Goal: Task Accomplishment & Management: Complete application form

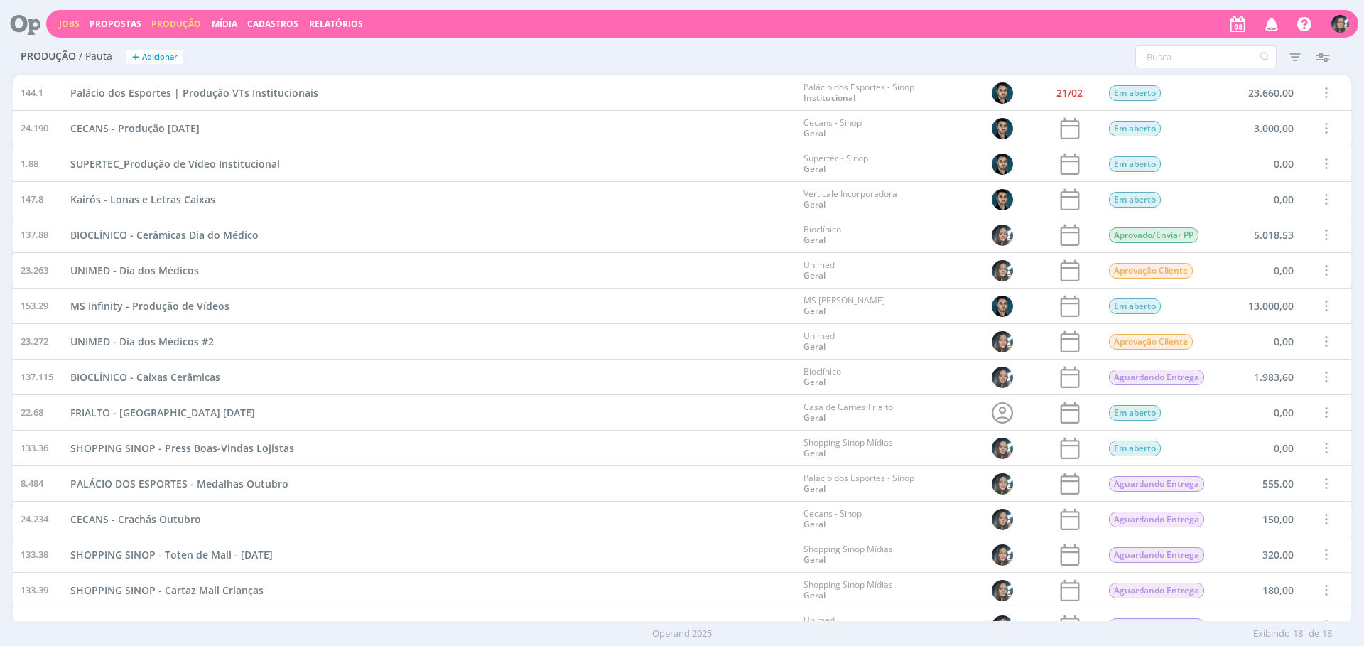
click at [67, 25] on link "Jobs" at bounding box center [69, 24] width 21 height 12
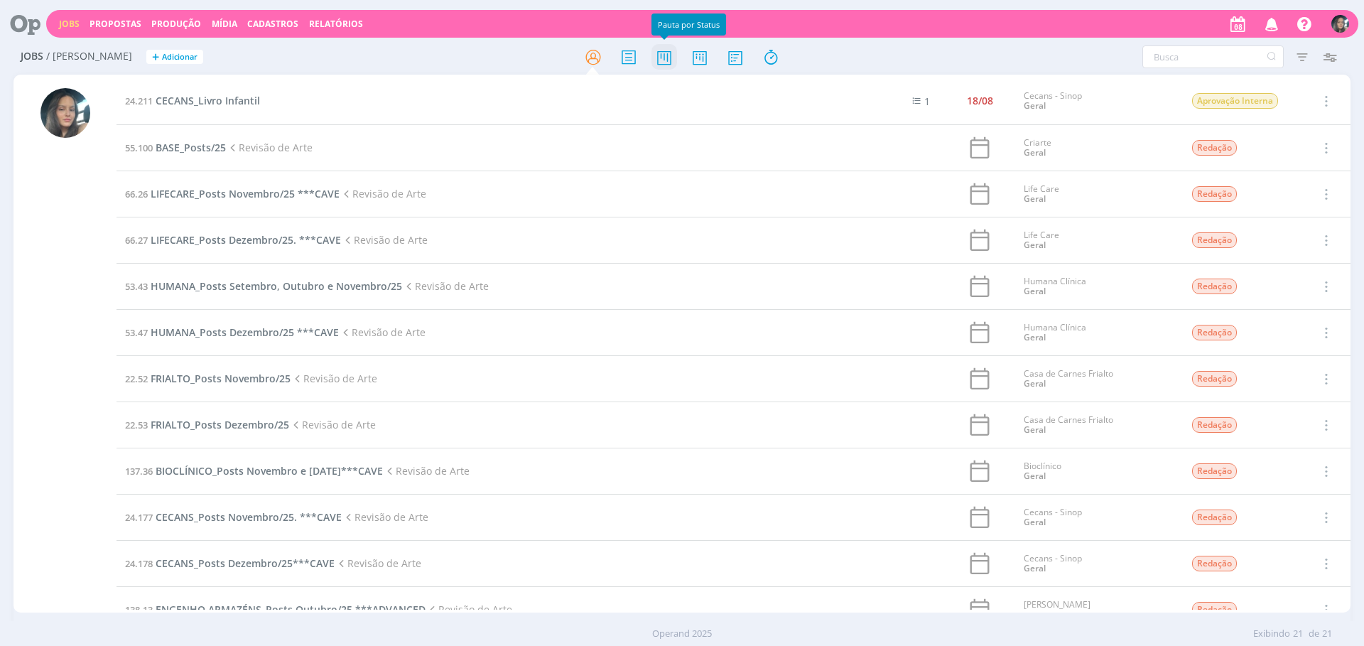
click at [655, 59] on icon at bounding box center [665, 57] width 26 height 28
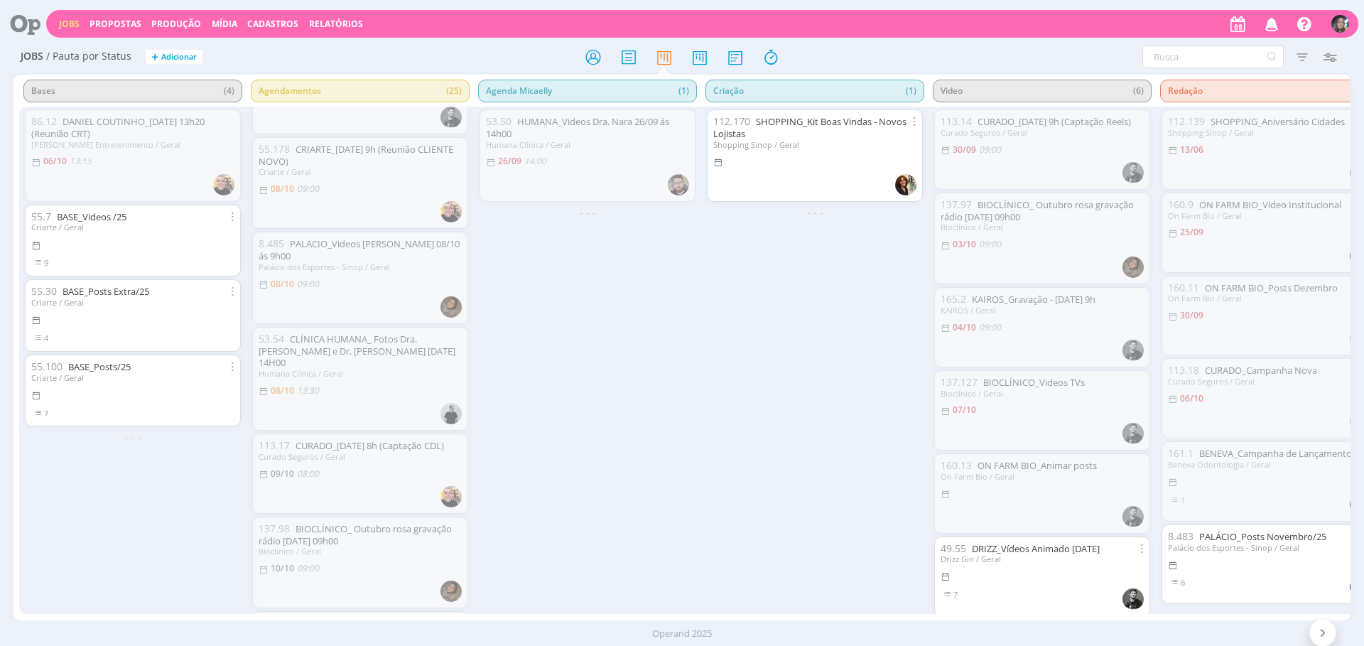
scroll to position [55, 0]
click at [344, 154] on link "CRIARTE_[DATE] 9h (Reunião CLIENTE NOVO)" at bounding box center [356, 156] width 195 height 25
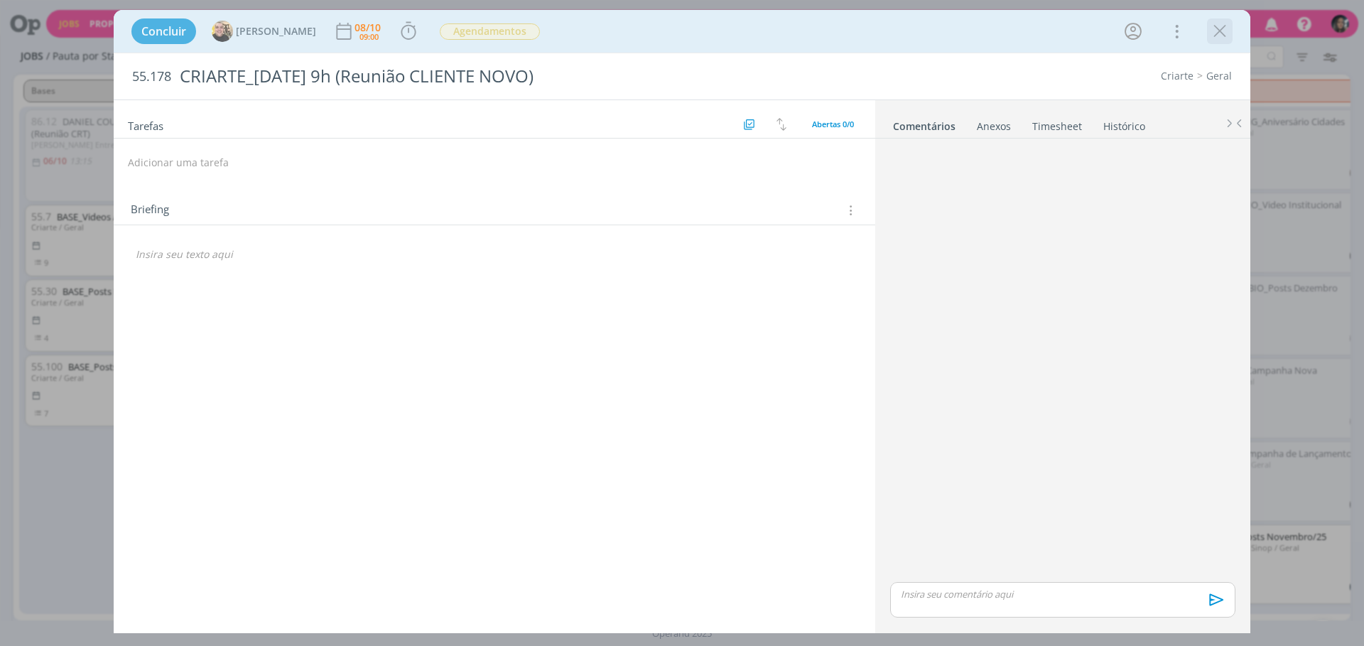
click at [1224, 31] on icon "dialog" at bounding box center [1219, 31] width 21 height 21
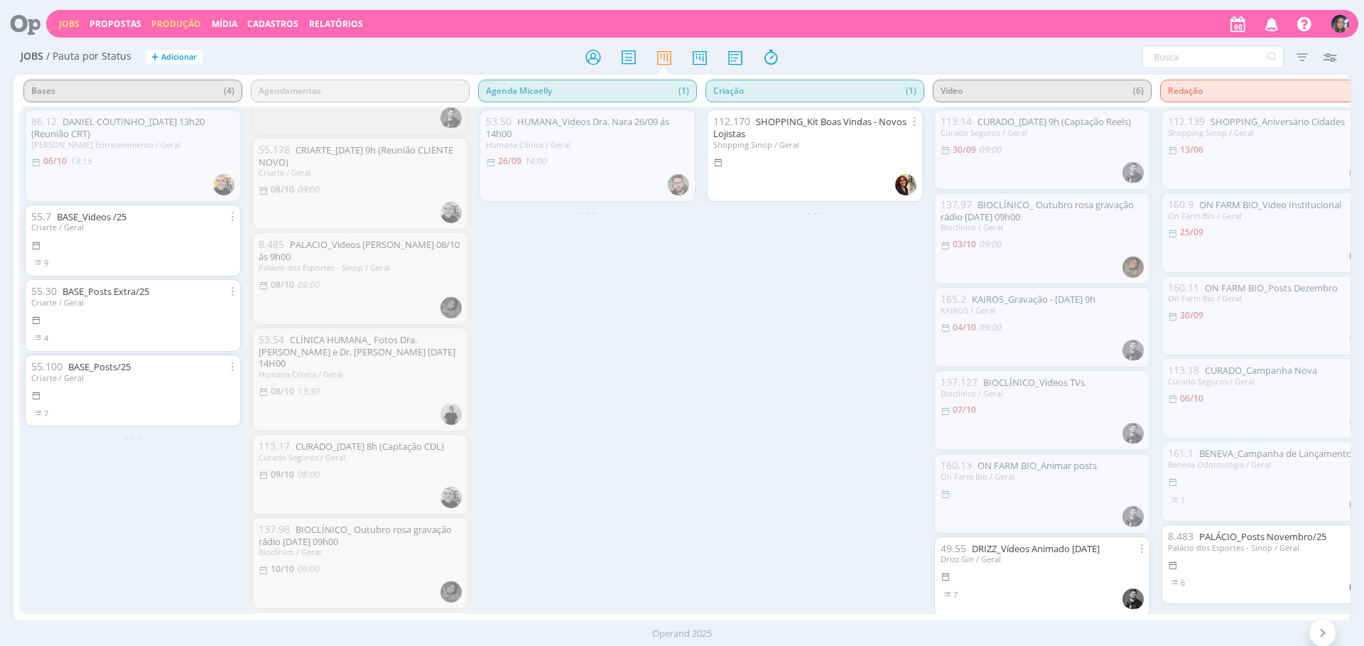
click at [176, 18] on link "Produção" at bounding box center [176, 24] width 50 height 12
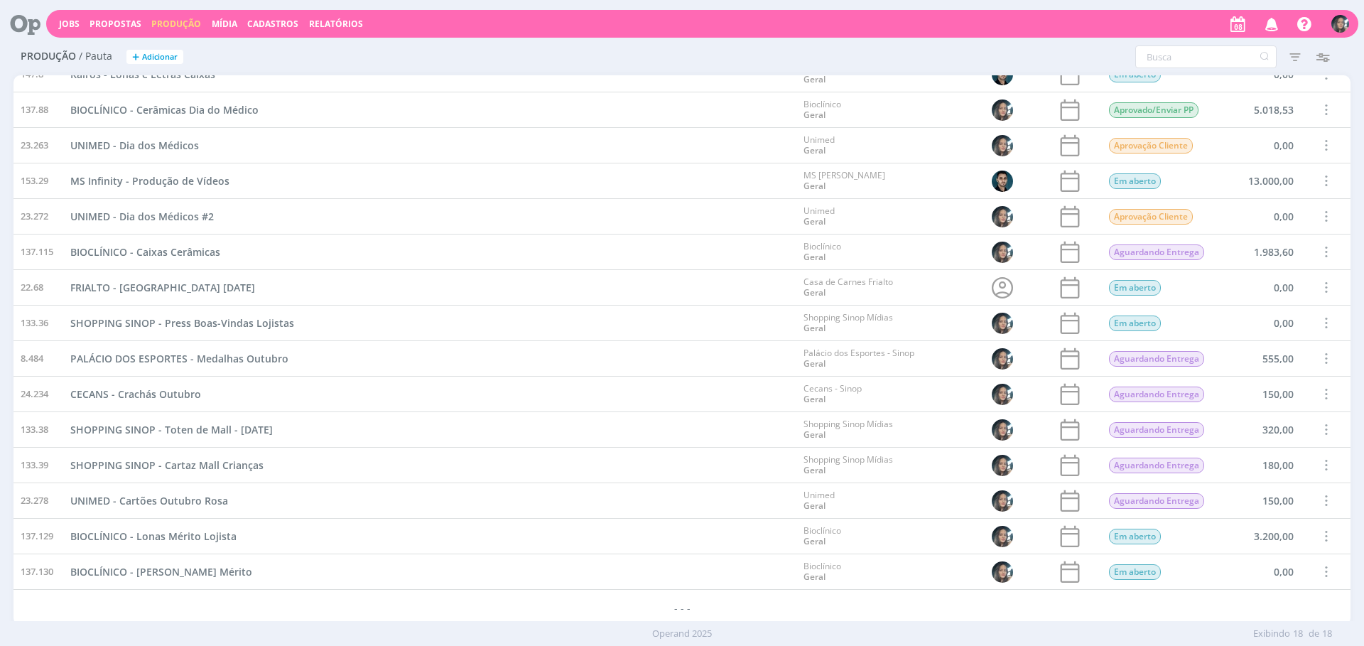
scroll to position [126, 0]
click at [212, 536] on span "BIOCLÍNICO - Lonas Mérito Lojista" at bounding box center [153, 536] width 166 height 14
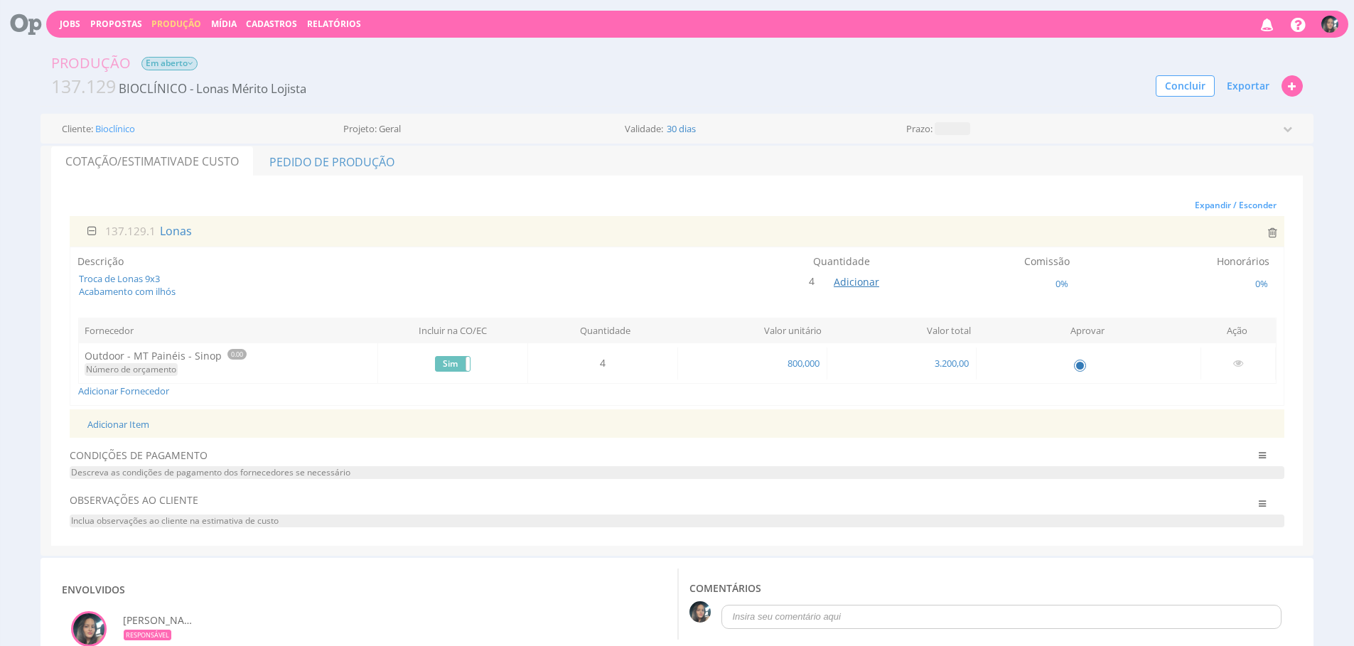
click at [841, 284] on span "Adicionar" at bounding box center [856, 282] width 45 height 14
type input "3"
click at [861, 239] on button "submit" at bounding box center [873, 249] width 24 height 21
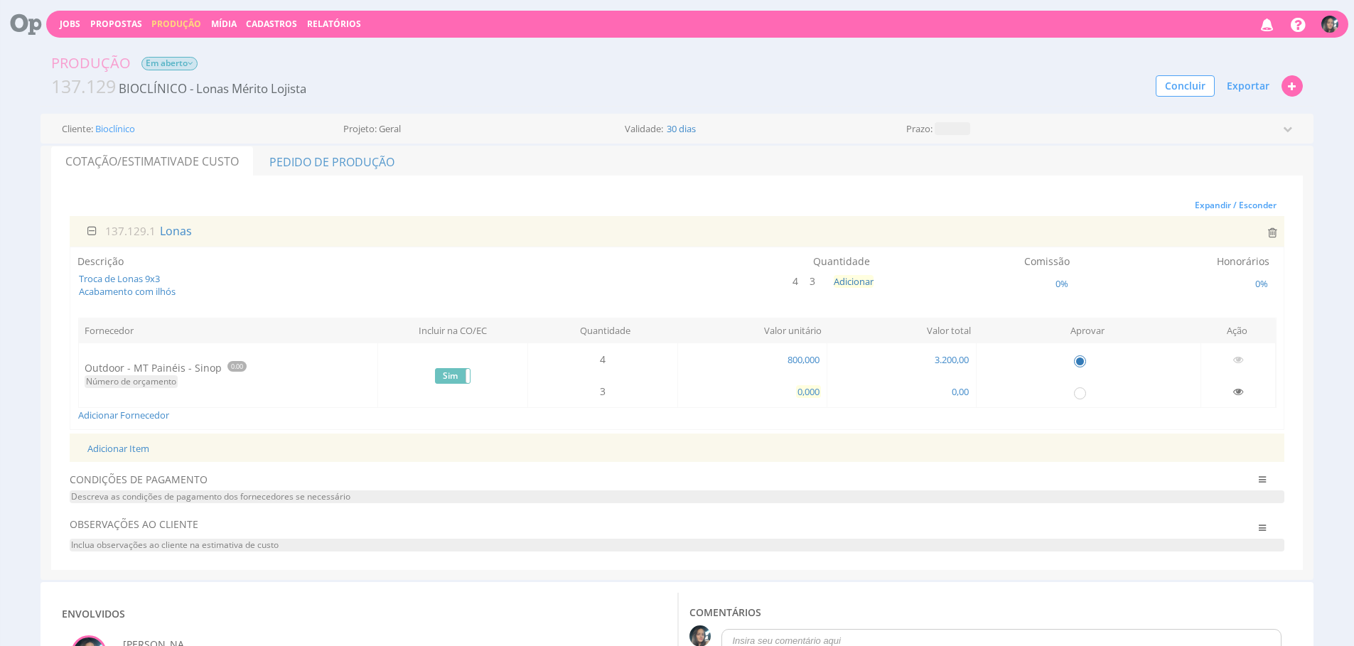
click at [800, 390] on span "0,000" at bounding box center [808, 391] width 25 height 13
type input "800,000"
drag, startPoint x: 1079, startPoint y: 364, endPoint x: 1075, endPoint y: 384, distance: 20.9
click at [1079, 364] on input "radio" at bounding box center [1079, 360] width 14 height 14
radio input "false"
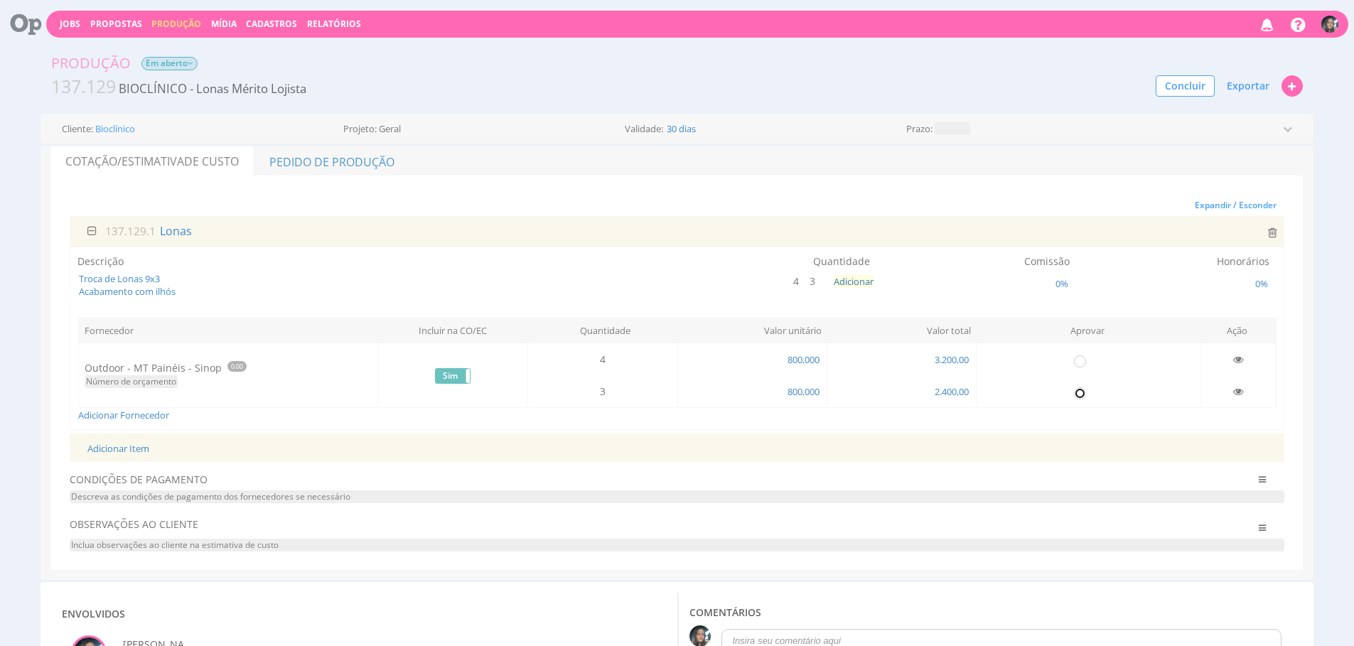
click at [1076, 389] on input "radio" at bounding box center [1079, 392] width 14 height 14
radio input "true"
click at [797, 283] on icon at bounding box center [798, 281] width 8 height 10
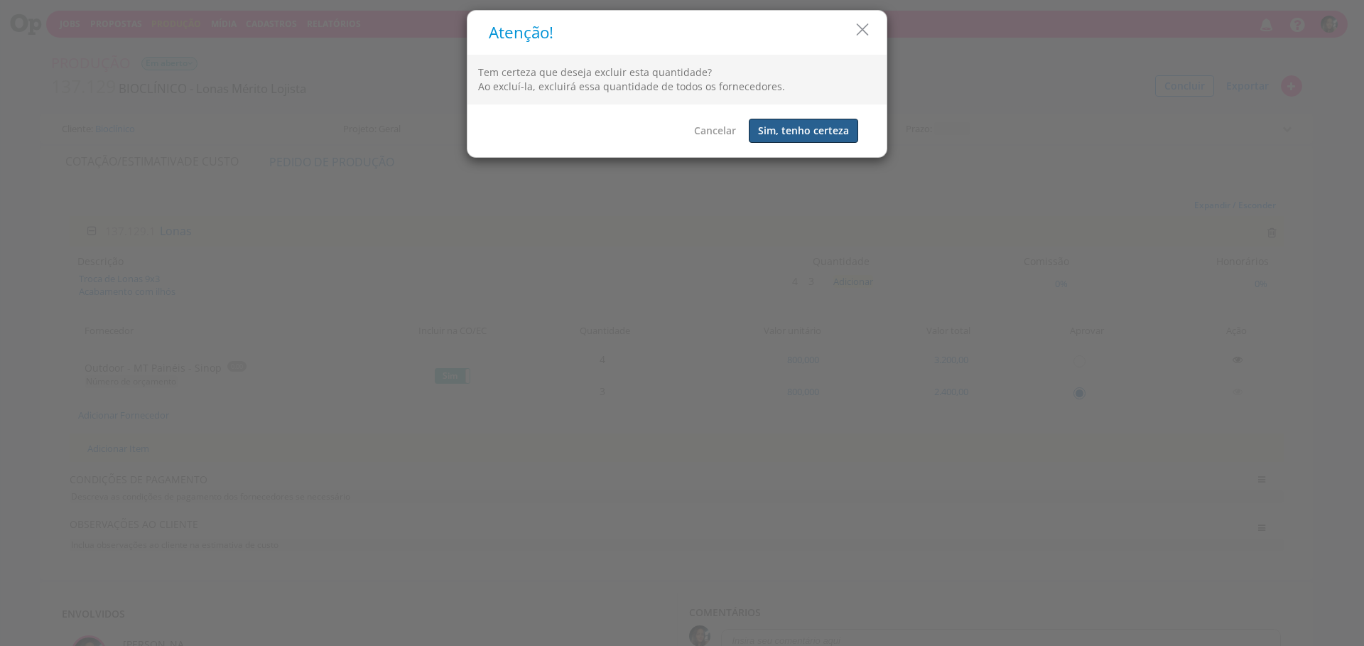
click at [816, 132] on button "Sim, tenho certeza" at bounding box center [803, 131] width 109 height 24
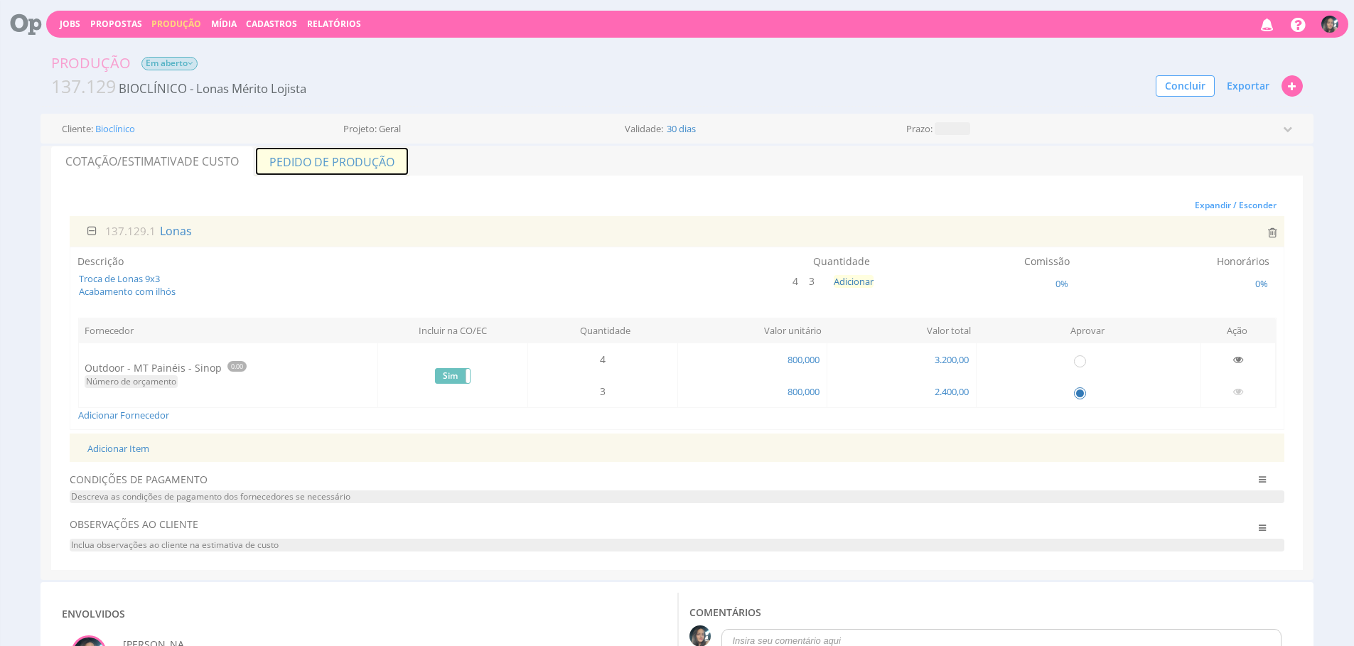
click at [303, 170] on link "Pedido de Produção" at bounding box center [331, 161] width 155 height 30
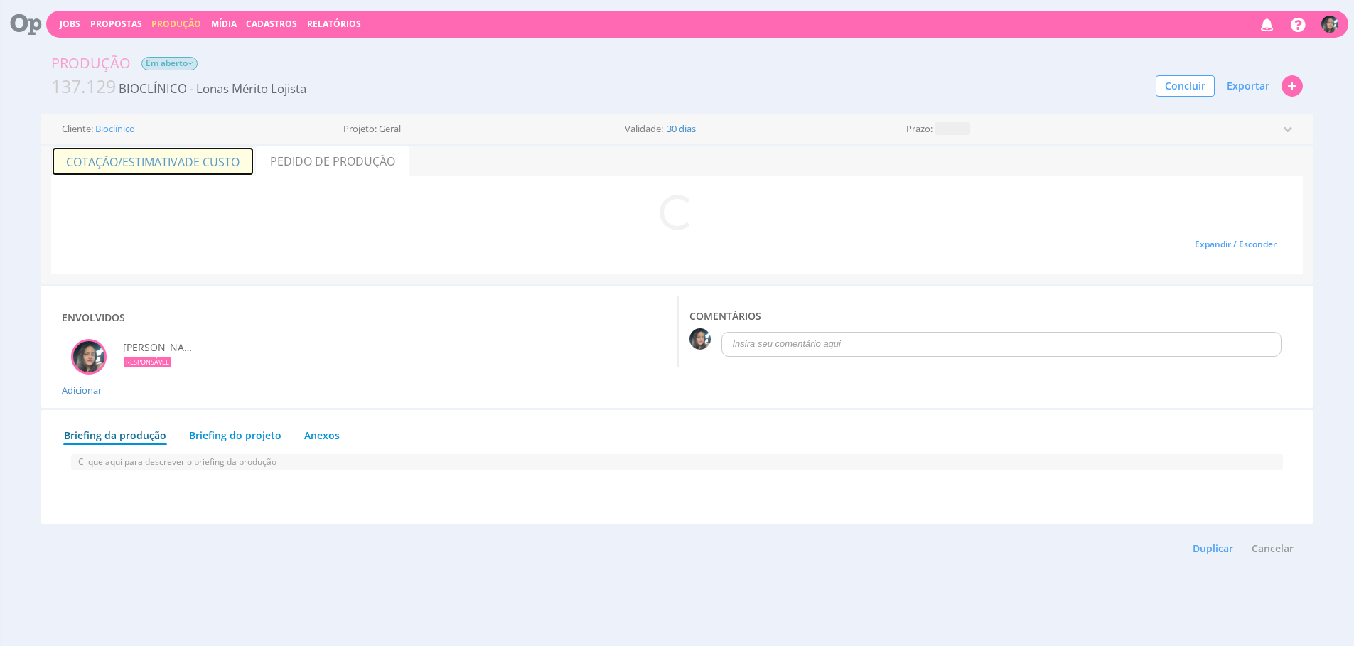
click at [191, 158] on span "de Custo" at bounding box center [212, 162] width 55 height 16
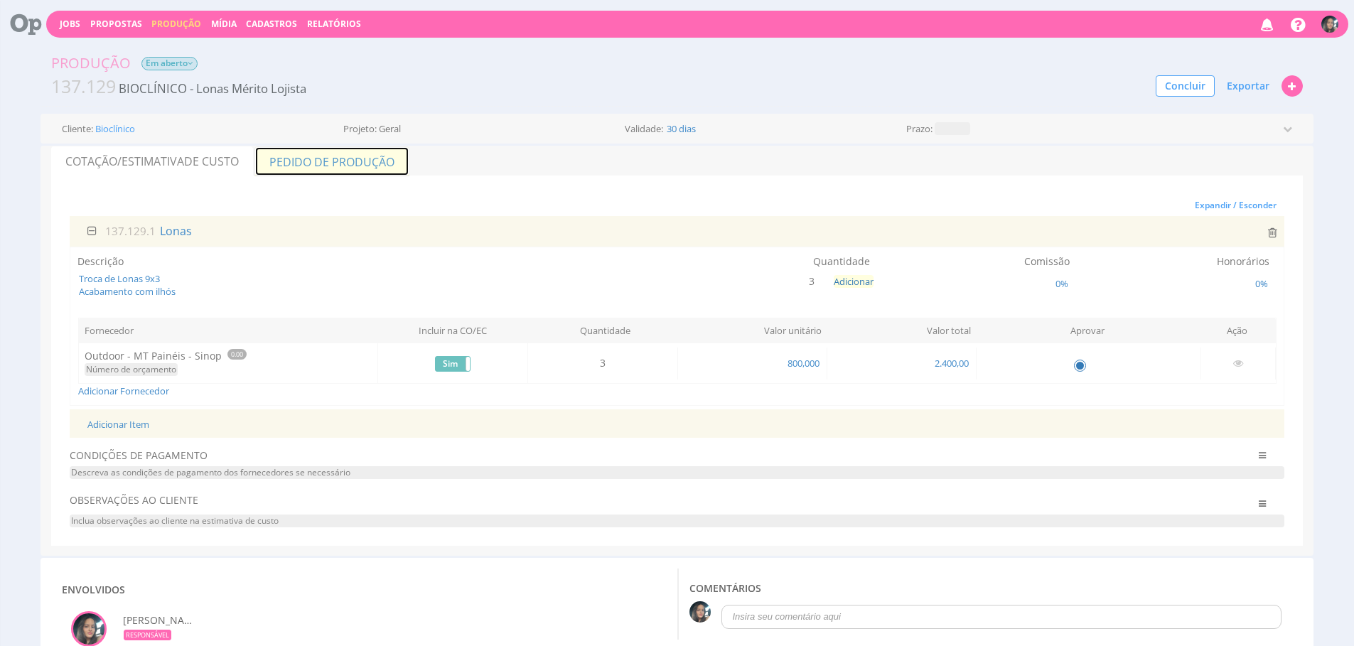
click at [274, 165] on link "Pedido de Produção" at bounding box center [331, 161] width 155 height 30
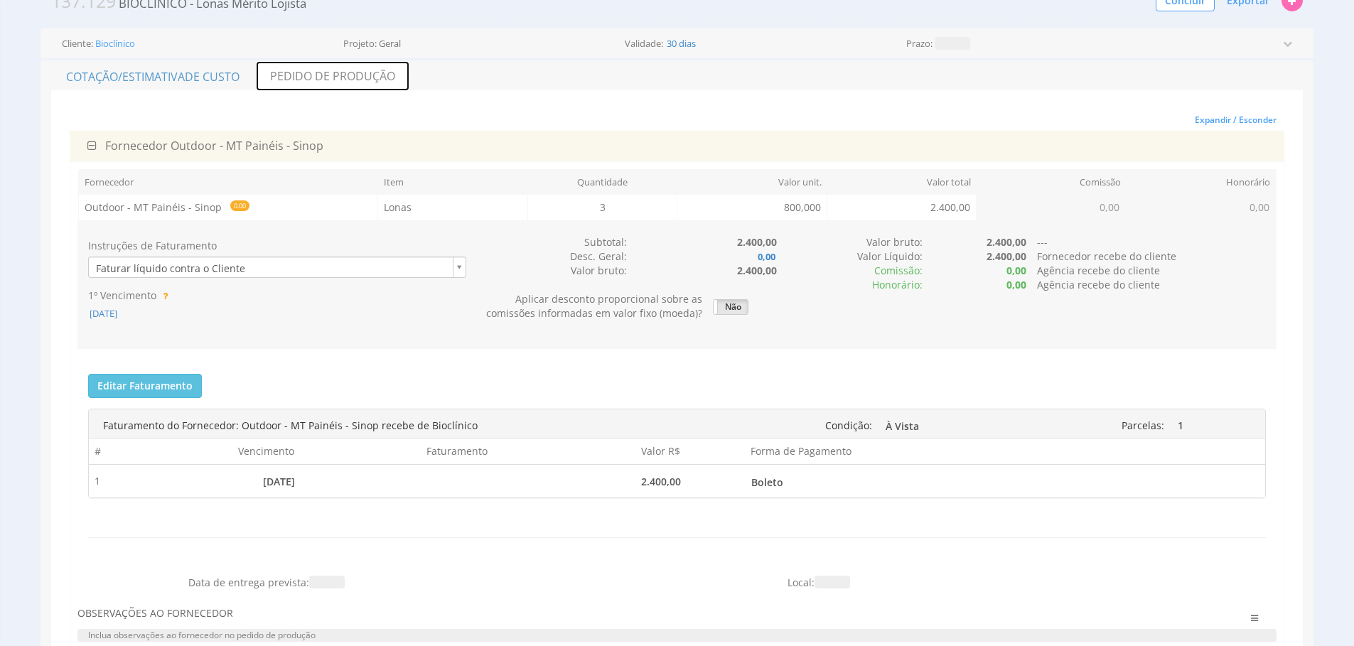
scroll to position [97, 0]
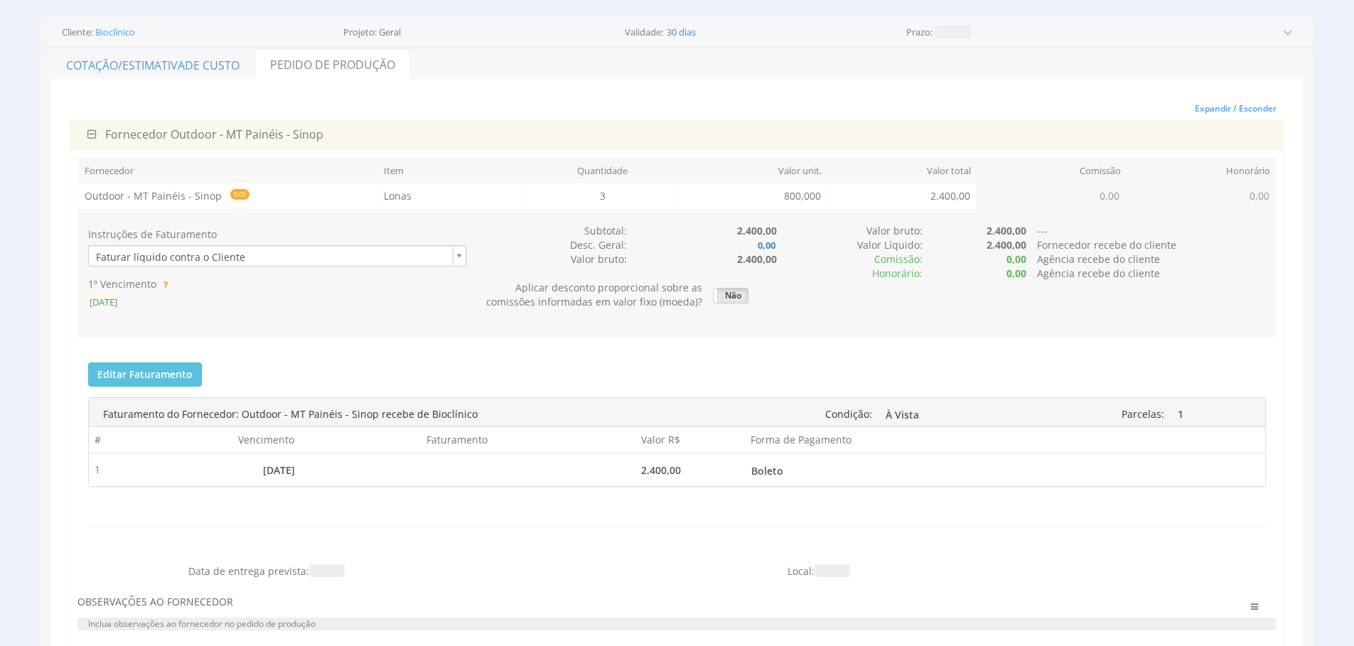
click at [102, 304] on span "08/10/2025" at bounding box center [103, 302] width 31 height 13
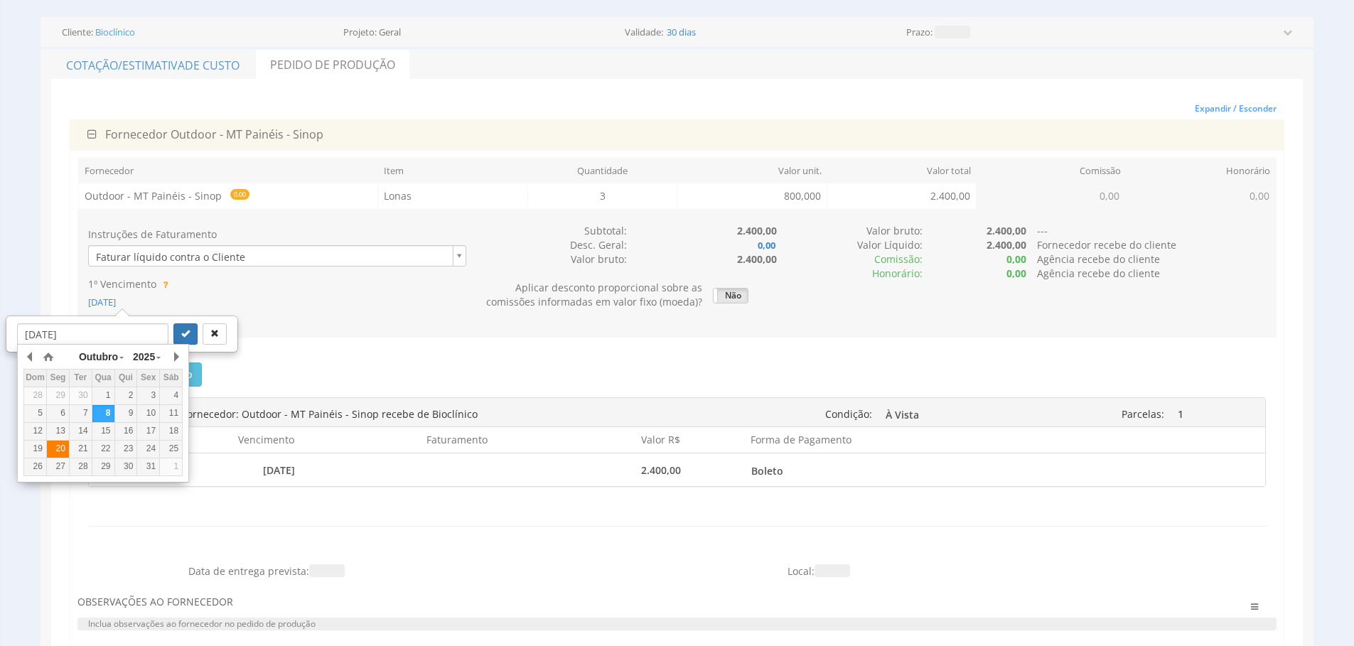
click at [54, 441] on td "20" at bounding box center [57, 449] width 23 height 18
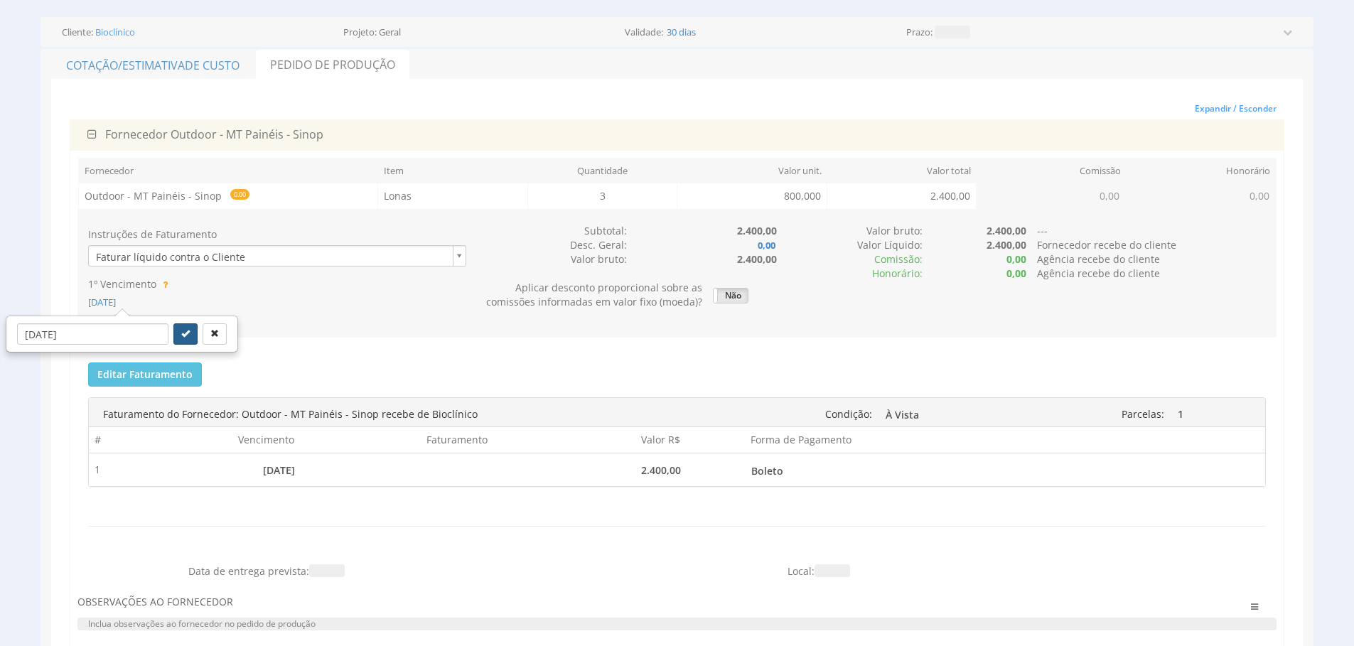
click at [173, 336] on button "submit" at bounding box center [185, 333] width 24 height 21
type input "20/10/2025"
click at [153, 379] on button "Editar Faturamento" at bounding box center [145, 374] width 114 height 24
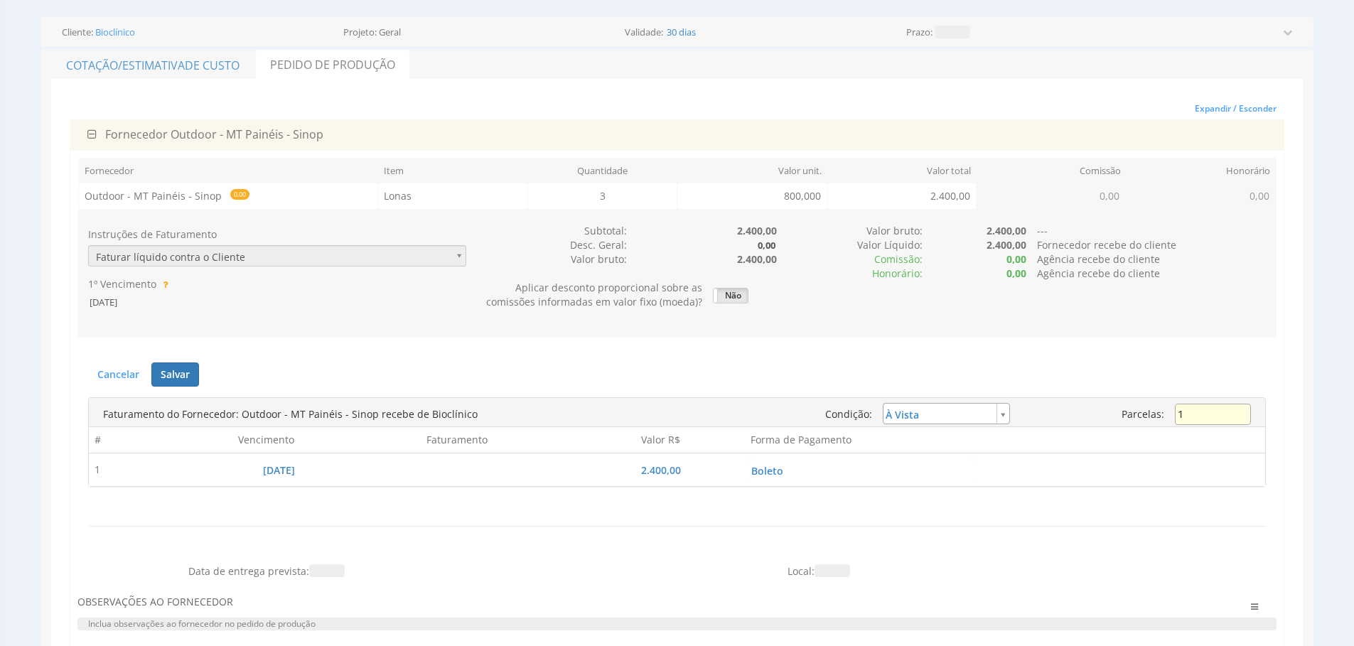
click at [1234, 418] on input "1" at bounding box center [1213, 414] width 76 height 21
type input "3"
type input "installment"
type input "800,00"
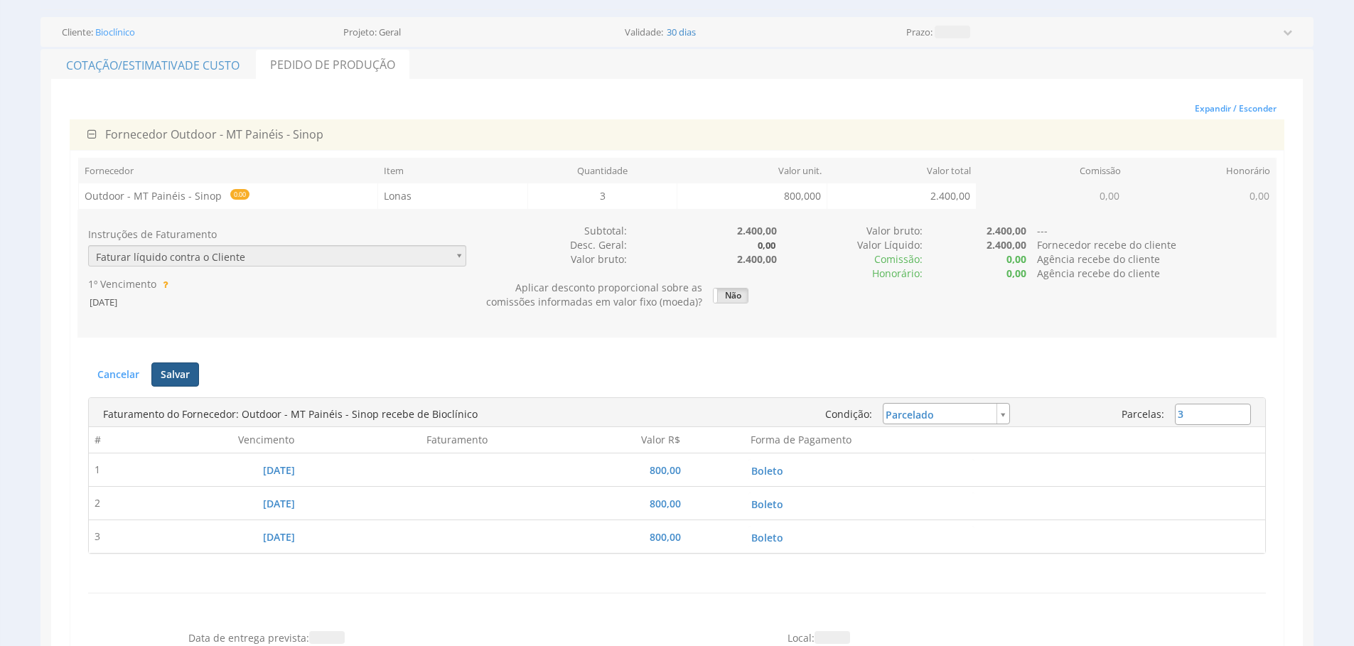
click at [182, 370] on button "Salvar" at bounding box center [175, 374] width 48 height 24
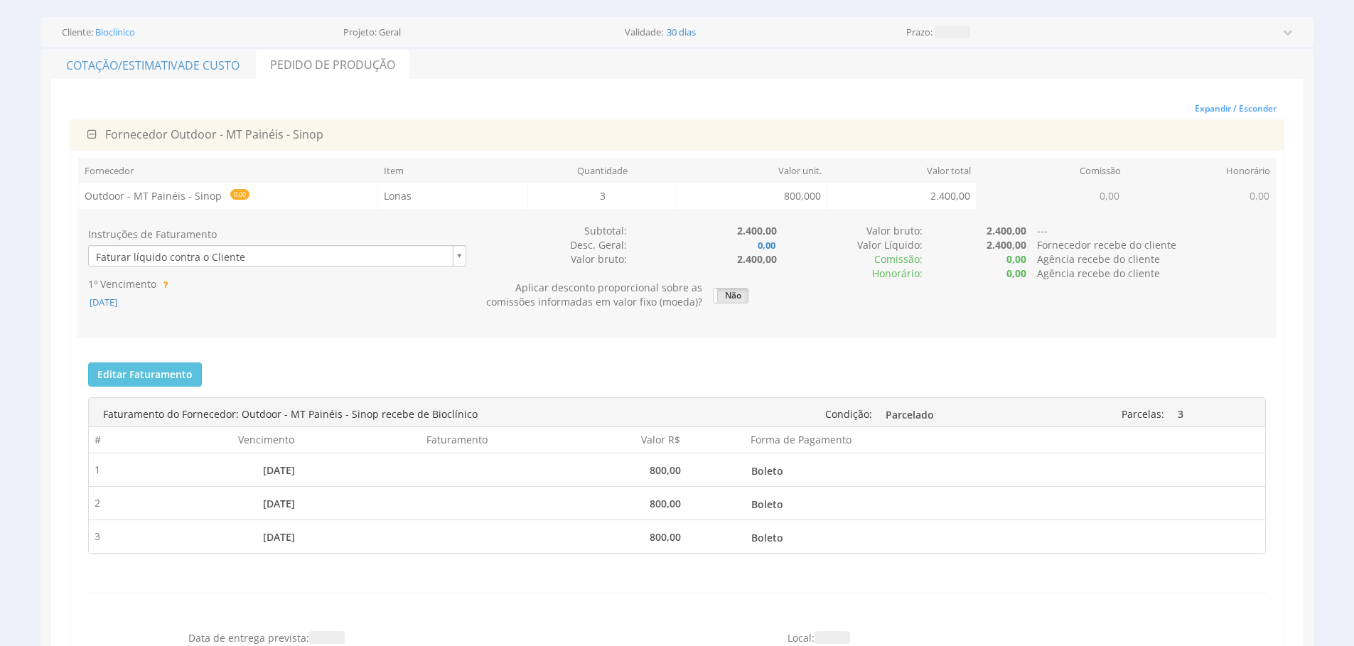
click at [526, 356] on div "Editar Faturamento Cancelar Salvar Enviar para o Financeiro Faturas enviadas pa…" at bounding box center [676, 489] width 1199 height 274
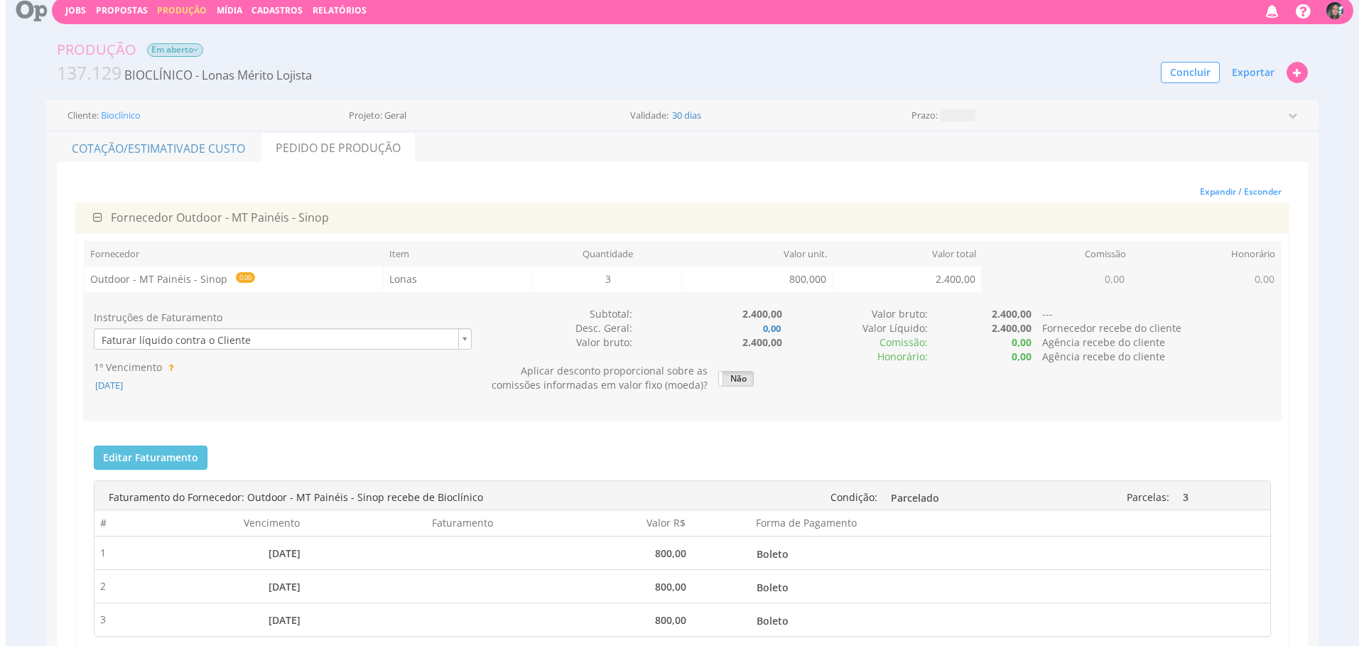
scroll to position [0, 0]
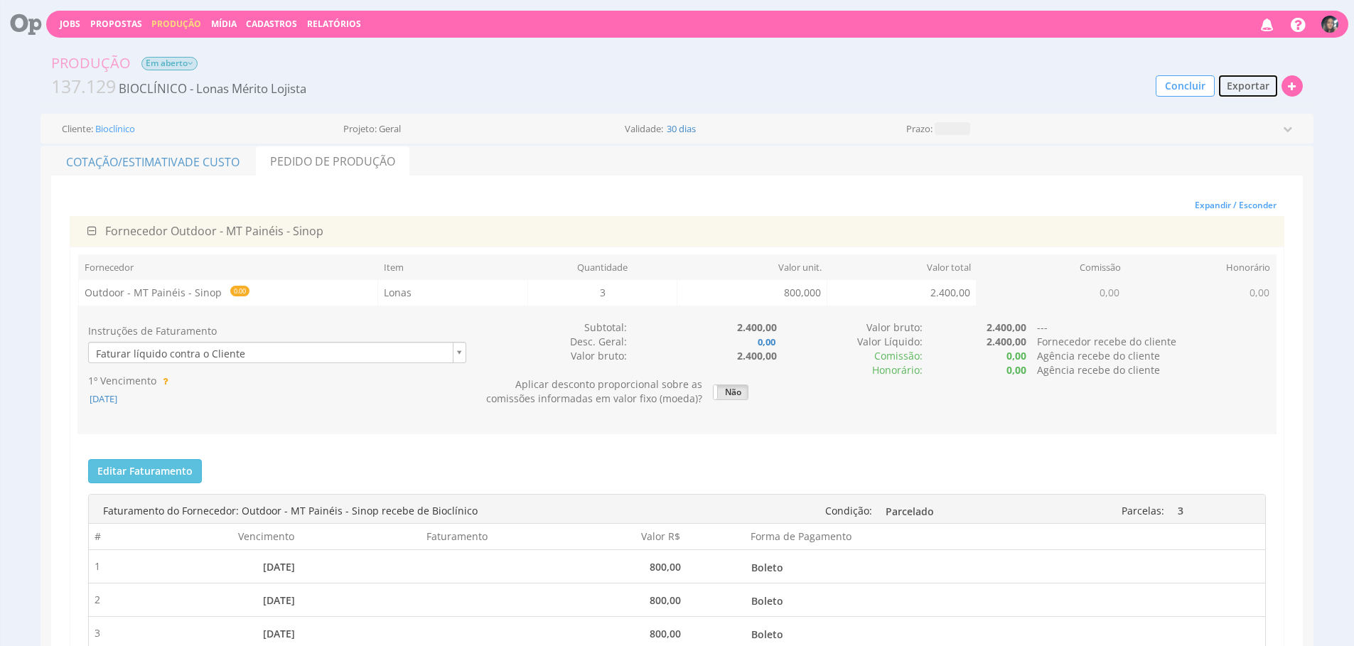
click at [1249, 90] on span "Exportar" at bounding box center [1247, 86] width 43 height 14
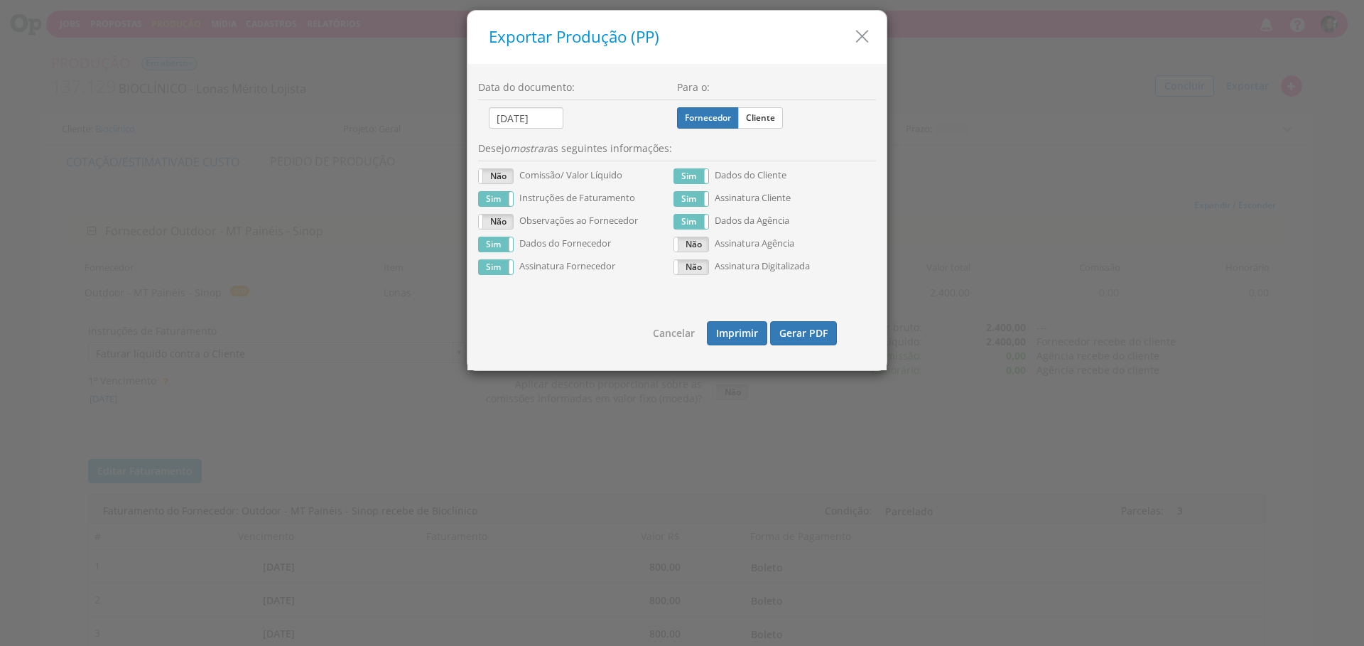
drag, startPoint x: 764, startPoint y: 114, endPoint x: 754, endPoint y: 134, distance: 22.2
click at [764, 115] on label "Cliente" at bounding box center [760, 117] width 45 height 21
click at [0, 0] on input "Cliente" at bounding box center [0, 0] width 0 height 0
click at [807, 337] on button "Gerar PDF" at bounding box center [803, 333] width 67 height 24
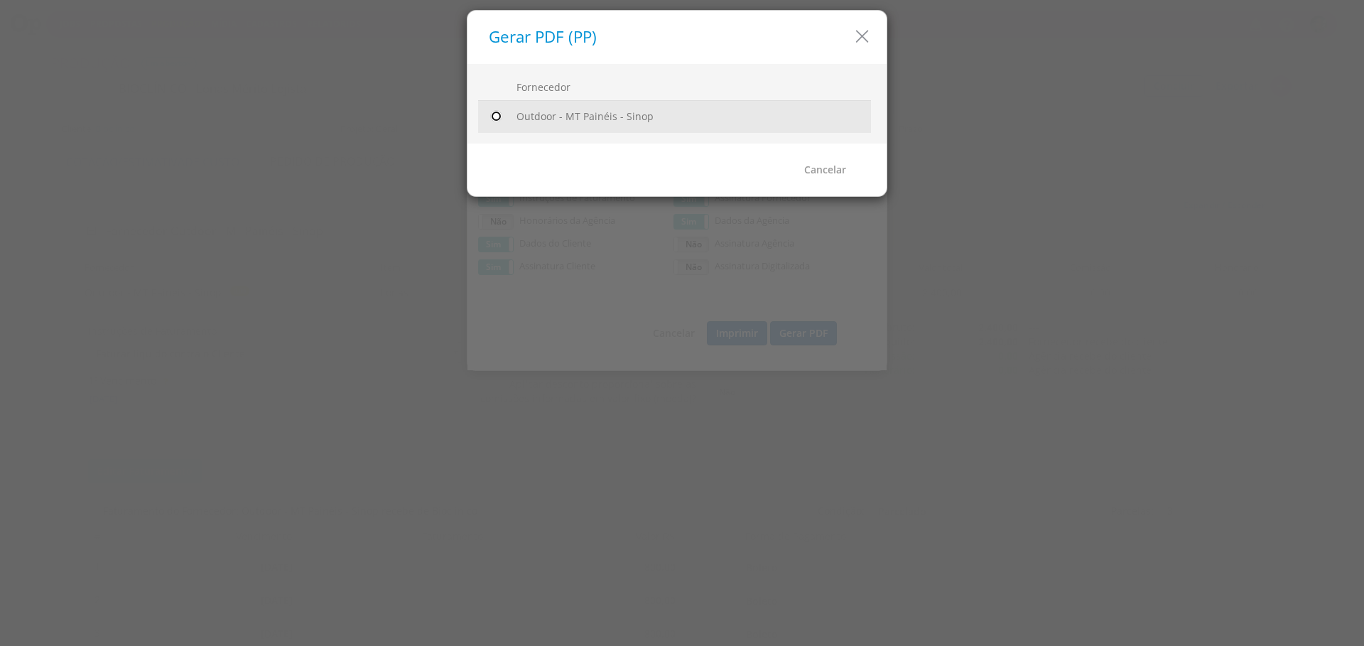
click at [497, 110] on input "radio" at bounding box center [496, 116] width 14 height 14
radio input "true"
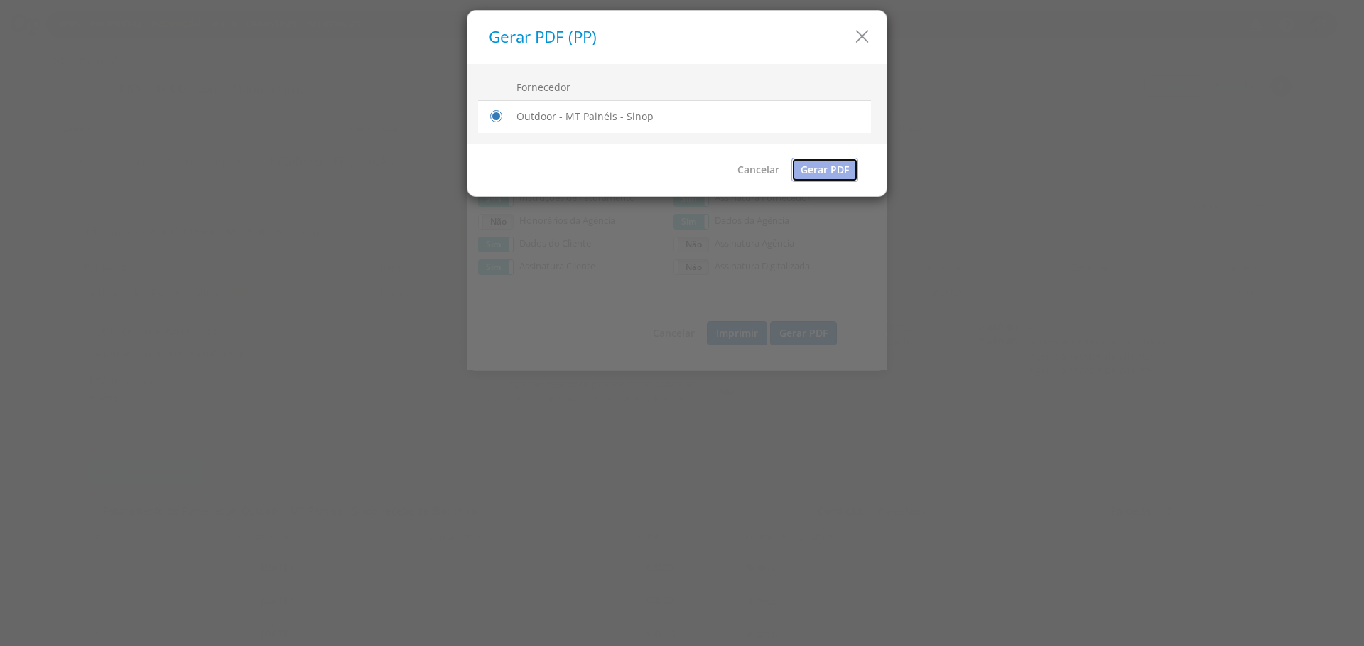
click at [830, 176] on link "Gerar PDF" at bounding box center [825, 170] width 67 height 24
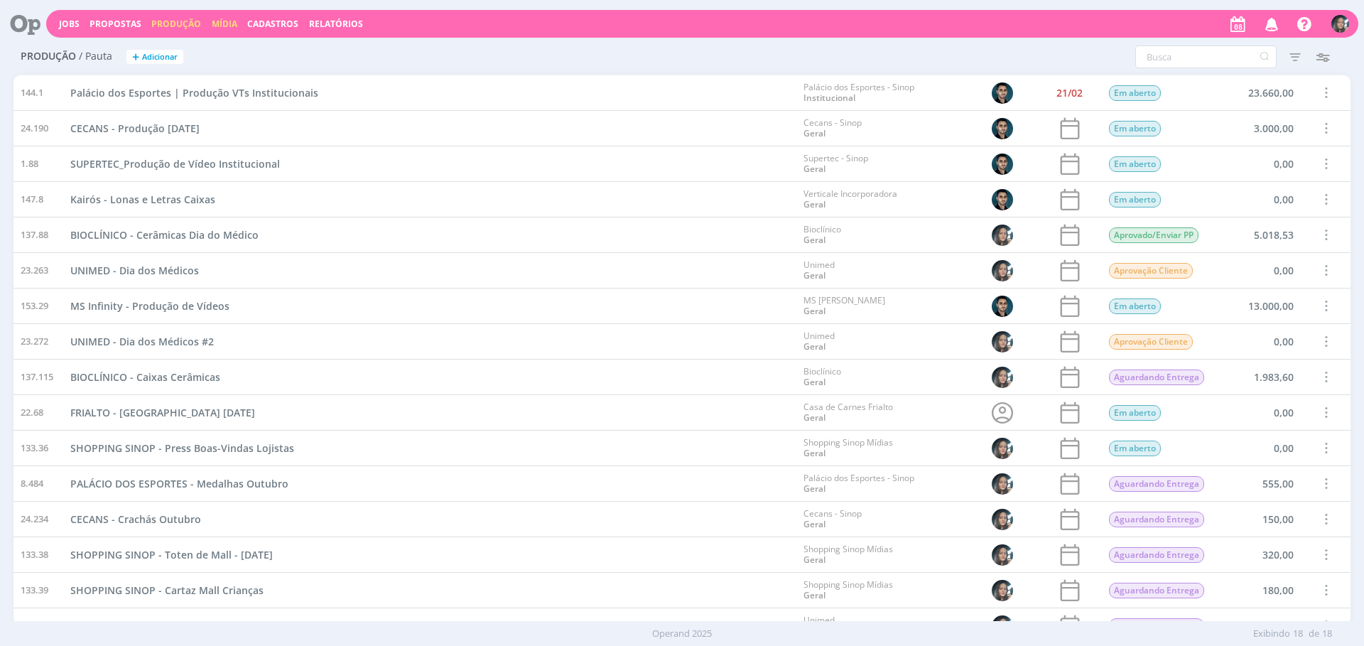
click at [214, 26] on link "Mídia" at bounding box center [225, 24] width 26 height 12
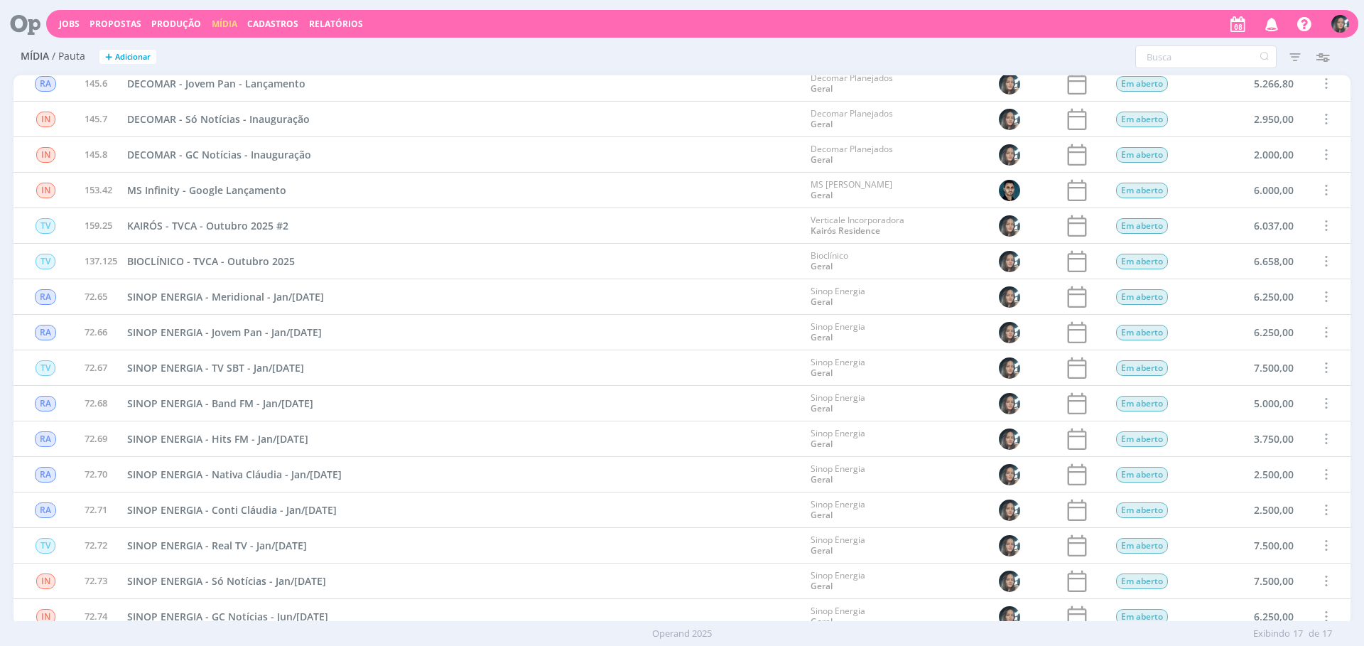
scroll to position [90, 0]
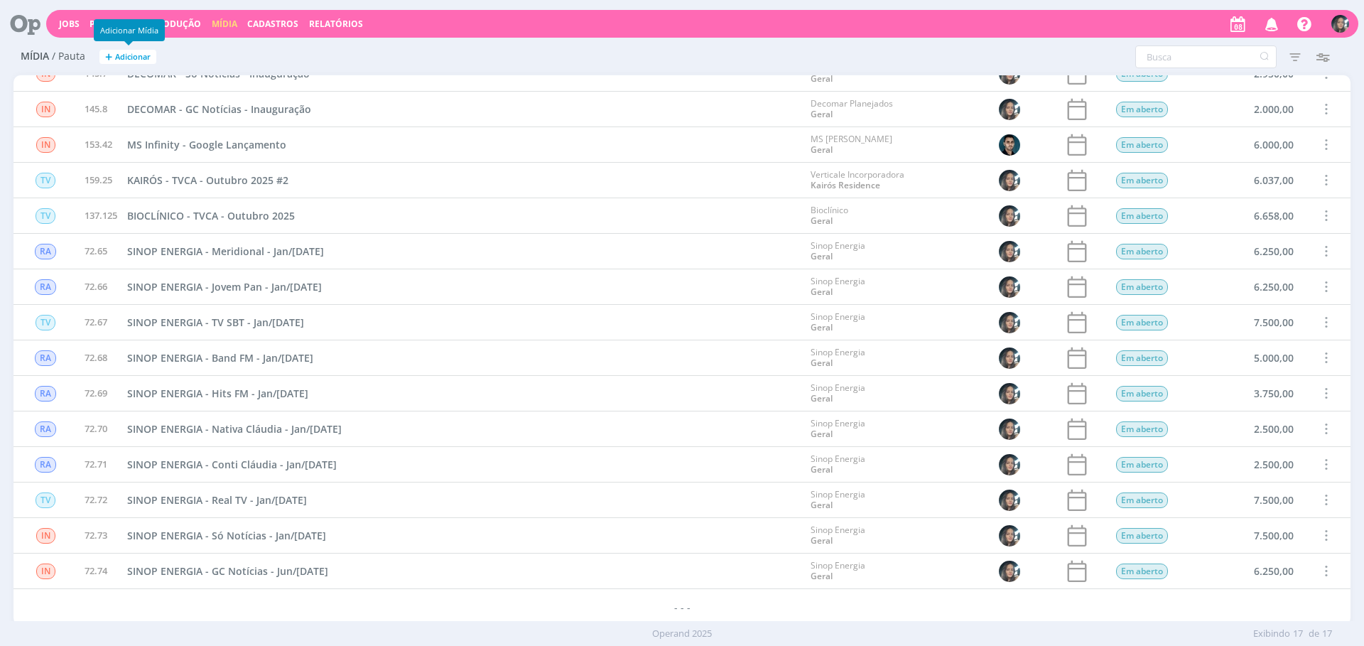
click at [143, 60] on span "Adicionar" at bounding box center [133, 57] width 36 height 9
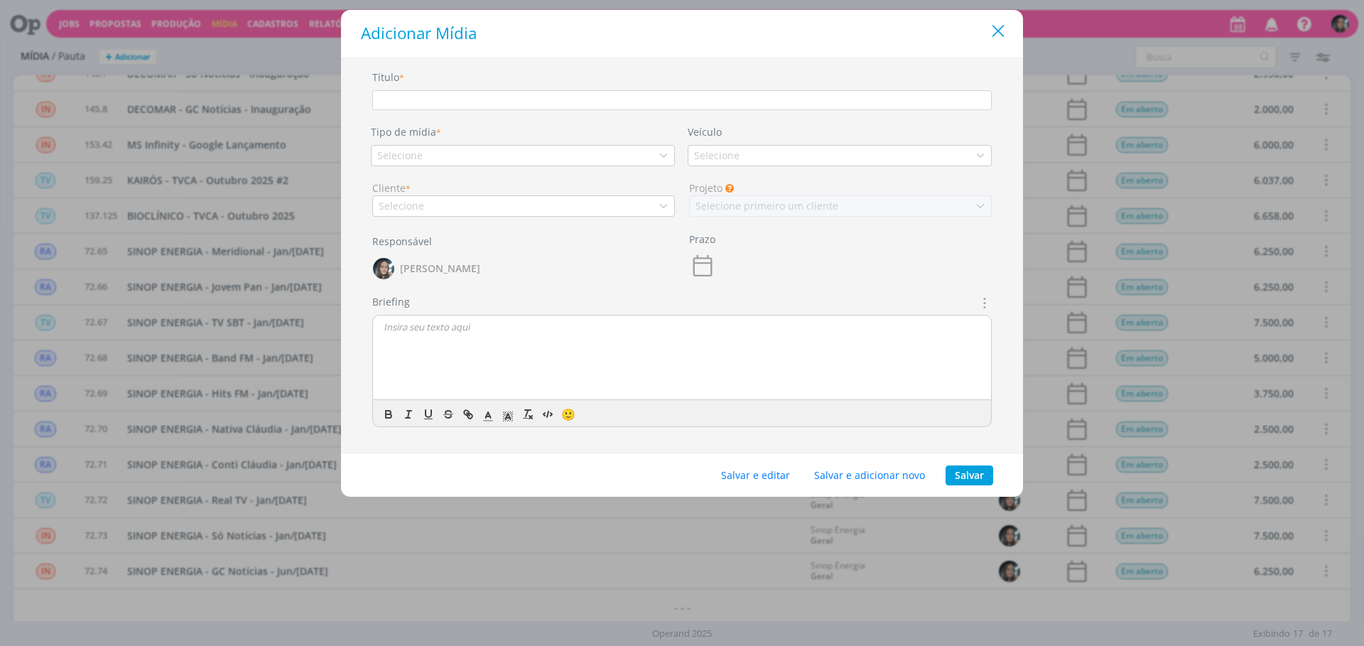
click at [997, 30] on icon "Close" at bounding box center [998, 31] width 21 height 21
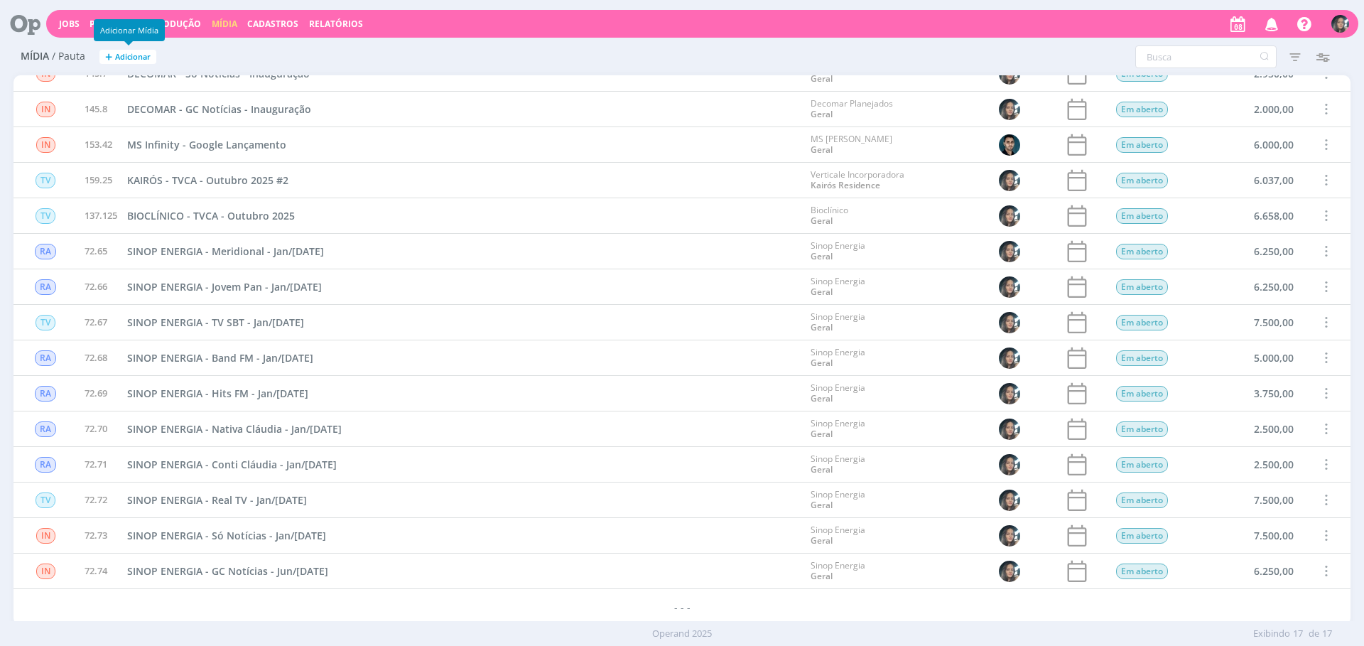
click at [117, 57] on span "Adicionar" at bounding box center [133, 57] width 36 height 9
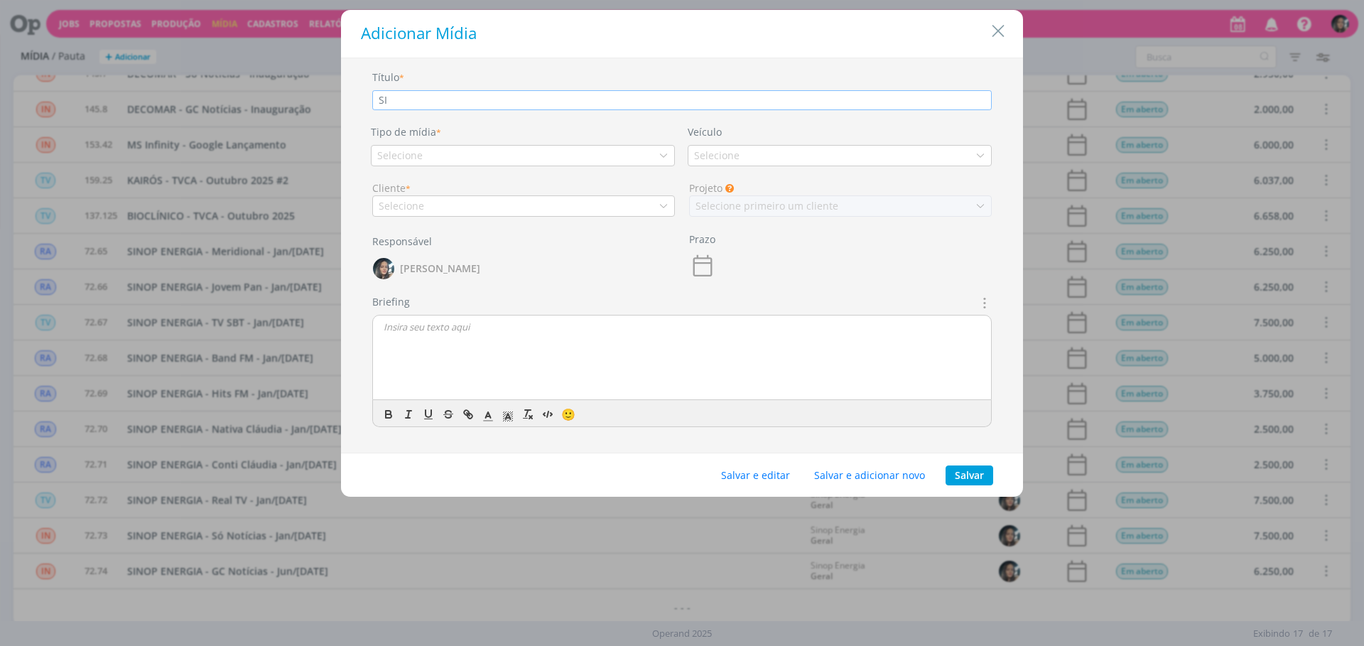
type input "S"
type input "MS INFINITY - Rádio Centr América - Out/Dez 2025"
click at [516, 151] on div "Selecione" at bounding box center [523, 155] width 304 height 21
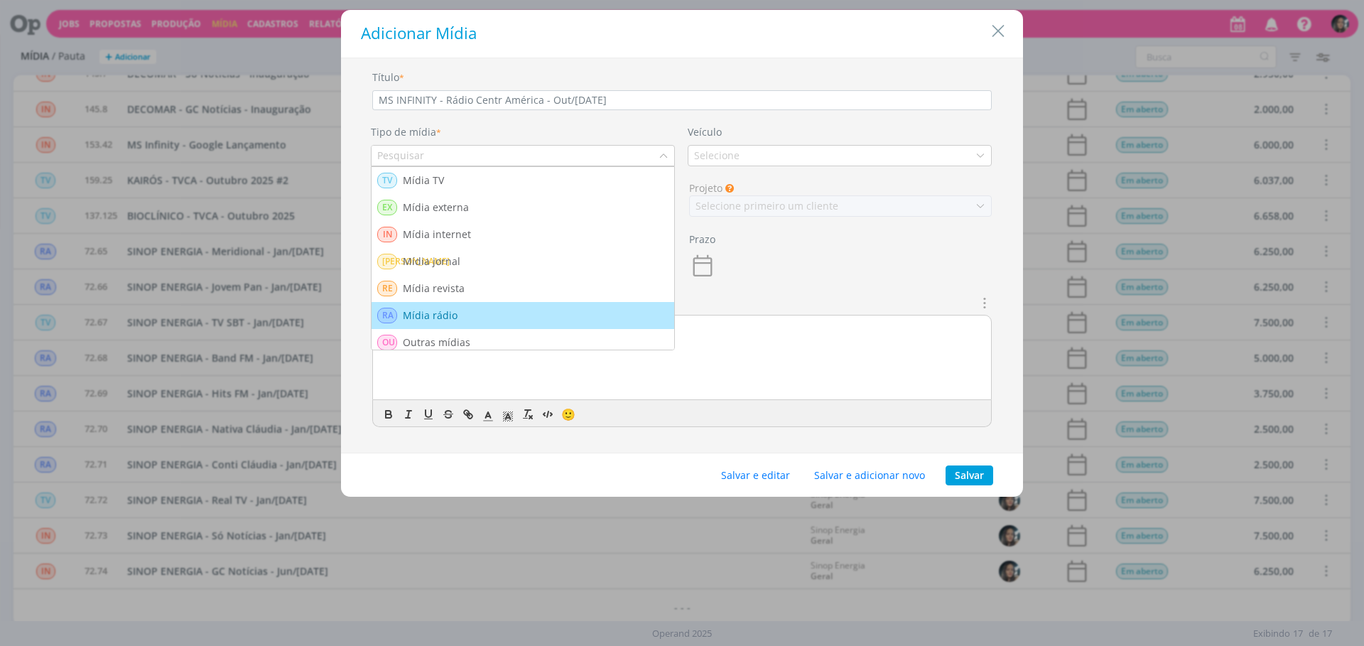
click at [527, 308] on div "RA Mídia rádio" at bounding box center [522, 316] width 291 height 16
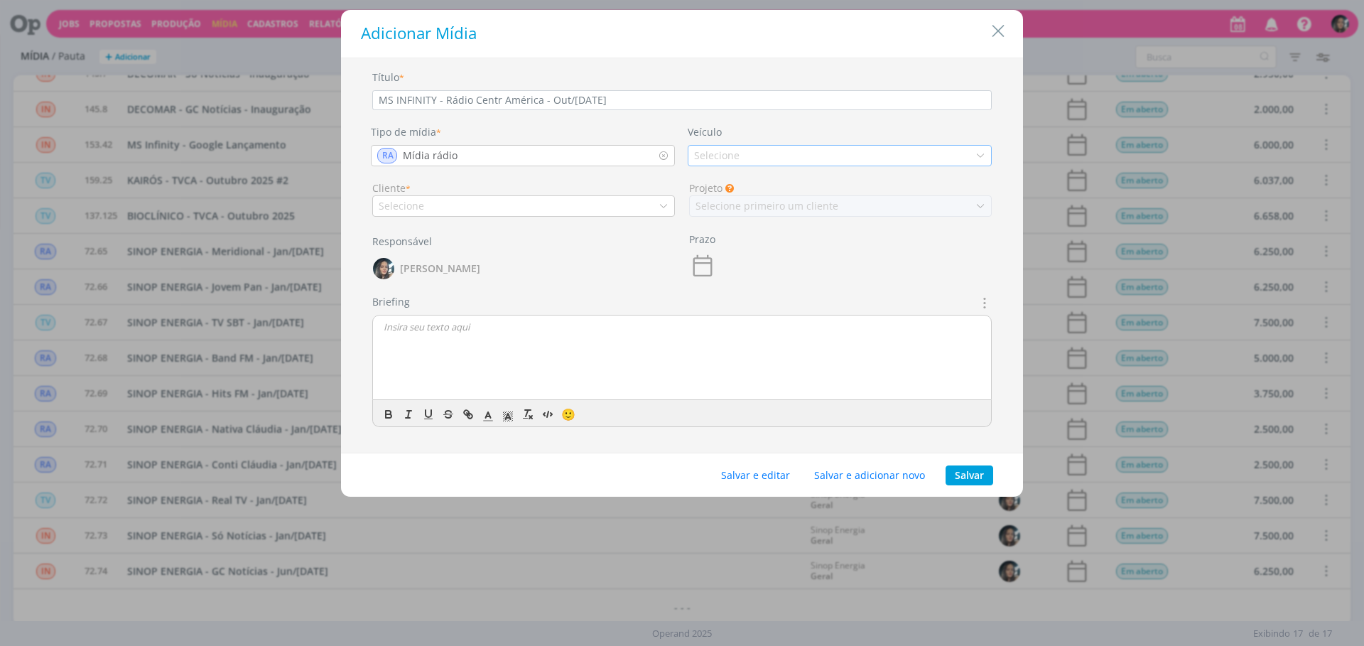
click at [704, 161] on div "Selecione" at bounding box center [718, 155] width 48 height 15
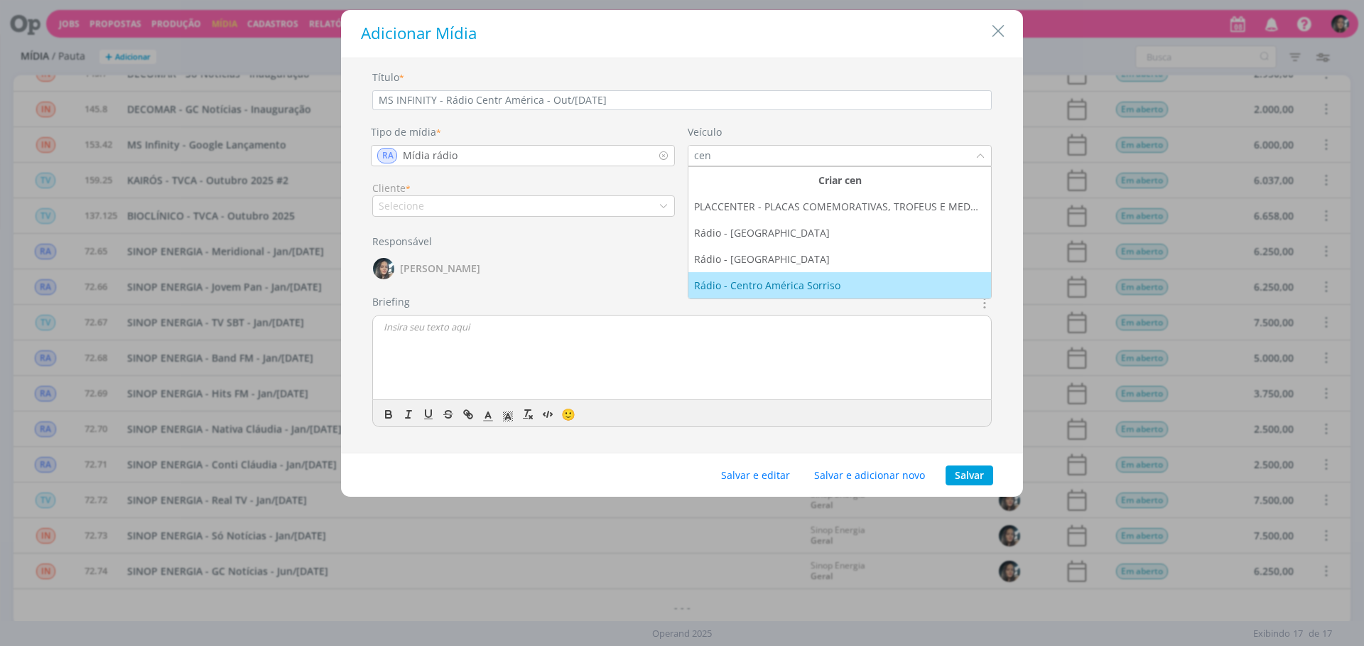
type input "cen"
click at [865, 279] on div "Rádio - Centro América Sorriso" at bounding box center [839, 285] width 291 height 15
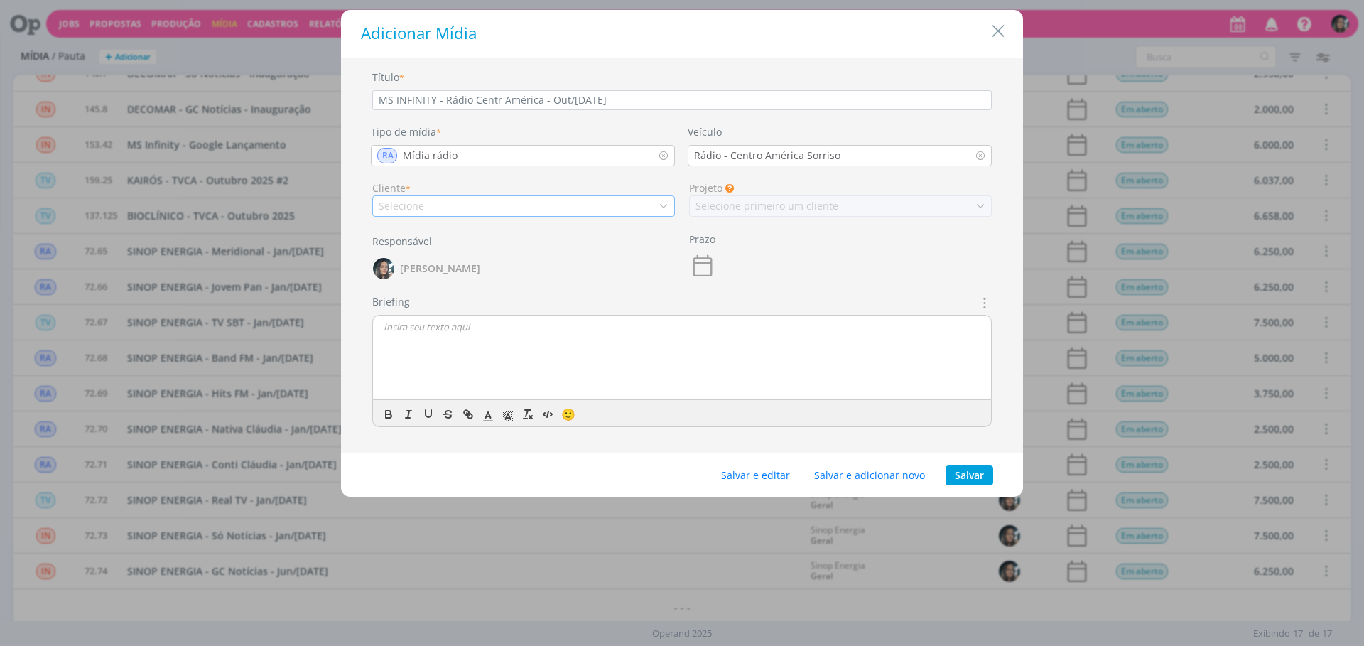
click at [586, 202] on div "Selecione" at bounding box center [523, 205] width 303 height 21
type input "c"
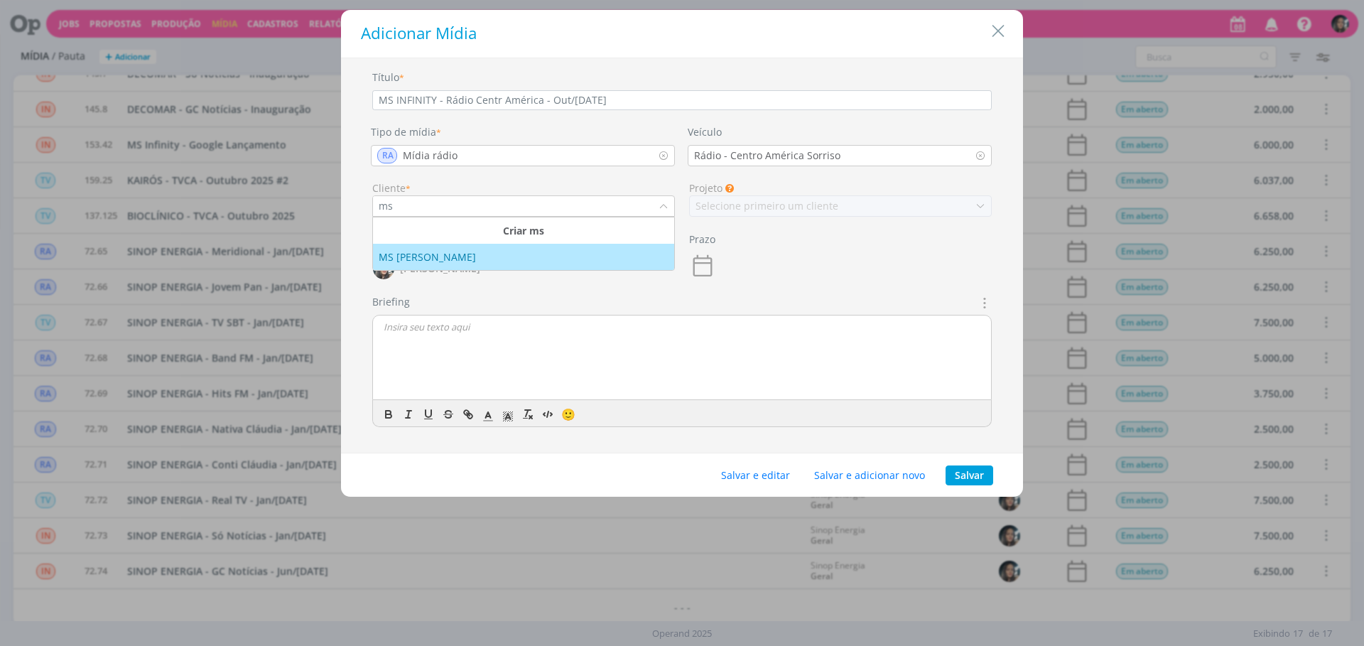
type input "ms"
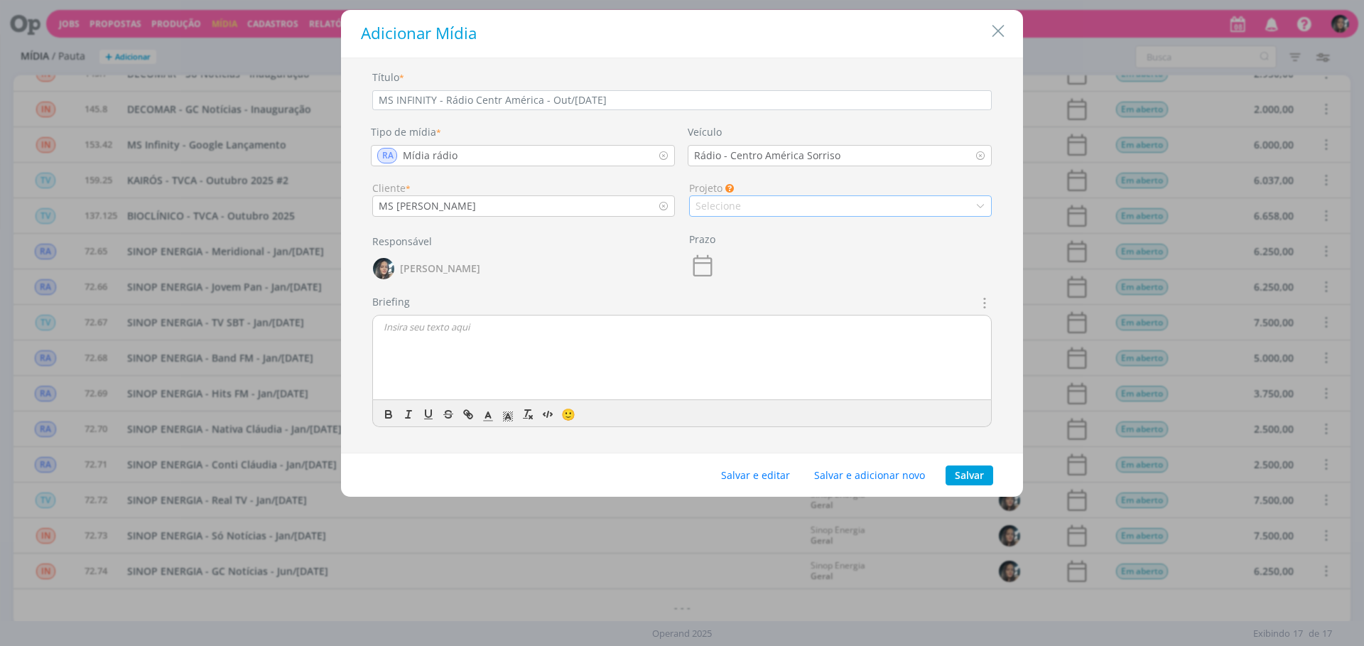
click at [712, 208] on div "Selecione" at bounding box center [720, 205] width 48 height 15
click at [745, 224] on div "Geral" at bounding box center [841, 230] width 290 height 15
click at [743, 463] on div "Salvar e editar Salvar e adicionar novo Salvar" at bounding box center [682, 475] width 682 height 44
click at [740, 470] on button "Salvar e editar" at bounding box center [755, 475] width 87 height 20
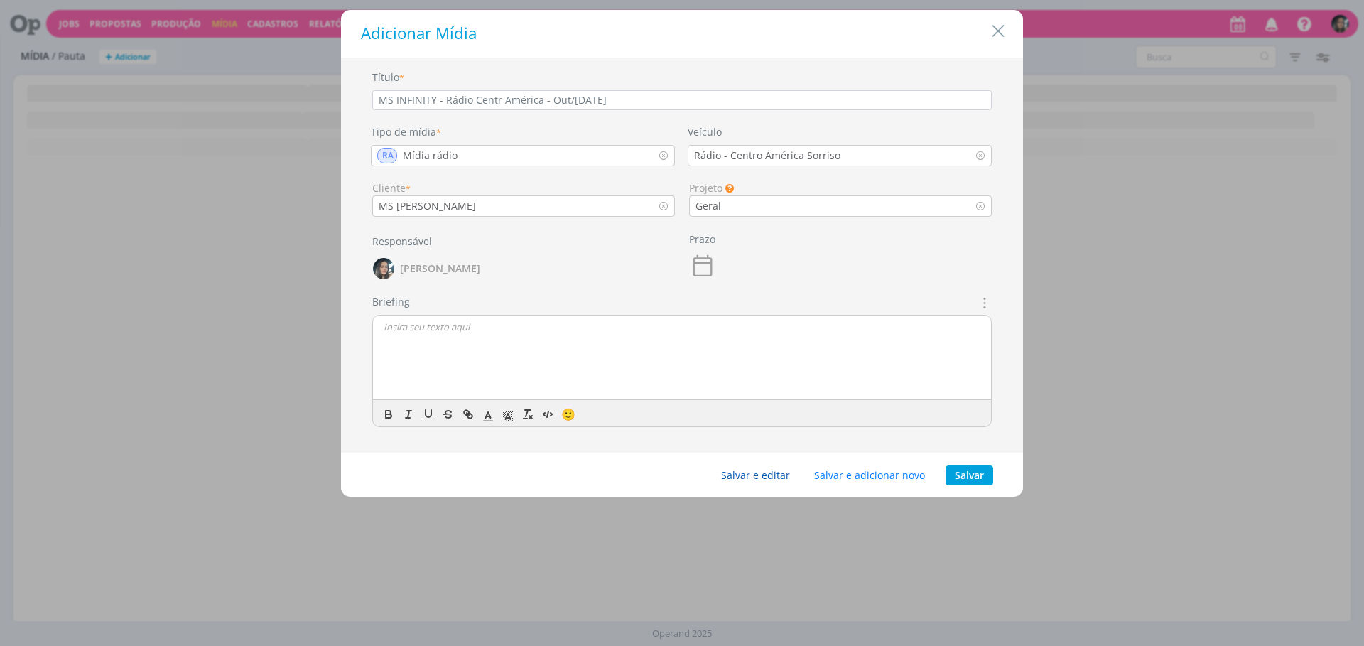
scroll to position [0, 0]
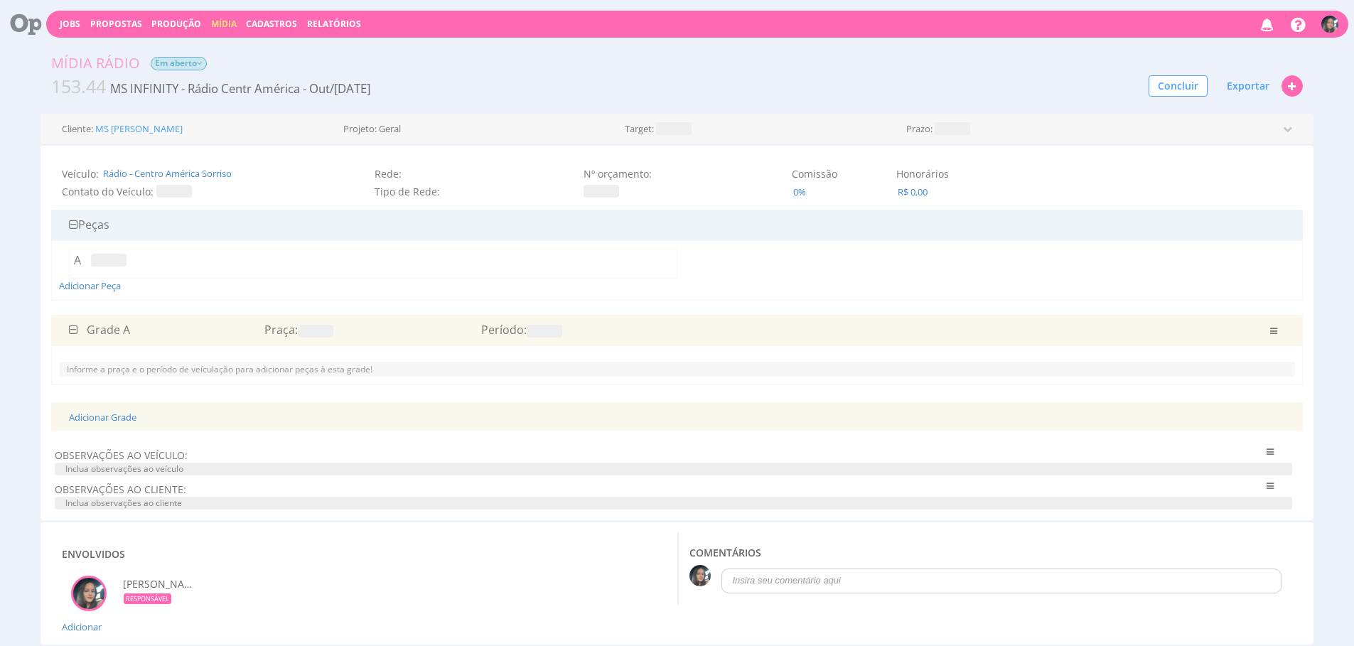
click at [306, 331] on span at bounding box center [316, 331] width 36 height 13
click at [375, 295] on icon "submit" at bounding box center [379, 295] width 9 height 9
click at [559, 333] on span at bounding box center [545, 331] width 36 height 13
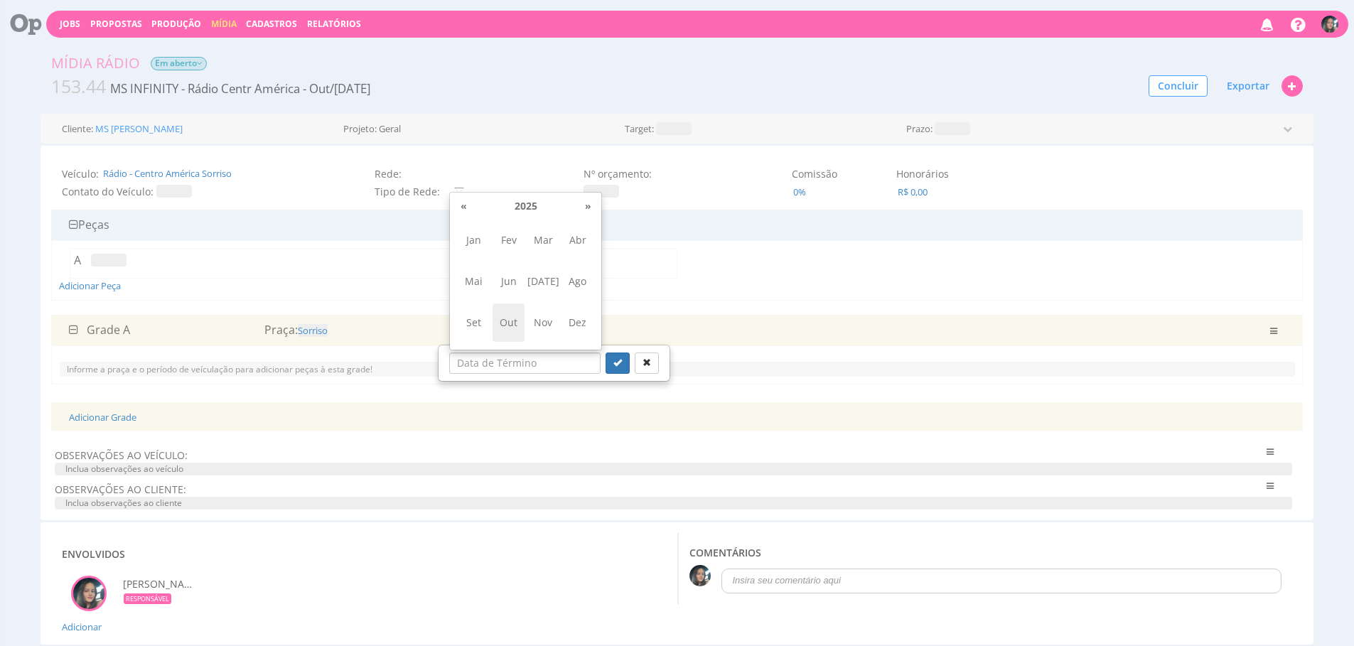
click at [509, 327] on span "Out" at bounding box center [508, 322] width 32 height 38
type input "10/2025"
click at [613, 360] on icon "submit" at bounding box center [617, 362] width 9 height 9
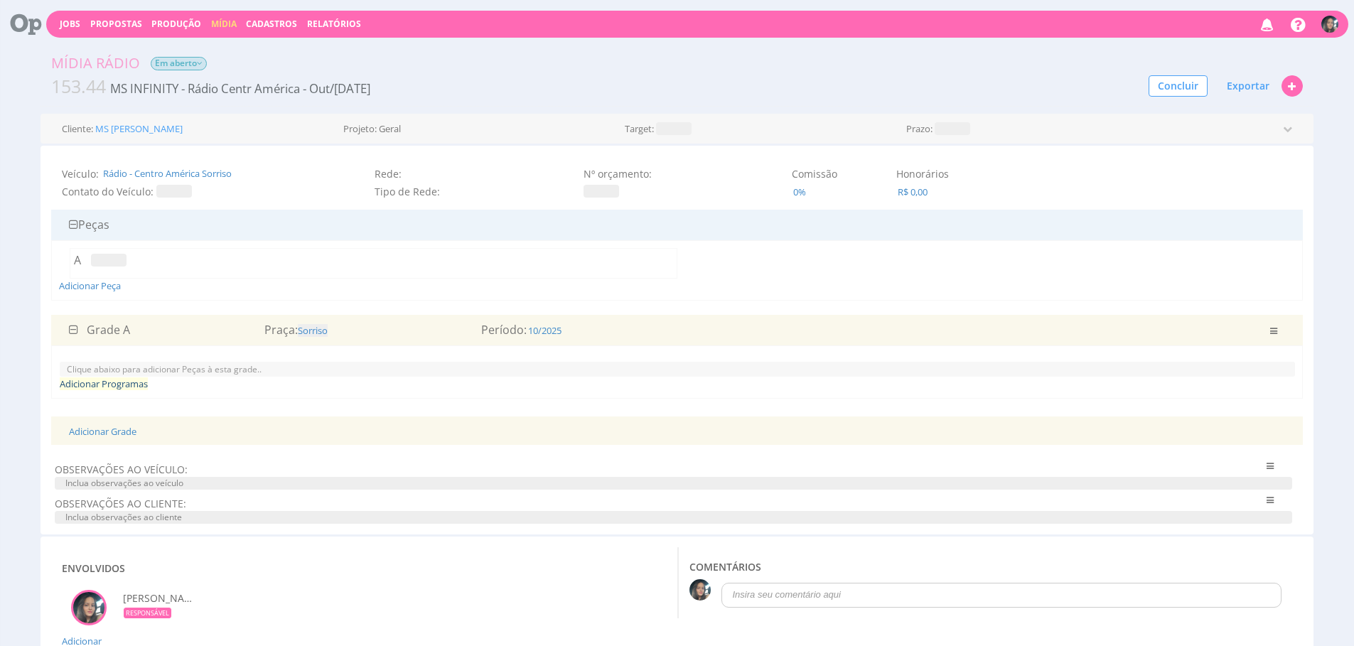
click at [83, 385] on link "Adicionar Programas" at bounding box center [104, 383] width 88 height 13
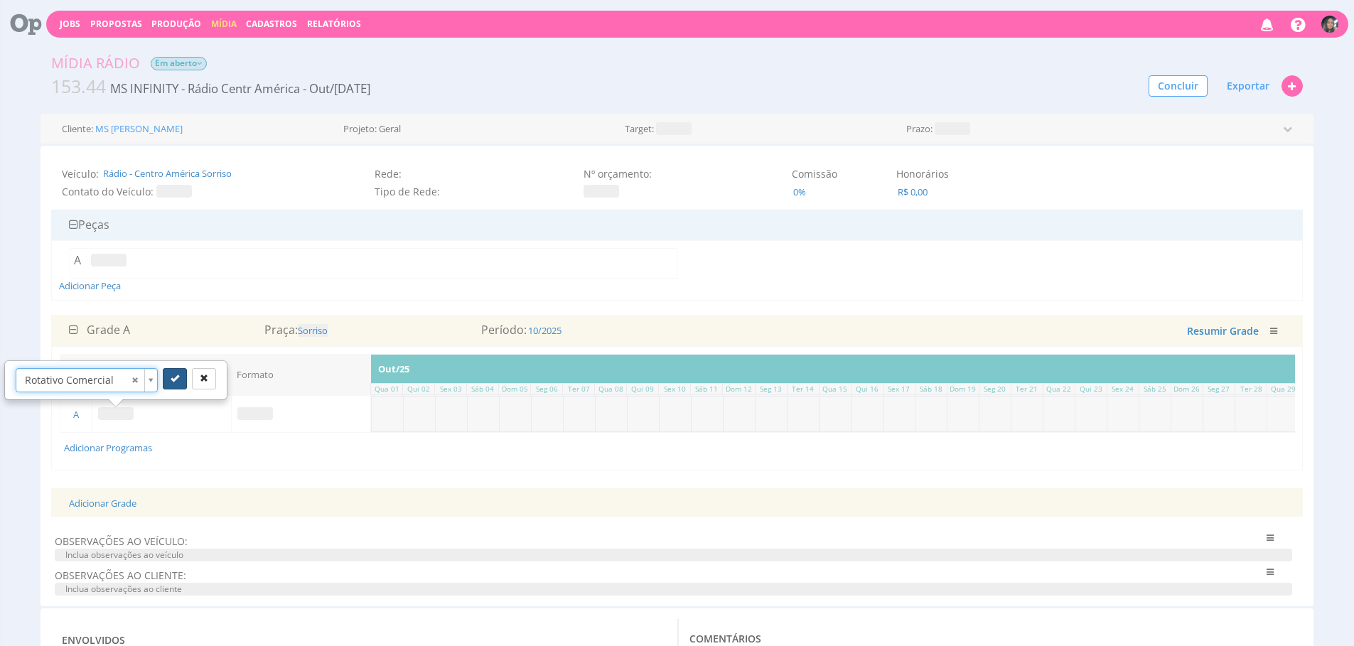
click at [169, 385] on button "submit" at bounding box center [175, 378] width 24 height 21
click at [128, 509] on link "Adicionar Grade" at bounding box center [103, 503] width 68 height 13
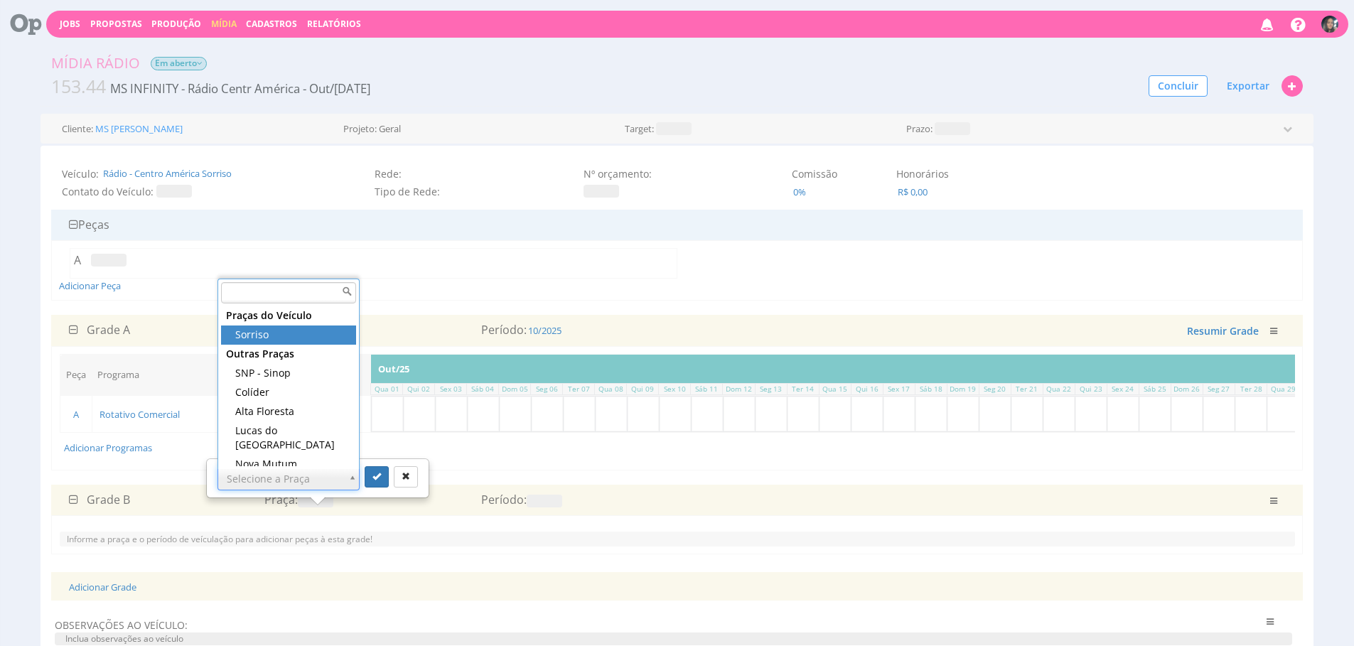
drag, startPoint x: 299, startPoint y: 336, endPoint x: 322, endPoint y: 364, distance: 35.8
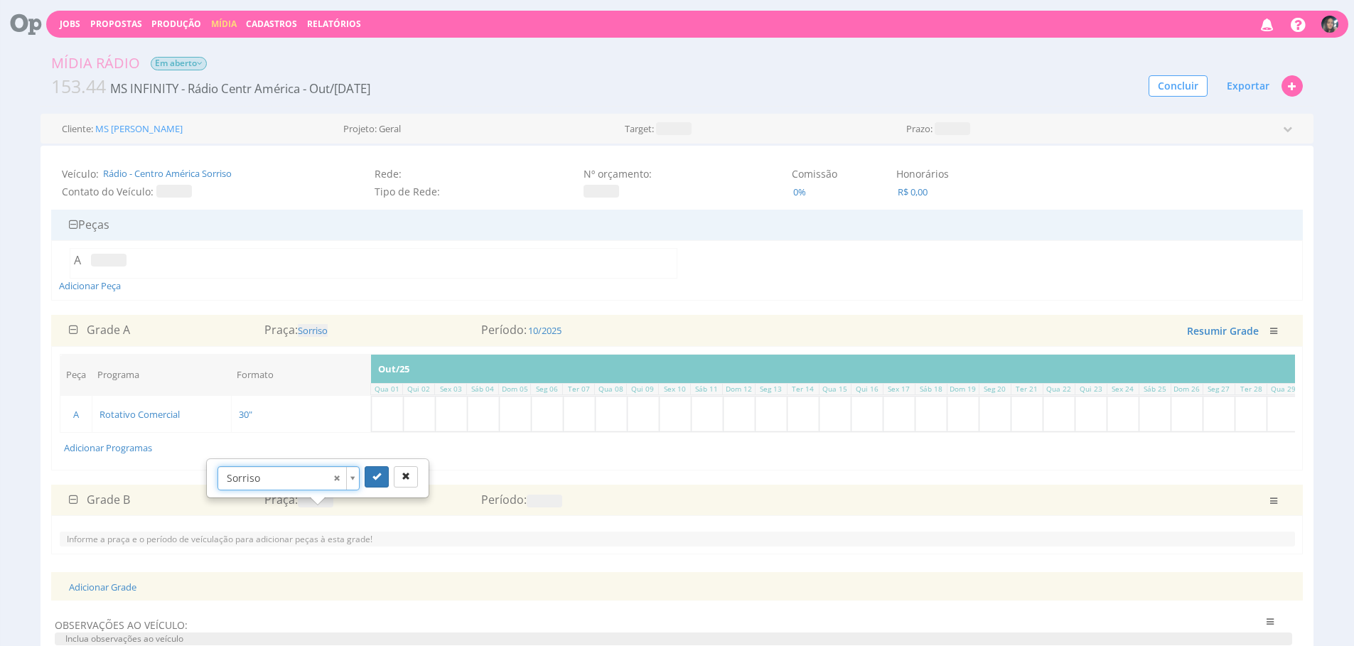
click at [373, 492] on div "Sorriso" at bounding box center [317, 478] width 220 height 37
click at [377, 468] on button "submit" at bounding box center [377, 476] width 24 height 21
click at [534, 507] on span at bounding box center [545, 501] width 36 height 13
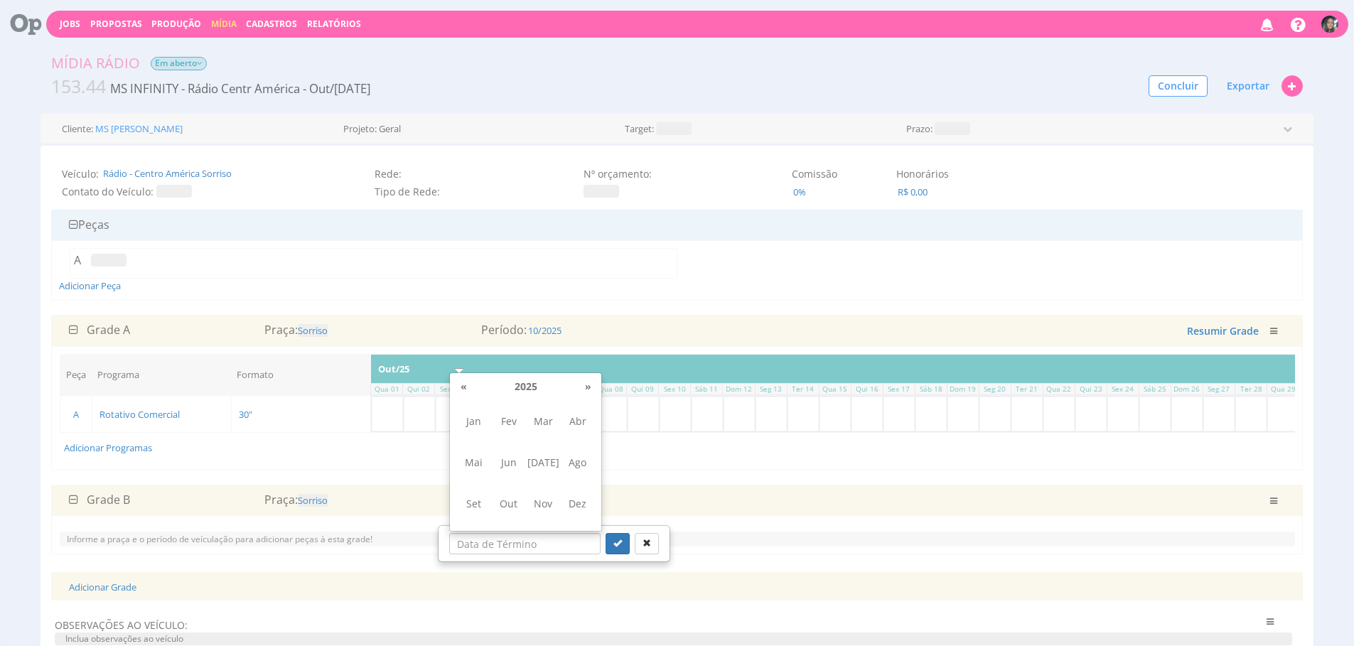
drag, startPoint x: 539, startPoint y: 503, endPoint x: 563, endPoint y: 509, distance: 25.0
click at [539, 503] on span "Nov" at bounding box center [543, 504] width 32 height 38
type input "11/2025"
click at [605, 536] on button "submit" at bounding box center [617, 543] width 24 height 21
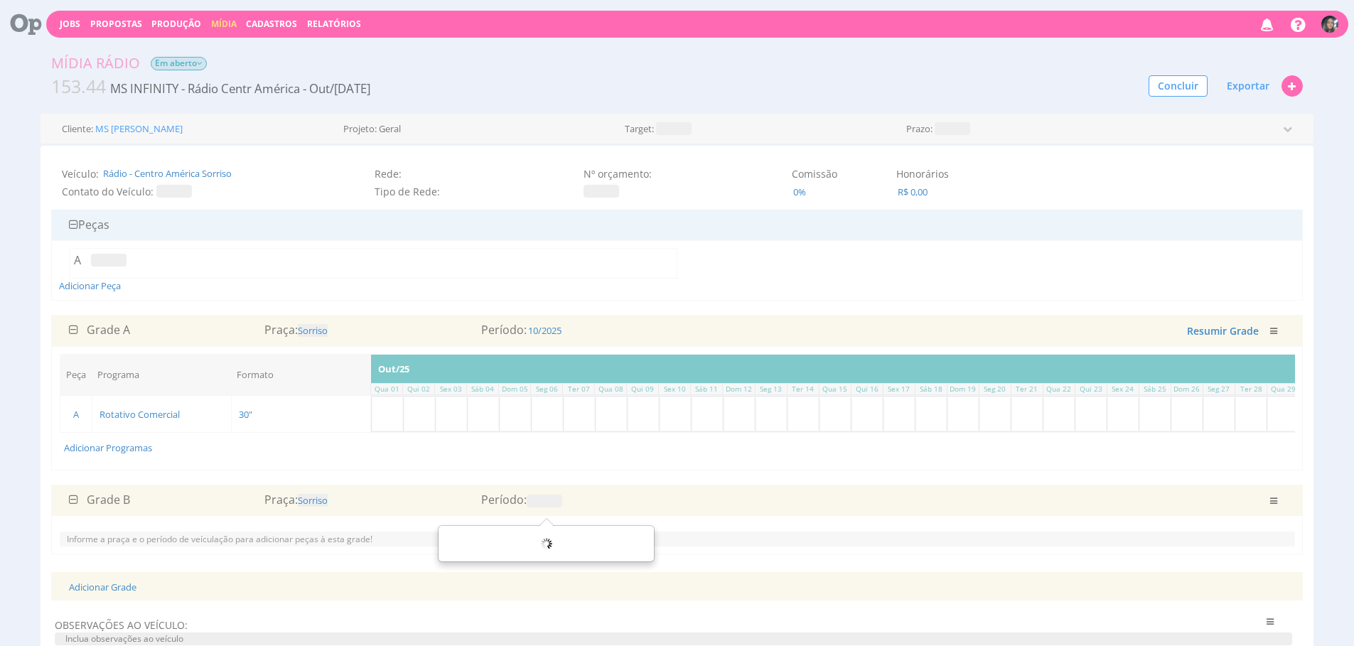
click at [617, 497] on div "Grade B Praça: Sorriso Período: 11/2025 Salvando ... Resumir Grade Excluir" at bounding box center [676, 500] width 1251 height 31
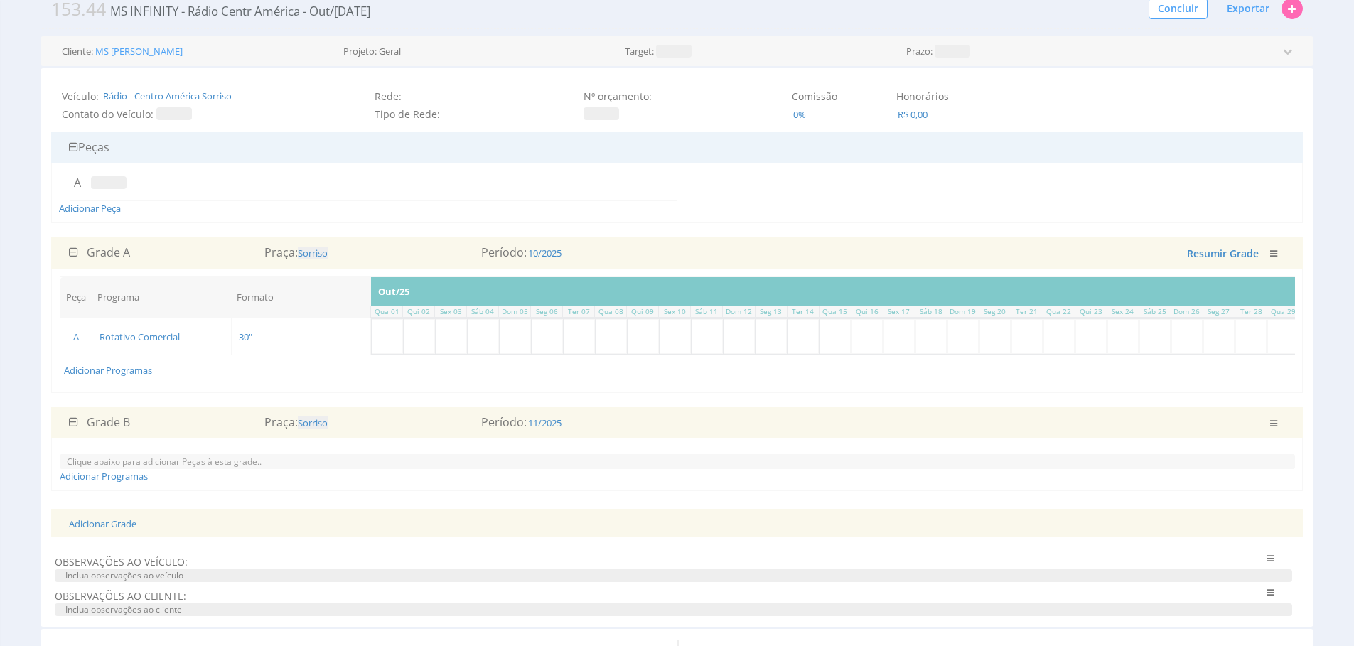
scroll to position [80, 0]
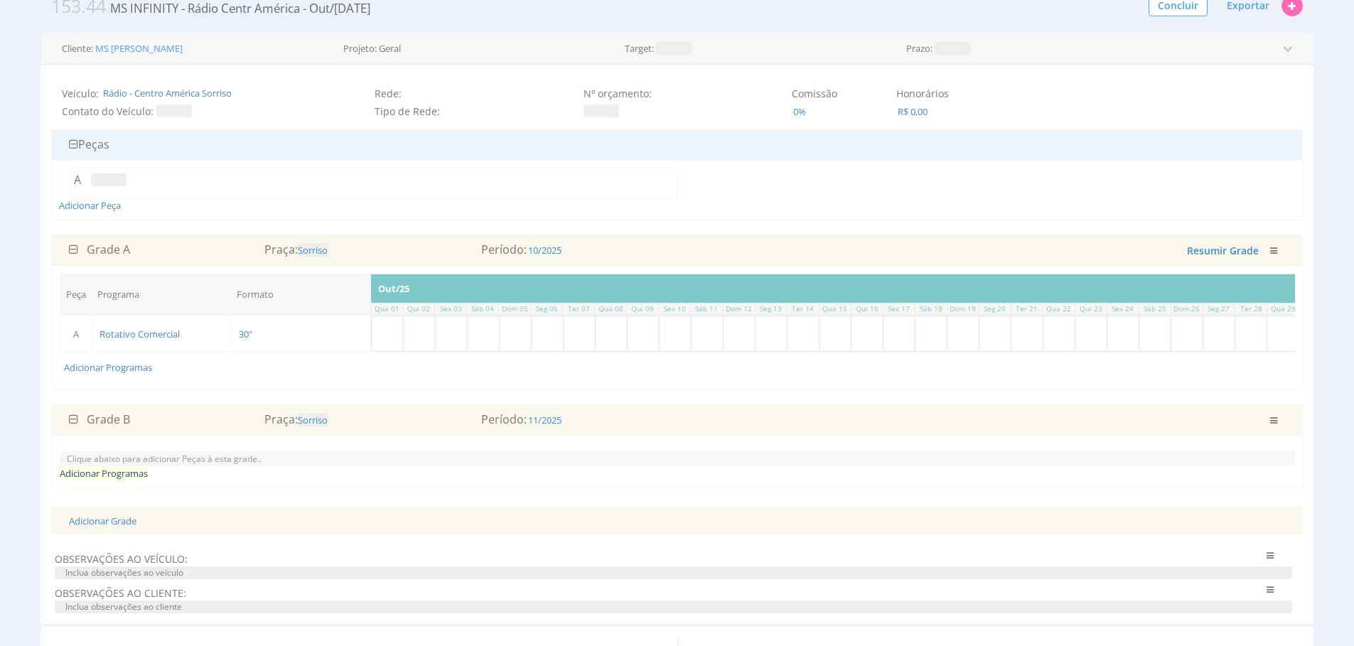
drag, startPoint x: 69, startPoint y: 484, endPoint x: 110, endPoint y: 480, distance: 41.4
click at [69, 480] on link "Adicionar Programas" at bounding box center [104, 473] width 88 height 13
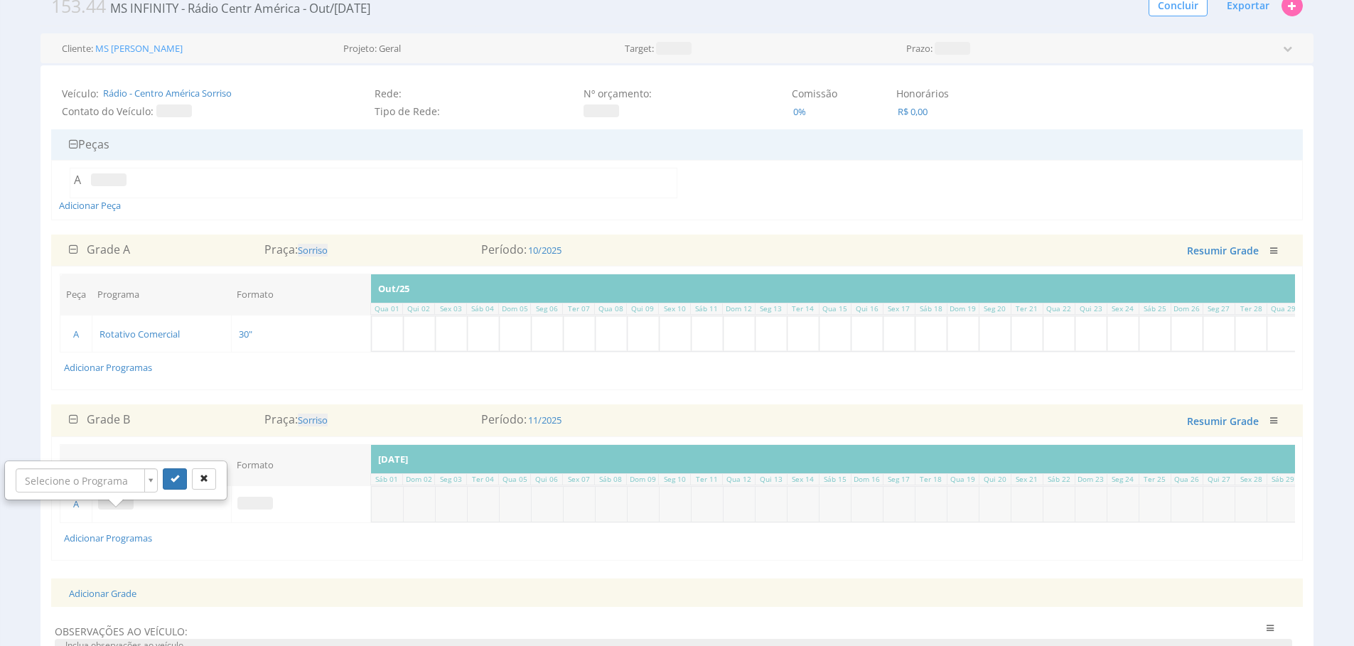
click at [112, 509] on span at bounding box center [116, 503] width 36 height 13
drag, startPoint x: 122, startPoint y: 517, endPoint x: 119, endPoint y: 507, distance: 9.7
click at [122, 509] on span at bounding box center [116, 503] width 36 height 13
drag, startPoint x: 119, startPoint y: 507, endPoint x: 113, endPoint y: 487, distance: 21.6
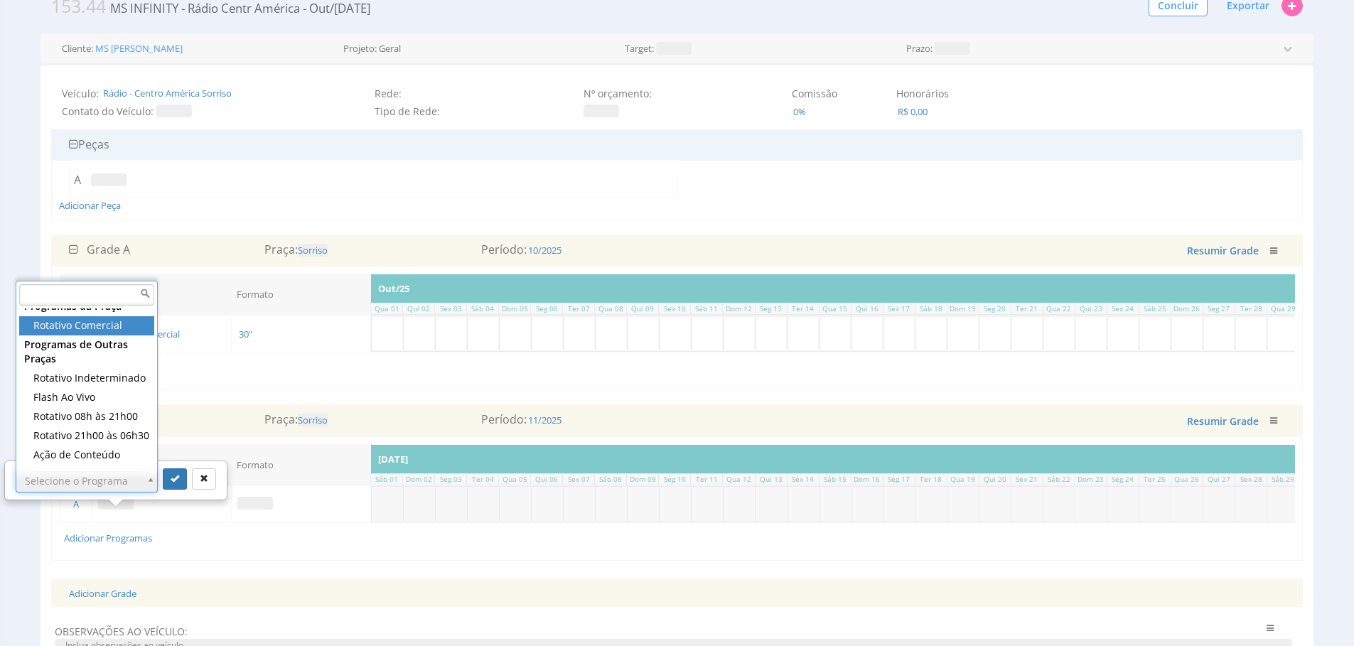
scroll to position [0, 0]
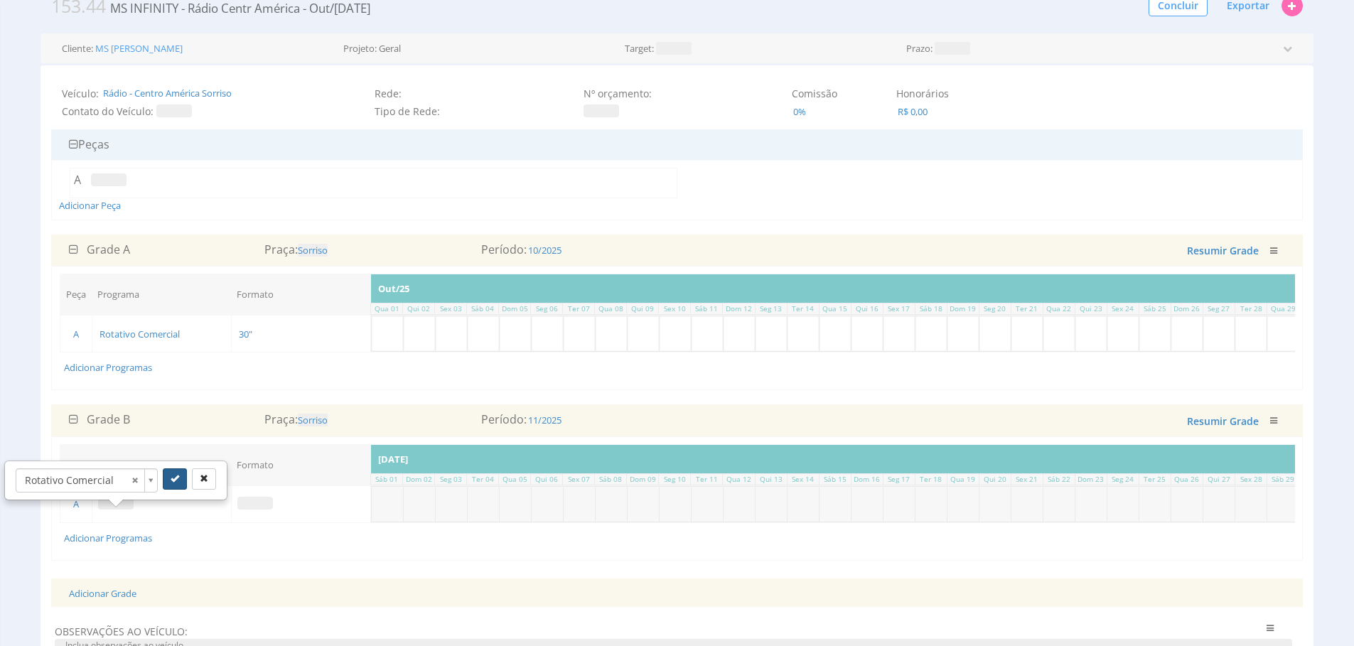
click at [179, 485] on button "submit" at bounding box center [175, 478] width 24 height 21
click at [244, 509] on span at bounding box center [255, 503] width 36 height 13
click at [247, 509] on span at bounding box center [255, 503] width 36 height 13
click at [253, 493] on div "Selecione o Formato" at bounding box center [255, 480] width 162 height 37
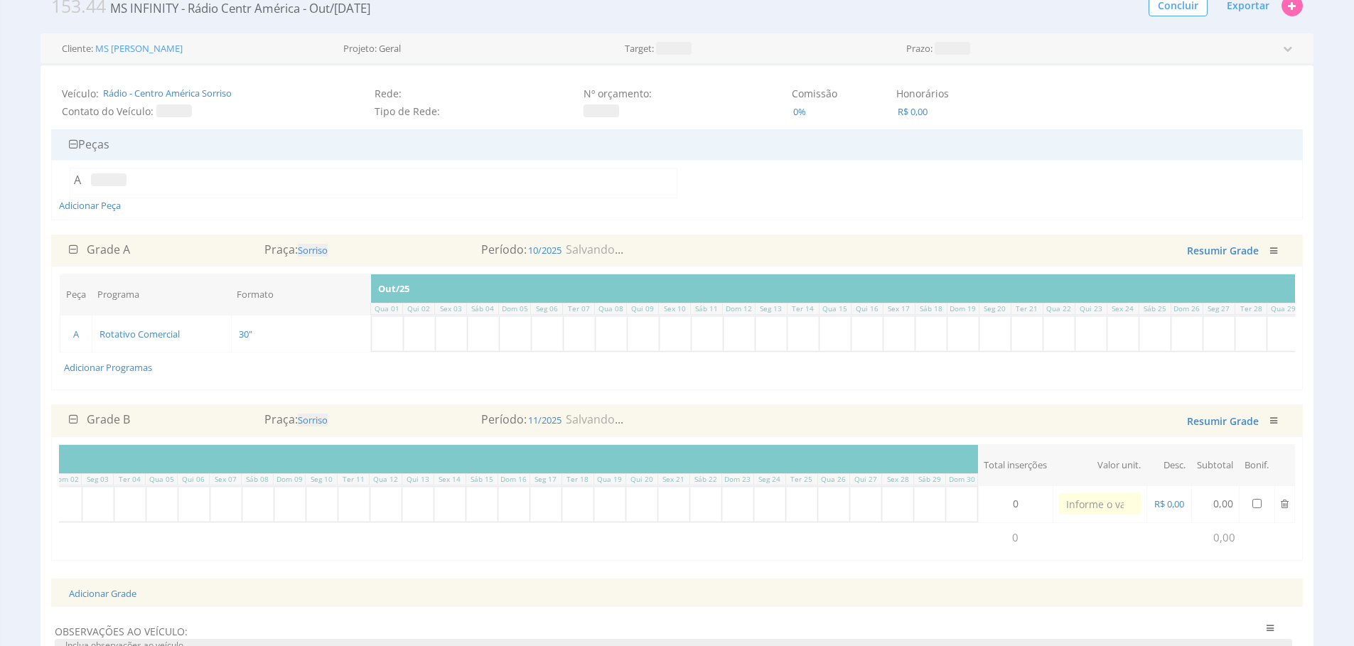
click at [280, 561] on div "Peça Programa Formato Inserções Nov/25 Sáb 01 Dom 02 Seg 03 Ter 04 Qua 05 Qui 0…" at bounding box center [676, 498] width 1251 height 124
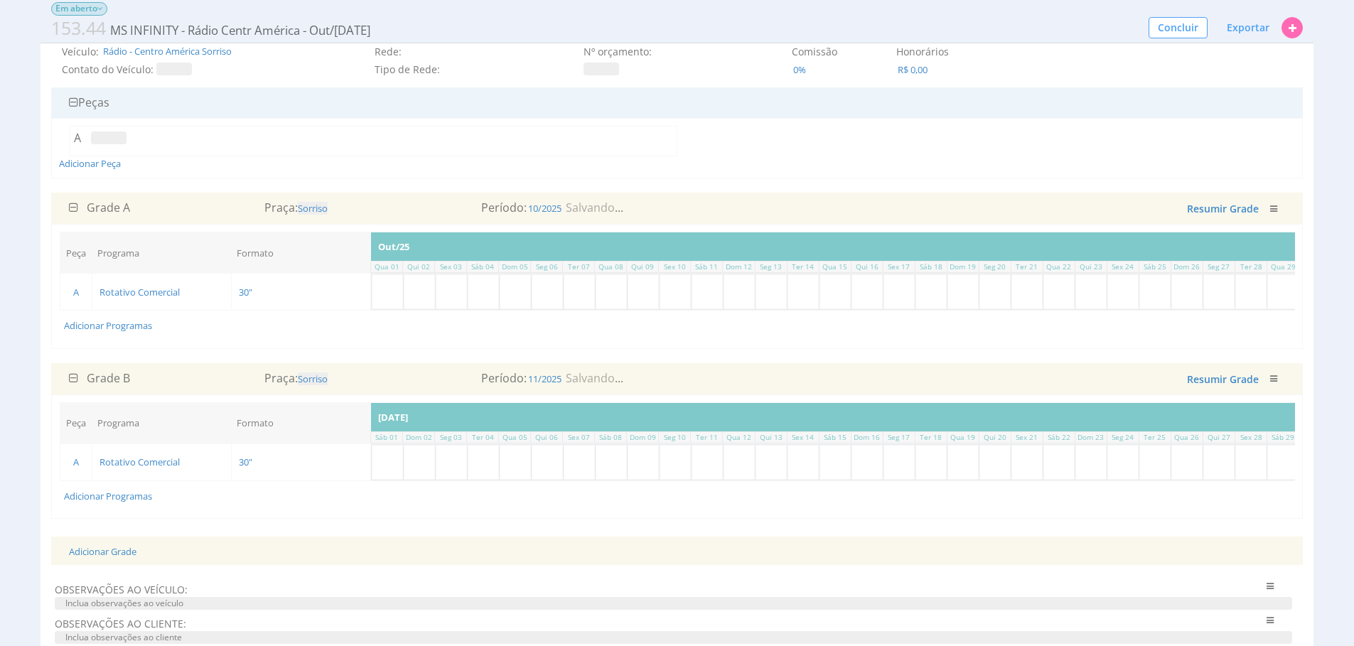
scroll to position [162, 0]
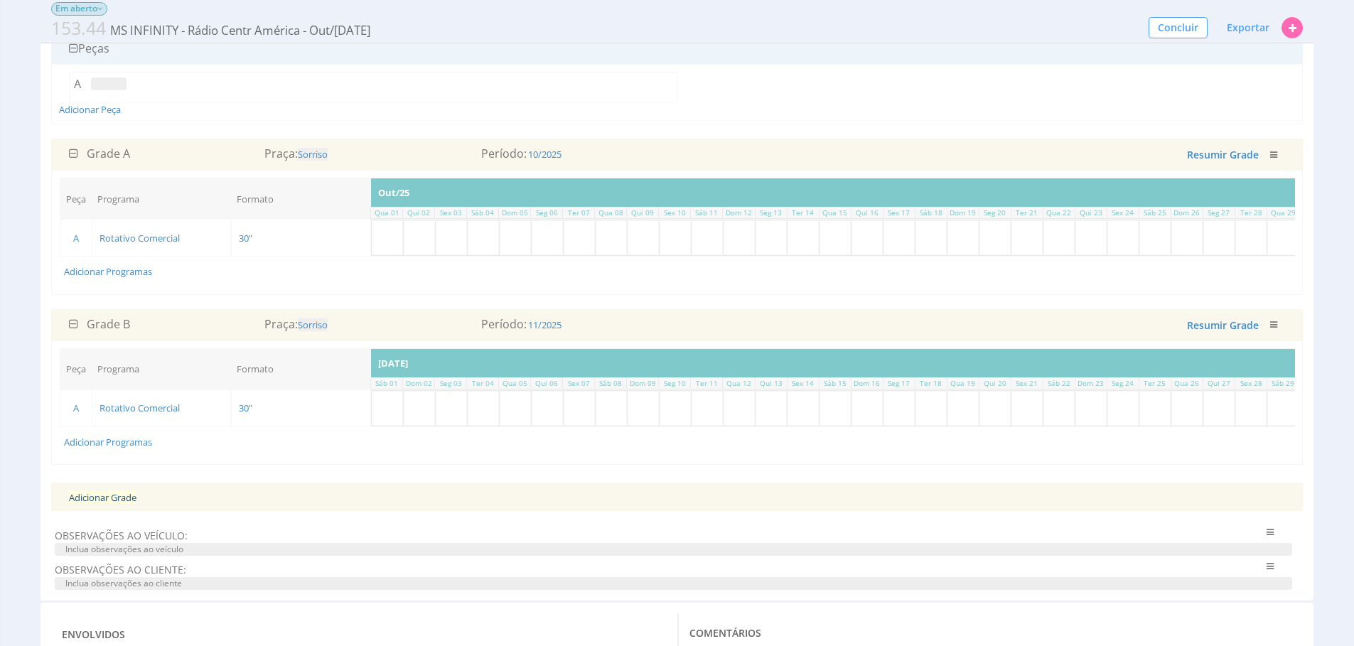
click at [126, 504] on link "Adicionar Grade" at bounding box center [103, 497] width 68 height 13
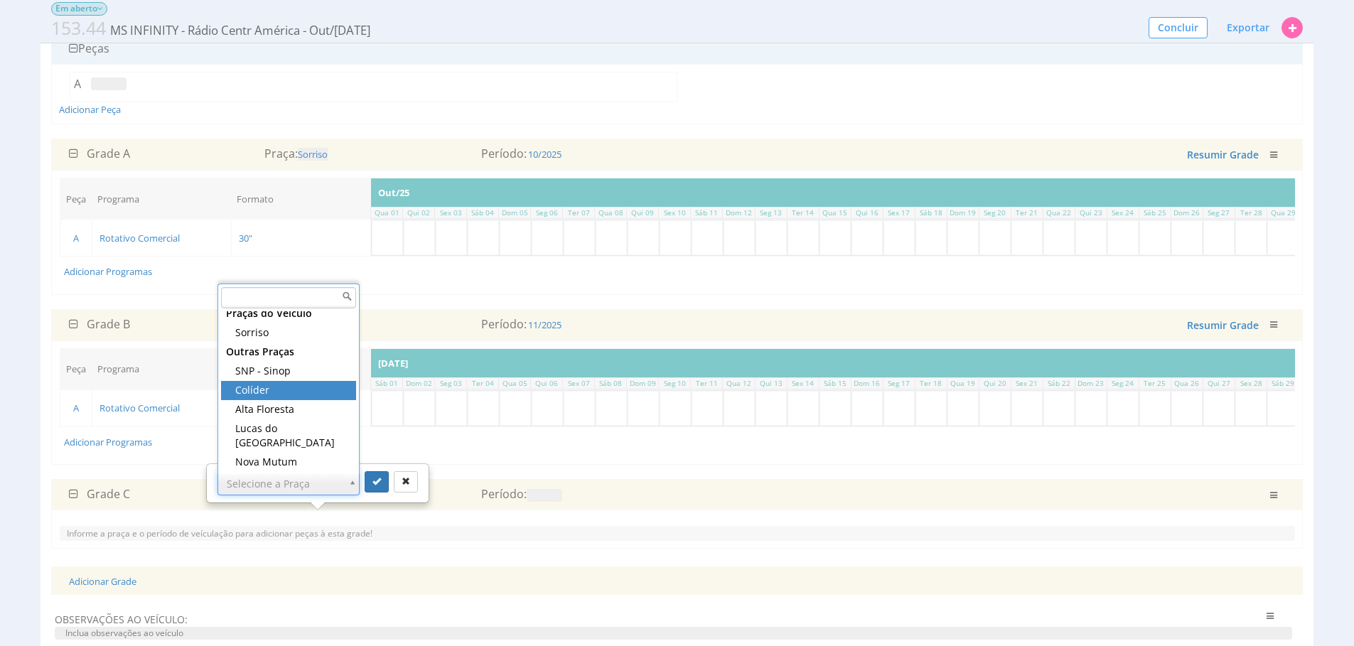
scroll to position [0, 0]
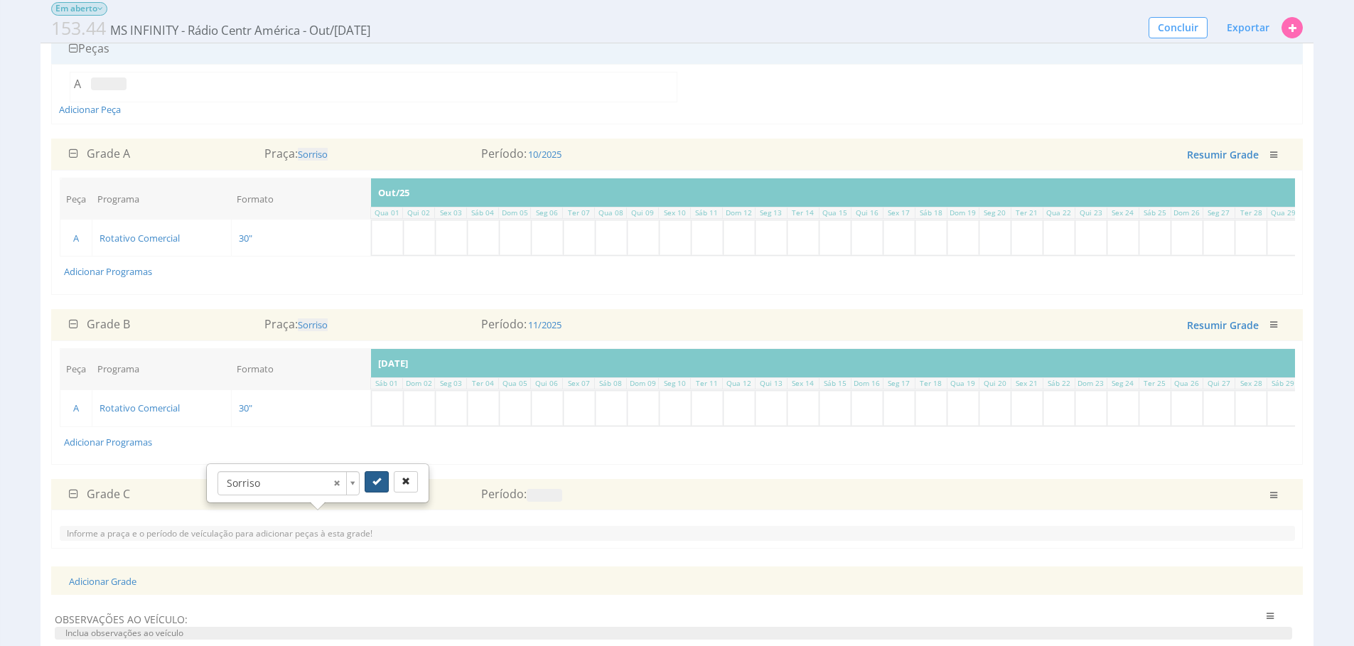
click at [368, 481] on button "submit" at bounding box center [377, 481] width 24 height 21
click at [536, 502] on span at bounding box center [545, 495] width 36 height 13
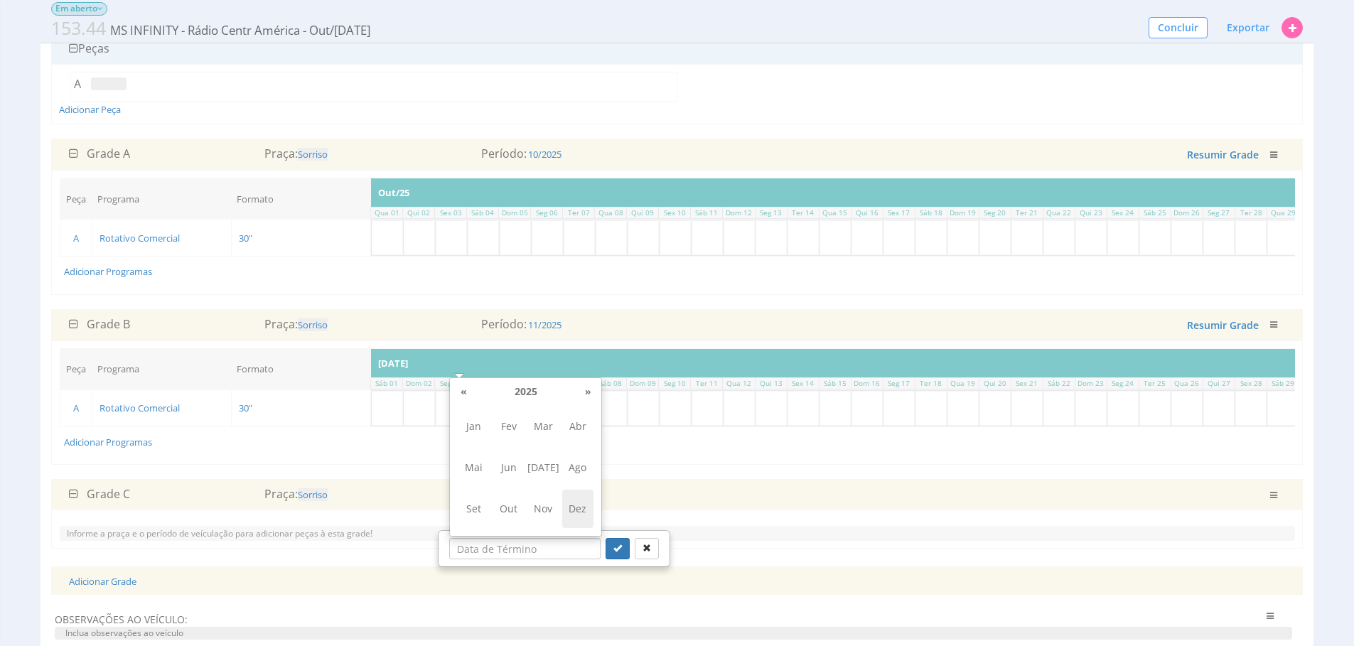
click at [578, 505] on span "Dez" at bounding box center [578, 509] width 32 height 38
type input "12/2025"
click at [605, 538] on div at bounding box center [631, 548] width 53 height 21
click at [605, 544] on button "submit" at bounding box center [617, 548] width 24 height 21
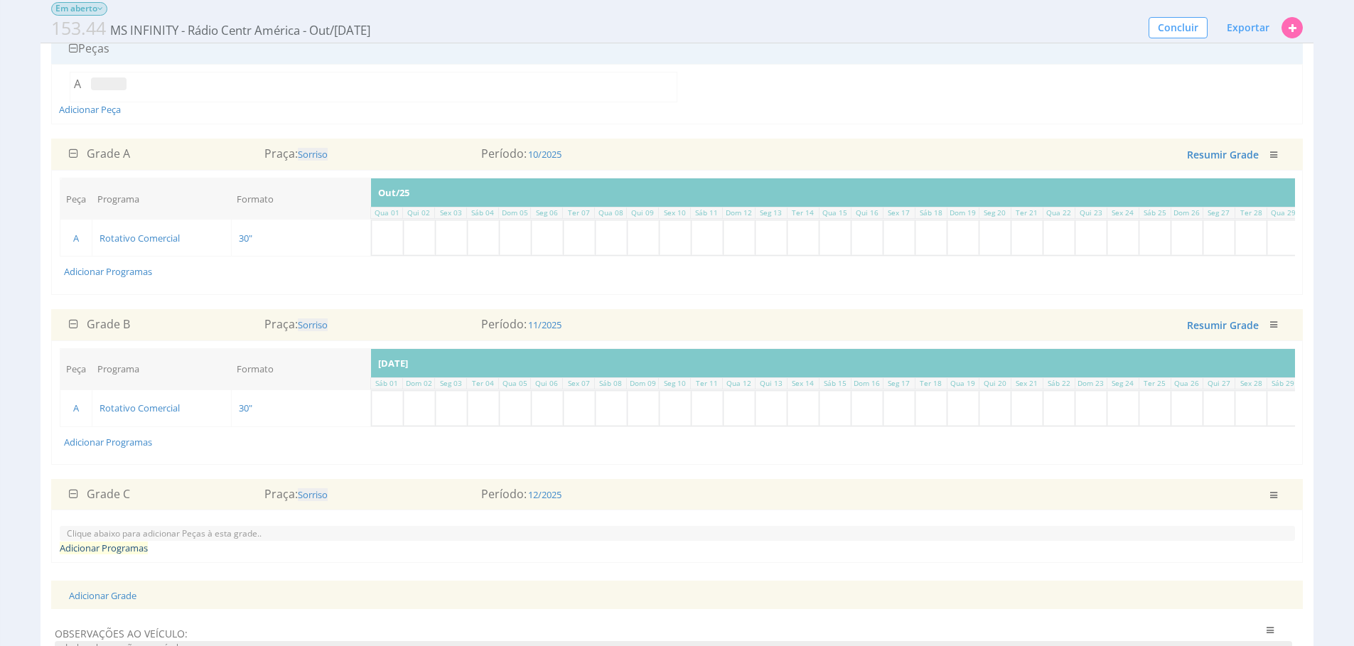
click at [92, 554] on link "Adicionar Programas" at bounding box center [104, 547] width 88 height 13
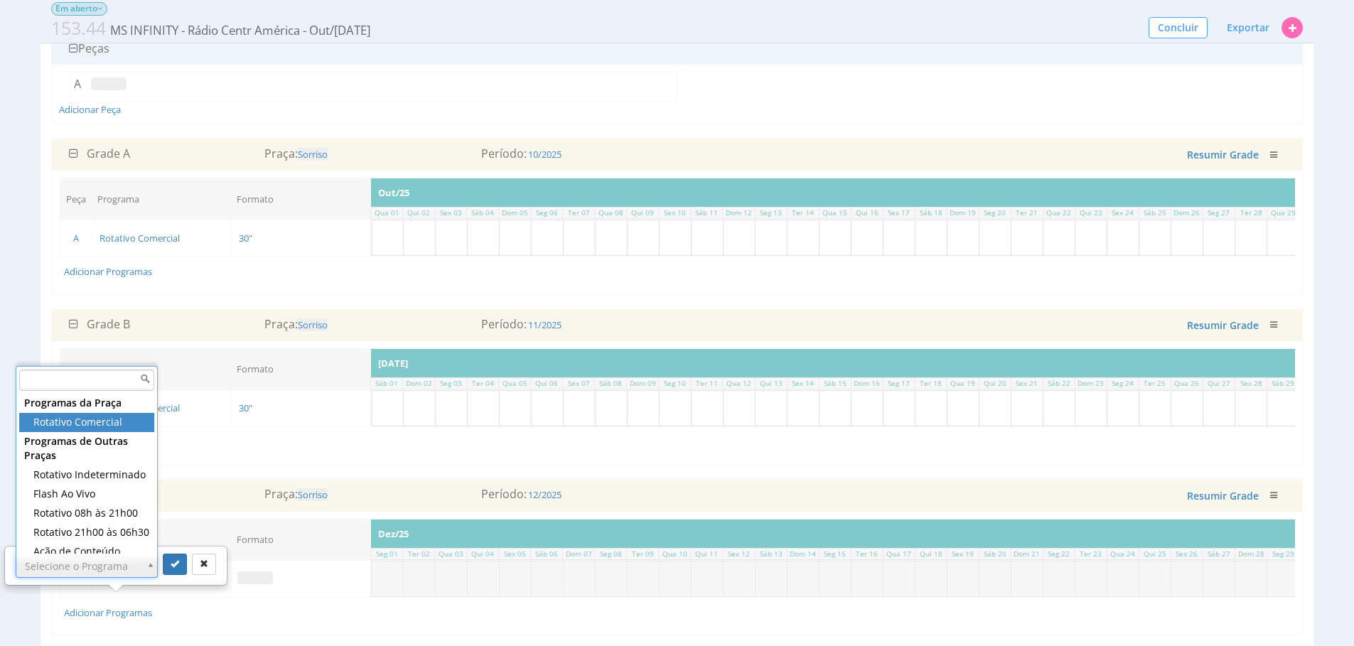
drag, startPoint x: 82, startPoint y: 418, endPoint x: 91, endPoint y: 432, distance: 16.6
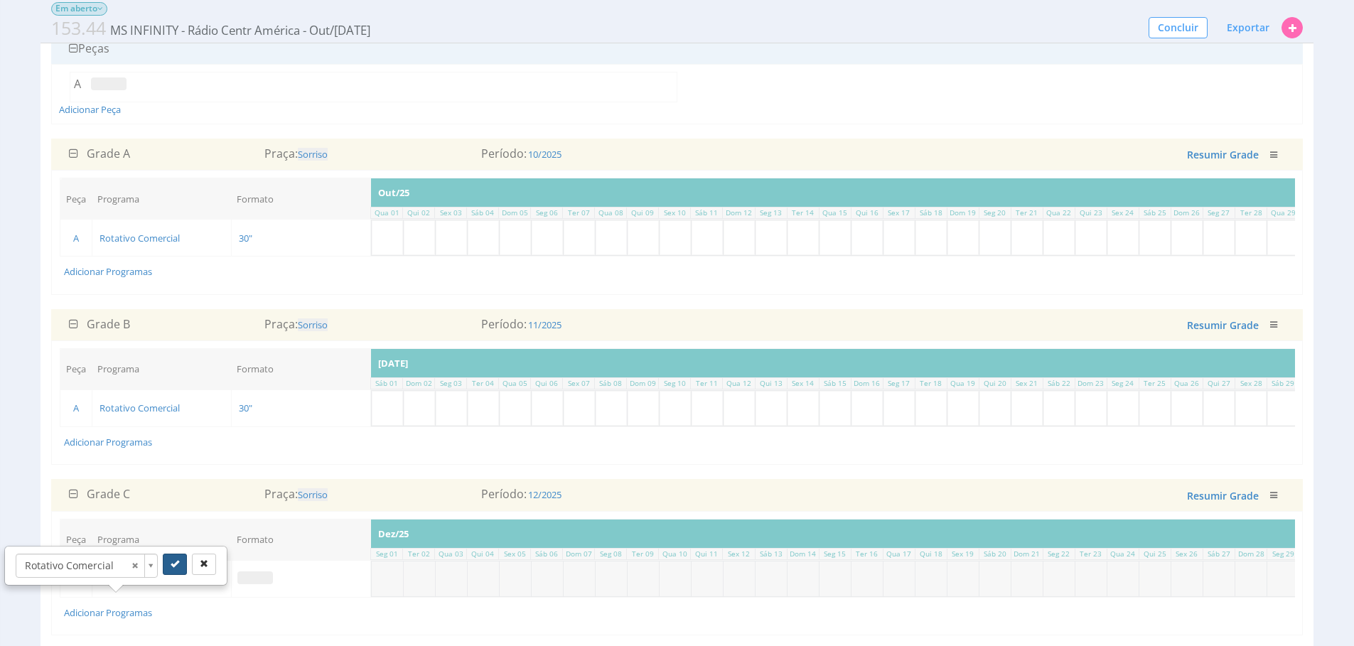
click at [171, 568] on icon "submit" at bounding box center [175, 563] width 9 height 9
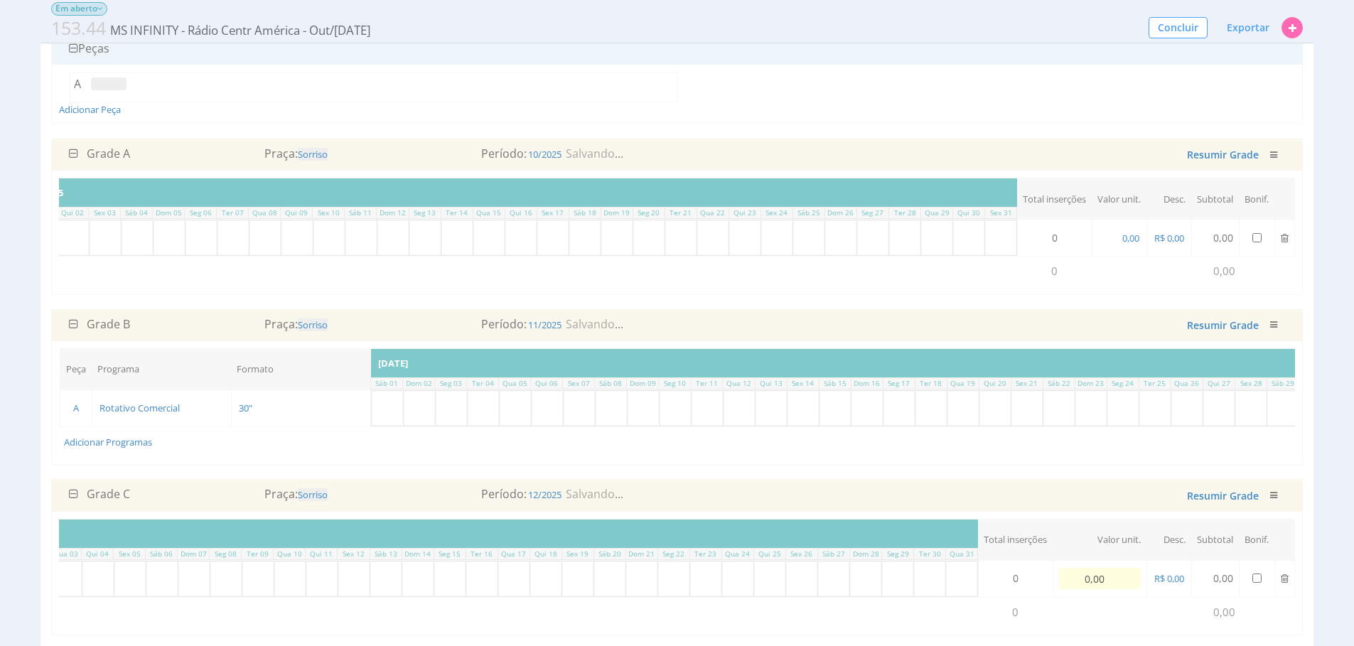
scroll to position [0, 351]
click at [1066, 456] on td "Adicionar Programas" at bounding box center [695, 441] width 1271 height 30
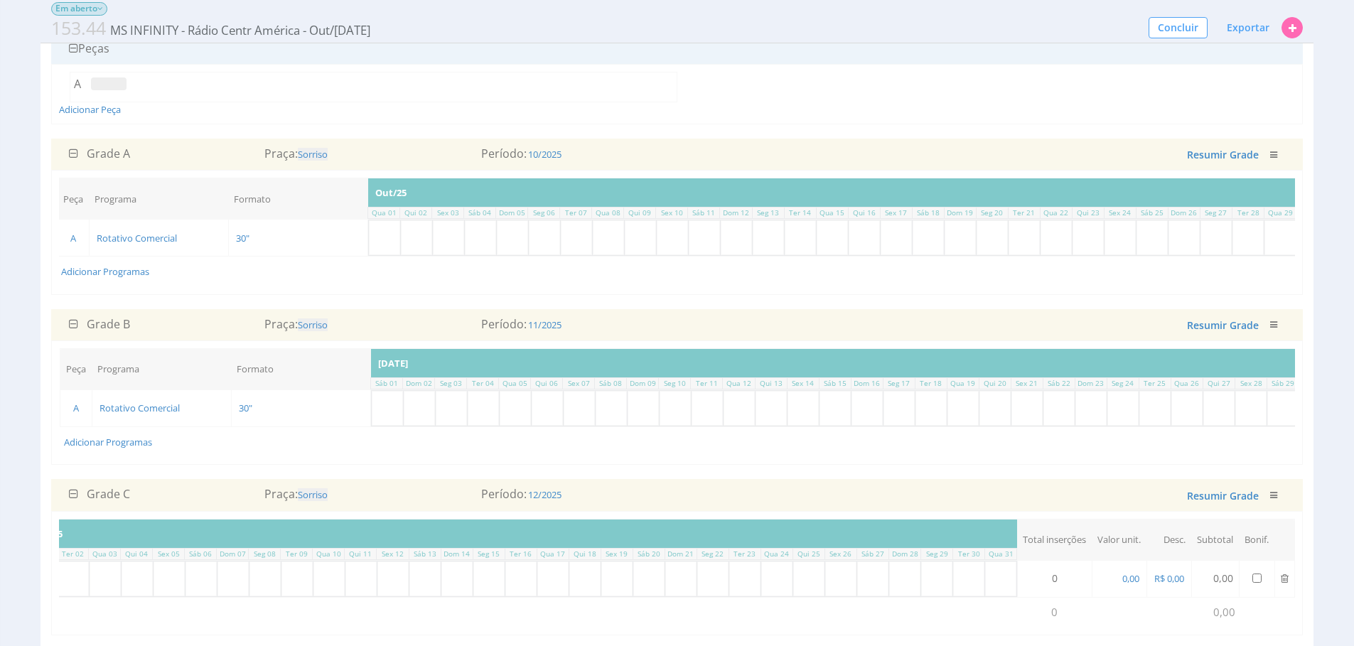
scroll to position [0, 0]
click at [688, 244] on input "text" at bounding box center [674, 237] width 31 height 35
type input "5"
click at [743, 232] on input "text" at bounding box center [738, 237] width 31 height 35
click at [760, 237] on input "text" at bounding box center [770, 237] width 31 height 35
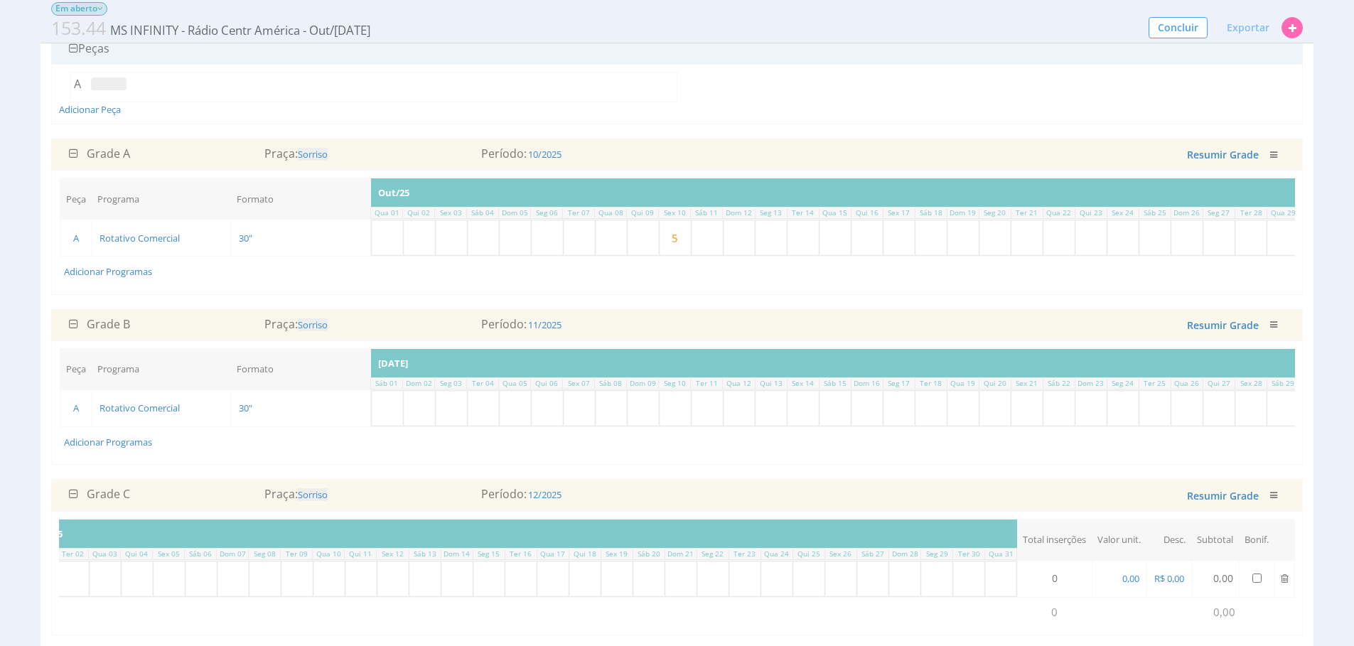
type input "5"
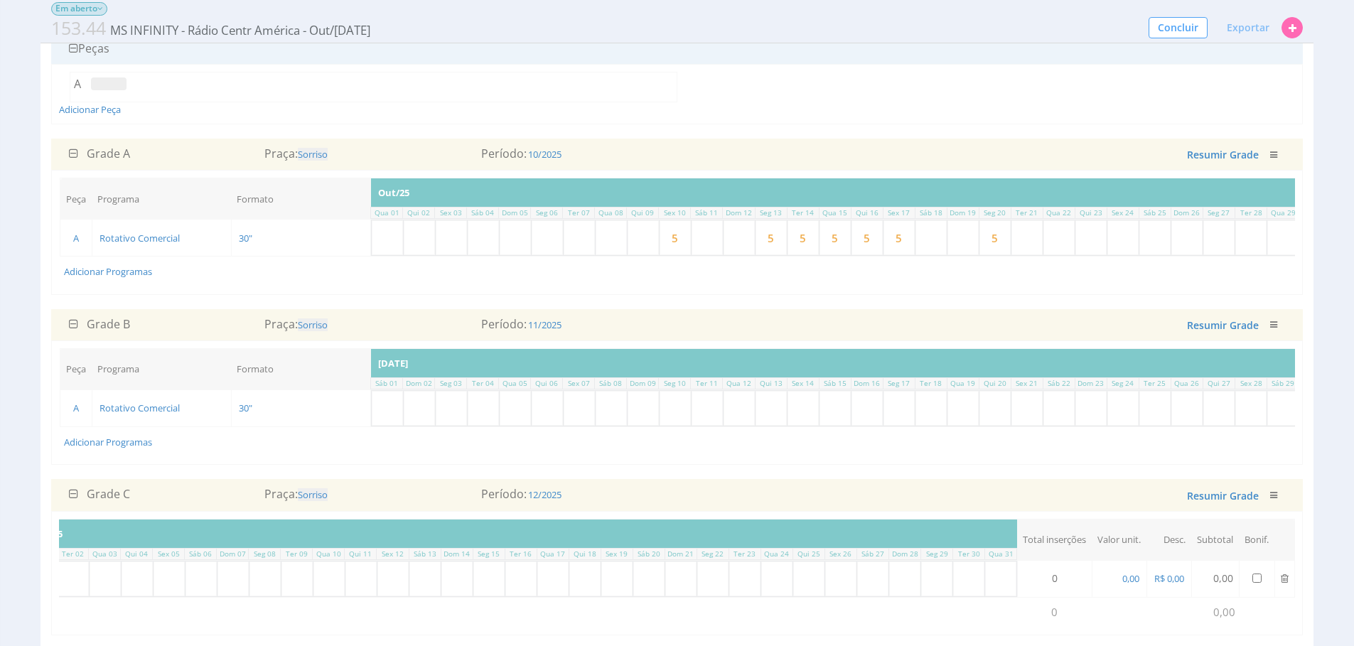
type input "5"
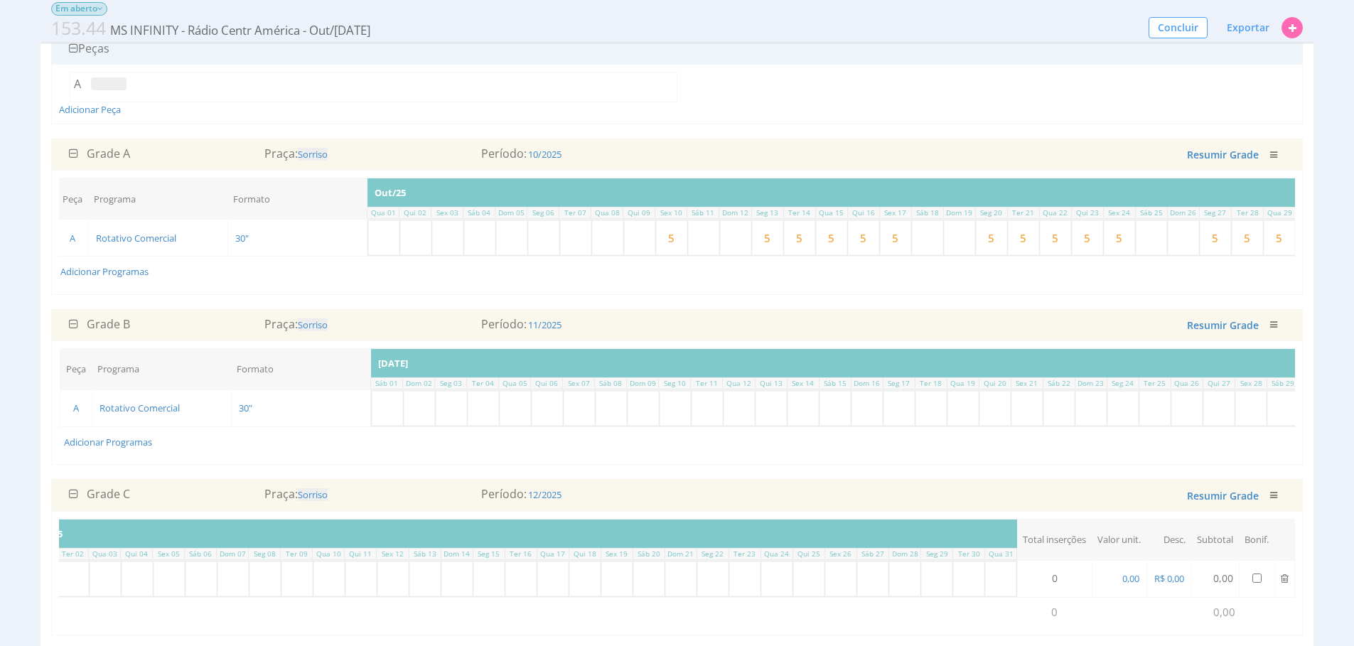
scroll to position [0, 351]
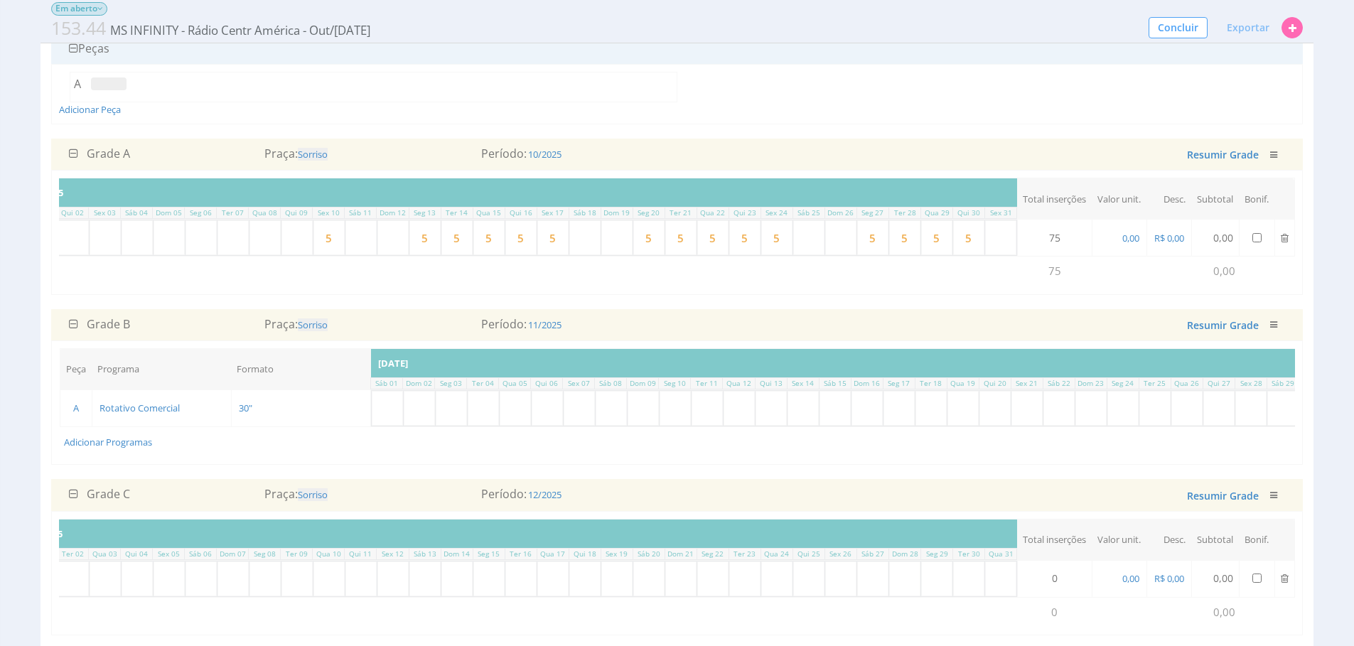
type input "5"
click at [381, 416] on input "text" at bounding box center [387, 408] width 31 height 35
click at [461, 423] on input "text" at bounding box center [451, 408] width 31 height 35
type input "5"
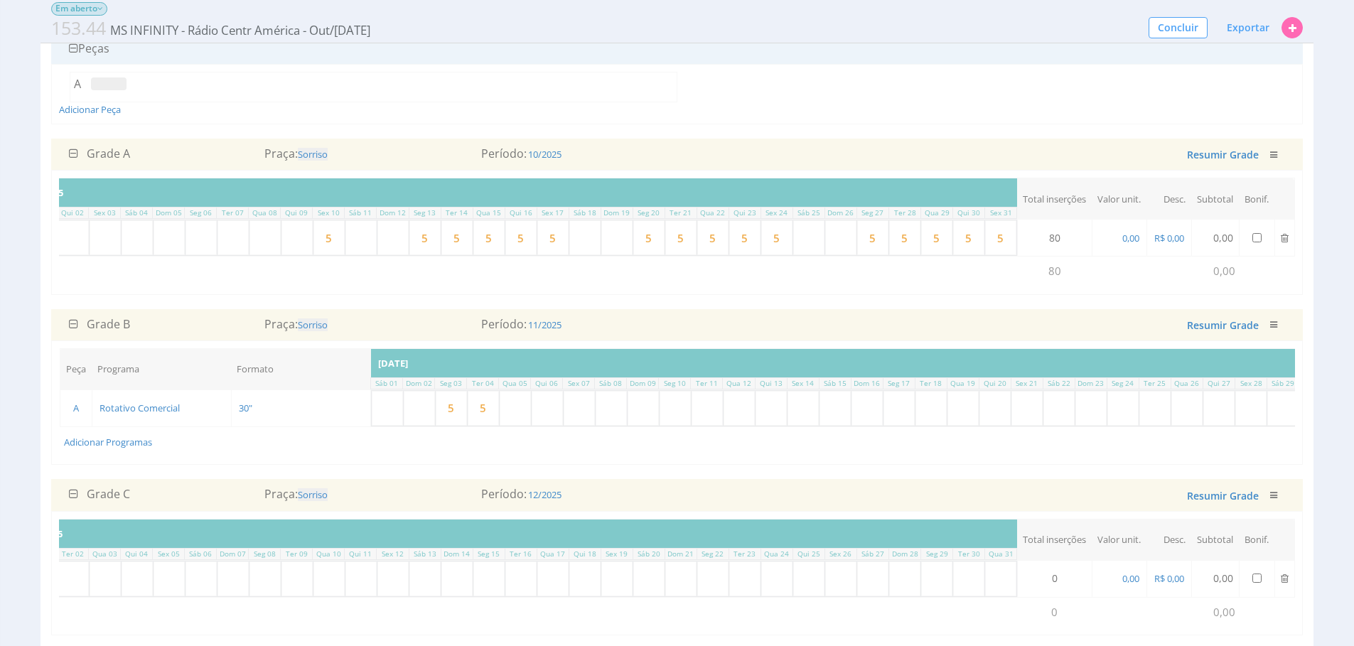
type input "5"
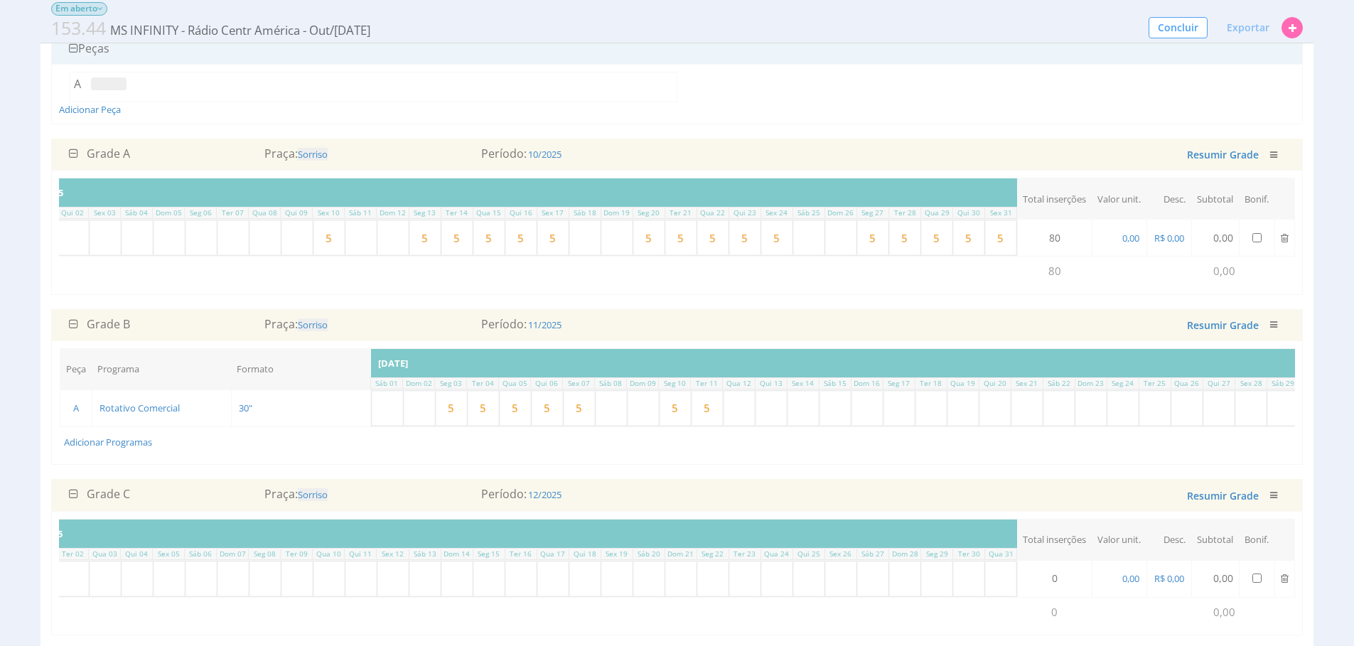
type input "5"
click at [716, 423] on input "text" at bounding box center [706, 408] width 31 height 35
type input "5"
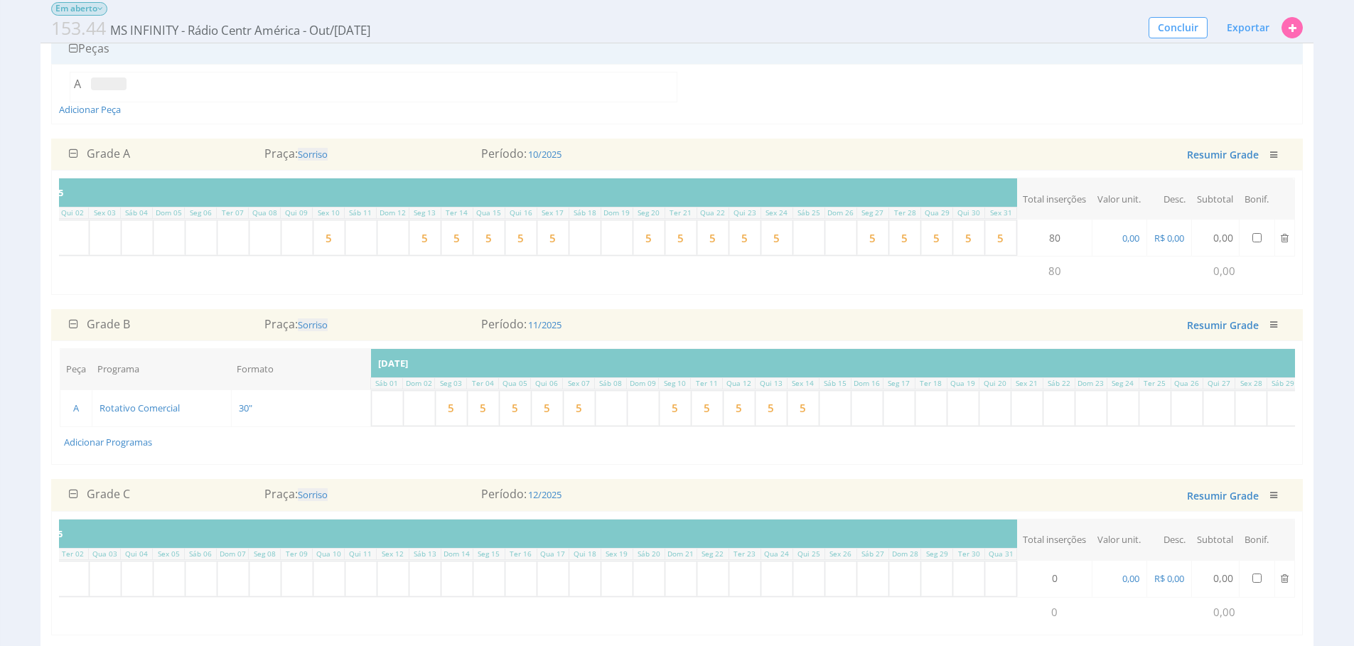
type input "5"
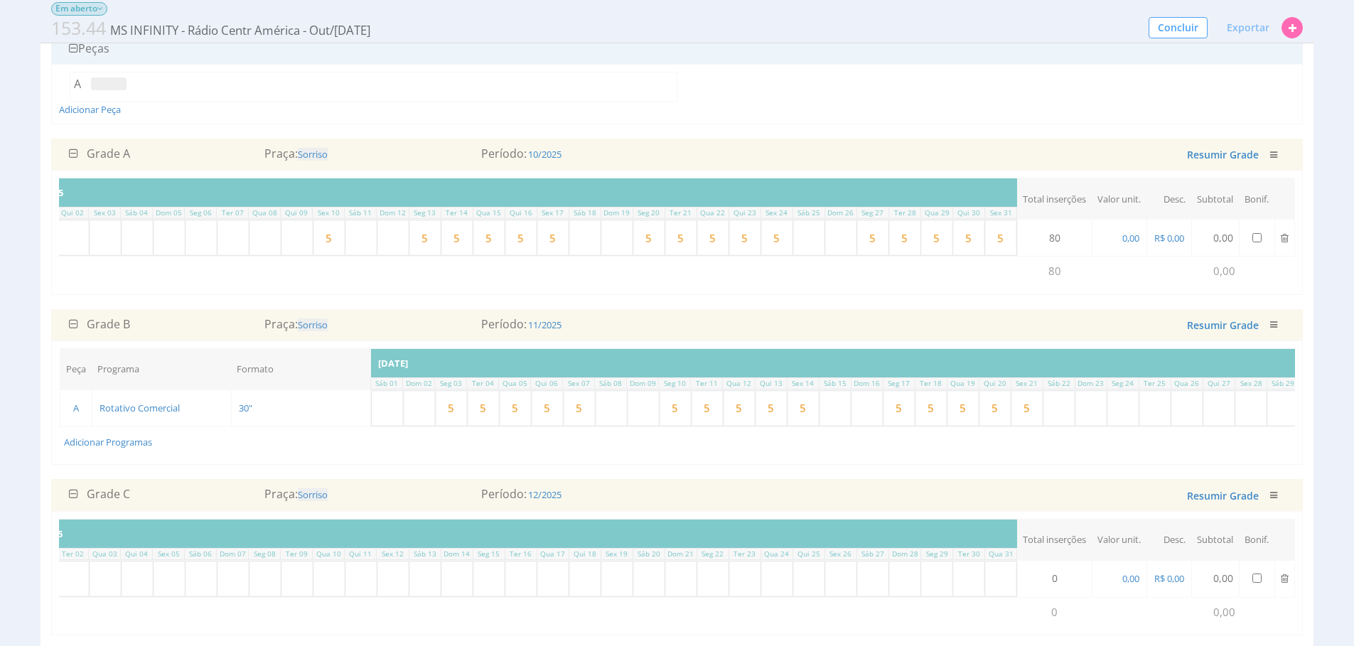
type input "5"
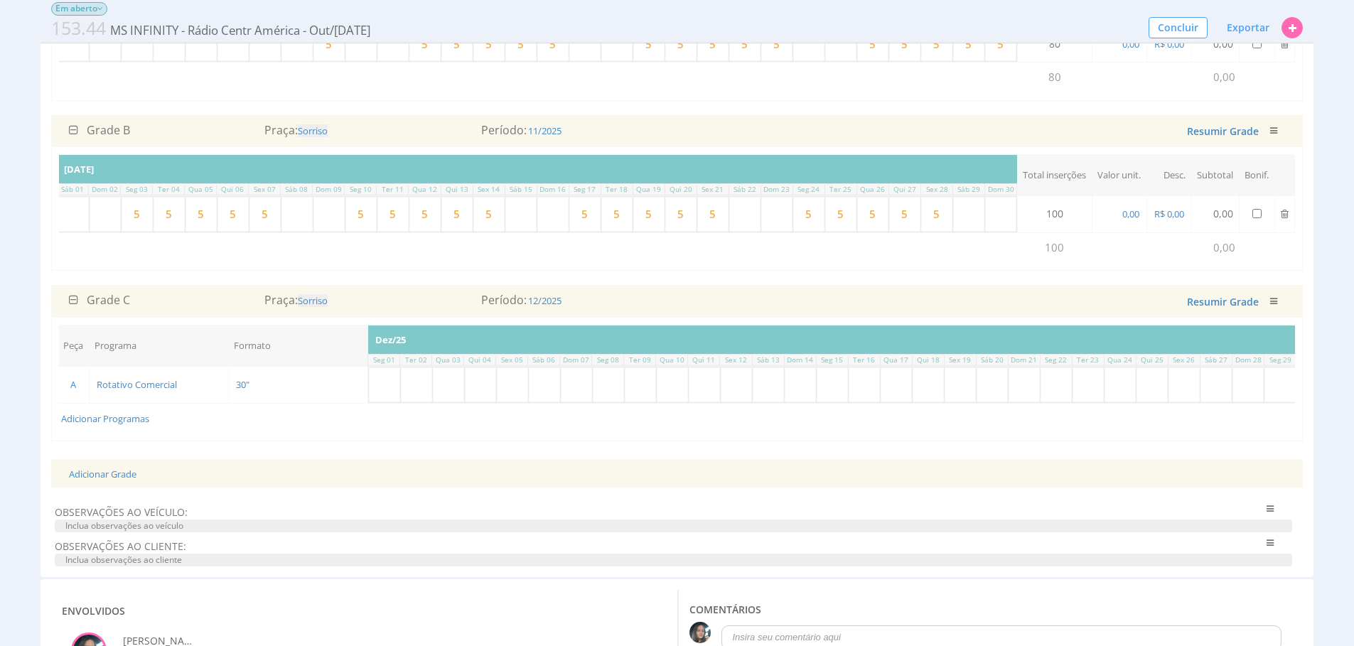
scroll to position [0, 0]
click at [397, 402] on input "text" at bounding box center [387, 384] width 31 height 35
type input "5"
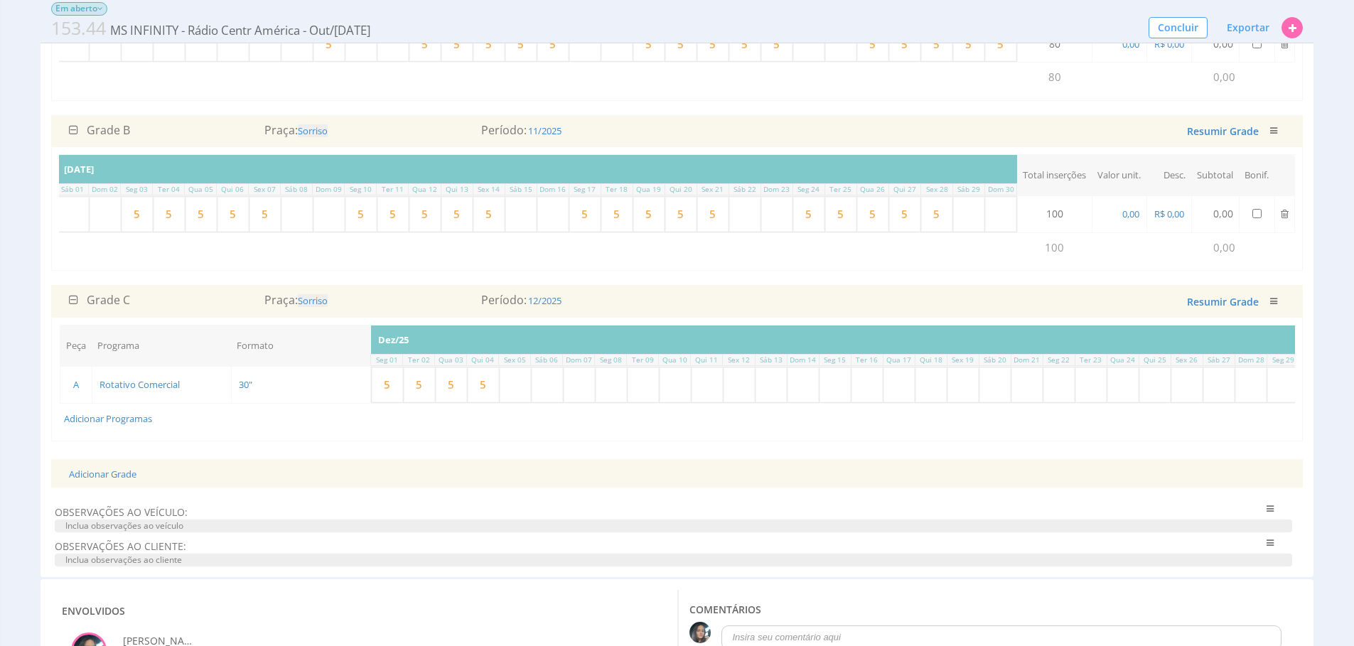
type input "5"
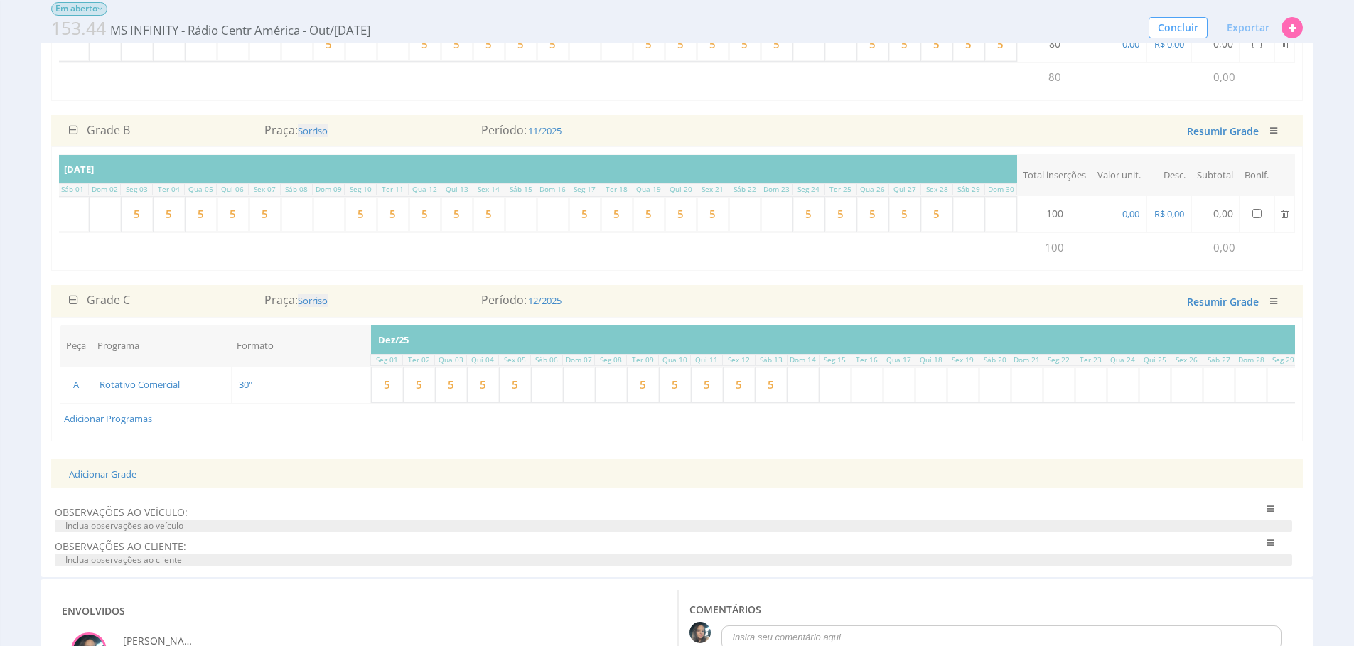
type input "5"
click at [833, 402] on input "text" at bounding box center [834, 384] width 31 height 35
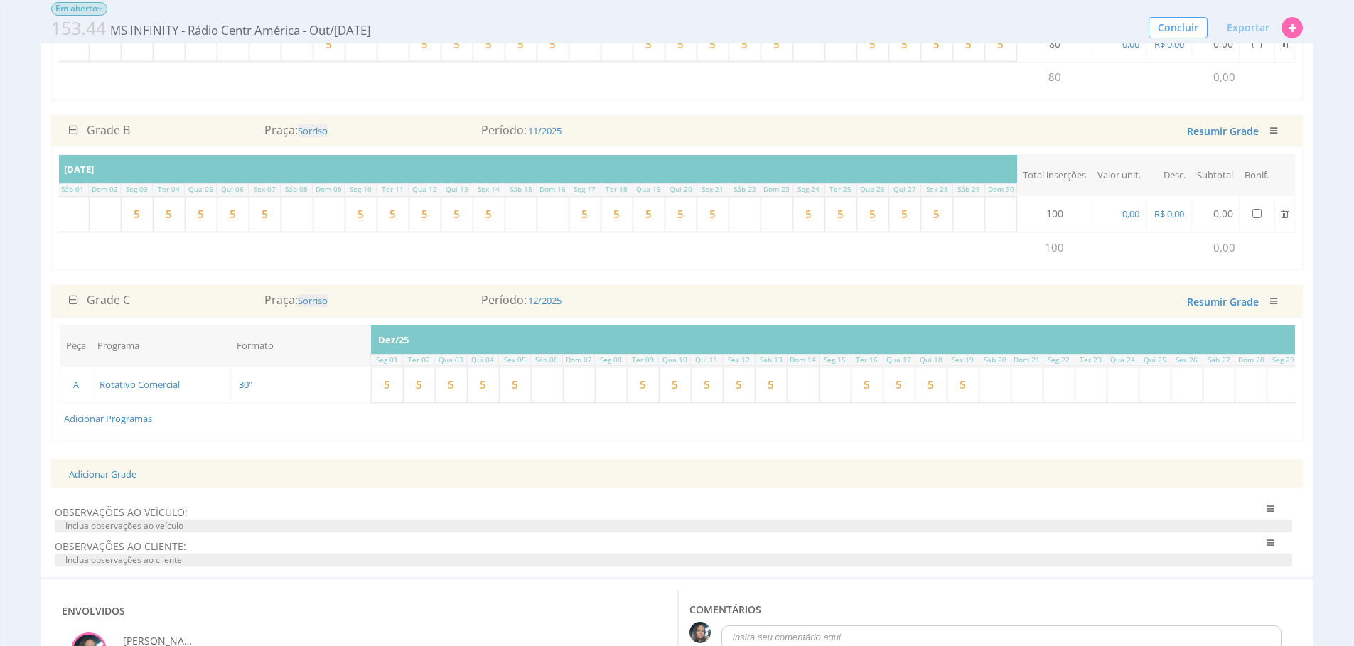
type input "5"
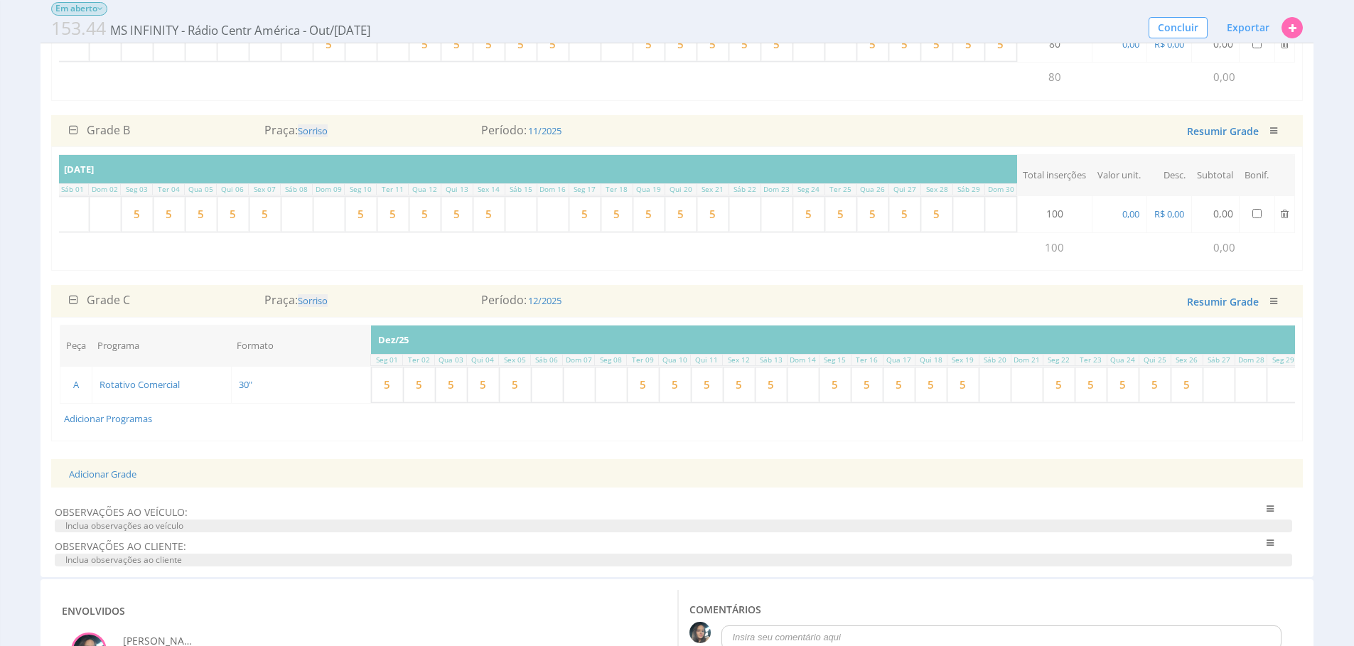
type input "5"
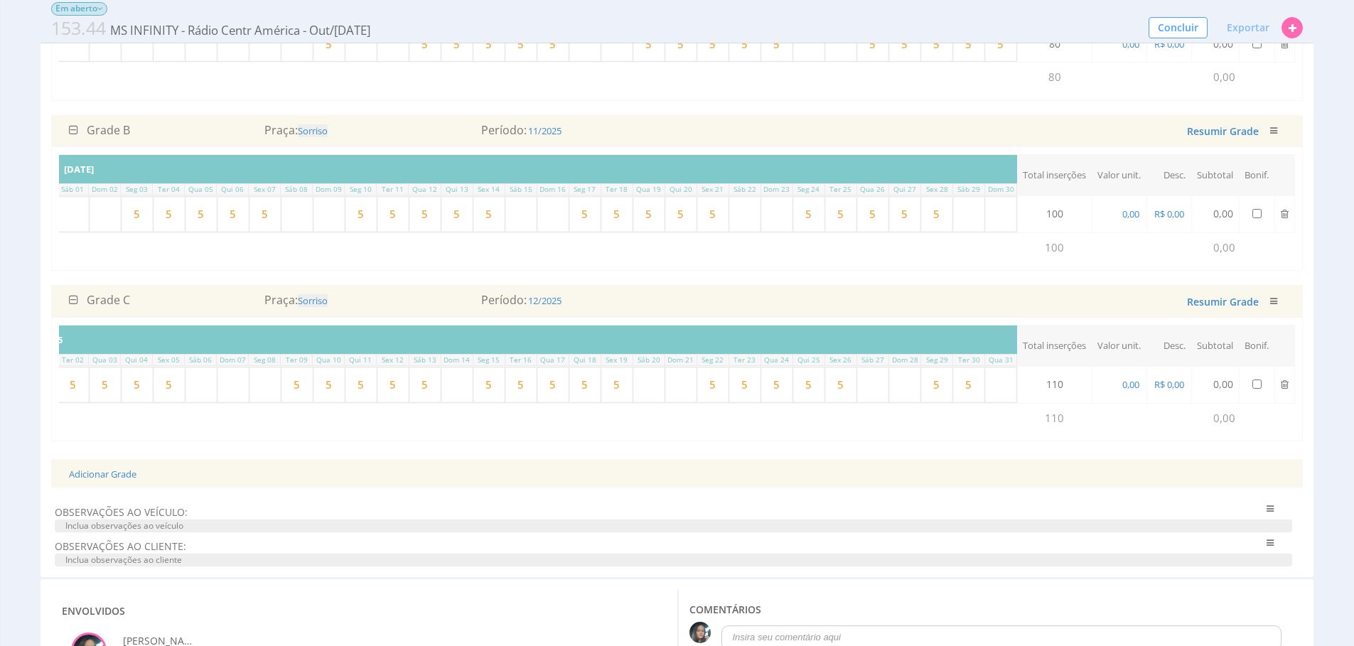
type input "5"
click at [973, 402] on input "5" at bounding box center [968, 384] width 31 height 35
click at [972, 402] on input "5" at bounding box center [968, 384] width 31 height 35
type input "5"
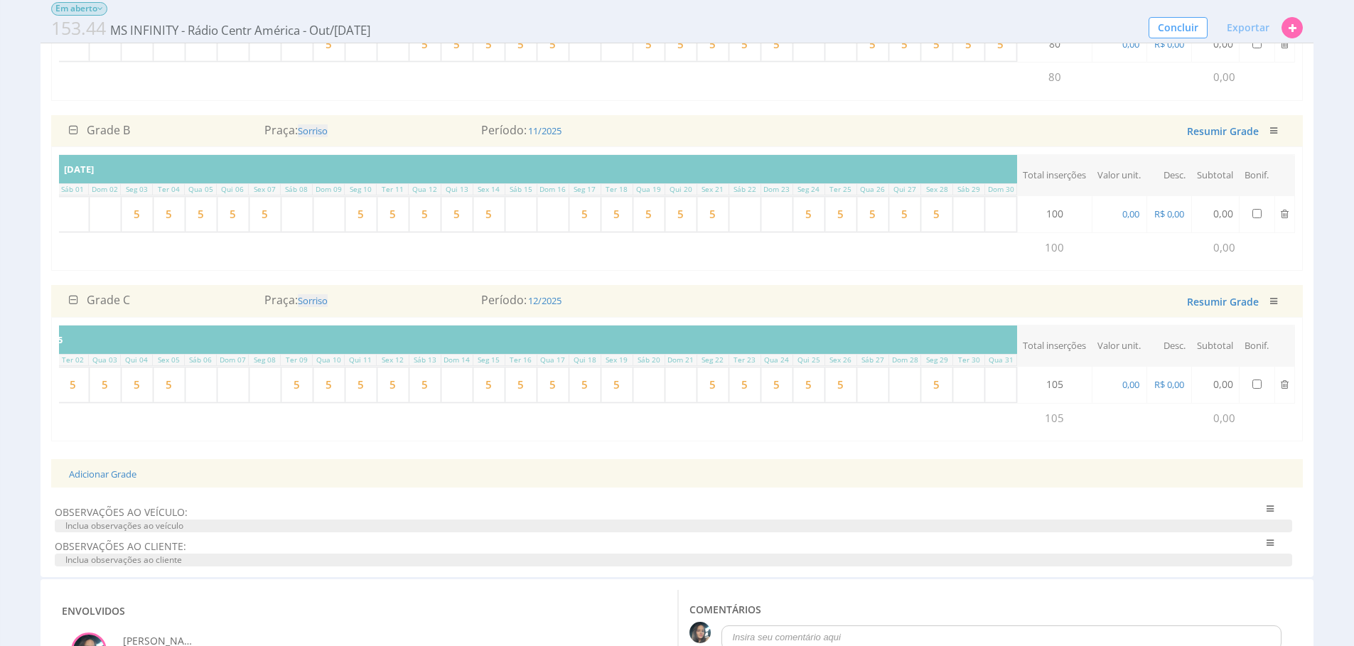
click at [937, 402] on input "5" at bounding box center [936, 384] width 31 height 35
type input "5"
click at [825, 402] on input "5" at bounding box center [840, 384] width 31 height 35
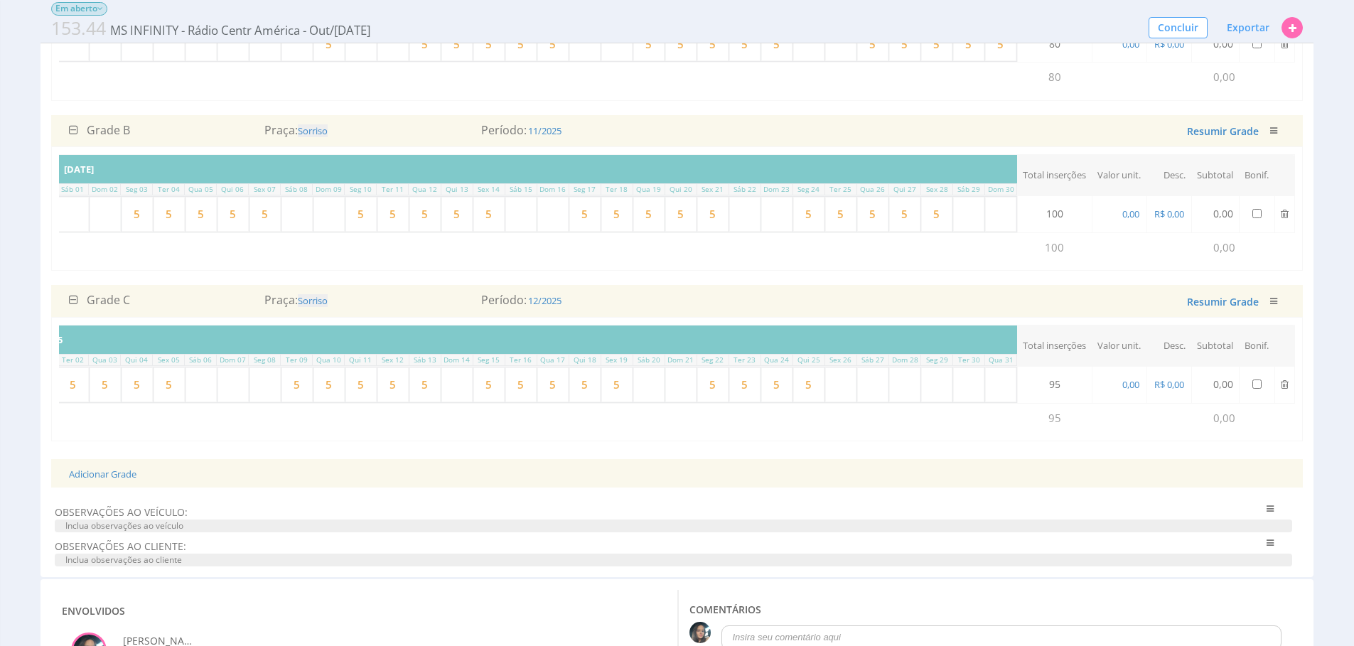
click at [802, 402] on input "5" at bounding box center [808, 384] width 31 height 35
type input "5"
click at [767, 402] on input "5" at bounding box center [776, 384] width 31 height 35
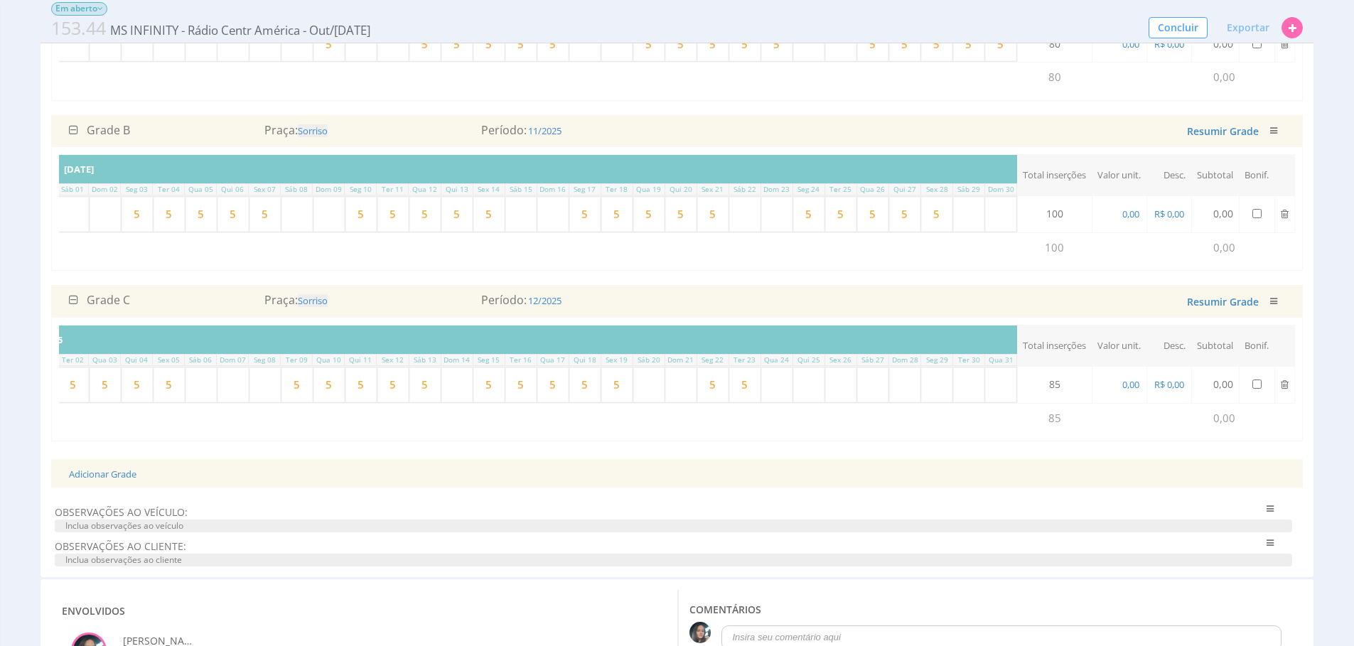
type input "5"
click at [730, 402] on input "5" at bounding box center [744, 384] width 31 height 35
type input "5"
click at [703, 402] on input "5" at bounding box center [712, 384] width 31 height 35
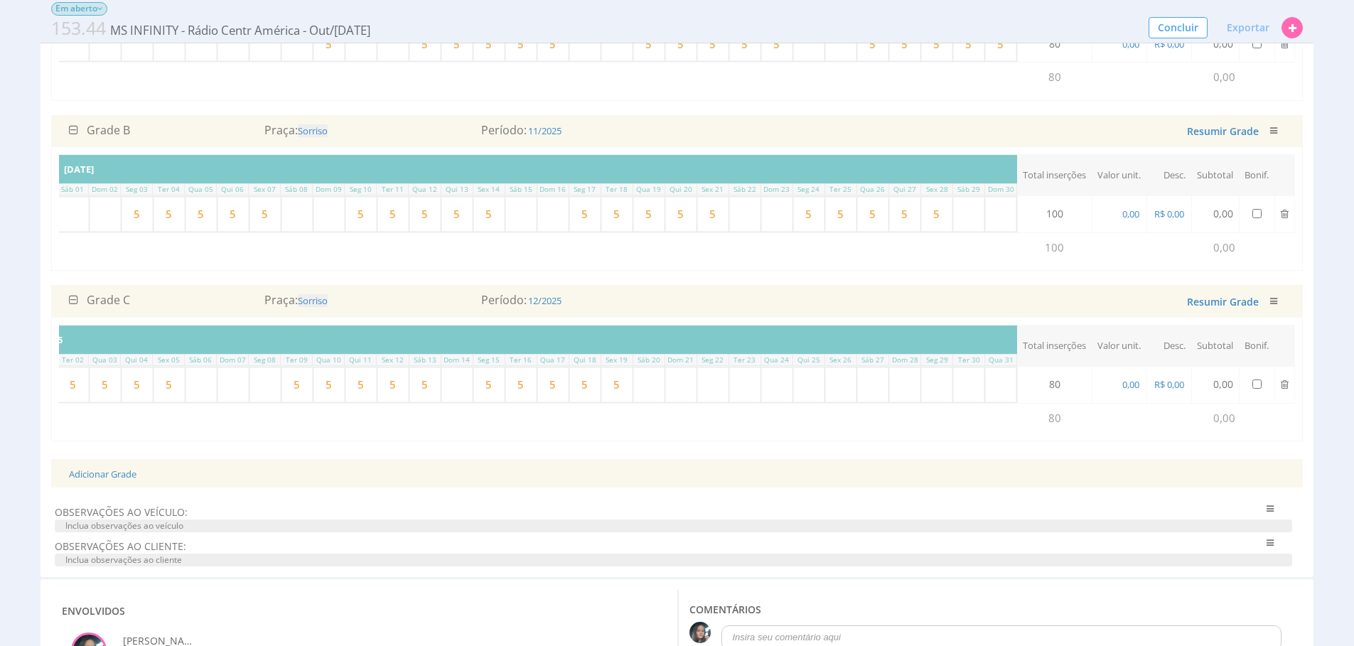
click at [703, 402] on input "text" at bounding box center [712, 384] width 31 height 35
type input "5"
click at [493, 402] on input "5" at bounding box center [488, 384] width 31 height 35
drag, startPoint x: 493, startPoint y: 414, endPoint x: 509, endPoint y: 412, distance: 15.8
click at [493, 402] on input "5" at bounding box center [488, 384] width 31 height 35
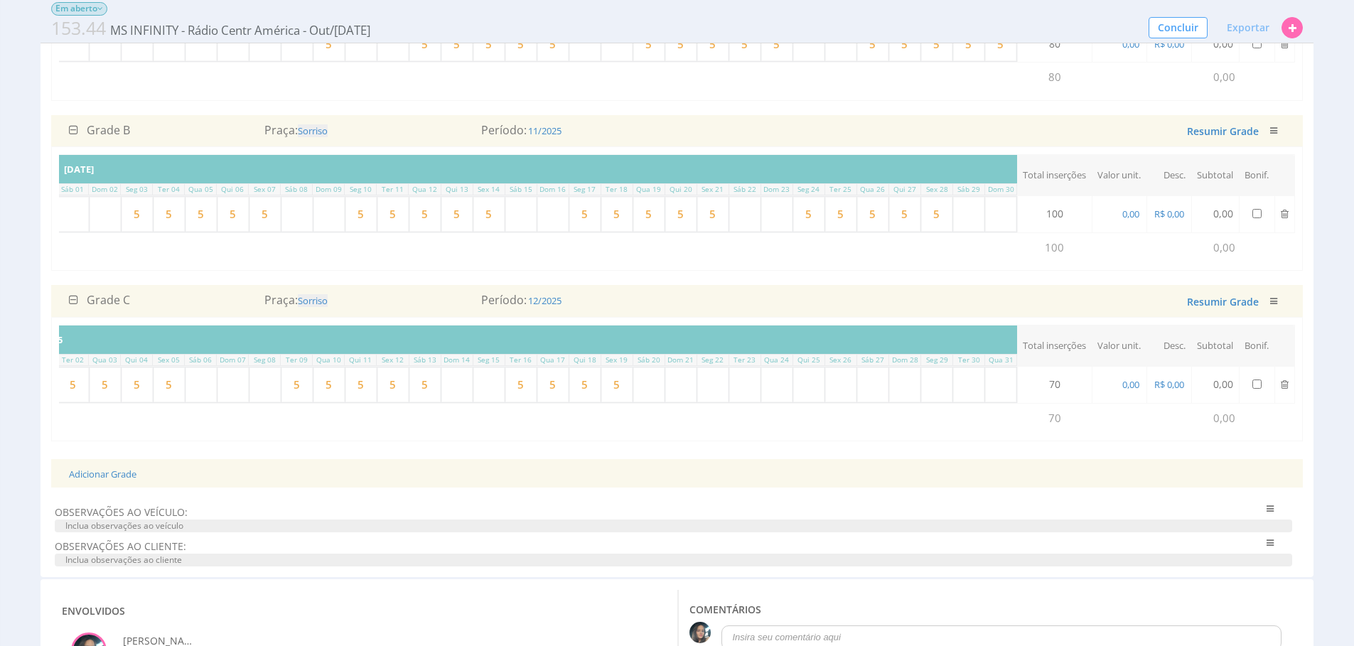
click at [523, 402] on input "5" at bounding box center [520, 384] width 31 height 35
type input "5"
click at [539, 402] on input "5" at bounding box center [552, 384] width 31 height 35
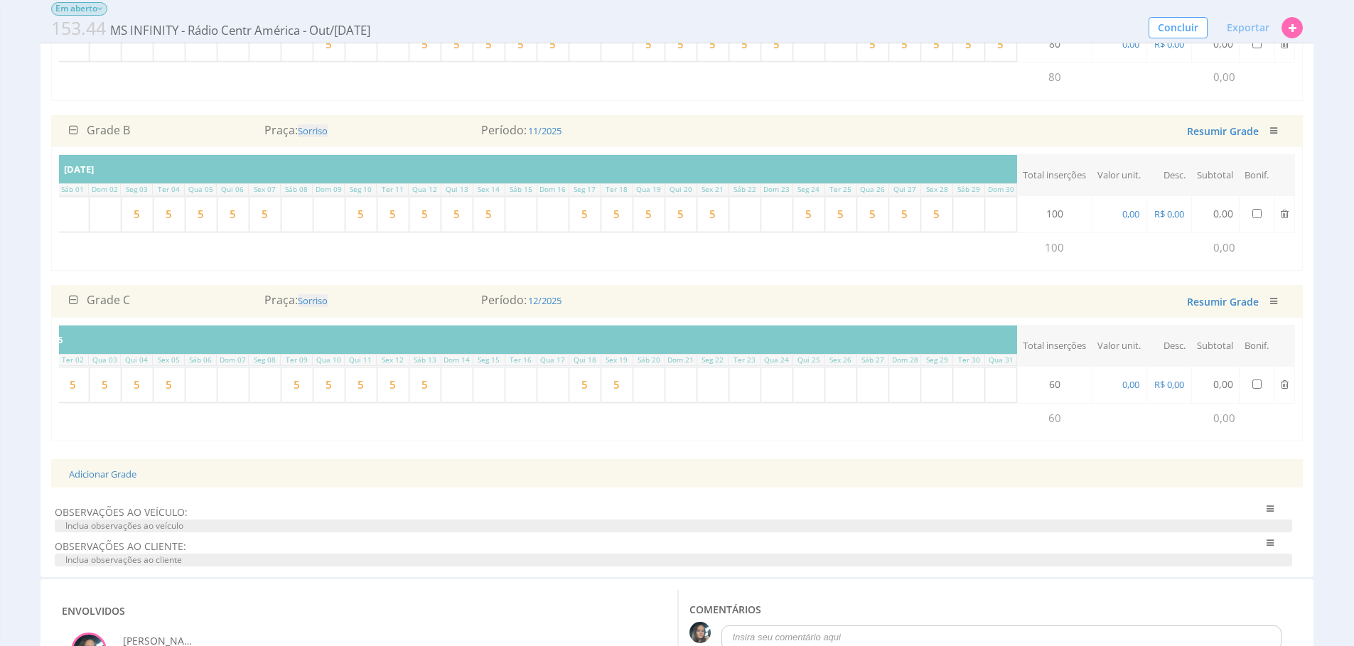
click at [568, 402] on td "5" at bounding box center [584, 385] width 32 height 36
type input "5"
click at [576, 402] on input "5" at bounding box center [584, 384] width 31 height 35
click at [619, 402] on input "5" at bounding box center [616, 384] width 31 height 35
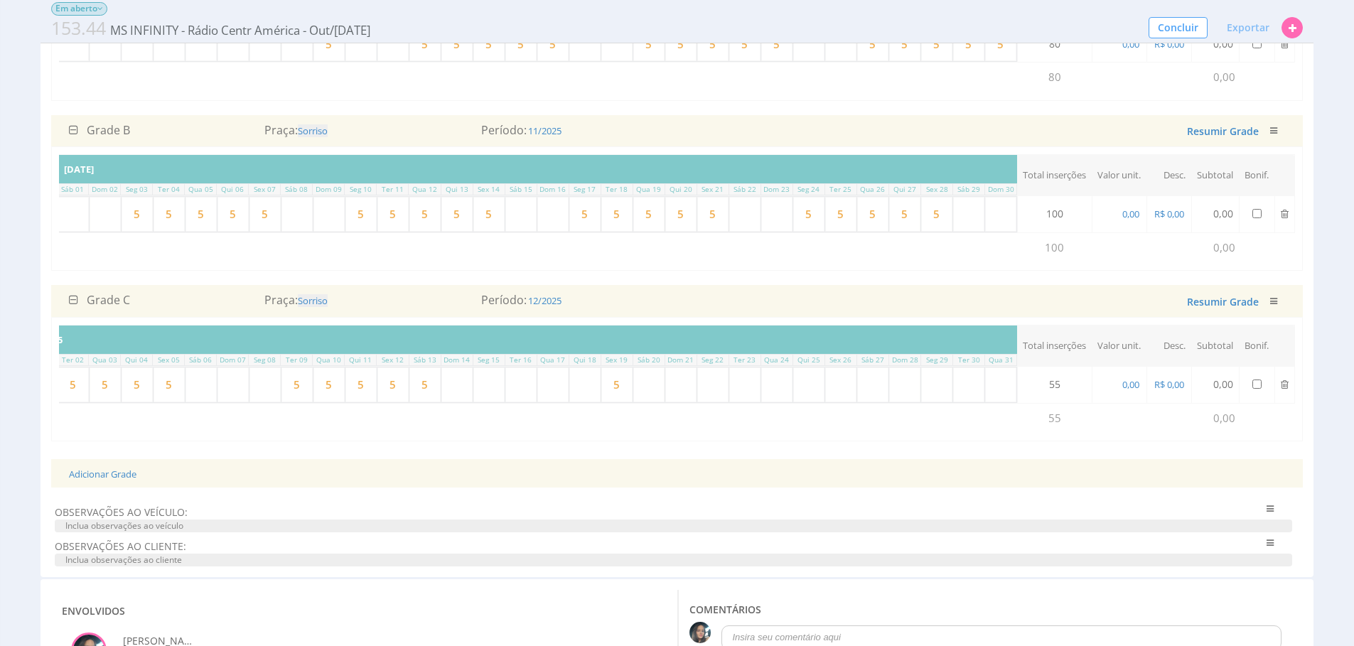
click at [620, 402] on input "5" at bounding box center [616, 384] width 31 height 35
type input "5"
click at [423, 402] on input "5" at bounding box center [424, 384] width 31 height 35
click at [394, 402] on input "5" at bounding box center [392, 384] width 31 height 35
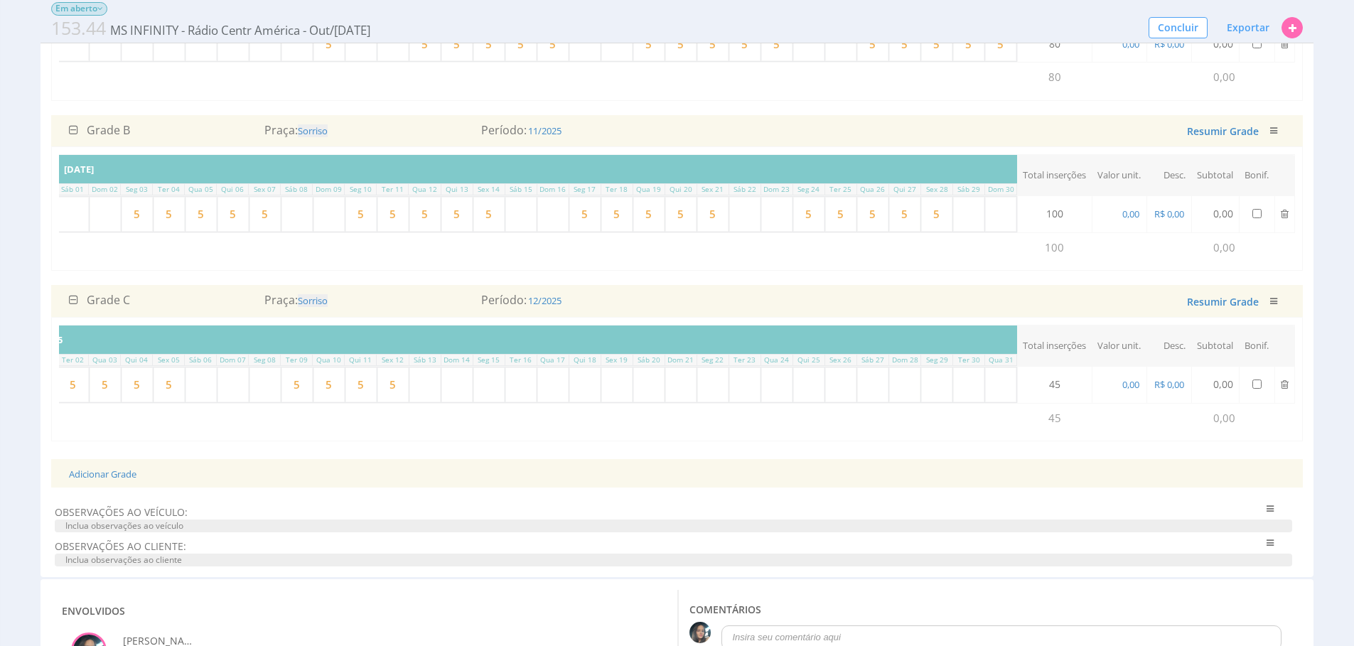
drag, startPoint x: 405, startPoint y: 416, endPoint x: 394, endPoint y: 414, distance: 11.7
click at [394, 402] on input "5" at bounding box center [392, 384] width 31 height 35
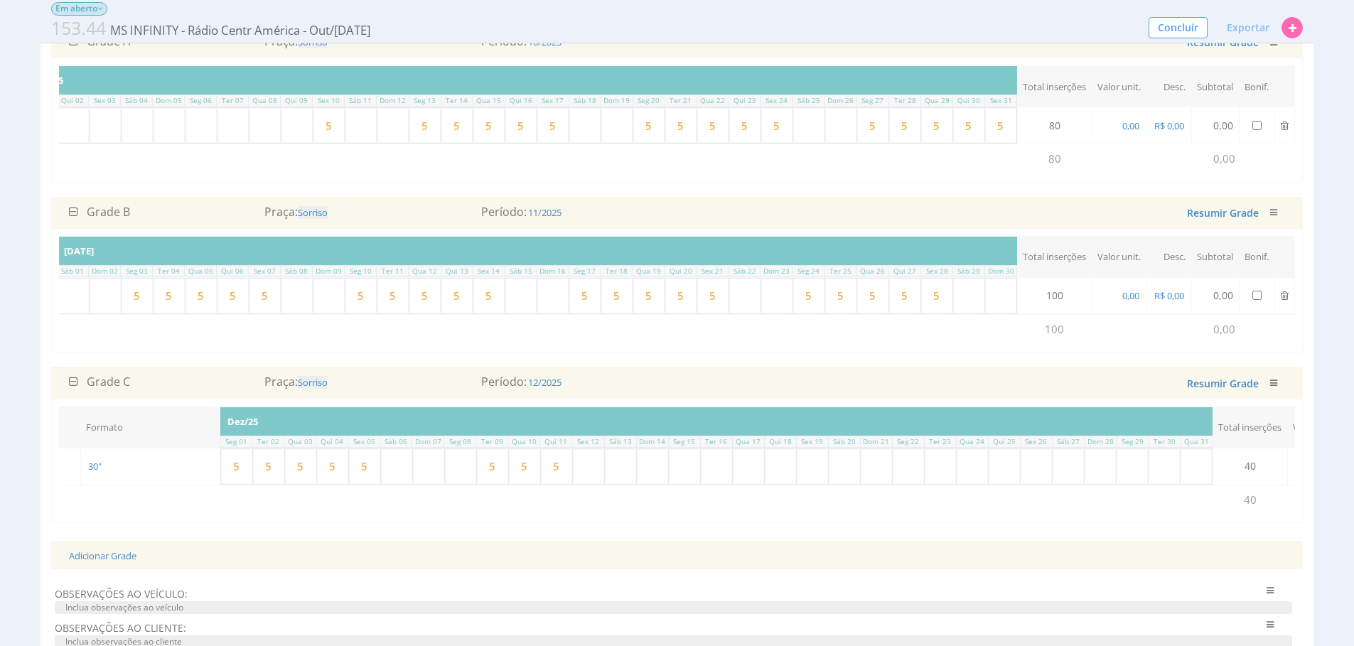
scroll to position [274, 0]
click at [460, 485] on input "text" at bounding box center [460, 467] width 31 height 35
type input "5"
click at [367, 141] on input "text" at bounding box center [360, 126] width 31 height 35
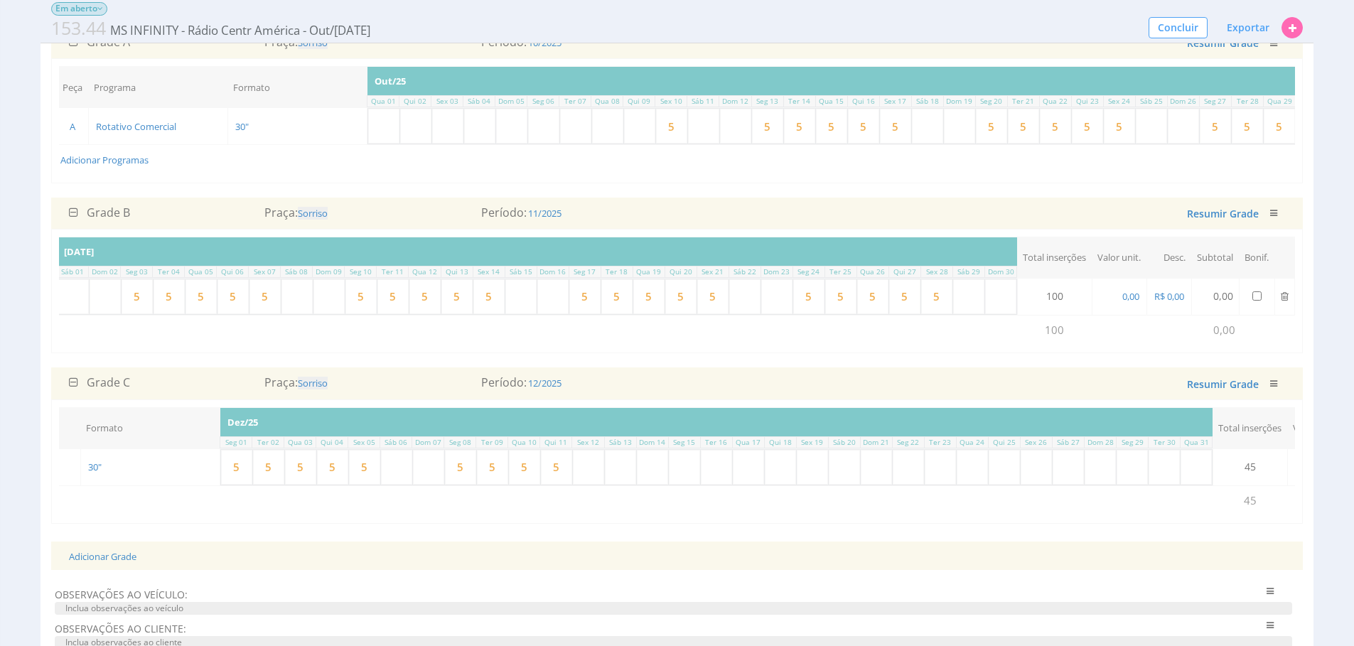
scroll to position [0, 0]
click at [135, 156] on link "Adicionar Programas" at bounding box center [108, 159] width 88 height 13
click at [134, 152] on td "Adicionar Programas" at bounding box center [711, 160] width 1303 height 30
click at [134, 161] on link "Adicionar Programas" at bounding box center [108, 159] width 88 height 13
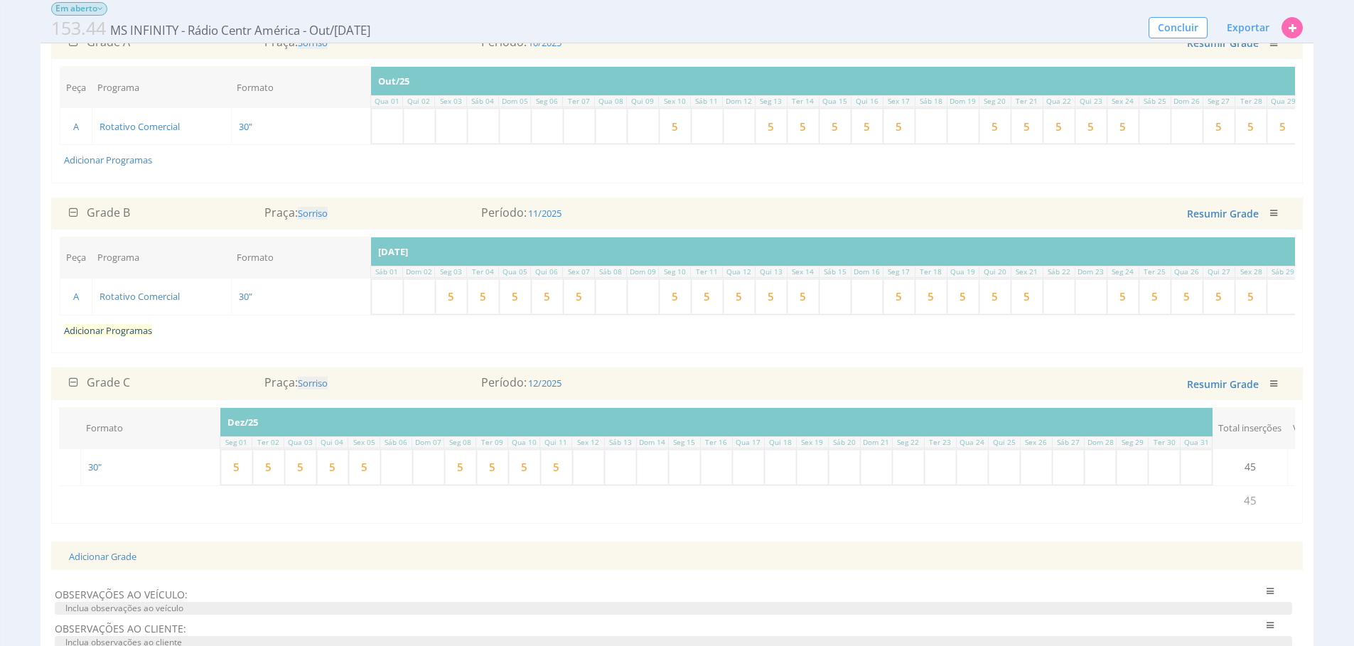
click at [129, 337] on link "Adicionar Programas" at bounding box center [108, 330] width 88 height 13
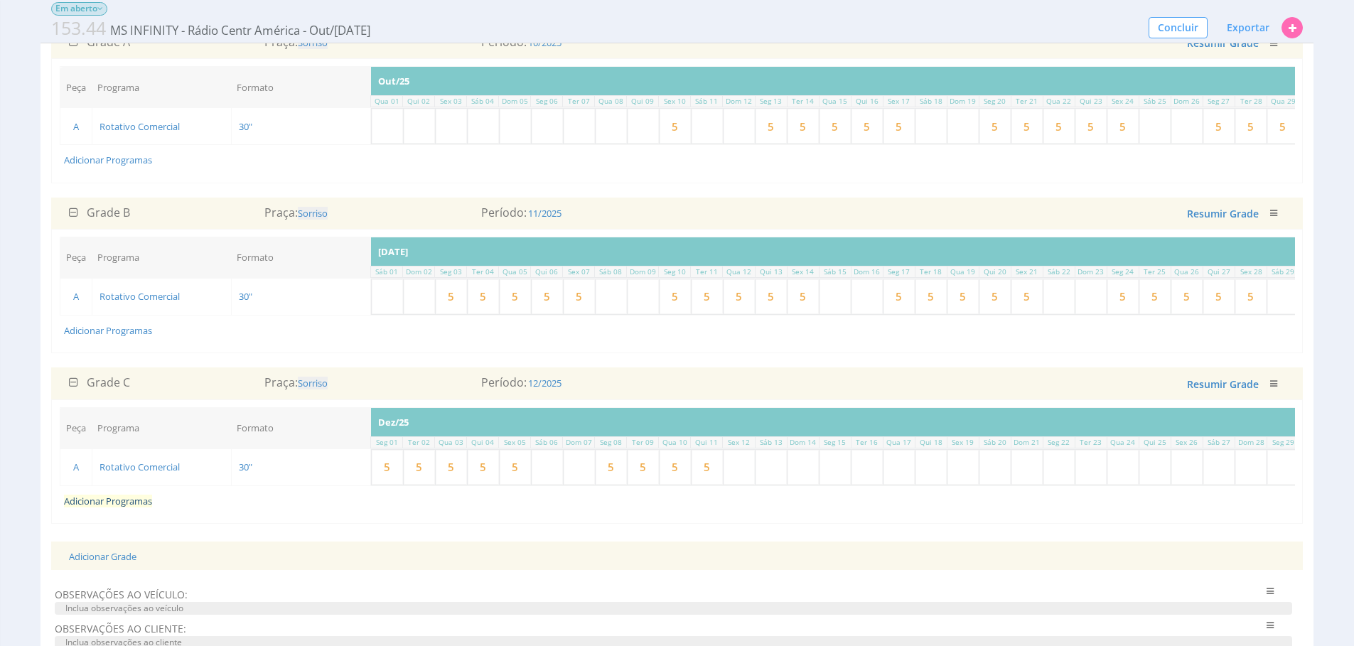
click at [137, 507] on link "Adicionar Programas" at bounding box center [108, 501] width 88 height 13
click at [138, 160] on link "Adicionar Programas" at bounding box center [108, 159] width 88 height 13
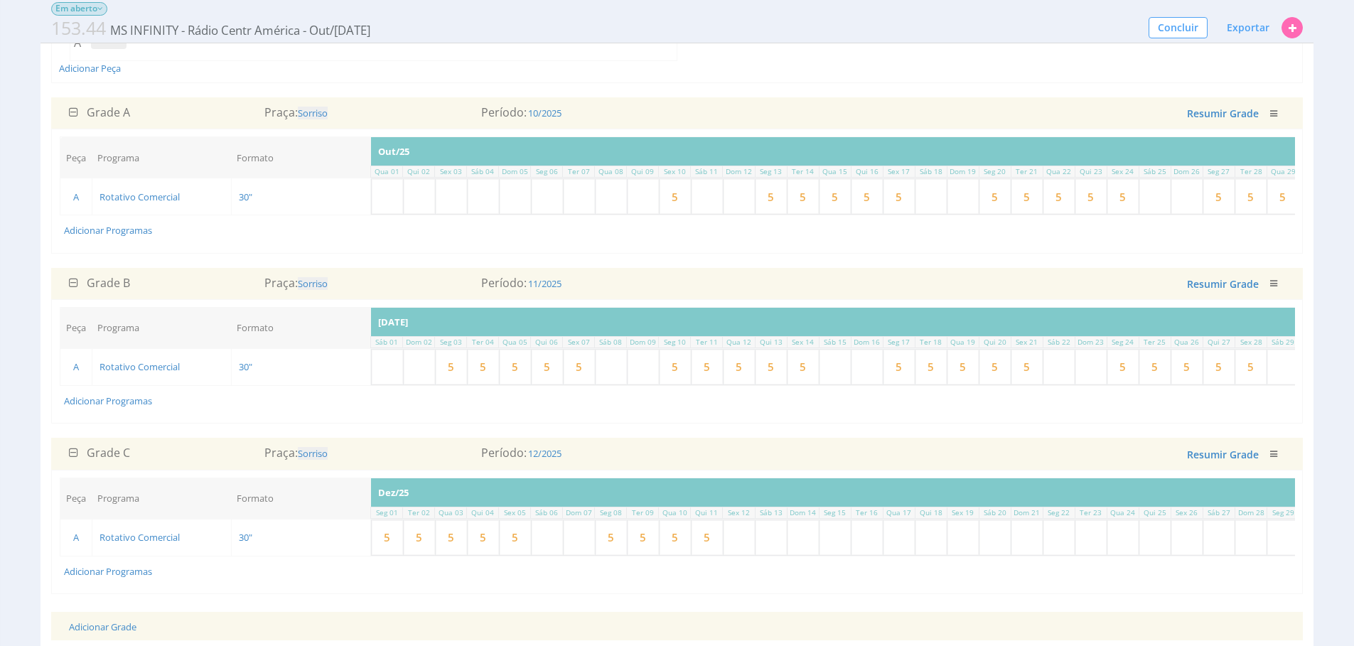
scroll to position [198, 0]
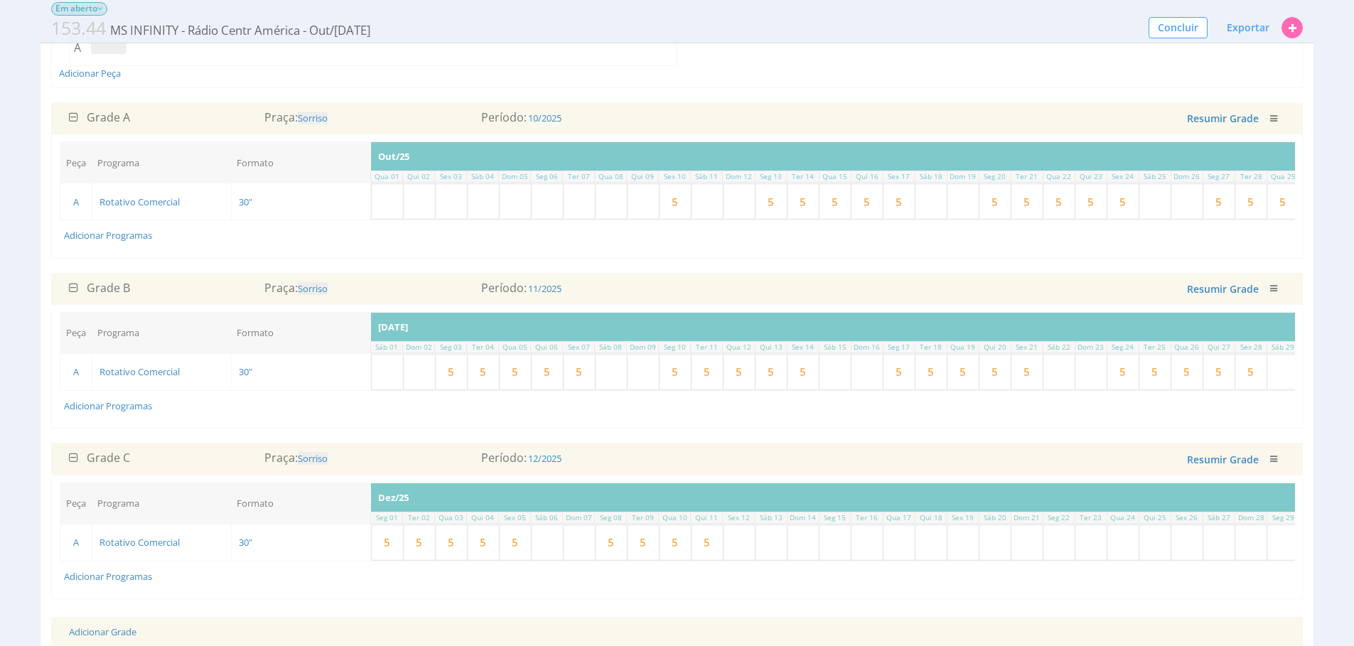
click at [333, 234] on td "Adicionar Programas" at bounding box center [711, 235] width 1303 height 30
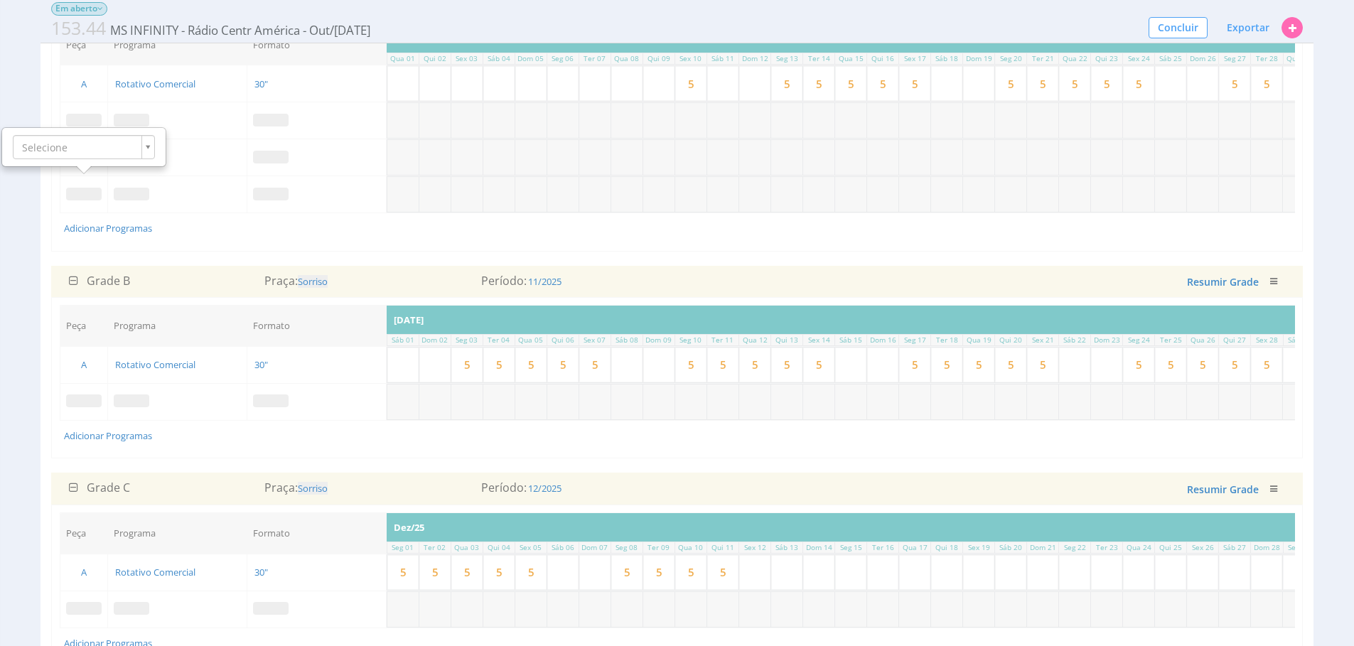
scroll to position [308, 0]
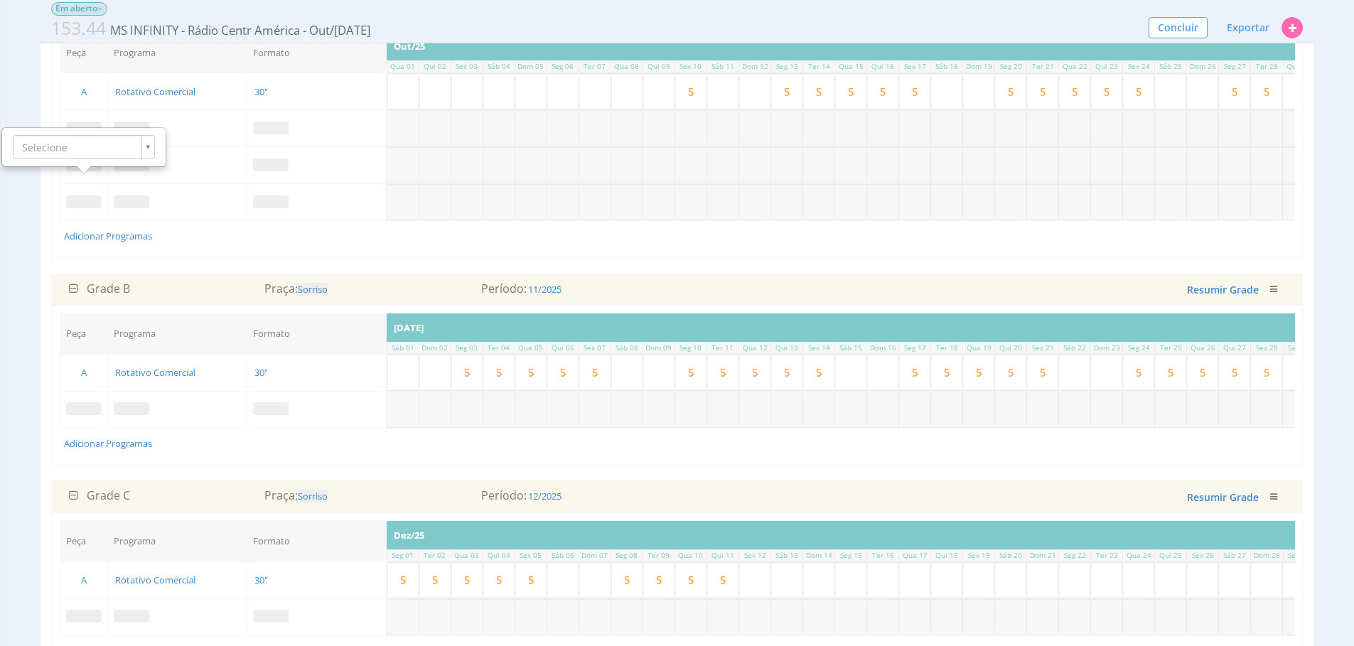
click at [221, 218] on td at bounding box center [177, 202] width 139 height 37
drag, startPoint x: 1125, startPoint y: 263, endPoint x: 1167, endPoint y: 226, distance: 56.4
click at [1126, 259] on div "Peça Programa Formato Inserções Out/25 Qua 01 Qui 02 Sex 03 Sáb 04 Dom 05 Seg 0…" at bounding box center [676, 140] width 1251 height 235
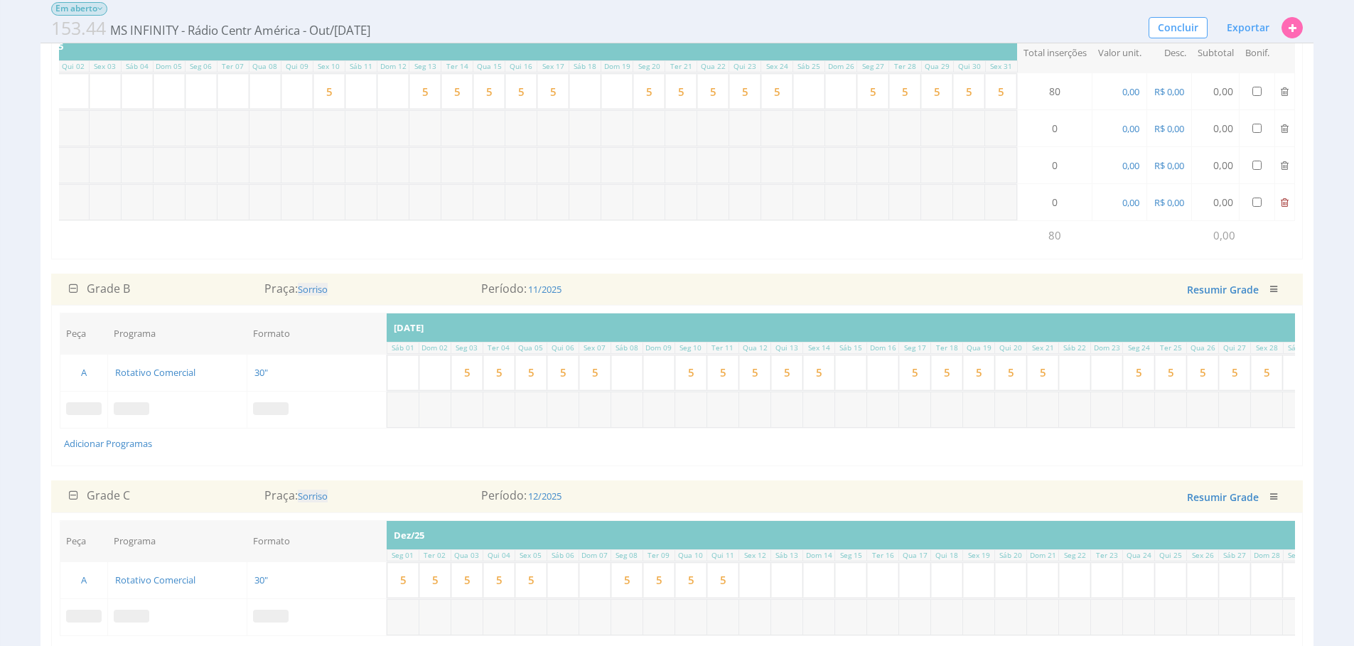
click at [1281, 200] on icon at bounding box center [1284, 203] width 8 height 10
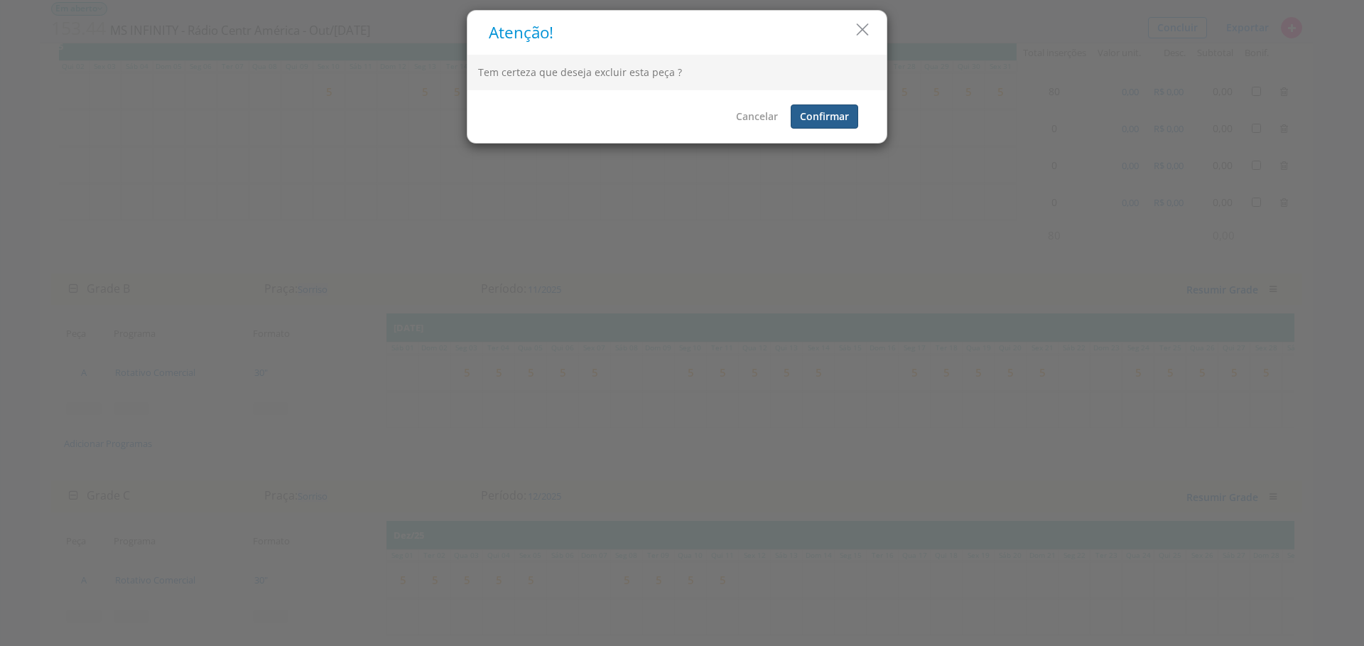
click at [838, 121] on button "Confirmar" at bounding box center [825, 116] width 68 height 24
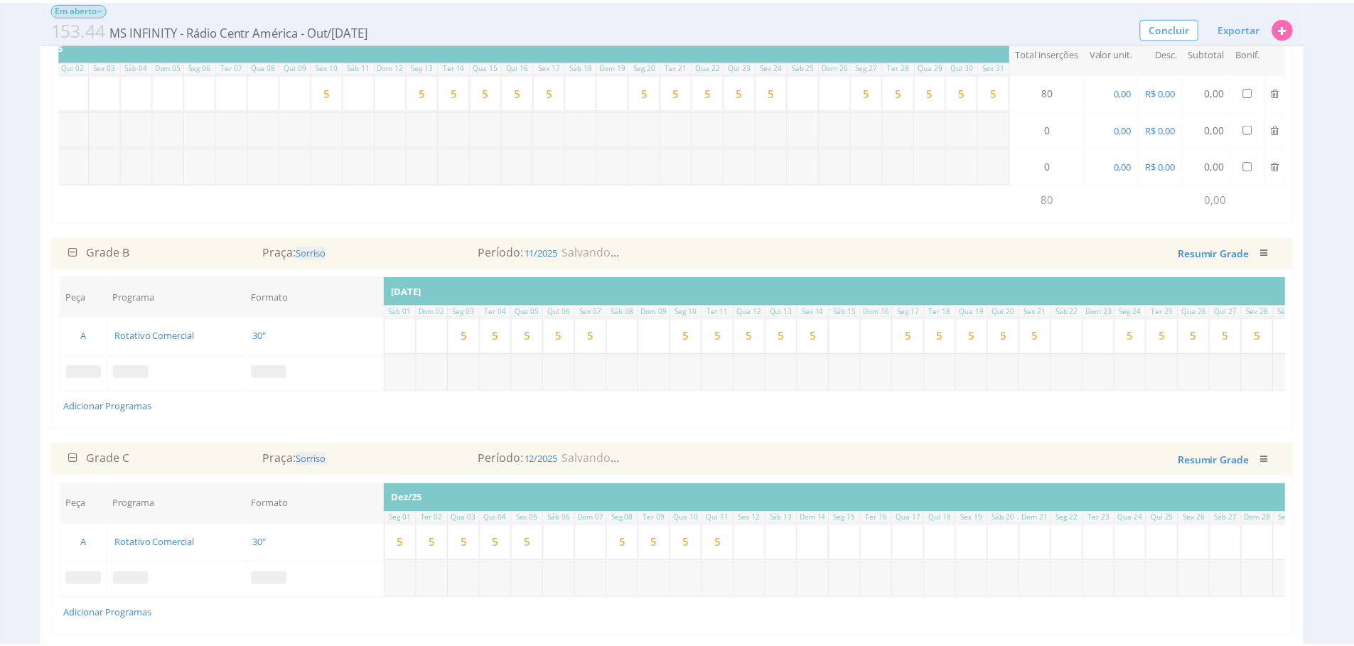
scroll to position [0, 357]
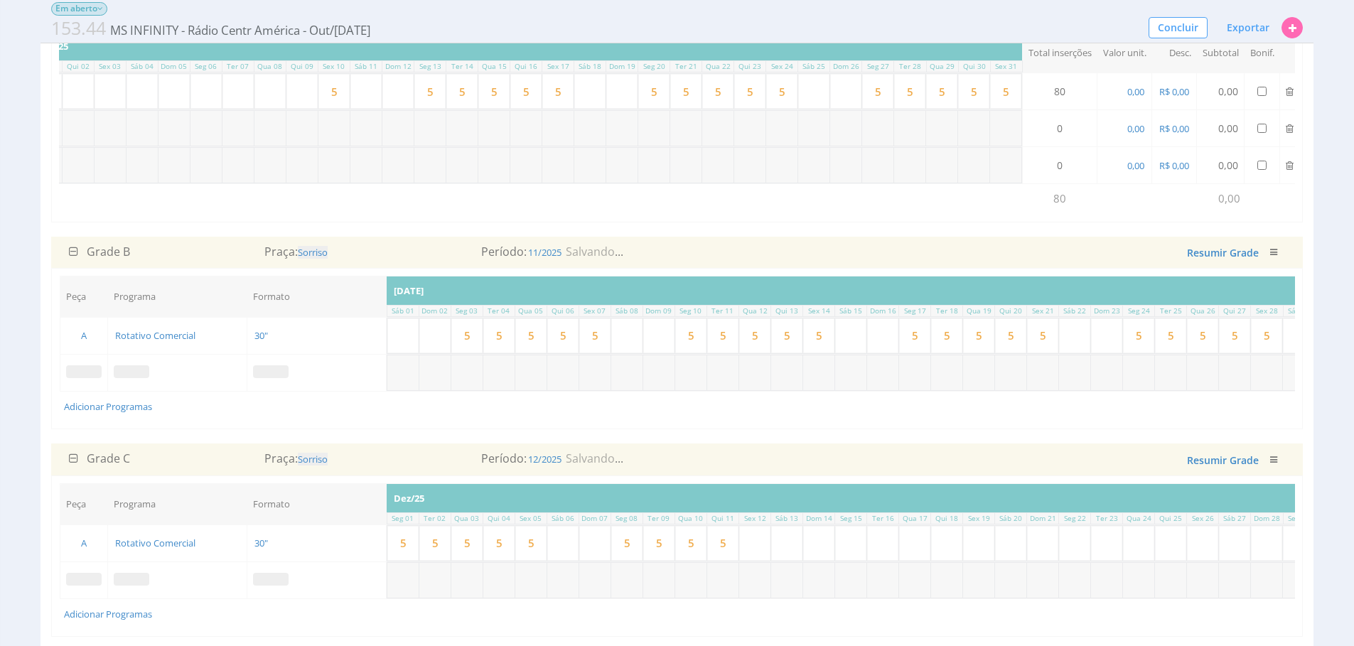
drag, startPoint x: 1291, startPoint y: 166, endPoint x: 1258, endPoint y: 154, distance: 35.5
click at [1291, 166] on icon at bounding box center [1289, 166] width 8 height 10
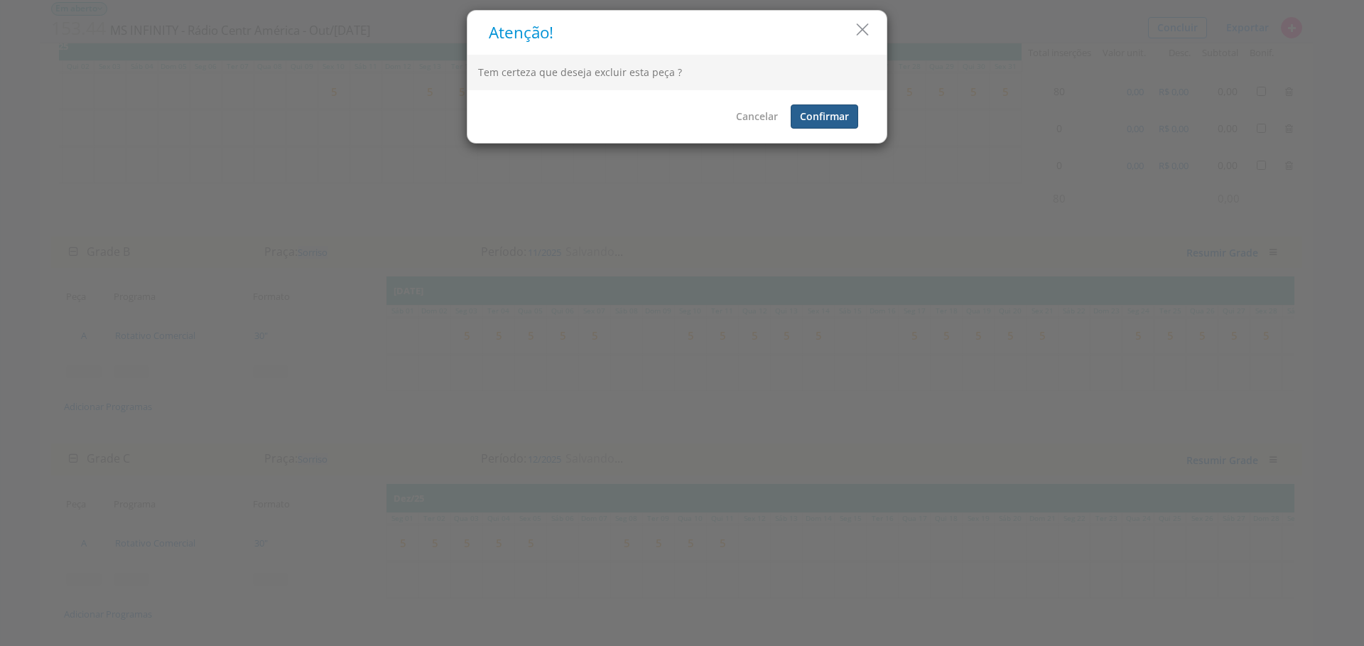
click at [848, 112] on button "Confirmar" at bounding box center [825, 116] width 68 height 24
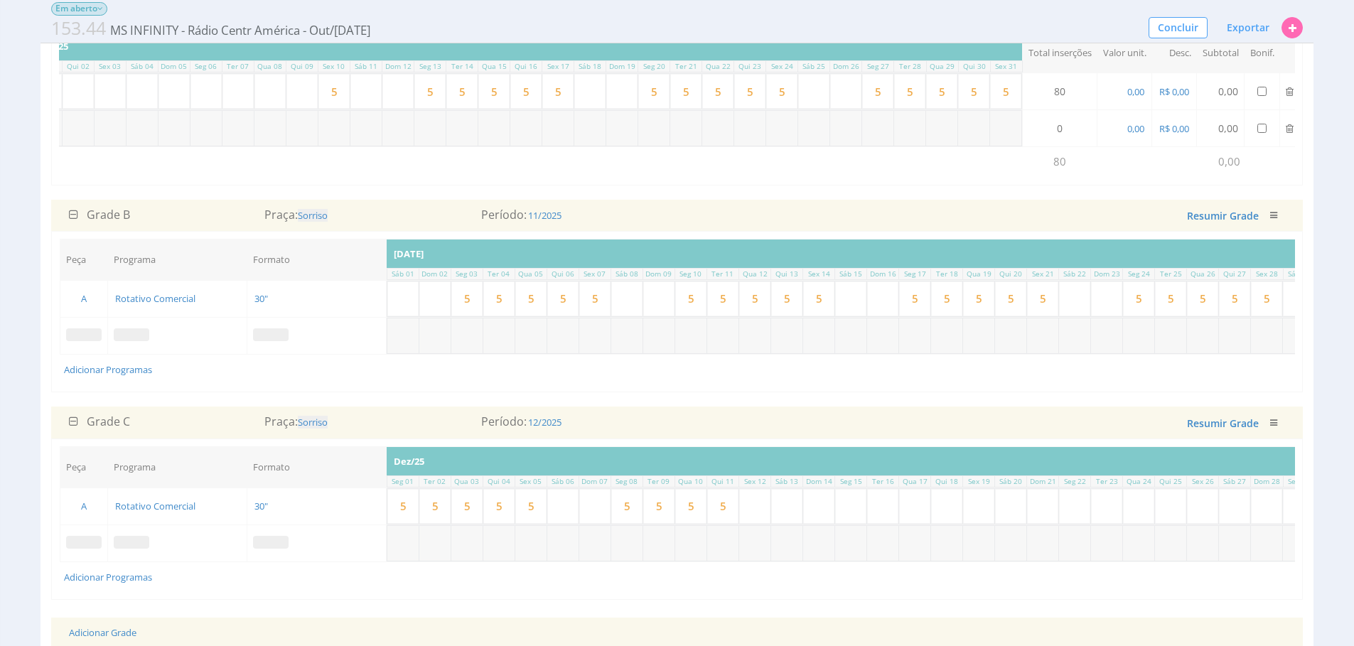
click at [297, 177] on div "Peça Programa Formato Inserções Out/25 Qua 01 Qui 02 Sex 03 Sáb 04 Dom 05 Seg 0…" at bounding box center [677, 104] width 1236 height 146
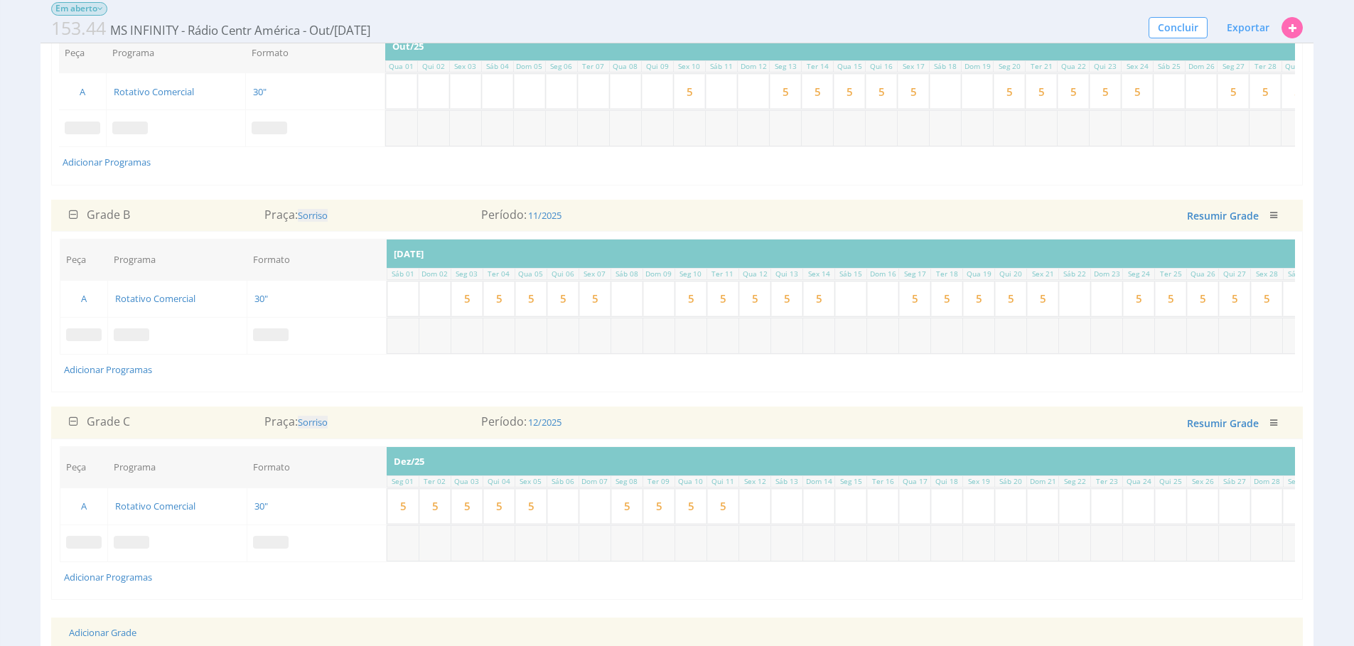
scroll to position [0, 0]
click at [99, 124] on span at bounding box center [84, 128] width 36 height 13
click at [124, 124] on span at bounding box center [116, 128] width 36 height 13
click at [175, 96] on icon "submit" at bounding box center [175, 92] width 9 height 9
click at [251, 124] on span at bounding box center [255, 128] width 36 height 13
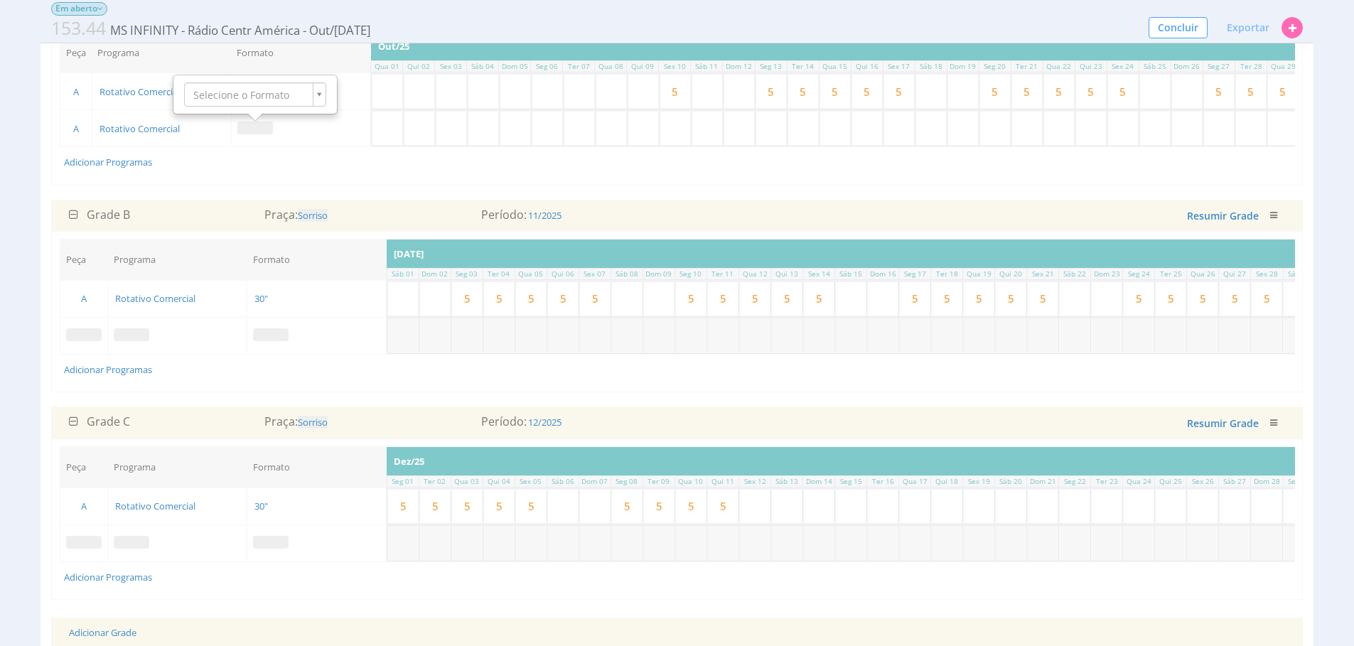
click at [256, 109] on div "Selecione o Formato" at bounding box center [255, 94] width 162 height 37
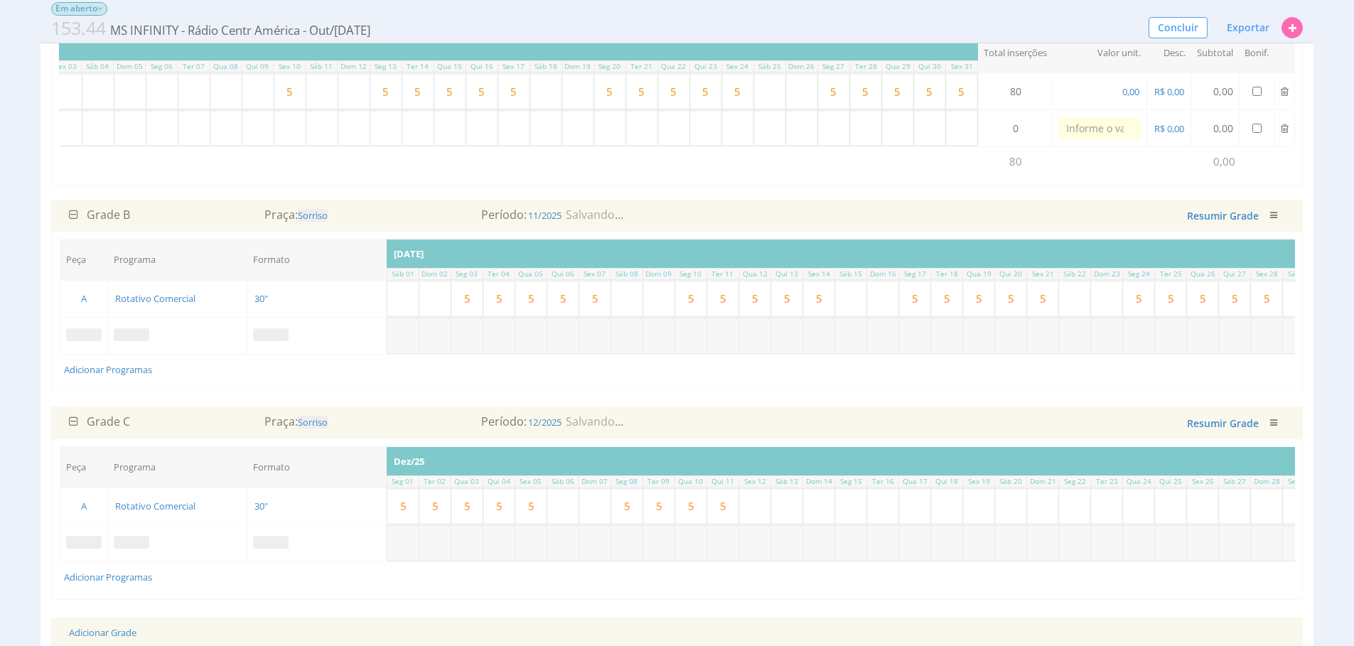
click at [85, 341] on span at bounding box center [84, 334] width 36 height 13
click at [65, 324] on div "Selecione" at bounding box center [84, 312] width 142 height 24
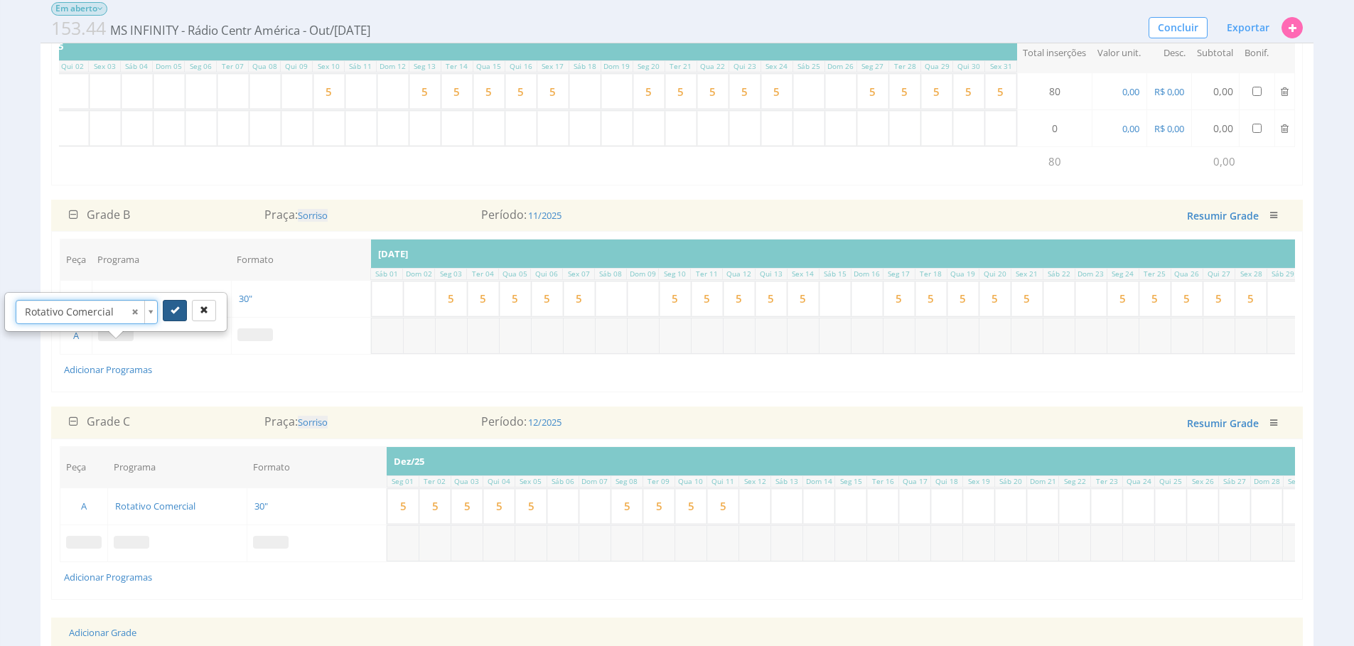
click at [173, 313] on icon "submit" at bounding box center [175, 310] width 9 height 9
click at [258, 341] on span at bounding box center [255, 334] width 36 height 13
click at [254, 338] on td at bounding box center [300, 335] width 139 height 37
click at [252, 341] on span at bounding box center [255, 334] width 36 height 13
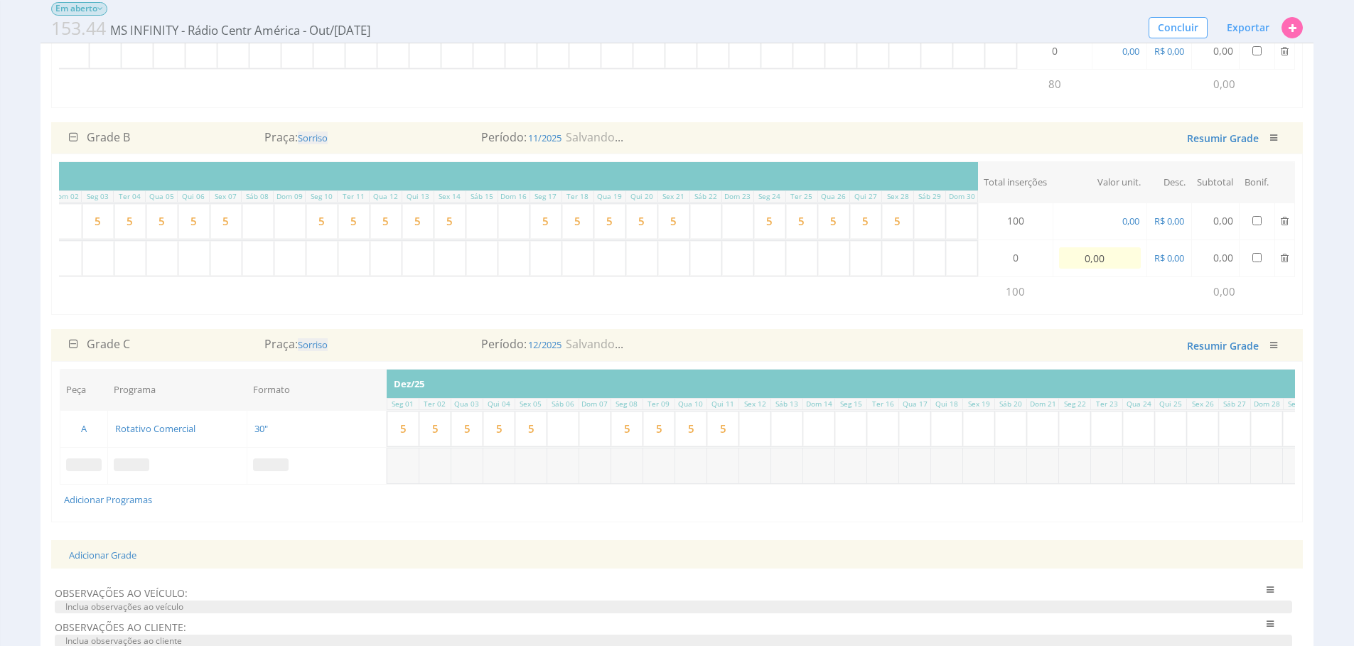
scroll to position [397, 0]
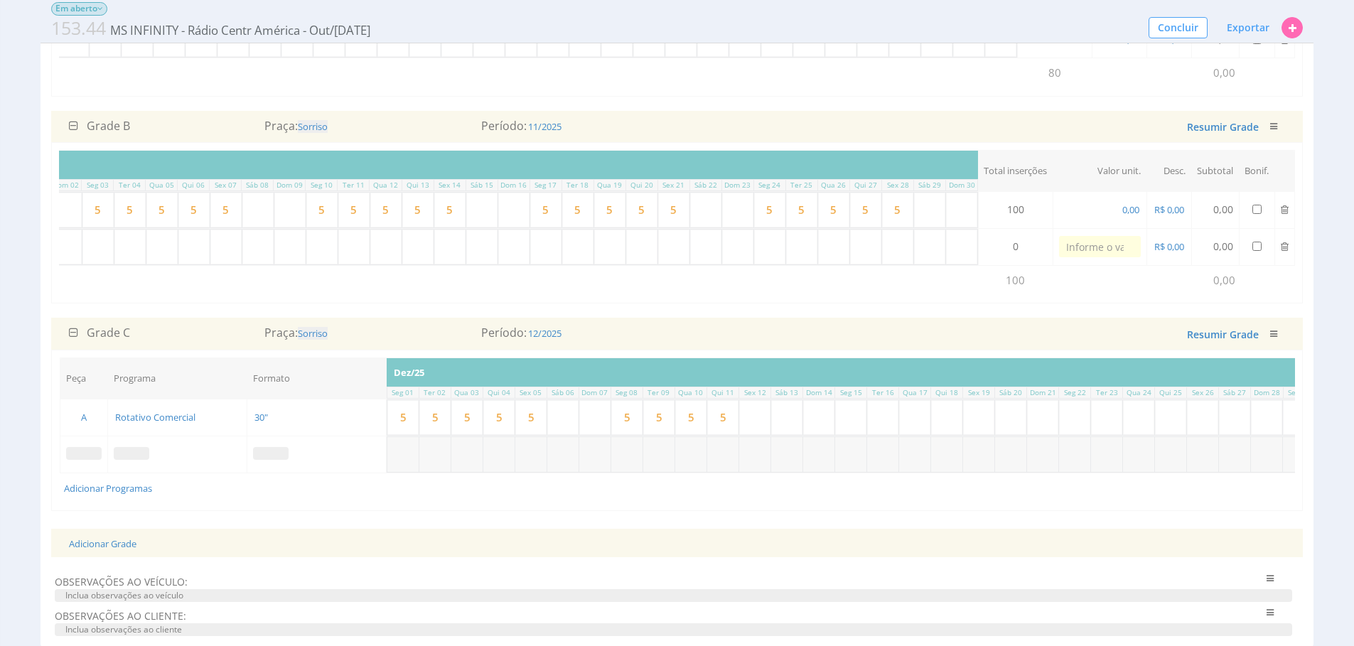
click at [77, 466] on td at bounding box center [84, 454] width 48 height 37
click at [82, 460] on span at bounding box center [84, 453] width 36 height 13
click at [125, 425] on div "Selecione" at bounding box center [84, 441] width 162 height 37
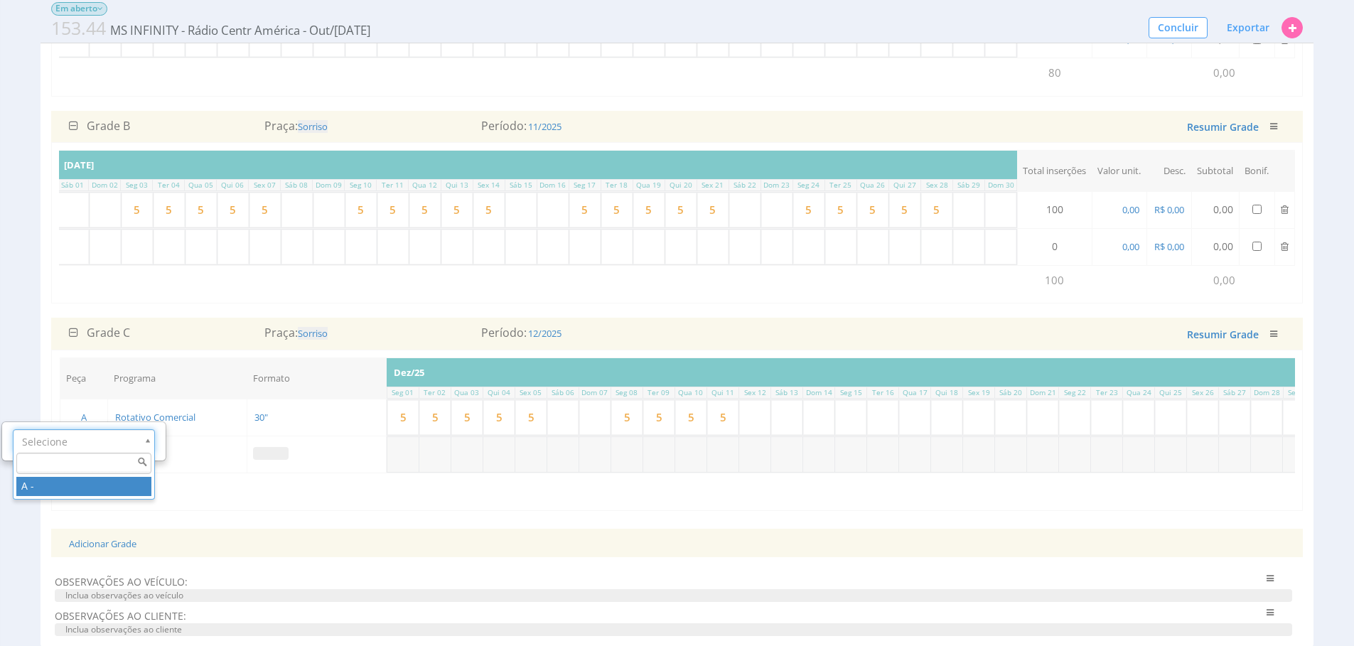
drag, startPoint x: 125, startPoint y: 494, endPoint x: 136, endPoint y: 483, distance: 15.1
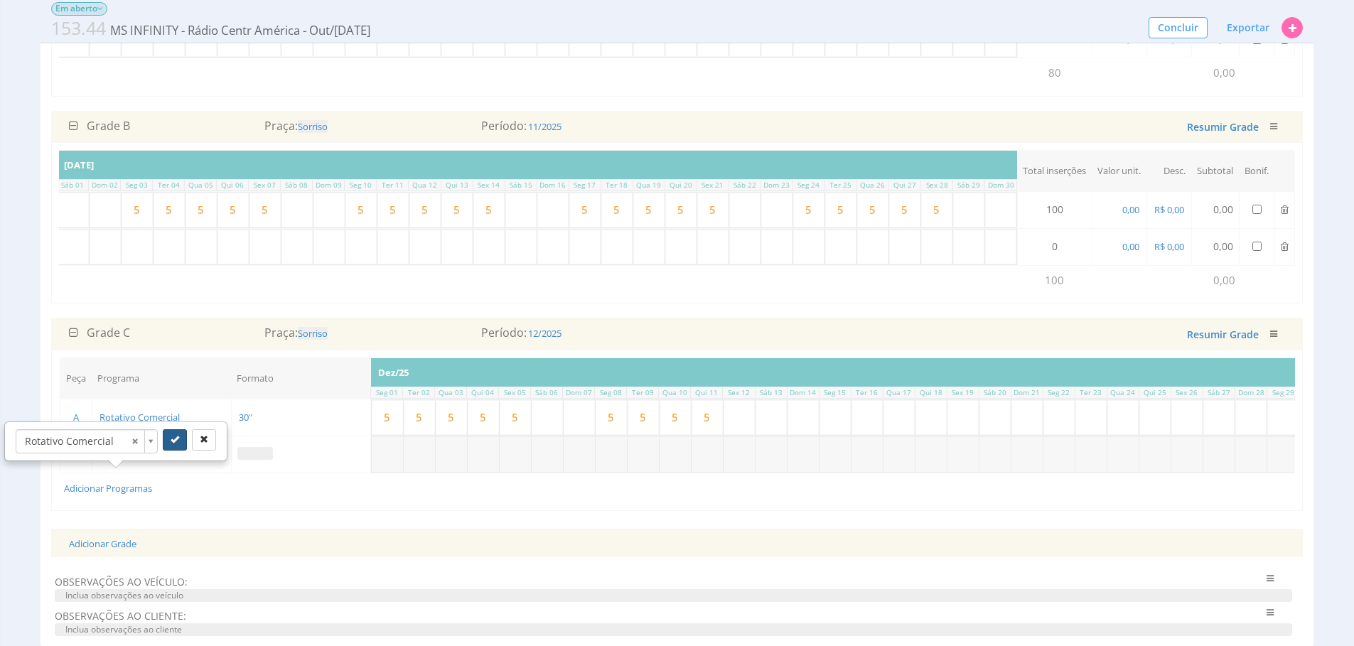
click at [167, 449] on button "submit" at bounding box center [175, 439] width 24 height 21
click at [248, 460] on span at bounding box center [255, 453] width 36 height 13
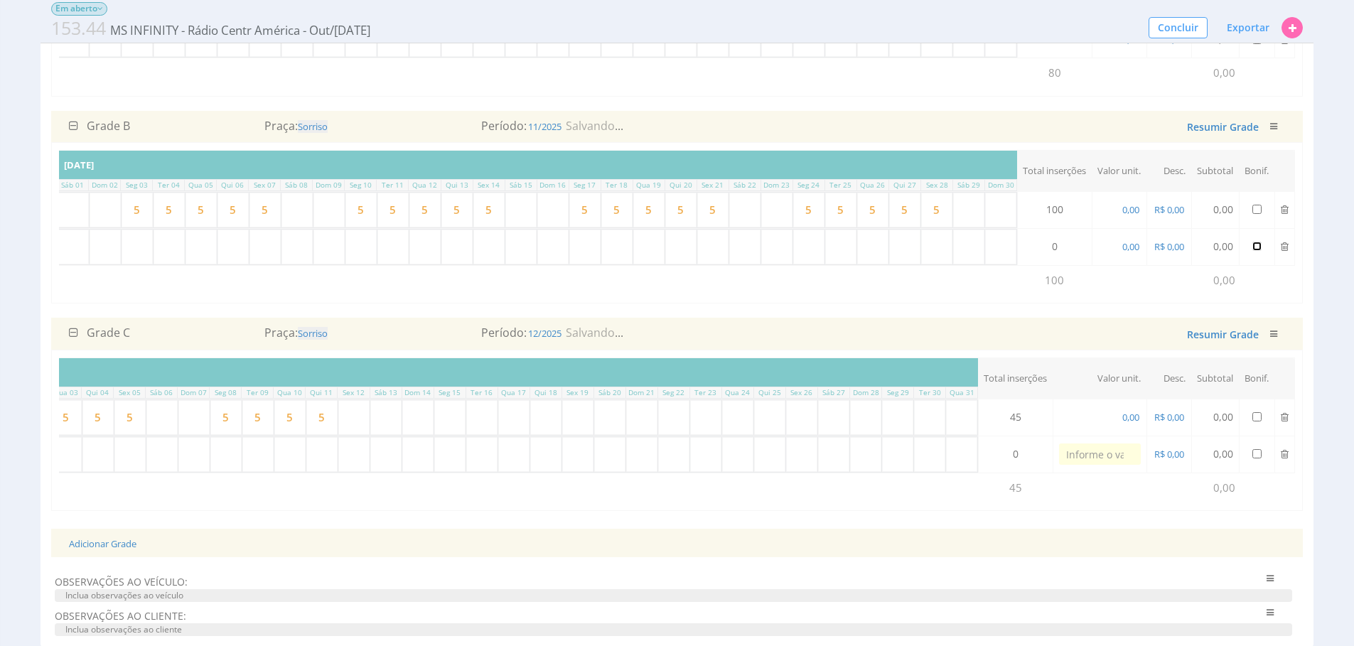
drag, startPoint x: 1253, startPoint y: 255, endPoint x: 1256, endPoint y: 396, distance: 140.7
click at [1253, 251] on input "checkbox" at bounding box center [1256, 246] width 9 height 9
checkbox input "true"
click at [1253, 458] on input "checkbox" at bounding box center [1256, 453] width 9 height 9
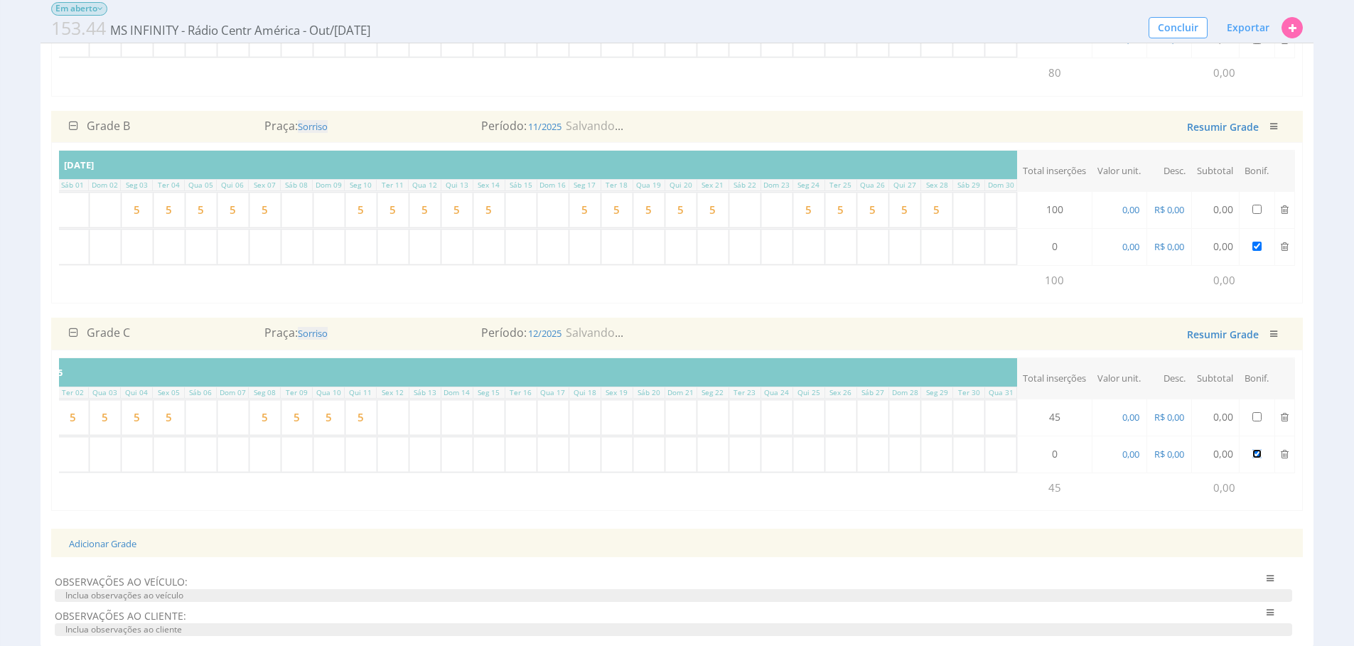
checkbox input "true"
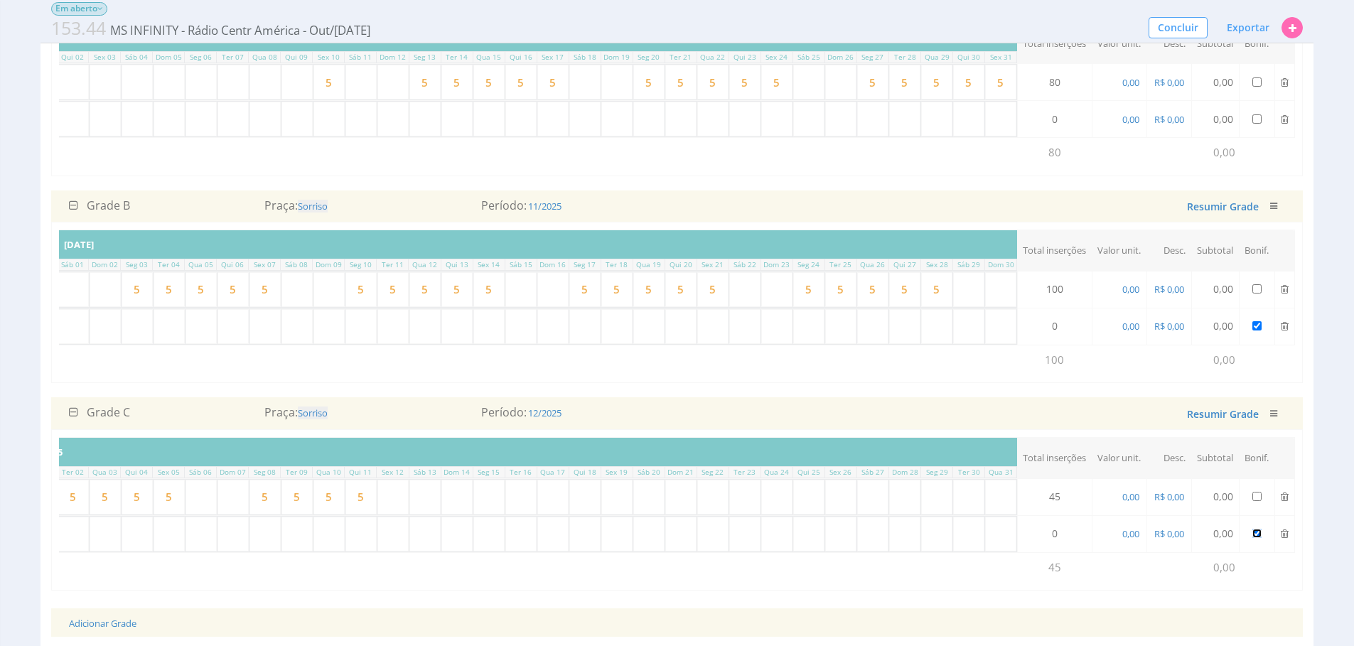
scroll to position [309, 0]
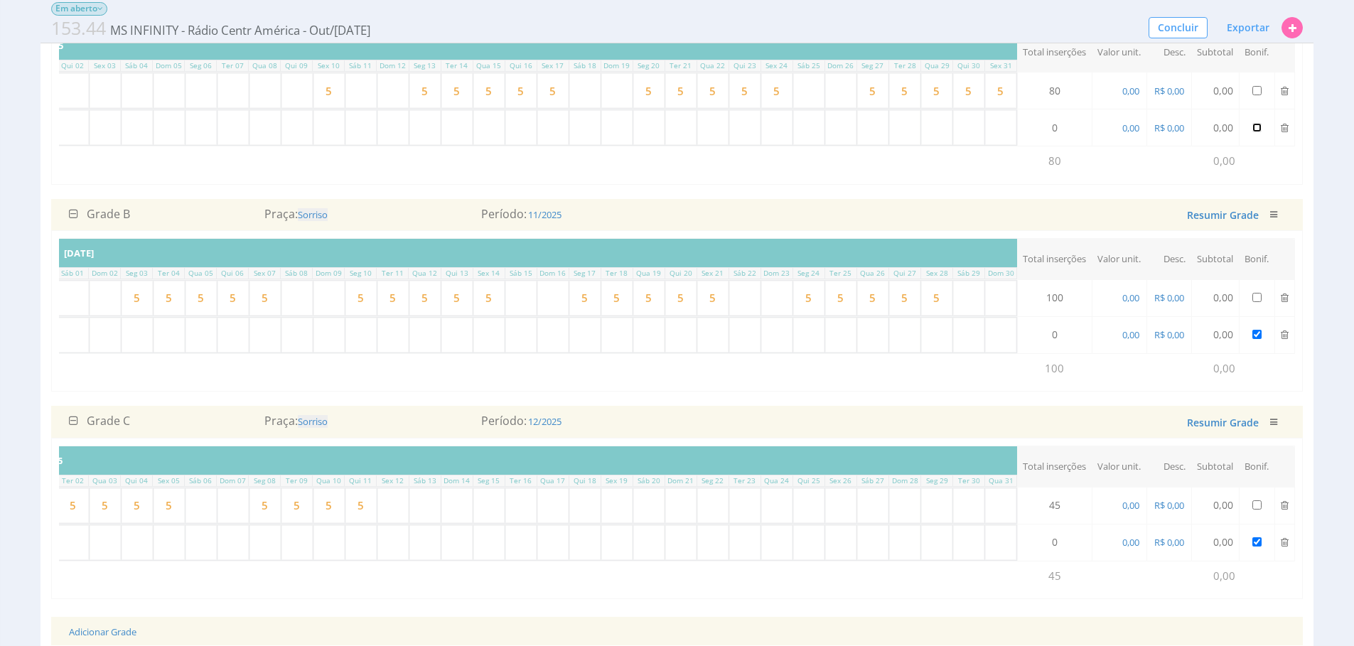
drag, startPoint x: 1256, startPoint y: 130, endPoint x: 1244, endPoint y: 146, distance: 19.8
click at [1256, 131] on input "checkbox" at bounding box center [1256, 127] width 9 height 9
checkbox input "true"
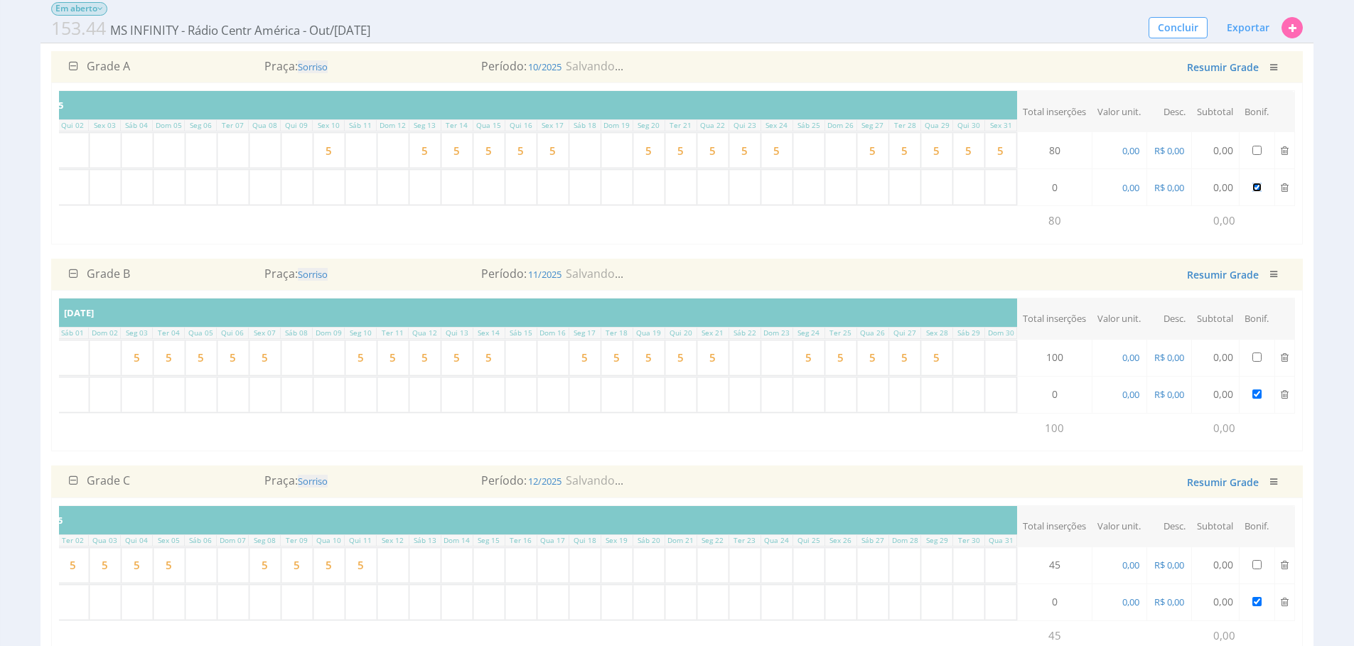
scroll to position [249, 0]
click at [347, 194] on input "text" at bounding box center [360, 188] width 31 height 35
type input "5"
click at [585, 188] on input "text" at bounding box center [584, 188] width 31 height 35
type input "5"
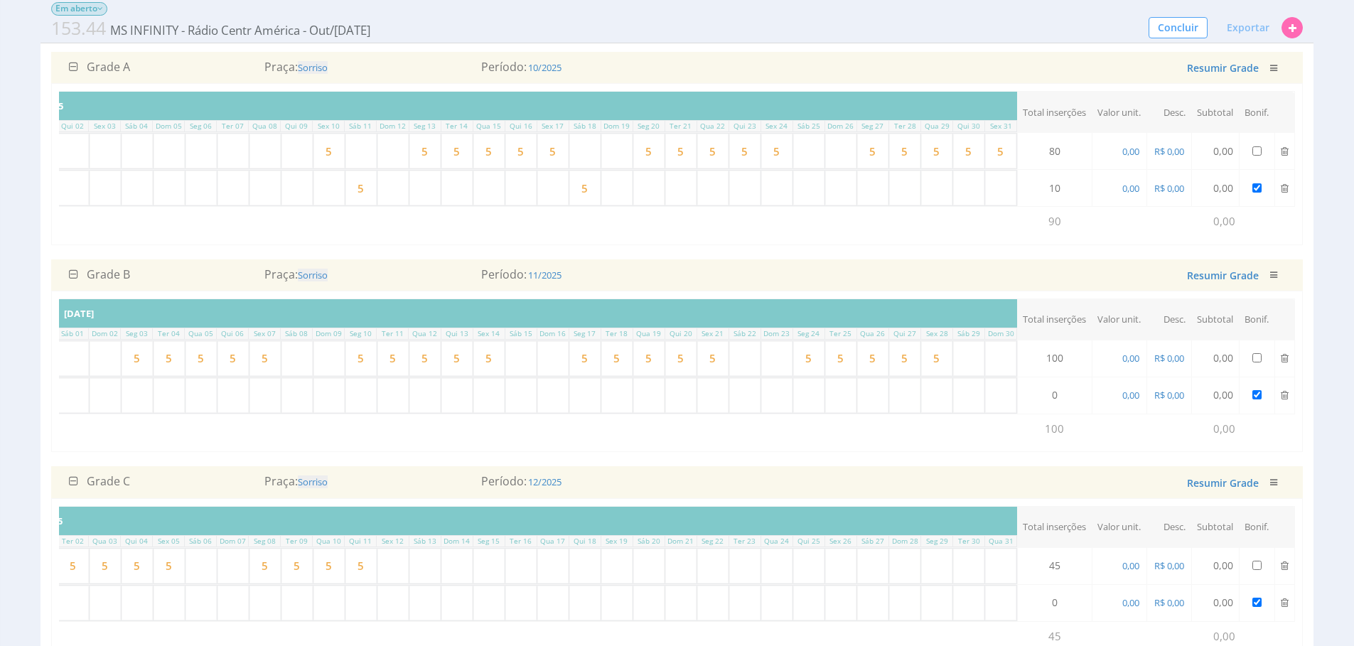
click at [799, 193] on input "text" at bounding box center [808, 188] width 31 height 35
type input "5"
click at [221, 443] on td "Adicionar Programas" at bounding box center [381, 429] width 1271 height 30
click at [252, 452] on div "Peça Programa Formato Inserções Nov/25 Sáb 01 Dom 02 Seg 03 Ter 04 Qua 05 Qui 0…" at bounding box center [676, 371] width 1251 height 161
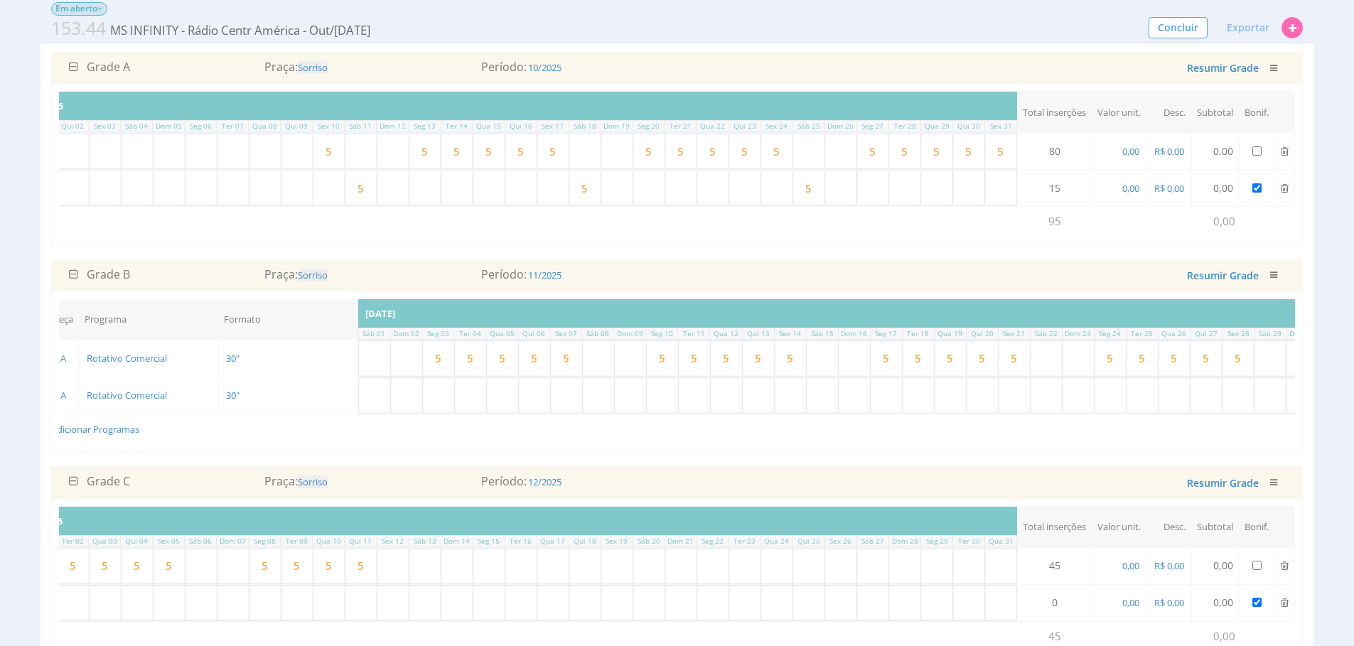
scroll to position [0, 0]
click at [385, 409] on input "text" at bounding box center [387, 395] width 31 height 35
type input "5"
click at [624, 397] on input "text" at bounding box center [610, 395] width 31 height 35
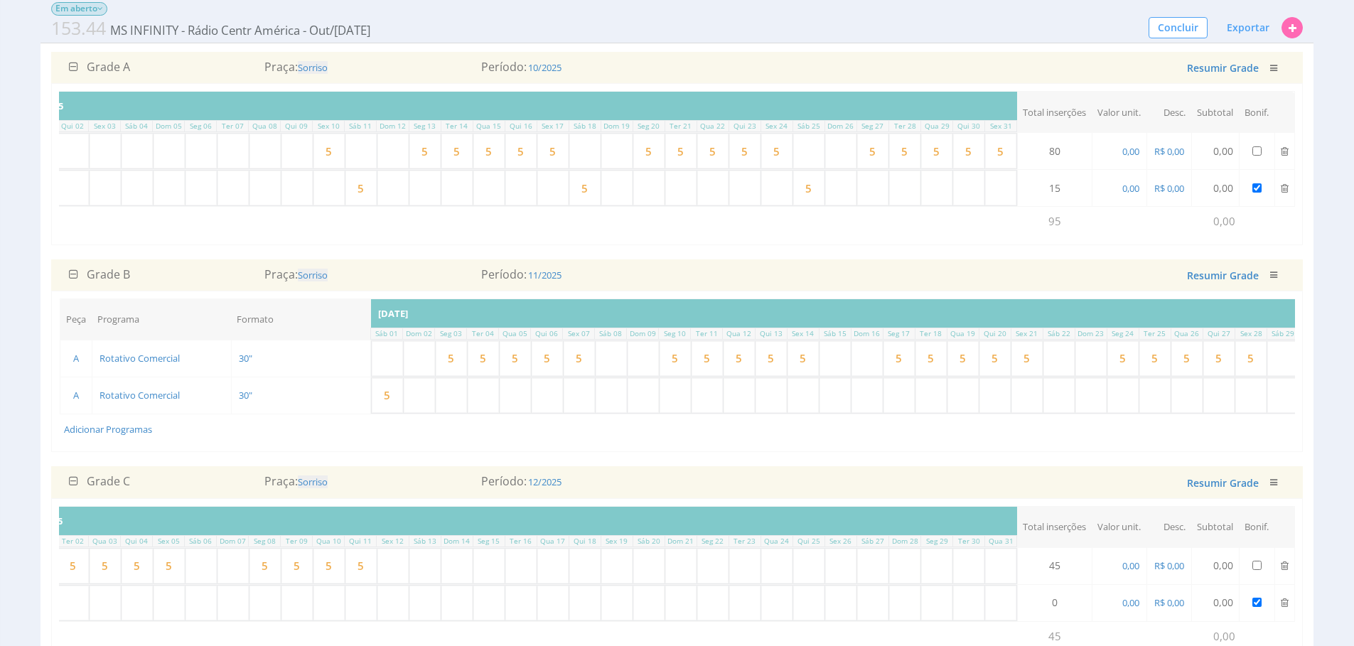
type input "5"
click at [841, 409] on input "text" at bounding box center [834, 395] width 31 height 35
type input "5"
click at [1062, 401] on input "text" at bounding box center [1058, 395] width 31 height 35
type input "5"
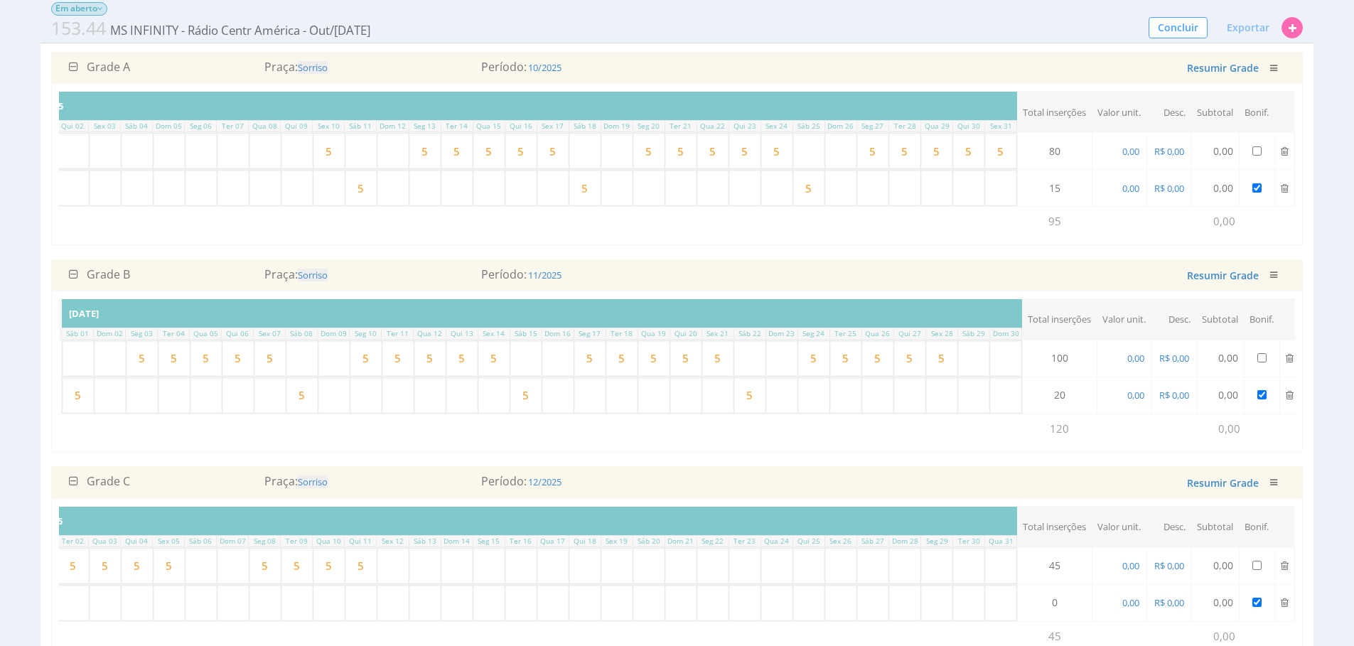
scroll to position [0, 319]
click at [973, 413] on input "text" at bounding box center [968, 395] width 31 height 35
type input "5"
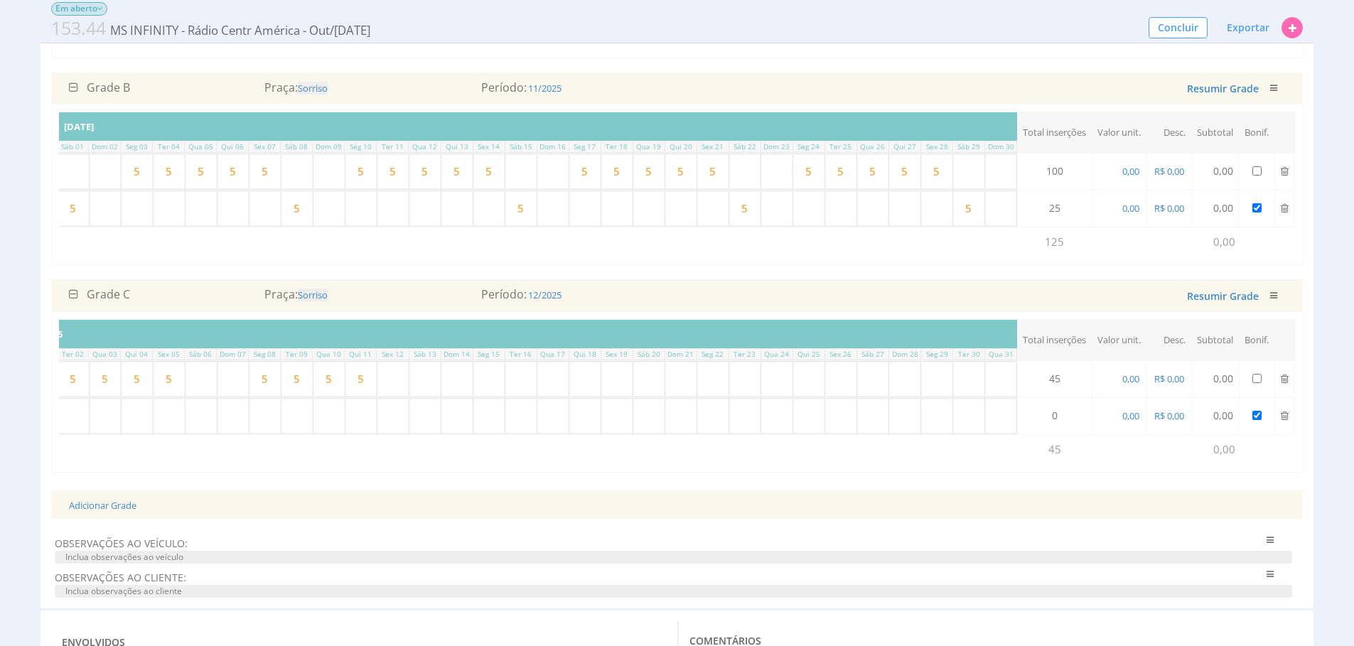
scroll to position [0, 0]
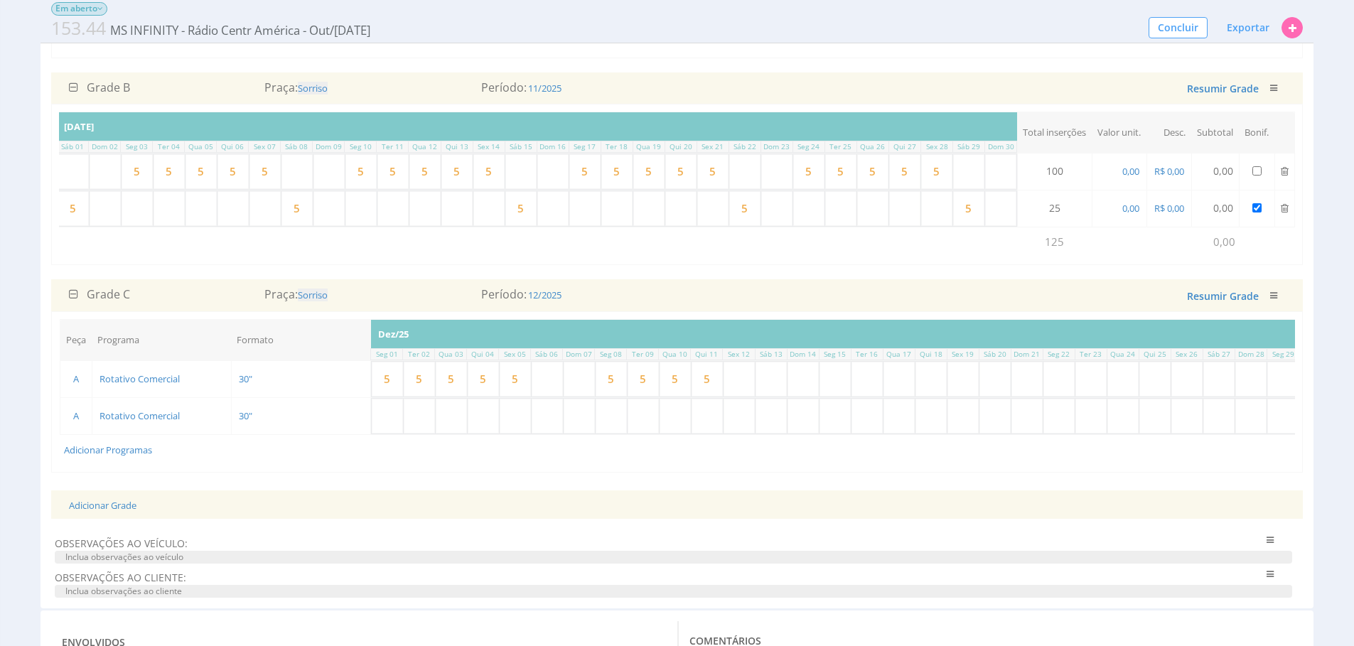
click at [546, 433] on input "text" at bounding box center [547, 416] width 31 height 35
type input "5"
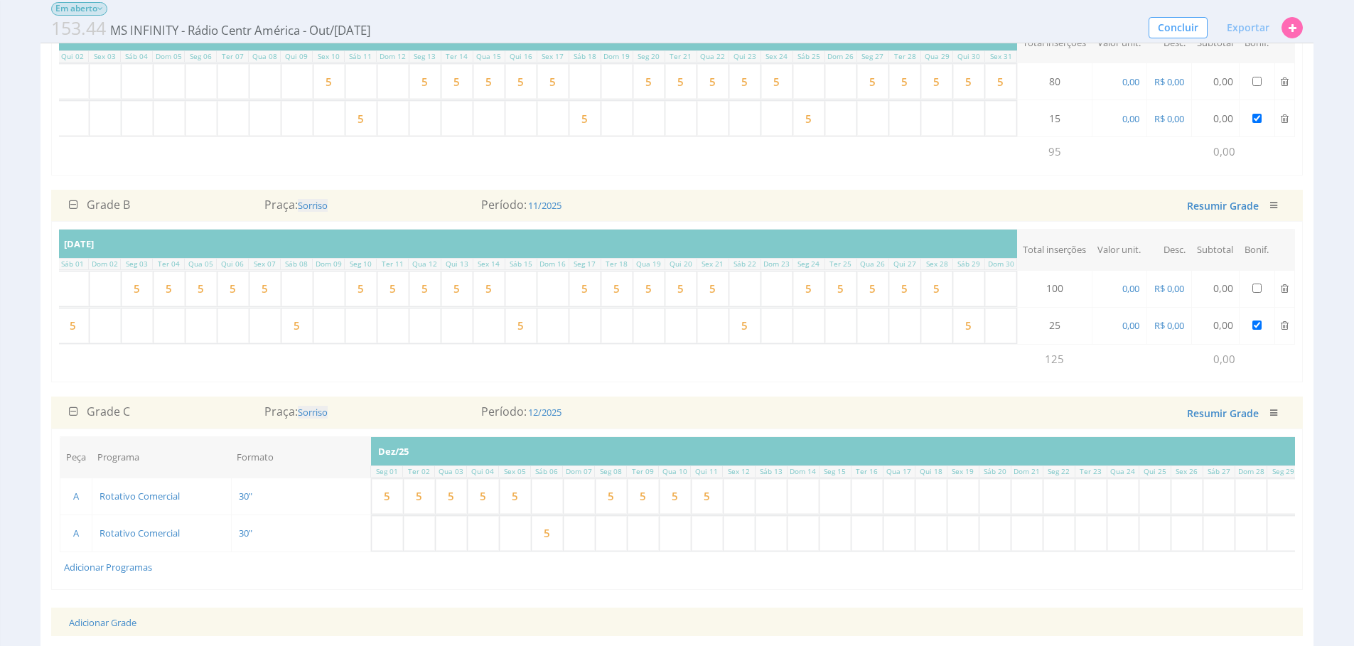
scroll to position [289, 0]
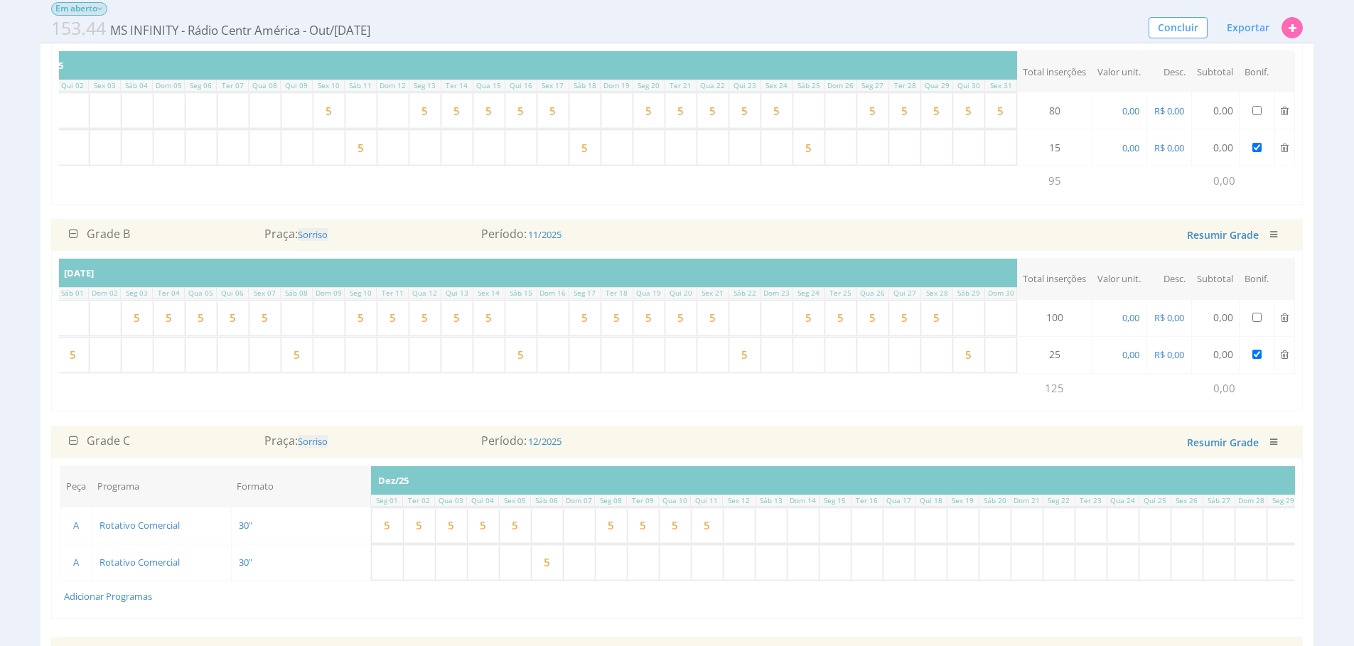
type input "5"
click at [1135, 110] on span "0,00" at bounding box center [1131, 110] width 20 height 13
type input "76,00"
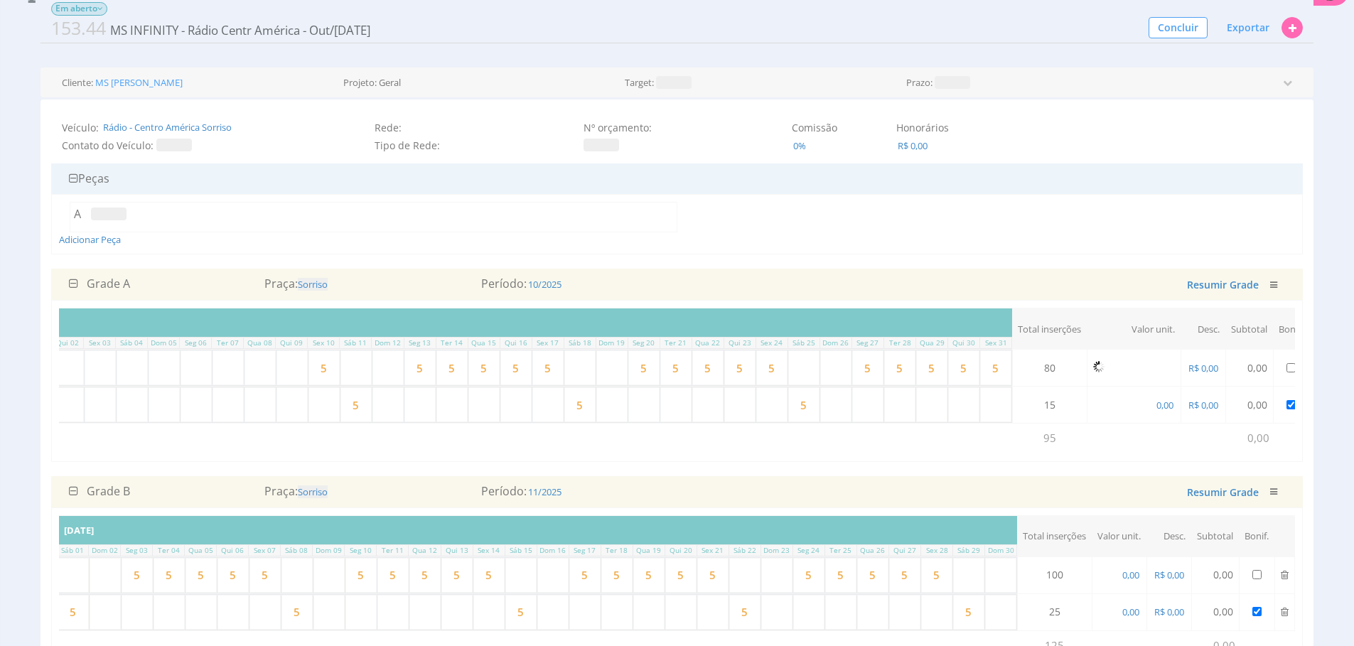
scroll to position [0, 0]
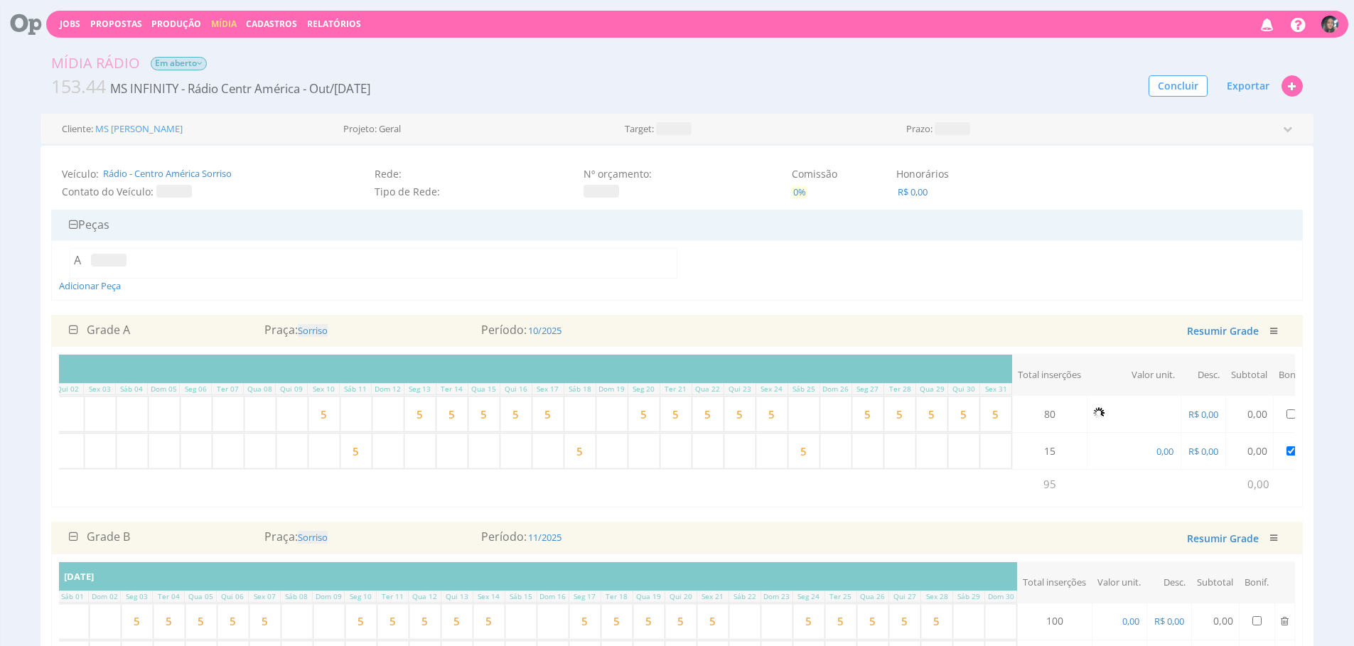
click at [802, 197] on span "0%" at bounding box center [800, 191] width 16 height 13
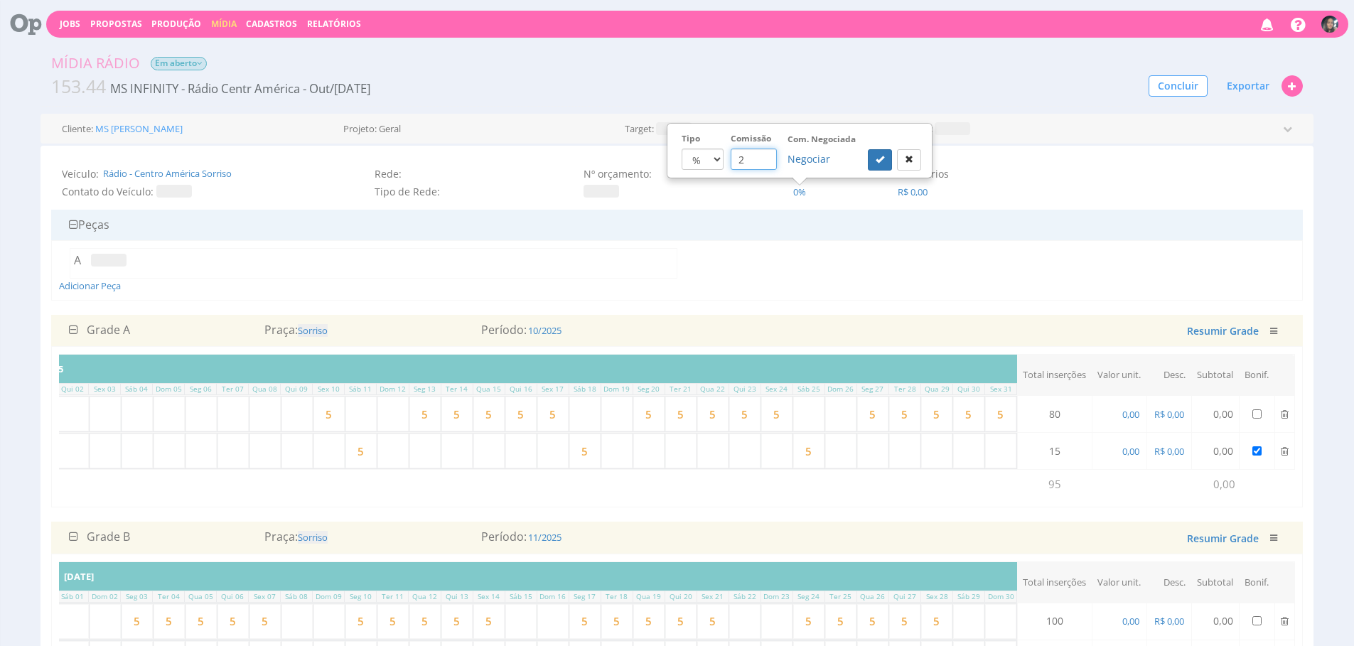
click at [751, 161] on input "2" at bounding box center [753, 159] width 46 height 21
type input "20"
click at [868, 149] on button "submit" at bounding box center [880, 159] width 24 height 21
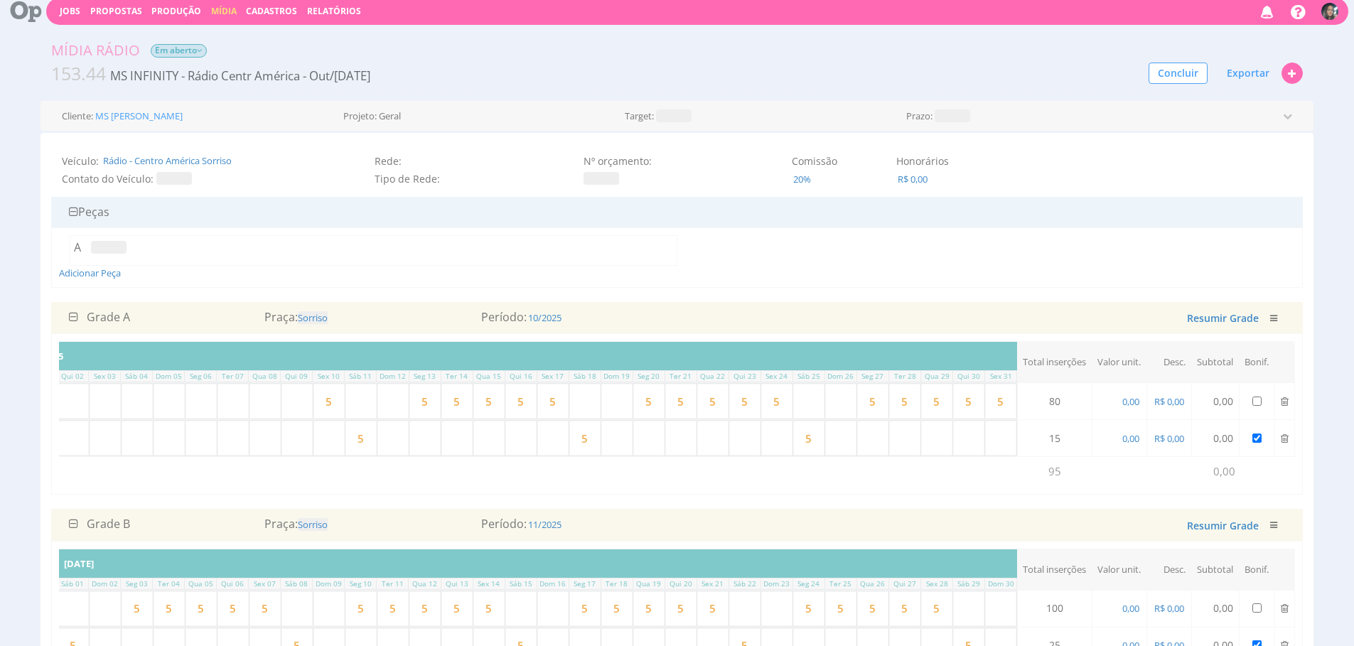
scroll to position [87, 0]
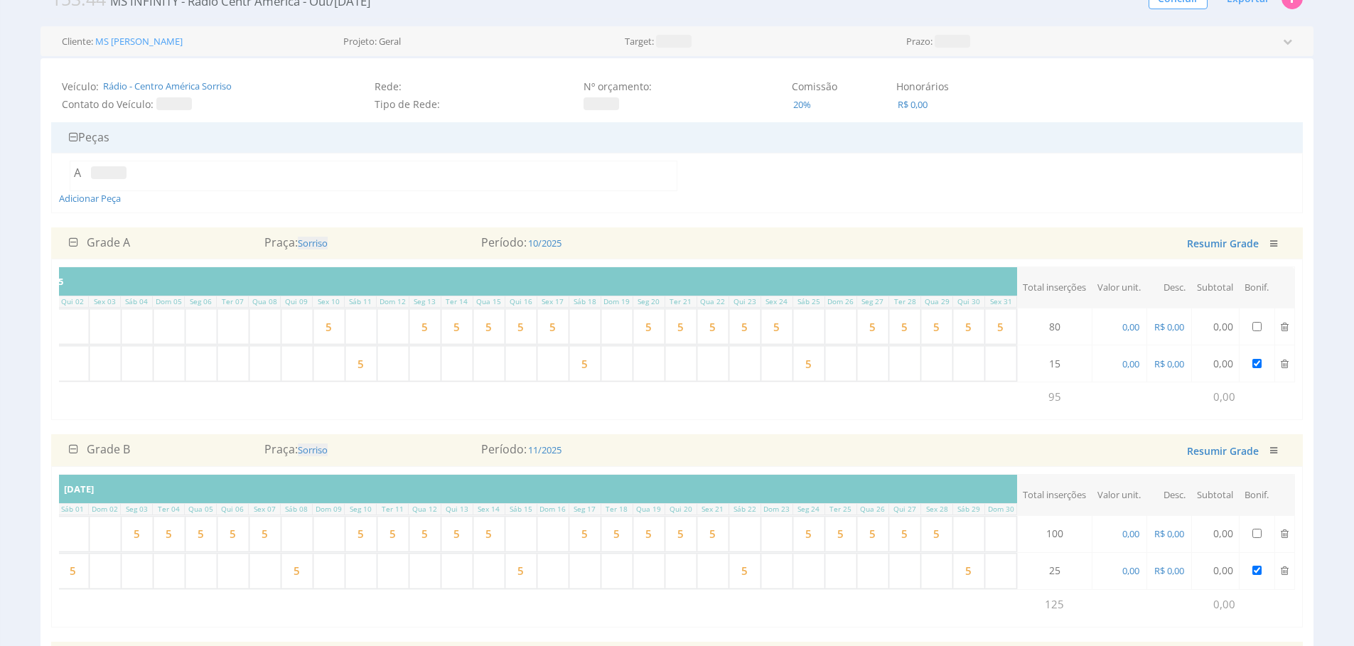
click at [1116, 325] on td "0,00" at bounding box center [1118, 326] width 55 height 37
click at [1125, 321] on span "0,00" at bounding box center [1131, 326] width 20 height 13
type input "76,00"
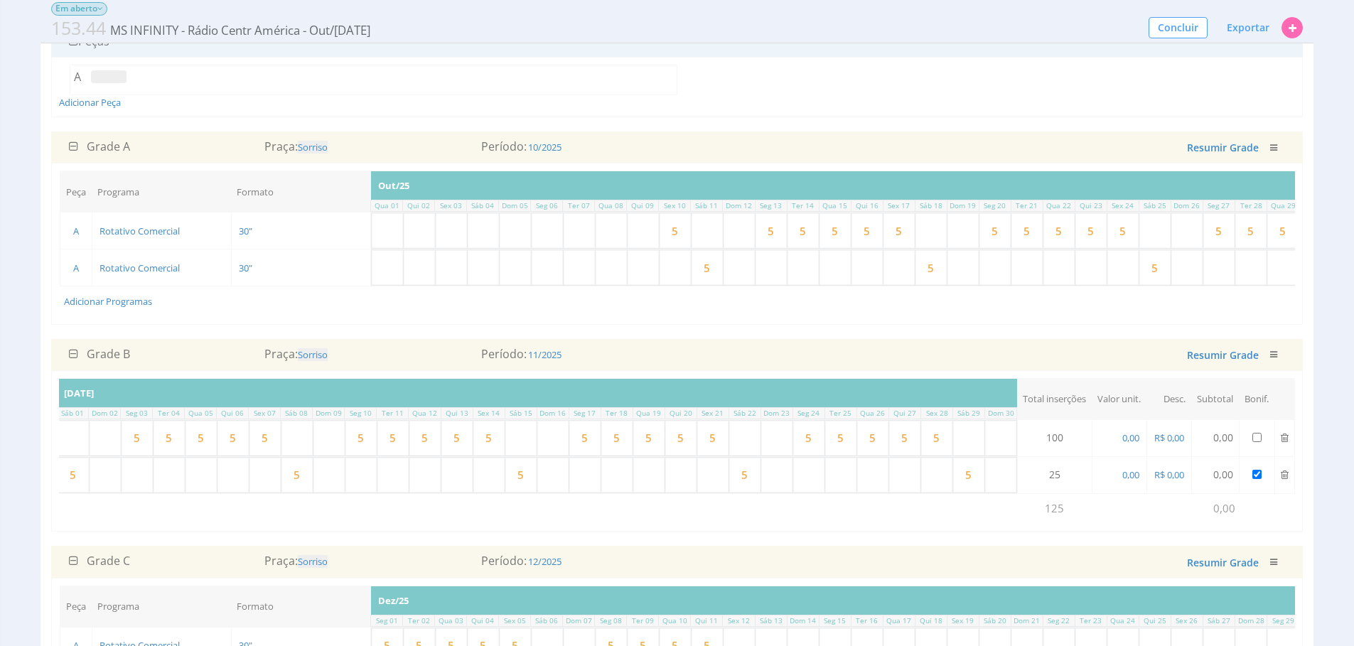
scroll to position [171, 0]
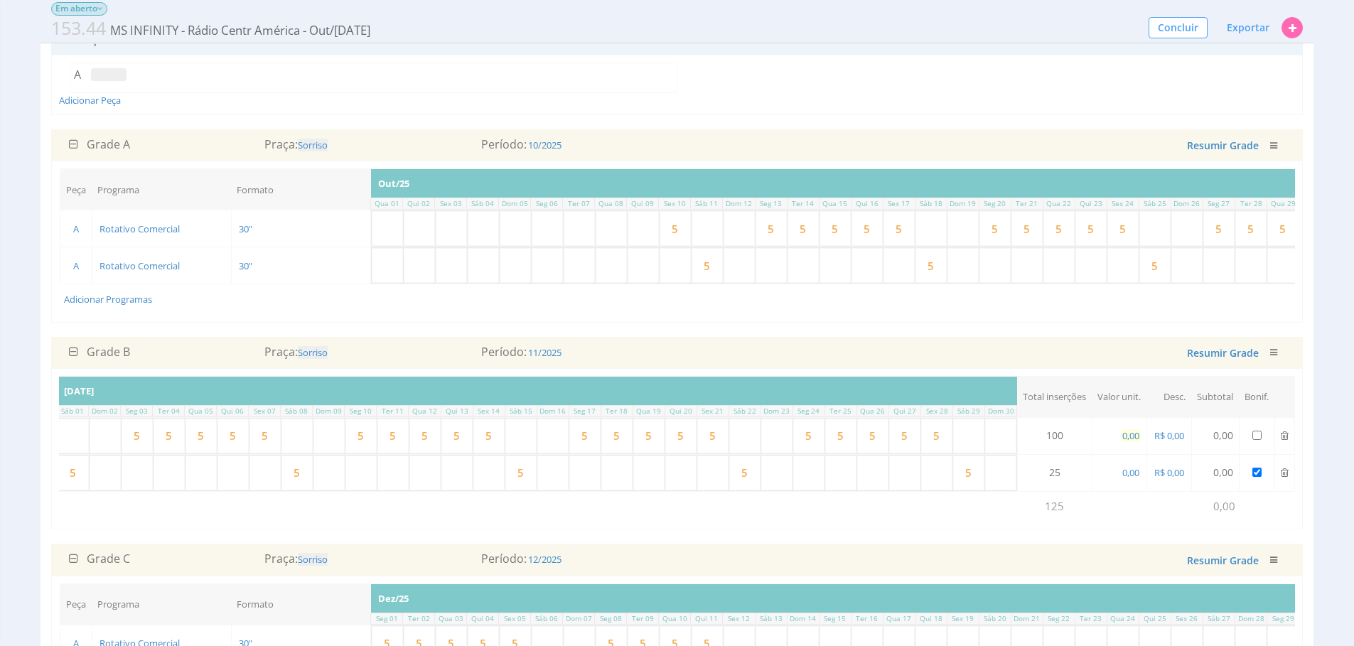
click at [1121, 442] on span "0,00" at bounding box center [1131, 435] width 20 height 13
type input "76,00"
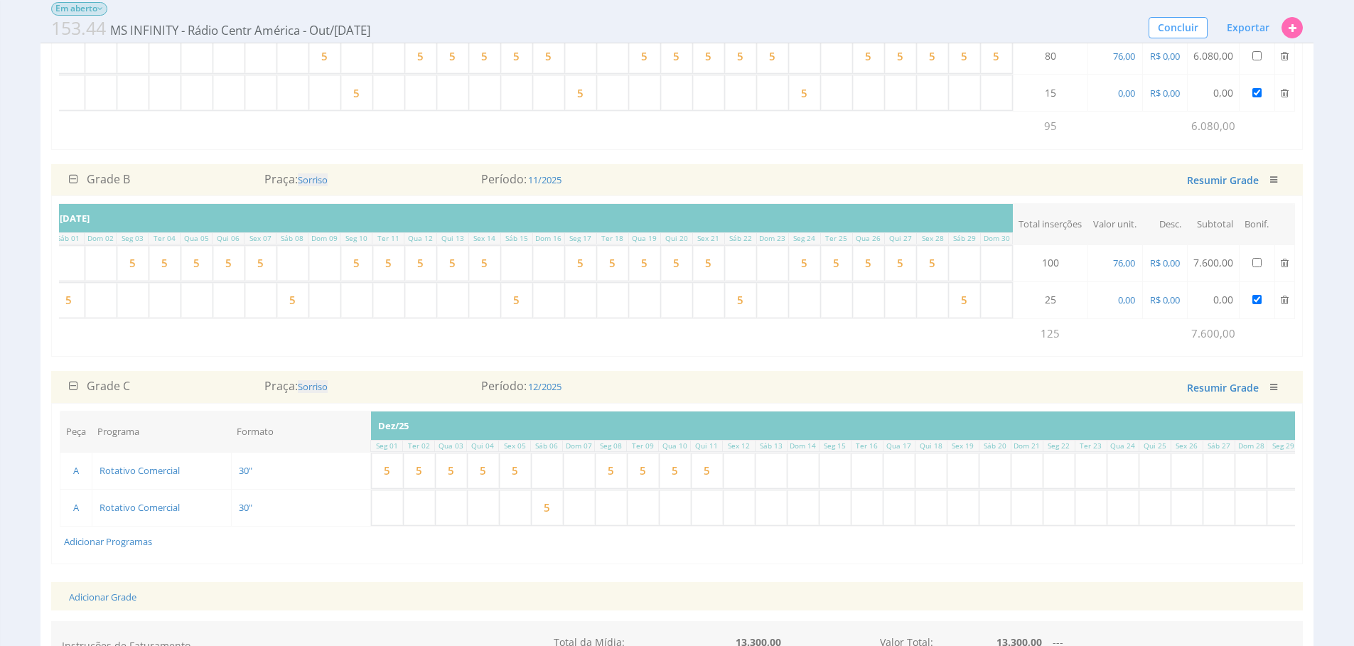
scroll to position [0, 351]
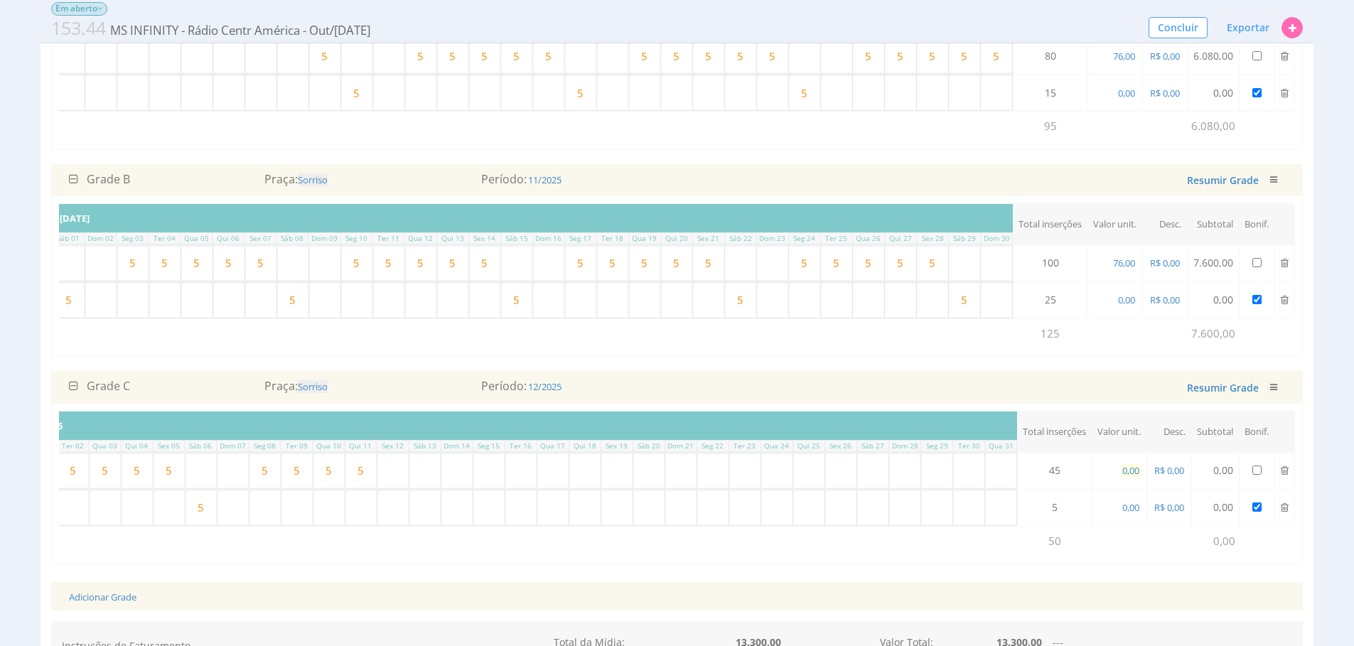
click at [1131, 477] on span "0,00" at bounding box center [1131, 470] width 20 height 13
type input "76,00"
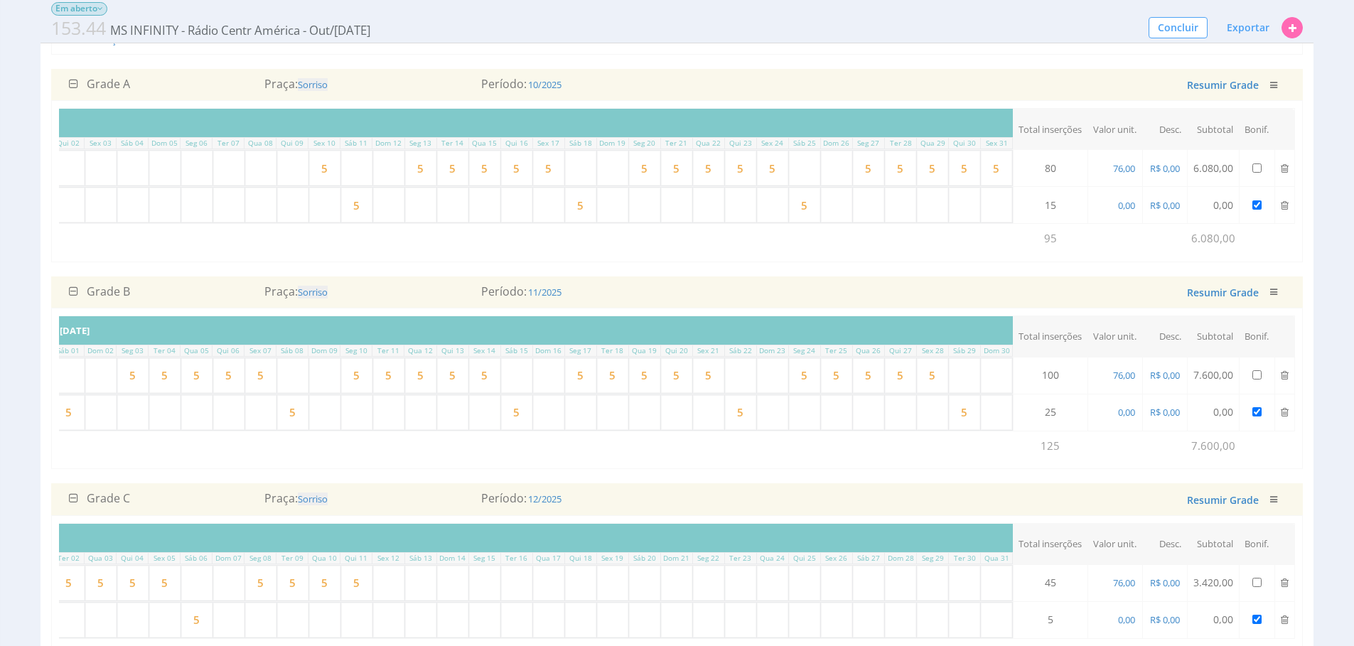
scroll to position [231, 0]
click at [1169, 169] on span "R$ 0,00" at bounding box center [1164, 169] width 33 height 13
select select "money"
type input "22,80"
click at [1197, 126] on button "submit" at bounding box center [1209, 136] width 24 height 21
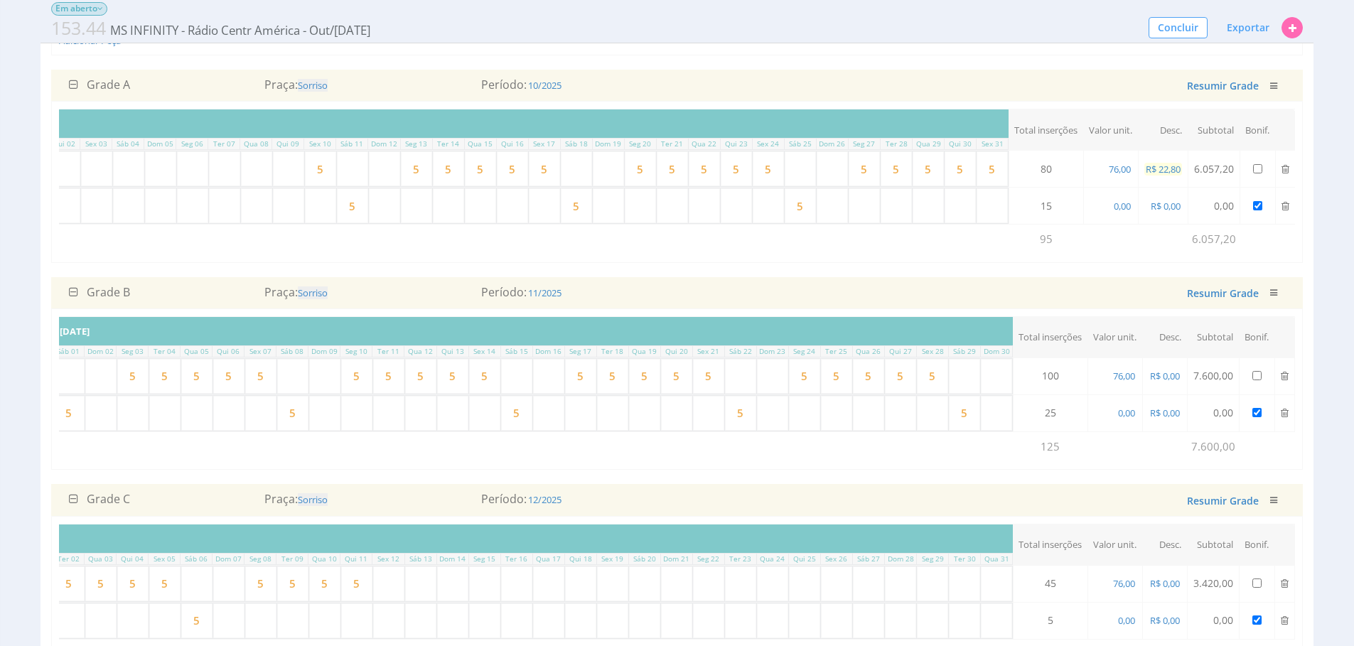
click at [1156, 169] on span "R$ 22,80" at bounding box center [1163, 169] width 38 height 13
select select "money"
type input "0,00"
click at [1137, 222] on td "0,00" at bounding box center [1110, 206] width 55 height 37
click at [1171, 172] on span "R$ 0,00" at bounding box center [1164, 169] width 33 height 13
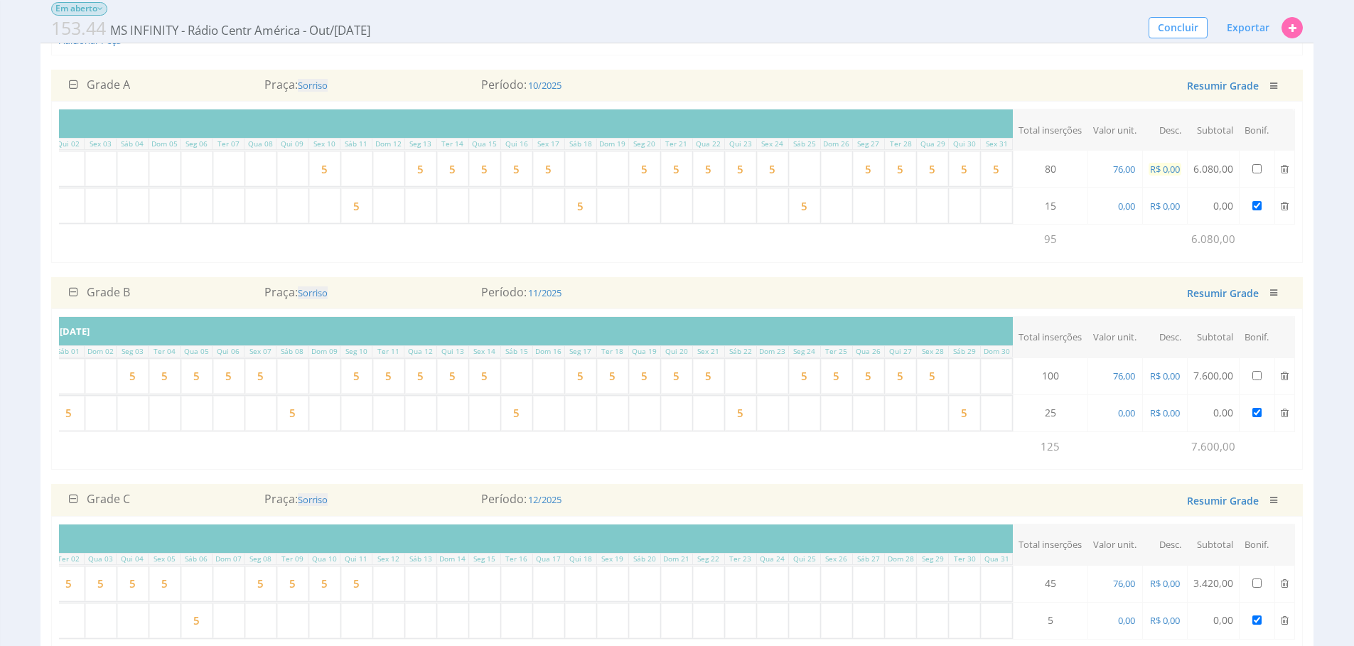
select select "money"
type input "1.824,00"
click at [1197, 126] on button "submit" at bounding box center [1209, 136] width 24 height 21
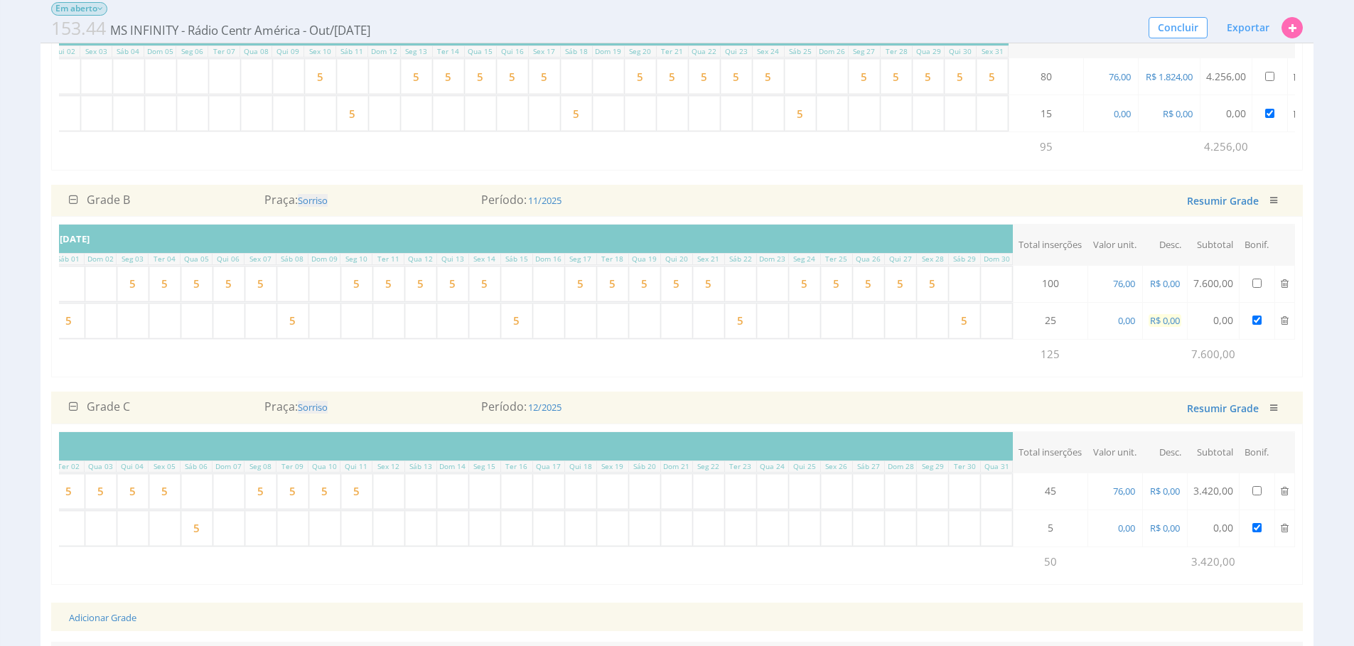
scroll to position [325, 0]
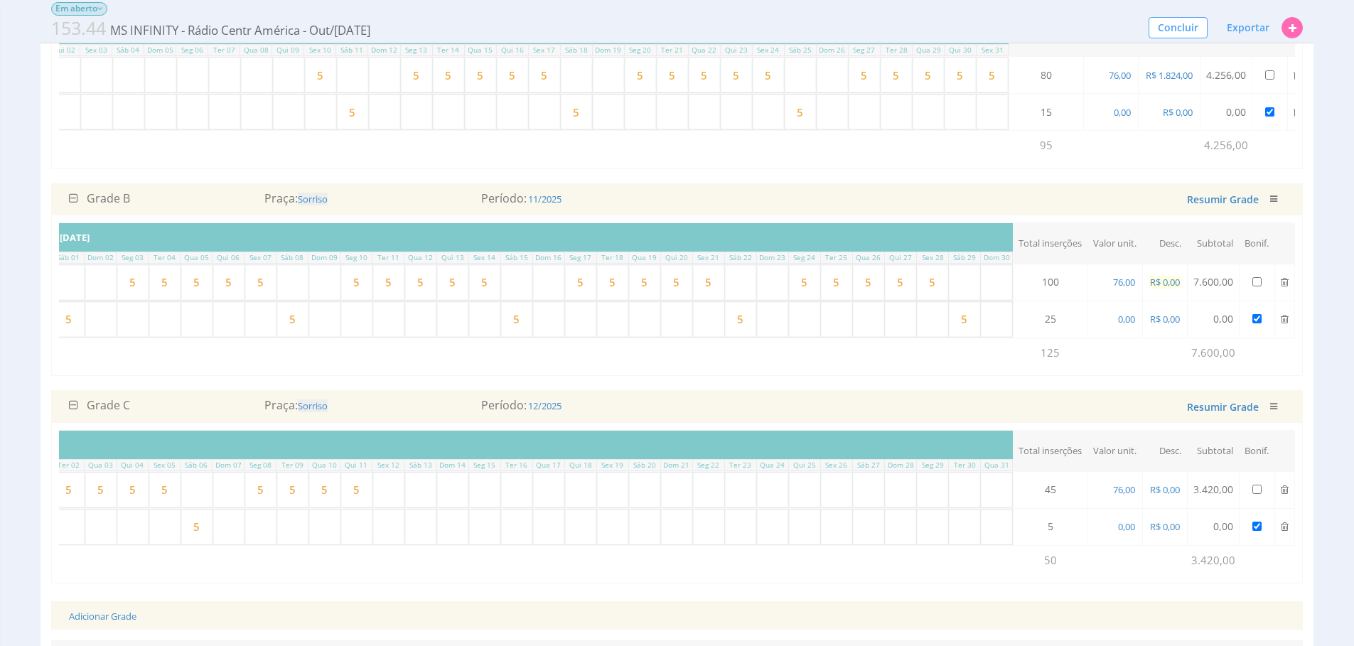
click at [1175, 288] on span "R$ 0,00" at bounding box center [1164, 282] width 33 height 13
select select "money"
type input "2.280,00"
click at [1200, 250] on button "submit" at bounding box center [1212, 260] width 24 height 21
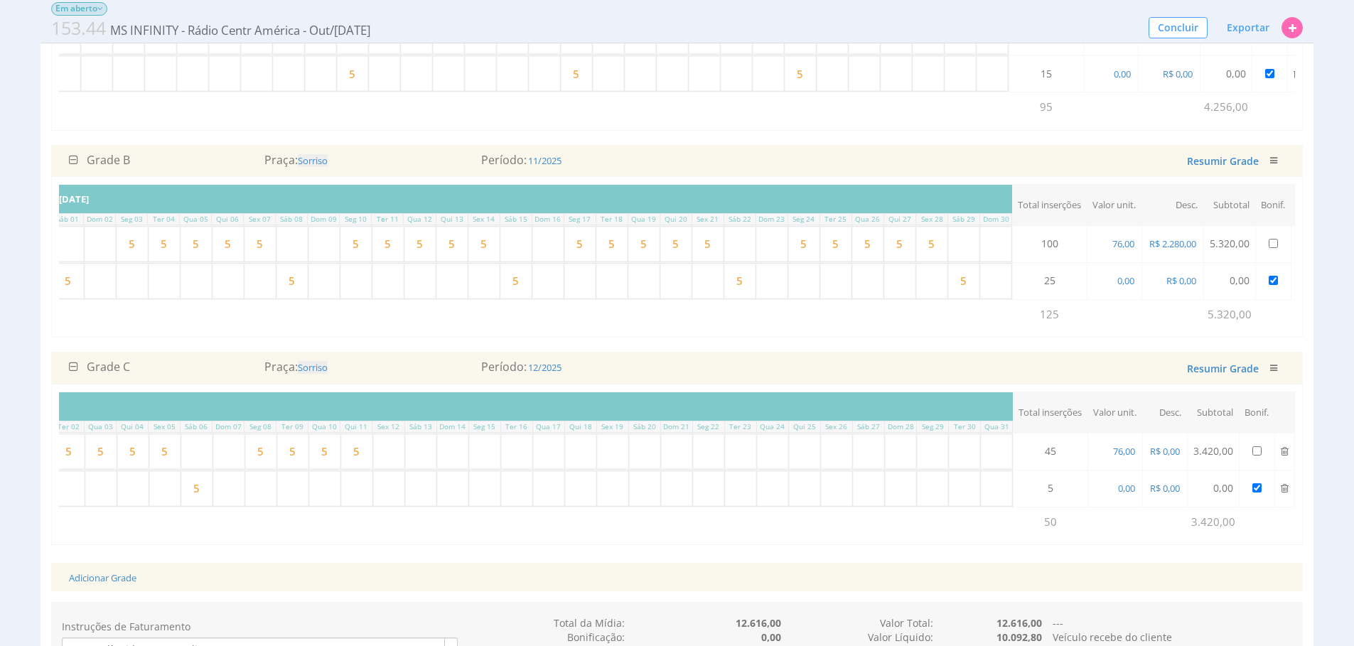
scroll to position [372, 0]
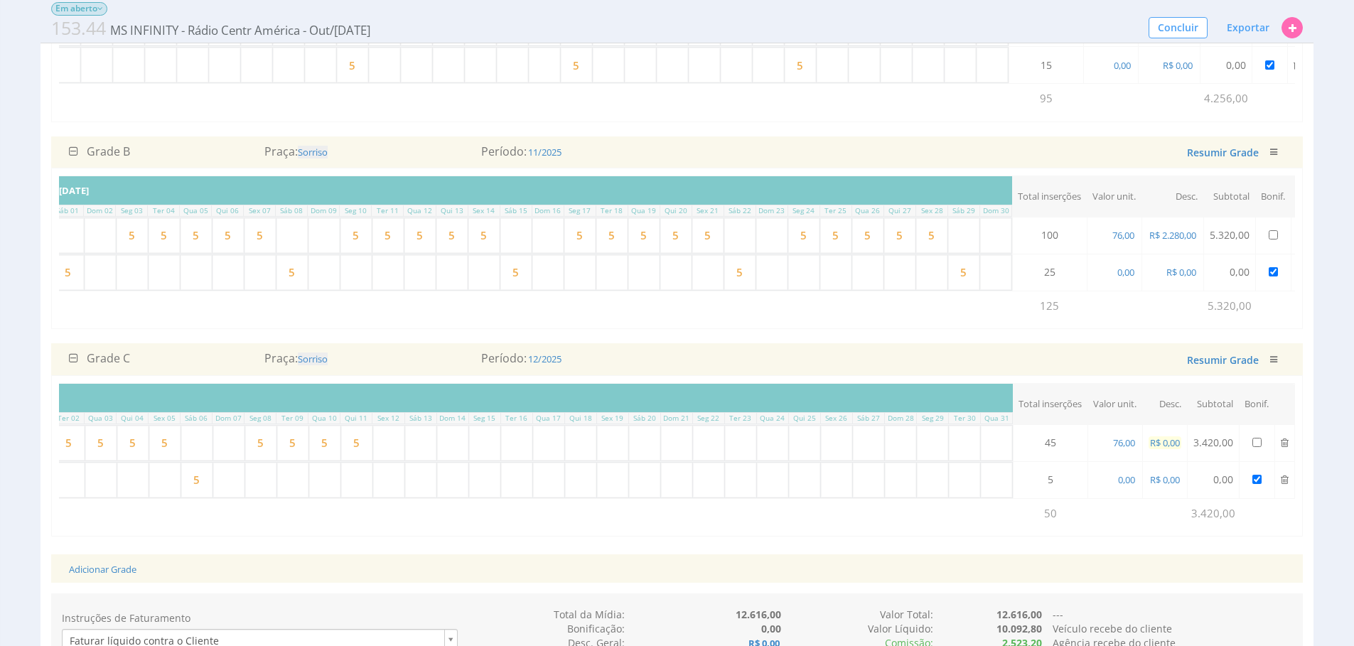
click at [1176, 449] on span "R$ 0,00" at bounding box center [1164, 442] width 33 height 13
select select "money"
type input "1.026,00"
click at [1200, 421] on button "submit" at bounding box center [1212, 431] width 24 height 21
click at [1127, 486] on span "0,00" at bounding box center [1126, 479] width 20 height 13
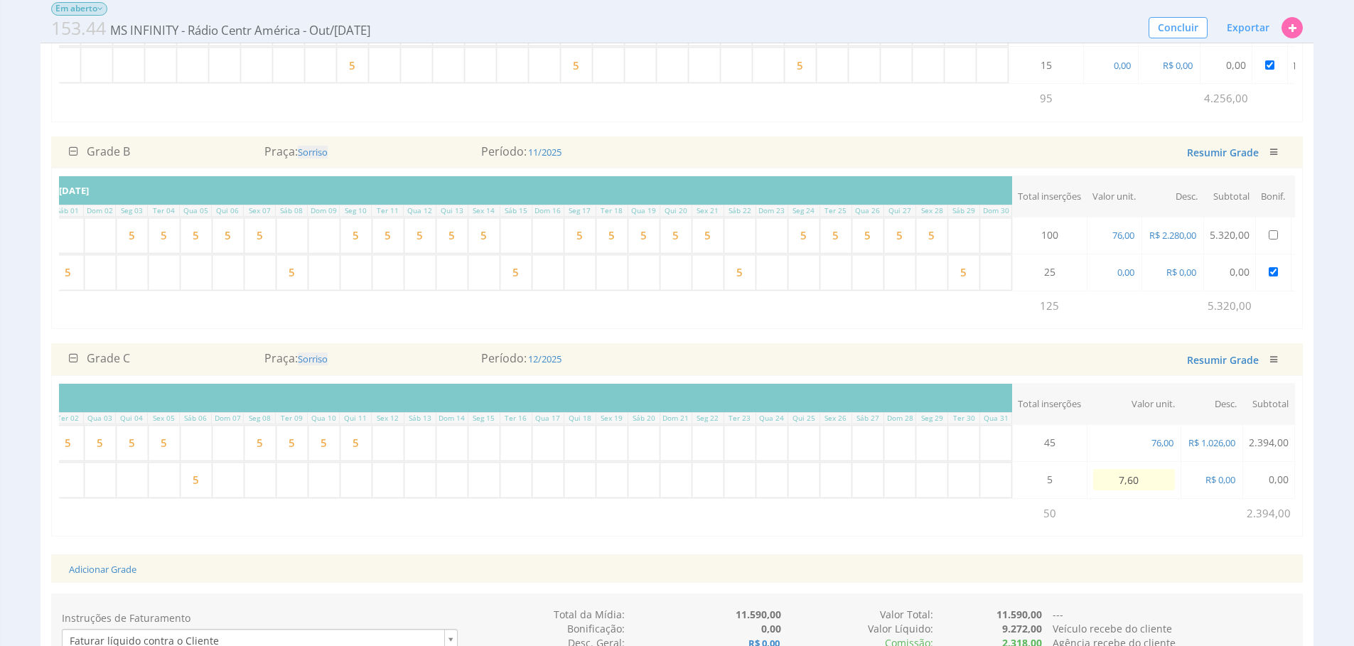
type input "76,00"
click at [1125, 279] on span "0,00" at bounding box center [1126, 272] width 20 height 13
type input "76,00"
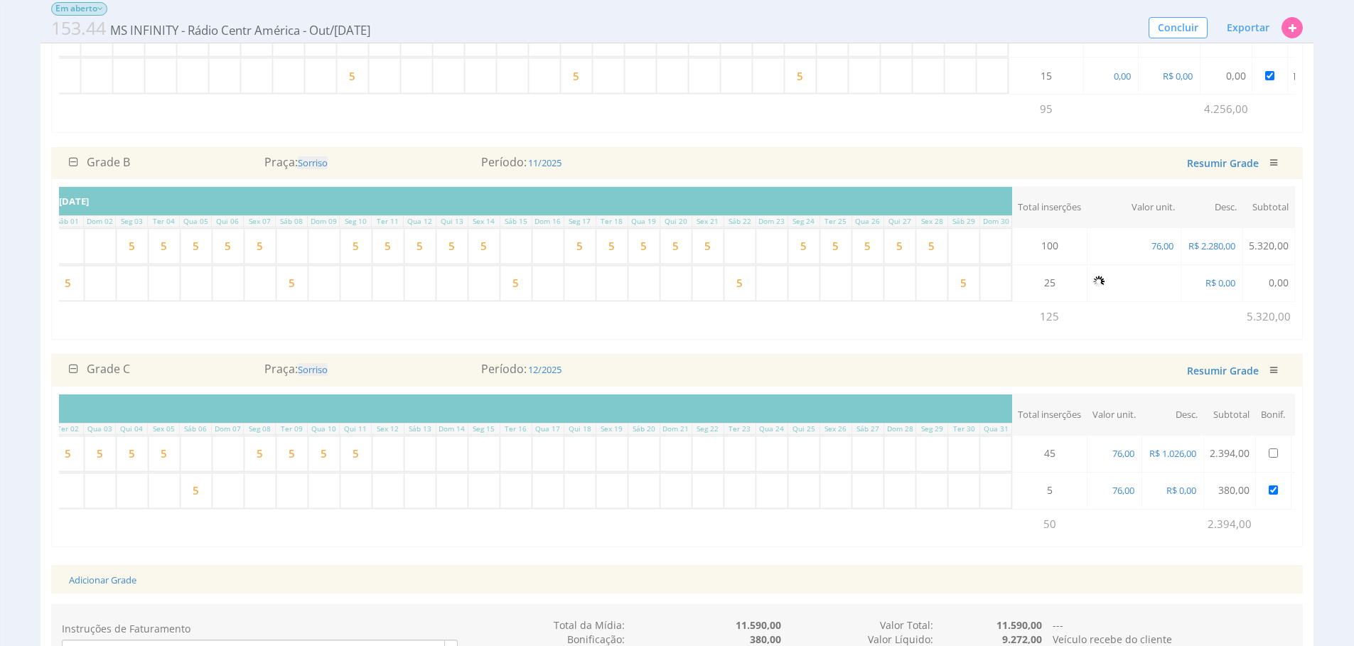
scroll to position [350, 0]
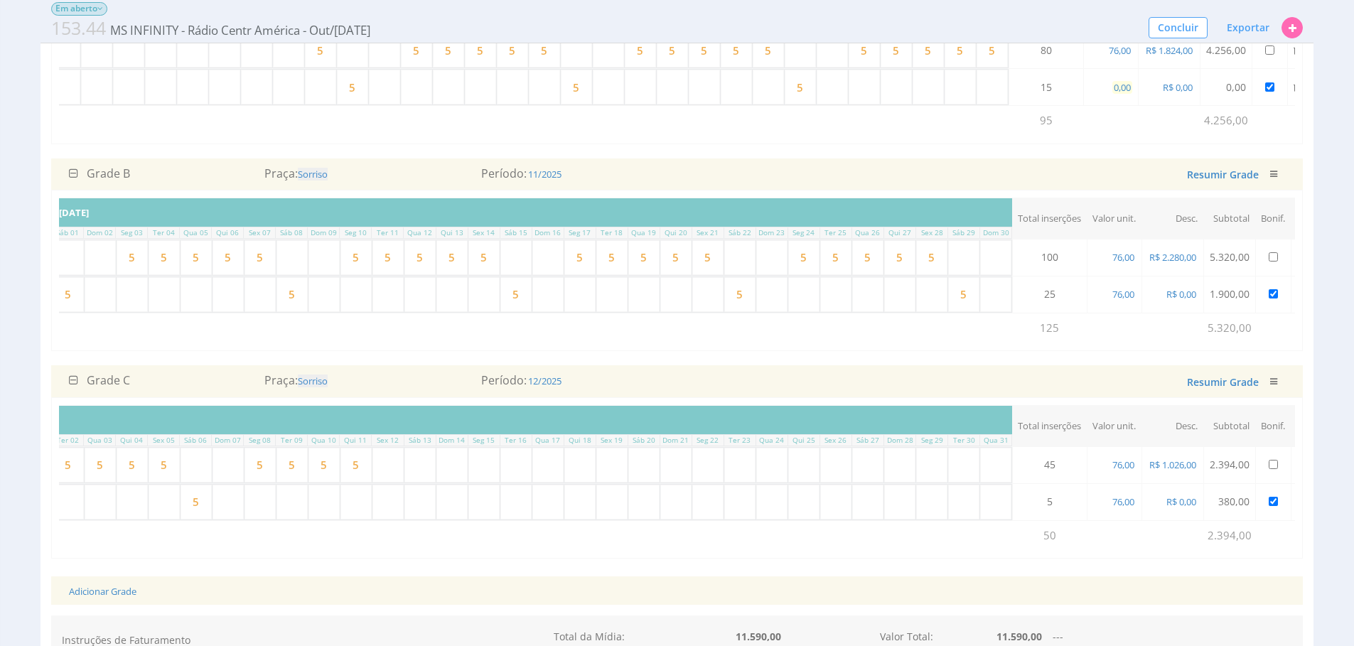
click at [1117, 87] on span "0,00" at bounding box center [1122, 87] width 20 height 13
type input "76,00"
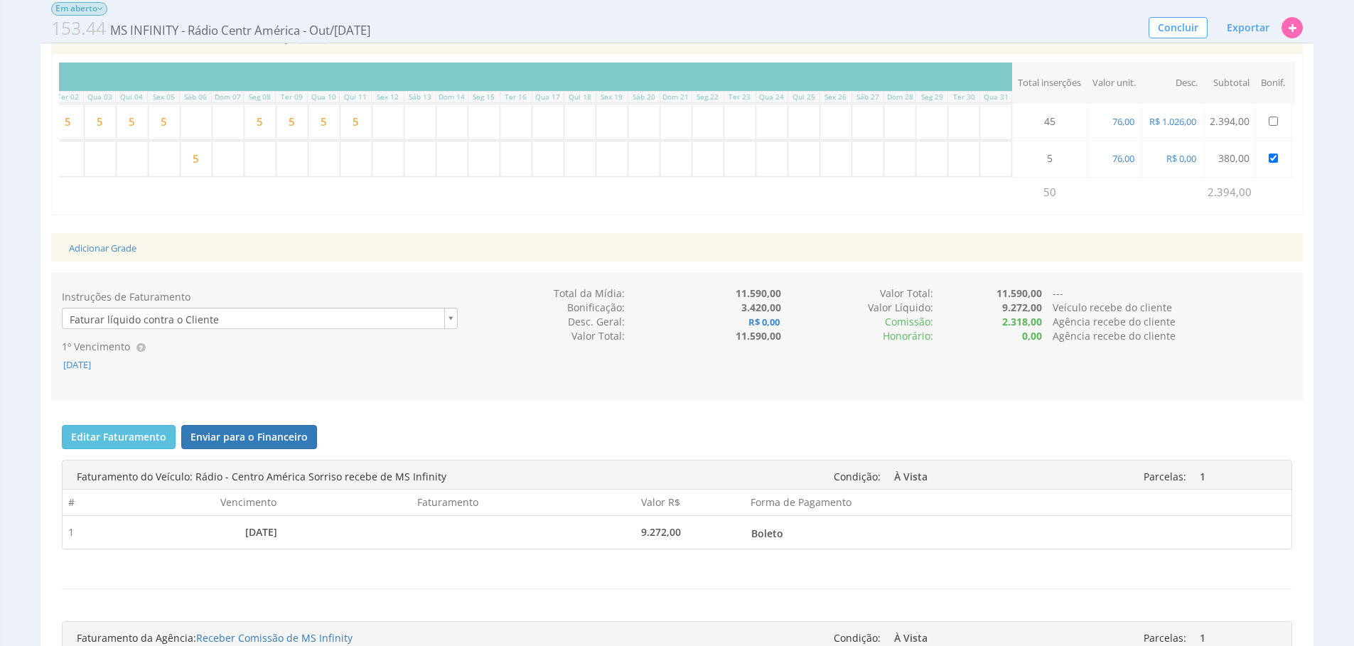
scroll to position [744, 0]
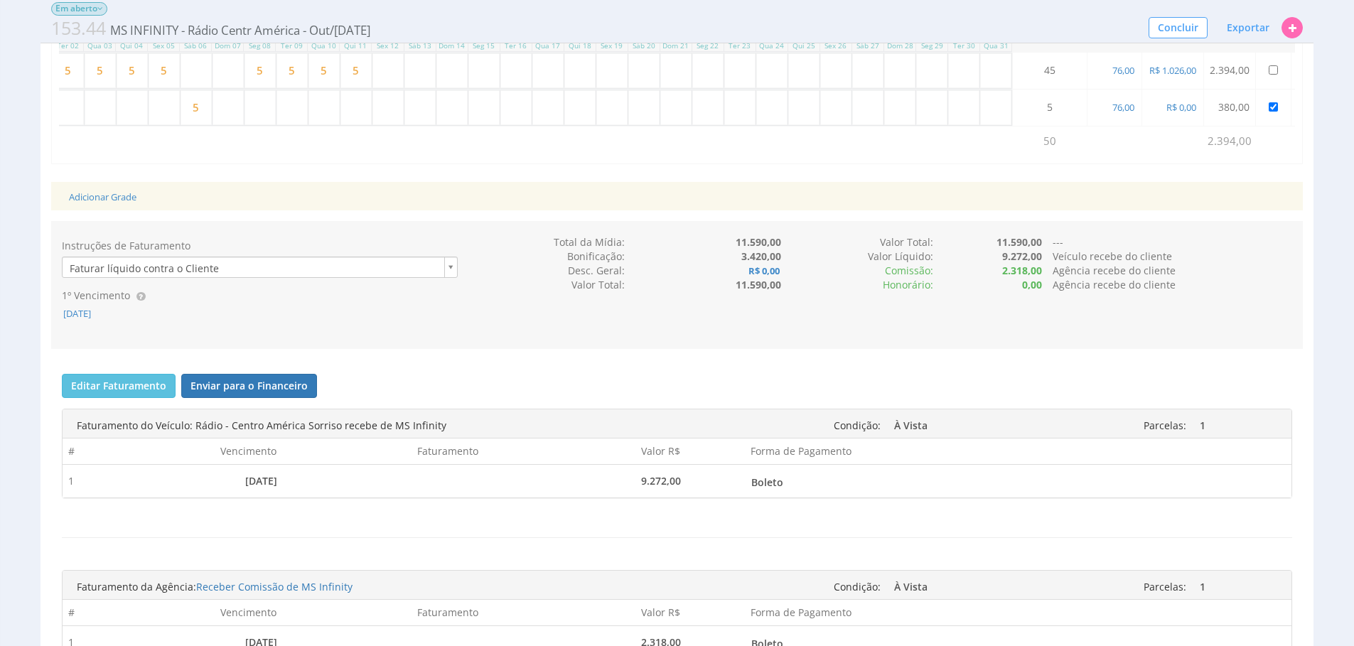
drag, startPoint x: 79, startPoint y: 329, endPoint x: 82, endPoint y: 337, distance: 8.6
click at [79, 303] on label "1º Vencimento" at bounding box center [96, 295] width 68 height 14
click at [85, 320] on span "[DATE]" at bounding box center [77, 313] width 31 height 13
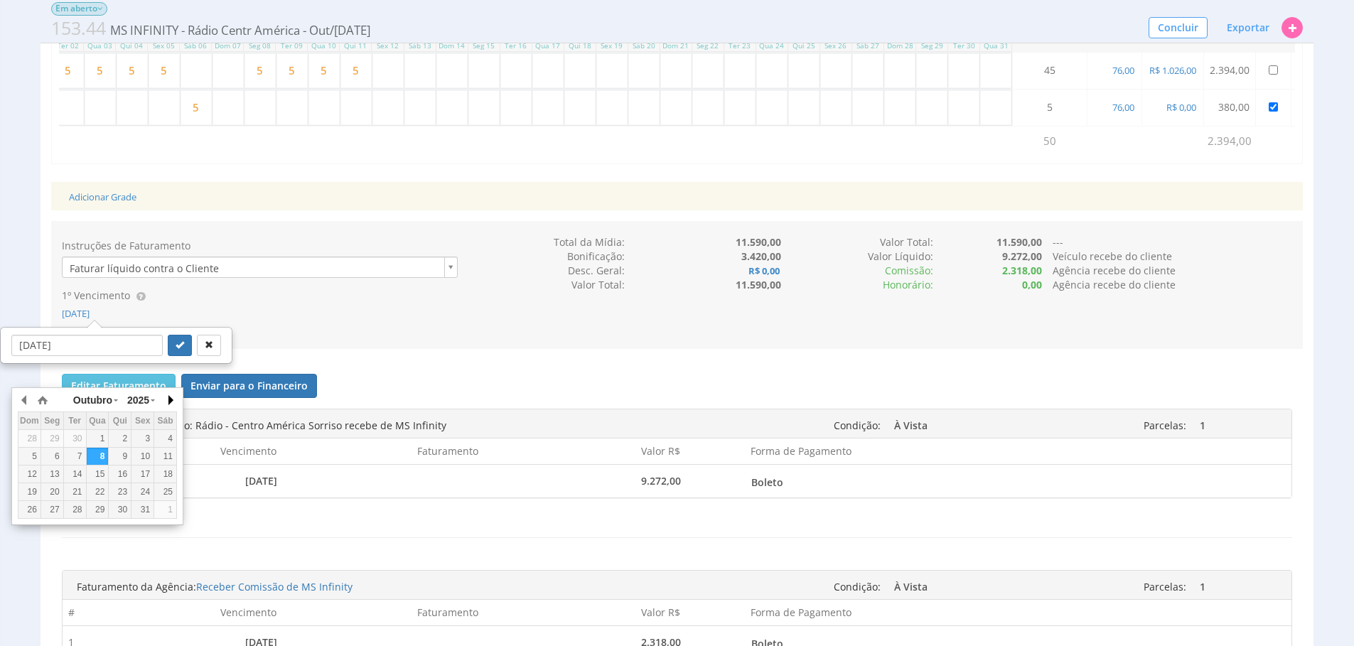
click at [173, 395] on button "button" at bounding box center [170, 399] width 14 height 21
click at [167, 479] on div "15" at bounding box center [165, 474] width 22 height 12
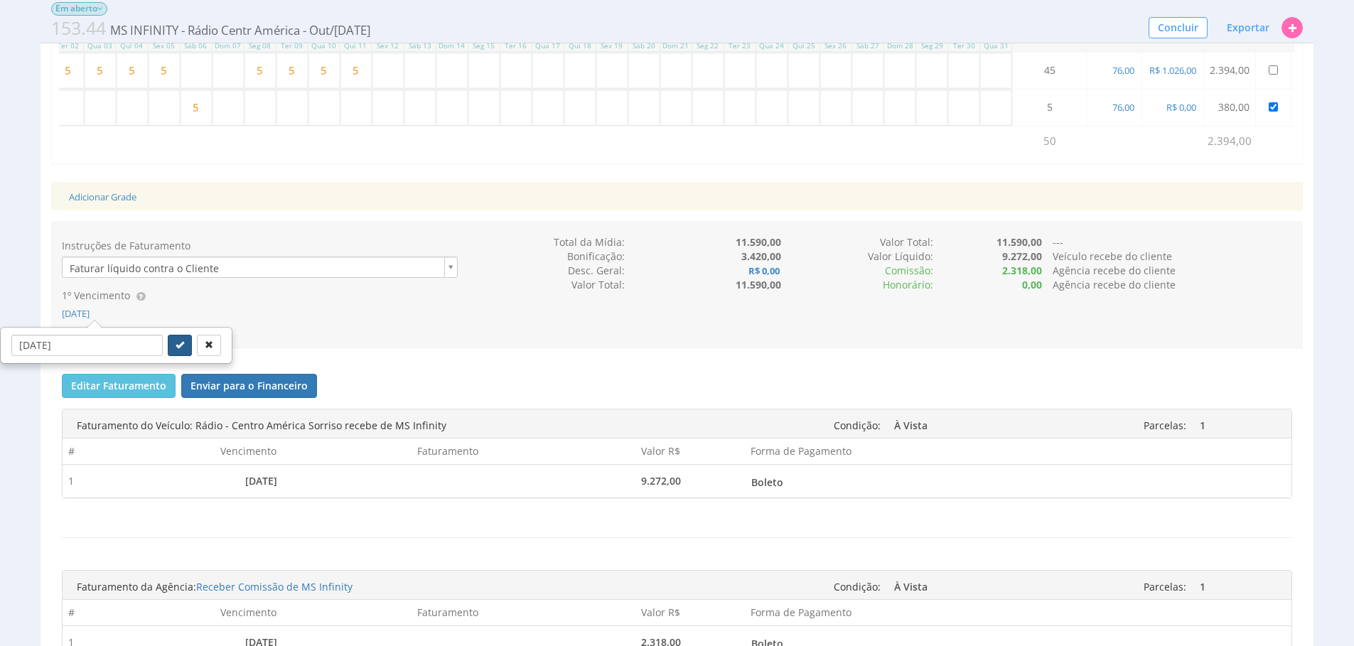
click at [176, 349] on icon "submit" at bounding box center [180, 344] width 9 height 9
type input "[DATE]"
click at [161, 398] on button "Editar Faturamento" at bounding box center [119, 386] width 114 height 24
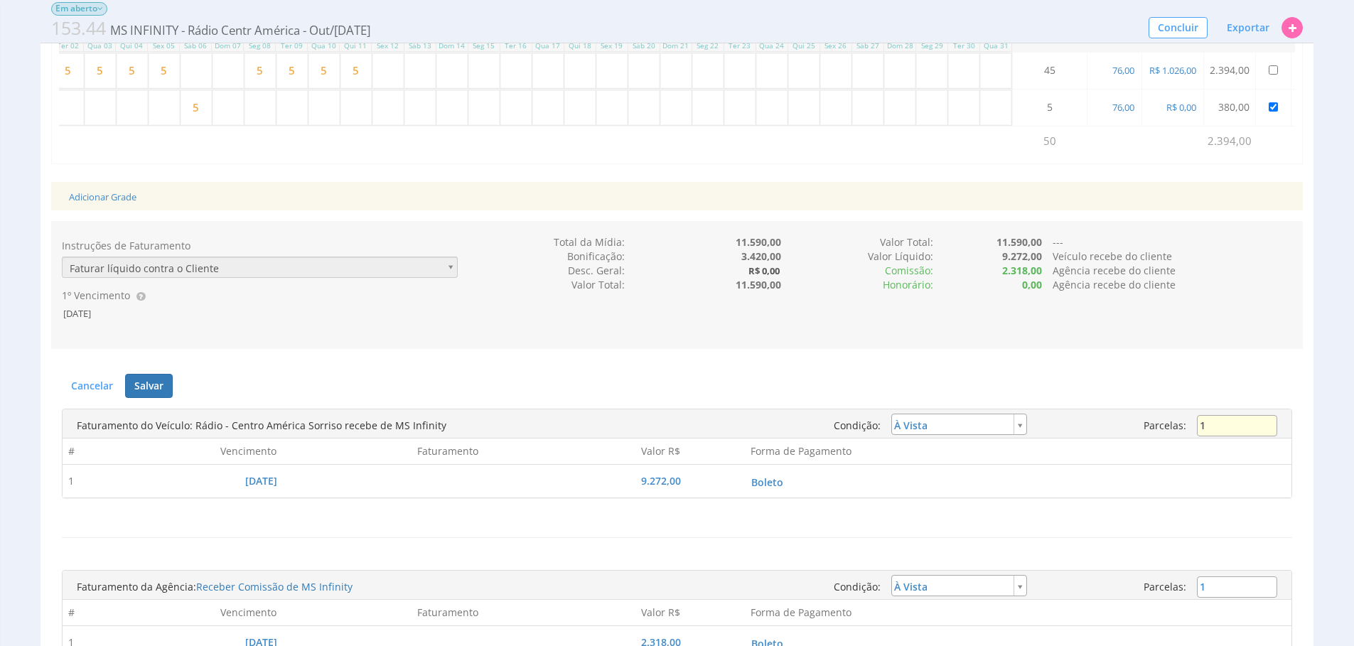
click at [1240, 436] on input "1" at bounding box center [1237, 425] width 80 height 21
type input "3"
type input "installment"
type input "3.090,67"
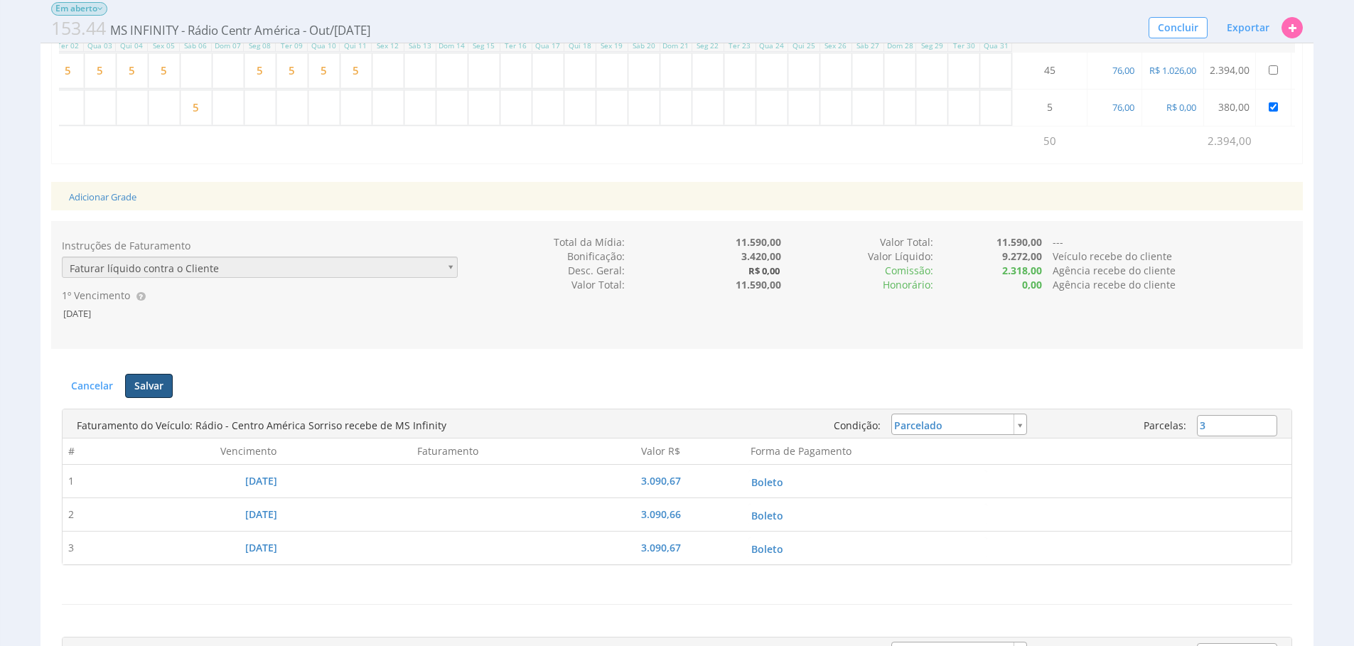
drag, startPoint x: 165, startPoint y: 410, endPoint x: 234, endPoint y: 413, distance: 69.7
click at [166, 398] on button "Salvar" at bounding box center [149, 386] width 48 height 24
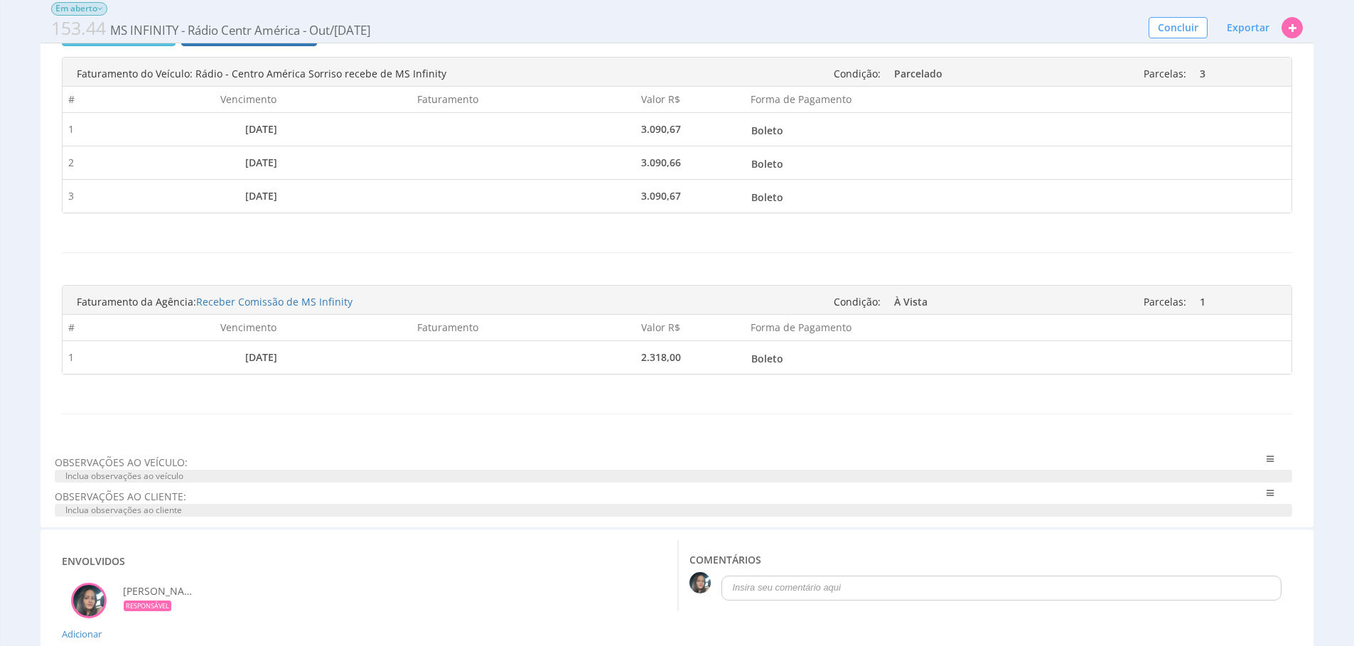
scroll to position [1313, 0]
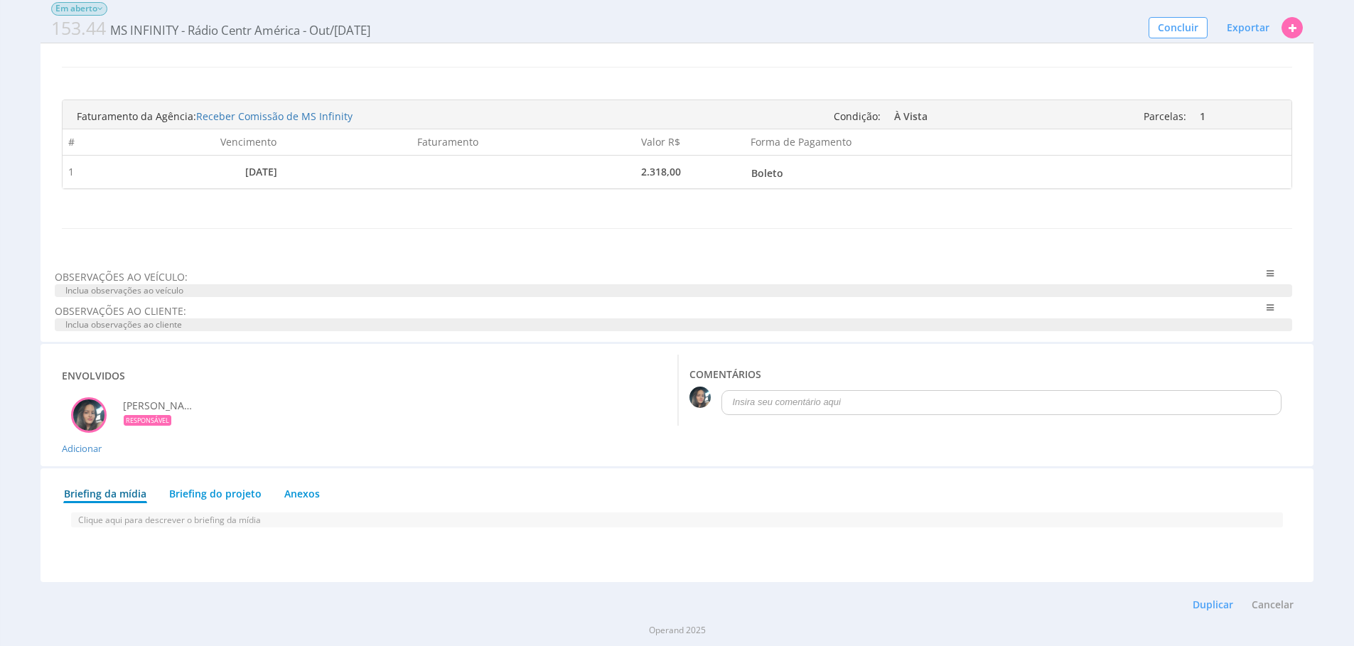
click at [210, 281] on span "OBSERVAÇÕES AO VEÍCULO:" at bounding box center [622, 277] width 1134 height 14
click at [210, 285] on span "Inclua observações ao veículo" at bounding box center [673, 290] width 1237 height 13
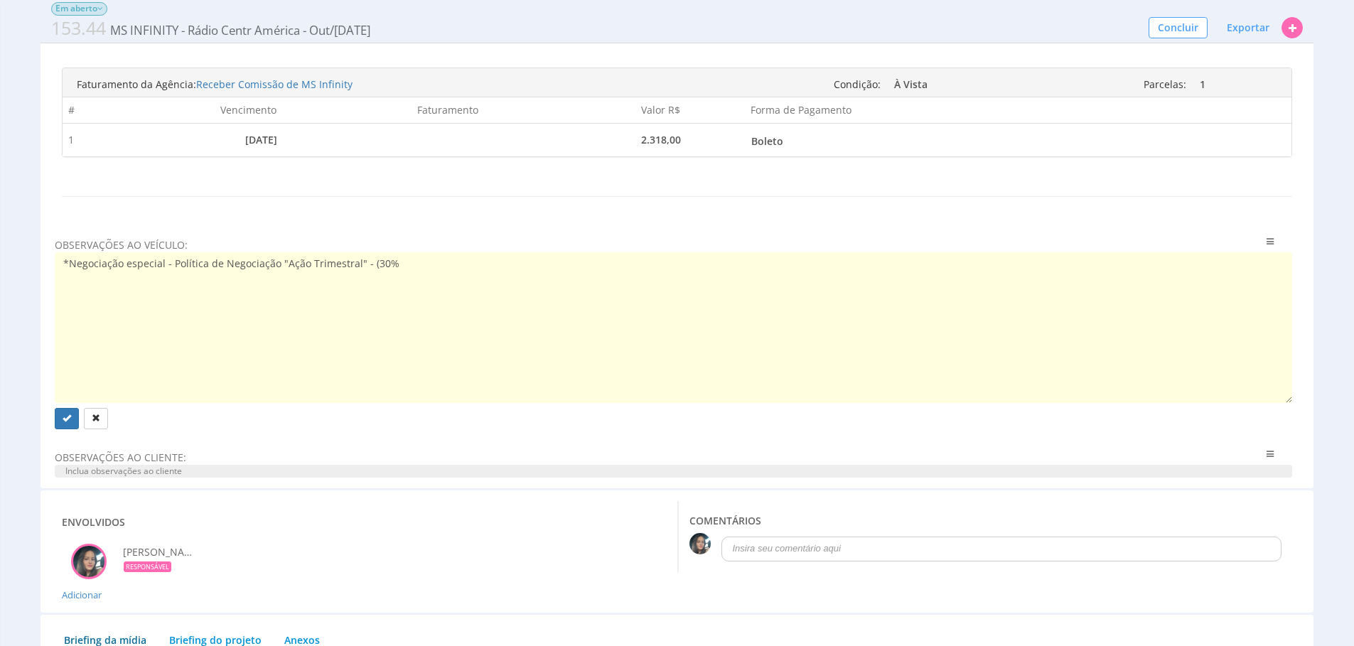
type textarea "*Negociação especial - Política de Negociação "Ação Trimestral" - (30%"
click at [494, 252] on span "OBSERVAÇÕES AO VEÍCULO:" at bounding box center [622, 245] width 1134 height 14
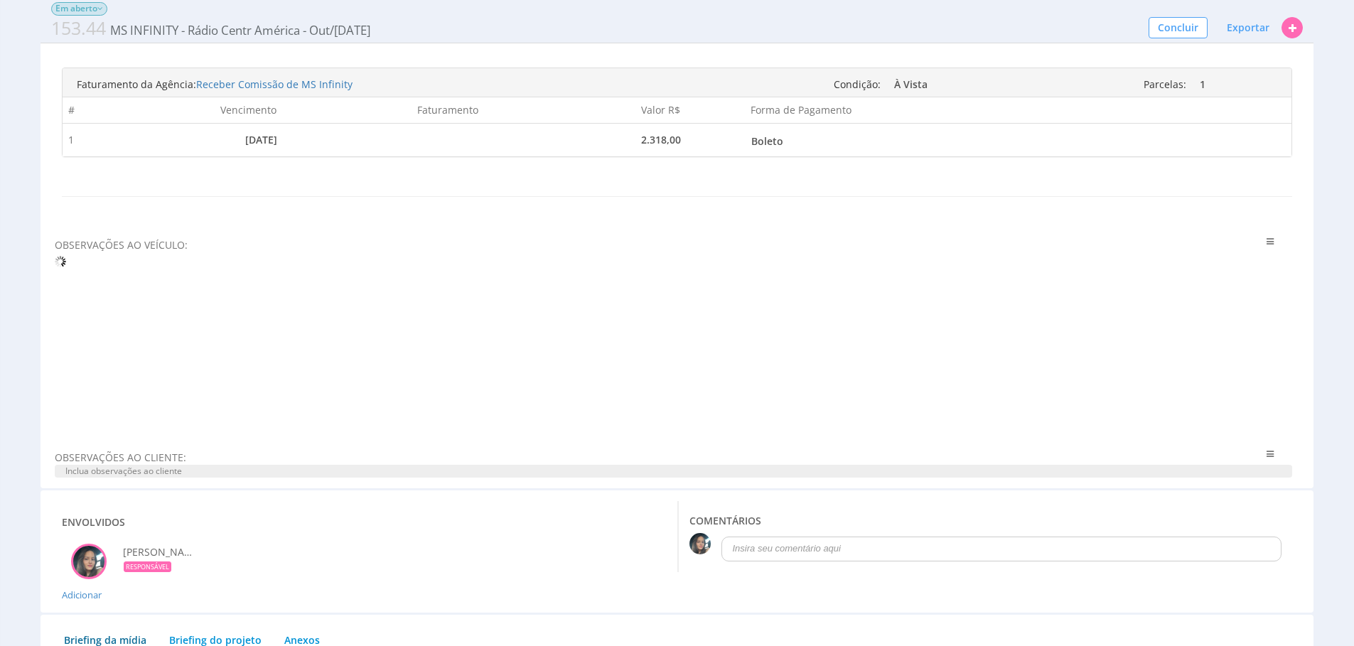
click at [487, 308] on div at bounding box center [673, 340] width 1237 height 177
click at [367, 299] on div at bounding box center [673, 340] width 1237 height 177
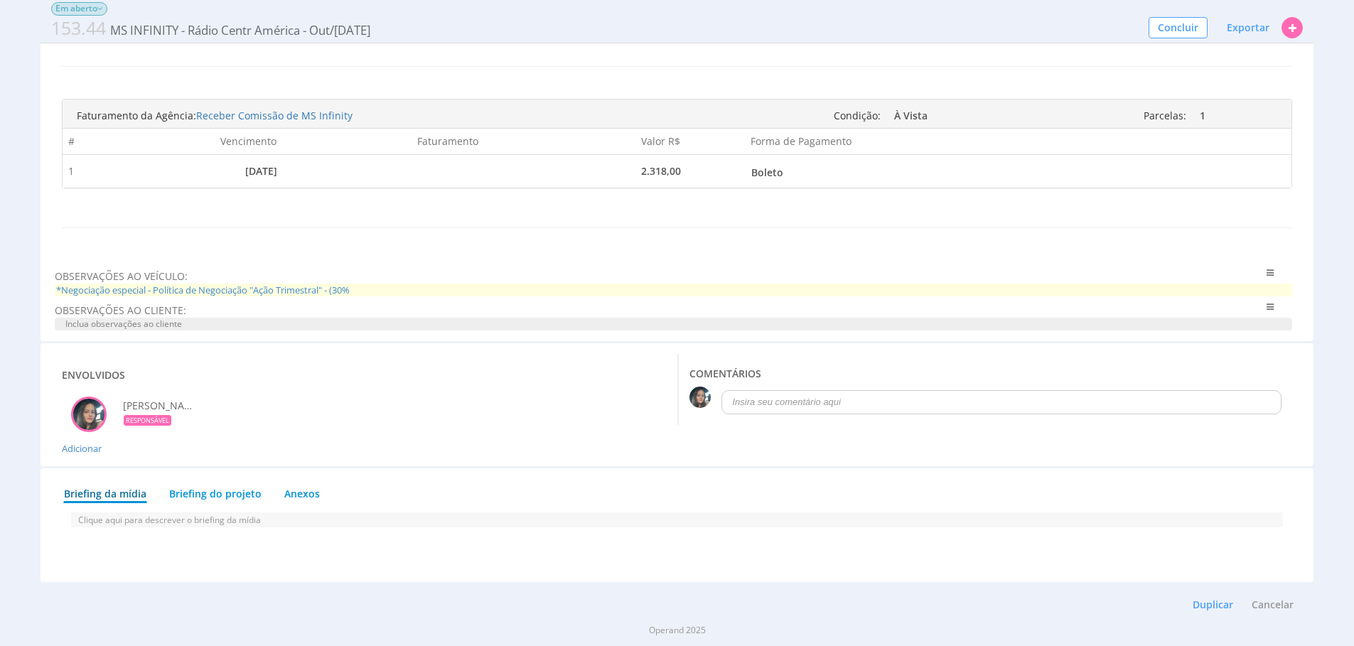
drag, startPoint x: 340, startPoint y: 283, endPoint x: 351, endPoint y: 286, distance: 11.0
click at [340, 283] on span "OBSERVAÇÕES AO VEÍCULO:" at bounding box center [622, 276] width 1134 height 14
click at [360, 286] on span "*Negociação especial - Política de Negociação "Ação Trimestral" - (30%" at bounding box center [673, 291] width 1237 height 14
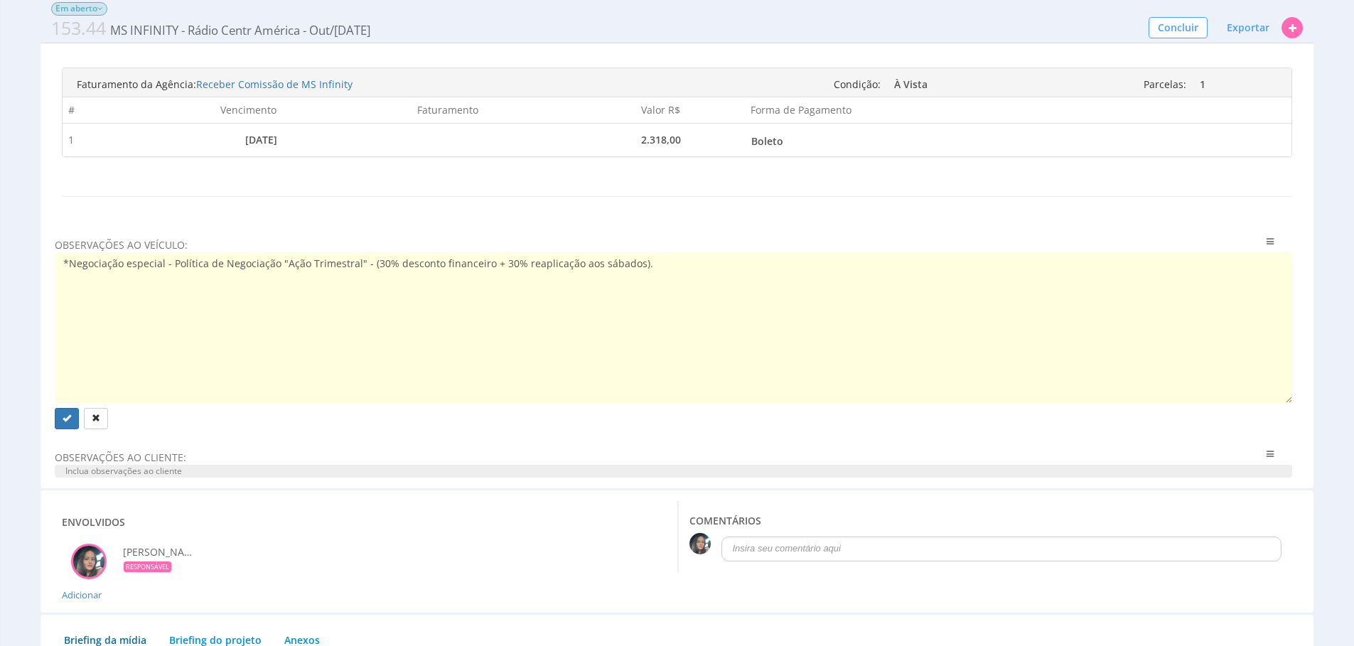
drag, startPoint x: 656, startPoint y: 296, endPoint x: 485, endPoint y: 595, distance: 345.3
type textarea "*Negociação especial - Política de Negociação "Ação Trimestral" - (30% desconto…"
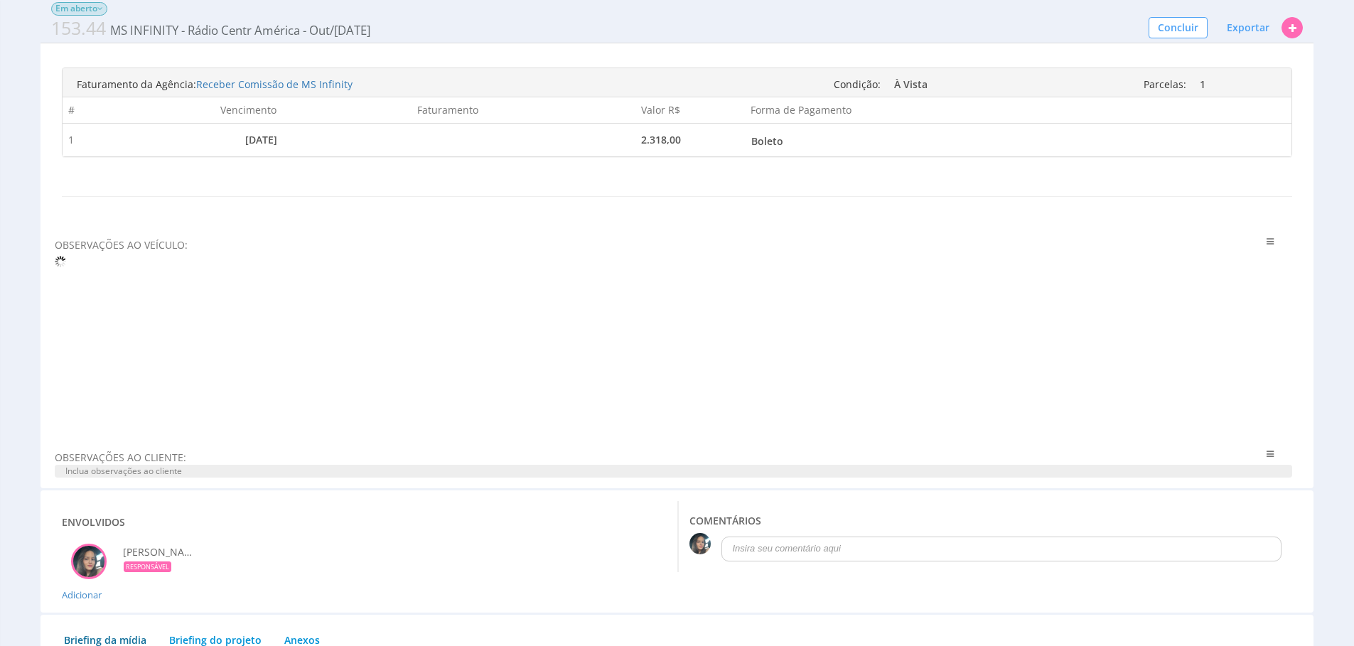
click at [309, 478] on span "Inclua observações ao cliente" at bounding box center [673, 471] width 1237 height 13
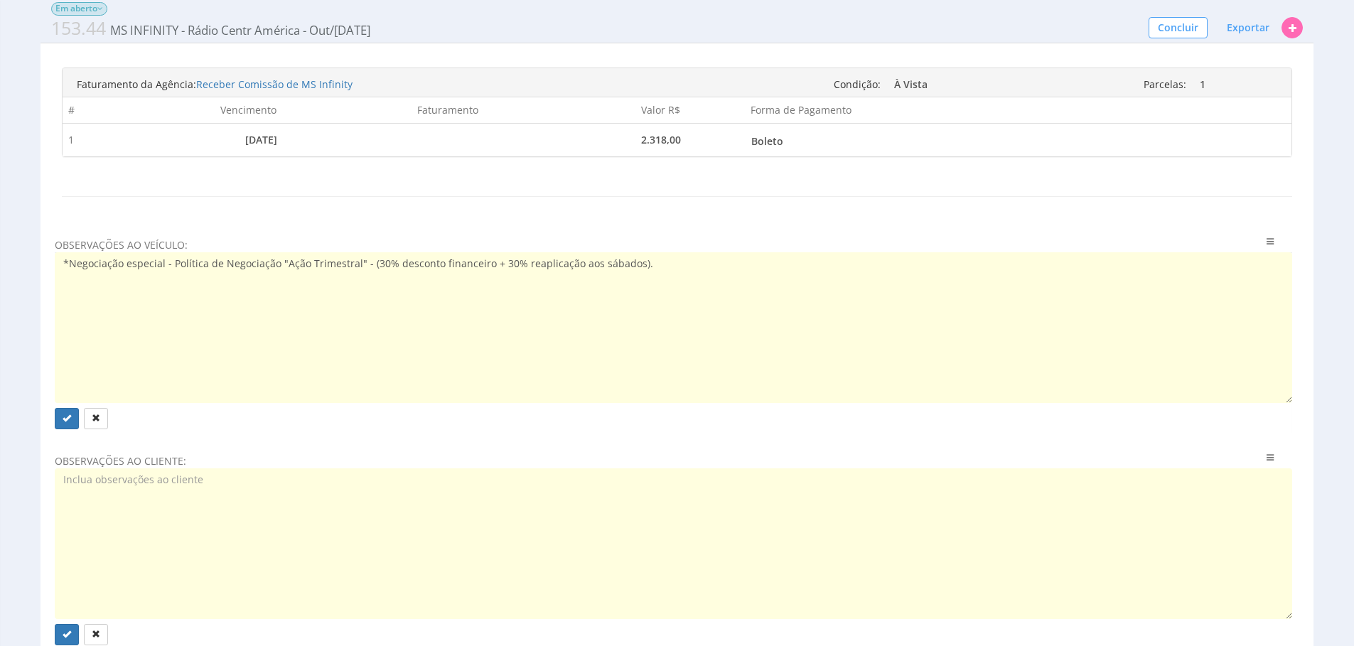
click at [303, 508] on textarea at bounding box center [673, 543] width 1237 height 151
paste textarea "*Negociação especial - Política de Negociação "Ação Trimestral" - (30% desconto…"
type textarea "*Negociação especial - Política de Negociação "Ação Trimestral" - (30% desconto…"
click at [302, 447] on div "OBSERVAÇÕES AO VEÍCULO: Clique aqui para cadastrar uma Observação ao veículo pr…" at bounding box center [676, 339] width 1251 height 216
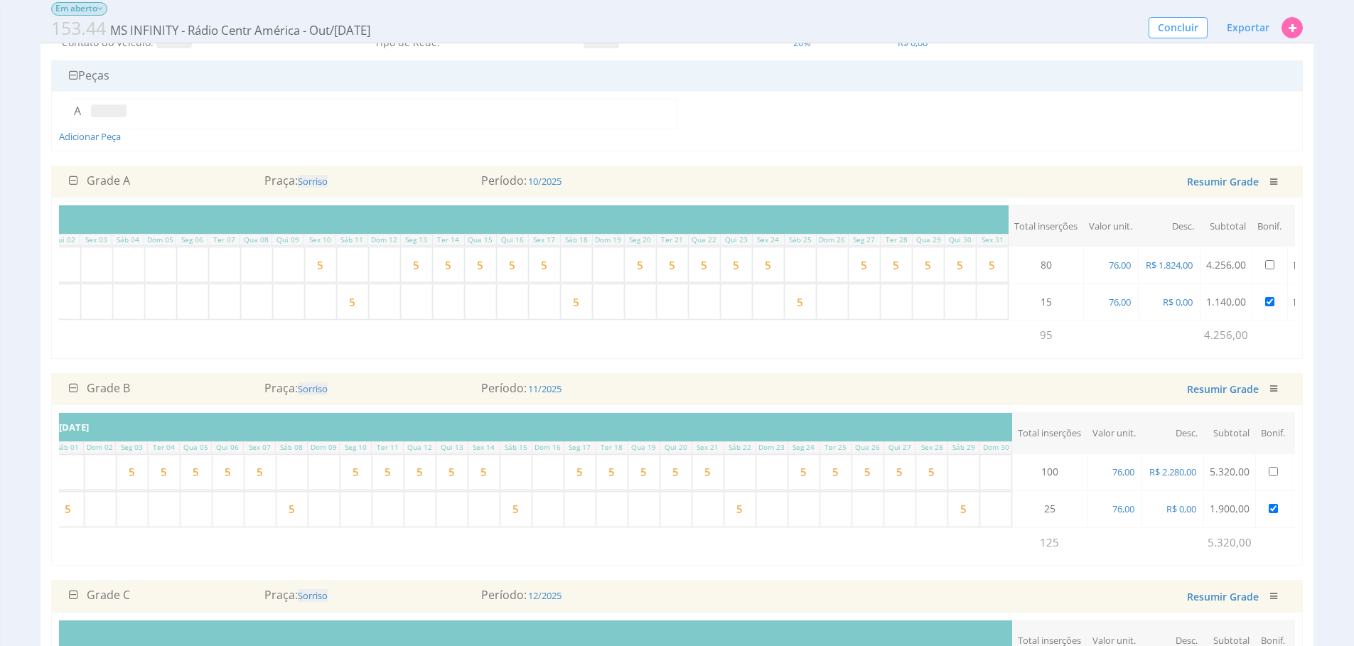
scroll to position [0, 0]
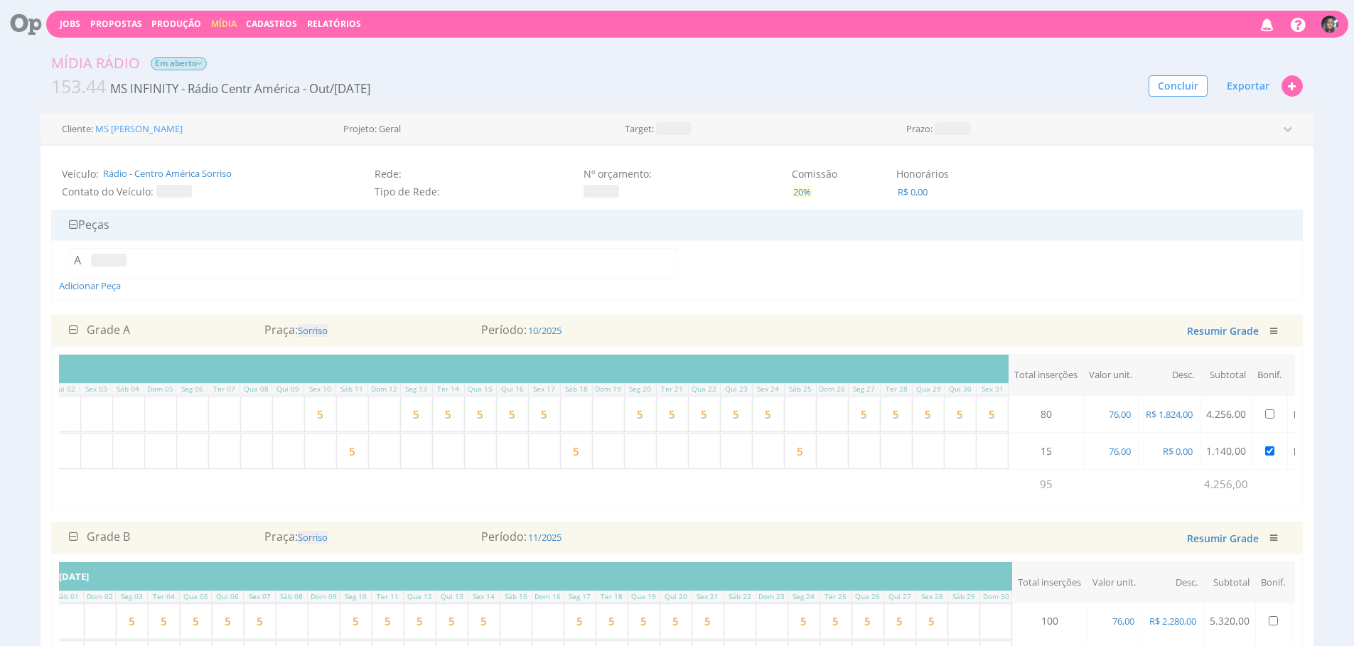
click at [794, 187] on span "20%" at bounding box center [802, 191] width 21 height 13
type input "2"
type input "18"
click at [870, 149] on button "submit" at bounding box center [882, 159] width 24 height 21
click at [803, 195] on span "18%" at bounding box center [802, 191] width 21 height 13
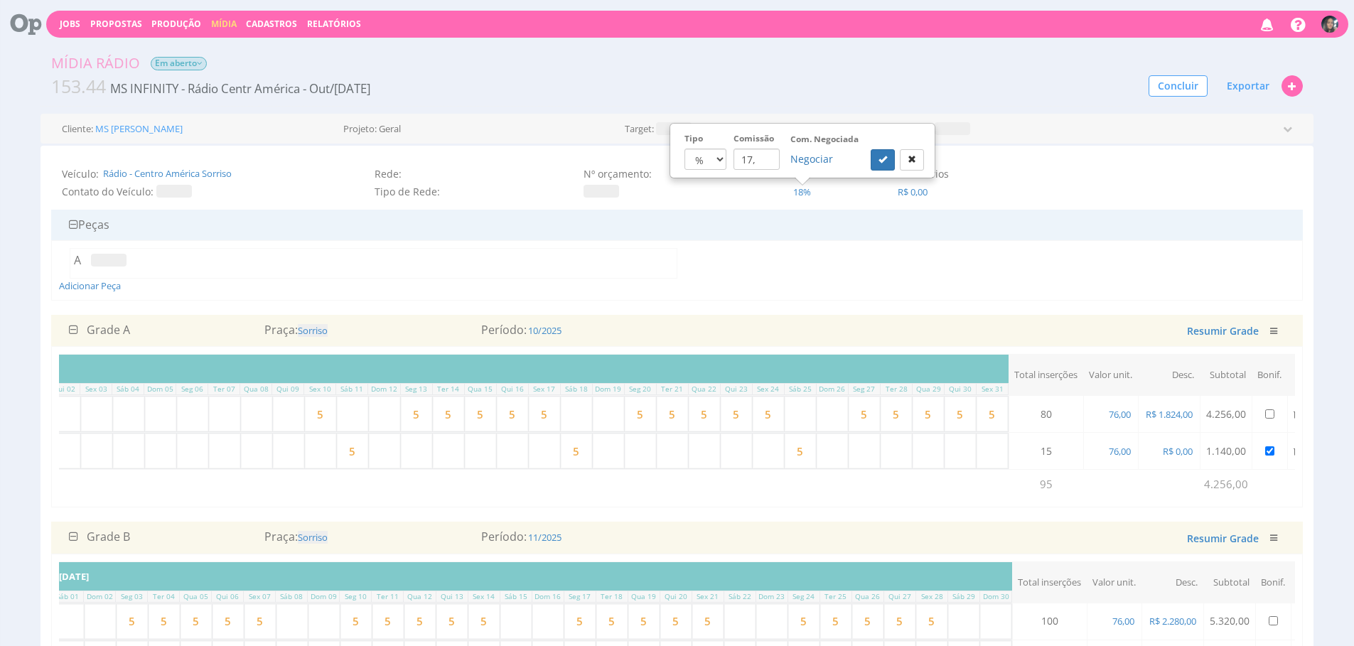
type input "17,5"
click at [870, 149] on button "submit" at bounding box center [882, 159] width 24 height 21
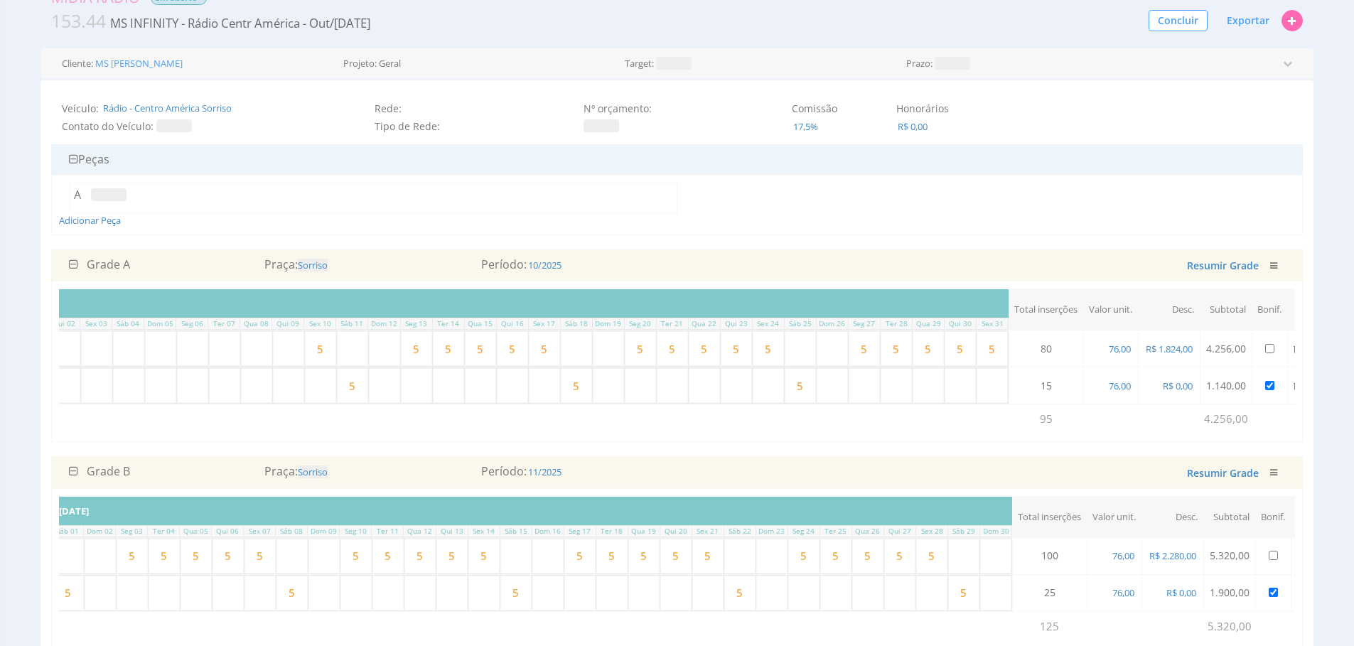
scroll to position [58, 0]
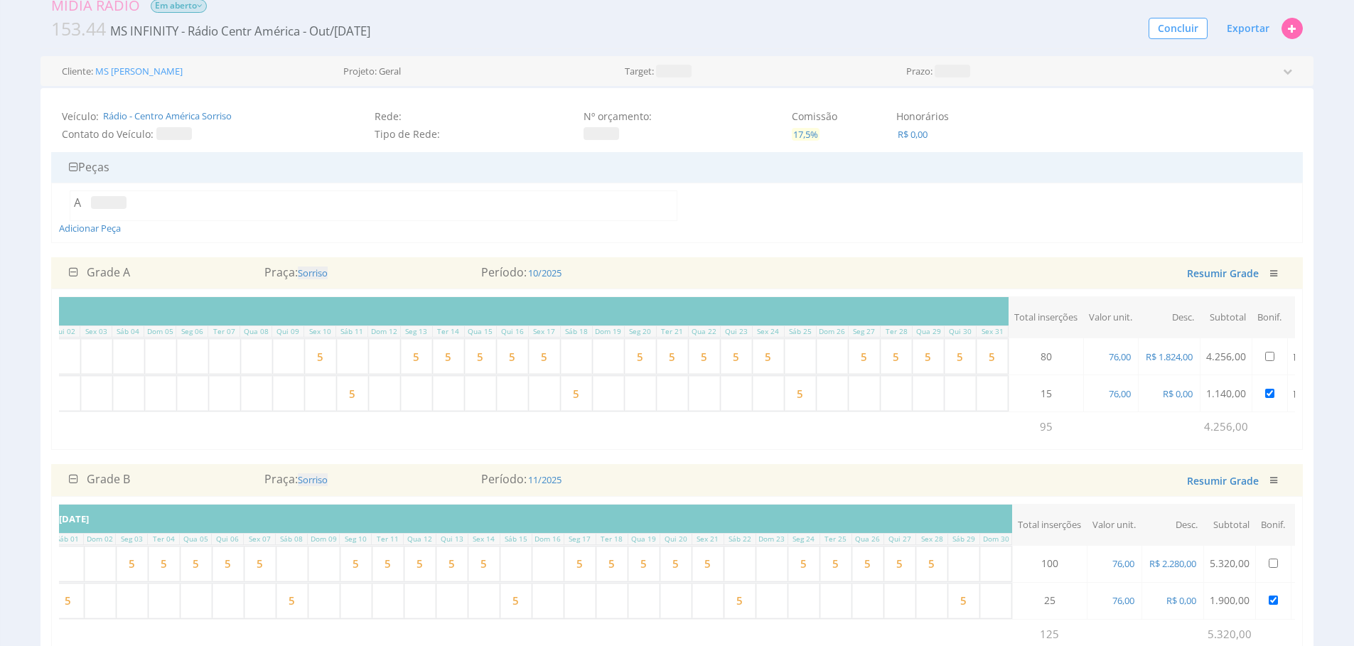
click at [809, 131] on span "17,5%" at bounding box center [806, 134] width 28 height 13
type input "17,4"
click at [874, 92] on button "submit" at bounding box center [886, 102] width 24 height 21
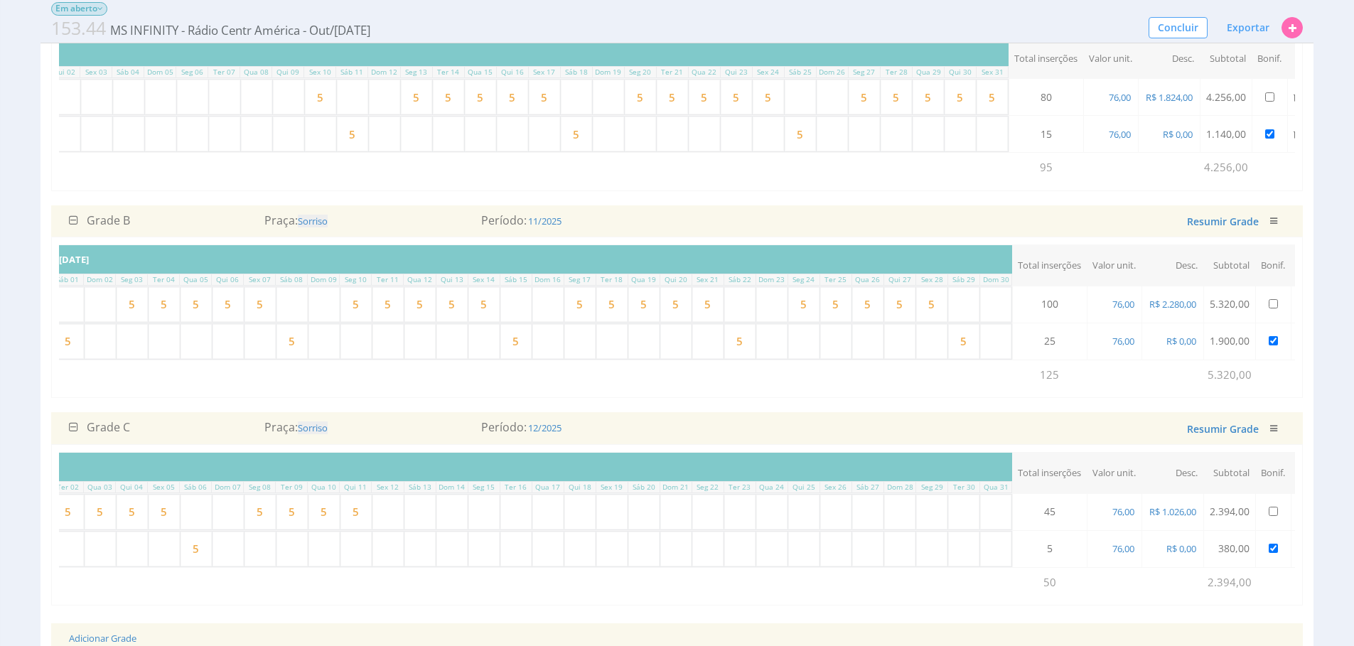
scroll to position [0, 0]
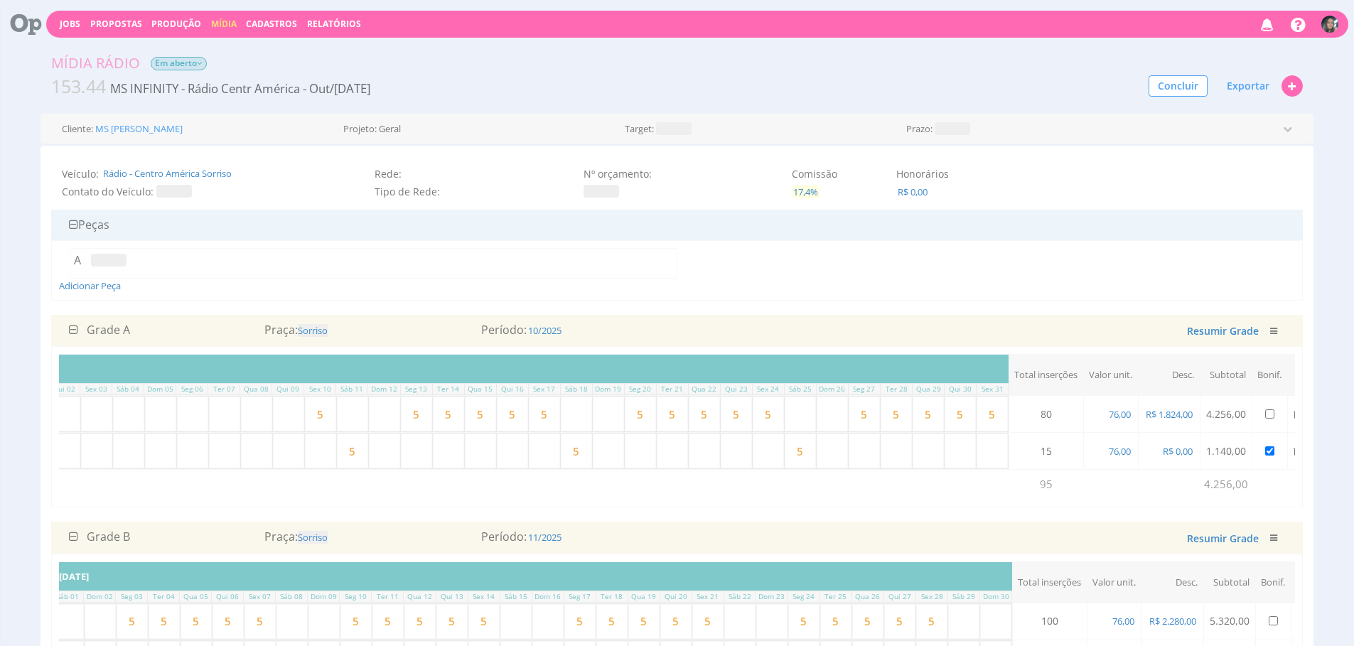
click at [816, 194] on span "17,4%" at bounding box center [806, 191] width 28 height 13
type input "17,3"
click at [874, 149] on button "submit" at bounding box center [886, 159] width 24 height 21
drag, startPoint x: 813, startPoint y: 190, endPoint x: 838, endPoint y: 209, distance: 32.0
click at [813, 190] on span "17,3%" at bounding box center [806, 191] width 28 height 13
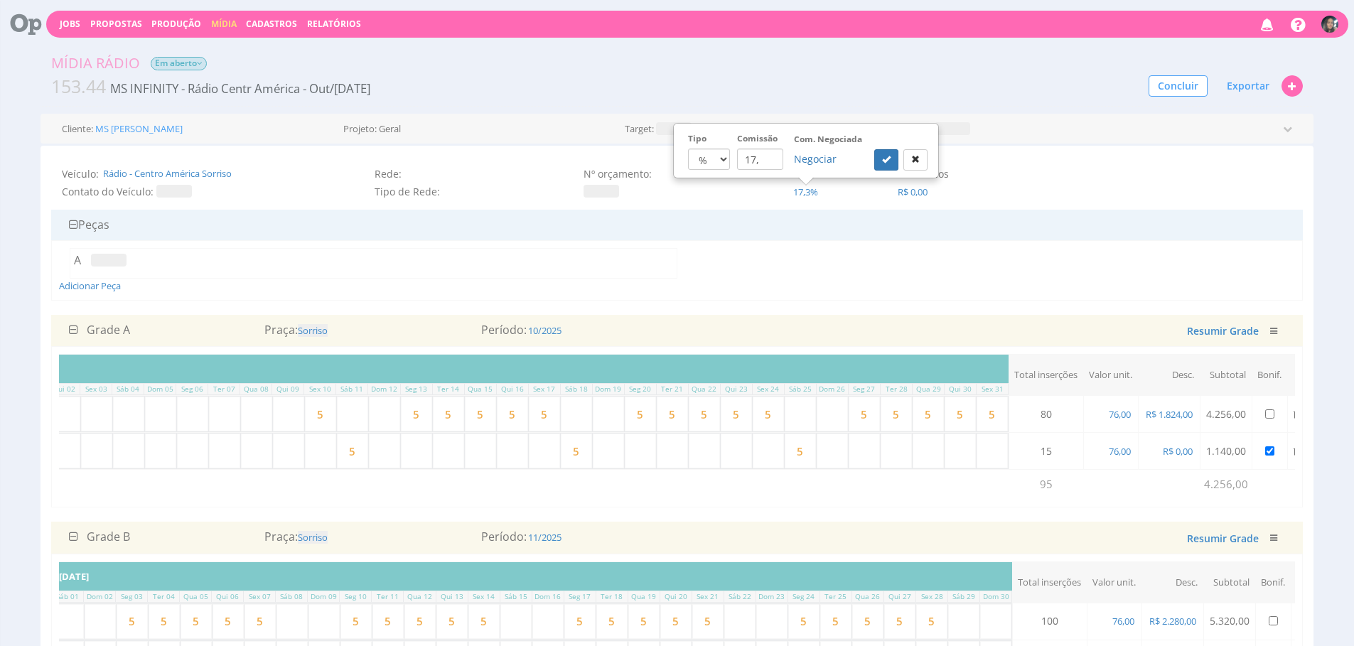
type input "17,4"
click at [874, 149] on button "submit" at bounding box center [886, 159] width 24 height 21
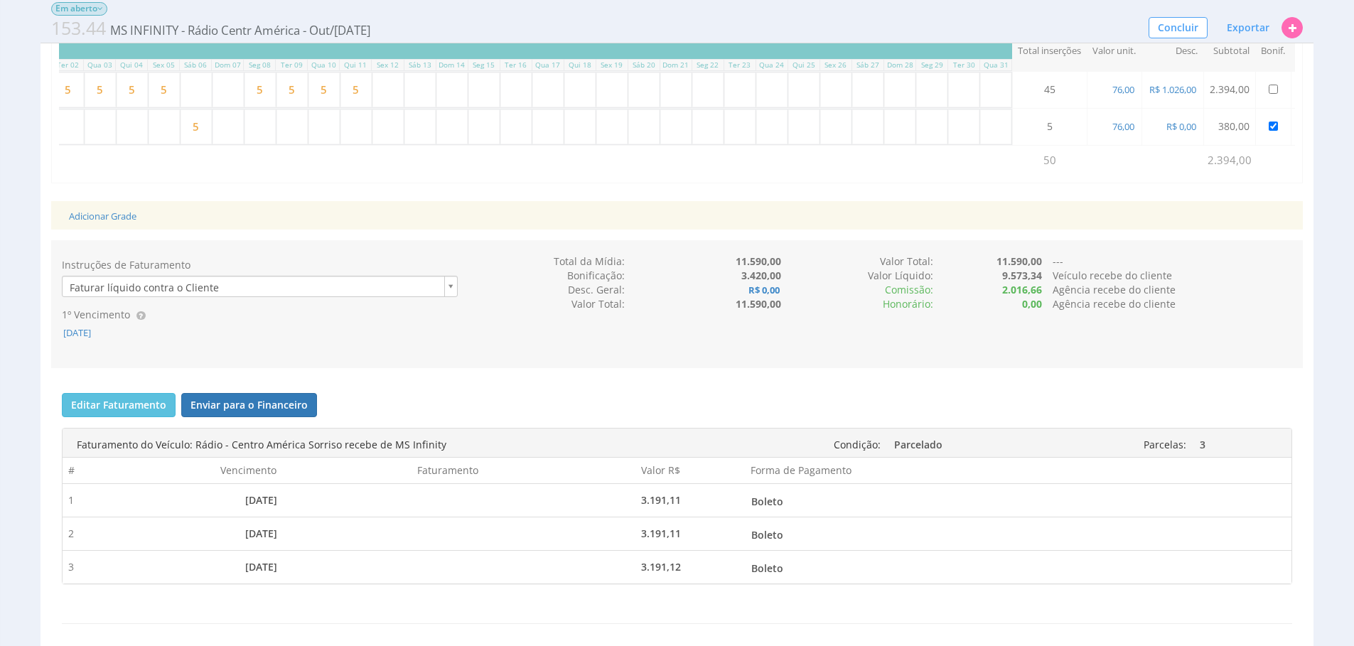
scroll to position [734, 0]
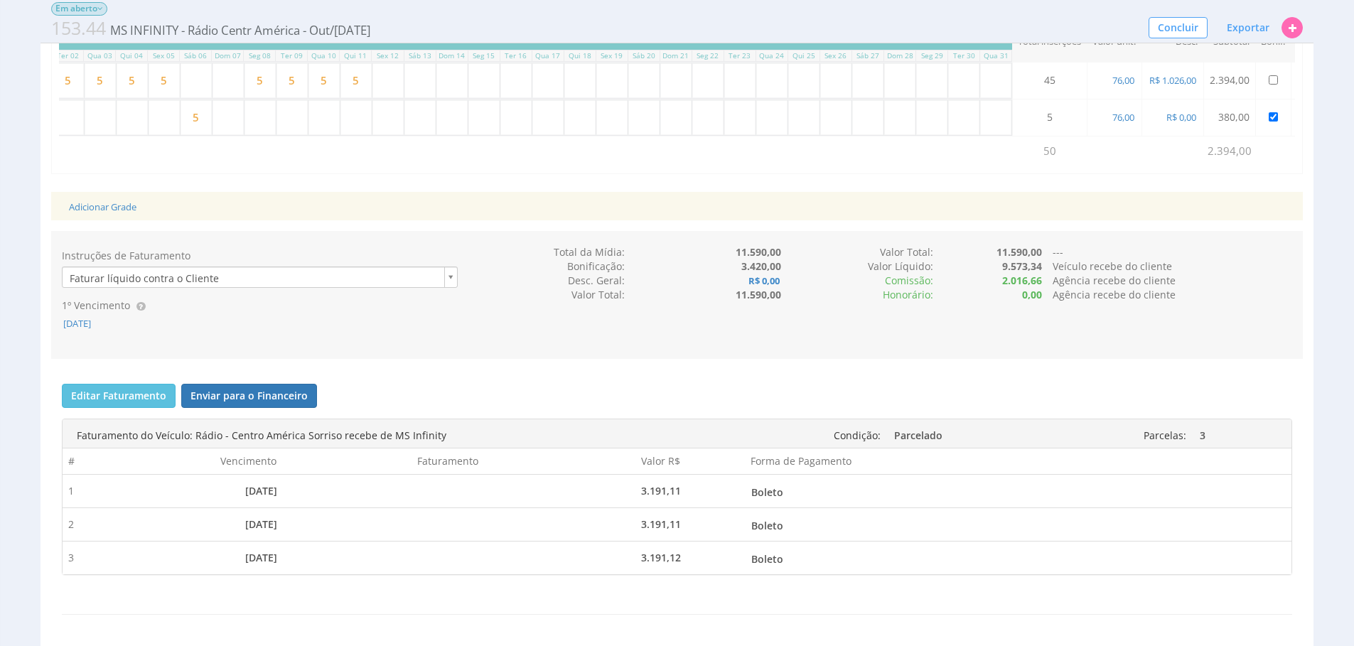
click at [1037, 287] on b "2.016,66" at bounding box center [1022, 281] width 40 height 14
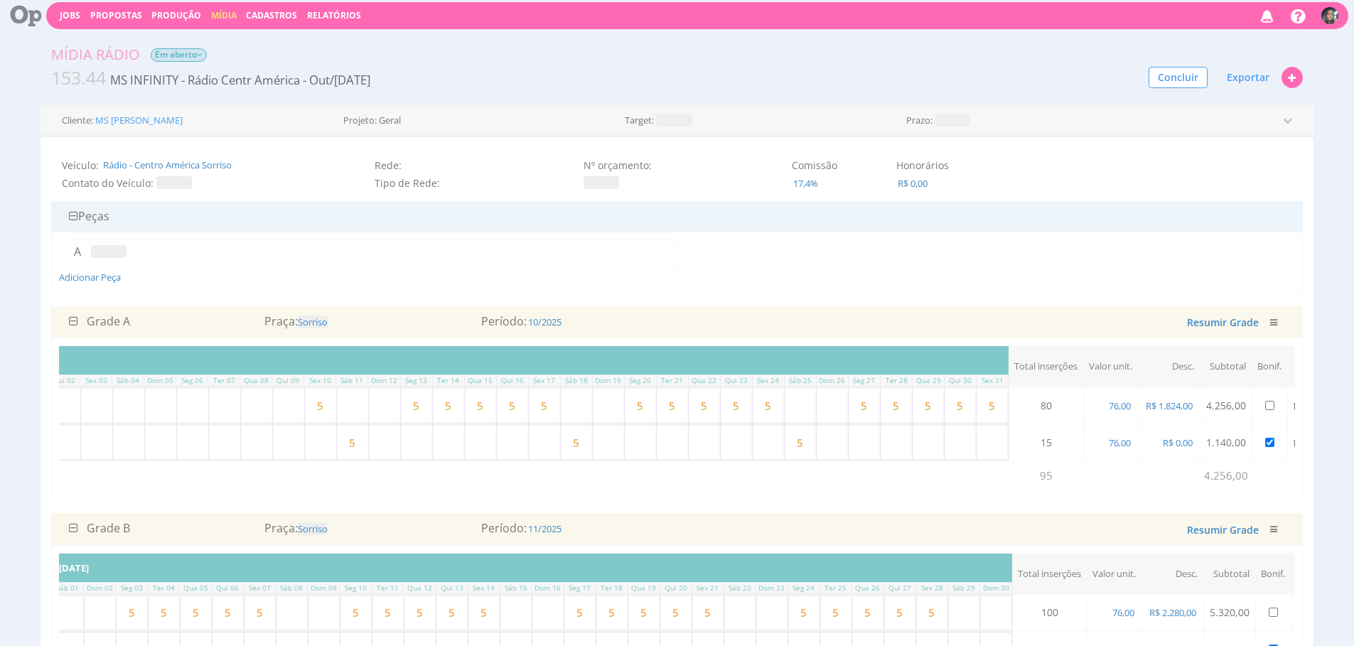
scroll to position [0, 0]
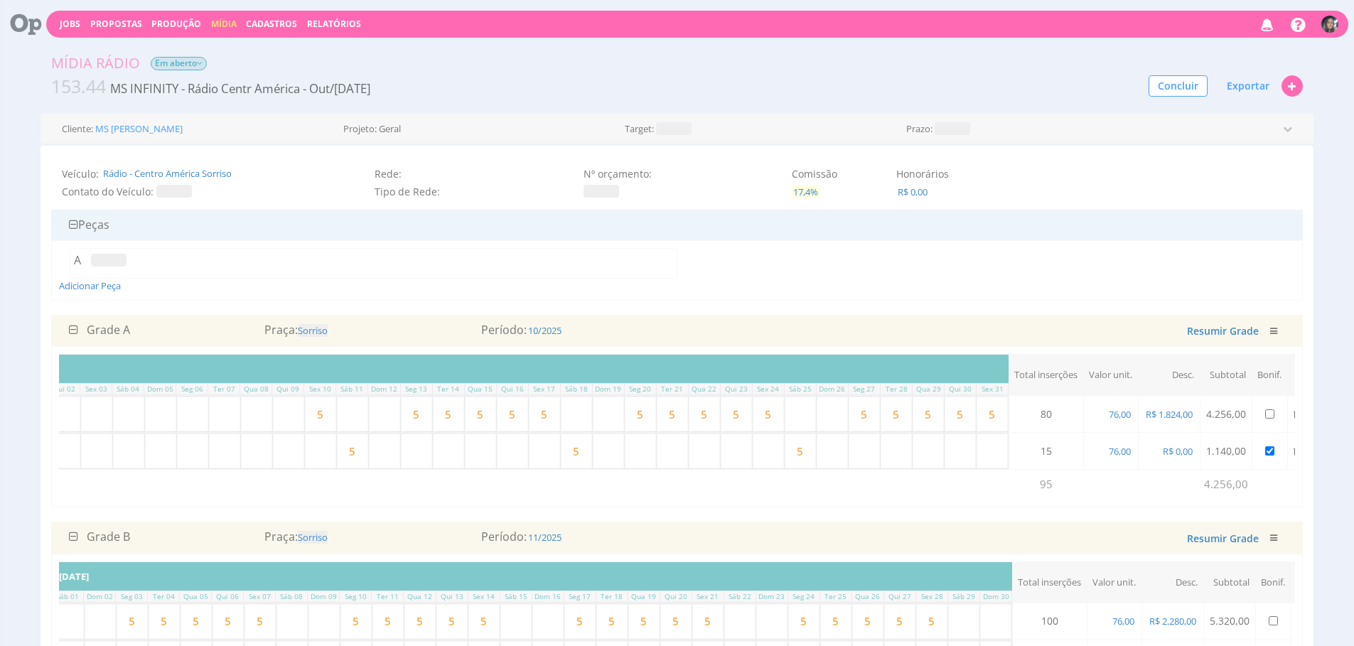
click at [802, 195] on span "17,4%" at bounding box center [806, 191] width 28 height 13
type input "1"
type input "20"
click at [874, 149] on button "submit" at bounding box center [886, 159] width 24 height 21
click at [848, 291] on div "Adicionar Peça" at bounding box center [677, 270] width 1236 height 45
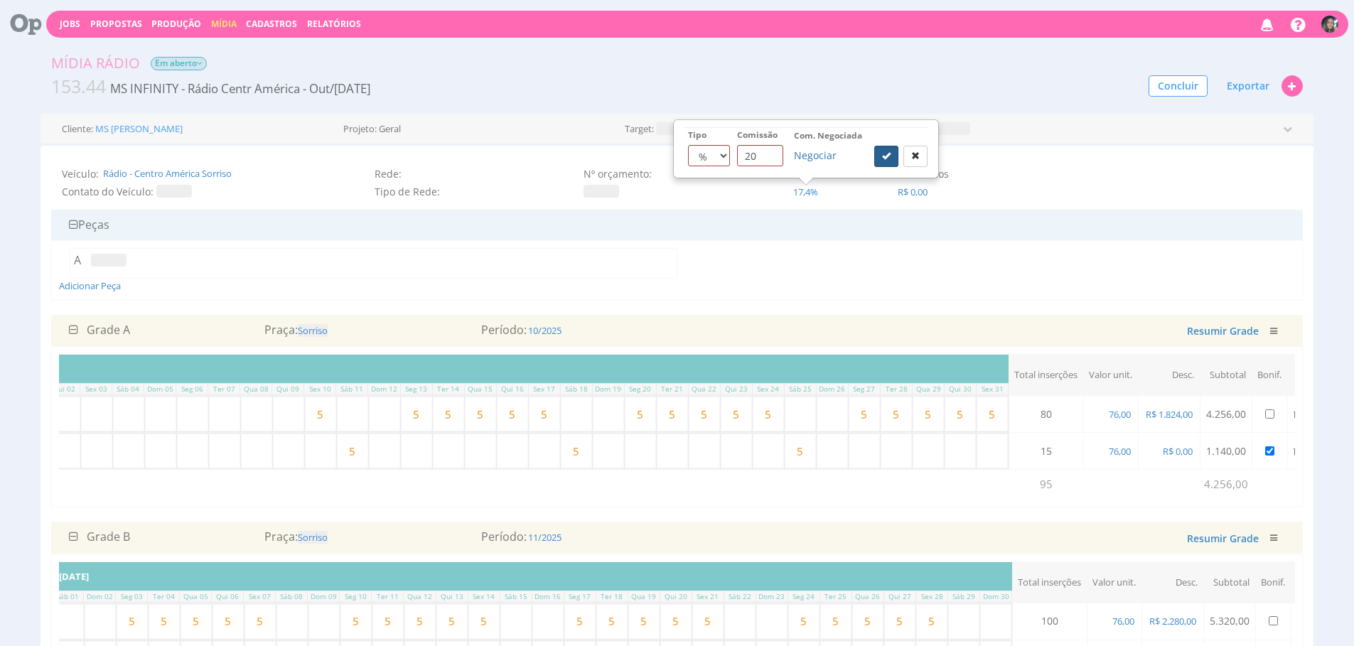
click at [884, 162] on button "submit" at bounding box center [886, 156] width 24 height 21
click at [814, 288] on div "Adicionar Peça" at bounding box center [677, 270] width 1236 height 45
click at [775, 161] on input "20" at bounding box center [760, 155] width 46 height 21
click at [804, 261] on div "A" at bounding box center [677, 263] width 1236 height 31
click at [882, 153] on icon "submit" at bounding box center [886, 155] width 9 height 9
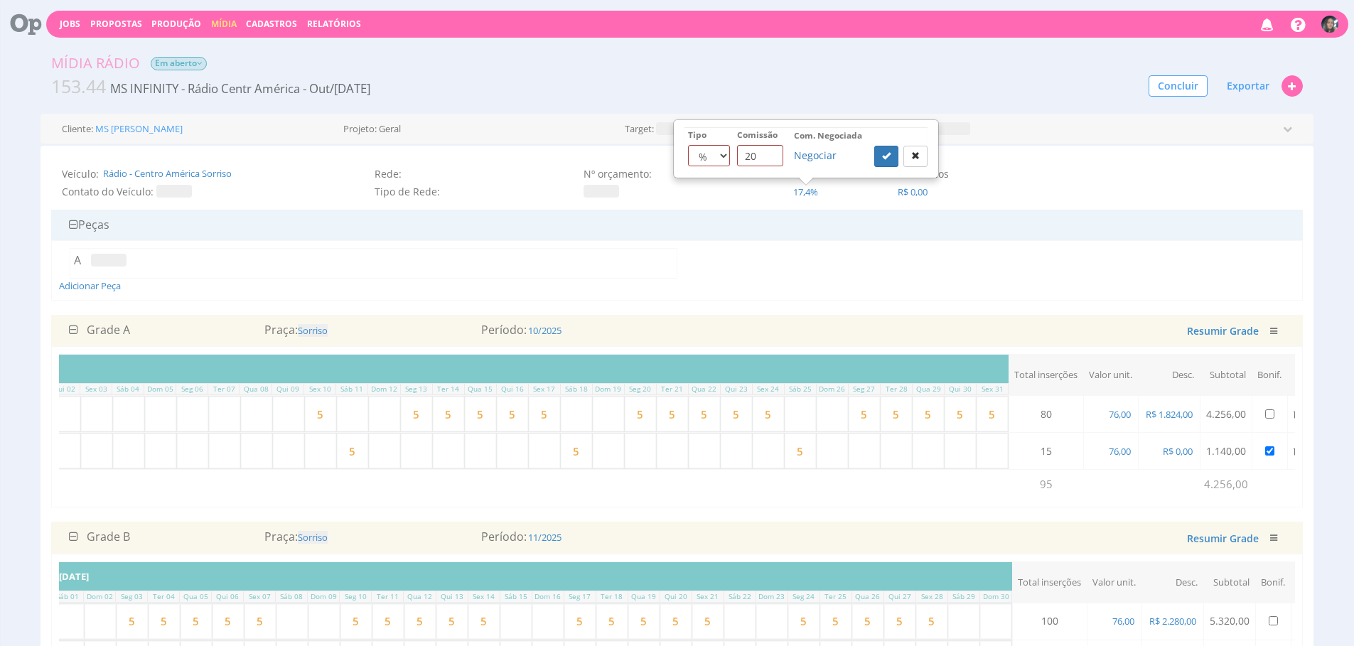
click at [789, 332] on div "Período: 10/2025 Salvando ..." at bounding box center [676, 330] width 412 height 16
click at [913, 166] on button "button" at bounding box center [915, 156] width 24 height 21
click at [800, 193] on span "17,4%" at bounding box center [806, 191] width 28 height 13
type input "20"
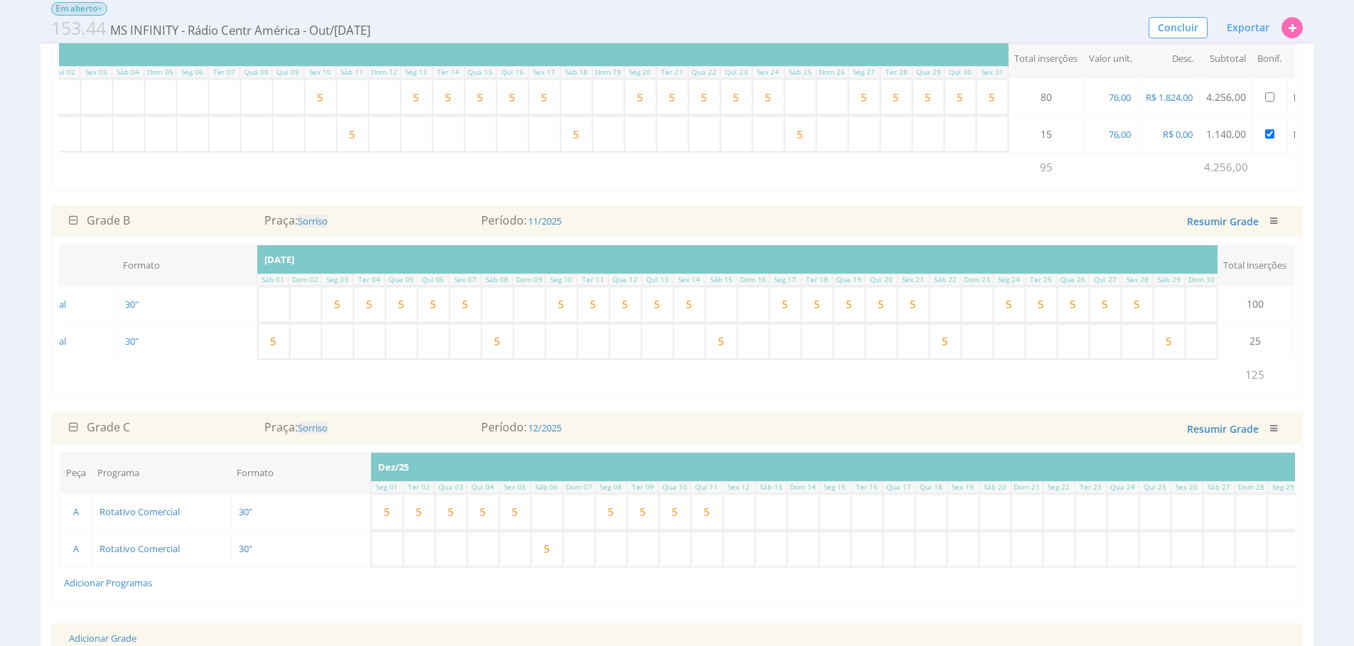
scroll to position [349, 0]
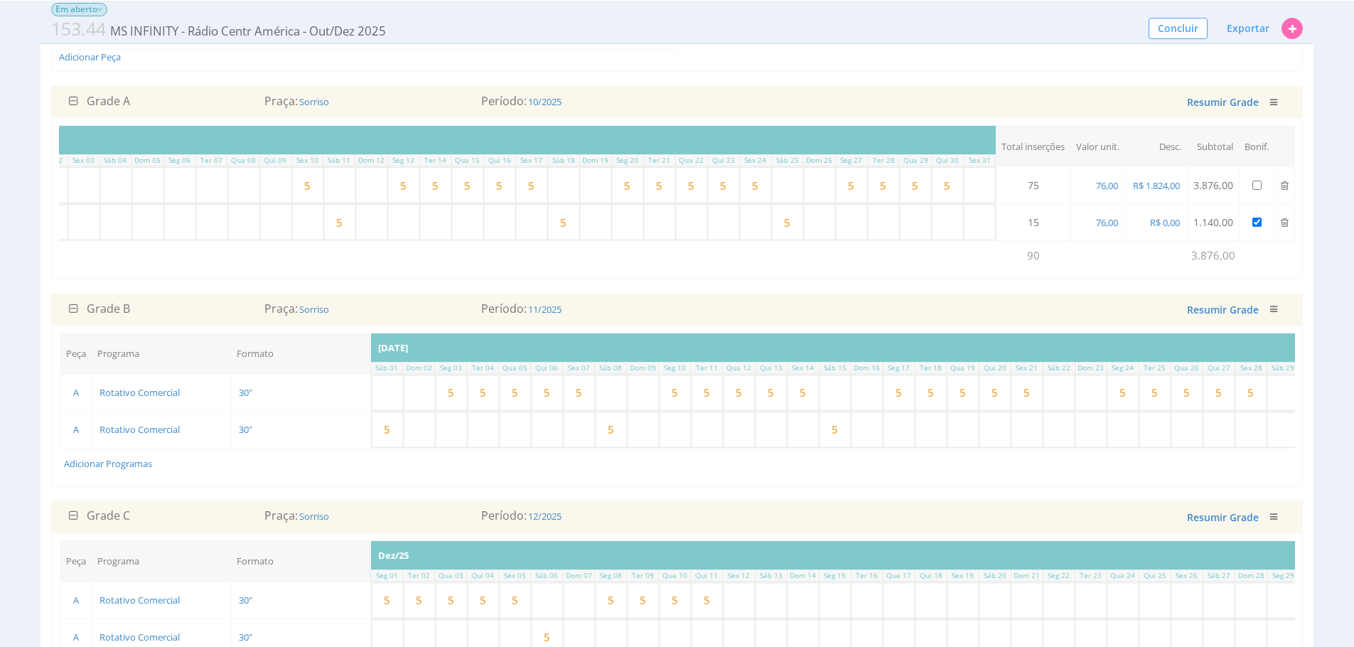
scroll to position [0, 373]
click at [969, 187] on input "text" at bounding box center [979, 184] width 31 height 35
type input "5"
click at [993, 314] on div "Resumir Grade Excluir" at bounding box center [1089, 308] width 412 height 17
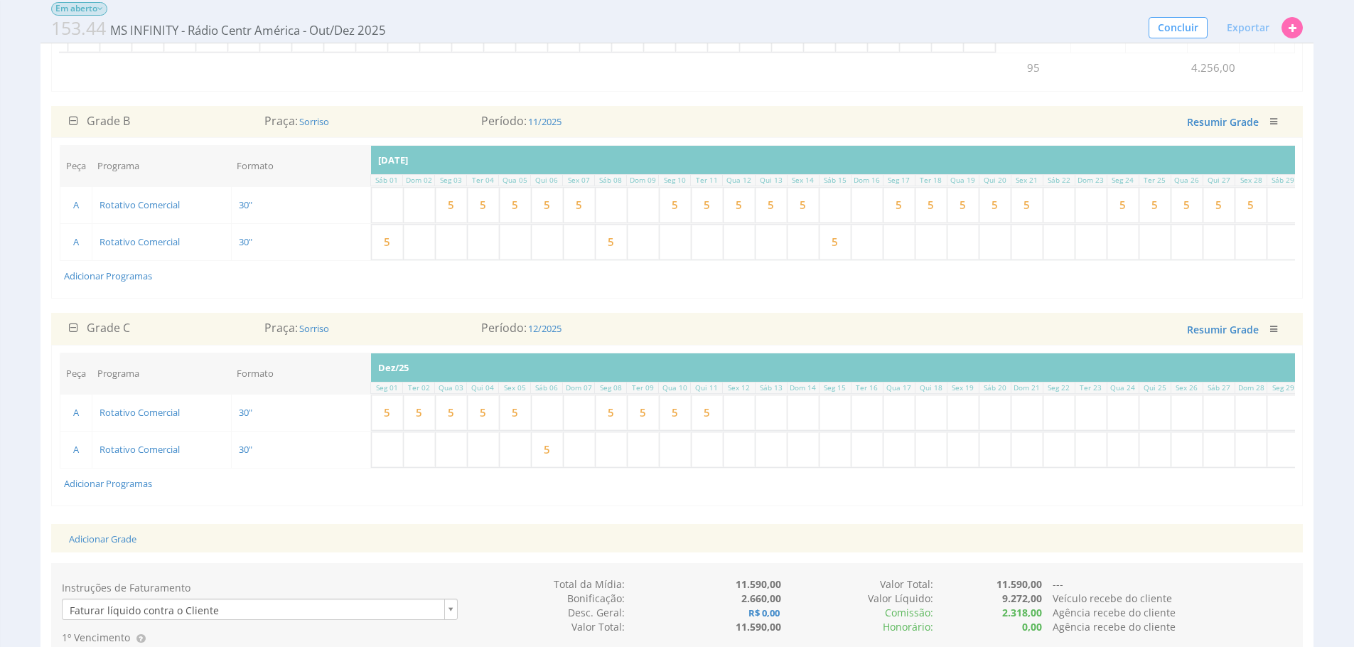
scroll to position [0, 341]
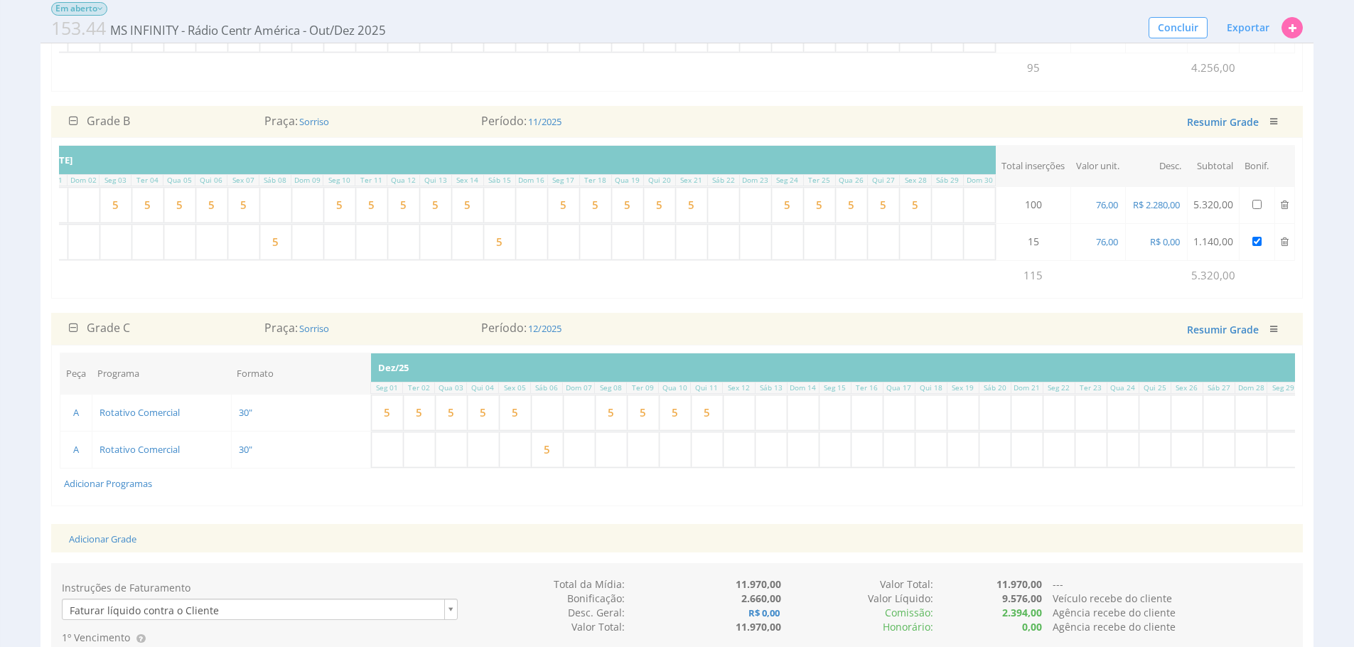
click at [714, 251] on input "text" at bounding box center [723, 242] width 31 height 35
type input "5"
click at [948, 256] on input "text" at bounding box center [947, 242] width 31 height 35
type input "5"
click at [939, 286] on td "Adicionar Programas" at bounding box center [360, 275] width 1271 height 30
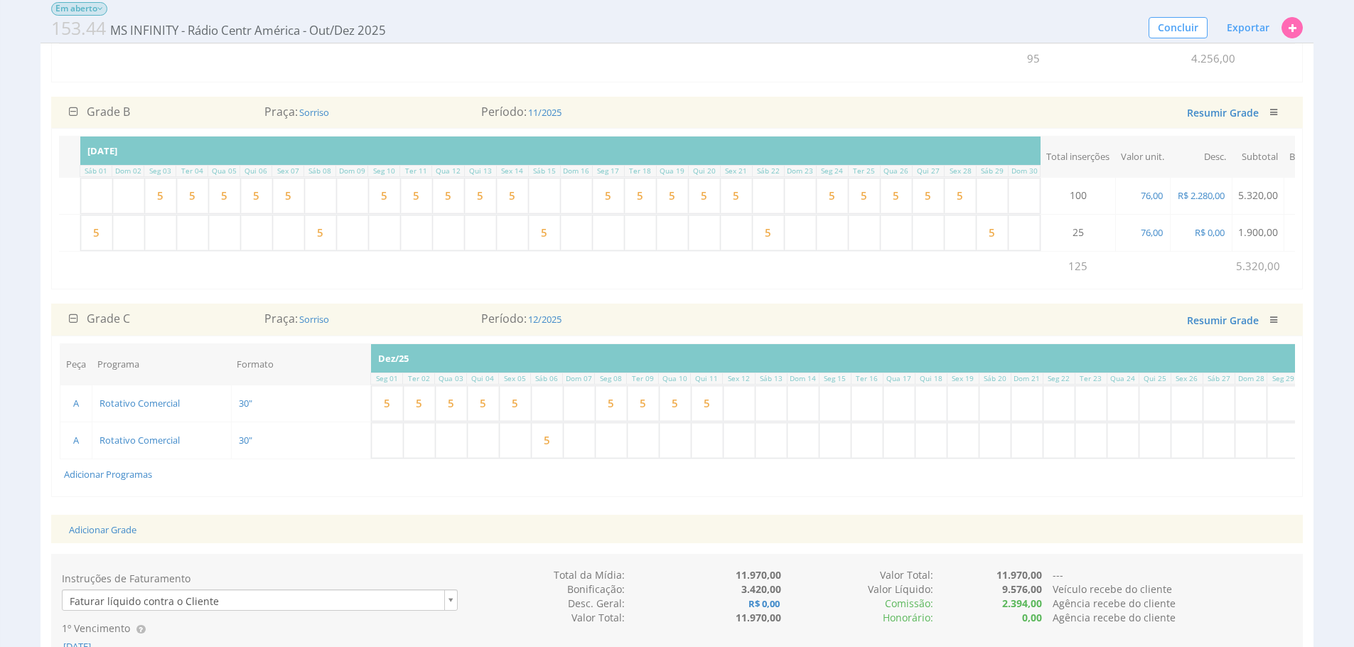
scroll to position [419, 0]
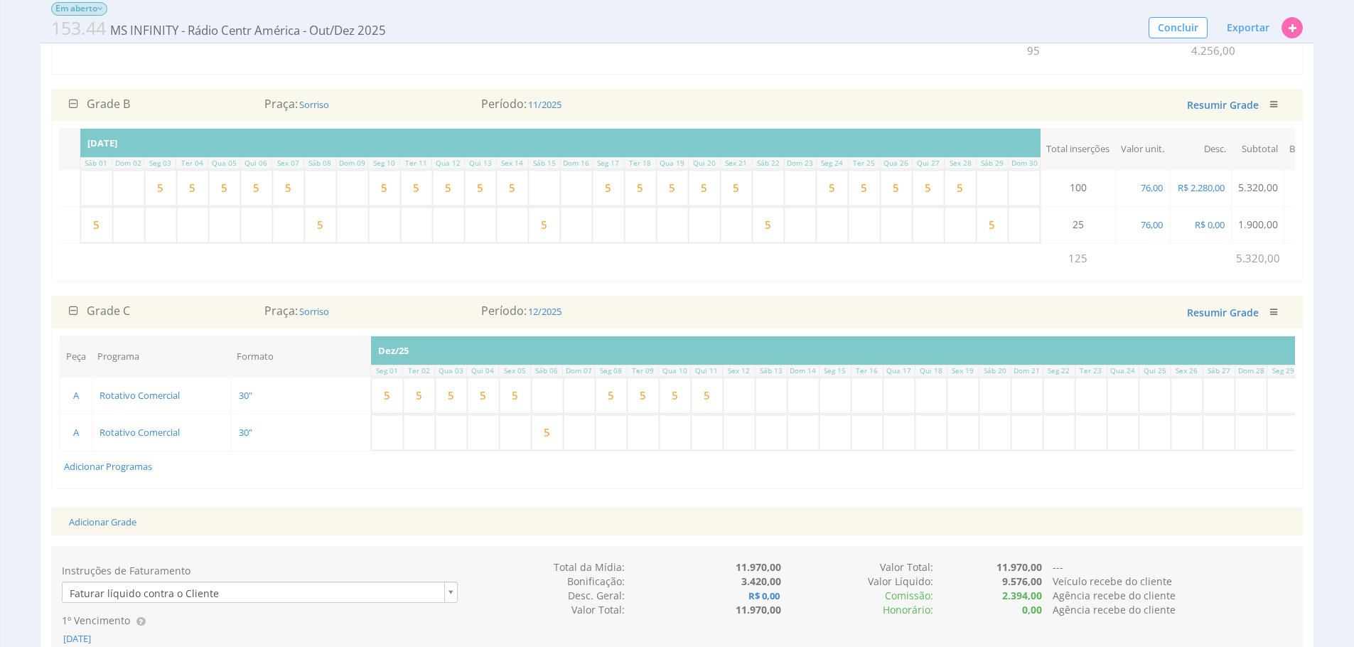
click at [1024, 480] on td "Adicionar Programas" at bounding box center [711, 466] width 1303 height 30
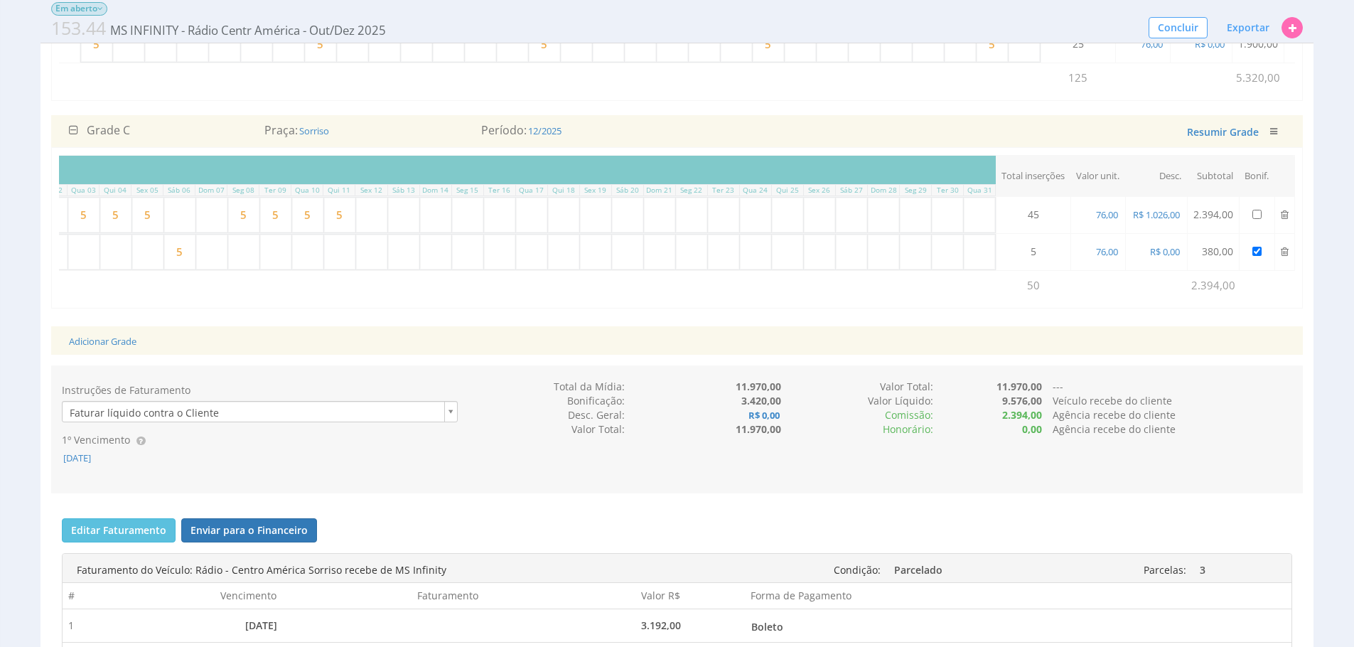
scroll to position [624, 0]
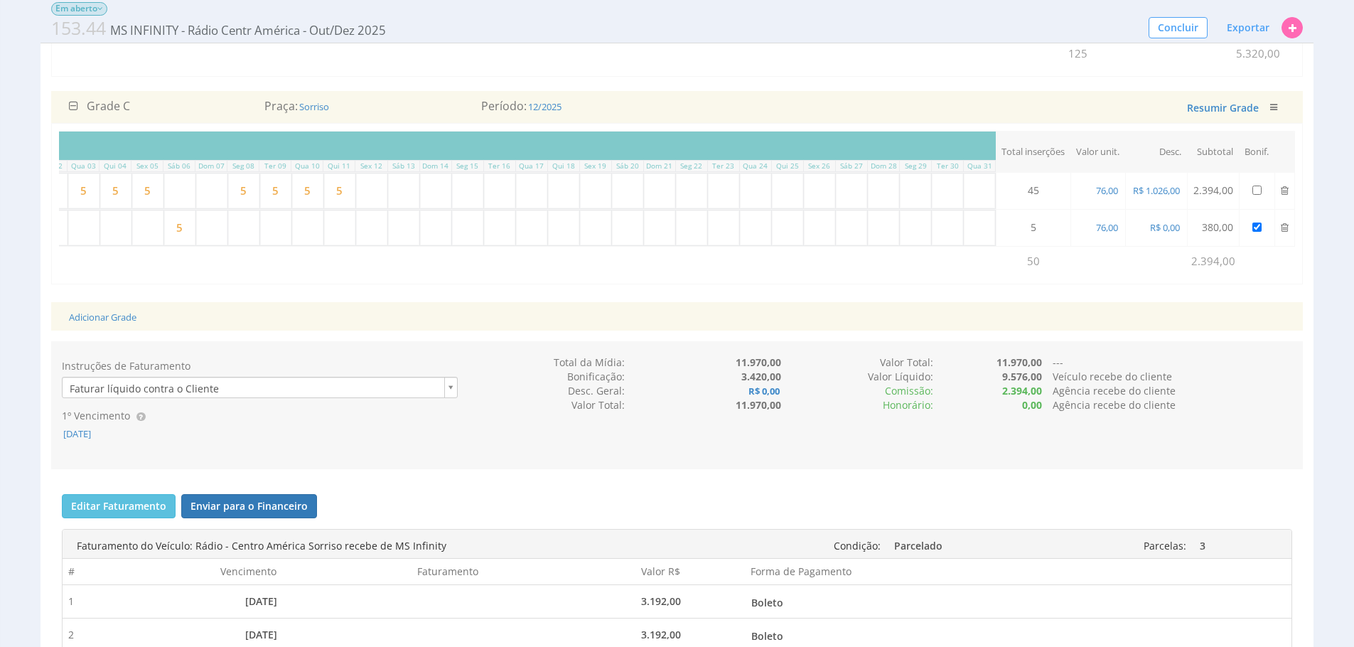
click at [1151, 455] on div "Instruções de Faturamento Faturar líquido contra o Cliente 1º Vencimento 15/11/…" at bounding box center [676, 404] width 1251 height 99
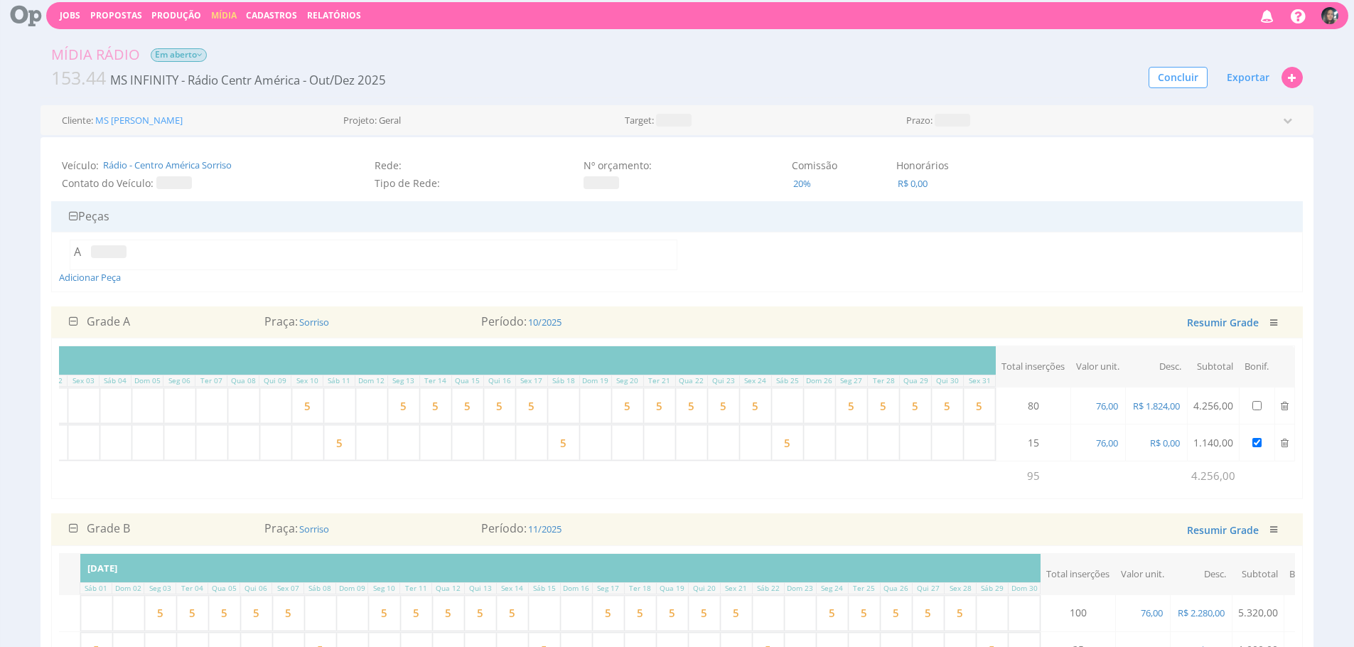
scroll to position [0, 0]
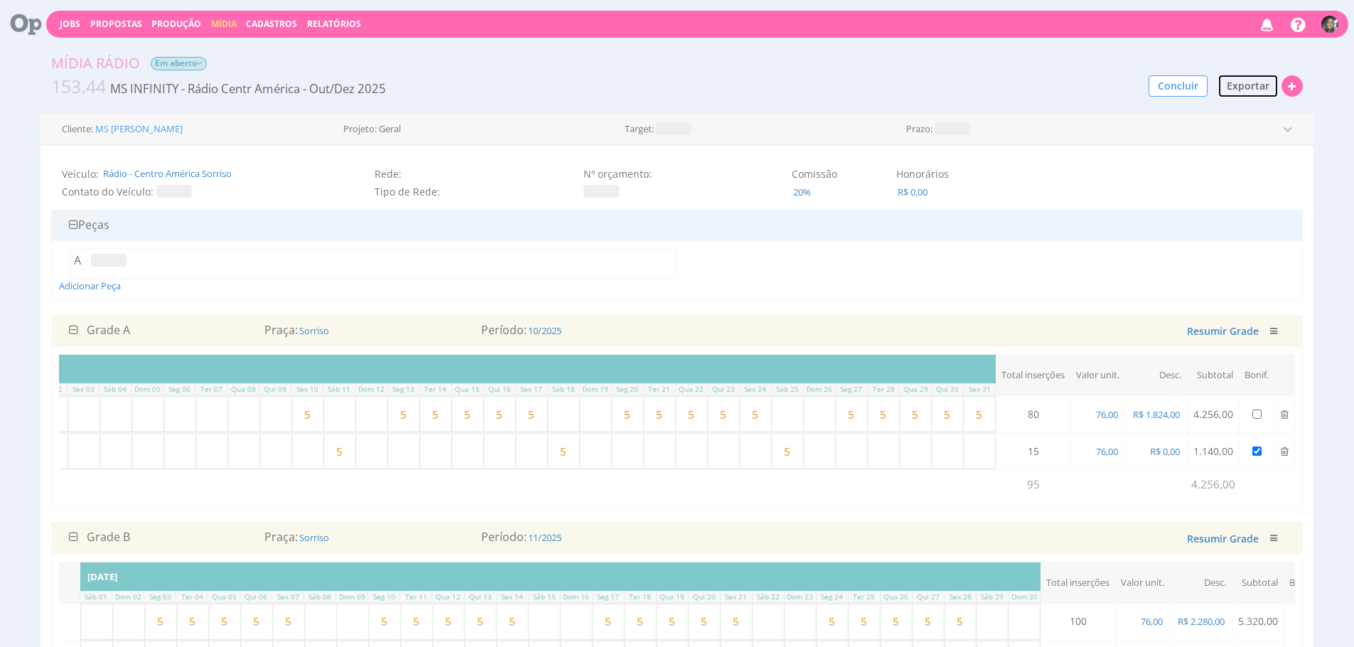
click at [1235, 80] on span "Exportar" at bounding box center [1247, 86] width 43 height 14
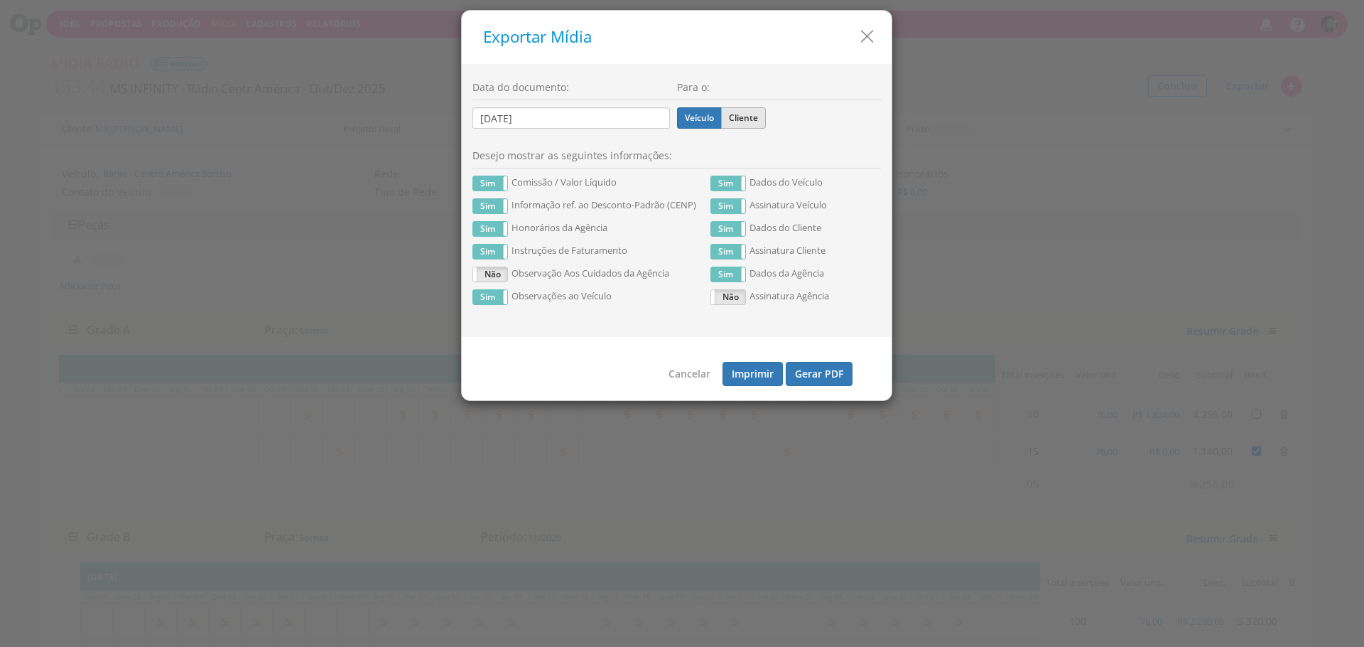
drag, startPoint x: 752, startPoint y: 108, endPoint x: 748, endPoint y: 124, distance: 17.1
click at [752, 108] on label "Cliente" at bounding box center [743, 117] width 45 height 21
click at [0, 0] on input "Cliente" at bounding box center [0, 0] width 0 height 0
click at [816, 377] on button "Gerar PDF" at bounding box center [819, 374] width 67 height 24
drag, startPoint x: 867, startPoint y: 33, endPoint x: 659, endPoint y: 270, distance: 315.7
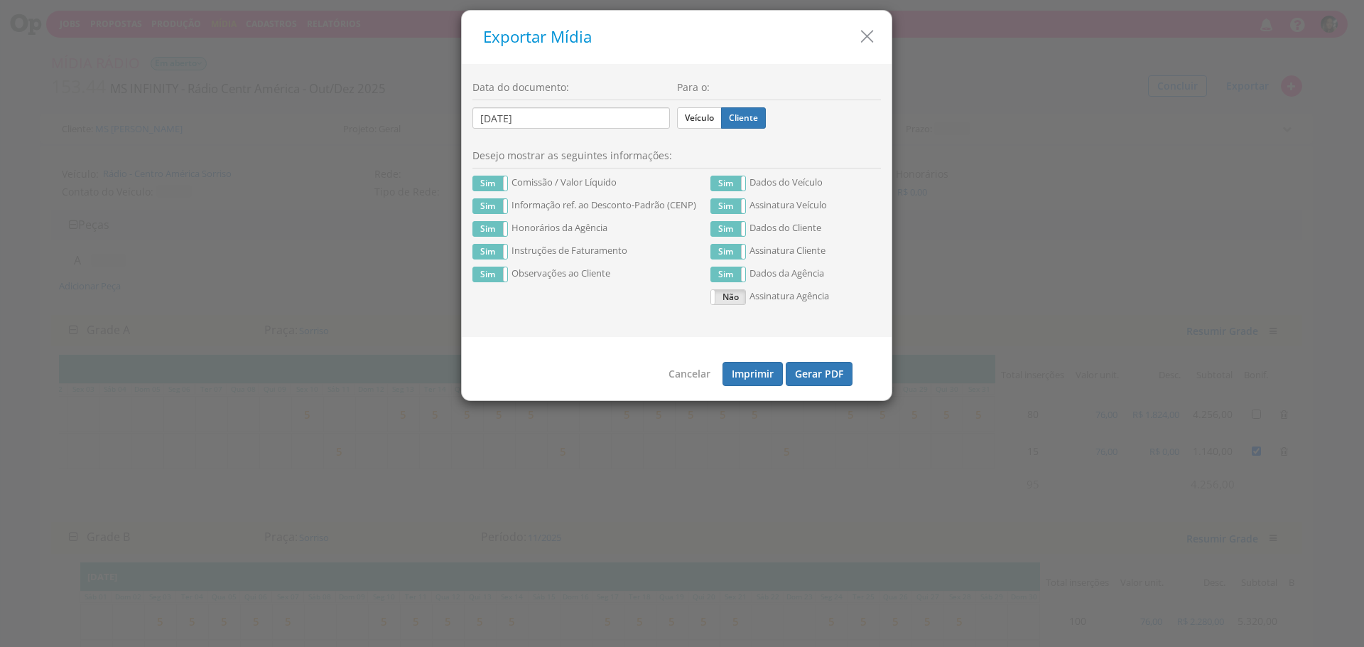
click at [867, 33] on icon "button" at bounding box center [867, 36] width 21 height 21
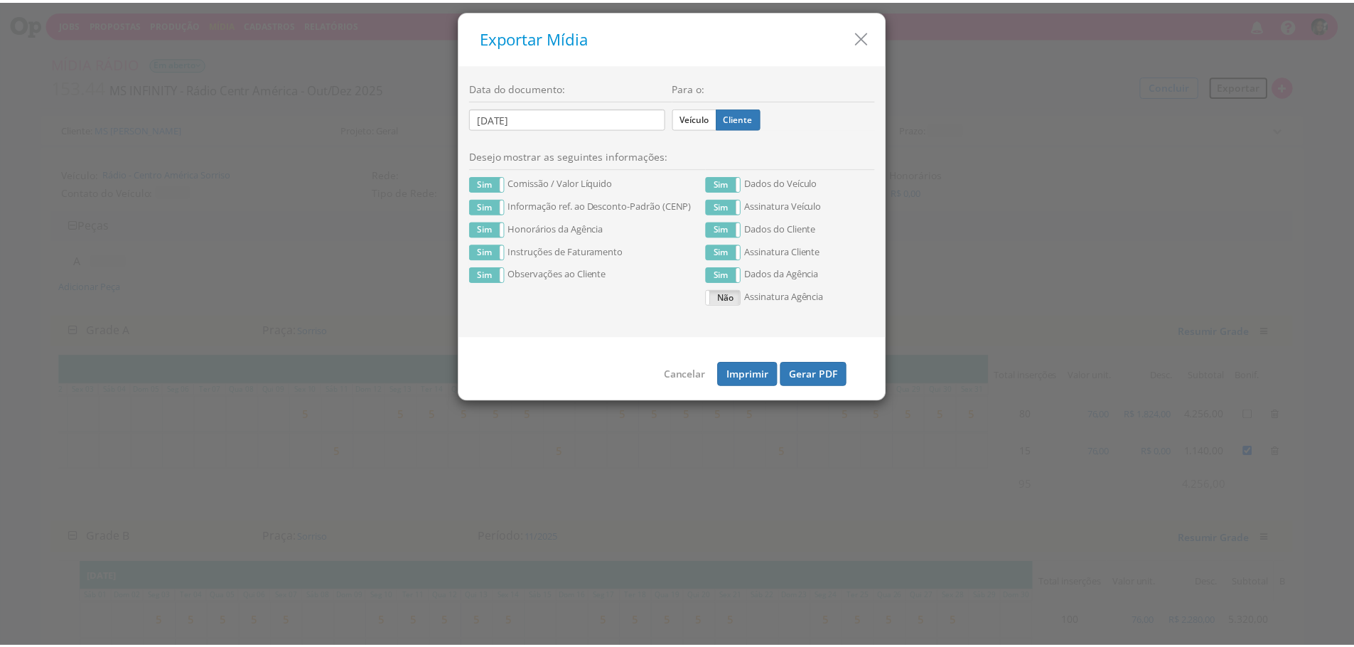
scroll to position [0, 363]
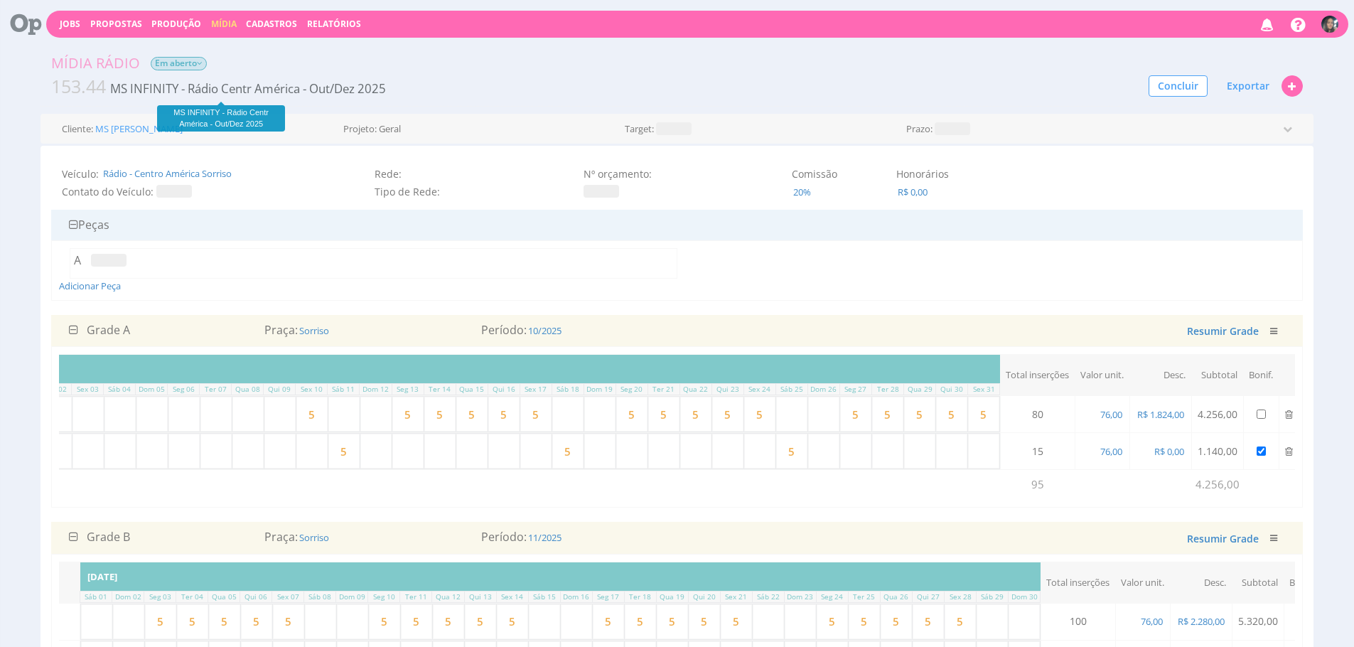
click at [229, 89] on span "MS INFINITY - Rádio Centr América - Out/Dez 2025" at bounding box center [248, 88] width 279 height 16
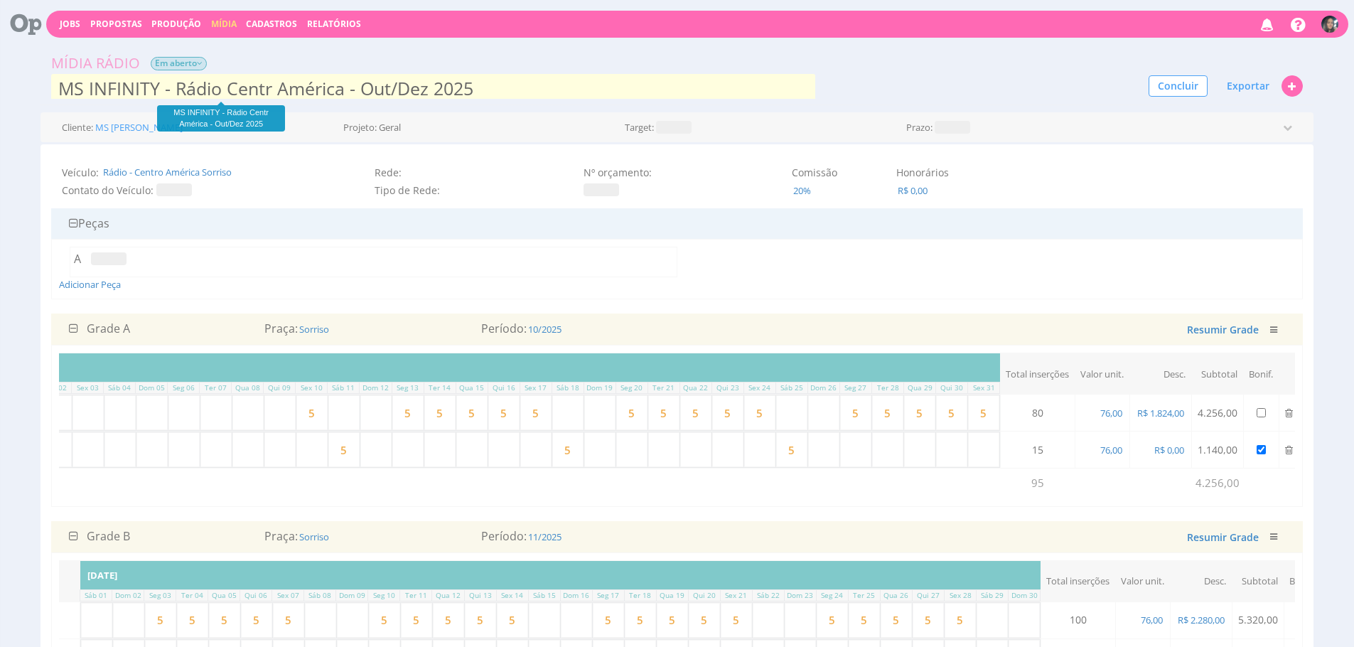
scroll to position [1, 0]
click at [272, 89] on input "MS INFINITY - Rádio Centr América - Out/Dez 2025" at bounding box center [432, 86] width 763 height 28
type input "MS INFINITY - Rádio Centro América - Out/Dez 2025"
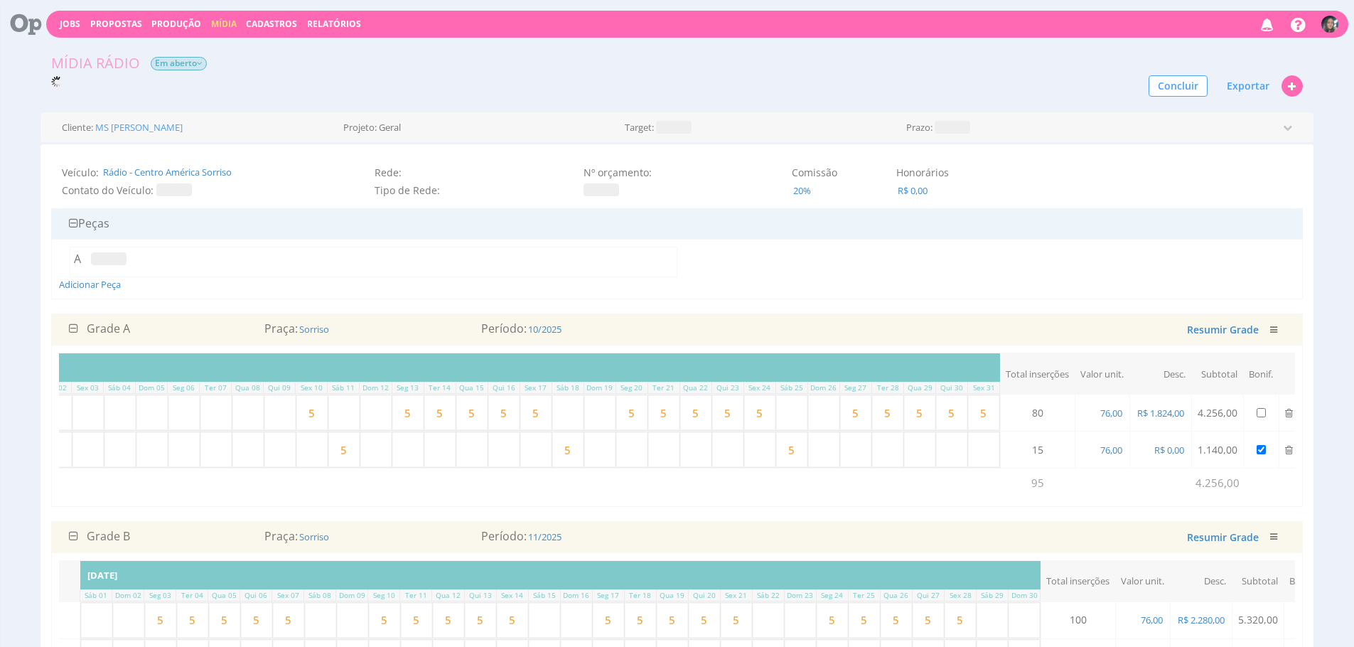
scroll to position [0, 0]
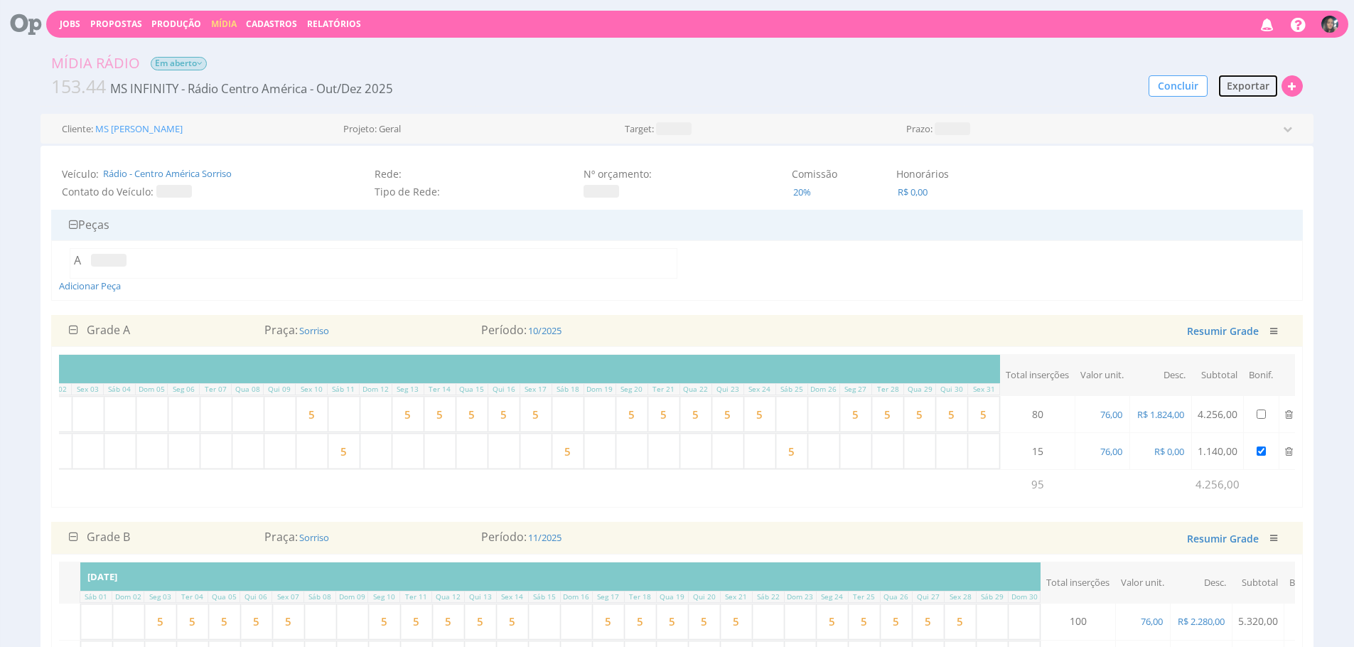
click at [1234, 96] on button "Exportar" at bounding box center [1247, 86] width 61 height 24
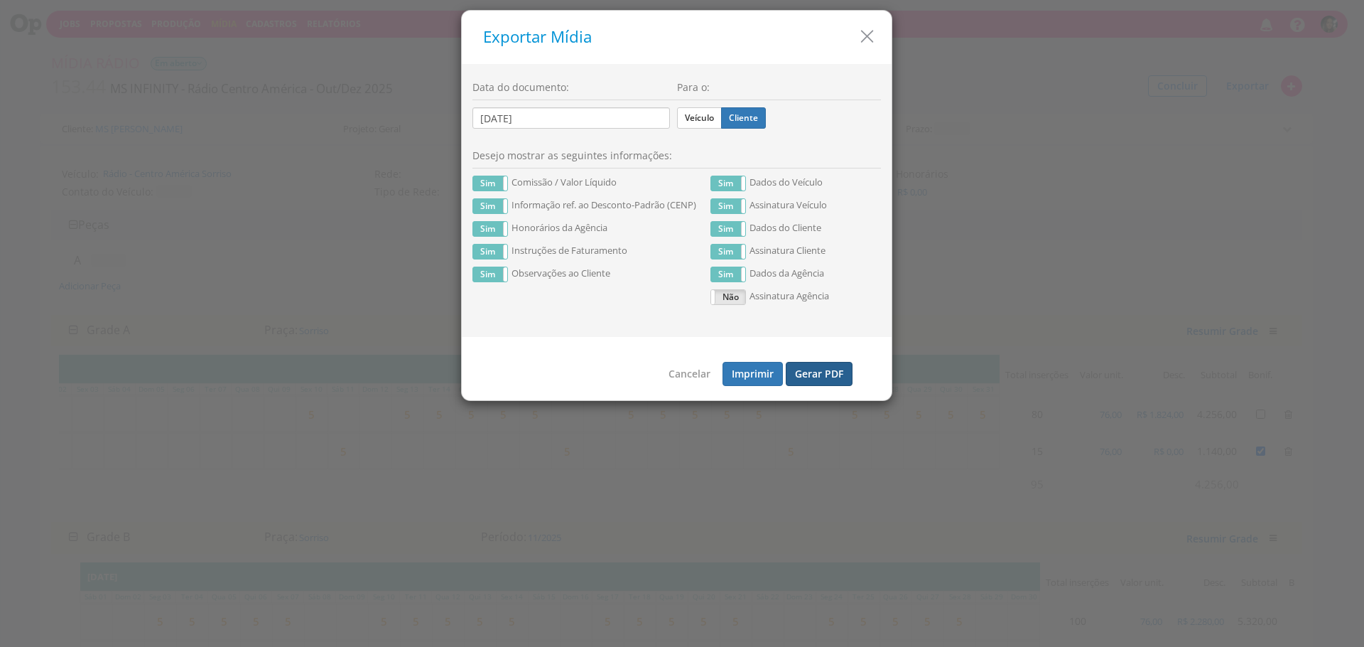
click at [825, 379] on button "Gerar PDF" at bounding box center [819, 374] width 67 height 24
click at [695, 112] on label "Veículo" at bounding box center [699, 117] width 45 height 21
click at [0, 0] on input "Veículo" at bounding box center [0, 0] width 0 height 0
click at [834, 383] on button "Gerar PDF" at bounding box center [819, 374] width 67 height 24
click at [862, 37] on icon "button" at bounding box center [867, 36] width 21 height 21
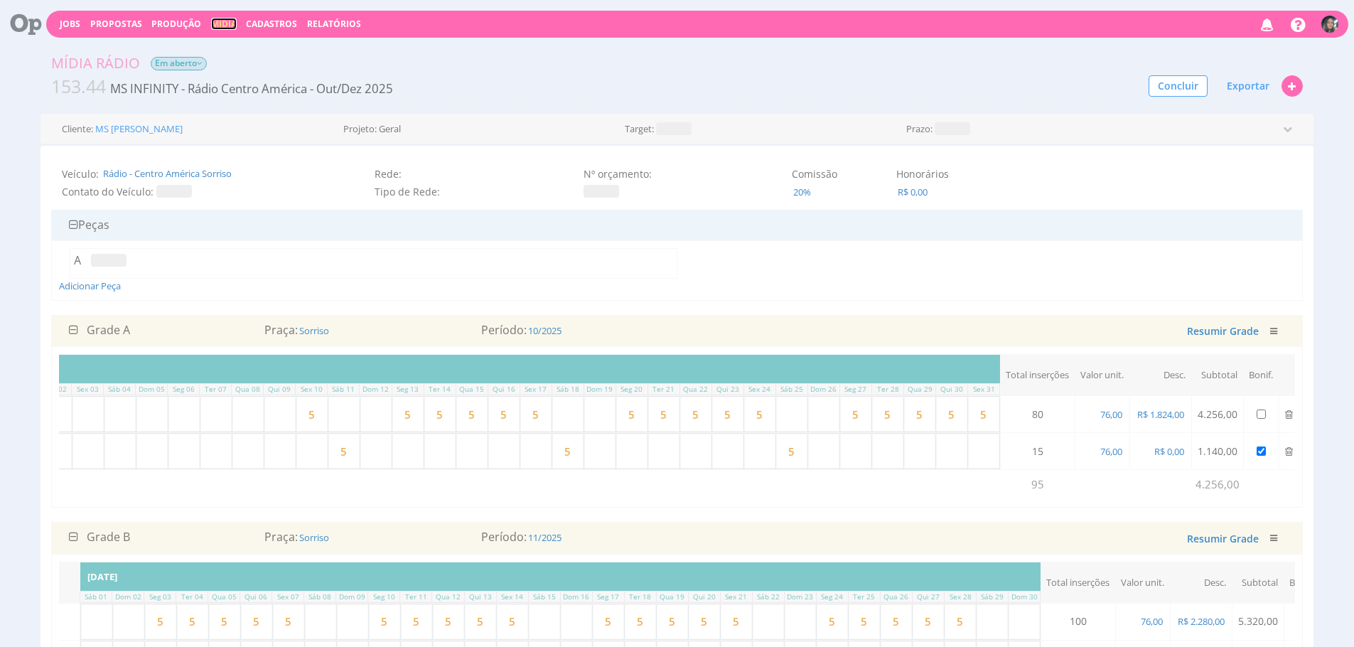
click at [223, 26] on link "Mídia" at bounding box center [224, 24] width 26 height 12
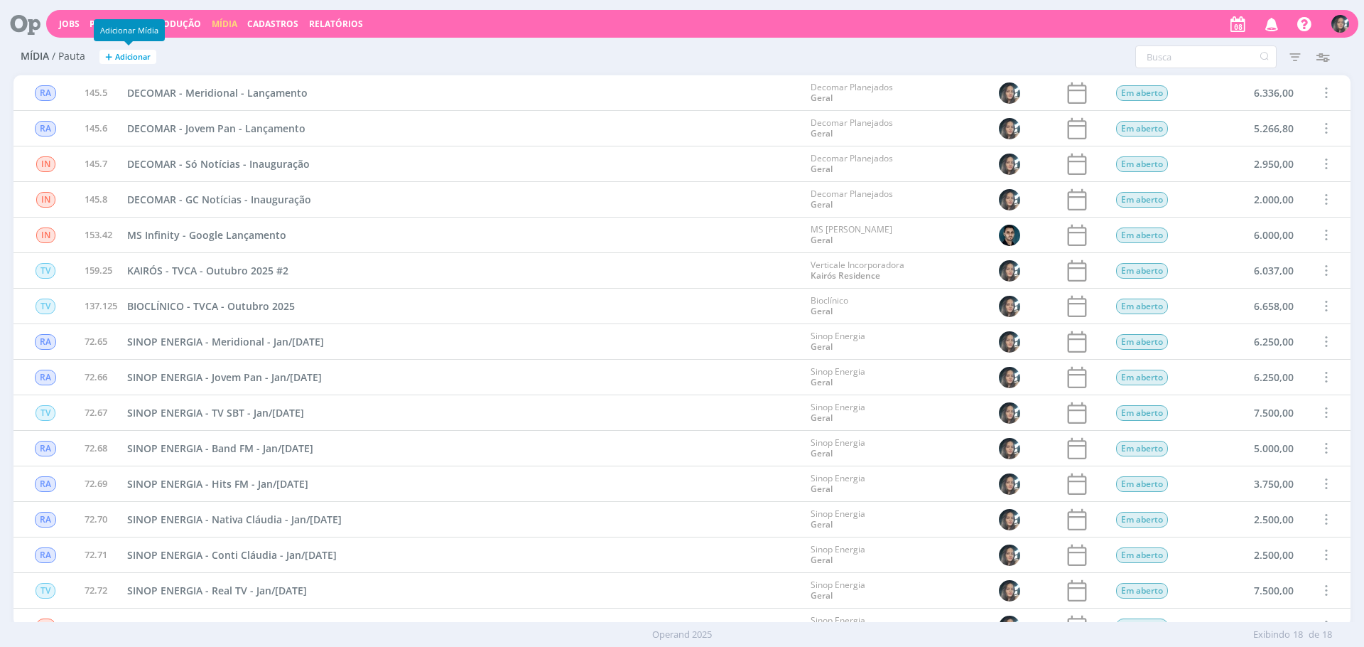
click at [152, 58] on button "+ Adicionar" at bounding box center [127, 57] width 57 height 15
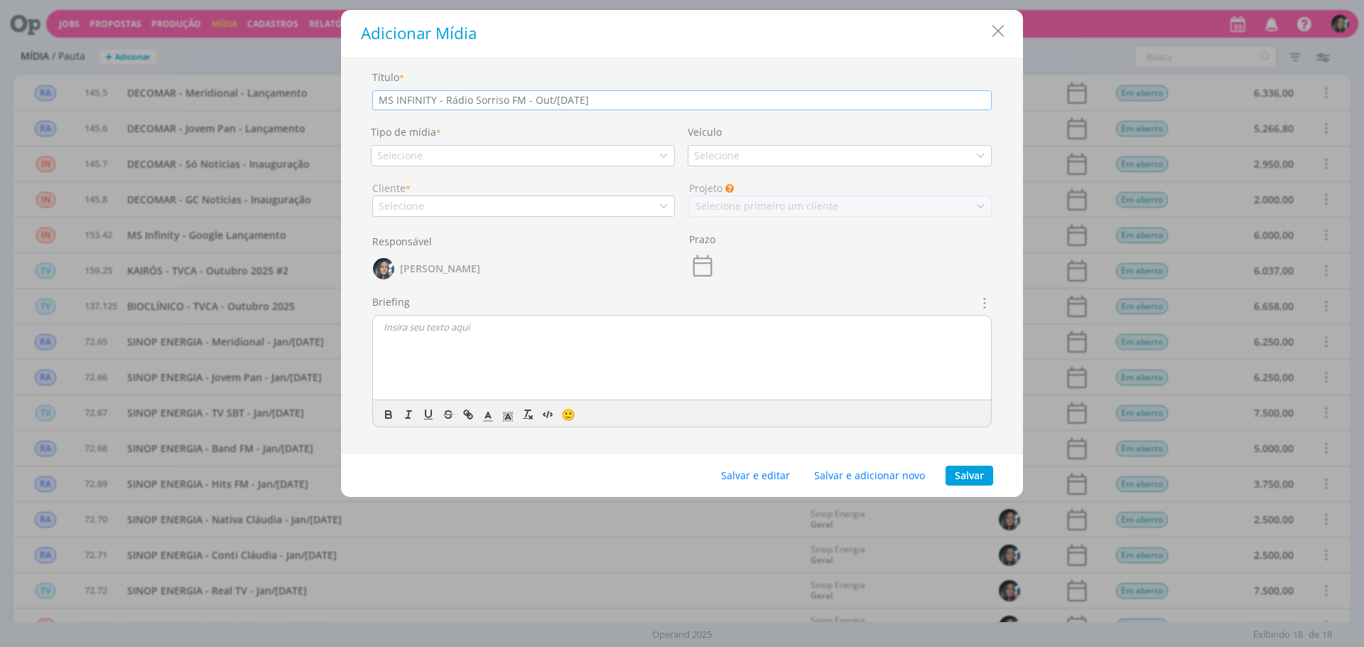
type input "MS INFINITY - Rádio Sorriso FM - Out/[DATE]"
click at [460, 158] on div "Selecione" at bounding box center [523, 155] width 304 height 21
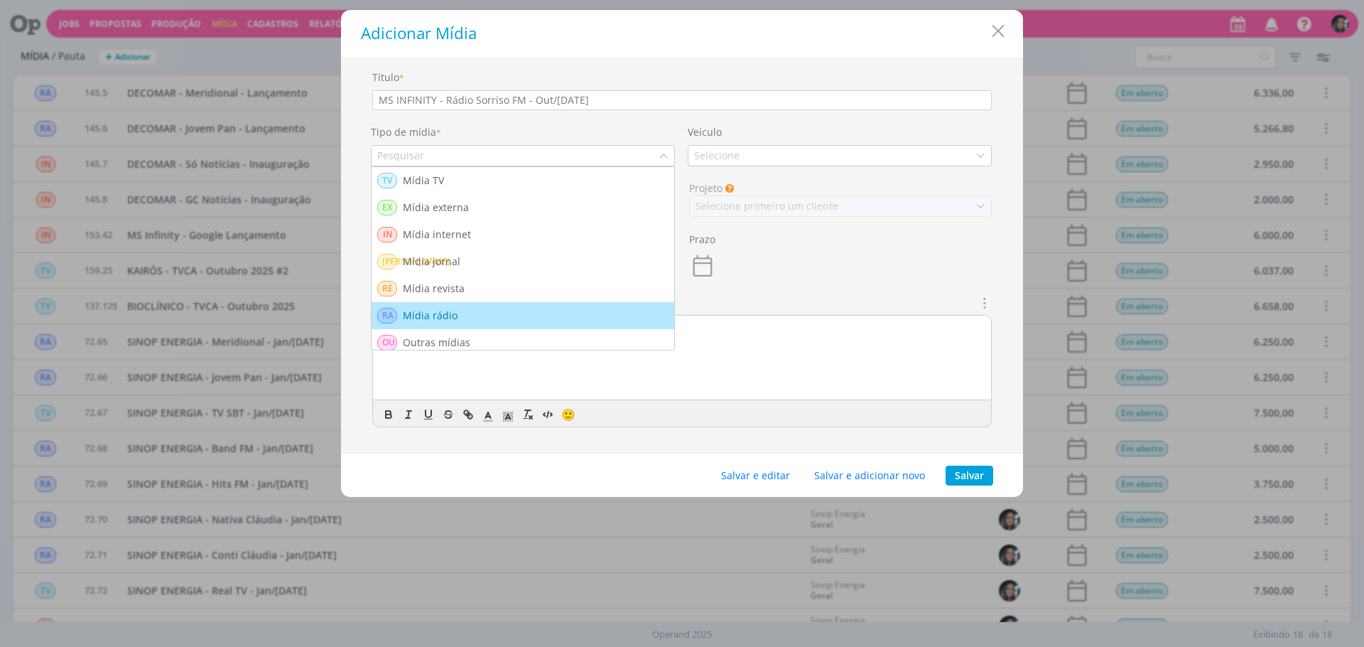
click at [473, 310] on div "RA Mídia rádio" at bounding box center [522, 316] width 291 height 16
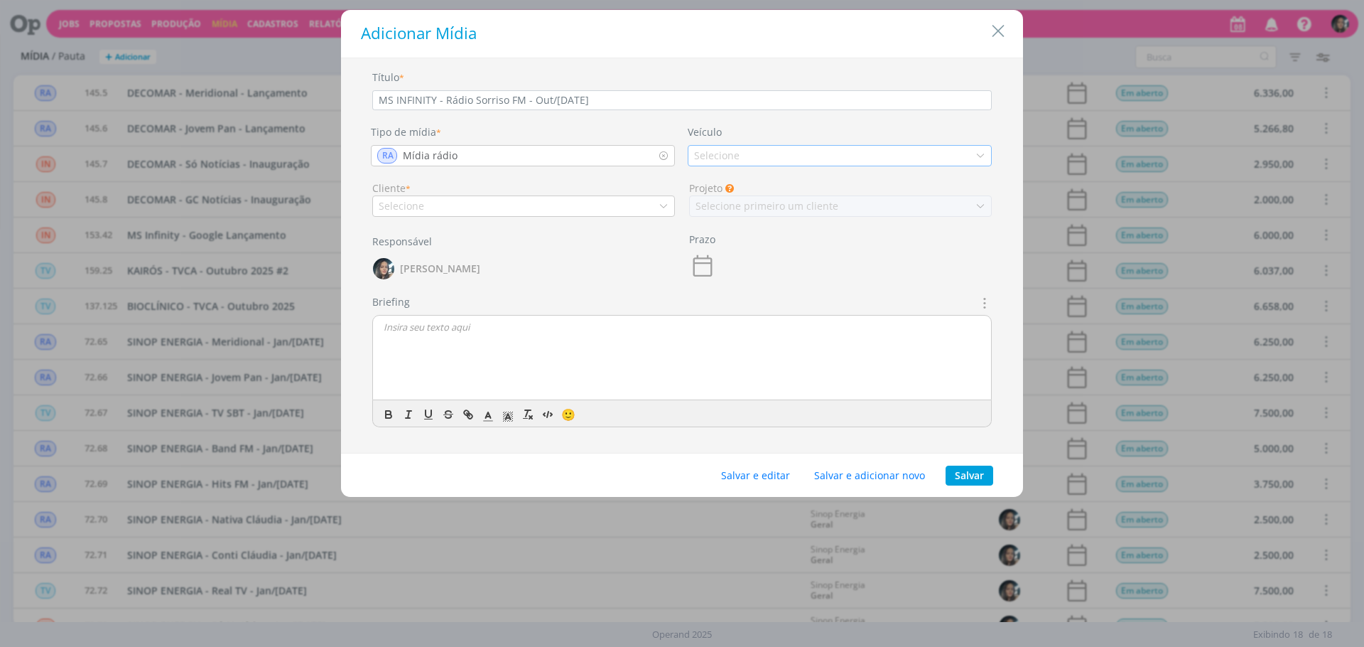
click at [739, 158] on div "Selecione" at bounding box center [718, 155] width 48 height 15
type input "m"
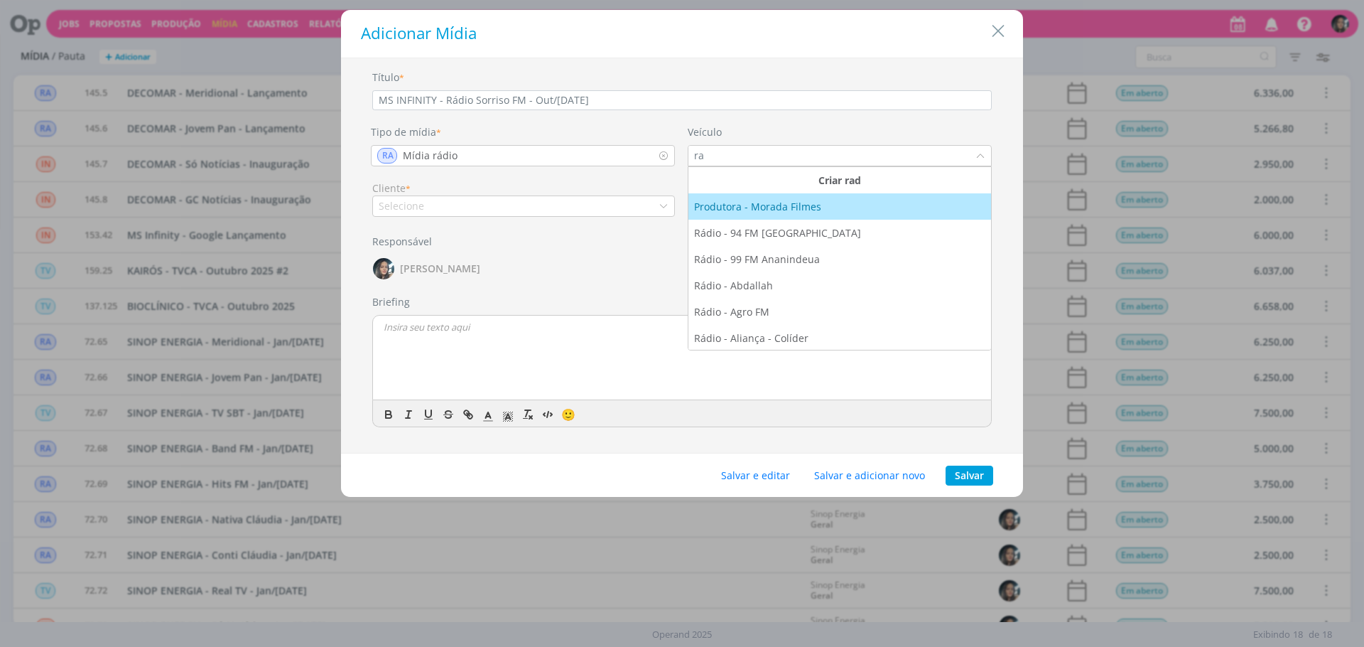
type input "r"
type input "sorri"
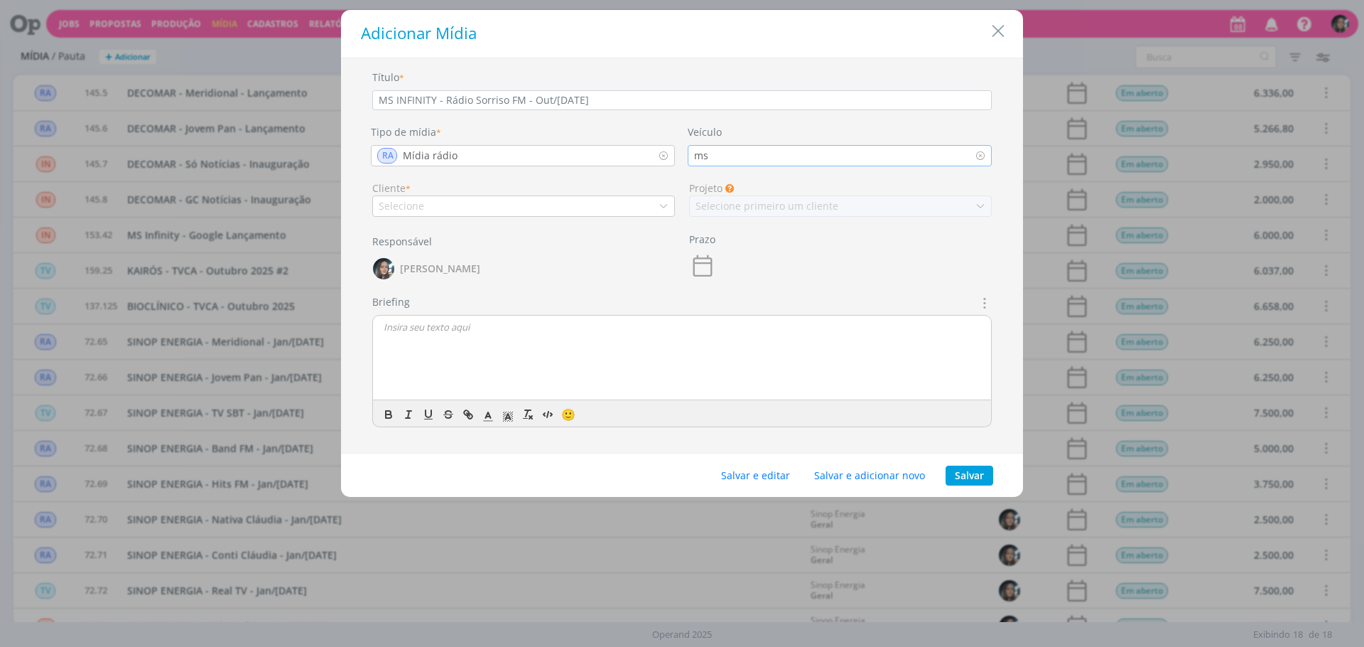
click at [752, 153] on div "ms" at bounding box center [840, 155] width 304 height 21
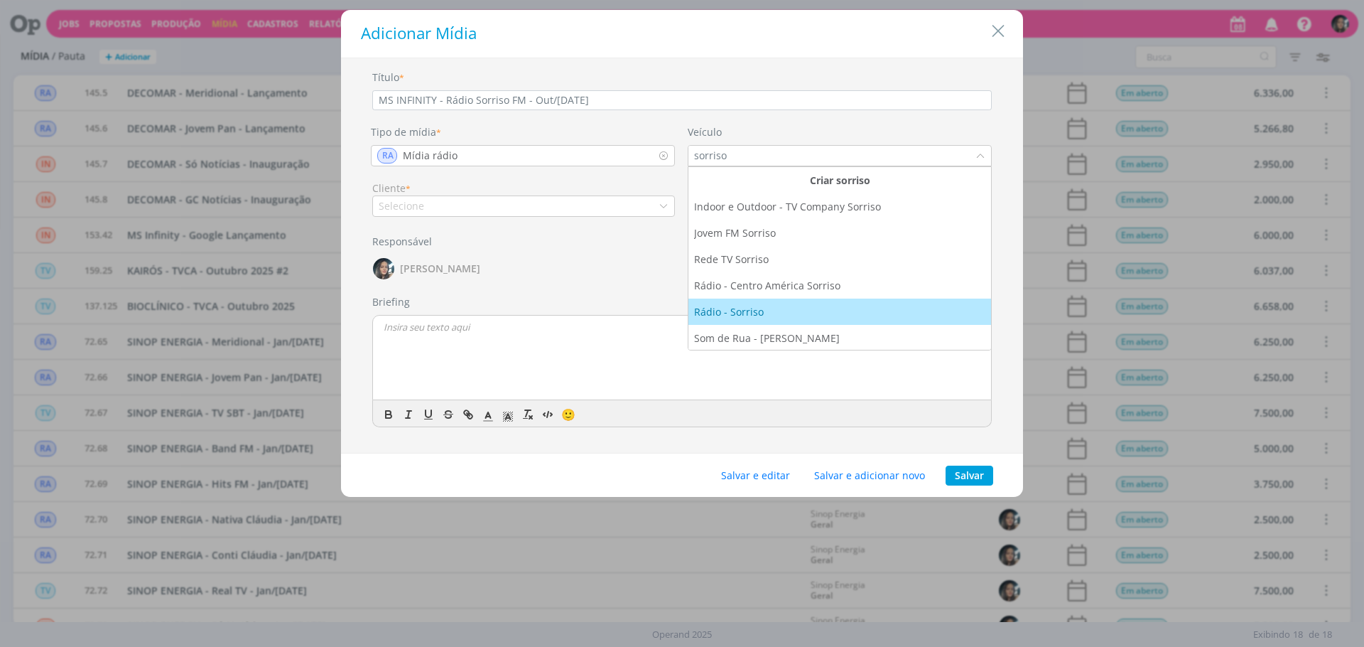
type input "sorriso"
click at [819, 314] on div "Rádio - Sorriso" at bounding box center [839, 311] width 291 height 15
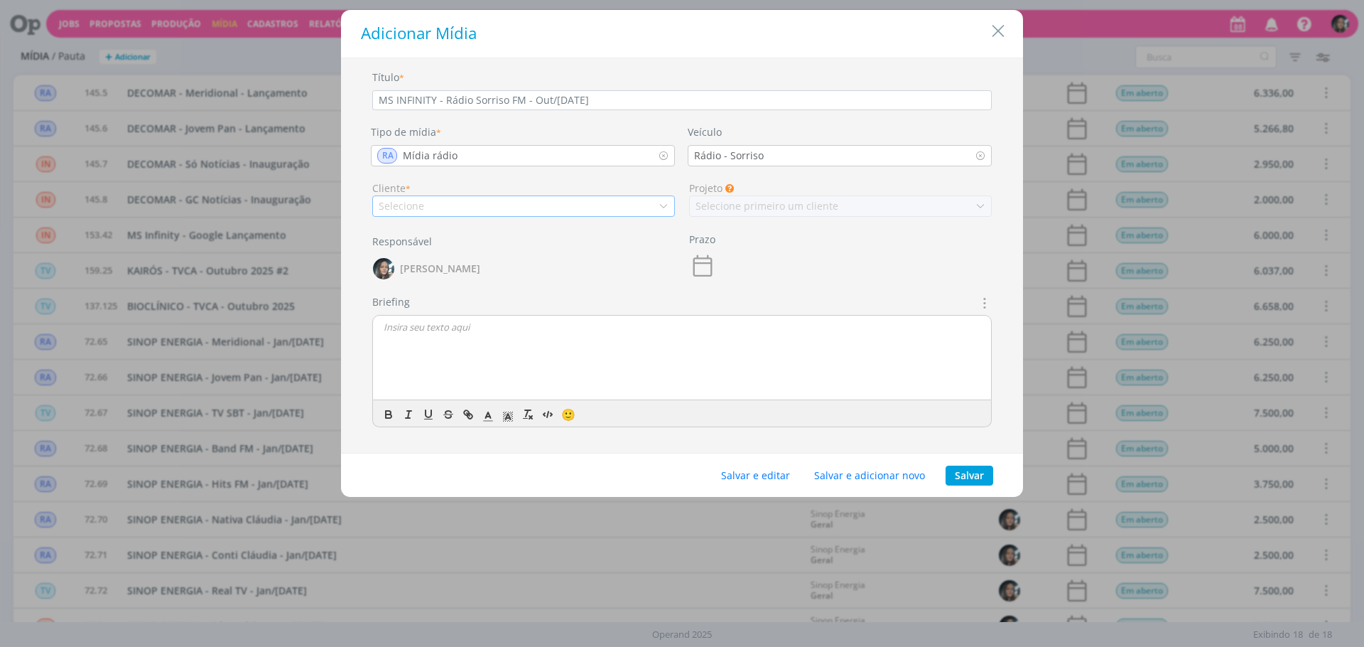
click at [618, 204] on div "Selecione" at bounding box center [523, 205] width 303 height 21
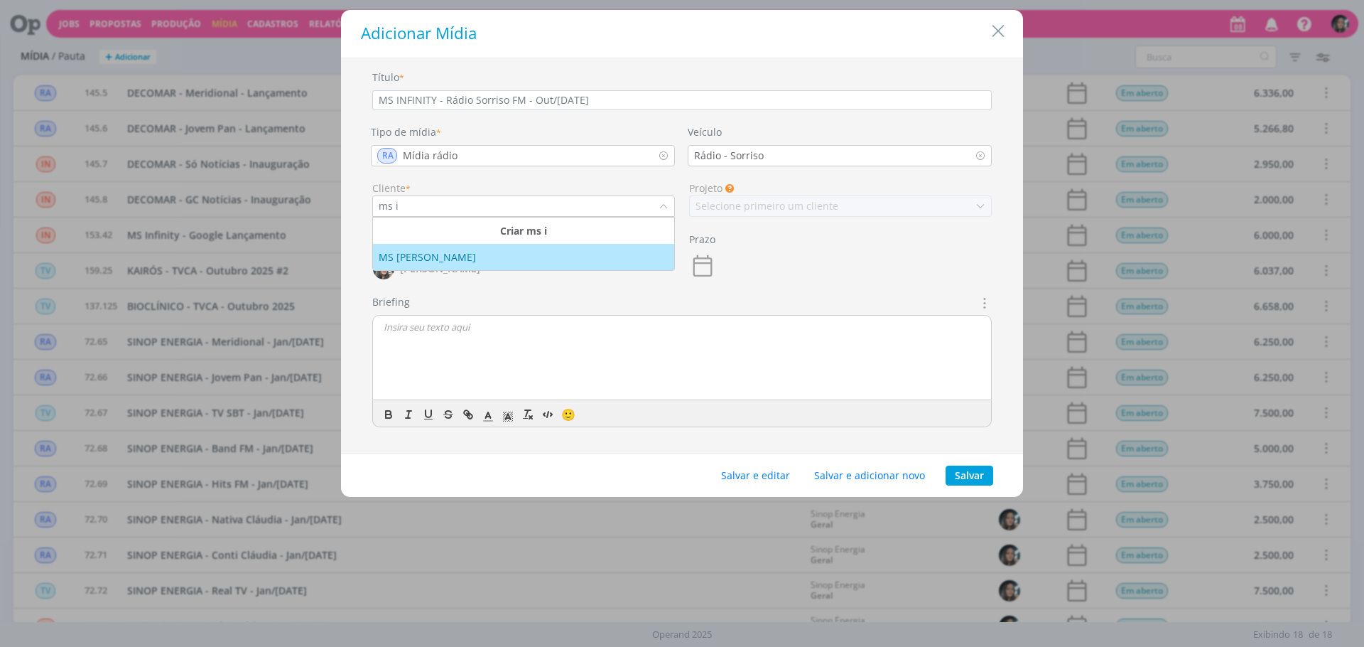
type input "ms i"
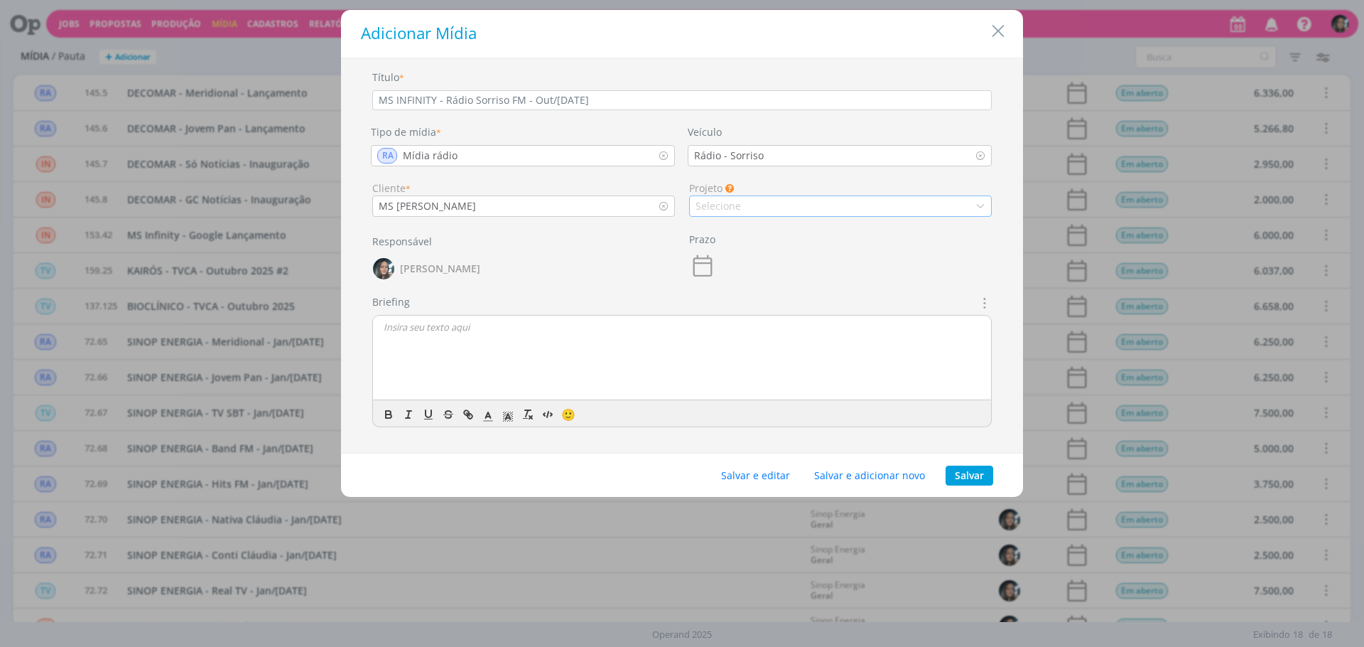
click at [727, 214] on div "Selecione" at bounding box center [840, 205] width 303 height 21
drag, startPoint x: 760, startPoint y: 227, endPoint x: 755, endPoint y: 241, distance: 15.3
click at [760, 227] on div "Geral" at bounding box center [841, 230] width 290 height 15
click at [738, 468] on button "Salvar e editar" at bounding box center [755, 475] width 87 height 20
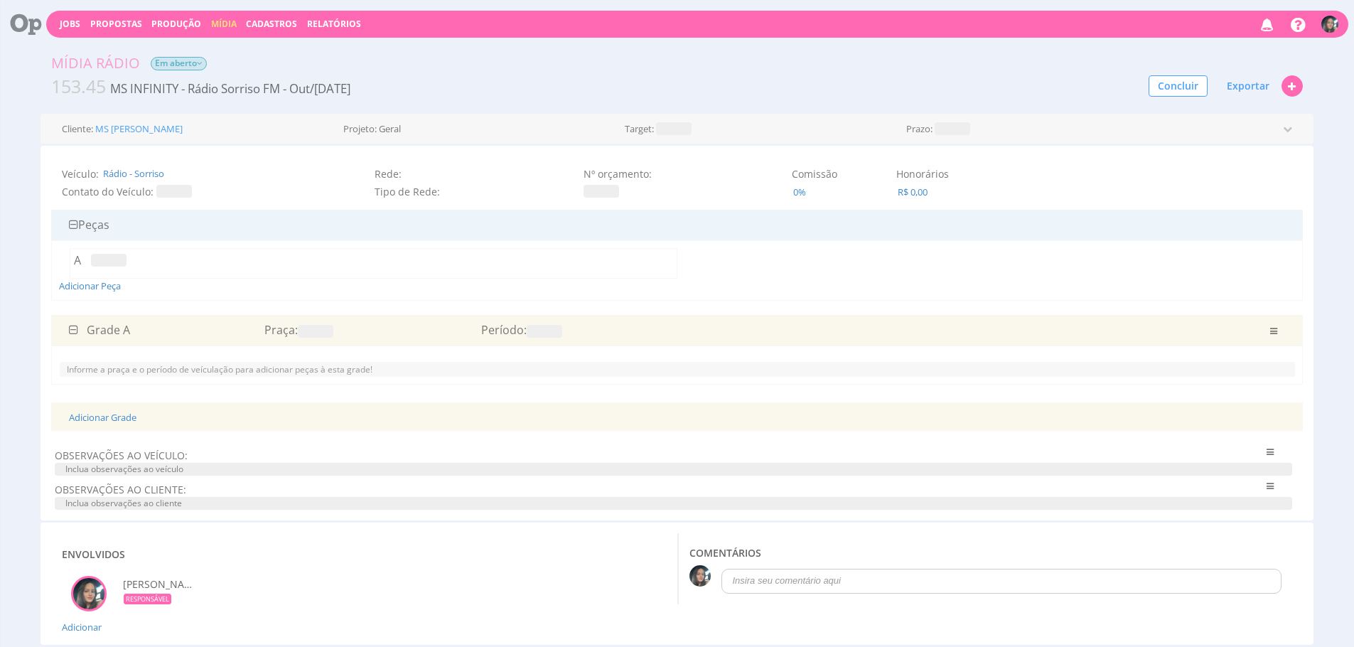
click at [319, 331] on span at bounding box center [316, 331] width 36 height 13
click at [382, 297] on icon "submit" at bounding box center [379, 295] width 9 height 9
click at [540, 330] on span at bounding box center [545, 331] width 36 height 13
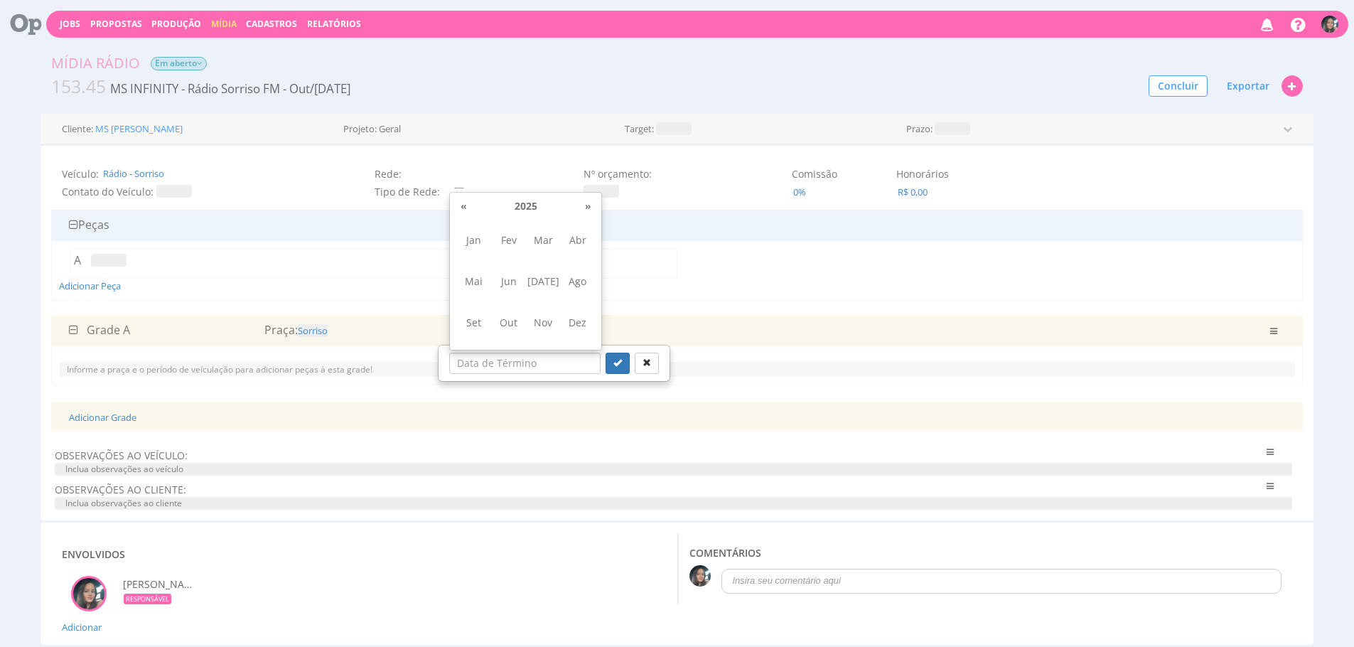
drag, startPoint x: 493, startPoint y: 326, endPoint x: 560, endPoint y: 355, distance: 72.6
click at [494, 326] on span "Out" at bounding box center [508, 322] width 32 height 38
type input "10/2025"
click at [613, 362] on icon "submit" at bounding box center [617, 362] width 9 height 9
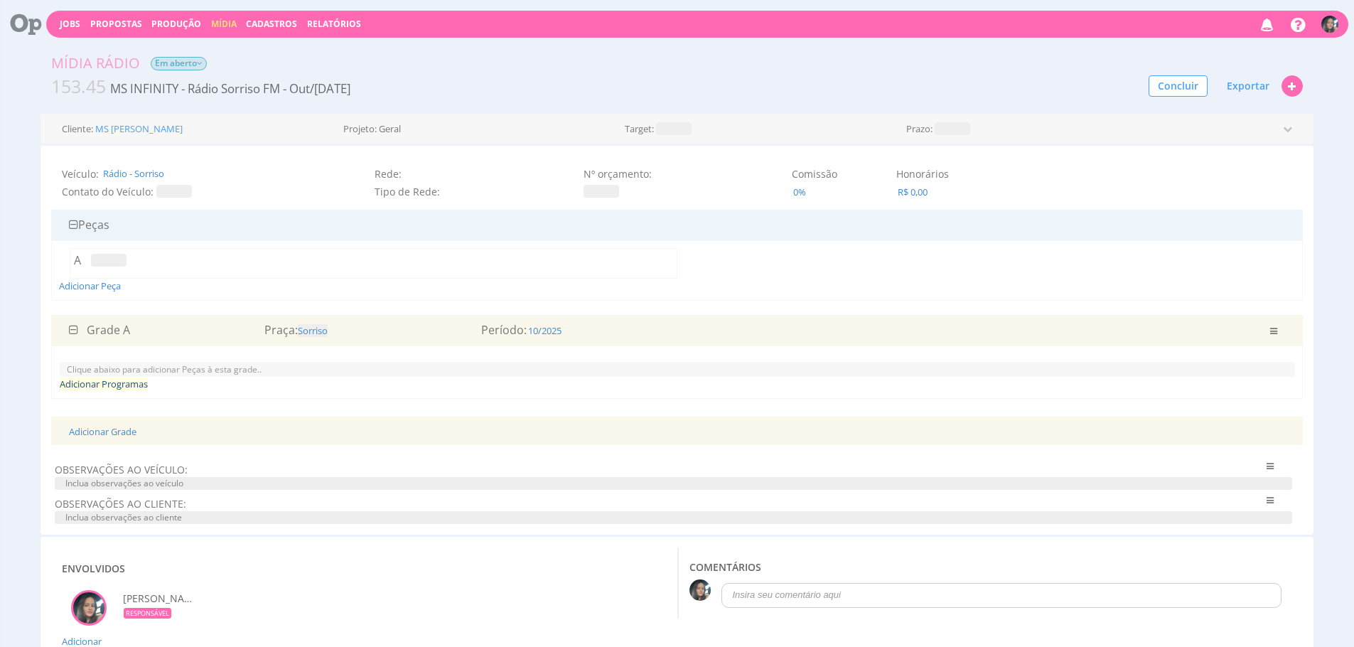
click at [141, 377] on div "Peça Programa Formato Inserções [DATE] Qua 01 Qui 02 Sex 03 Sáb 04 Dom 05 Seg 0…" at bounding box center [677, 372] width 1236 height 38
click at [143, 387] on link "Adicionar Programas" at bounding box center [104, 383] width 88 height 13
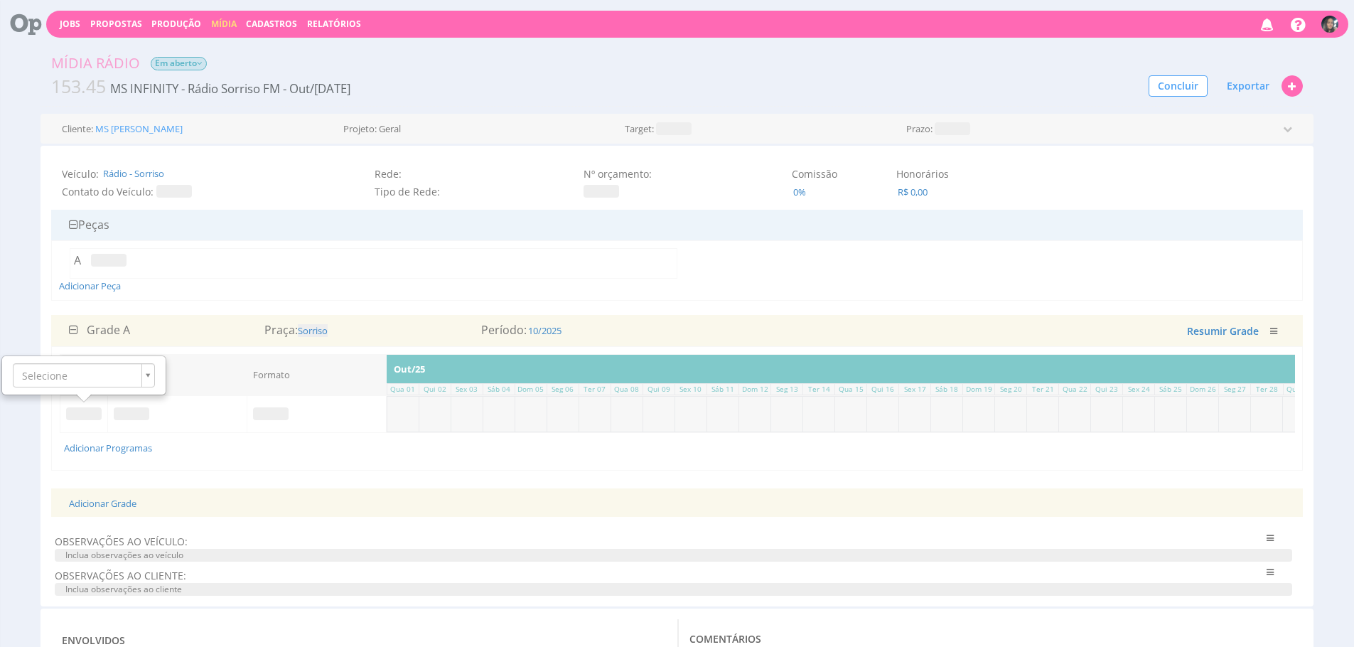
click at [184, 439] on td "Adicionar Programas" at bounding box center [719, 448] width 1319 height 30
click at [120, 509] on link "Adicionar Grade" at bounding box center [103, 503] width 68 height 13
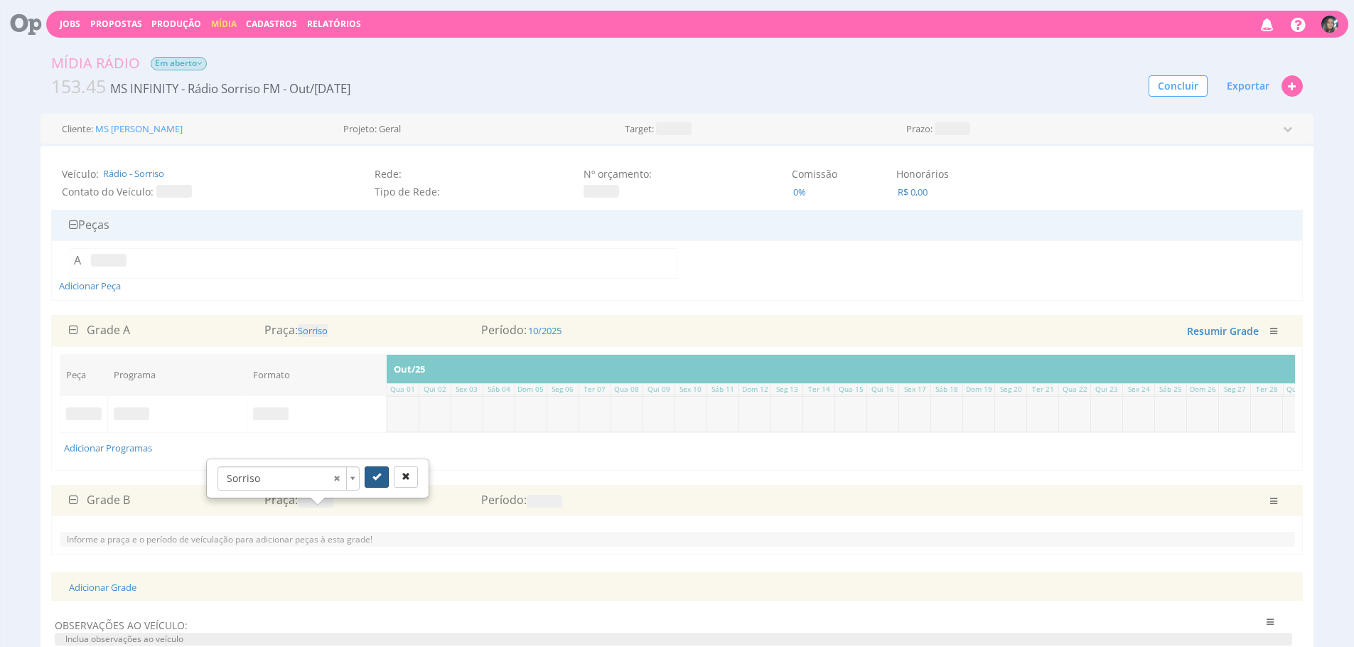
click at [379, 479] on icon "submit" at bounding box center [376, 476] width 9 height 9
click at [545, 507] on span at bounding box center [545, 501] width 36 height 13
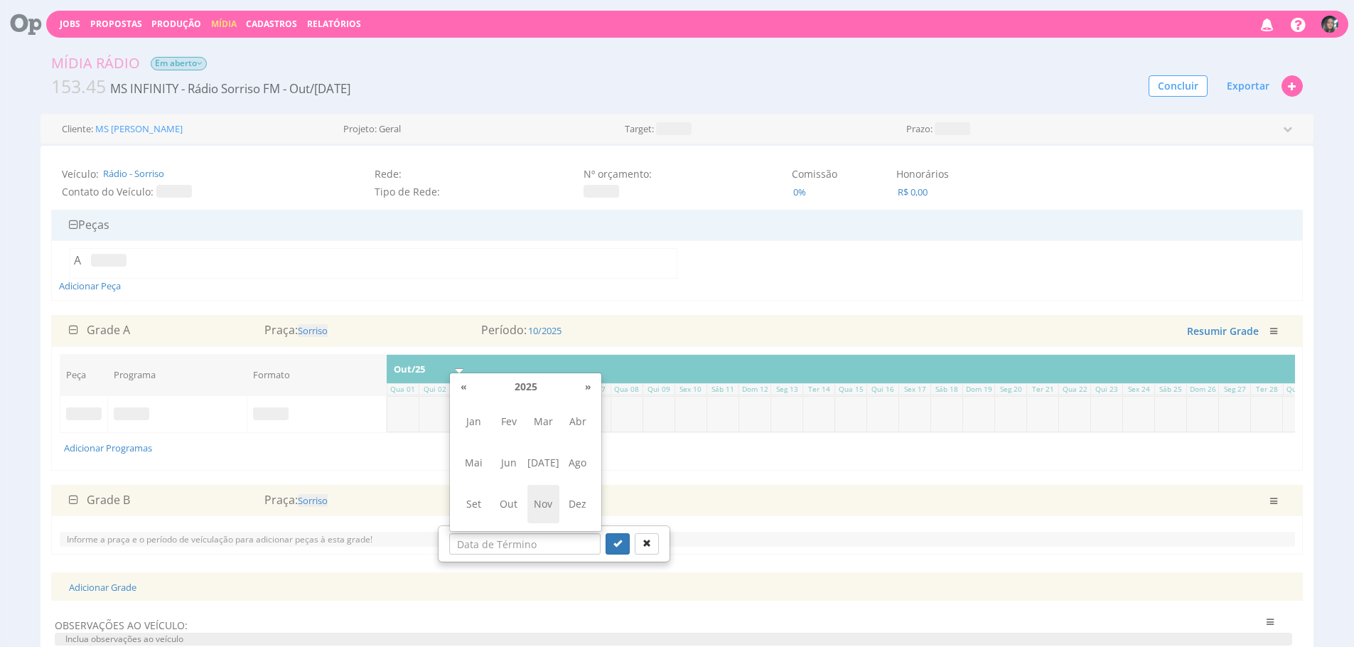
click at [541, 502] on span "Nov" at bounding box center [543, 504] width 32 height 38
type input "11/2025"
click at [605, 540] on button "submit" at bounding box center [617, 543] width 24 height 21
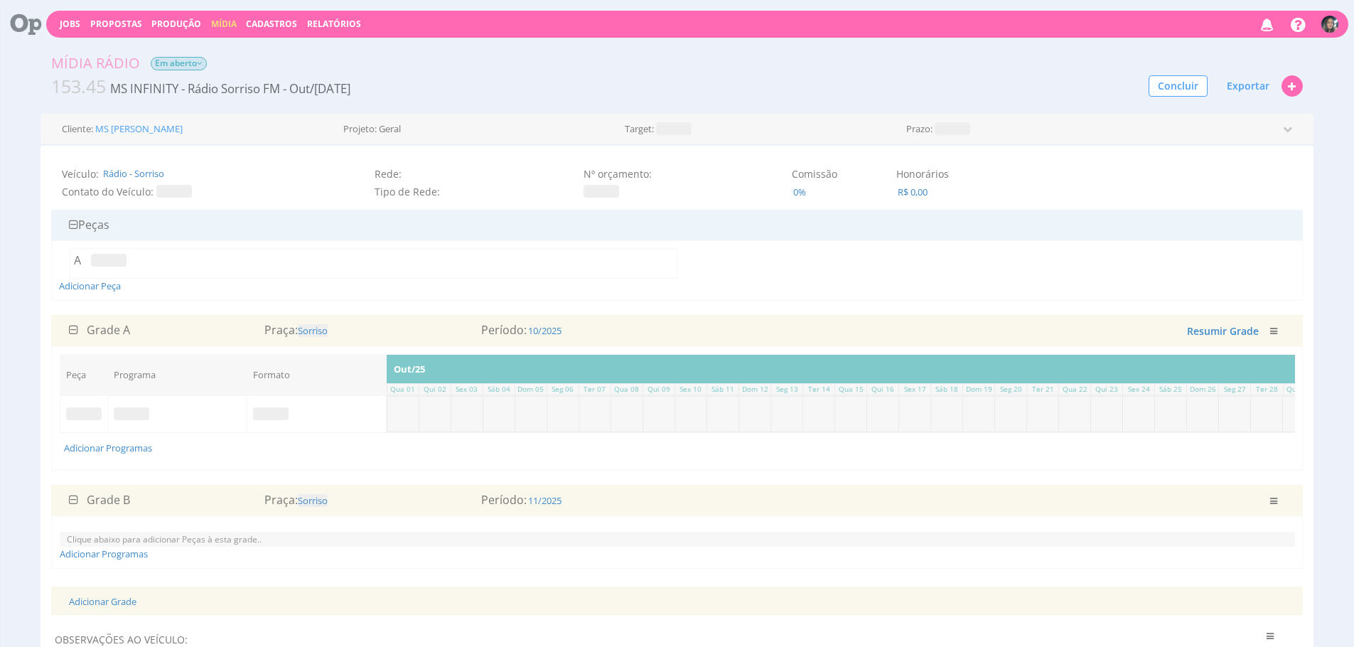
click at [645, 501] on div "Grade B Praça: Sorriso Período: 11/2025 Salvando ... Resumir Grade Excluir" at bounding box center [676, 500] width 1251 height 31
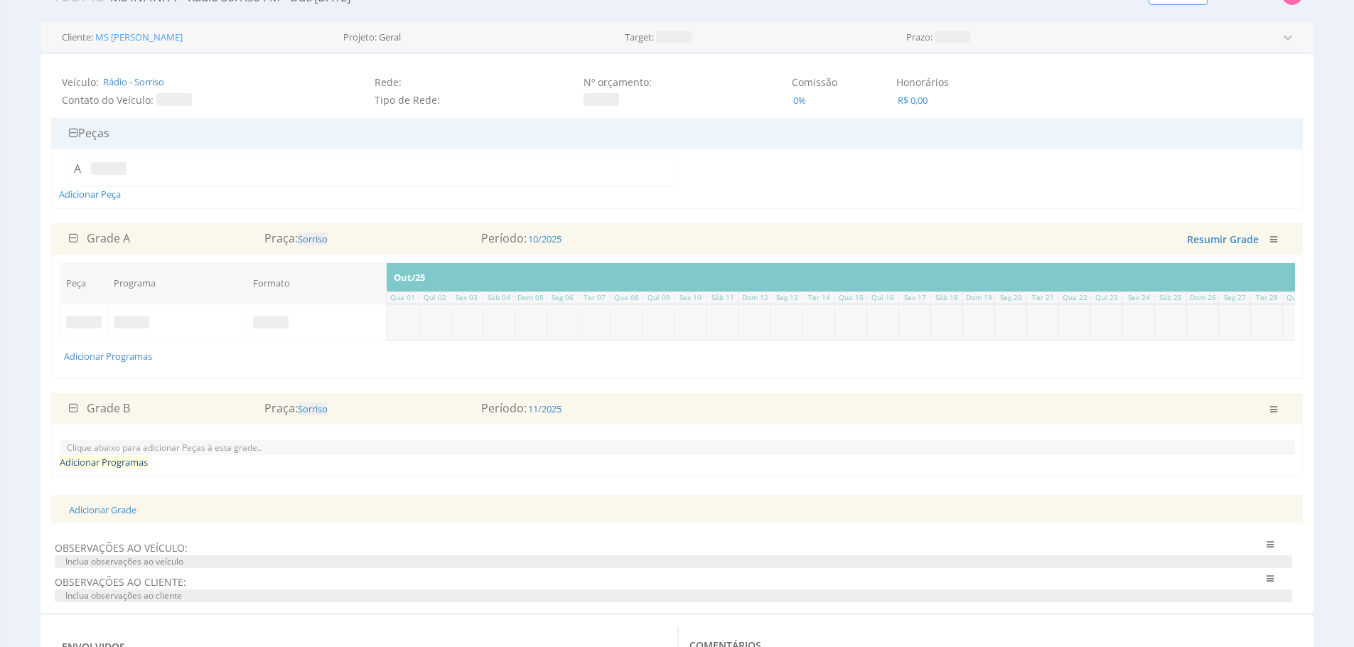
scroll to position [92, 0]
click at [122, 468] on link "Adicionar Programas" at bounding box center [104, 461] width 88 height 13
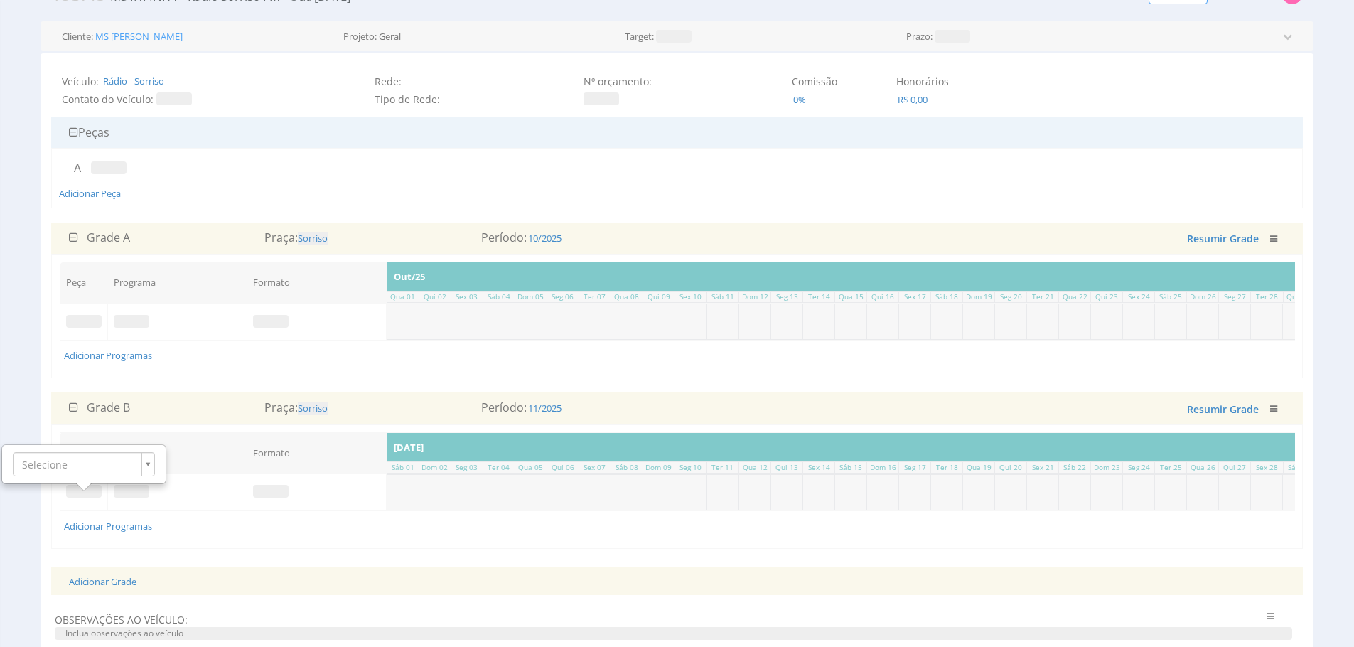
click at [186, 539] on td "Adicionar Programas" at bounding box center [703, 525] width 1287 height 30
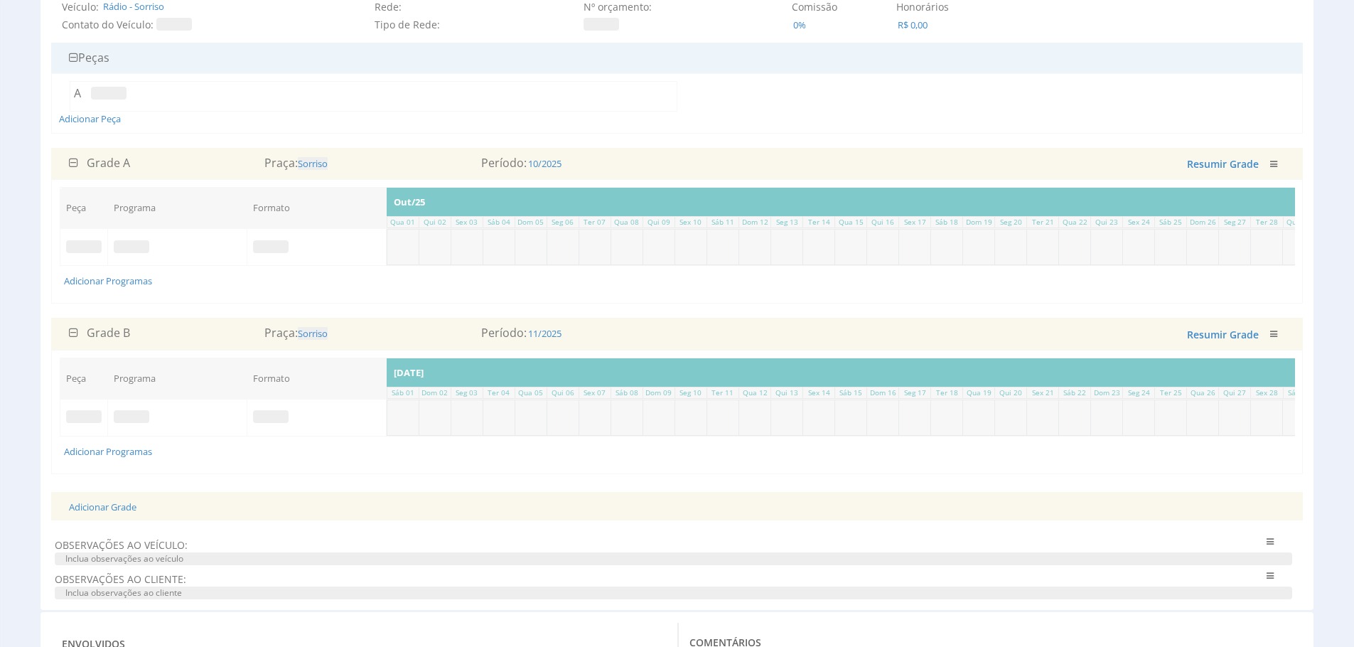
scroll to position [169, 0]
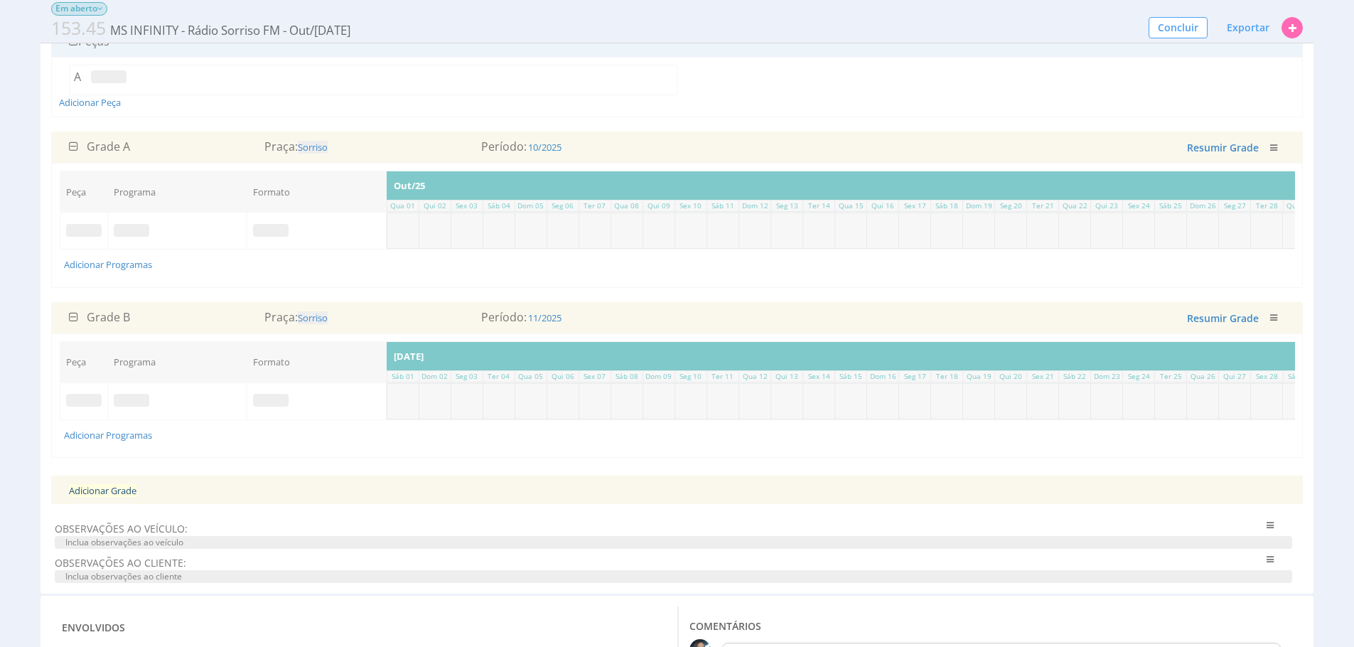
click at [85, 497] on link "Adicionar Grade" at bounding box center [103, 490] width 68 height 13
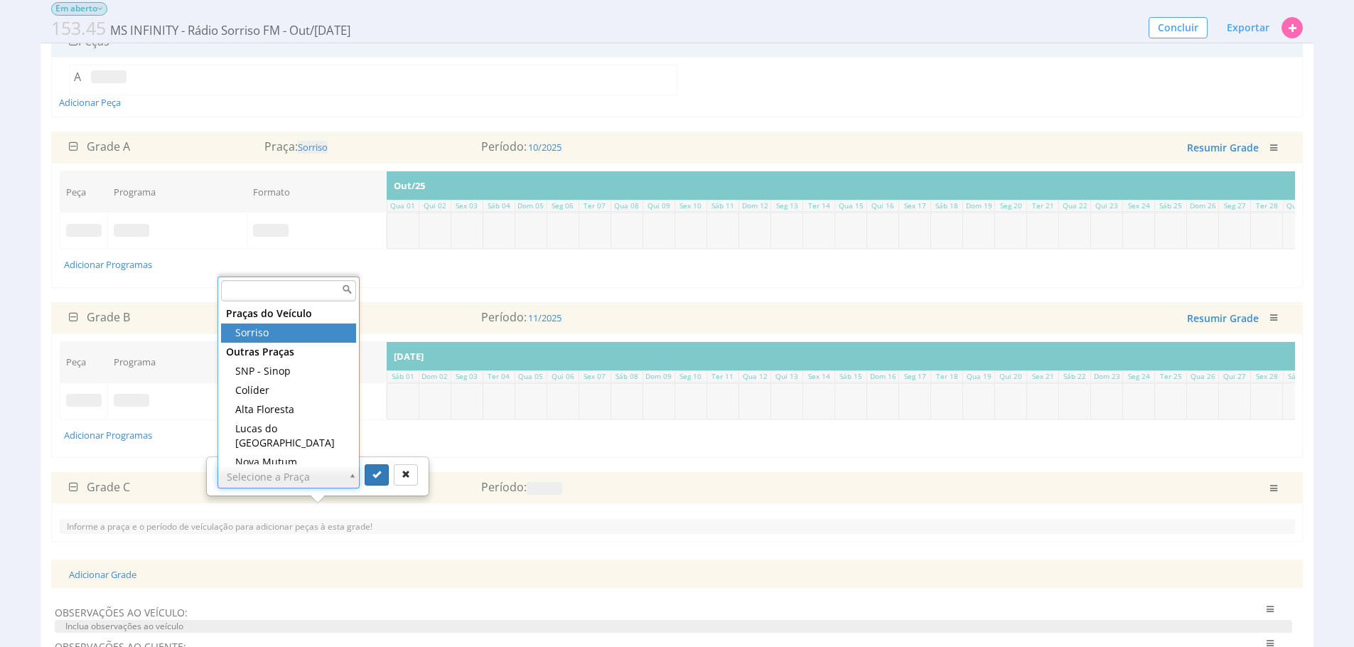
scroll to position [0, 0]
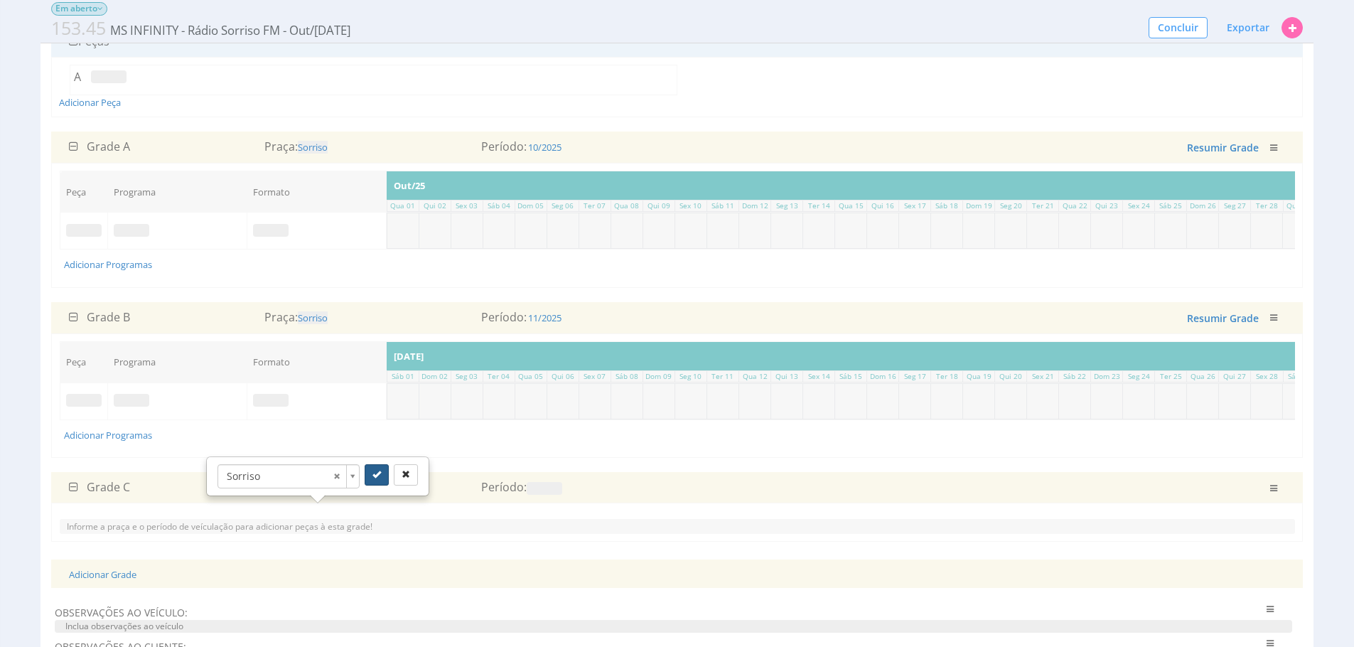
click at [366, 472] on button "submit" at bounding box center [377, 474] width 24 height 21
click at [552, 495] on span at bounding box center [545, 488] width 36 height 13
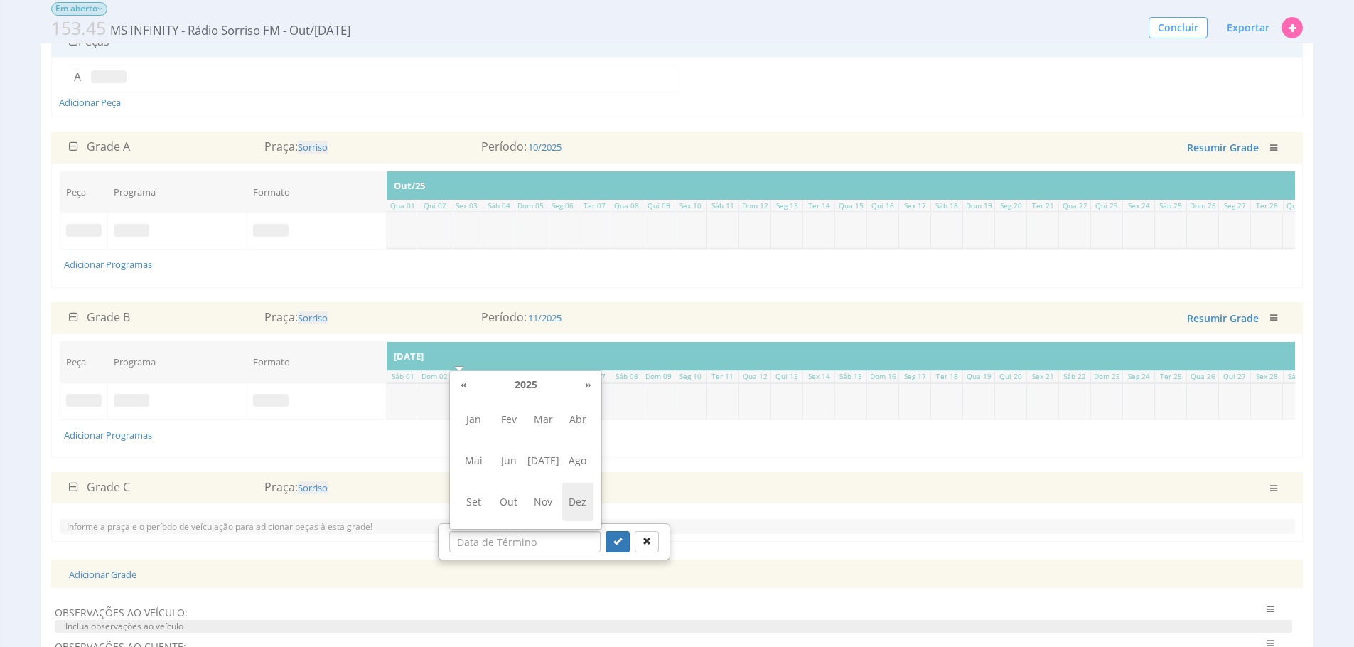
click at [584, 503] on span "Dez" at bounding box center [578, 501] width 32 height 38
type input "12/2025"
click at [613, 539] on icon "submit" at bounding box center [617, 540] width 9 height 9
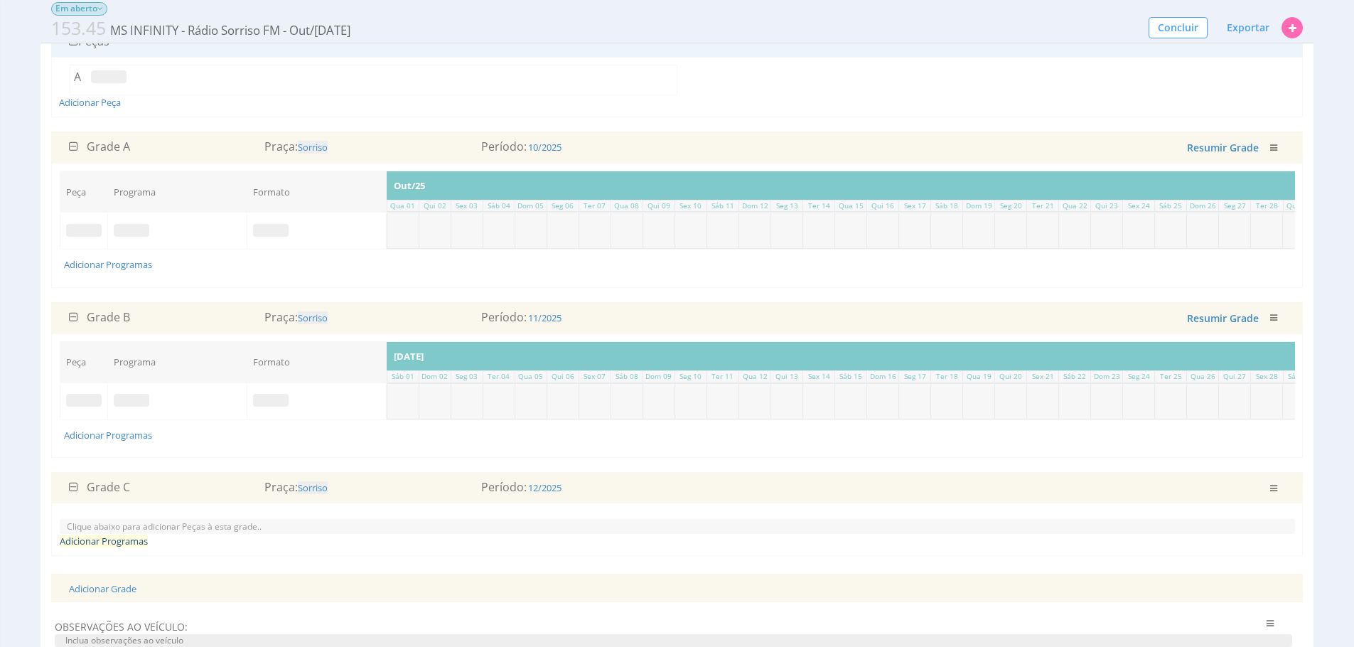
click at [141, 547] on link "Adicionar Programas" at bounding box center [104, 540] width 88 height 13
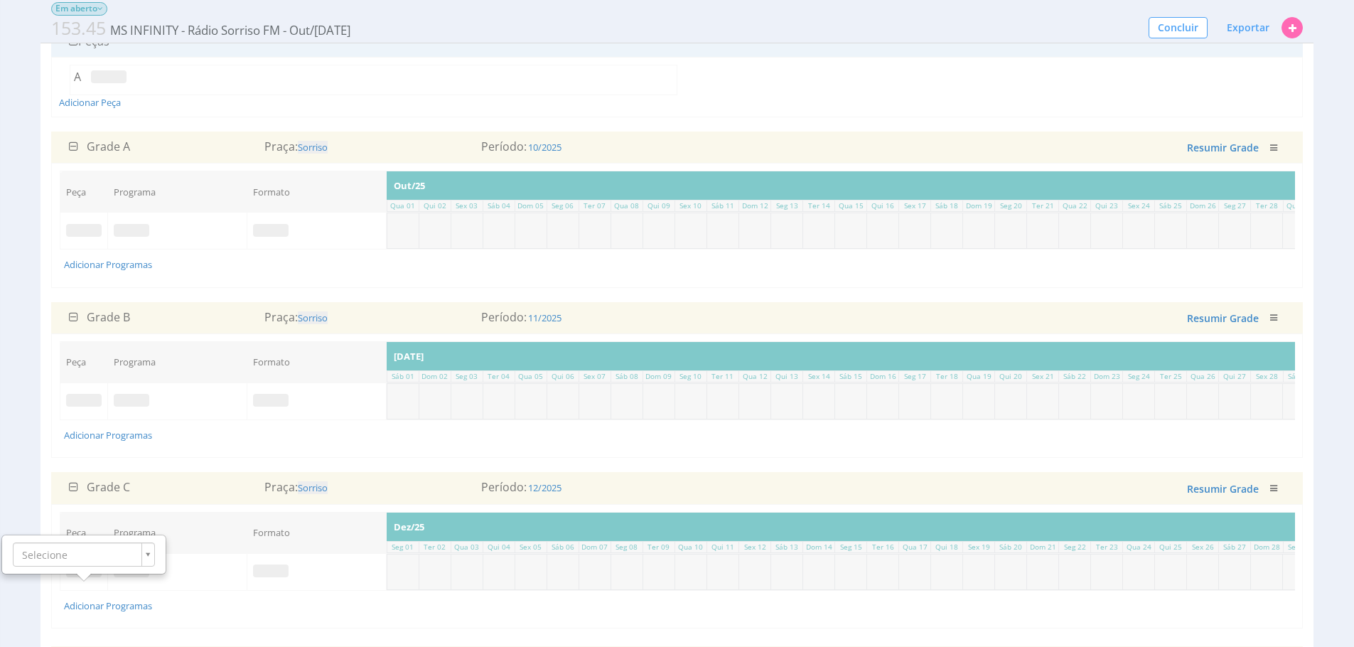
click at [87, 242] on td at bounding box center [84, 230] width 48 height 37
click at [90, 234] on span at bounding box center [84, 230] width 36 height 13
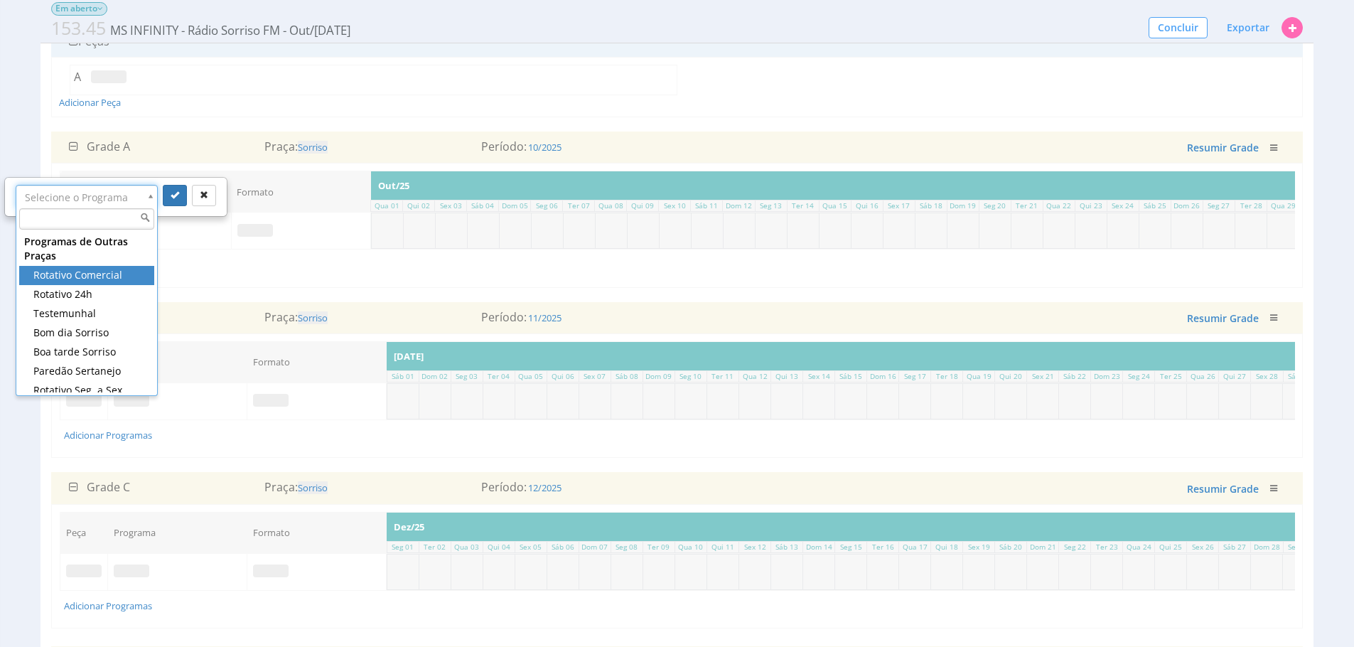
drag, startPoint x: 111, startPoint y: 280, endPoint x: 143, endPoint y: 239, distance: 52.2
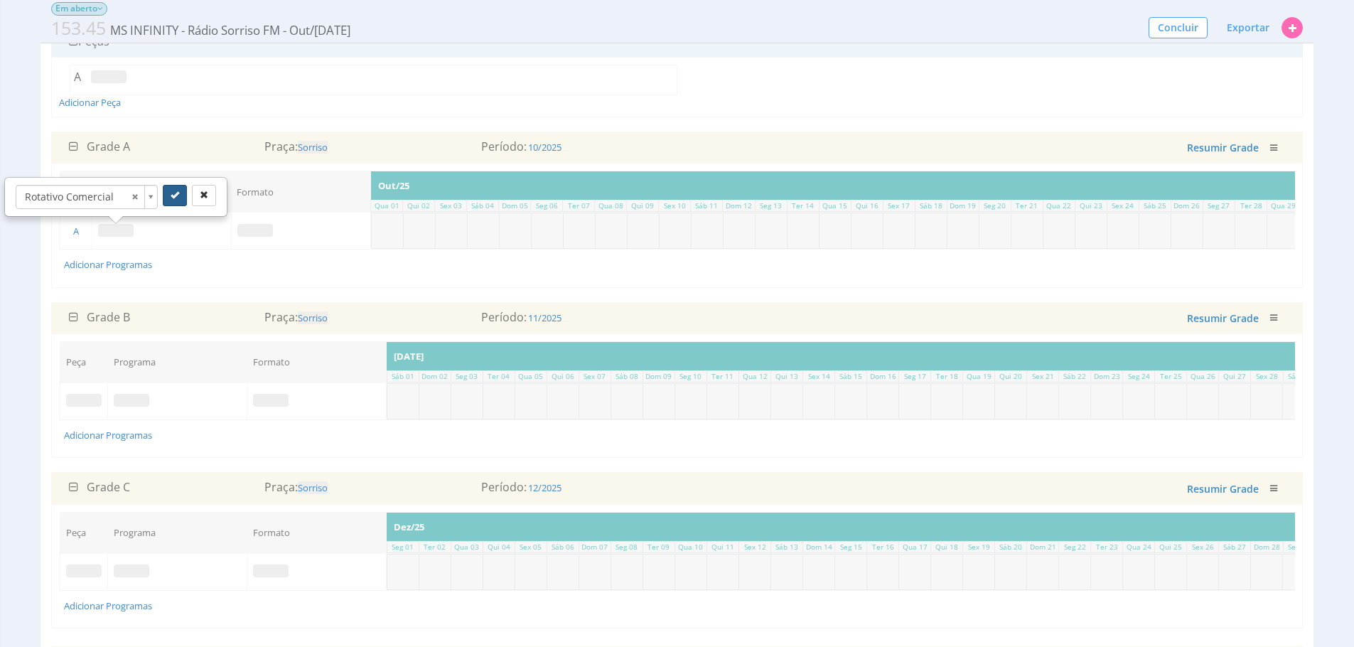
click at [170, 203] on button "submit" at bounding box center [175, 195] width 24 height 21
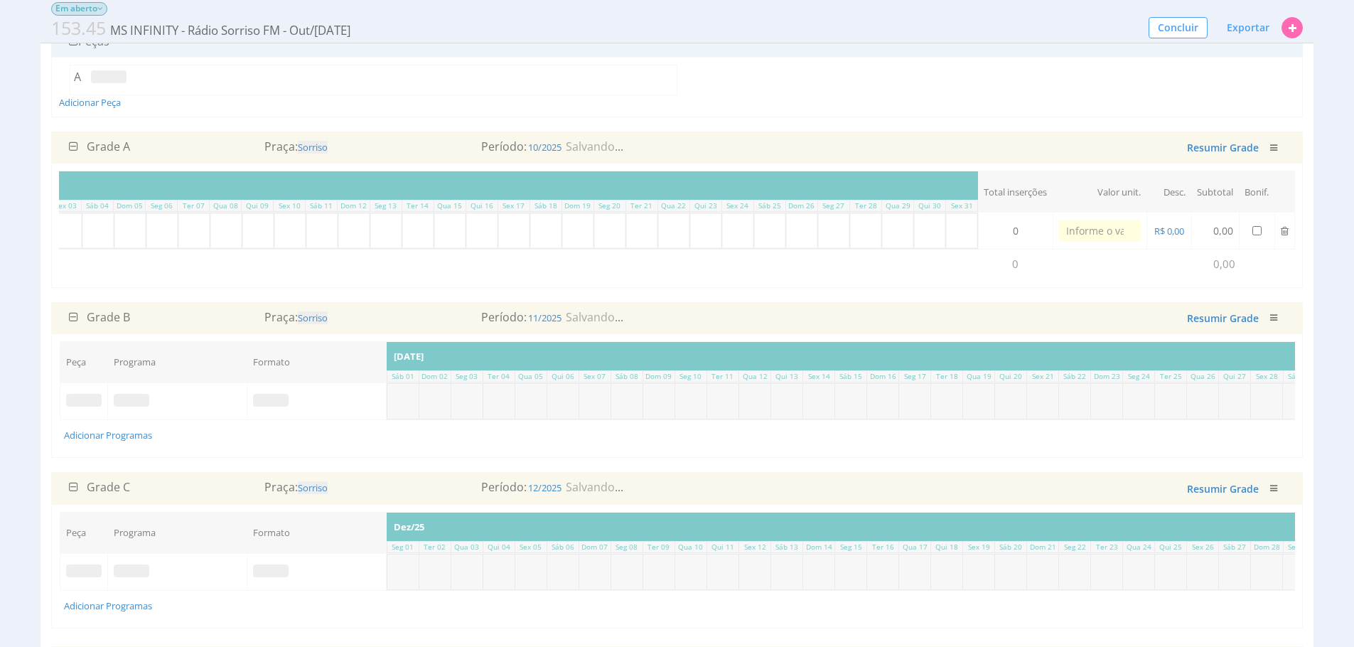
click at [75, 404] on td at bounding box center [84, 400] width 48 height 37
click at [78, 406] on span at bounding box center [84, 400] width 36 height 13
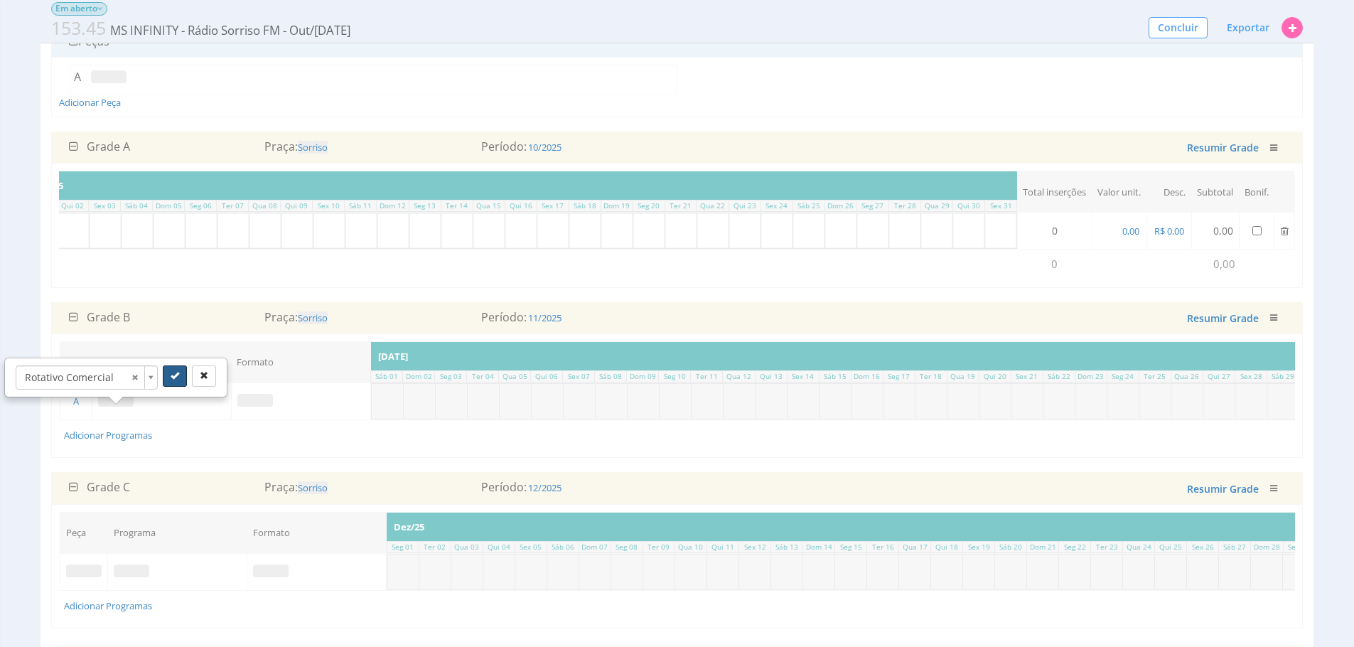
drag, startPoint x: 174, startPoint y: 373, endPoint x: 411, endPoint y: 390, distance: 237.2
click at [174, 373] on icon "submit" at bounding box center [175, 375] width 9 height 9
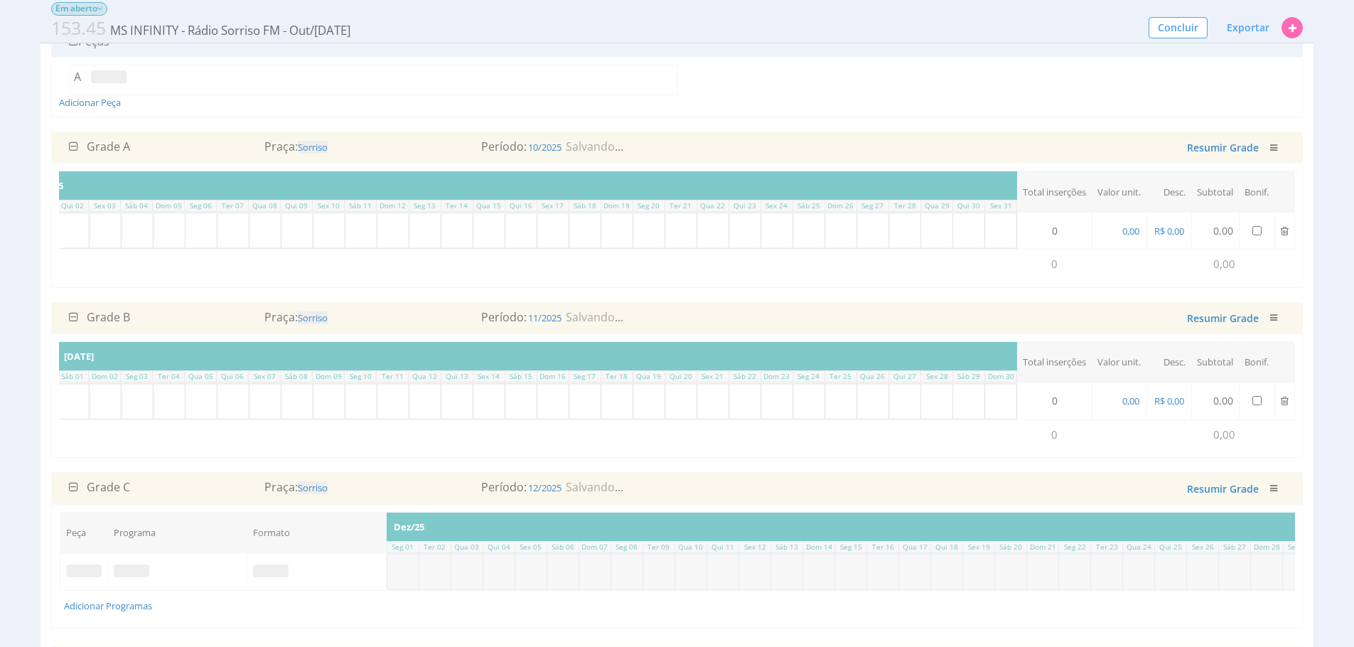
click at [338, 433] on td "Adicionar Programas" at bounding box center [381, 434] width 1271 height 30
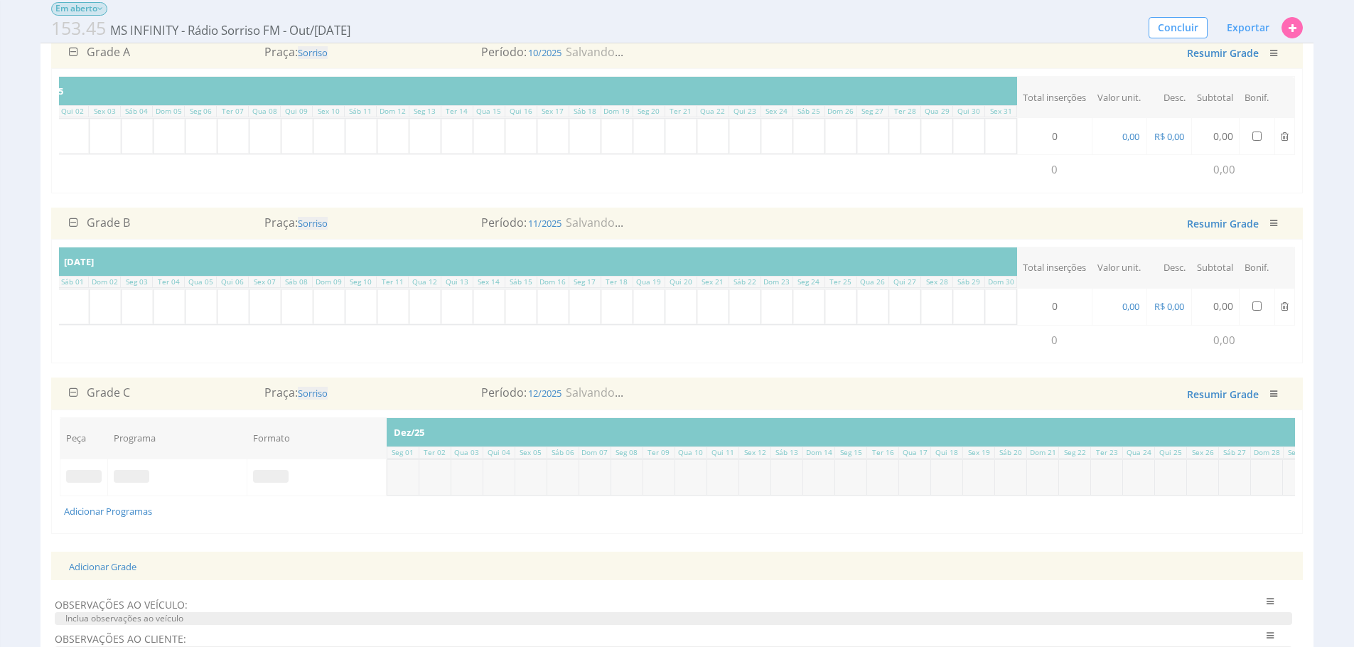
scroll to position [364, 0]
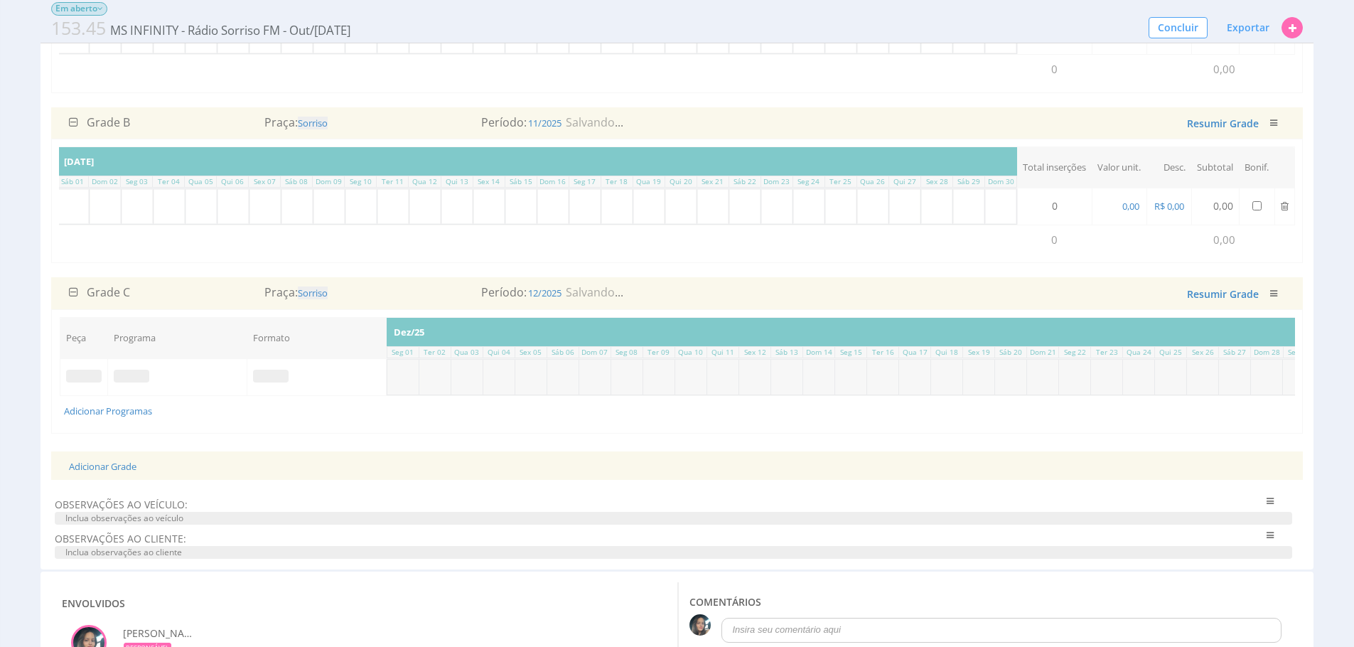
click at [75, 382] on span at bounding box center [84, 375] width 36 height 13
click at [171, 364] on icon "submit" at bounding box center [175, 361] width 9 height 9
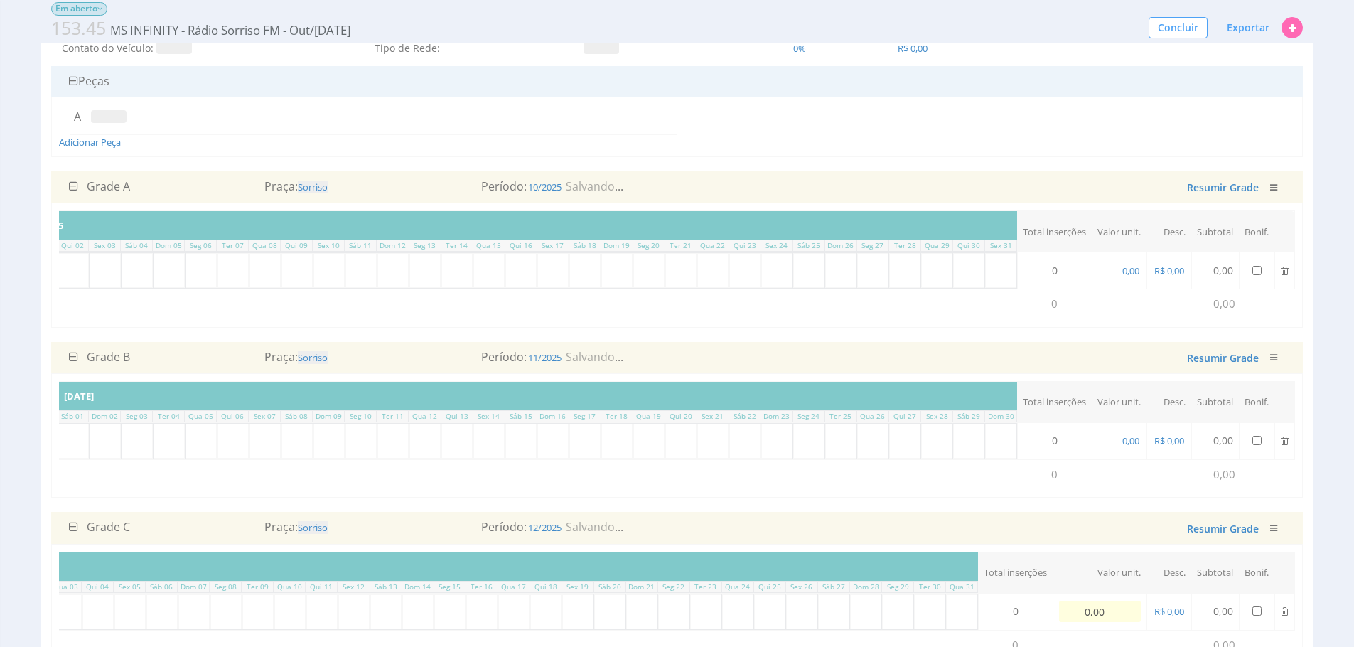
scroll to position [111, 0]
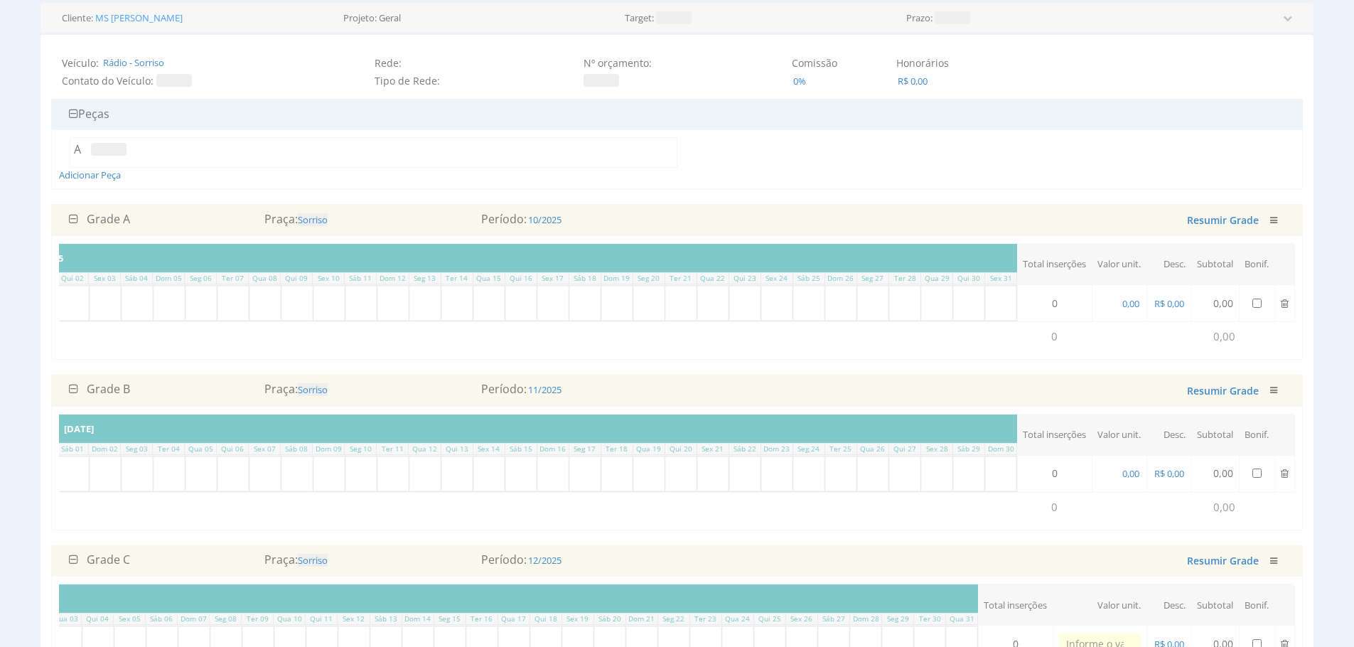
type input "0,00"
click at [1129, 302] on span "0,00" at bounding box center [1131, 303] width 20 height 13
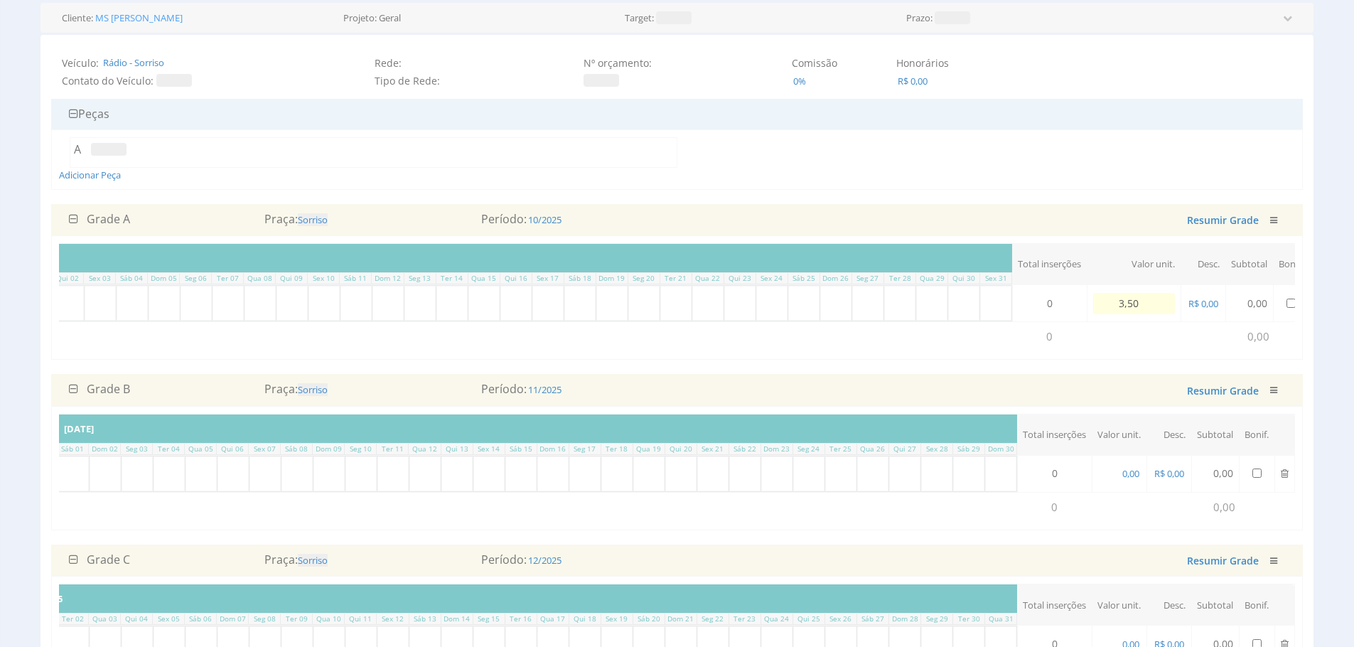
type input "35,00"
click at [1128, 480] on span "0,00" at bounding box center [1131, 473] width 20 height 13
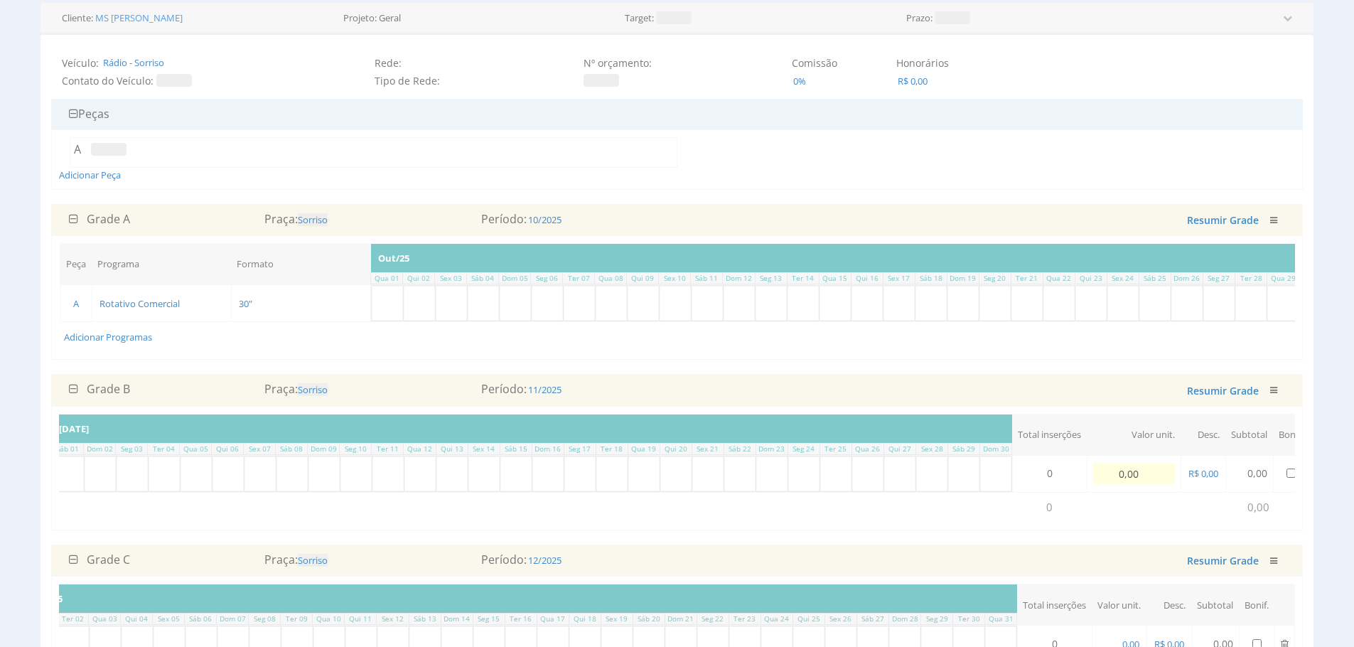
click at [1128, 482] on input "0,00" at bounding box center [1134, 473] width 82 height 21
type input "35,00"
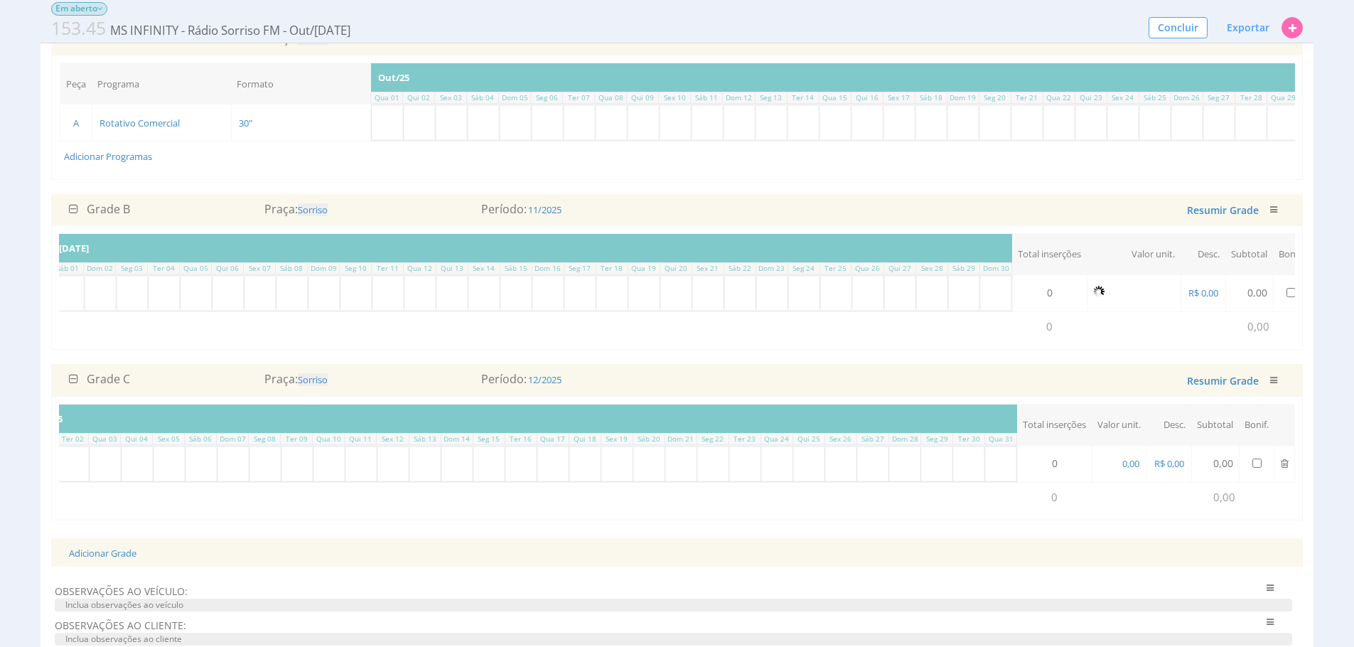
scroll to position [288, 0]
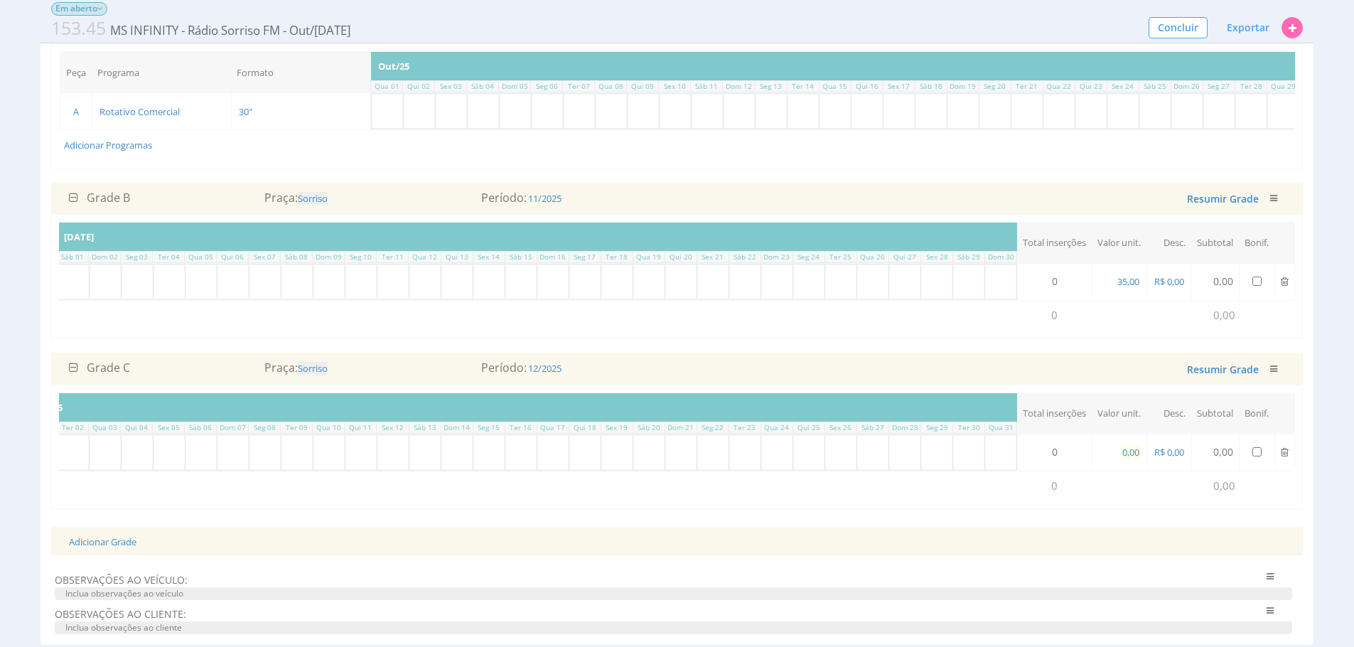
click at [1122, 458] on span "0,00" at bounding box center [1131, 452] width 20 height 13
type input "35,00"
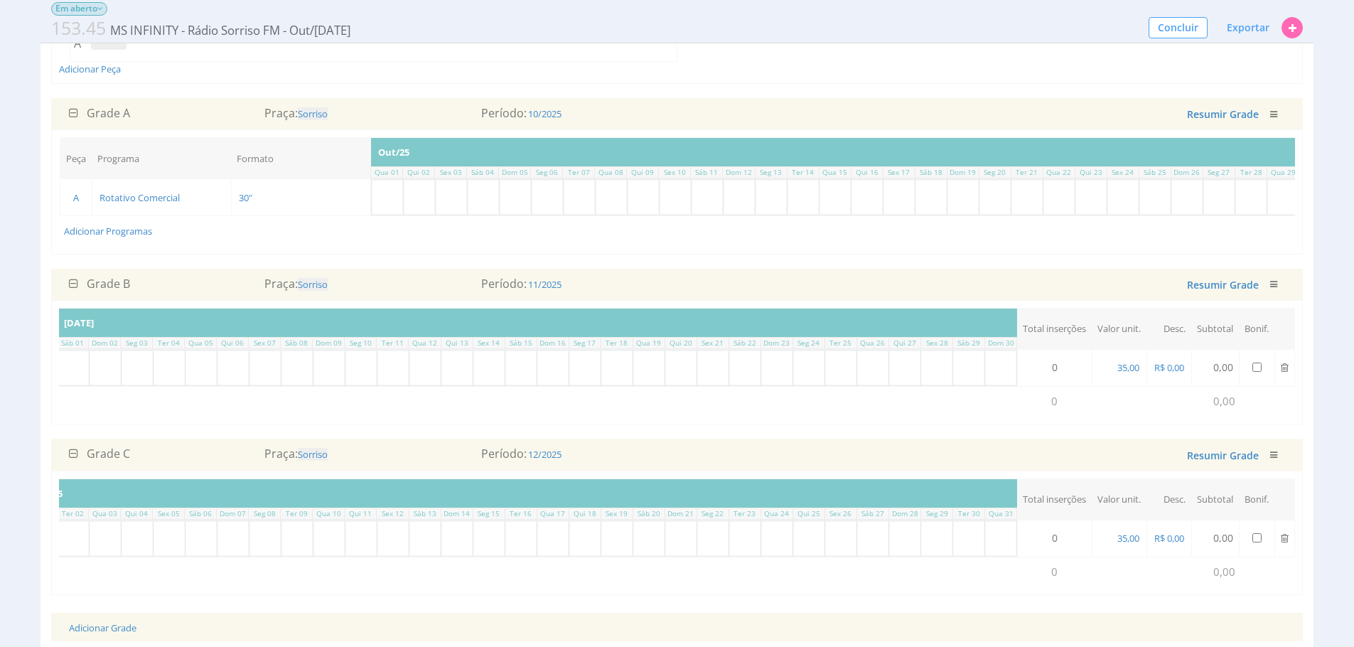
scroll to position [200, 0]
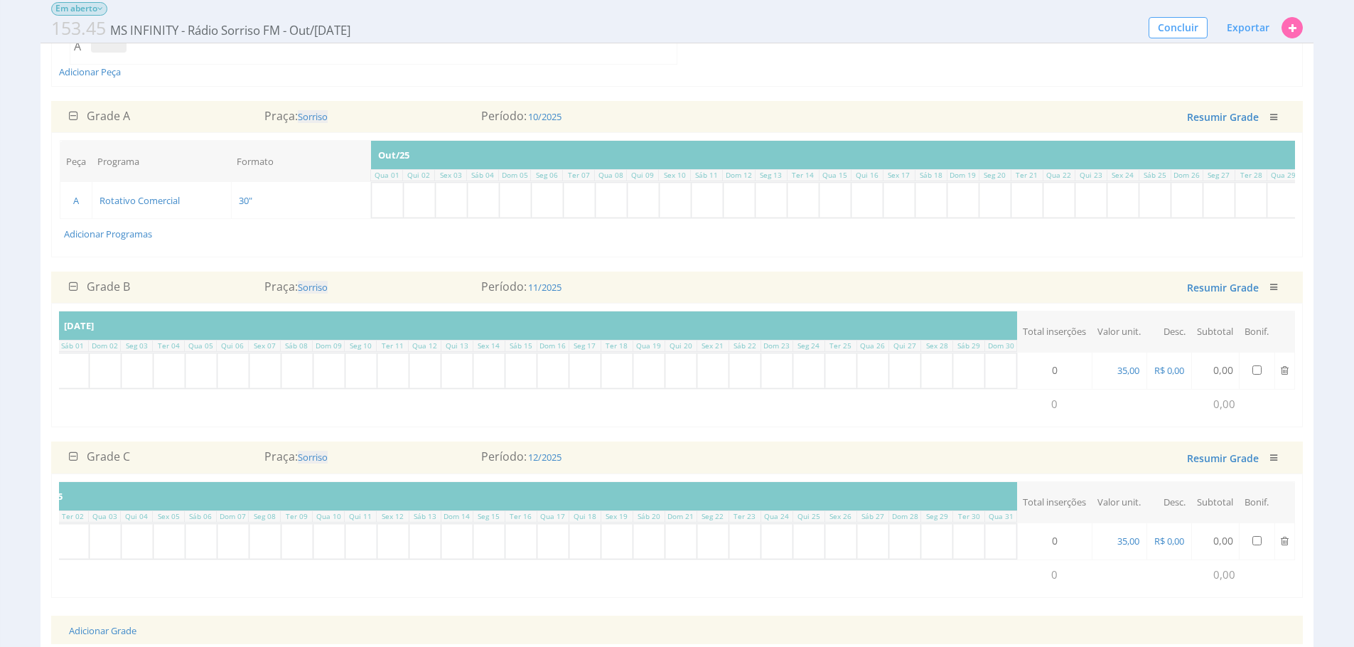
click at [676, 198] on input "text" at bounding box center [674, 200] width 31 height 35
type input "5"
click at [778, 210] on input "text" at bounding box center [770, 200] width 31 height 35
type input "5"
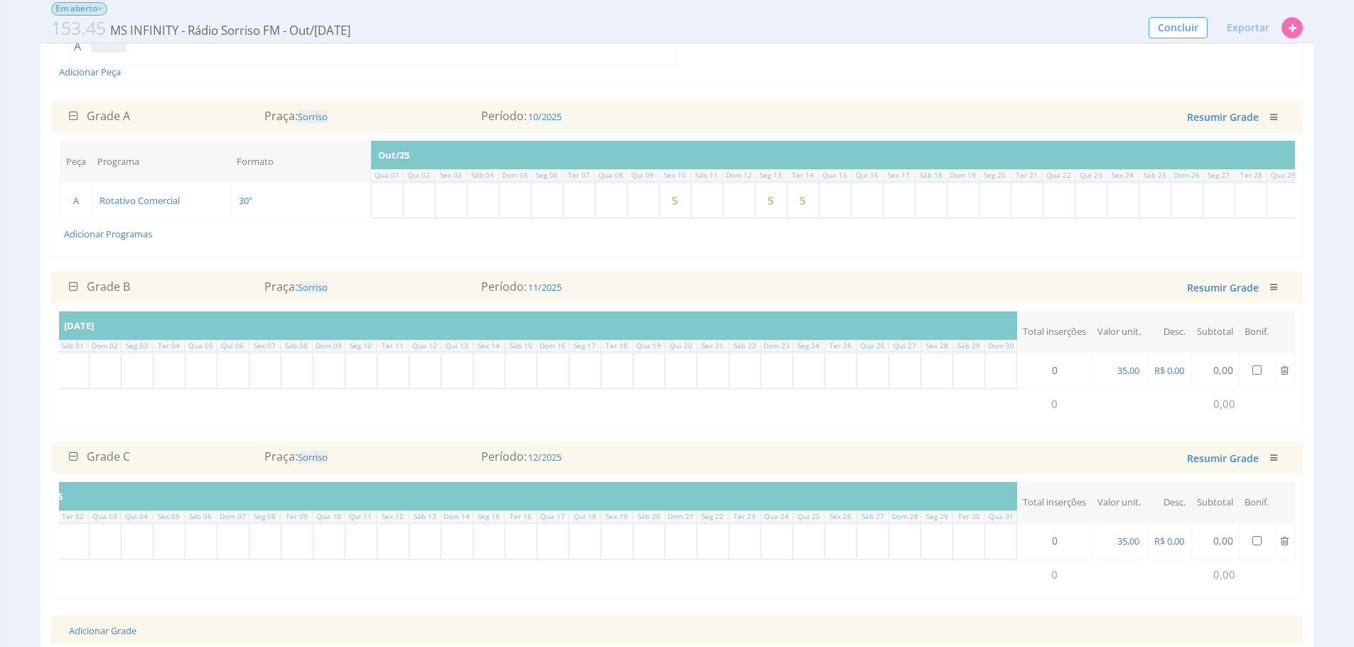
type input "5"
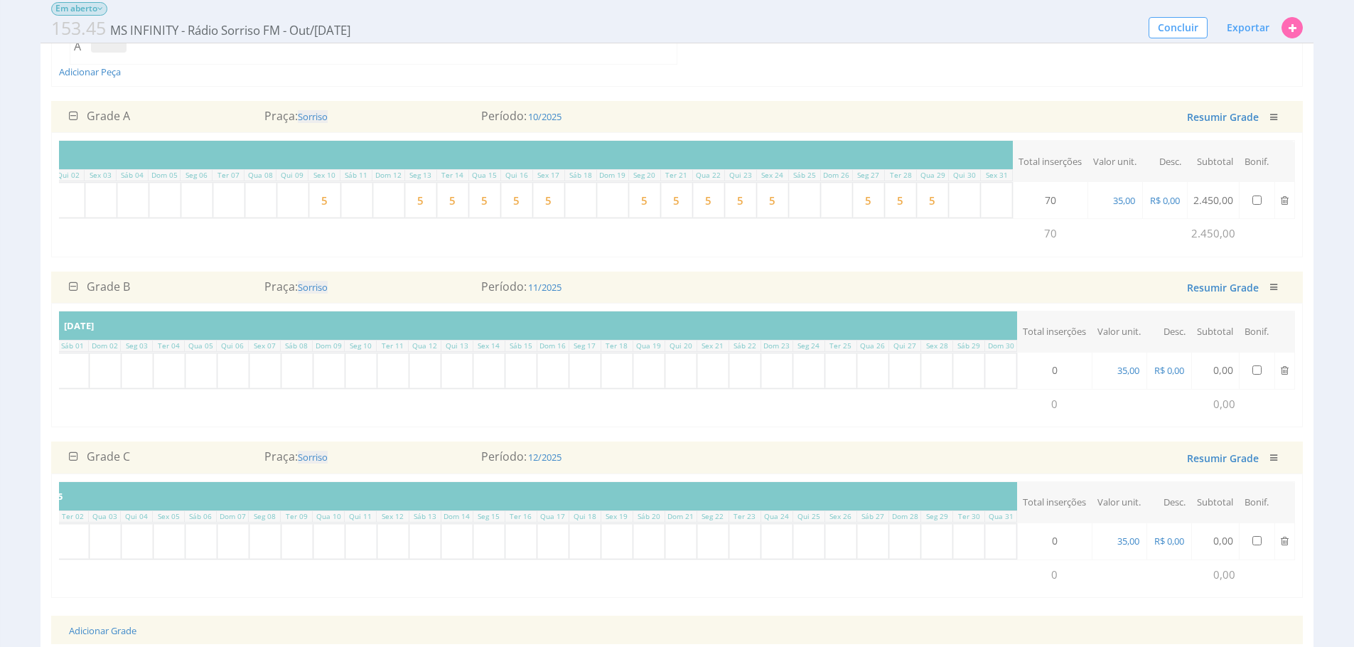
type input "5"
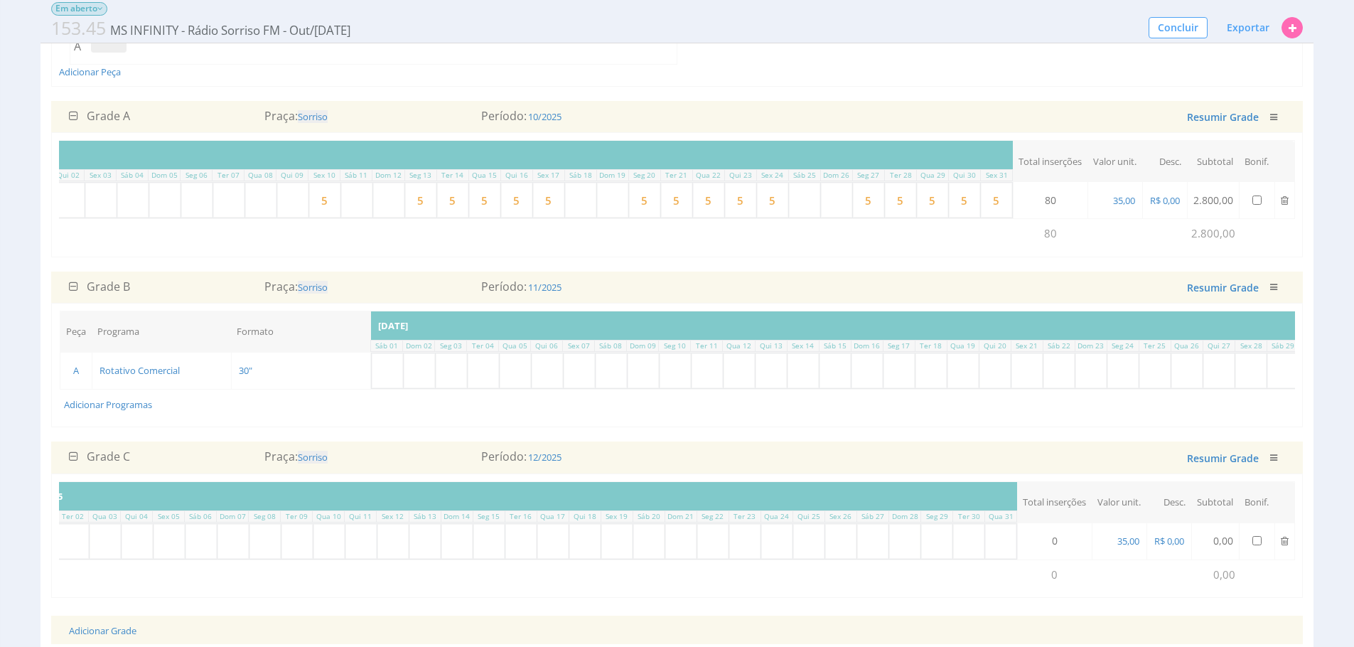
click at [436, 388] on input "text" at bounding box center [451, 370] width 31 height 35
type input "5"
click at [512, 387] on input "55" at bounding box center [515, 370] width 31 height 35
type input "5"
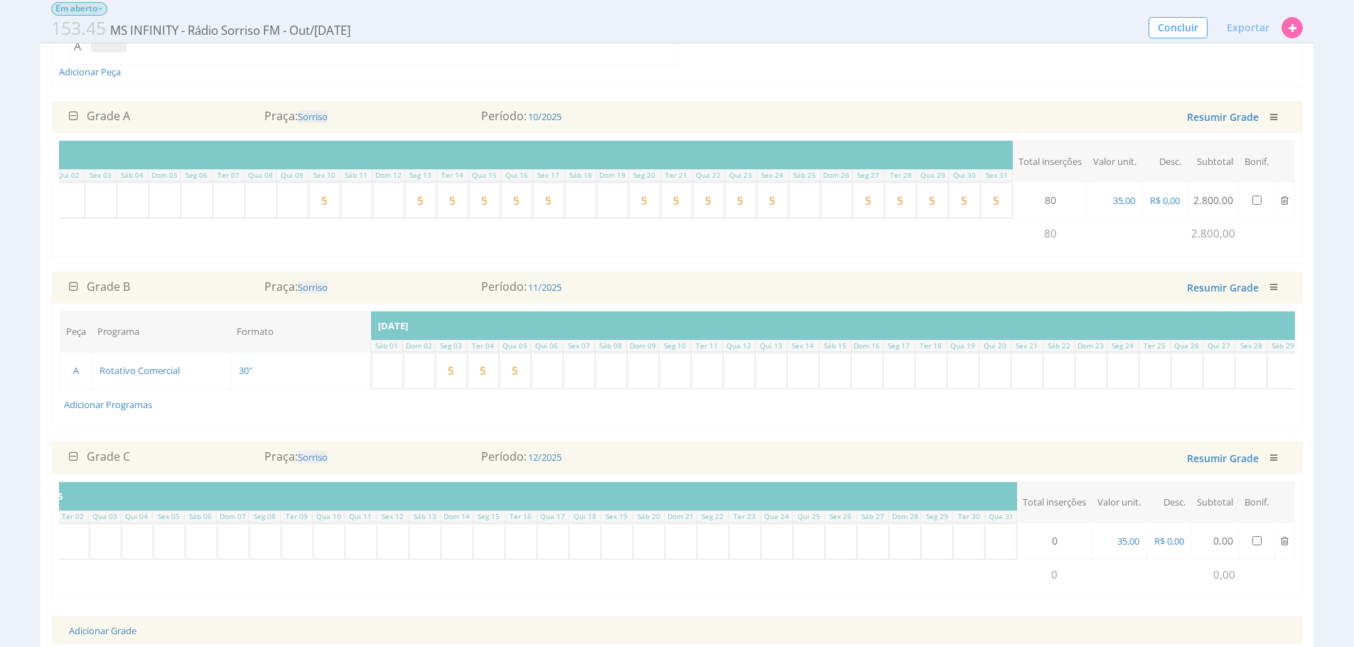
type input "5"
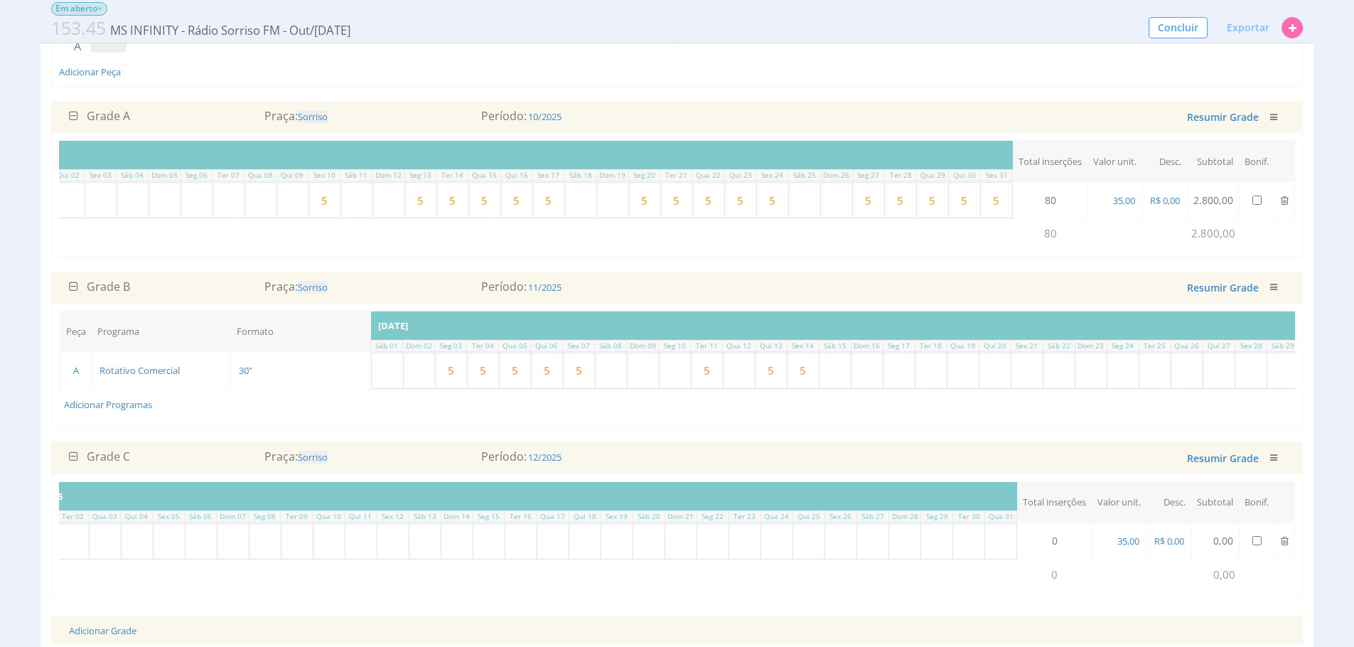
click at [679, 383] on input "text" at bounding box center [674, 370] width 31 height 35
type input "5"
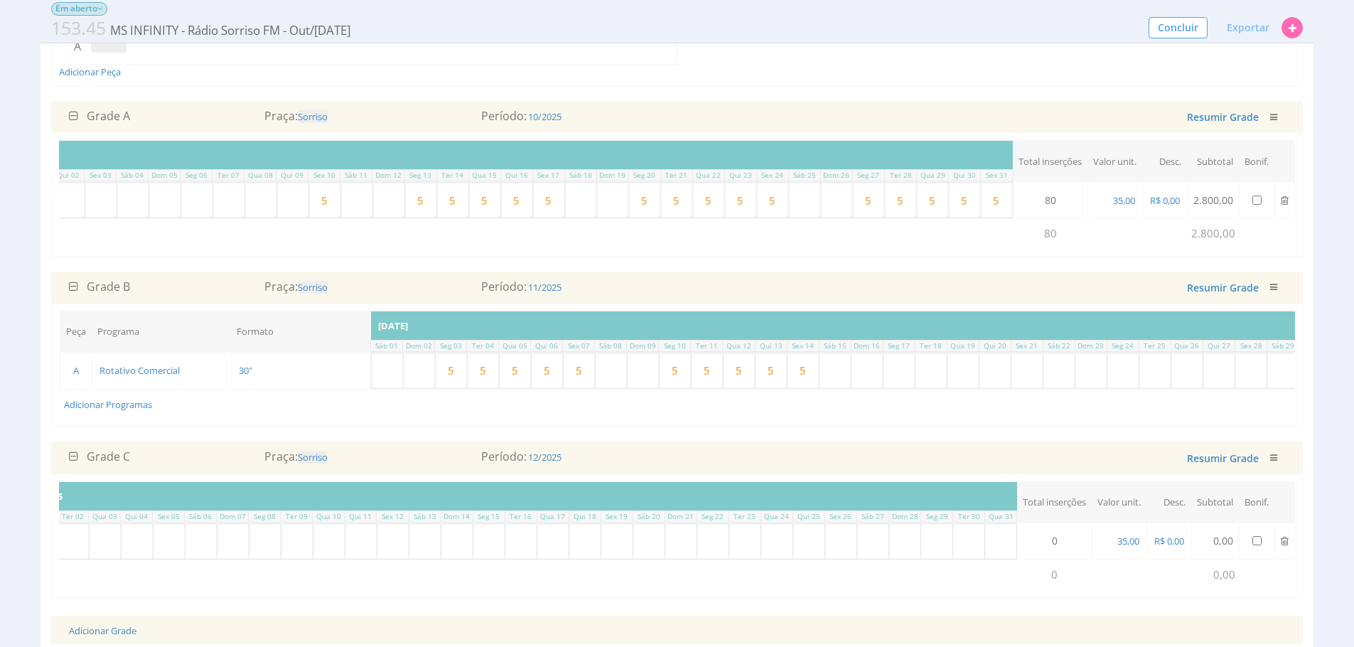
type input "5"
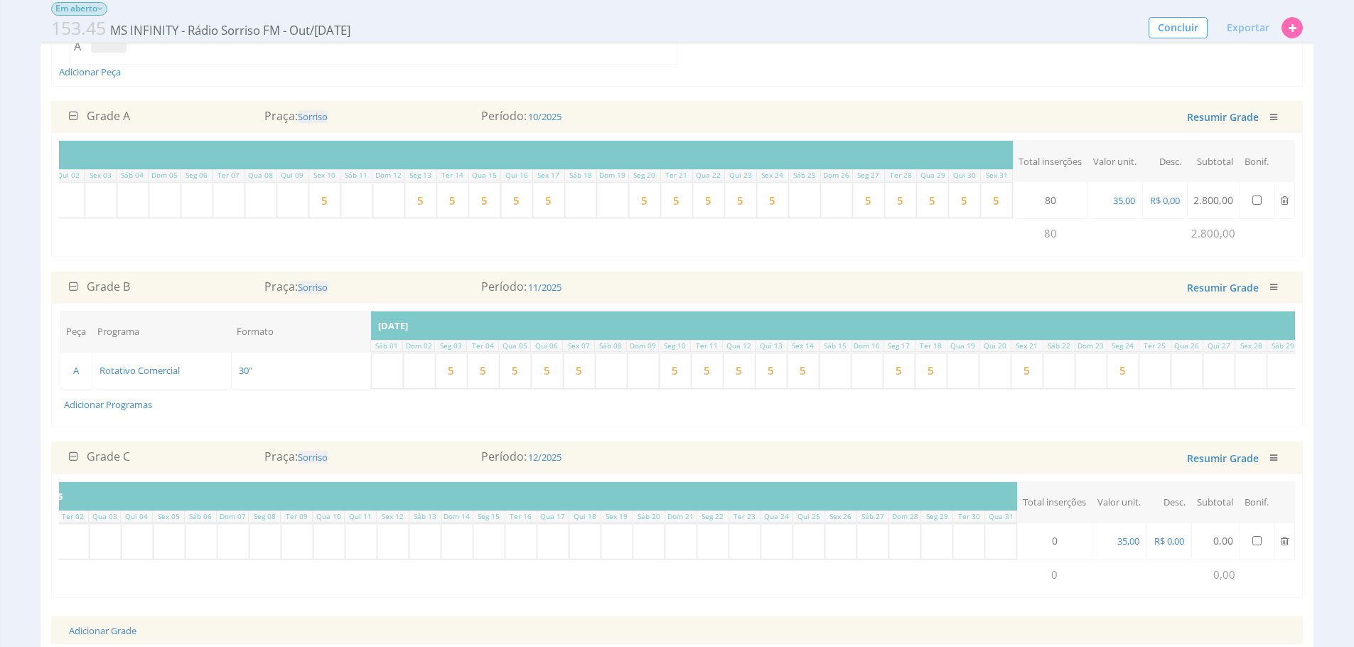
type input "5"
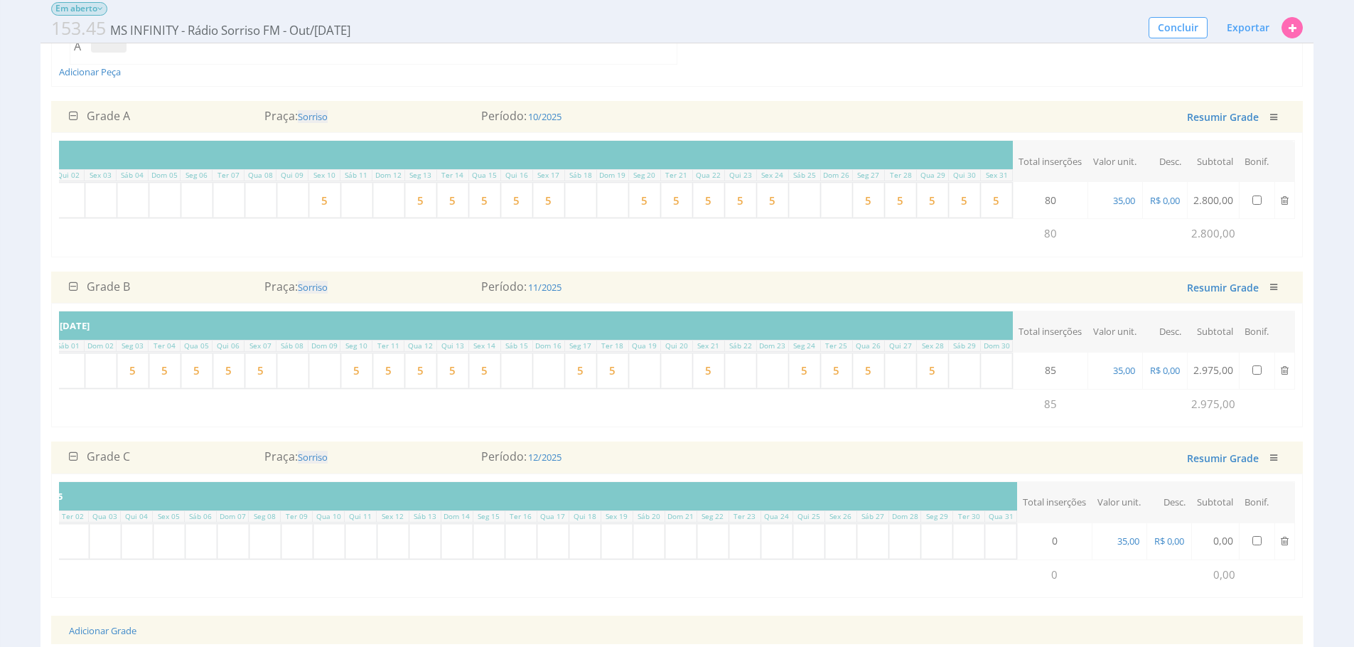
click at [640, 375] on input "text" at bounding box center [644, 370] width 31 height 35
type input "5"
click at [661, 379] on input "text" at bounding box center [676, 370] width 31 height 35
type input "5"
click at [887, 382] on input "text" at bounding box center [900, 370] width 31 height 35
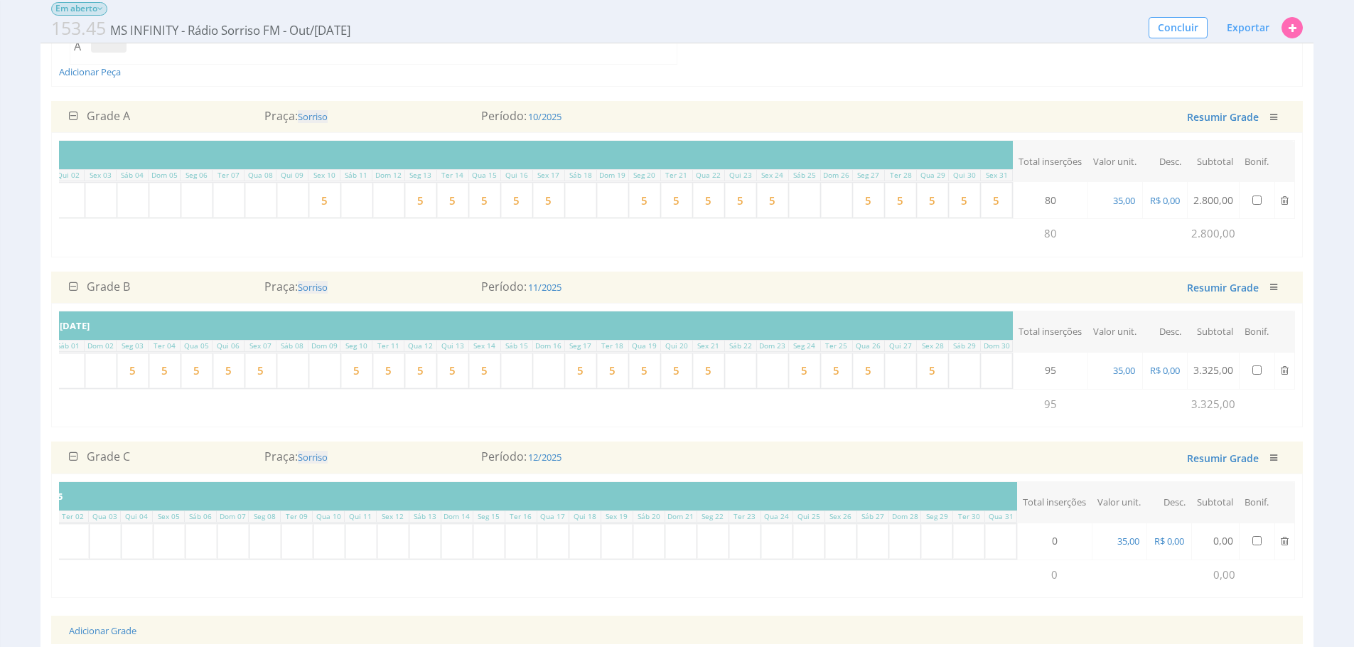
type input "5"
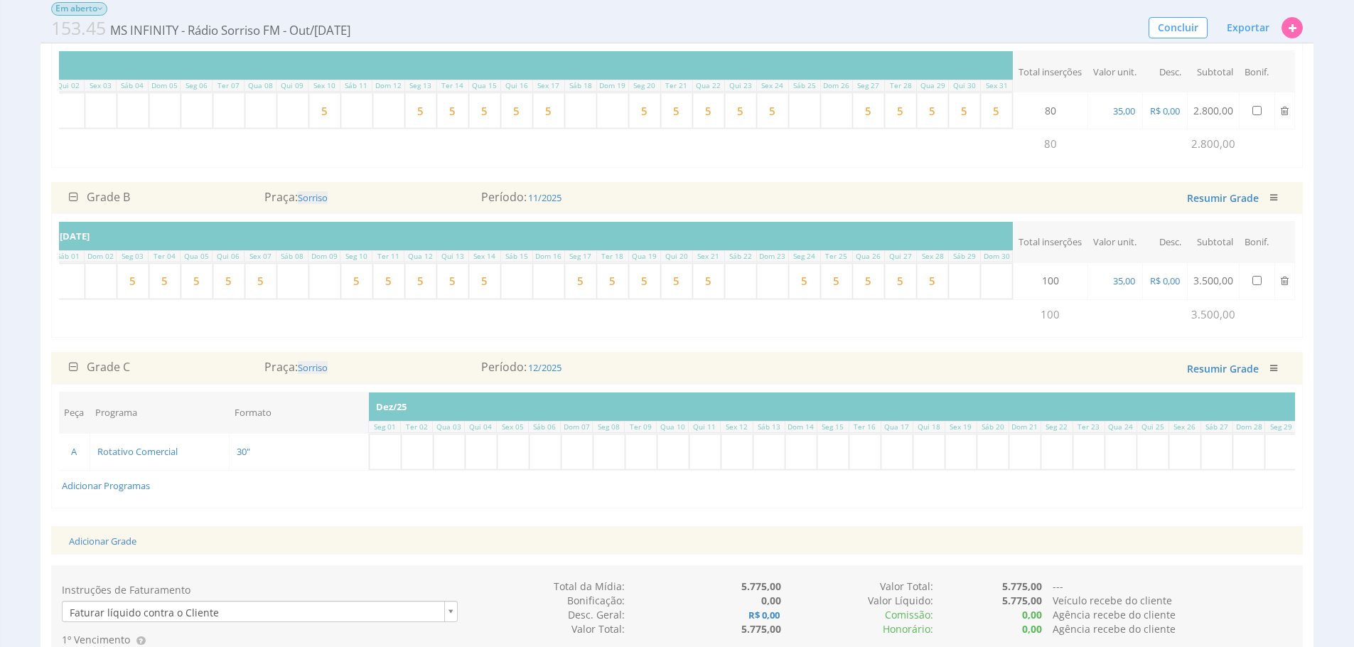
scroll to position [0, 0]
click at [378, 469] on input "text" at bounding box center [387, 451] width 31 height 35
type input "5"
type input "55"
type input "5"
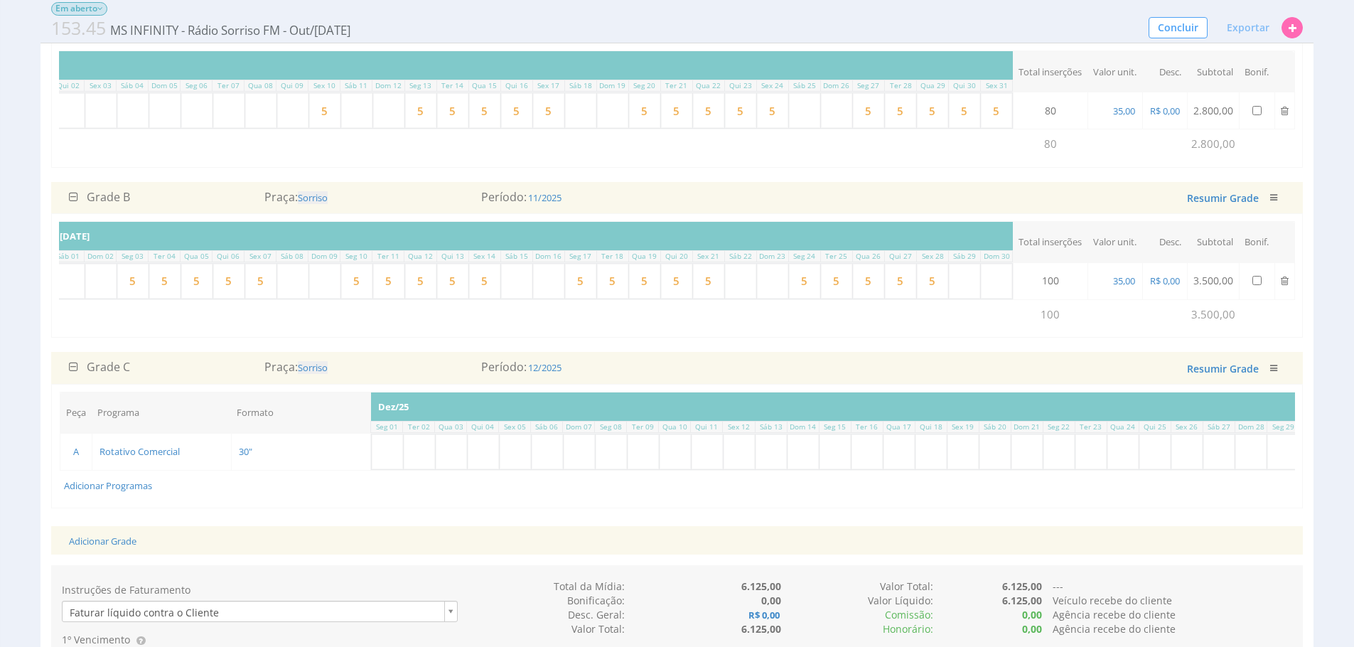
type input "5"
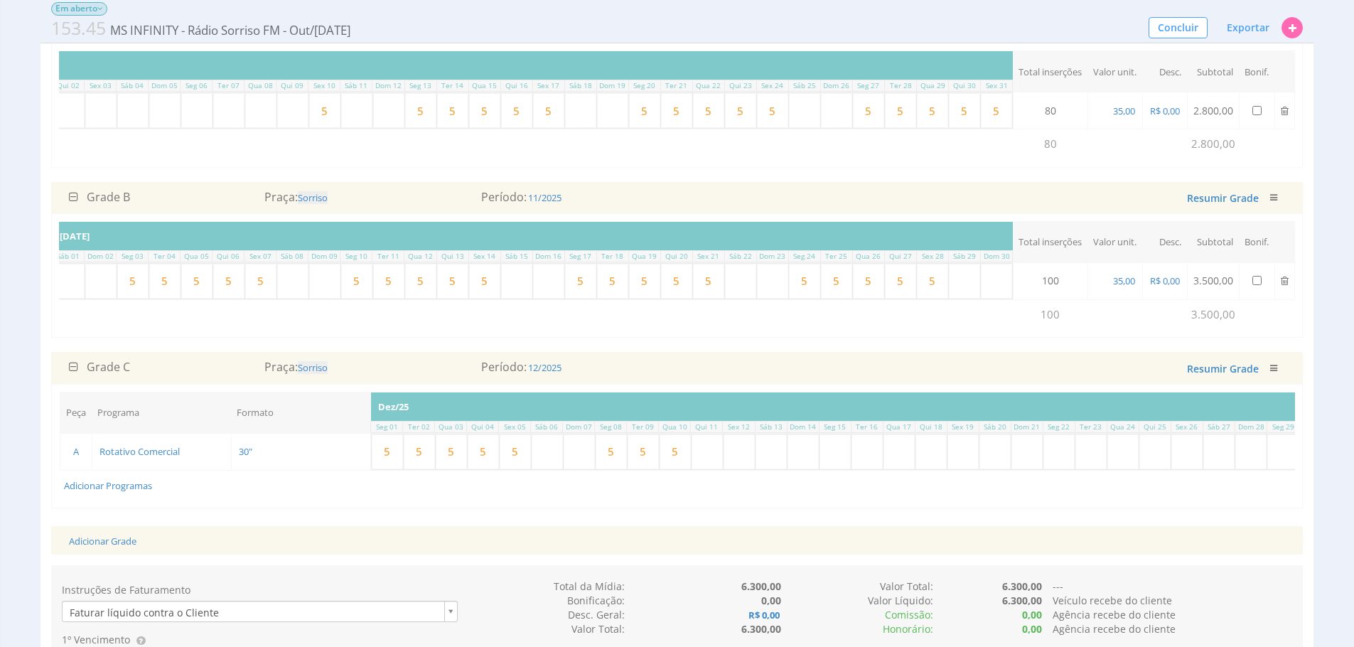
type input "5"
click at [685, 469] on input "text" at bounding box center [674, 451] width 31 height 35
type input "5"
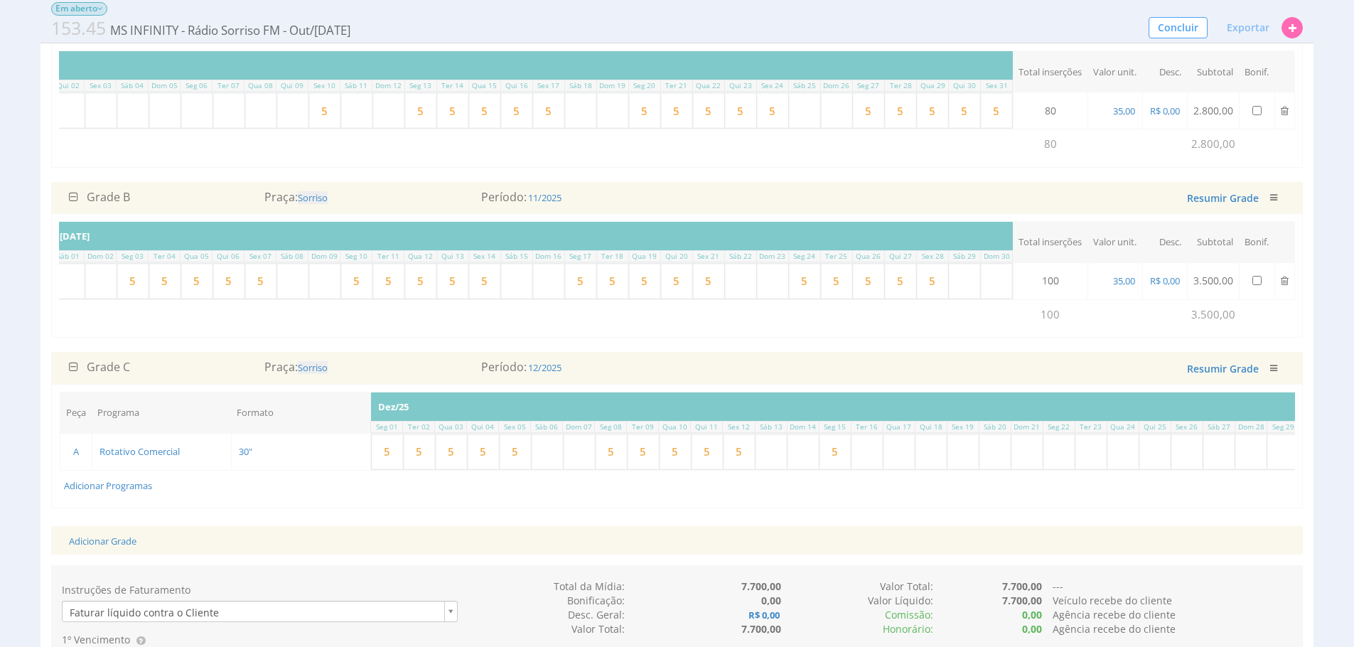
type input "5"
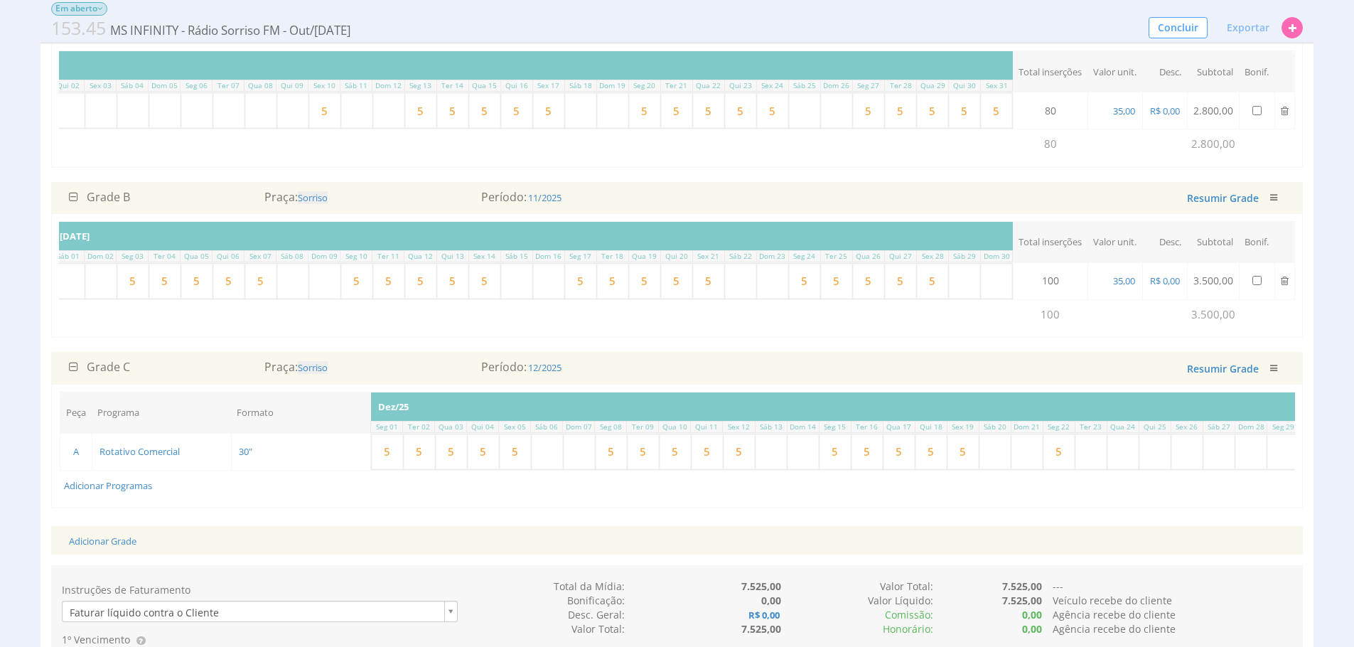
type input "5"
click at [1052, 463] on input "text" at bounding box center [1058, 451] width 31 height 35
type input "5"
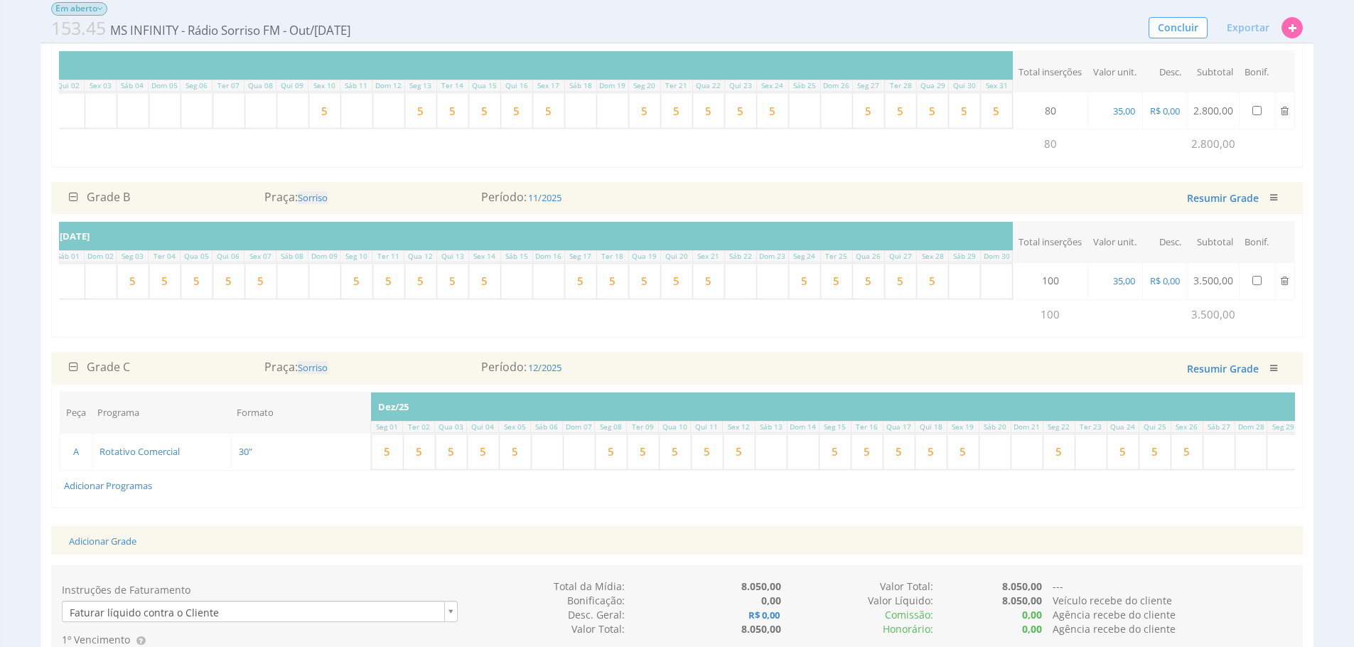
type input "5"
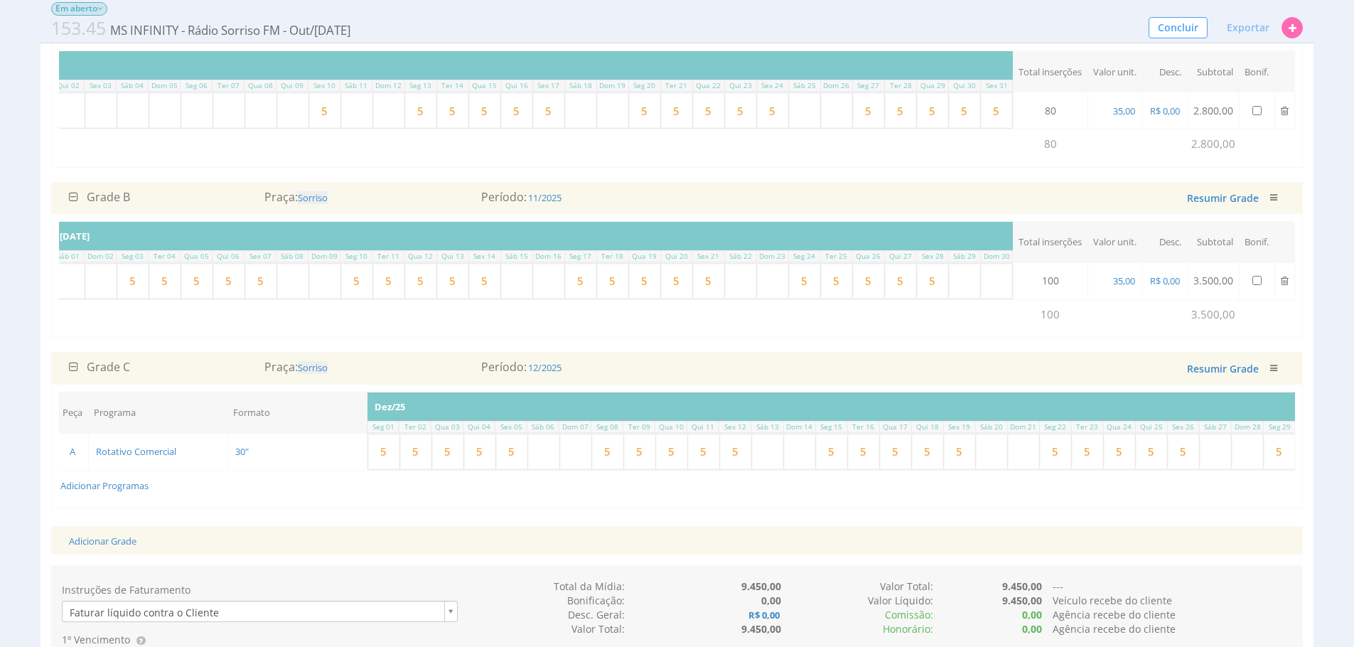
scroll to position [0, 355]
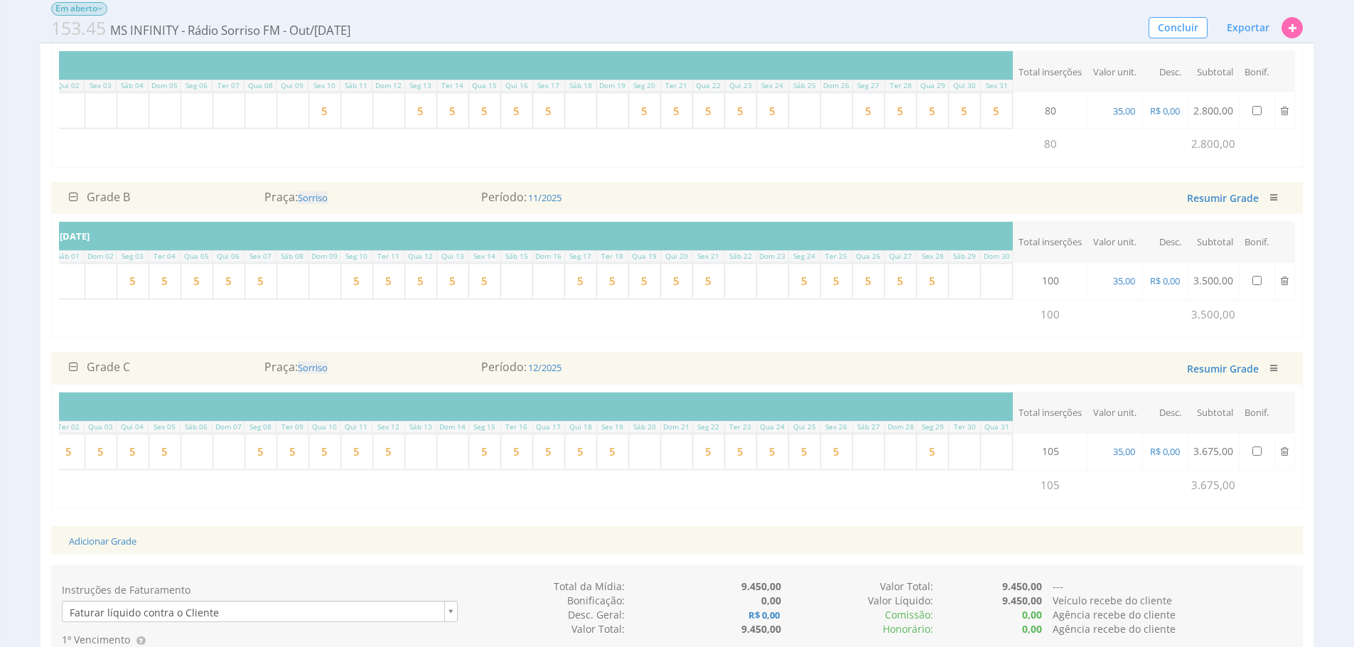
type input "5"
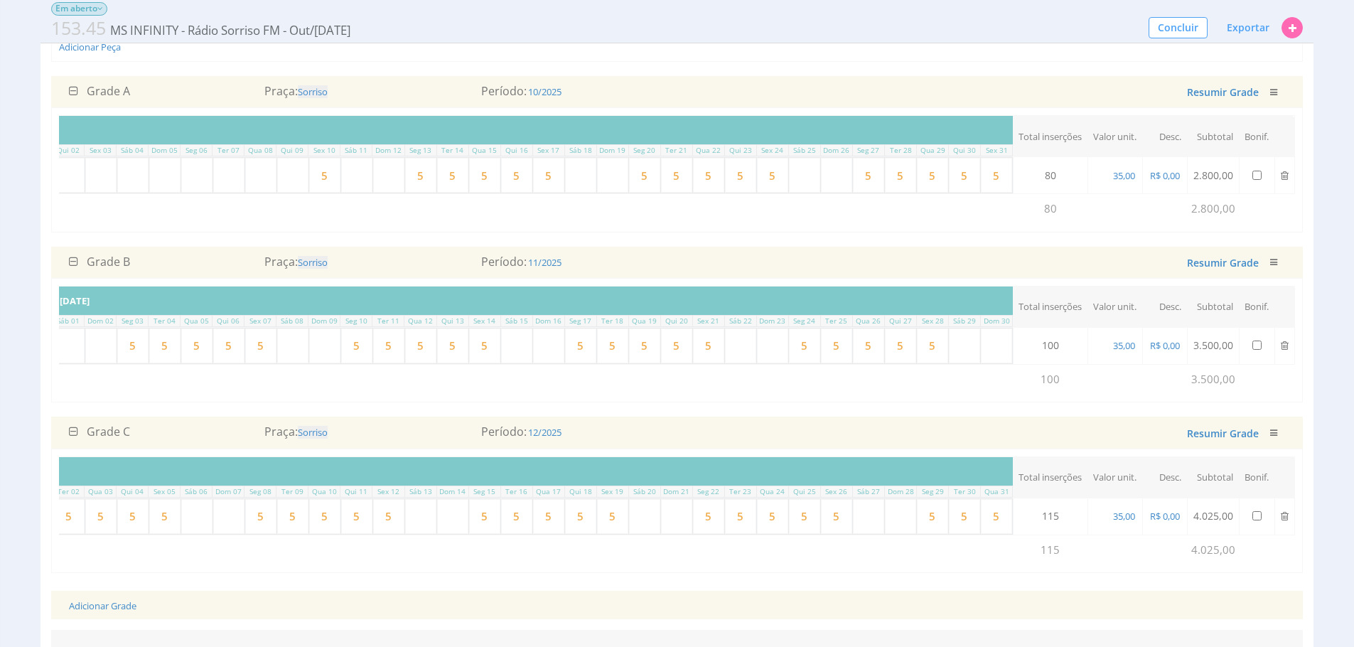
scroll to position [215, 0]
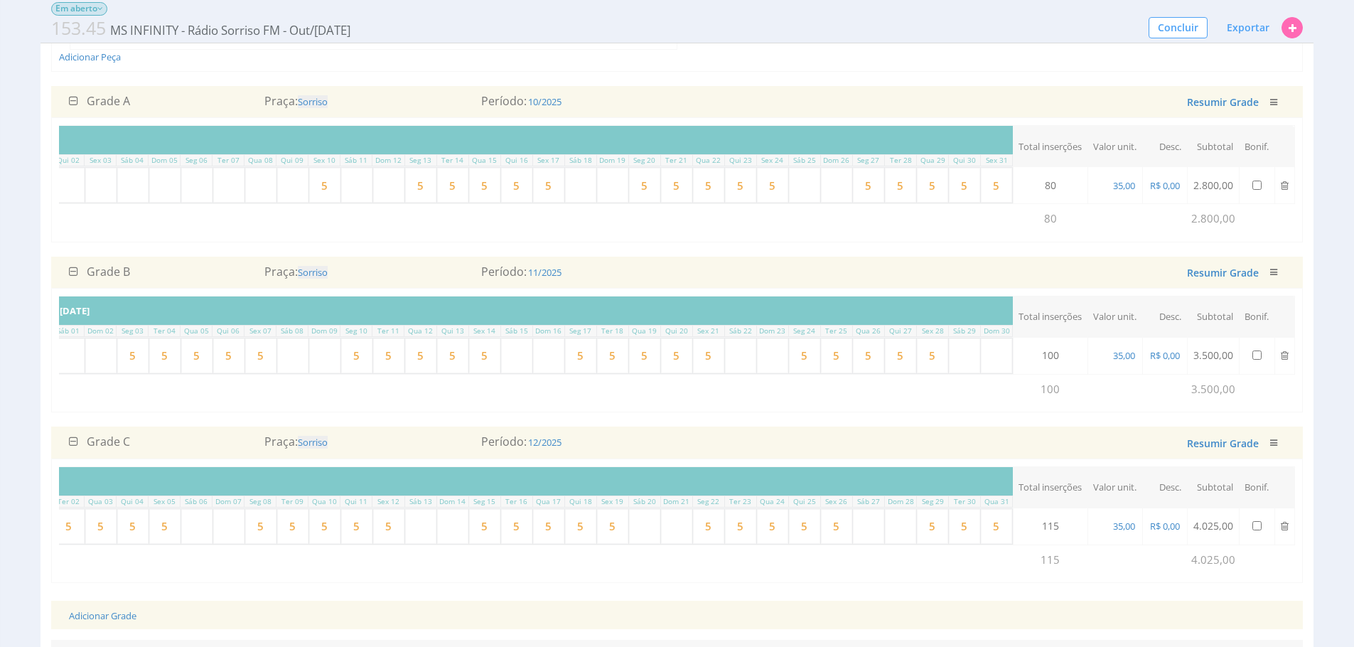
type input "5"
click at [954, 540] on input "5" at bounding box center [964, 526] width 31 height 35
type input "5"
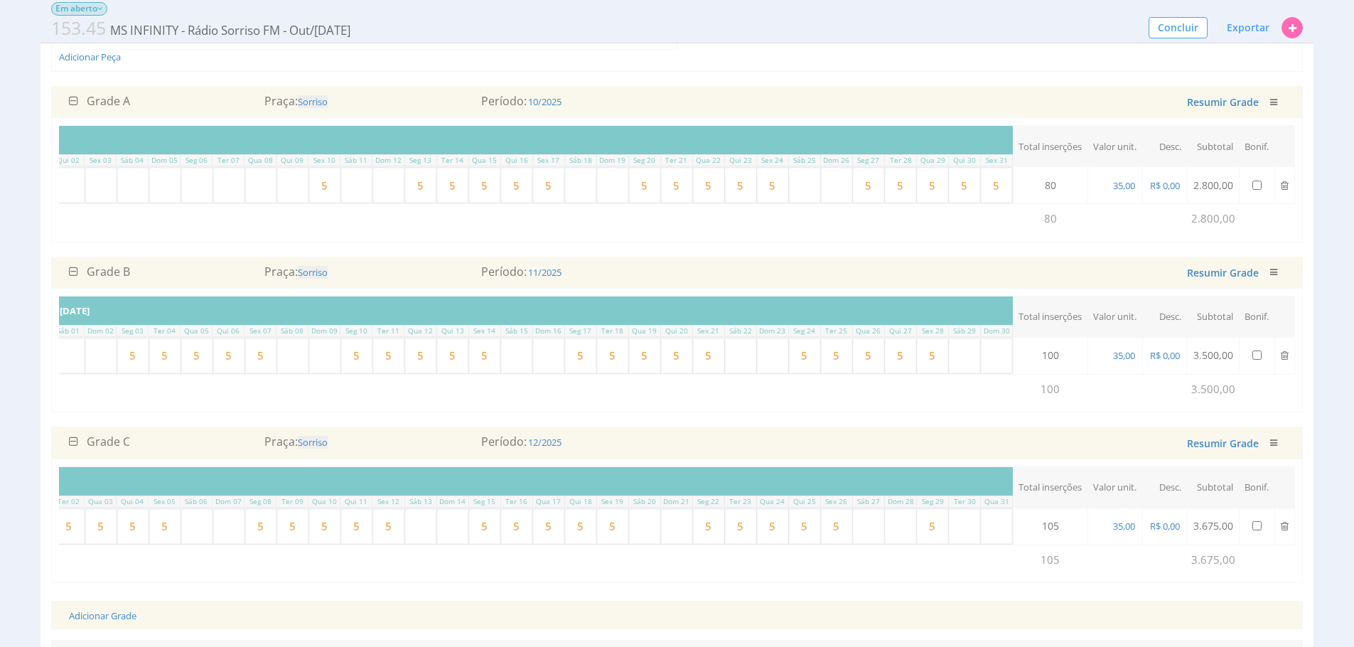
click at [939, 544] on input "5" at bounding box center [932, 526] width 31 height 35
type input "5"
click at [832, 544] on input "5" at bounding box center [836, 526] width 31 height 35
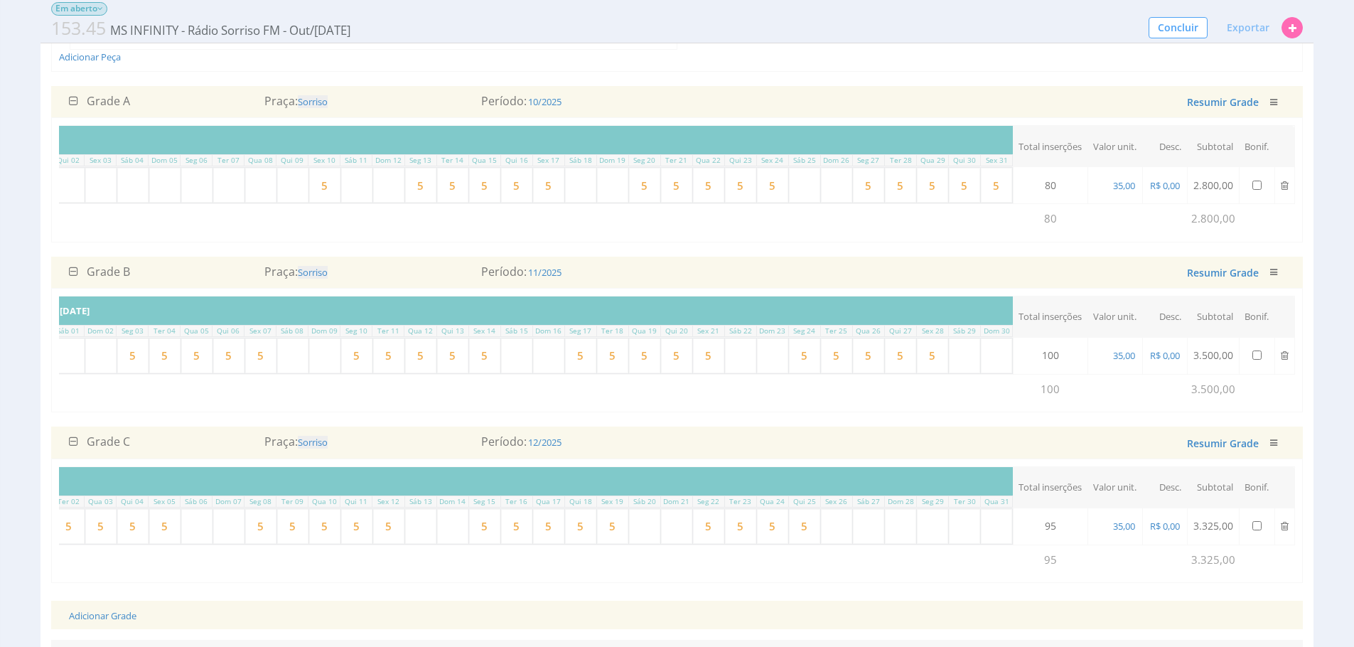
click at [799, 544] on input "5" at bounding box center [804, 526] width 31 height 35
click at [799, 544] on input "text" at bounding box center [804, 526] width 31 height 35
type input "5"
drag, startPoint x: 795, startPoint y: 551, endPoint x: 770, endPoint y: 554, distance: 25.1
click at [770, 544] on input "5" at bounding box center [772, 526] width 31 height 35
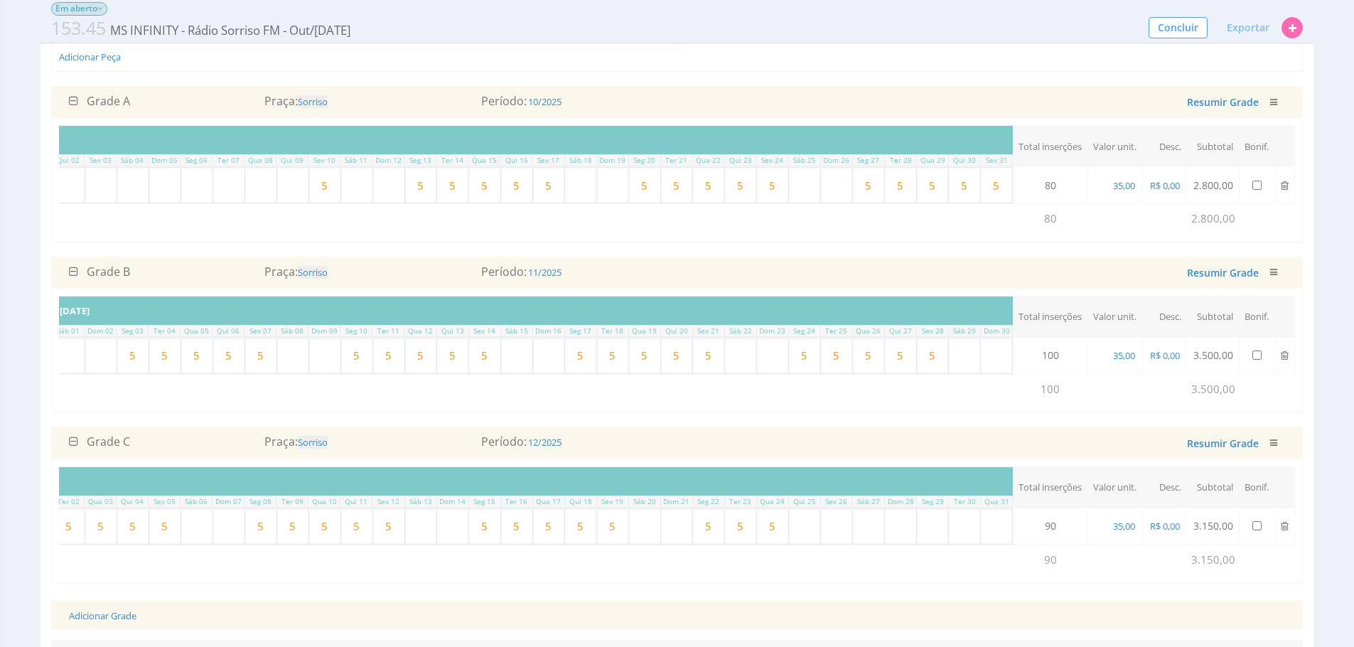
click at [770, 544] on input "5" at bounding box center [772, 526] width 31 height 35
type input "5"
click at [733, 544] on input "5" at bounding box center [740, 526] width 31 height 35
click at [713, 544] on input "5" at bounding box center [708, 526] width 31 height 35
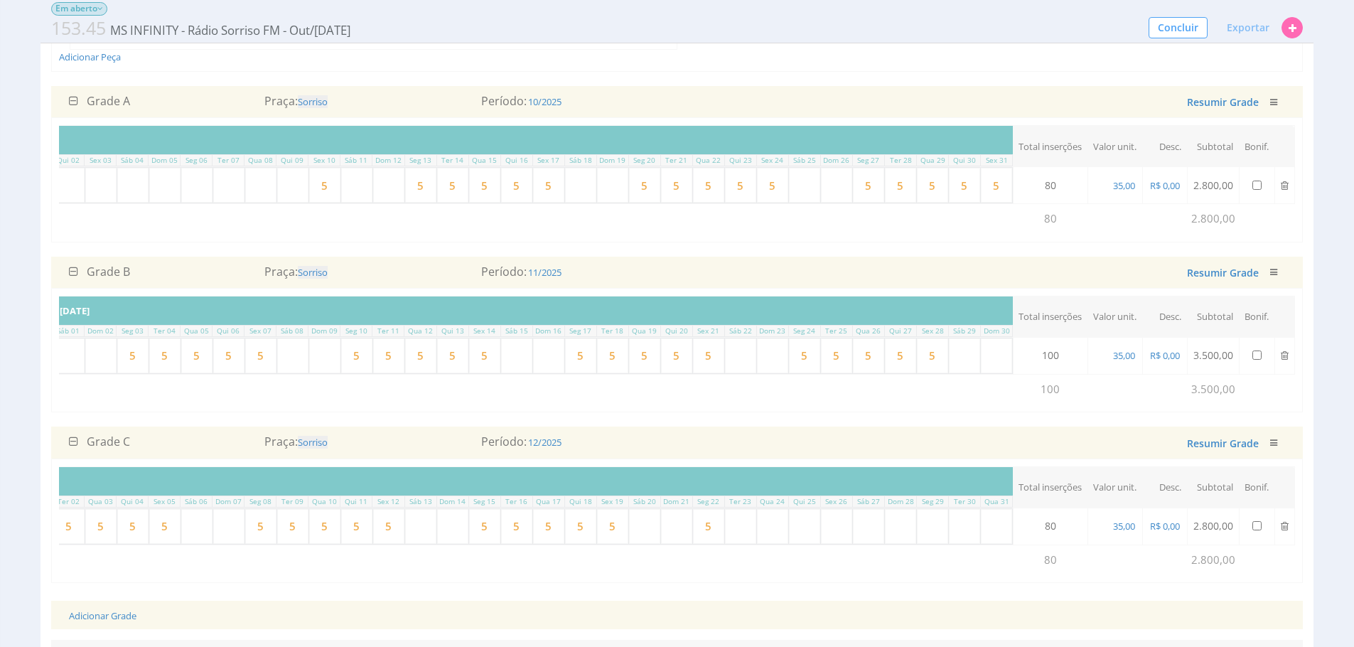
click at [713, 544] on input "5" at bounding box center [708, 526] width 31 height 35
type input "5"
click at [483, 544] on input "5" at bounding box center [484, 526] width 31 height 35
click at [539, 544] on input "5" at bounding box center [548, 526] width 31 height 35
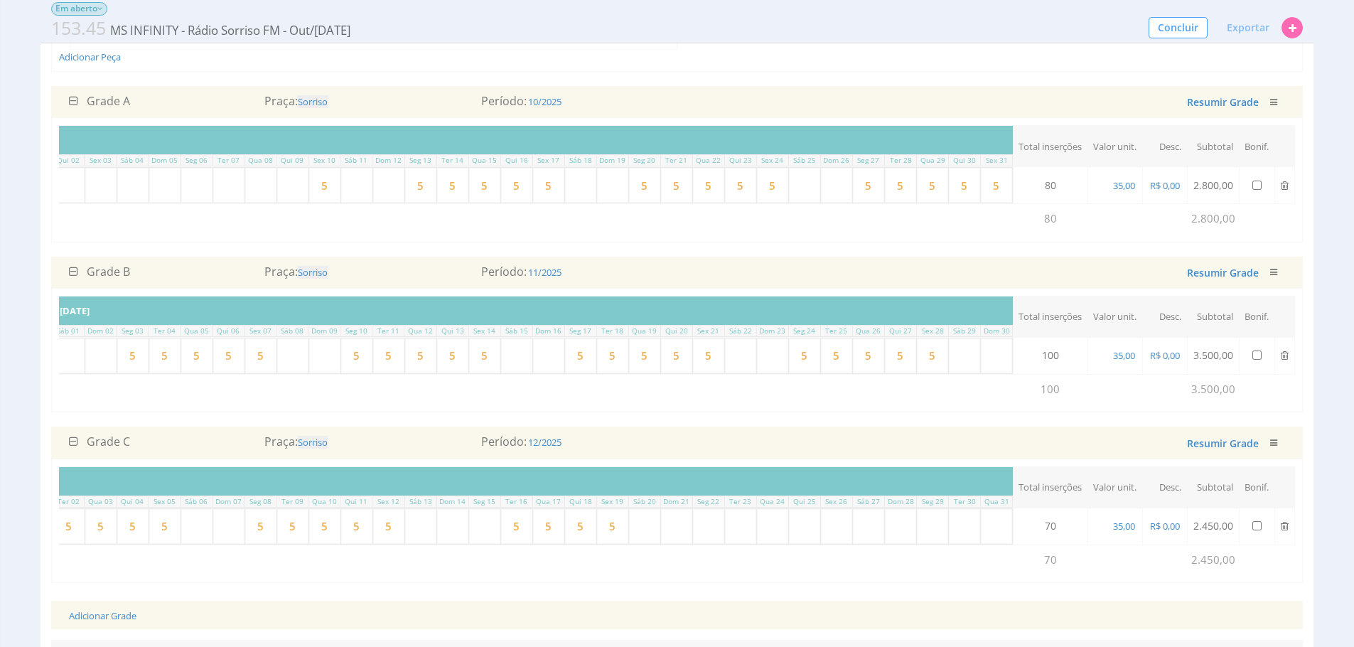
click at [538, 544] on input "5" at bounding box center [548, 526] width 31 height 35
type input "5"
click at [567, 541] on input "5" at bounding box center [580, 526] width 31 height 35
type input "5"
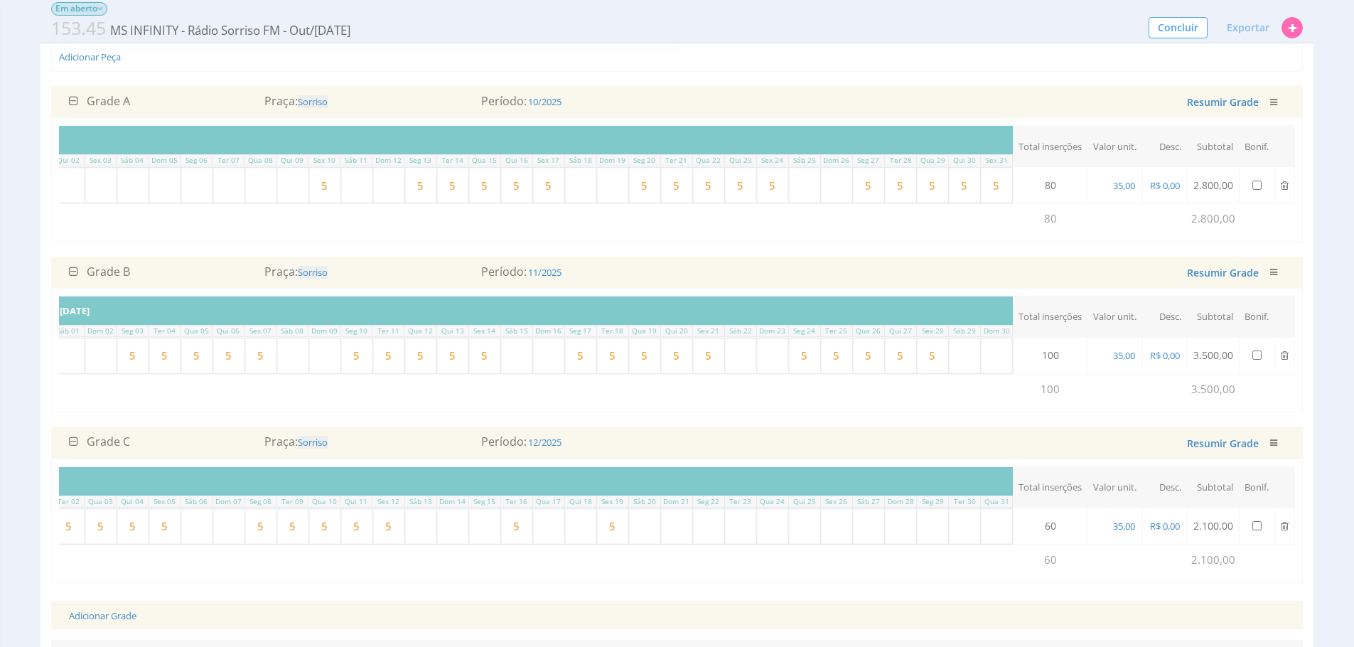
click at [600, 541] on input "5" at bounding box center [612, 526] width 31 height 35
type input "5"
click at [514, 544] on input "5" at bounding box center [516, 526] width 31 height 35
click at [514, 544] on input "text" at bounding box center [516, 526] width 31 height 35
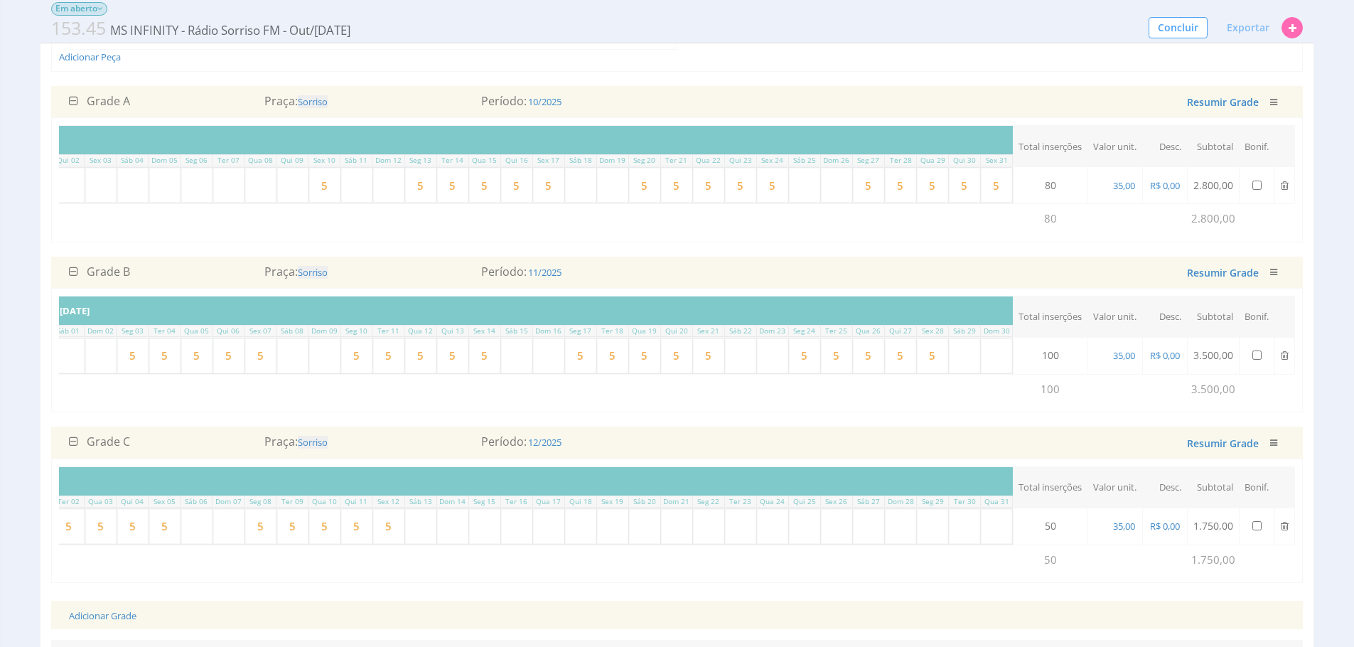
type input "5"
click at [397, 544] on input "5" at bounding box center [388, 526] width 31 height 35
click at [436, 570] on td "Adicionar Programas" at bounding box center [361, 559] width 1303 height 30
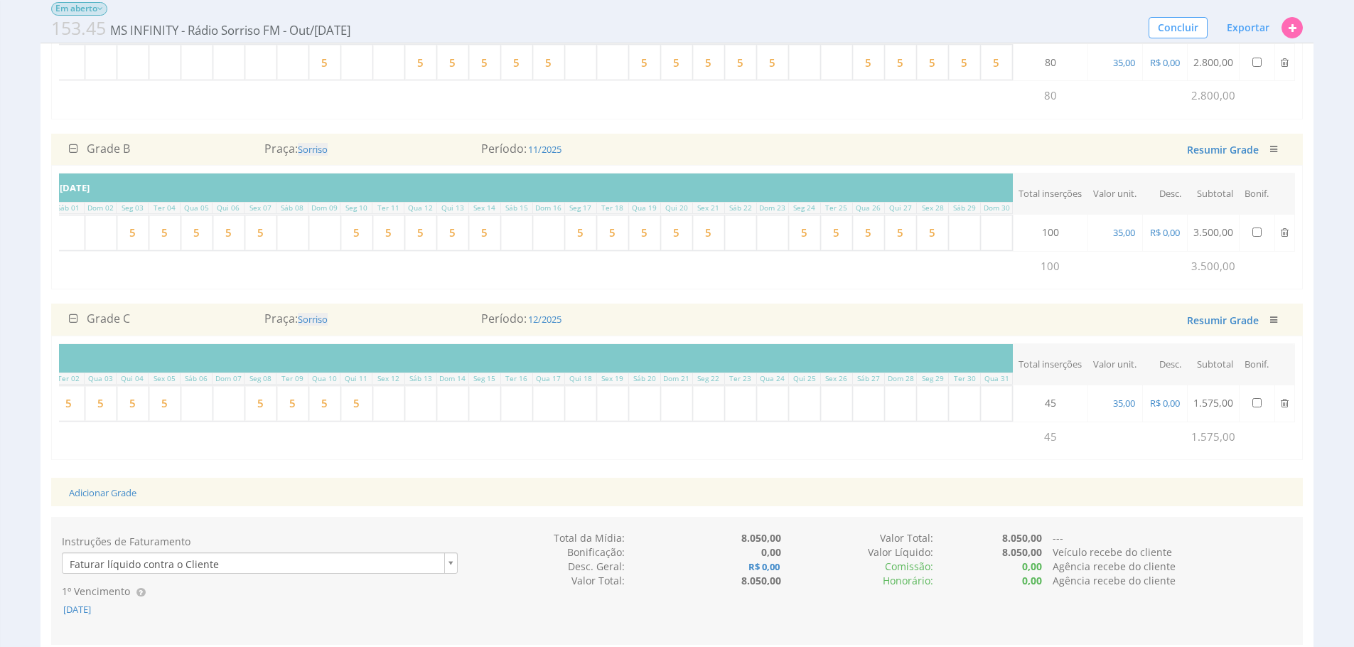
scroll to position [448, 0]
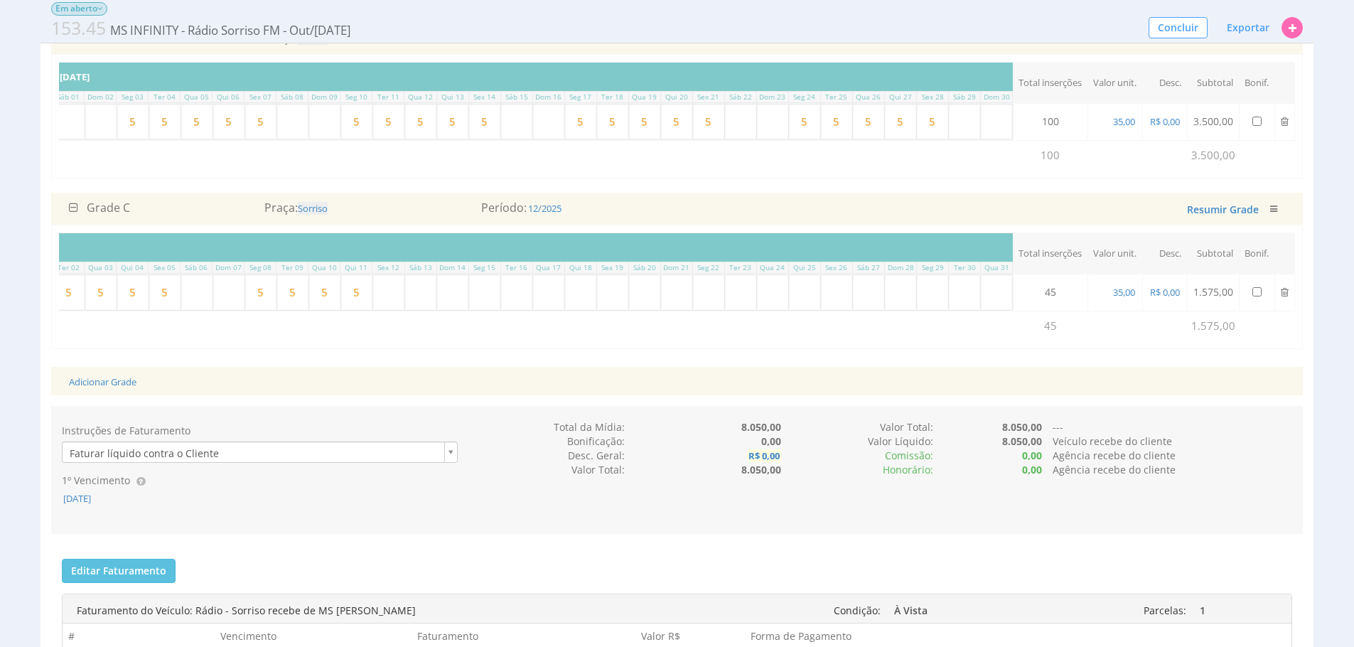
click at [758, 462] on b "R$ 0,00" at bounding box center [764, 455] width 34 height 13
select select "money"
type input "175,00"
click at [796, 413] on button "submit" at bounding box center [808, 423] width 24 height 21
click at [861, 519] on div "Instruções de Faturamento Faturar líquido contra o Cliente 1º Vencimento 08/10/…" at bounding box center [676, 469] width 1251 height 99
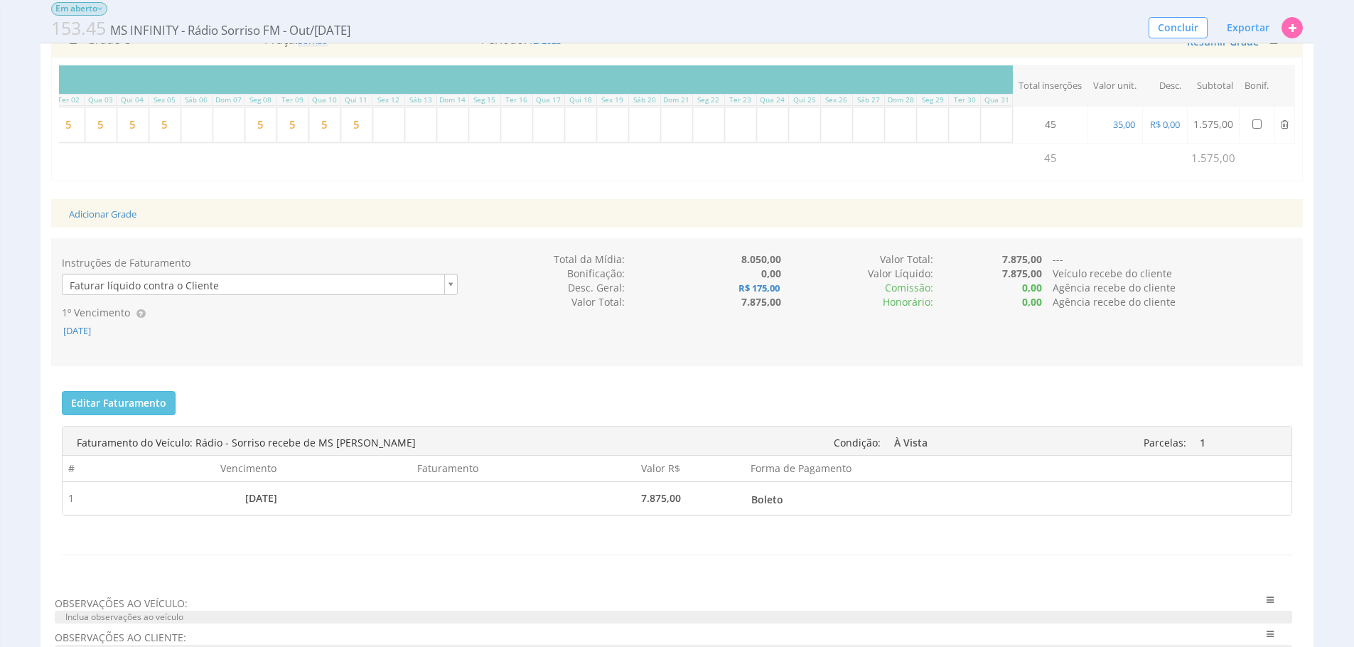
scroll to position [617, 0]
click at [80, 336] on span "08/10/2025" at bounding box center [77, 329] width 31 height 13
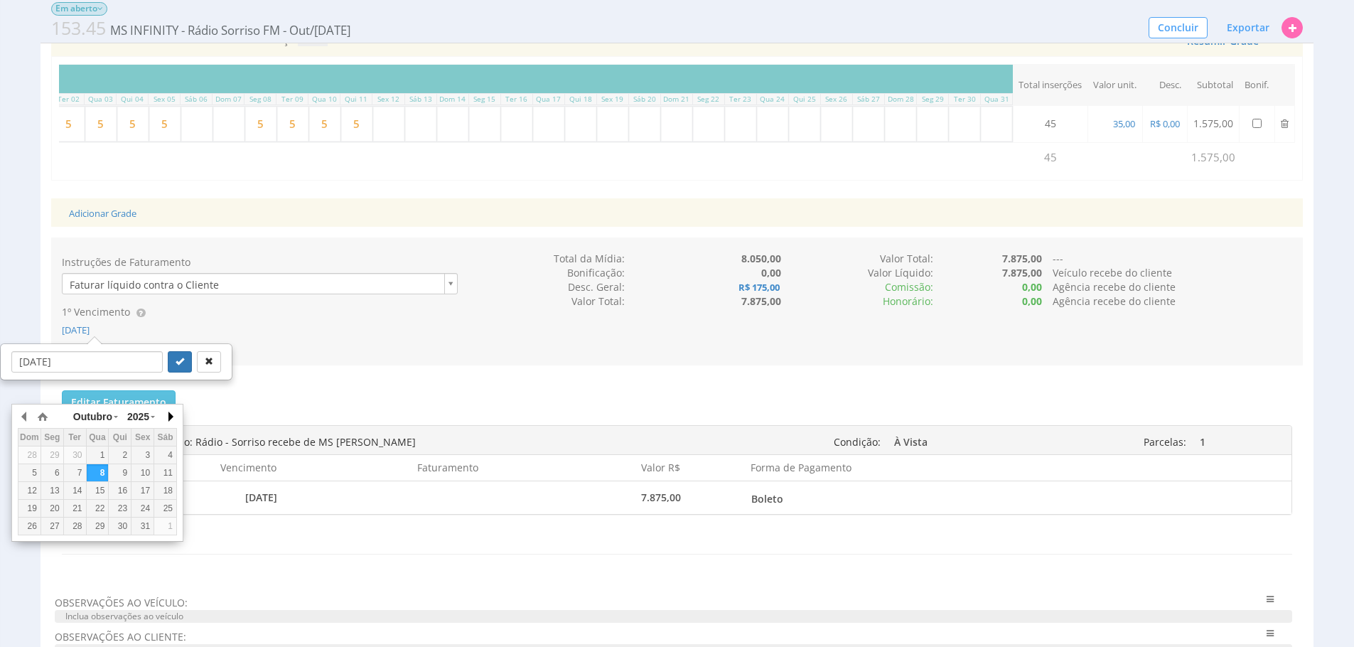
click at [165, 419] on button "button" at bounding box center [170, 416] width 14 height 21
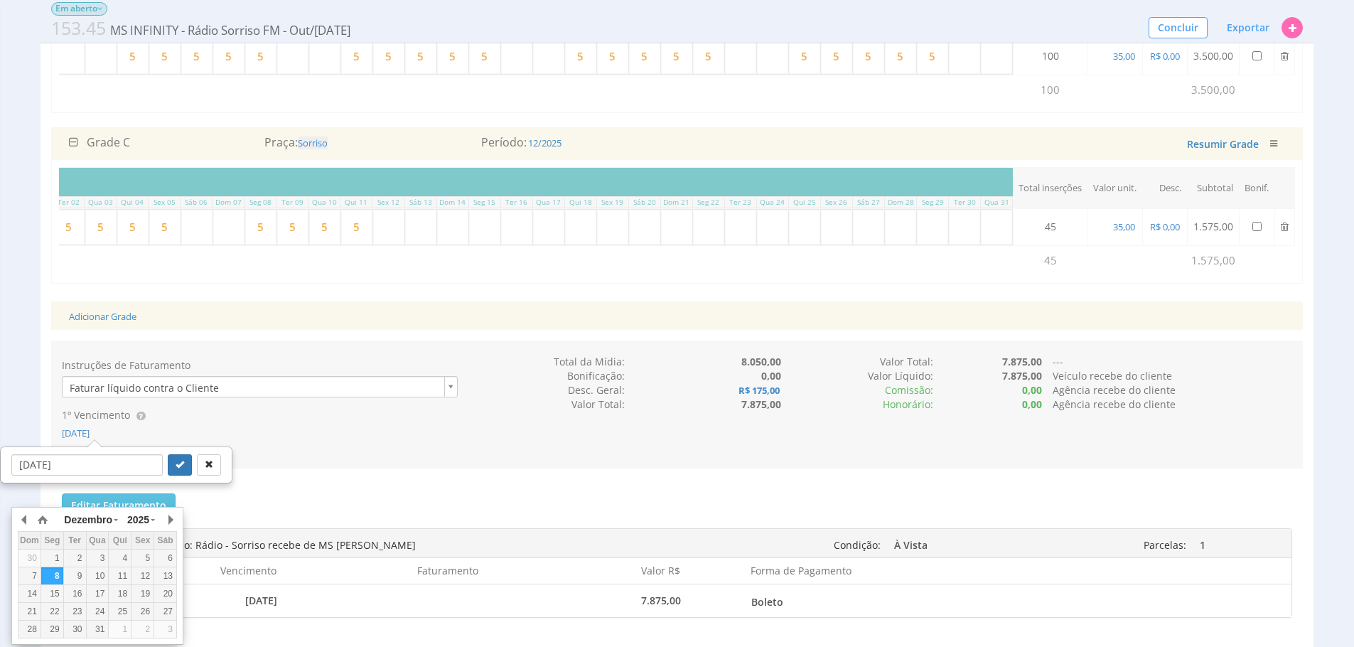
scroll to position [535, 0]
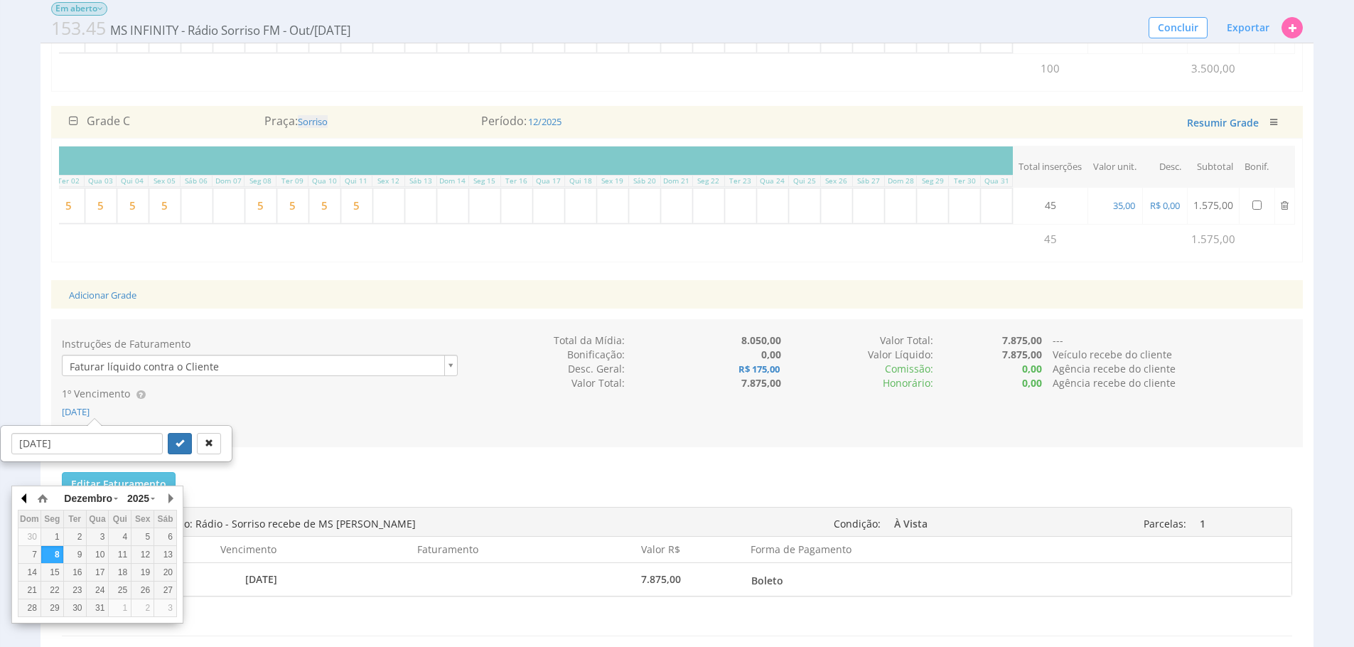
click at [23, 501] on button "button" at bounding box center [25, 497] width 14 height 21
click at [163, 571] on div "15" at bounding box center [165, 572] width 22 height 12
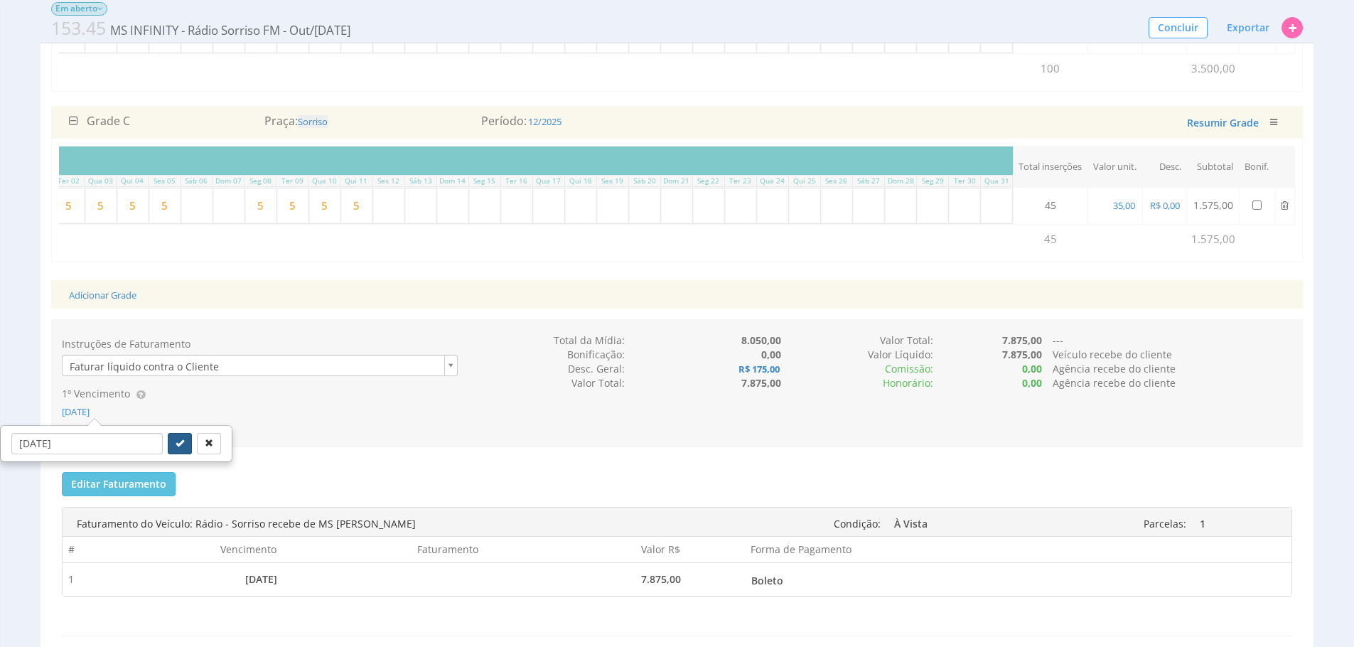
click at [168, 454] on button "submit" at bounding box center [180, 443] width 24 height 21
type input "15/11/2025"
click at [544, 433] on div "Instruções de Faturamento Faturar líquido contra o Cliente 1º Vencimento 15/11/…" at bounding box center [676, 382] width 1251 height 99
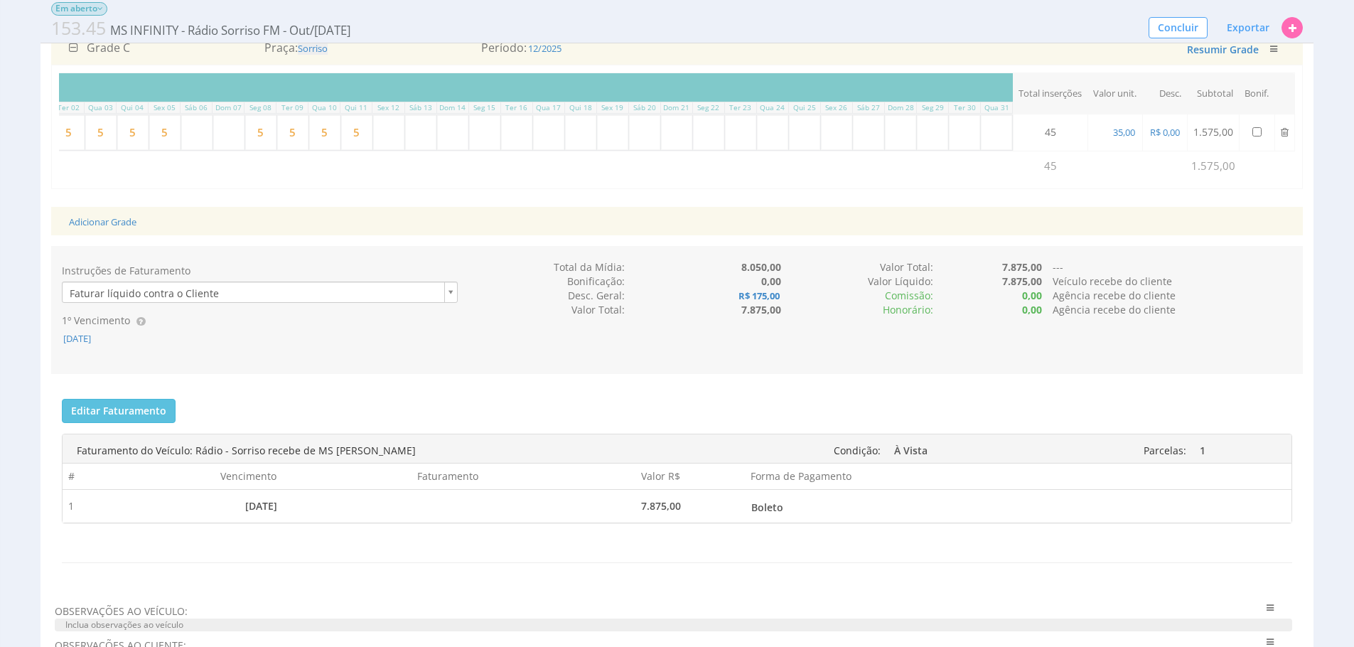
scroll to position [618, 0]
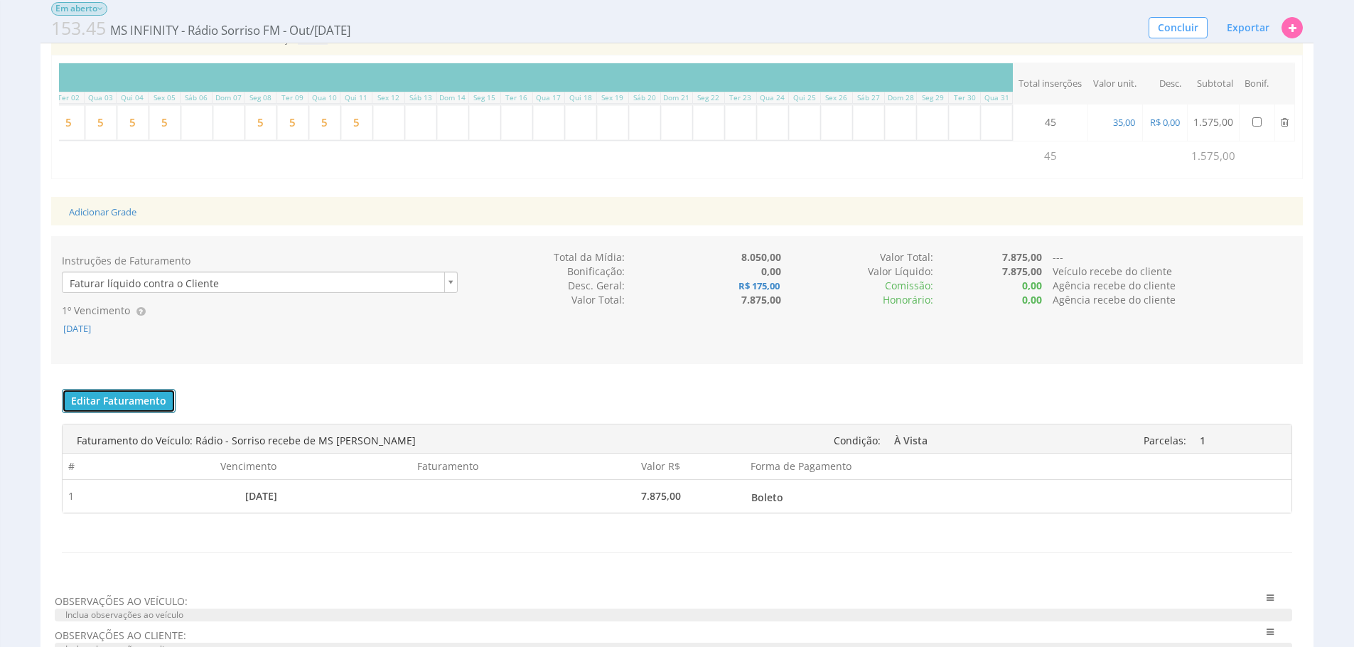
click at [132, 413] on button "Editar Faturamento" at bounding box center [119, 401] width 114 height 24
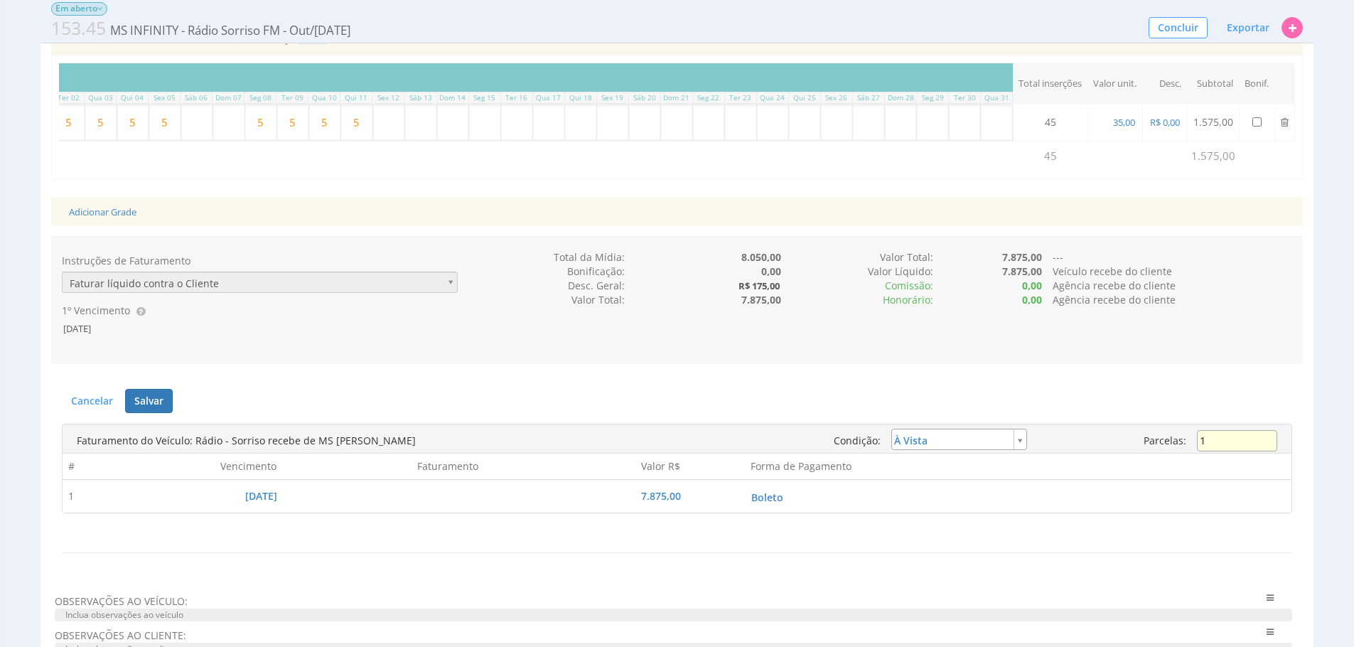
click at [1256, 451] on input "1" at bounding box center [1237, 440] width 80 height 21
type input "3"
type input "installment"
type input "2.625,00"
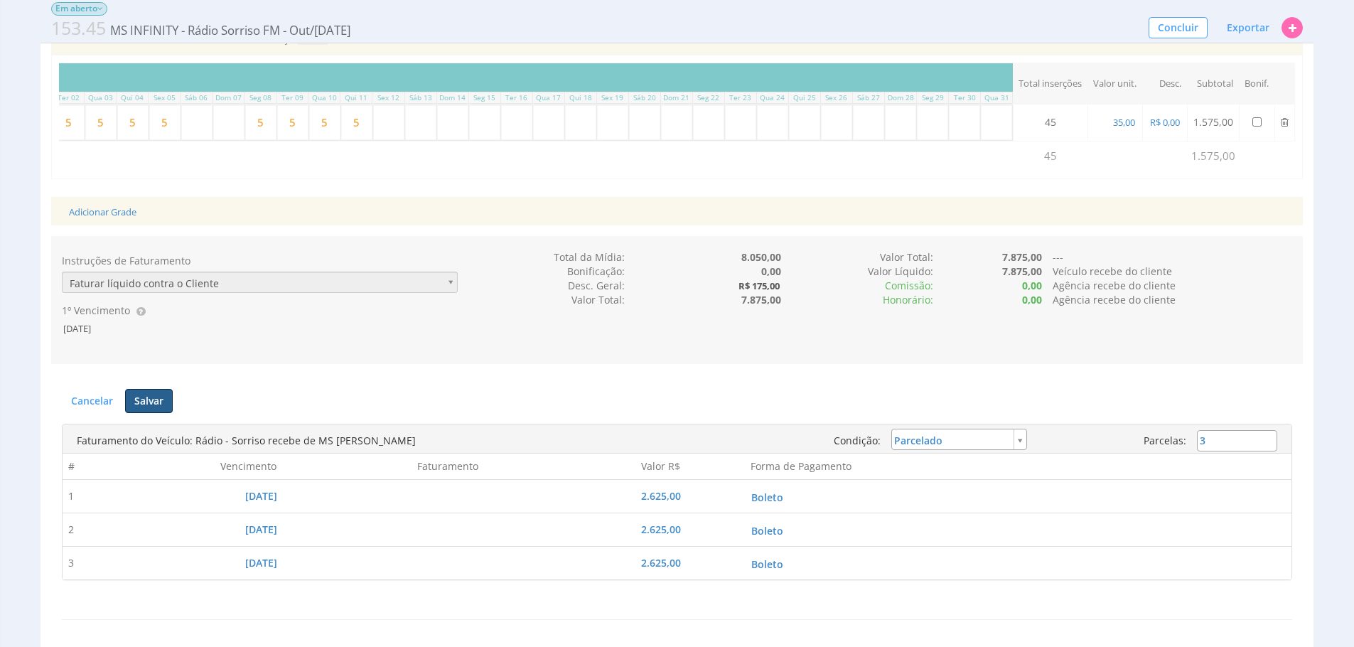
drag, startPoint x: 163, startPoint y: 439, endPoint x: 285, endPoint y: 397, distance: 128.8
click at [163, 413] on button "Salvar" at bounding box center [149, 401] width 48 height 24
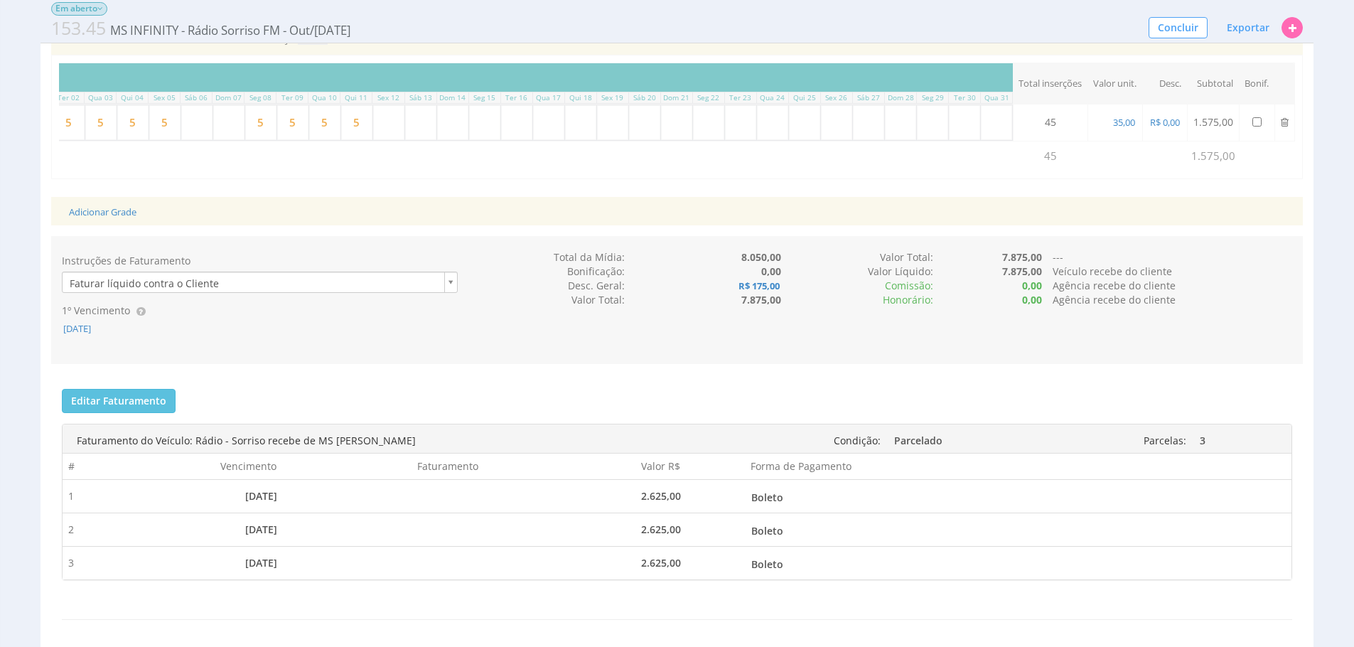
click at [462, 335] on div "1º Vencimento 15/11/2025" at bounding box center [259, 319] width 417 height 32
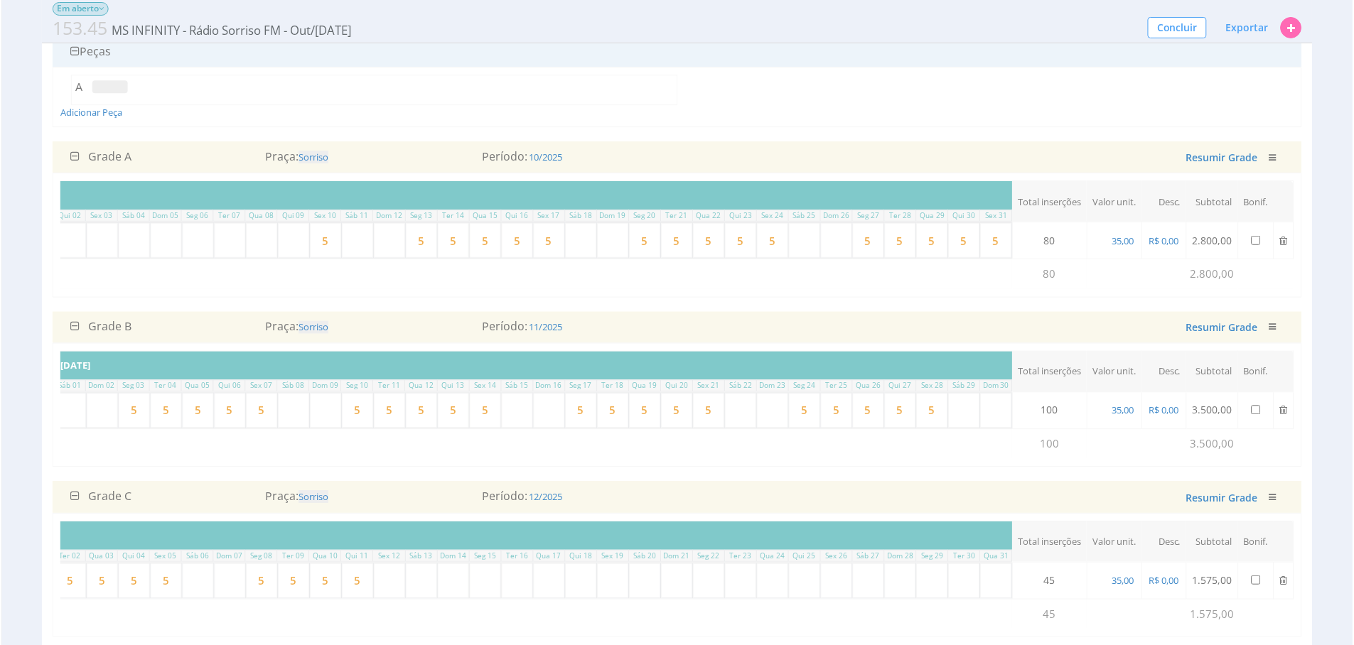
scroll to position [51, 0]
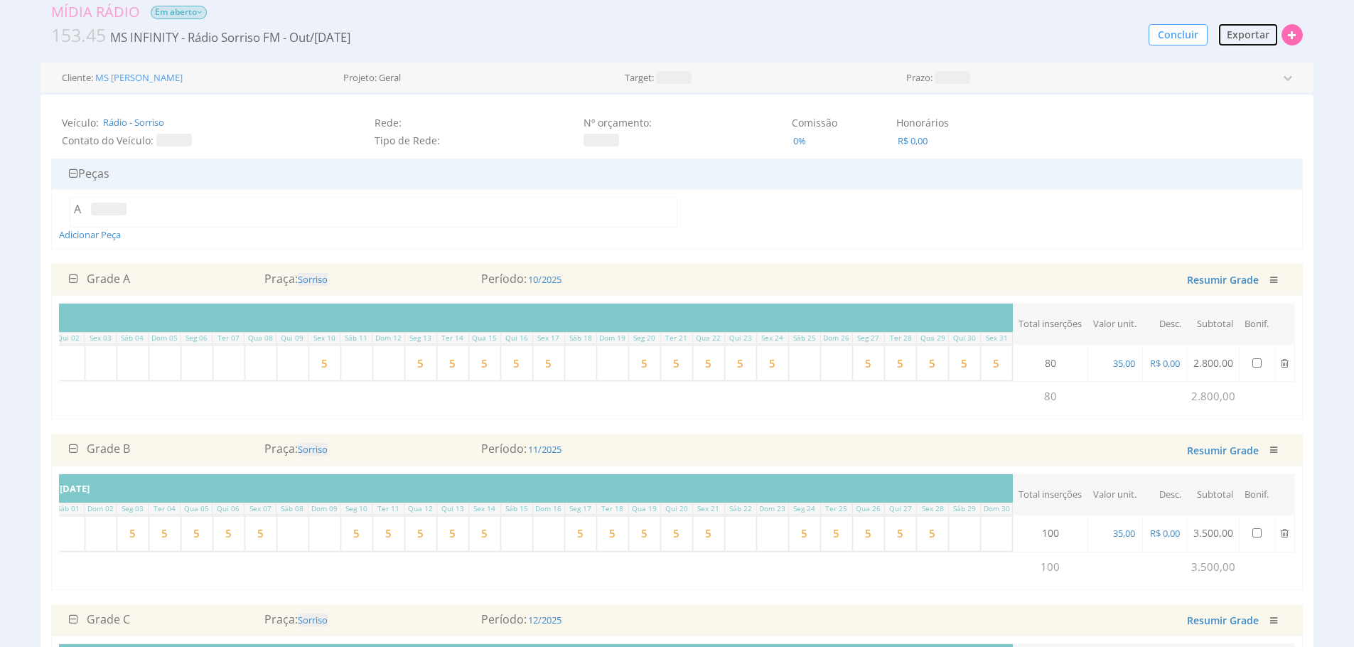
click at [1257, 41] on span "Exportar" at bounding box center [1247, 35] width 43 height 14
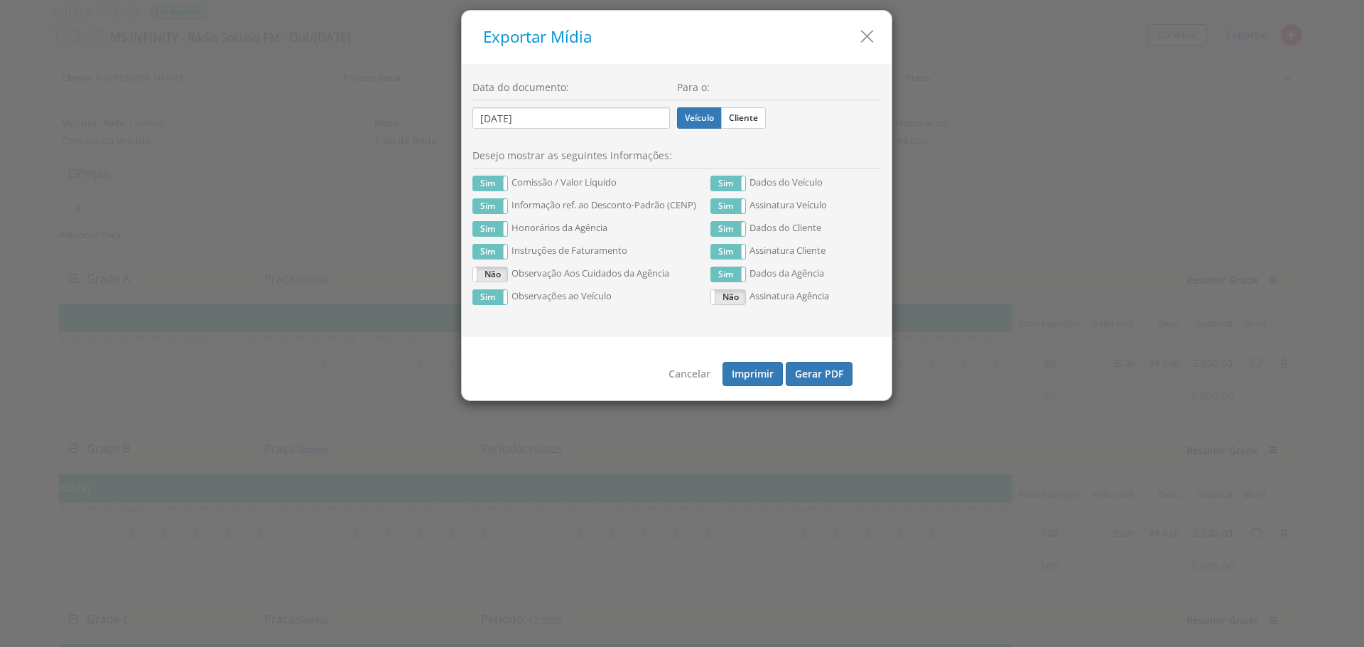
drag, startPoint x: 748, startPoint y: 110, endPoint x: 784, endPoint y: 230, distance: 125.4
click at [748, 110] on label "Cliente" at bounding box center [743, 117] width 45 height 21
click at [0, 0] on input "Cliente" at bounding box center [0, 0] width 0 height 0
click at [842, 379] on button "Gerar PDF" at bounding box center [819, 374] width 67 height 24
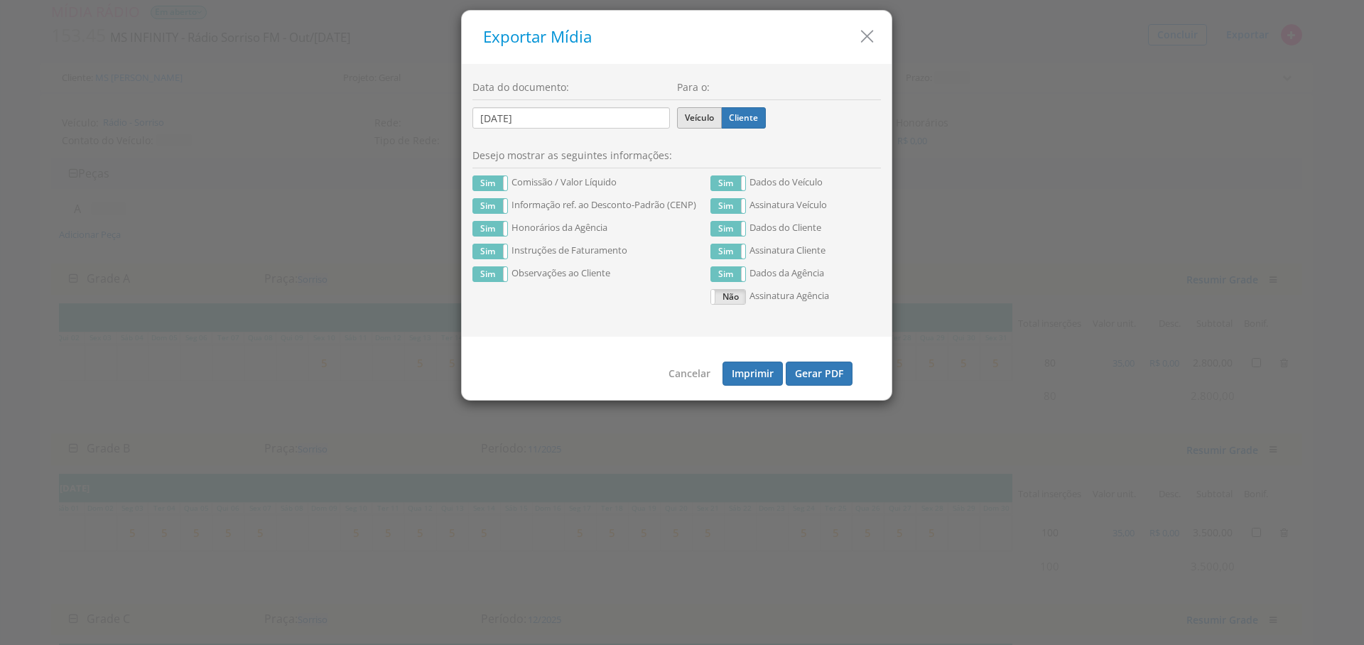
click at [700, 124] on label "Veículo" at bounding box center [699, 117] width 45 height 21
click at [0, 0] on input "Veículo" at bounding box center [0, 0] width 0 height 0
click at [814, 367] on button "Gerar PDF" at bounding box center [819, 374] width 67 height 24
click at [873, 43] on icon "button" at bounding box center [867, 36] width 21 height 21
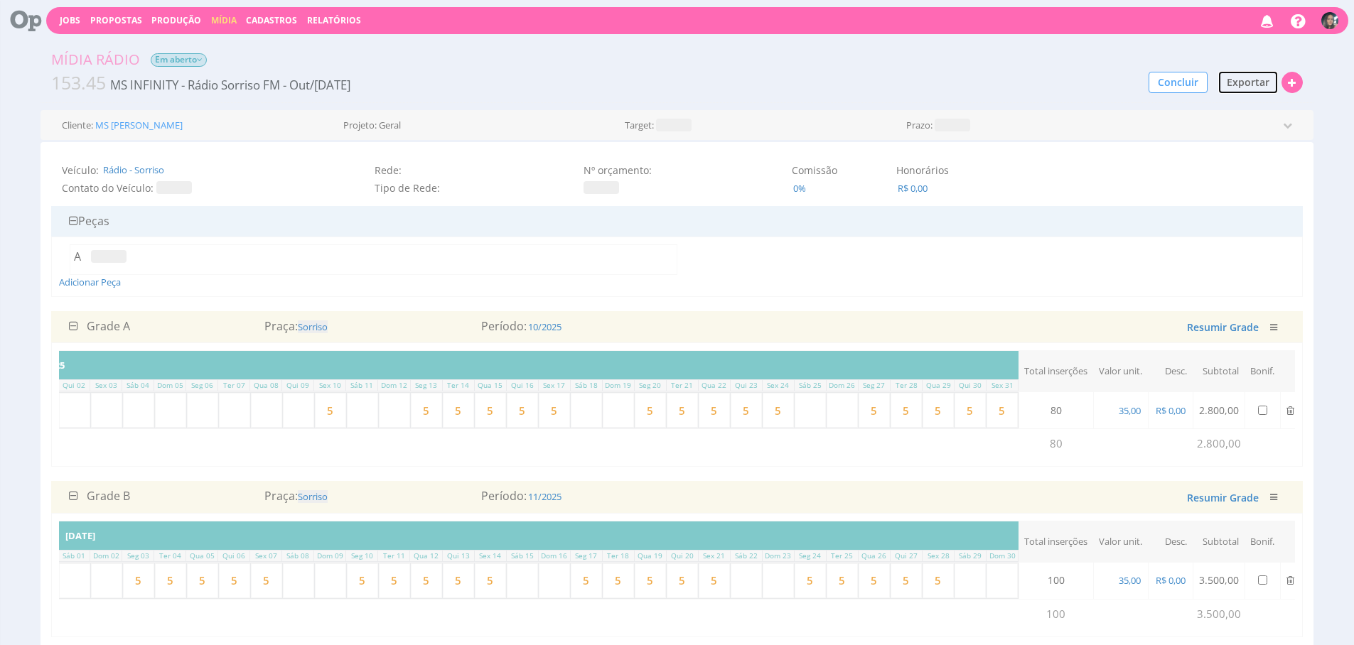
scroll to position [0, 0]
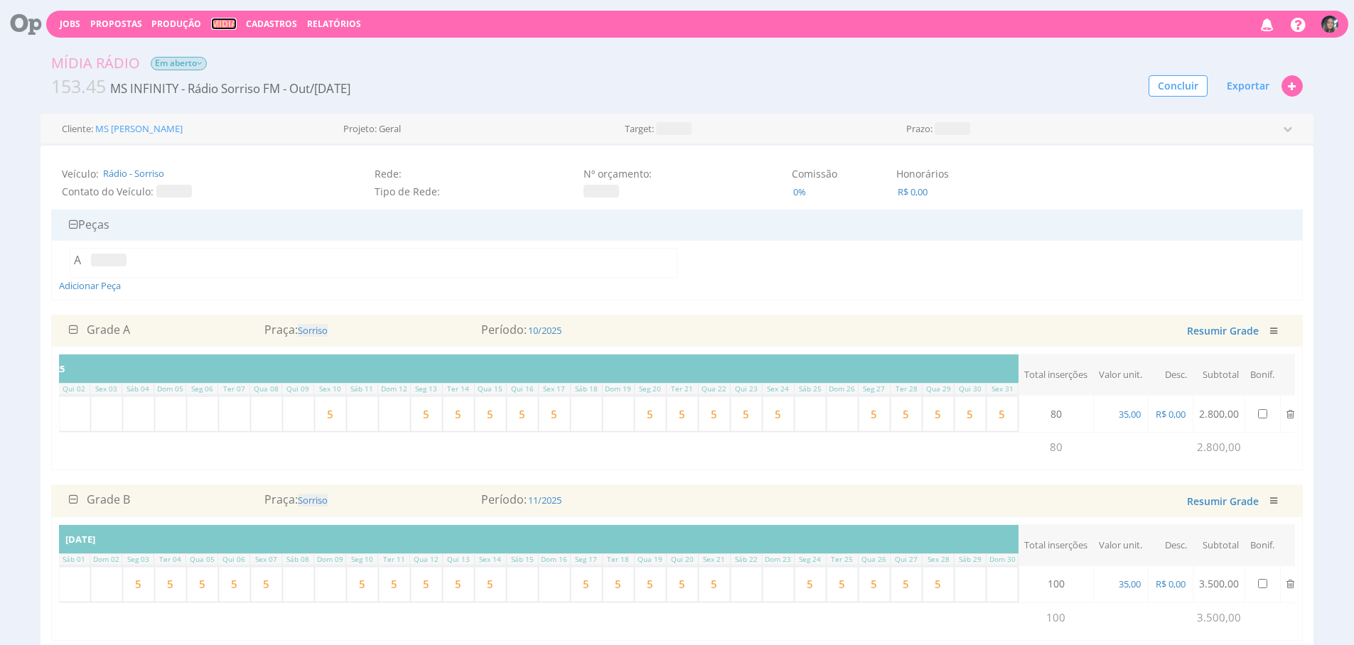
click at [211, 21] on link "Mídia" at bounding box center [224, 24] width 26 height 12
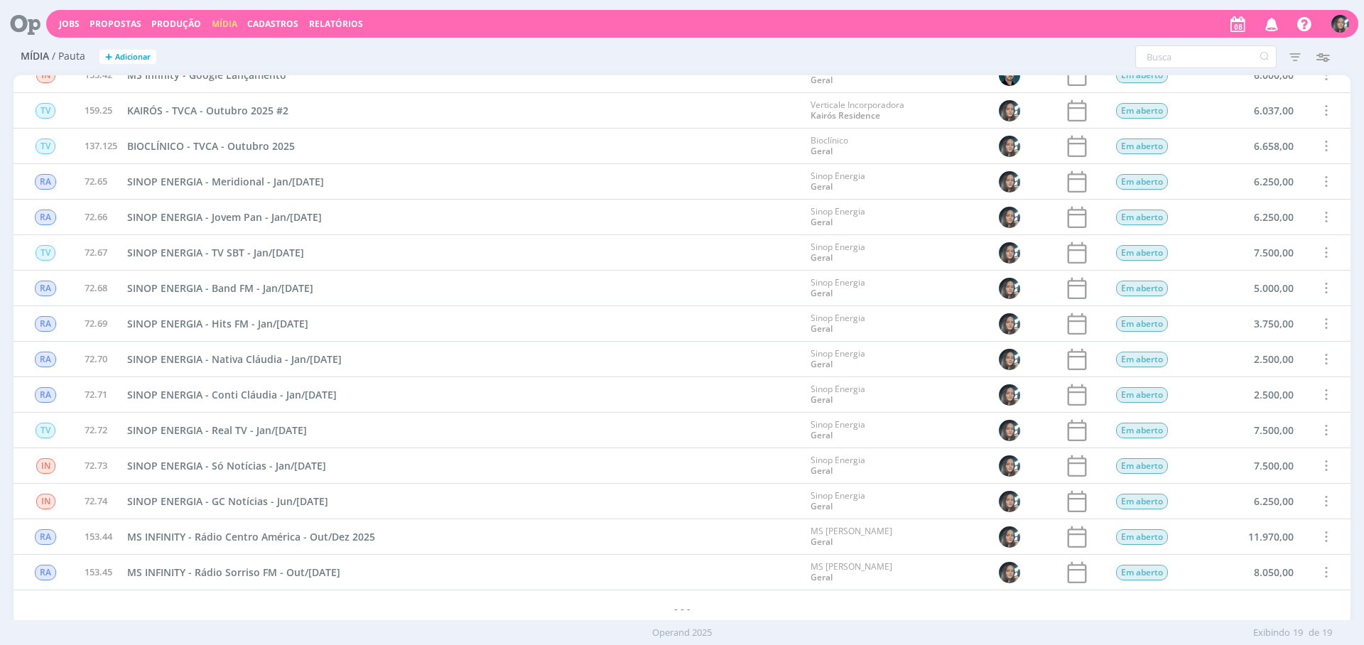
scroll to position [162, 0]
click at [180, 25] on link "Produção" at bounding box center [176, 24] width 50 height 12
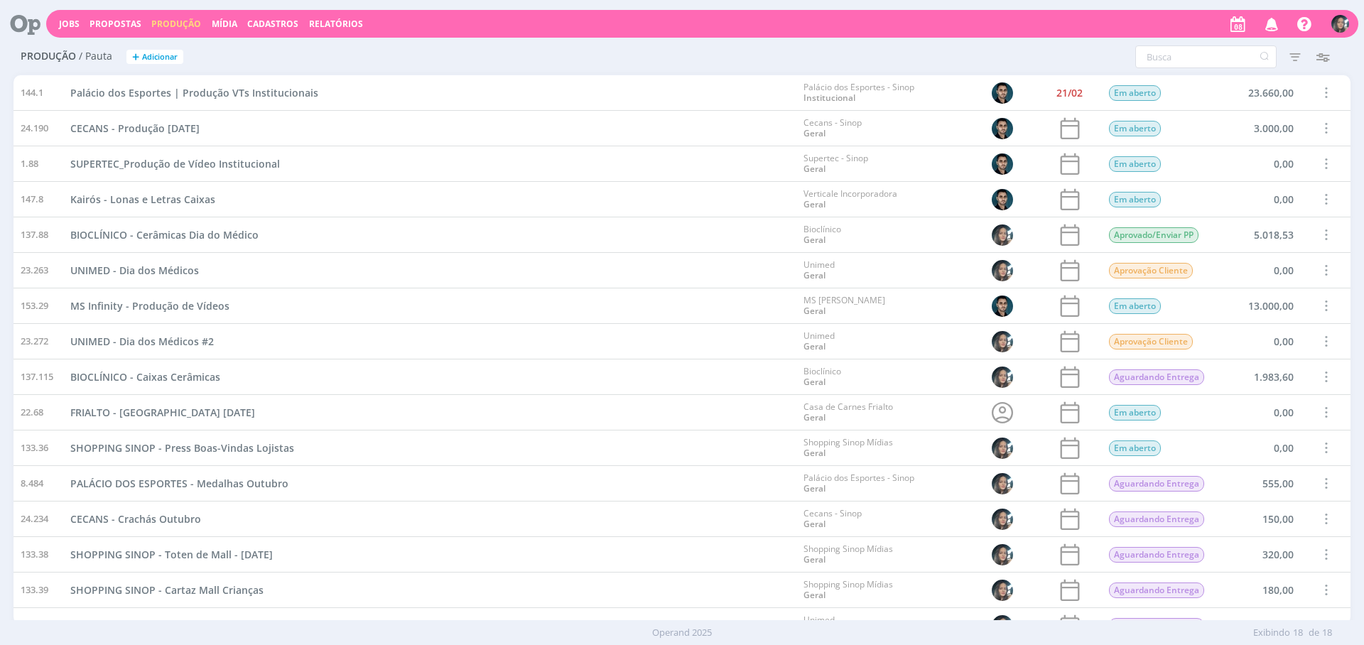
scroll to position [126, 0]
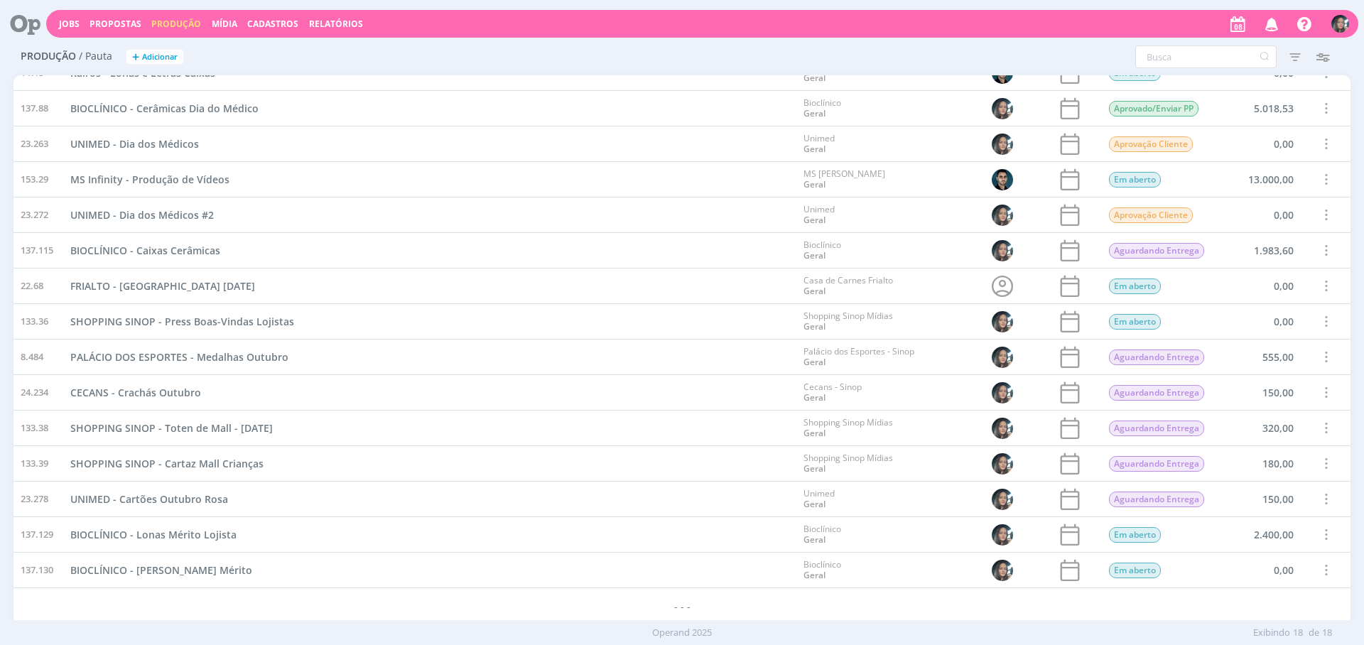
drag, startPoint x: 225, startPoint y: 25, endPoint x: 279, endPoint y: 9, distance: 55.5
click at [225, 25] on link "Mídia" at bounding box center [225, 24] width 26 height 12
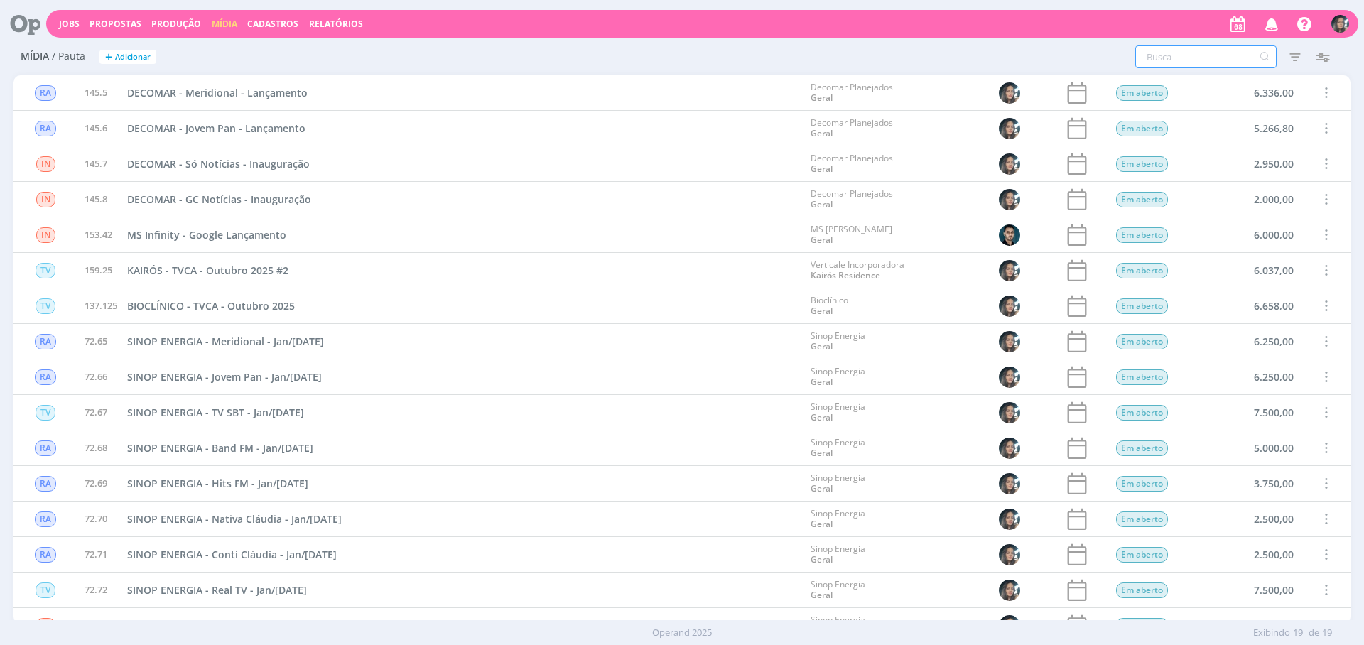
click at [1214, 58] on input "text" at bounding box center [1205, 56] width 141 height 23
type input "shopping sinop"
click at [1290, 58] on icon "button" at bounding box center [1296, 57] width 26 height 26
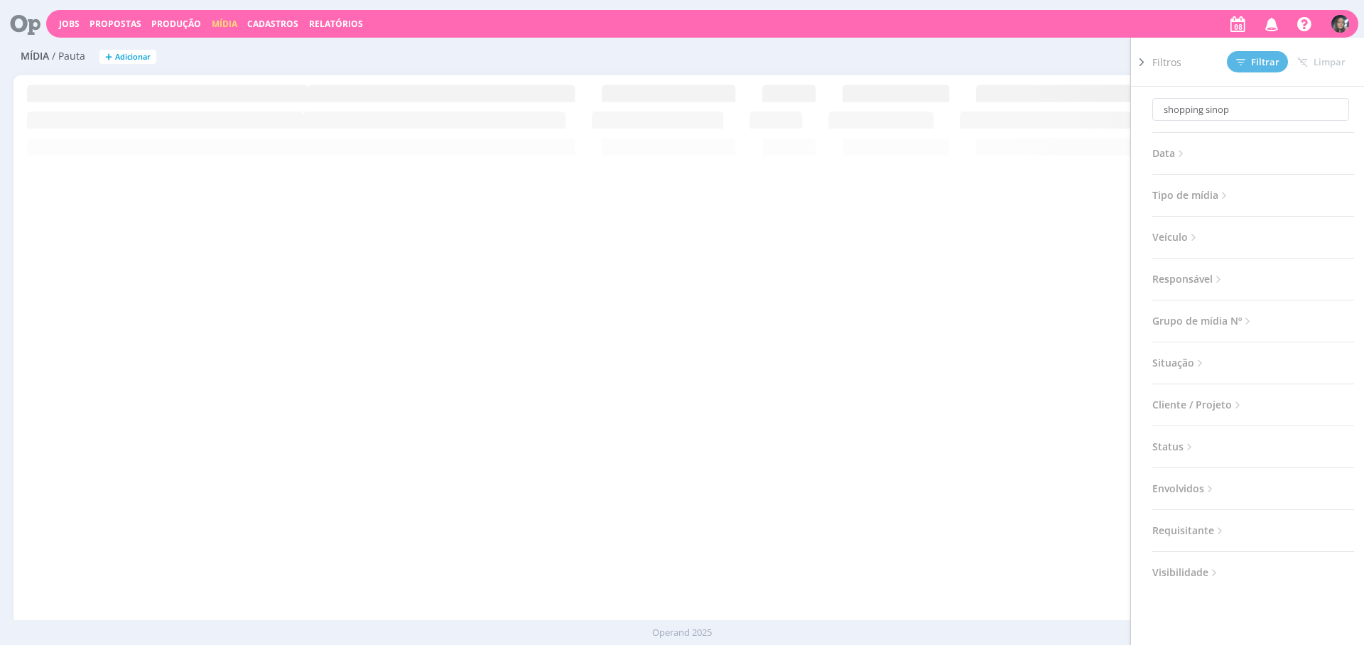
click at [1190, 365] on span "Situação" at bounding box center [1180, 363] width 54 height 18
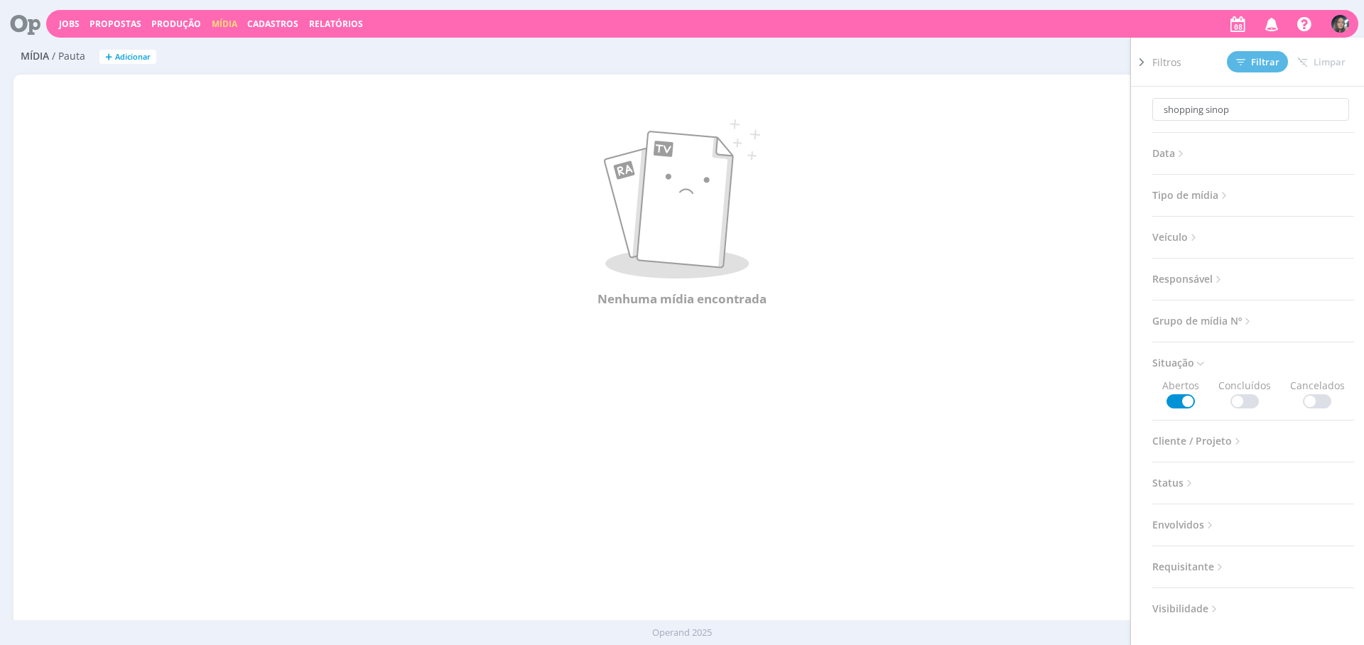
drag, startPoint x: 1246, startPoint y: 397, endPoint x: 1219, endPoint y: 253, distance: 146.8
click at [1246, 398] on span at bounding box center [1245, 401] width 28 height 14
click at [1256, 70] on button "Filtrar" at bounding box center [1257, 61] width 61 height 21
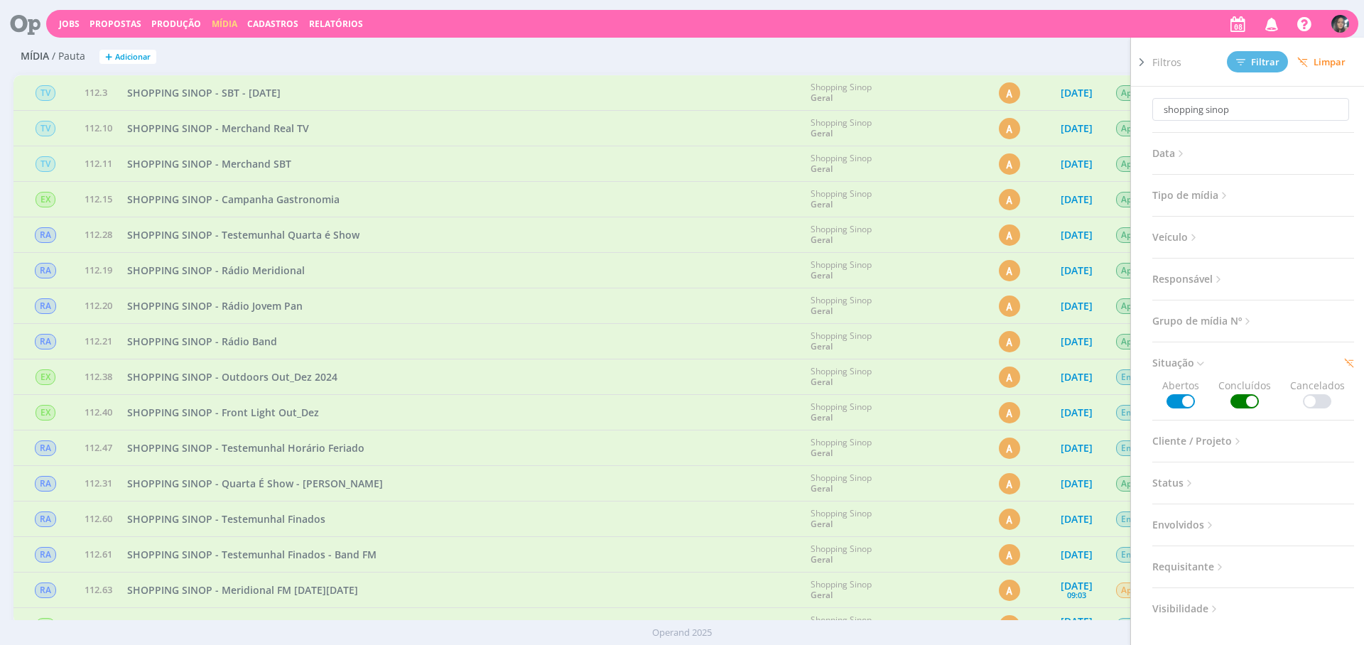
click at [653, 450] on div "SHOPPING SINOP - Testemunhal Horário Feriado" at bounding box center [462, 448] width 684 height 35
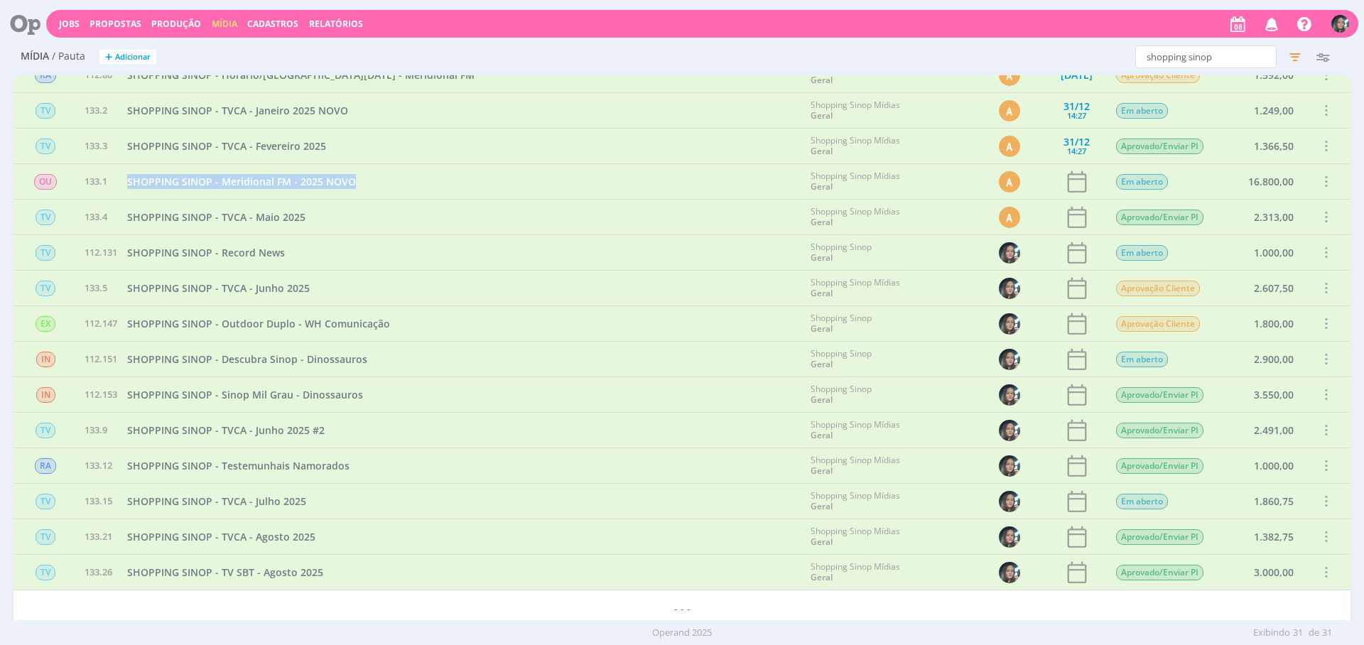
scroll to position [588, 0]
click at [101, 26] on span "Propostas" at bounding box center [116, 24] width 52 height 12
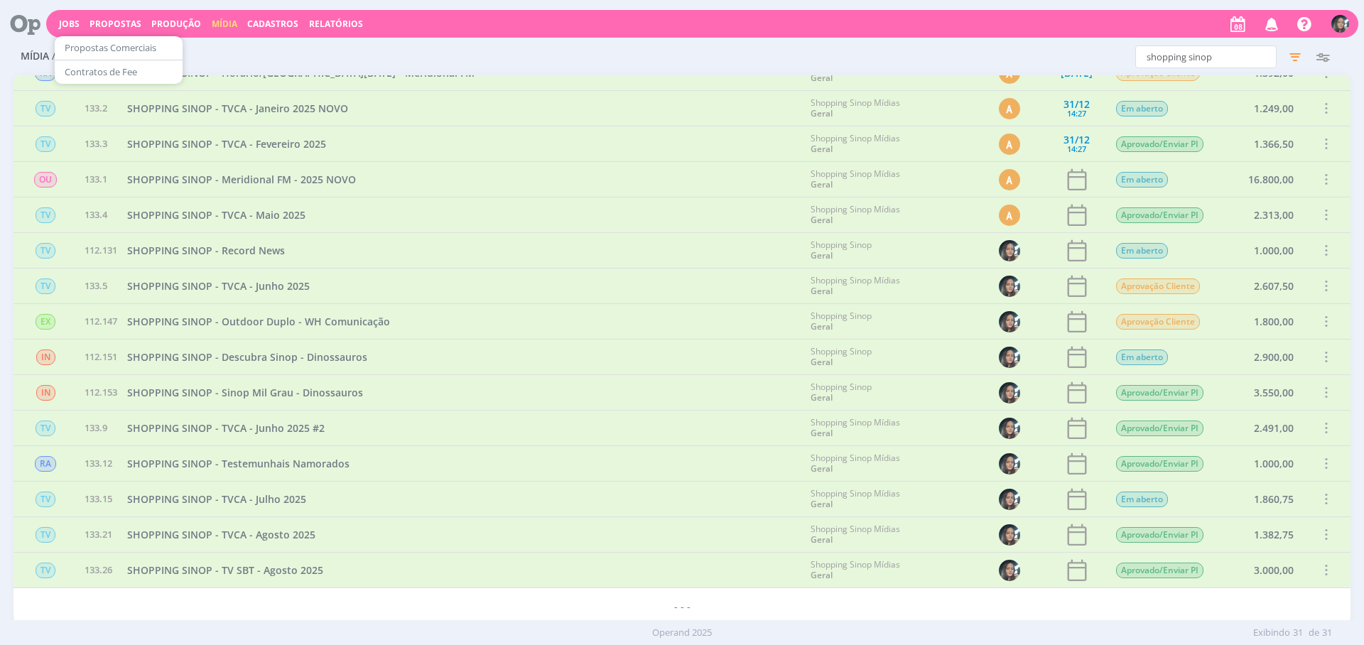
click at [384, 48] on h2 "Mídia / Pauta + Adicionar" at bounding box center [236, 55] width 431 height 30
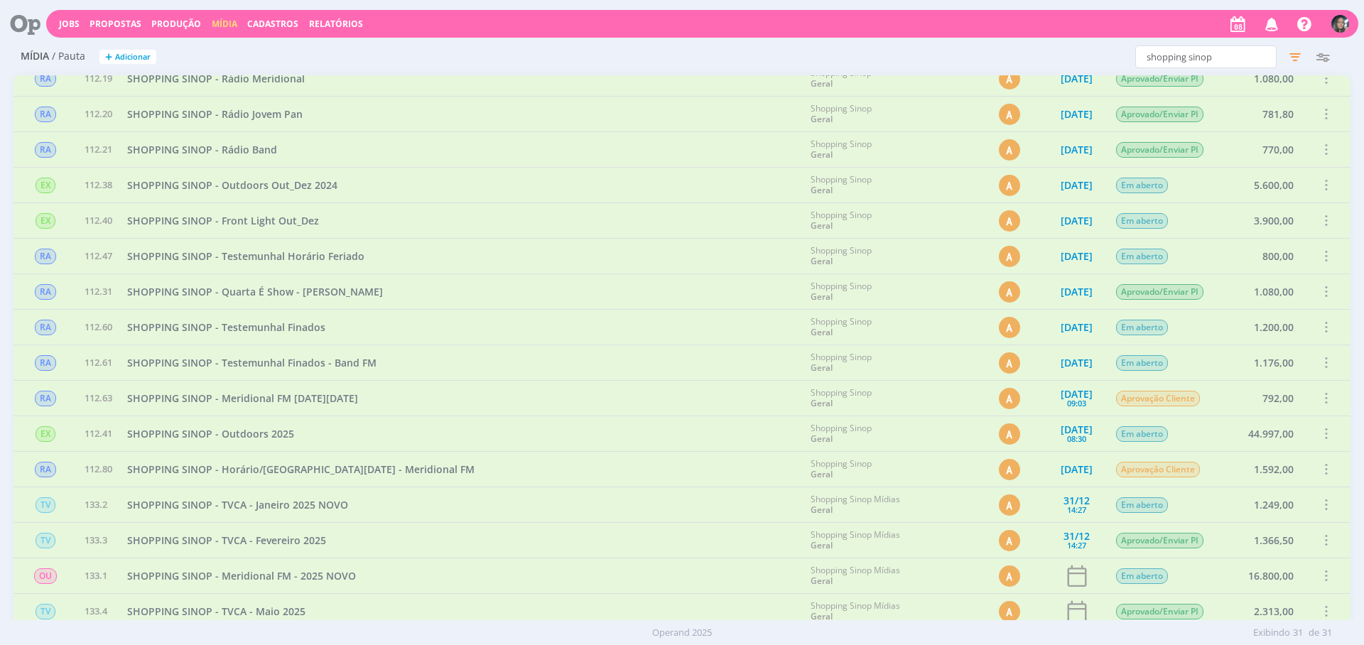
scroll to position [0, 0]
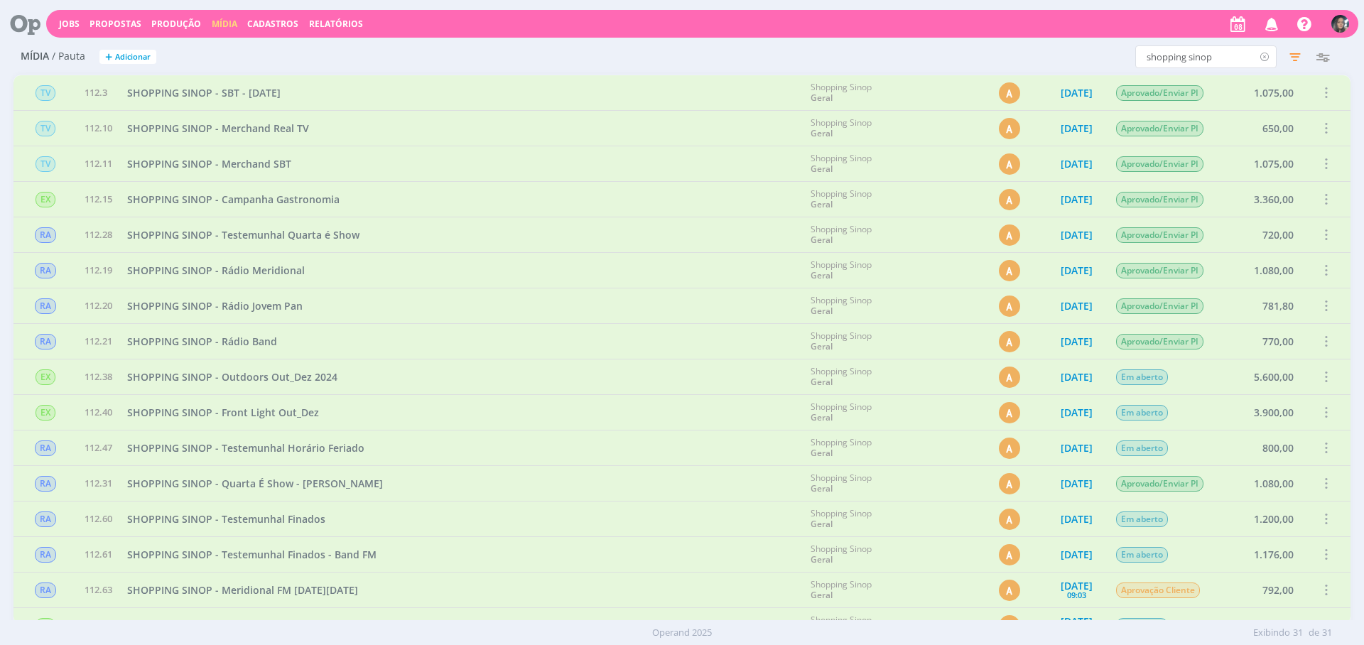
click at [1261, 55] on icon at bounding box center [1265, 56] width 18 height 23
click at [1293, 56] on icon "button" at bounding box center [1296, 57] width 26 height 26
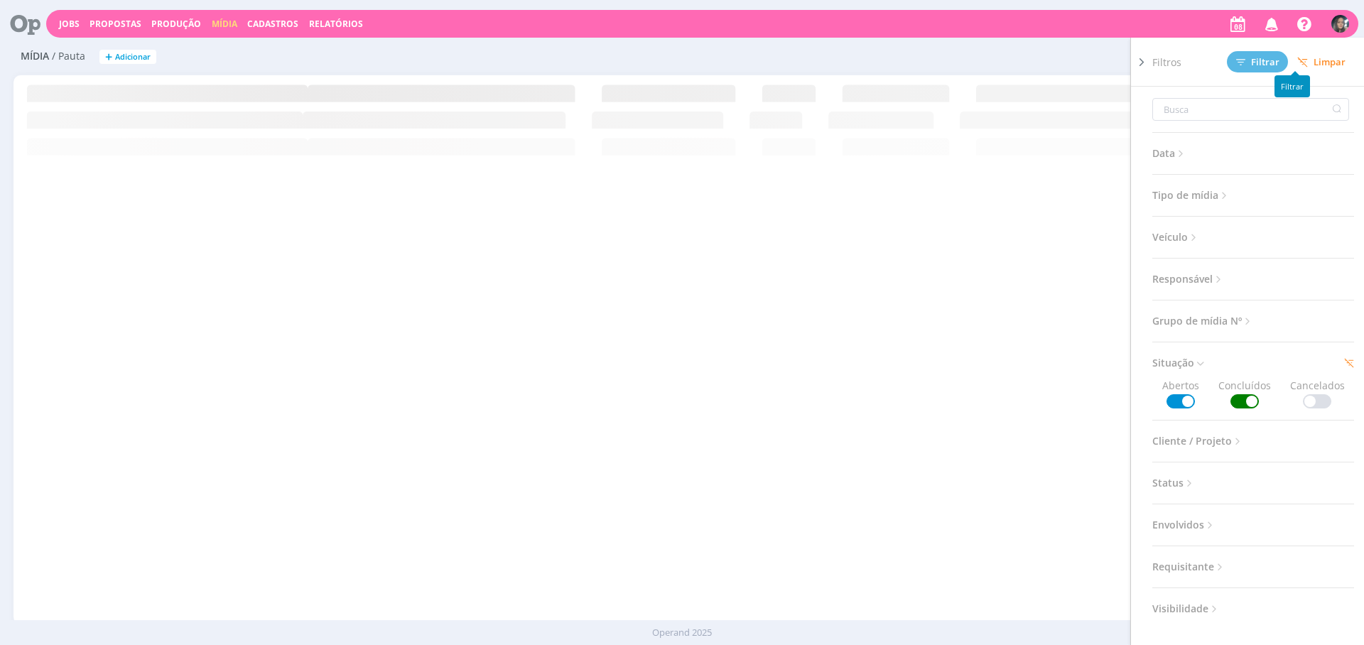
click at [1309, 64] on span "Limpar" at bounding box center [1322, 62] width 48 height 11
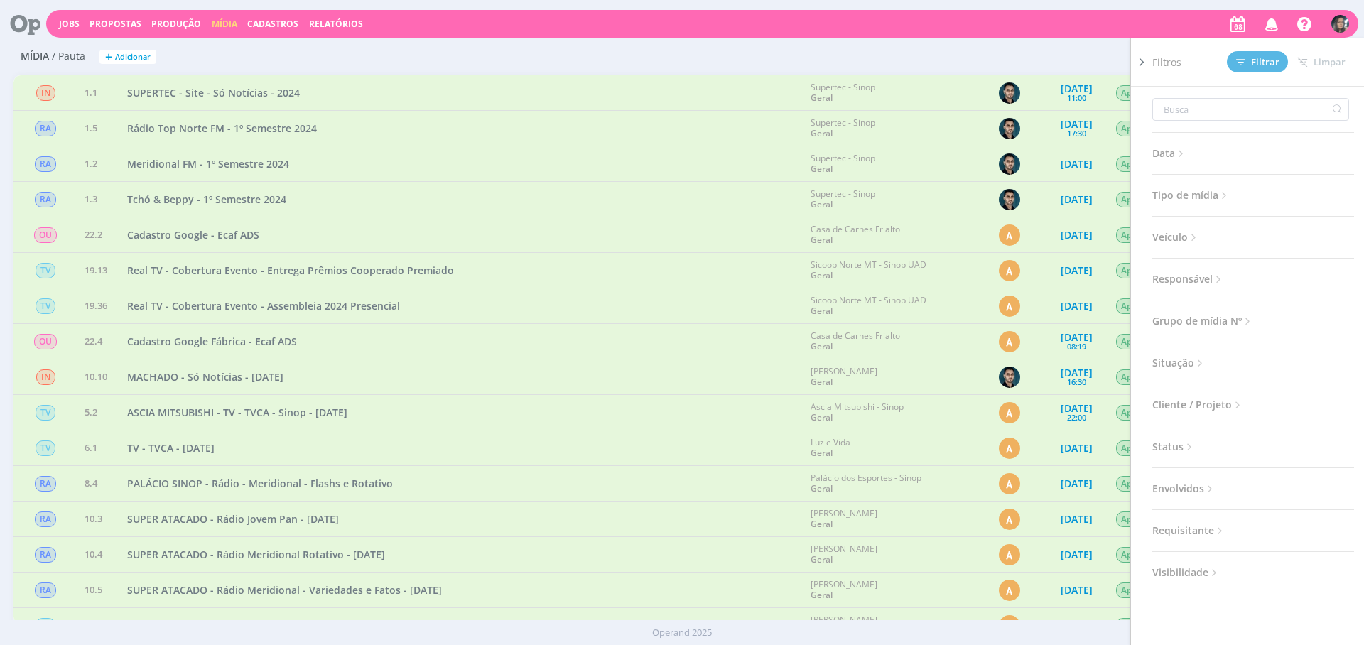
drag, startPoint x: 551, startPoint y: 67, endPoint x: 406, endPoint y: 1, distance: 159.3
click at [551, 67] on div "Filtros Filtrar Limpar Data Personalizado a Tipo de mídia Selecione Veículo Sel…" at bounding box center [904, 56] width 891 height 23
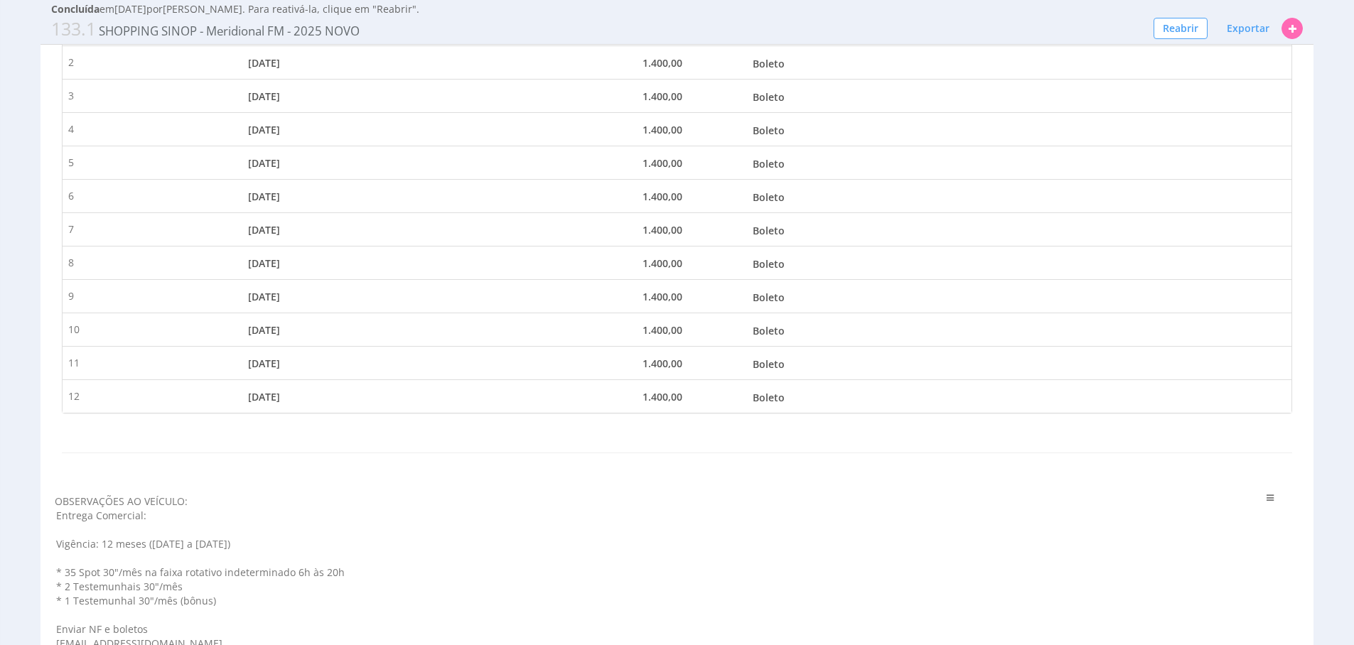
scroll to position [996, 0]
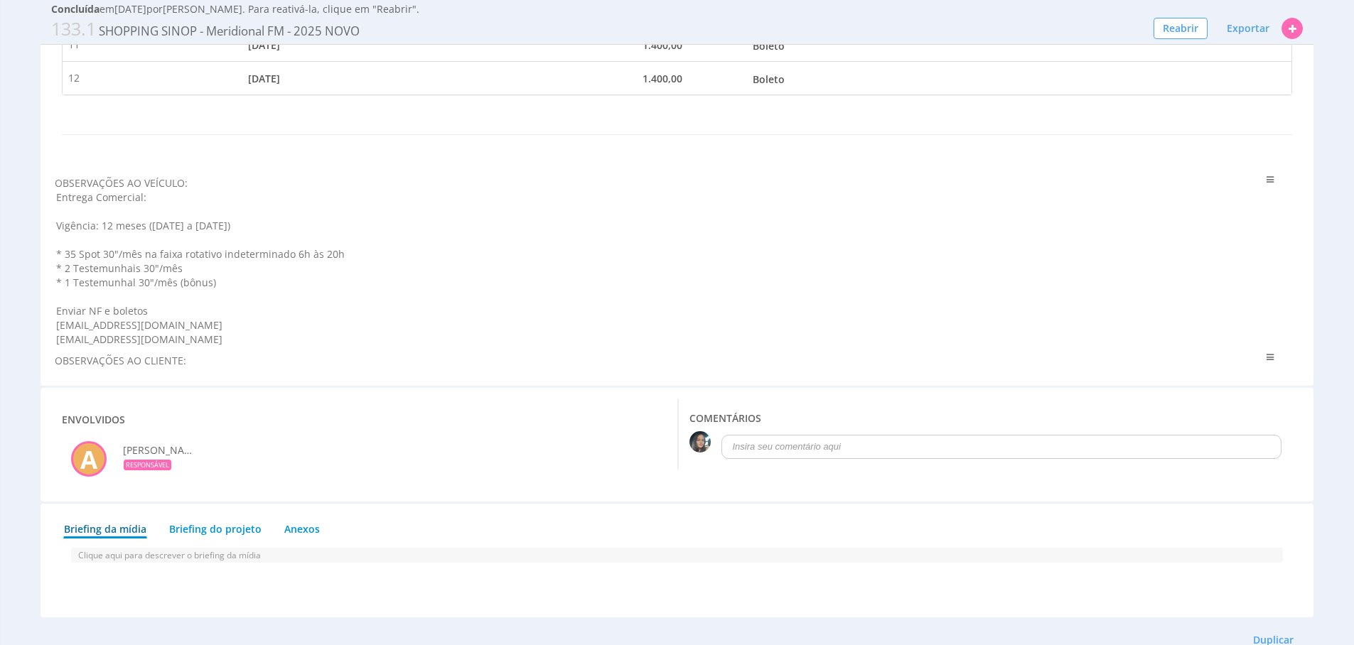
scroll to position [799, 0]
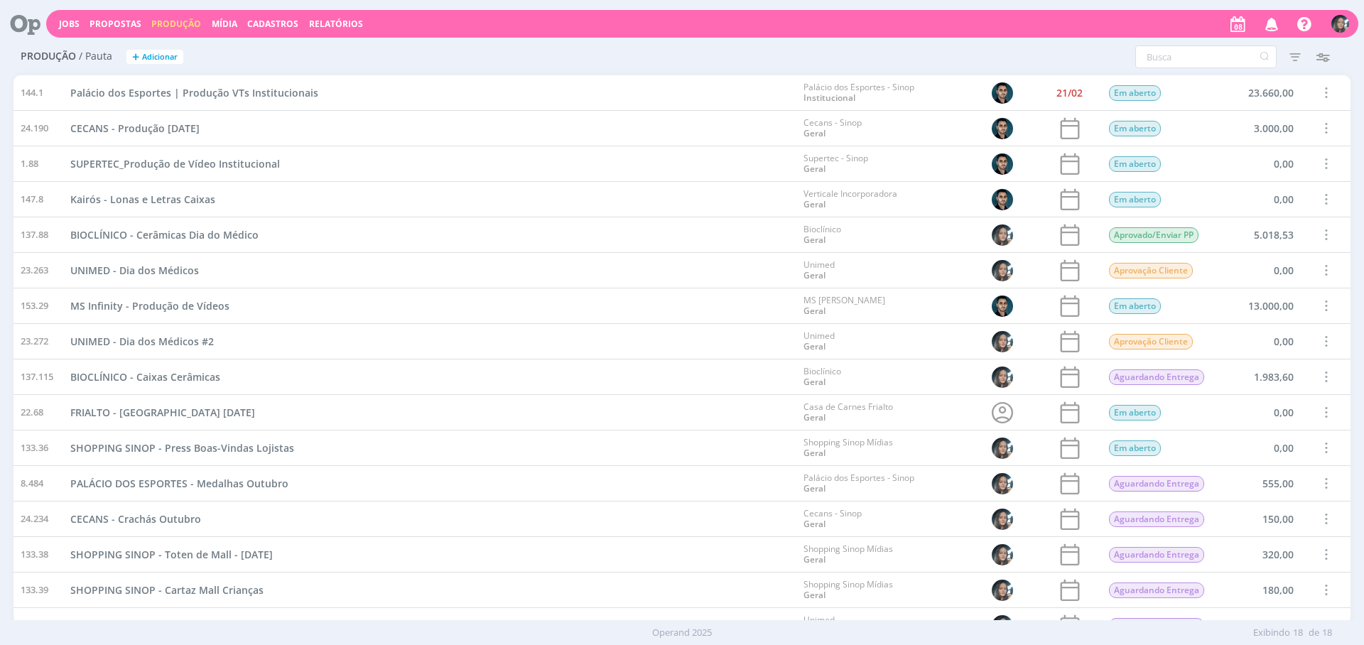
click at [281, 27] on span "Cadastros" at bounding box center [272, 24] width 51 height 12
click at [285, 86] on link "Fornecedores" at bounding box center [276, 96] width 119 height 22
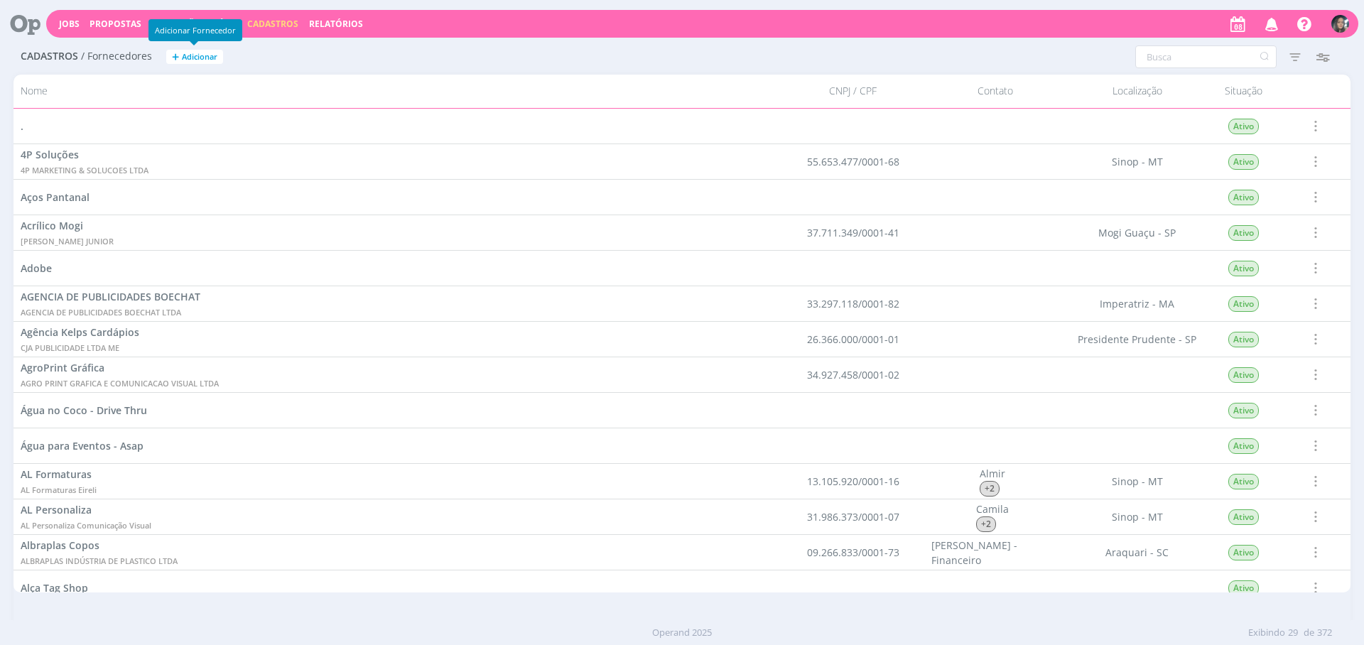
click at [222, 53] on button "+ Adicionar" at bounding box center [194, 57] width 57 height 15
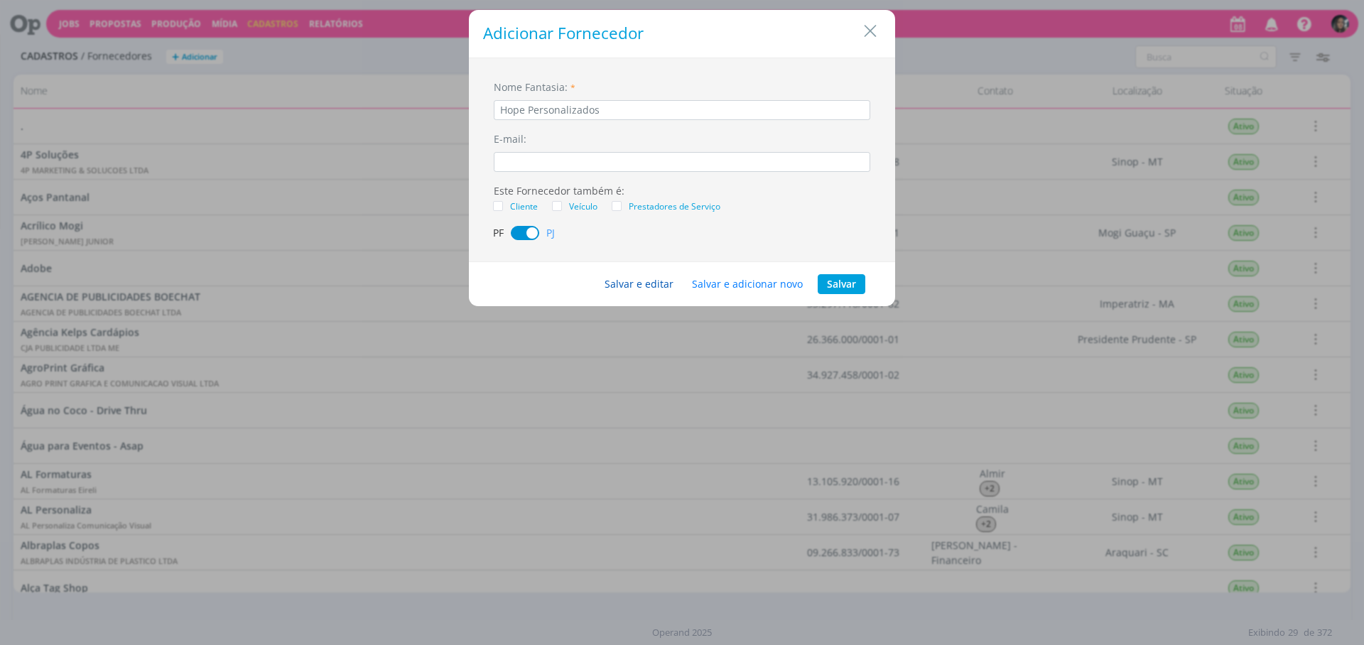
type input "Hope Personalizados"
click at [630, 290] on button "Salvar e editar" at bounding box center [638, 284] width 87 height 20
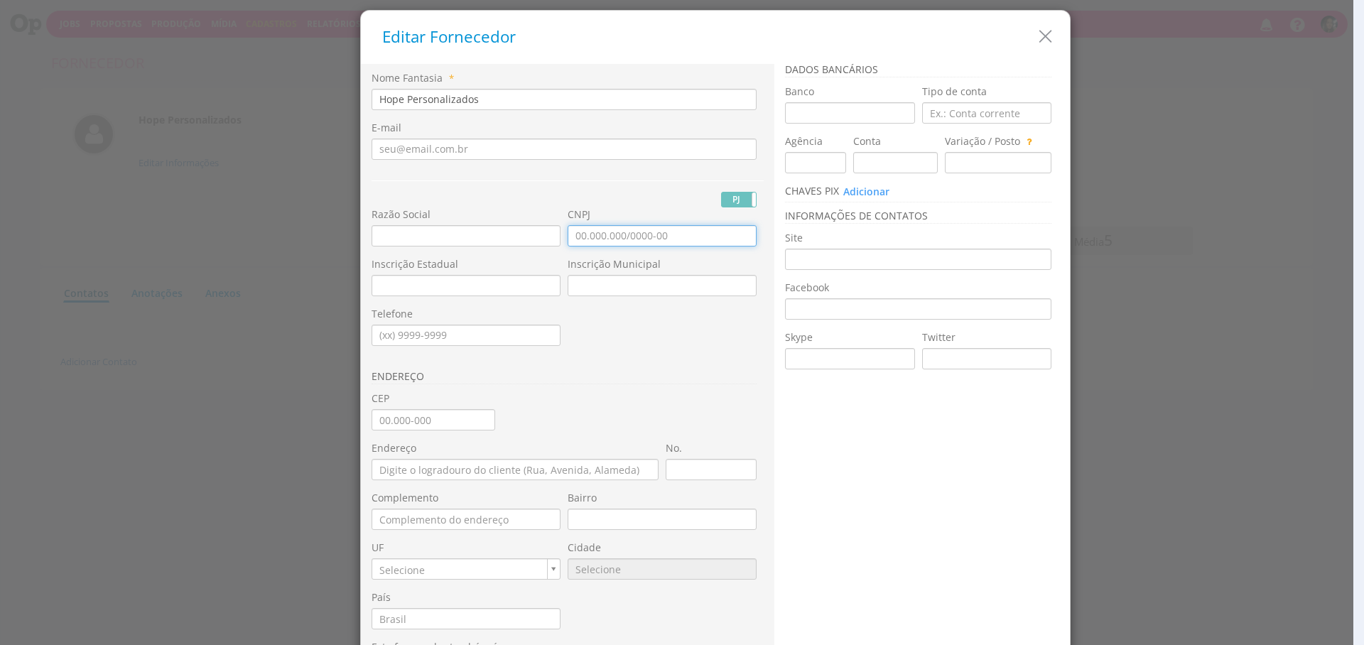
click at [593, 237] on input "CNPJ" at bounding box center [662, 235] width 189 height 21
type input "46.929.454/0001-42"
drag, startPoint x: 605, startPoint y: 205, endPoint x: 644, endPoint y: 167, distance: 54.8
click at [605, 205] on div "PJ PF" at bounding box center [568, 193] width 392 height 27
click at [422, 230] on input "text" at bounding box center [466, 235] width 189 height 21
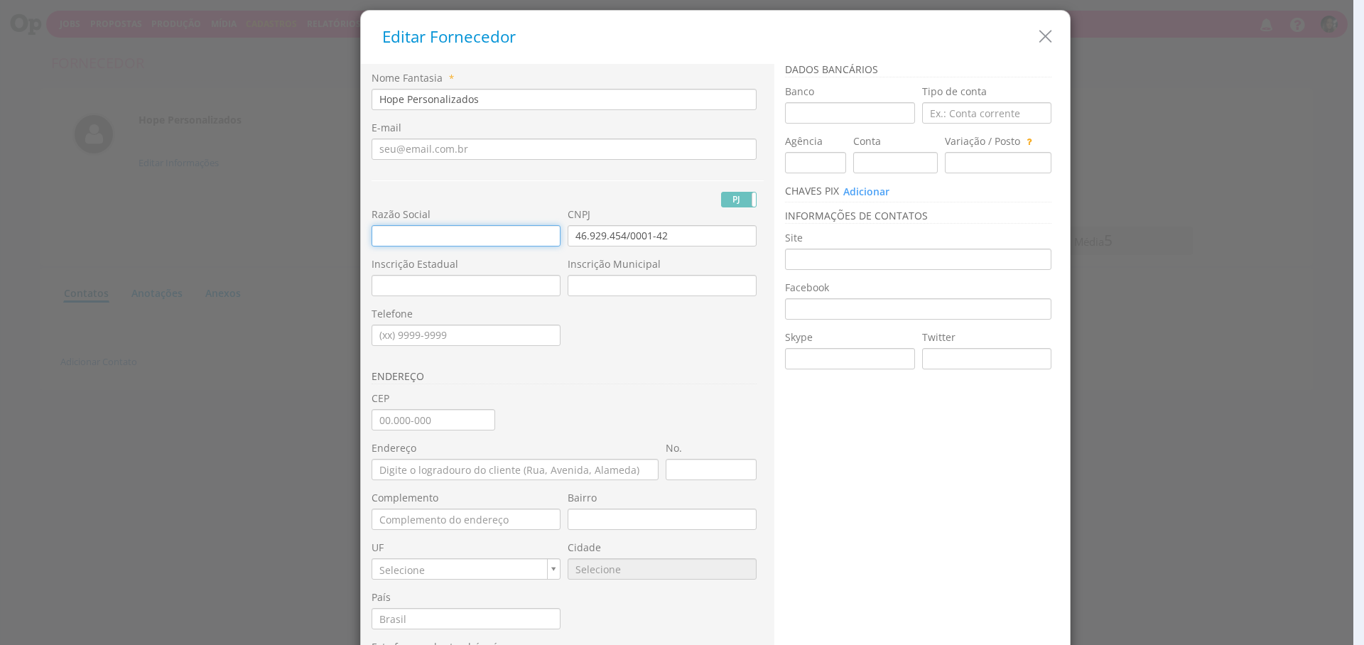
paste input "[PERSON_NAME]"
type input "[PERSON_NAME]"
click at [463, 199] on div "PJ PF" at bounding box center [568, 193] width 392 height 27
click at [436, 413] on input "CEP" at bounding box center [434, 419] width 124 height 21
type input "78.551-145"
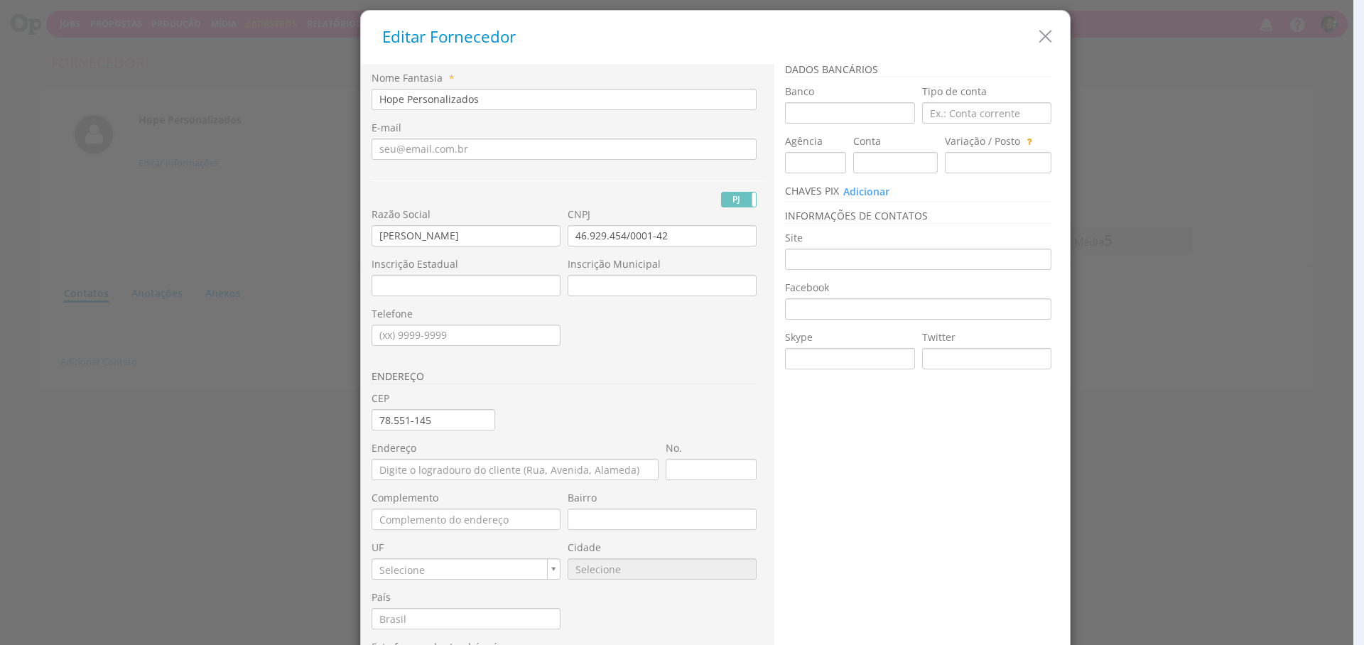
click at [640, 397] on div "Nome Fantasia * Hope Personalizados E-mail PJ PF Nome Civil RG" at bounding box center [568, 377] width 392 height 613
type input "[STREET_ADDRESS]"
type input "Residencial Gente Feliz"
type input "MT"
type input "4493"
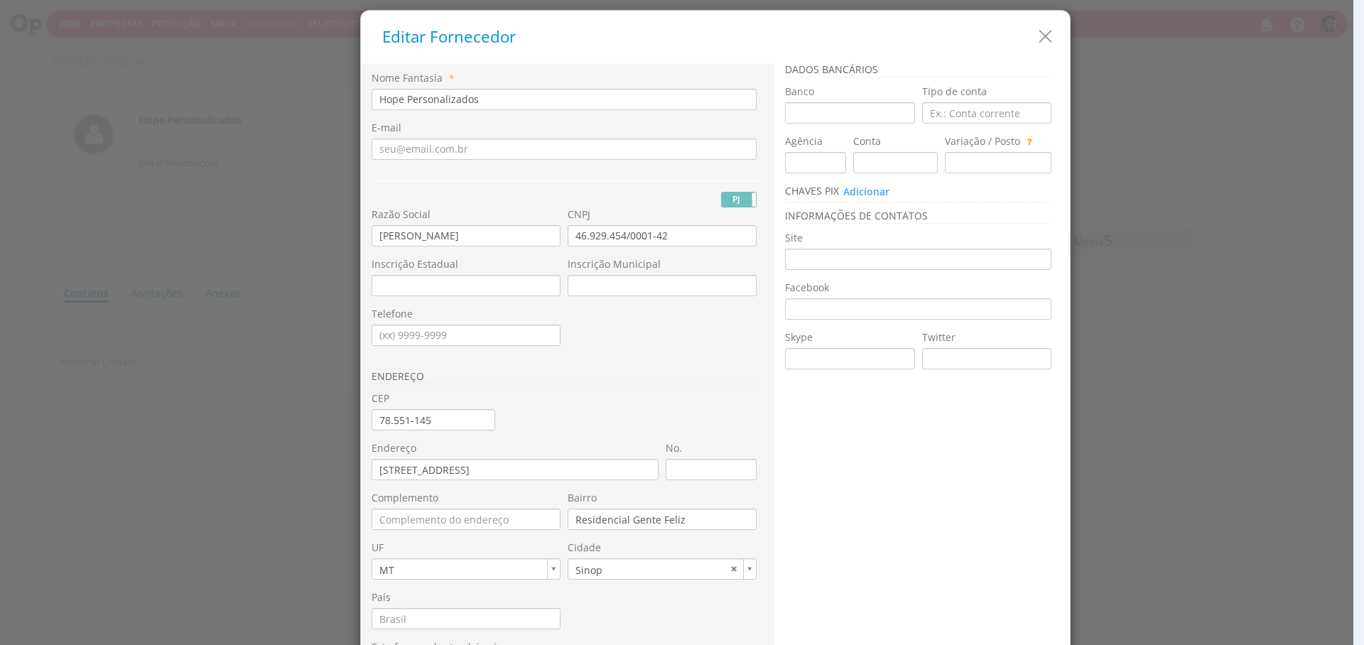
click at [450, 161] on div "E-mail" at bounding box center [568, 146] width 392 height 50
click at [460, 144] on input "E-mail" at bounding box center [564, 149] width 385 height 21
paste input "[EMAIL_ADDRESS][DOMAIN_NAME]"
type input "[EMAIL_ADDRESS][DOMAIN_NAME]"
click at [648, 180] on div "PJ PF" at bounding box center [568, 193] width 392 height 27
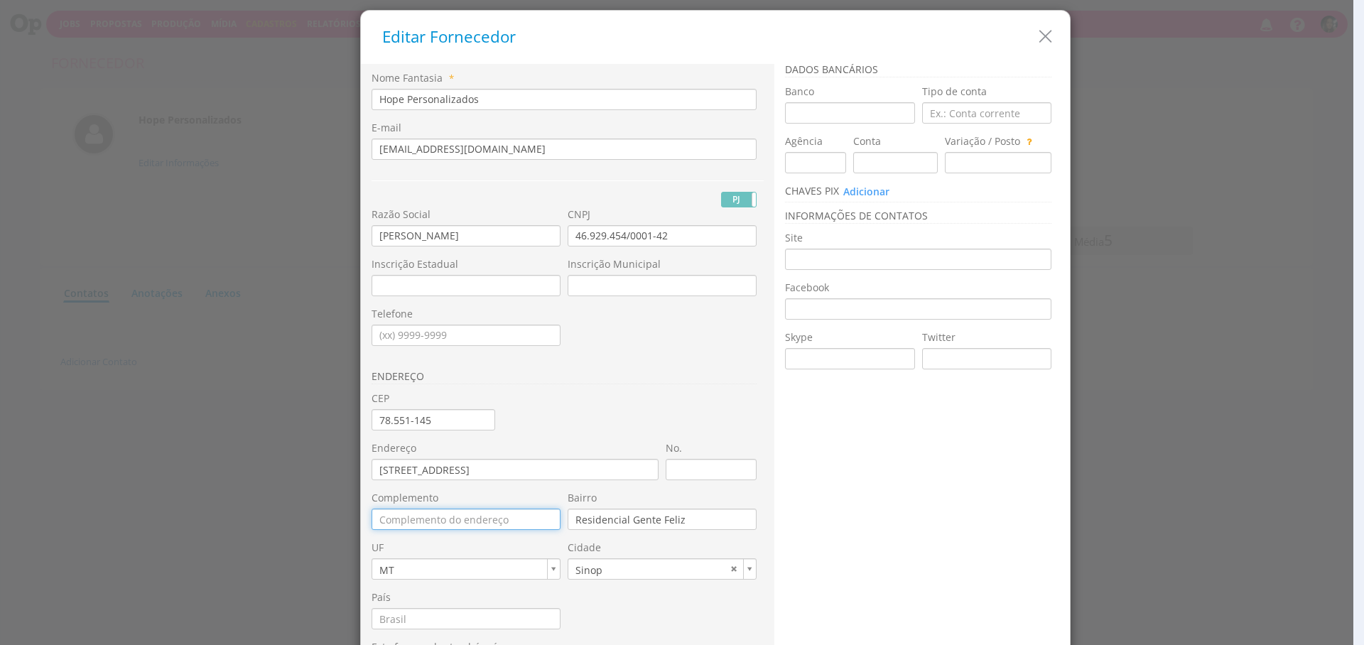
click at [441, 520] on input "Complemento" at bounding box center [466, 519] width 189 height 21
paste input "QUADRA 14 LOTE 17"
type input "QUADRA 14 LOTE 17"
click at [613, 348] on div "ENDEREÇO" at bounding box center [568, 231] width 392 height 321
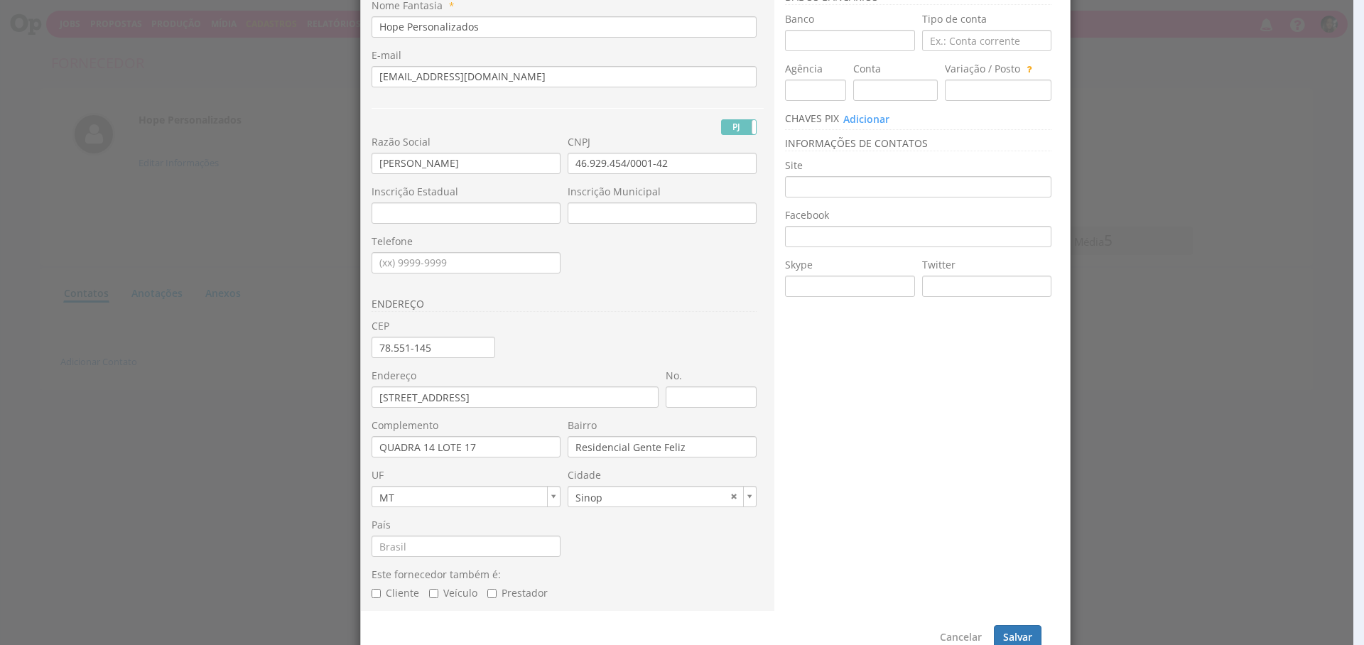
scroll to position [82, 0]
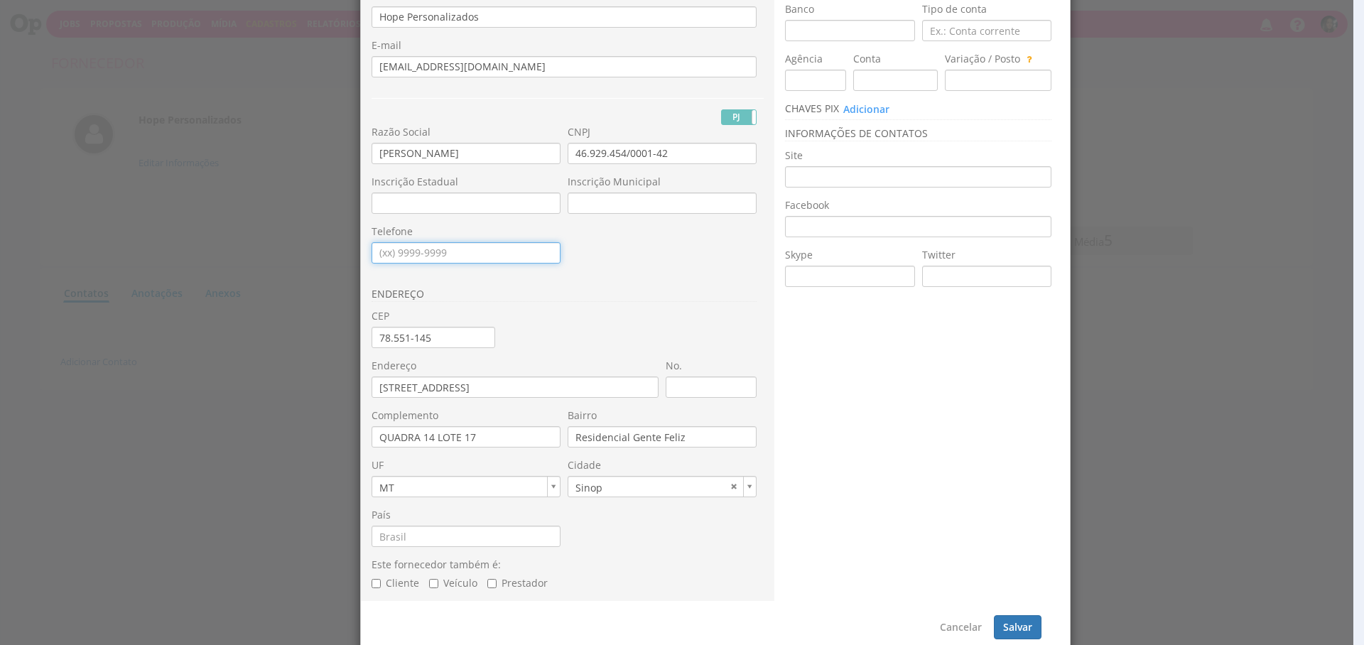
click at [372, 252] on input "Telefone" at bounding box center [466, 252] width 189 height 21
type input "[PHONE_NUMBER]"
drag, startPoint x: 675, startPoint y: 282, endPoint x: 652, endPoint y: 339, distance: 61.2
click at [675, 283] on div "ENDEREÇO" at bounding box center [568, 291] width 392 height 35
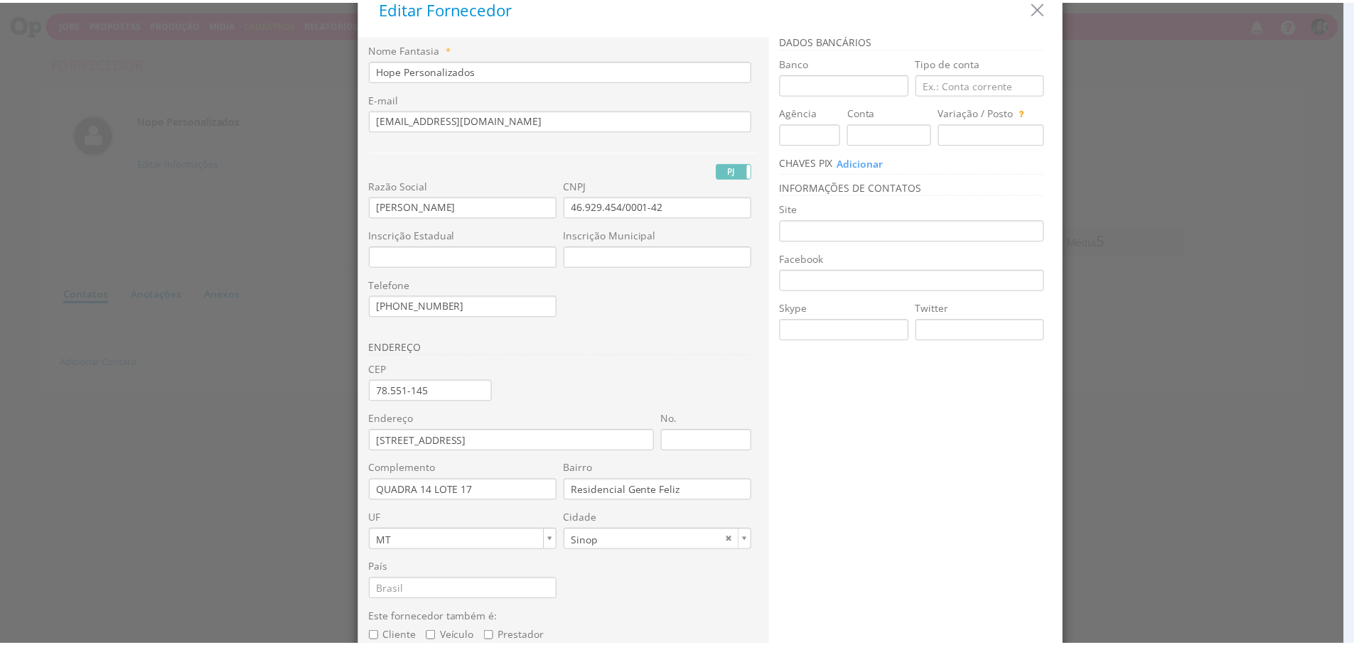
scroll to position [102, 0]
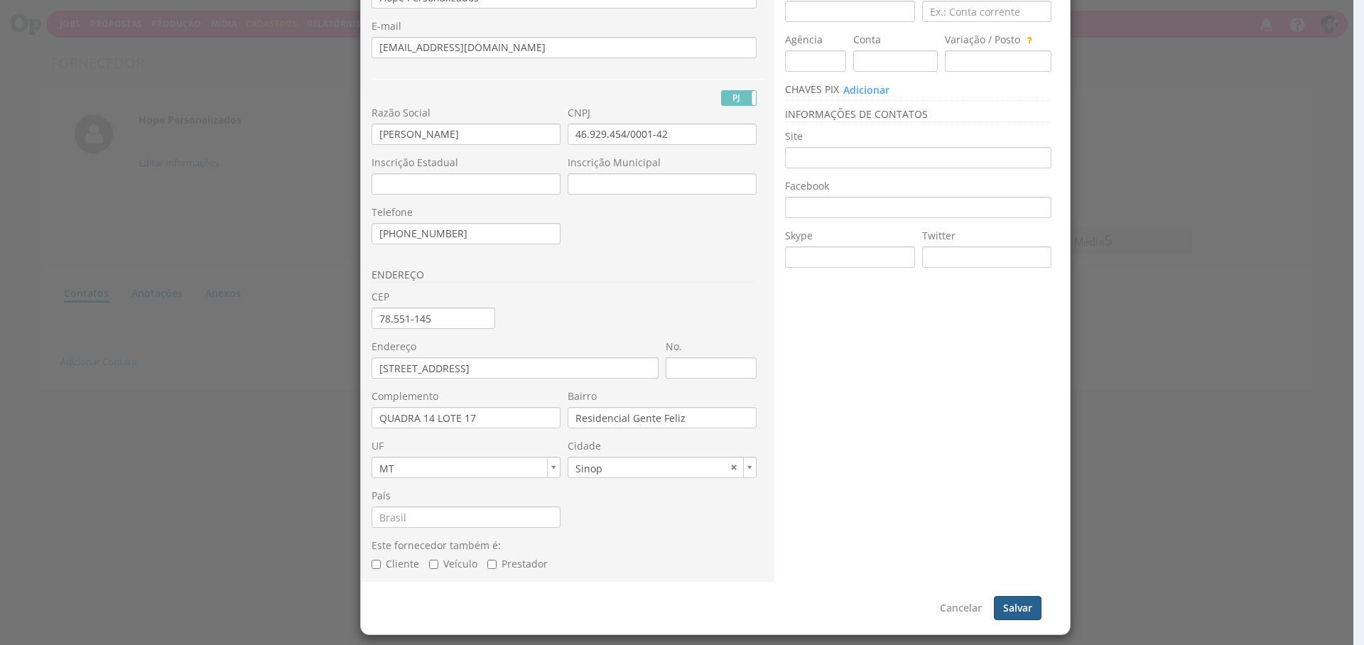
click at [1005, 600] on button "Salvar" at bounding box center [1018, 608] width 48 height 24
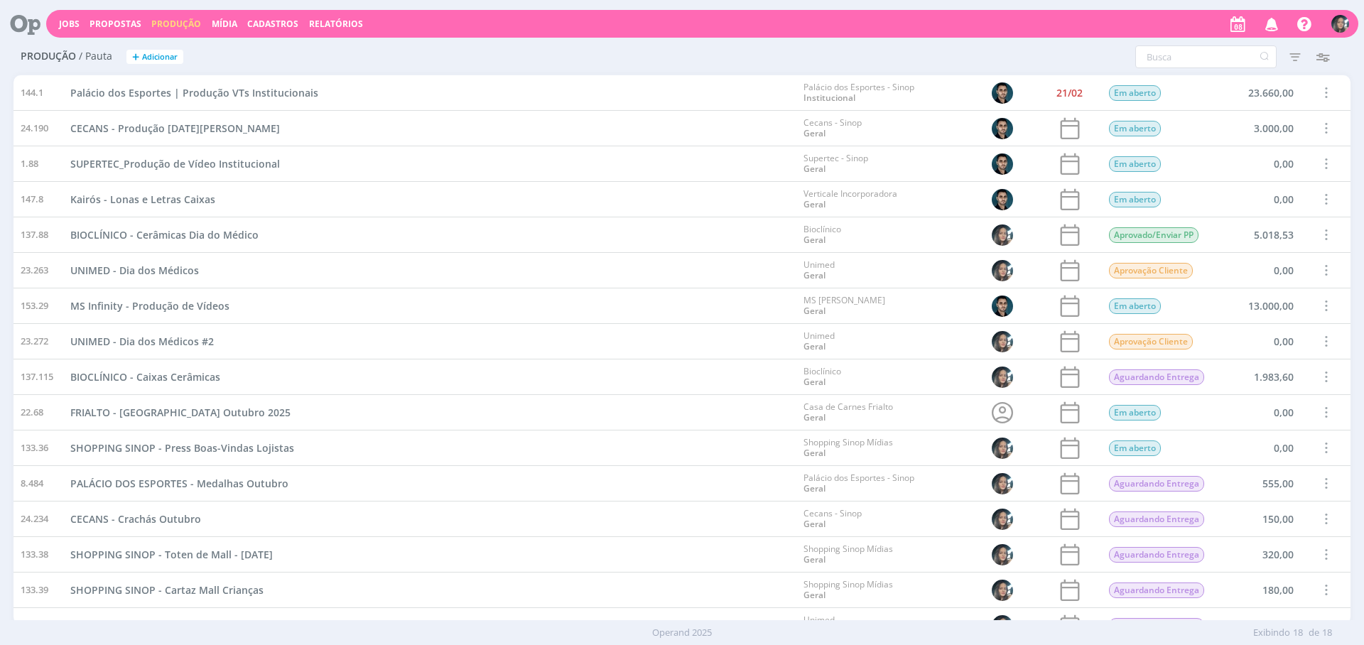
click at [283, 25] on span "Cadastros" at bounding box center [272, 24] width 51 height 12
drag, startPoint x: 299, startPoint y: 48, endPoint x: 729, endPoint y: 92, distance: 432.1
click at [299, 48] on link "Clientes" at bounding box center [276, 48] width 119 height 22
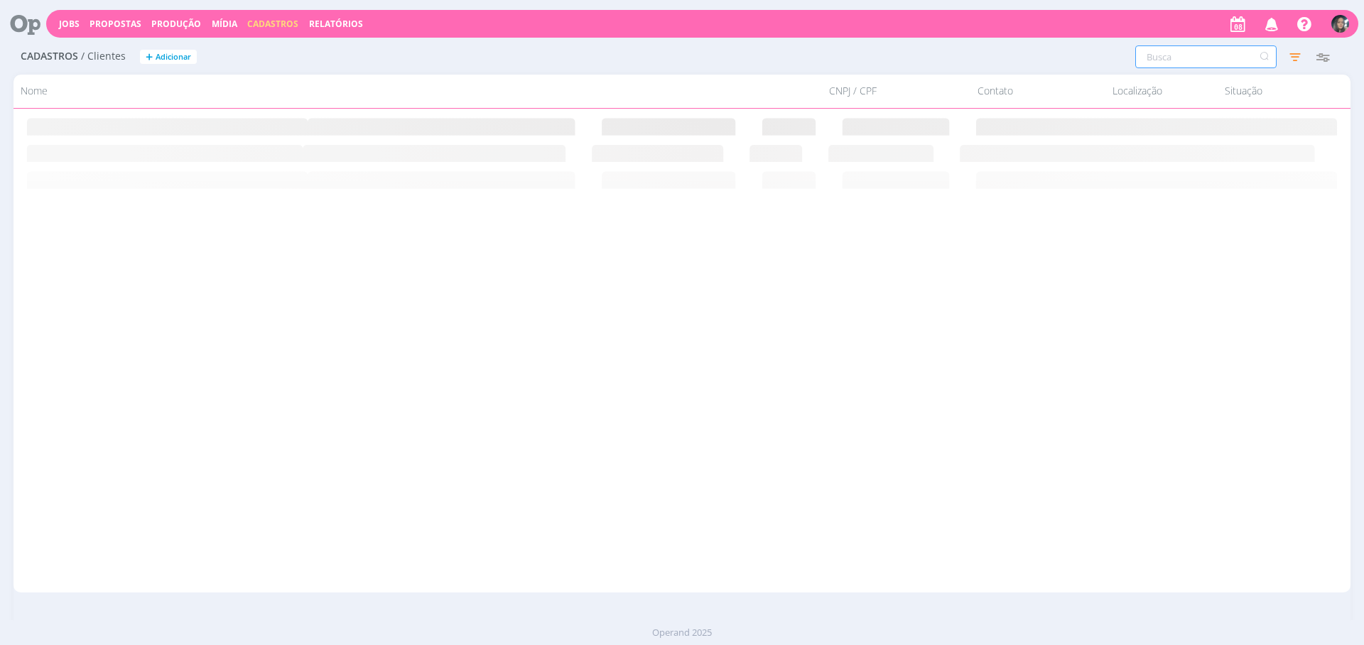
click at [1150, 61] on input "text" at bounding box center [1205, 56] width 141 height 23
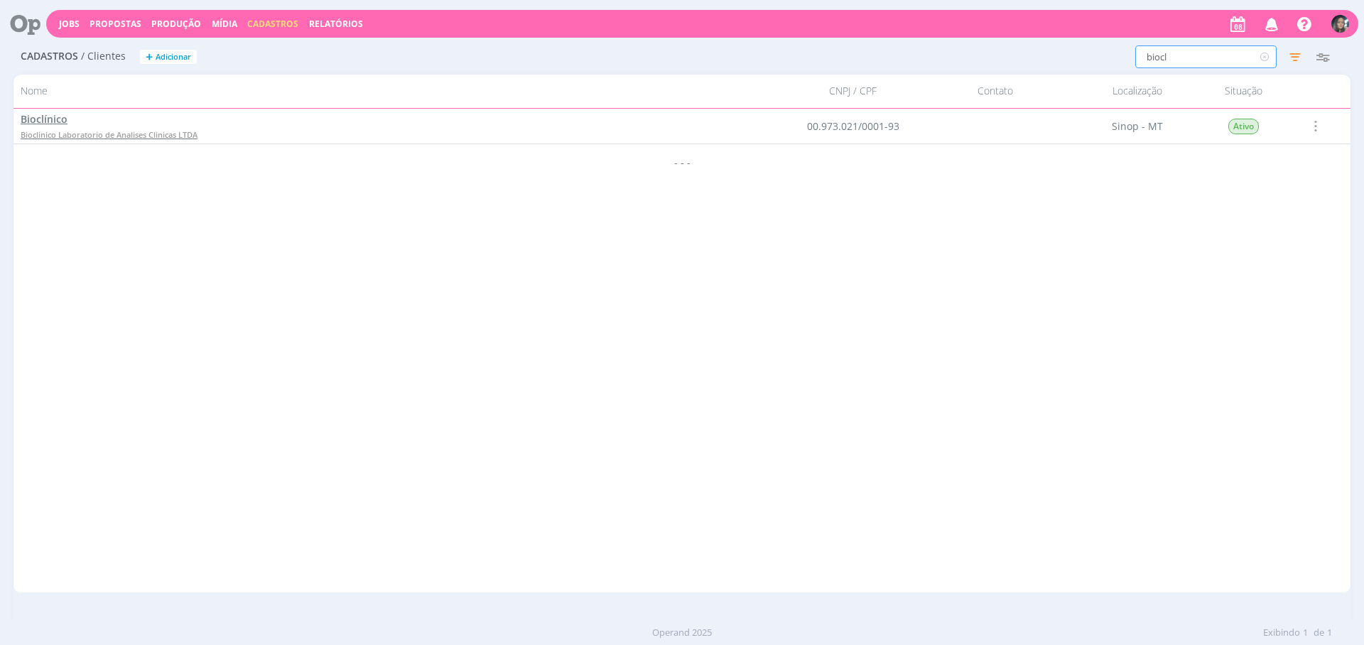
type input "biocl"
click at [153, 129] on span "Bioclinico Laboratorio de Analises Clinicas LTDA" at bounding box center [109, 134] width 177 height 11
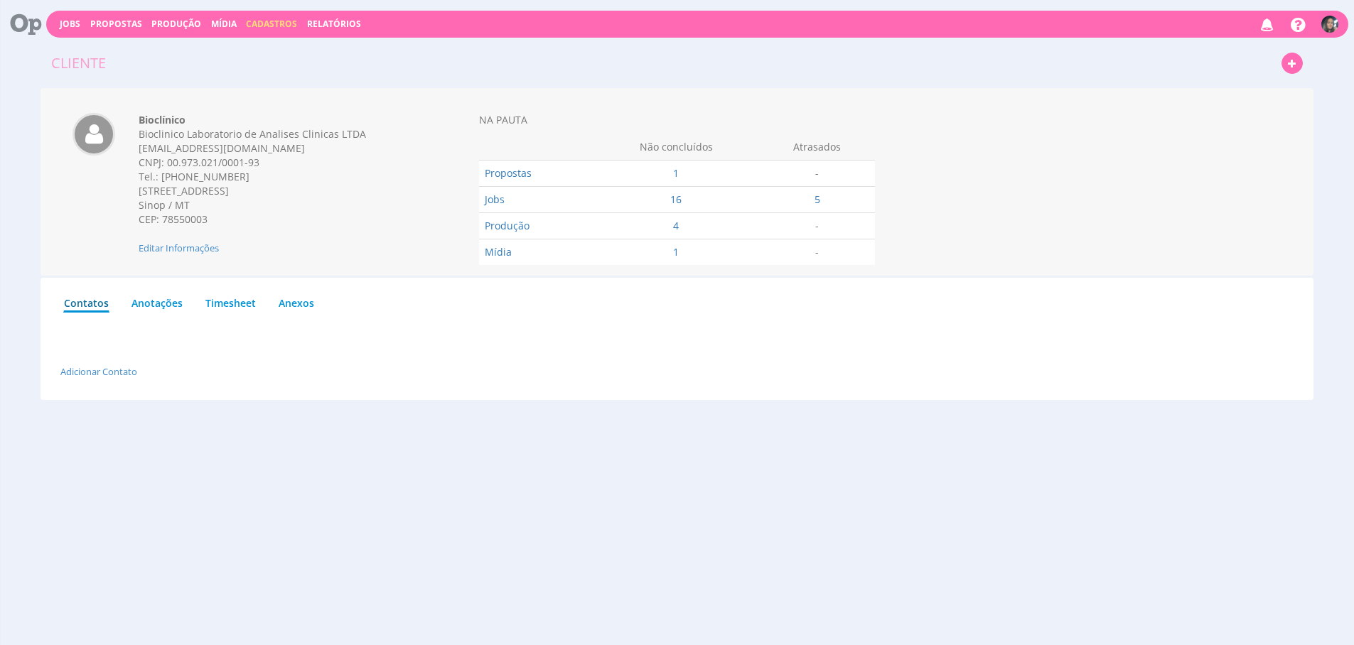
click at [179, 167] on div "CNPJ: 00.973.021/0001-93" at bounding box center [277, 163] width 276 height 14
click at [251, 171] on div "Tel.: [PHONE_NUMBER]" at bounding box center [277, 177] width 276 height 14
drag, startPoint x: 261, startPoint y: 163, endPoint x: 170, endPoint y: 162, distance: 91.7
click at [168, 163] on div "CNPJ: 00.973.021/0001-93" at bounding box center [277, 163] width 276 height 14
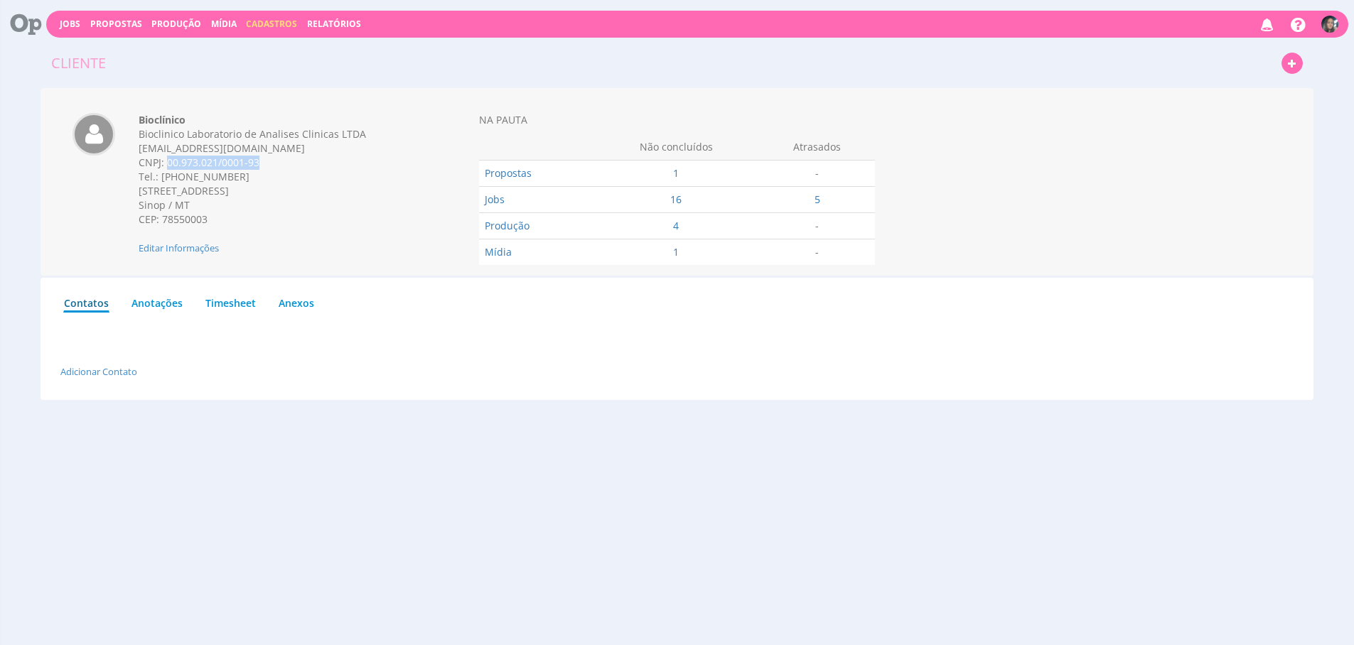
copy div "00.973.021/0001-93"
click at [470, 392] on div "Contatos Anotações Timesheet Anexos Adicionar Contato Nome *" at bounding box center [677, 339] width 1273 height 122
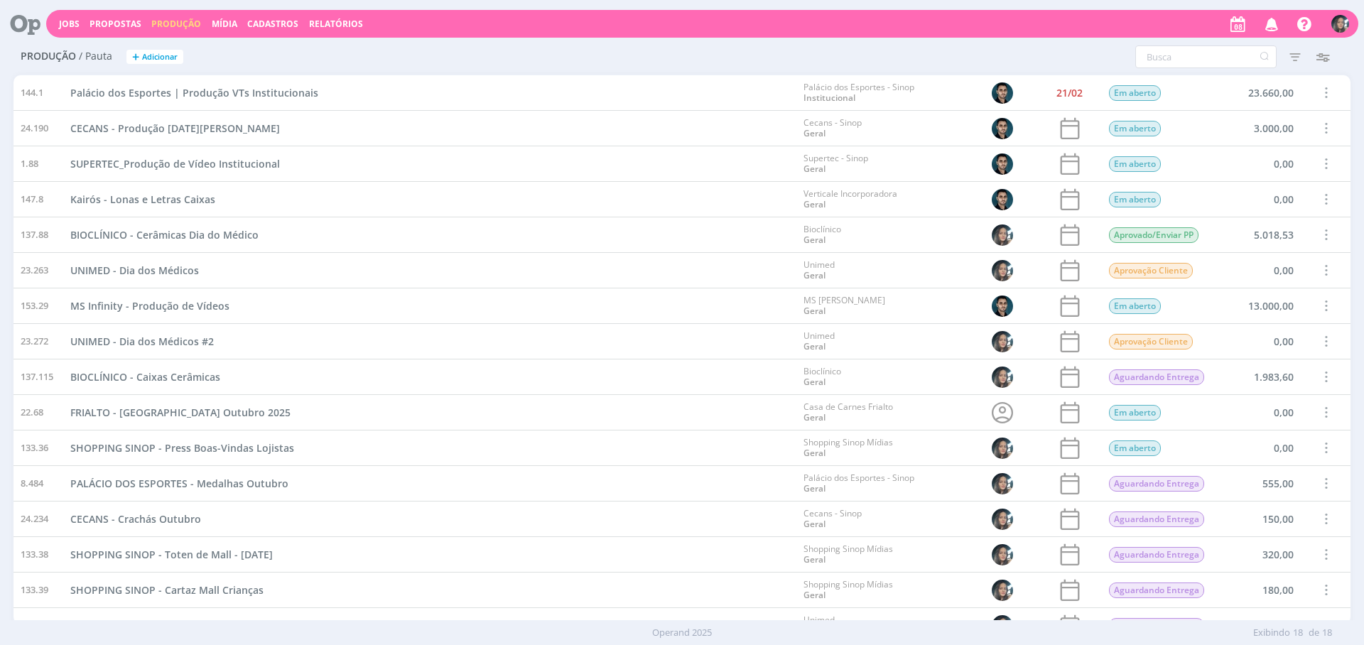
drag, startPoint x: 271, startPoint y: 23, endPoint x: 277, endPoint y: 28, distance: 7.6
click at [271, 24] on span "Cadastros" at bounding box center [272, 24] width 51 height 12
click at [285, 41] on link "Clientes" at bounding box center [276, 48] width 119 height 22
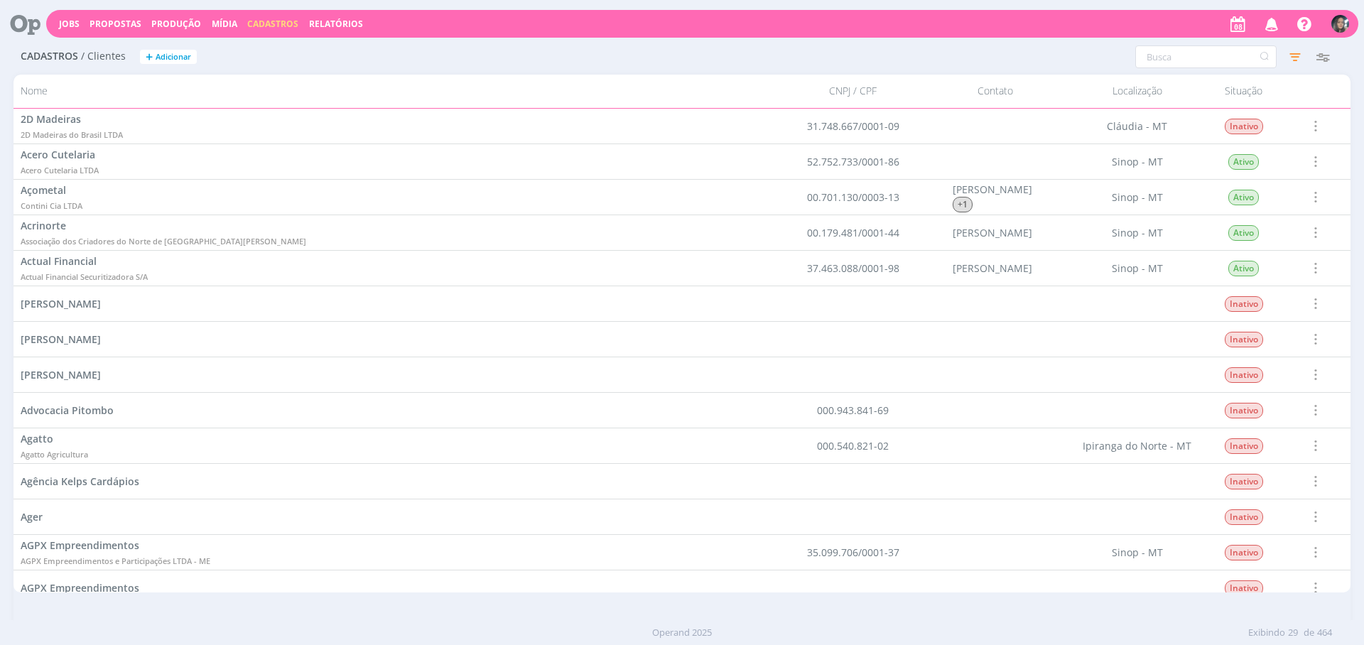
click at [274, 24] on span "Cadastros" at bounding box center [272, 24] width 51 height 12
drag, startPoint x: 302, startPoint y: 92, endPoint x: 301, endPoint y: 1, distance: 91.0
click at [301, 93] on link "Fornecedores" at bounding box center [276, 96] width 119 height 22
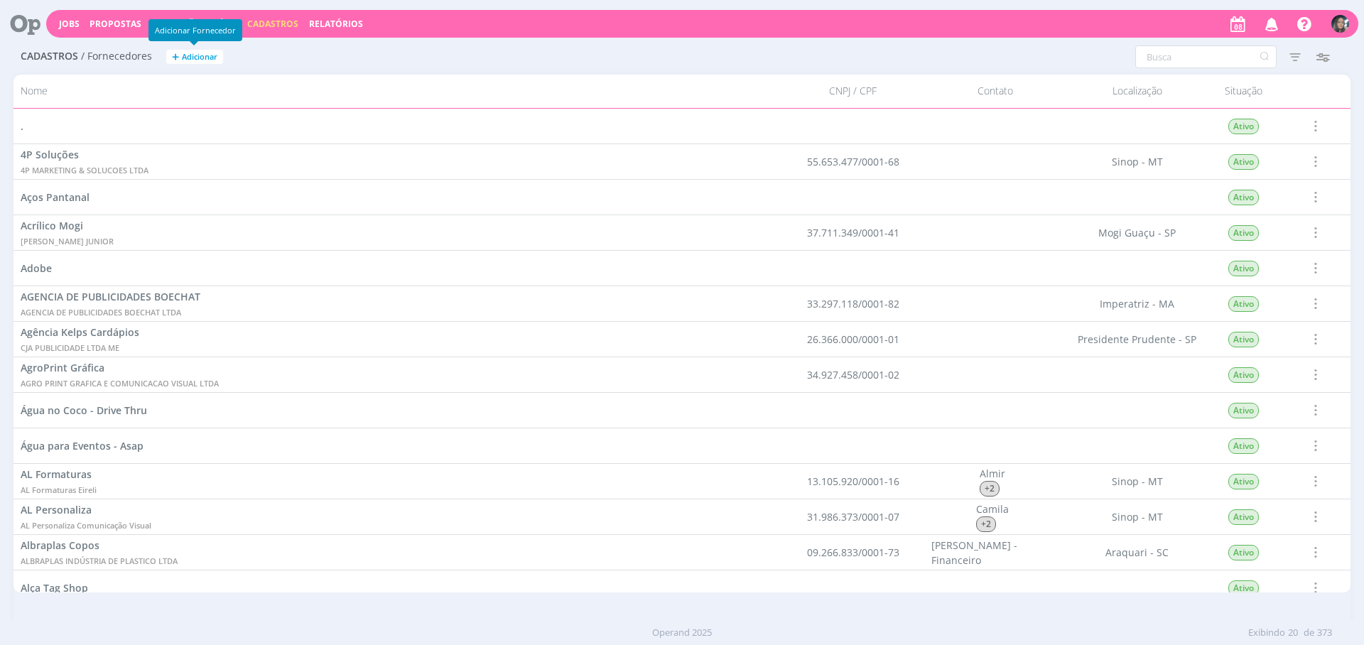
click at [176, 52] on span "+" at bounding box center [175, 57] width 7 height 15
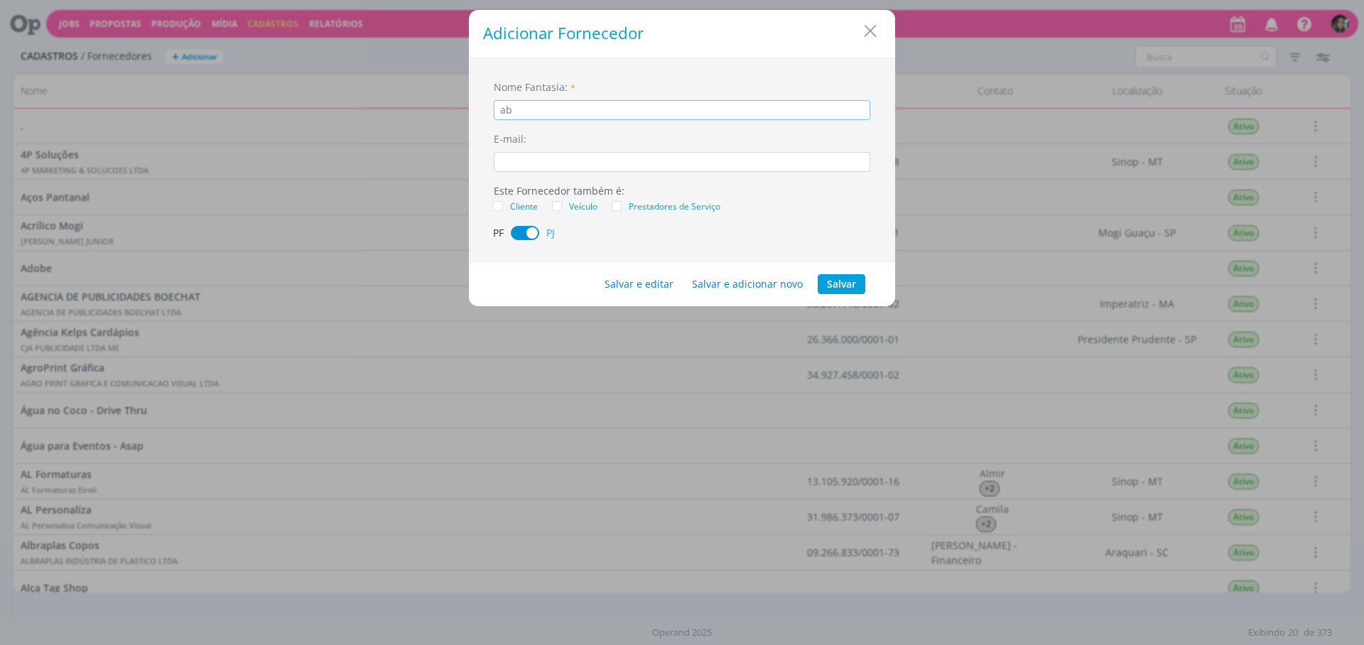
type input "a"
type input "FabricArt Atelier"
click at [620, 277] on button "Salvar e editar" at bounding box center [638, 284] width 87 height 20
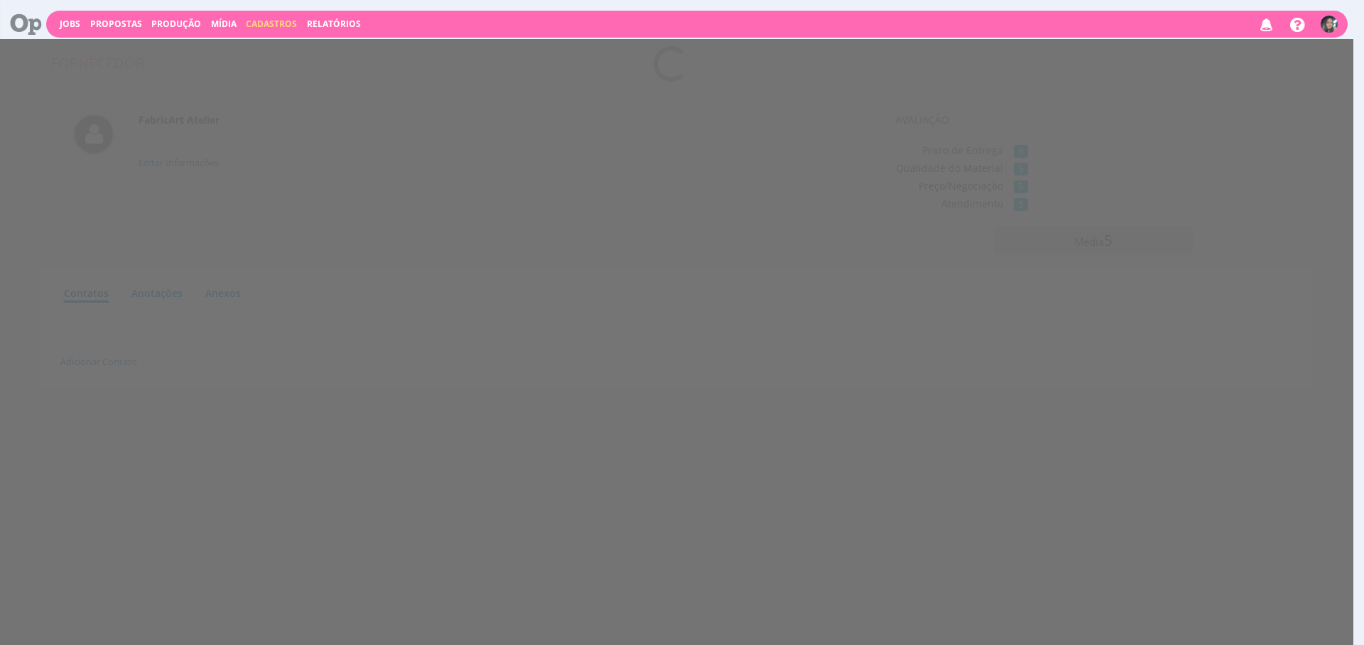
scroll to position [8, 0]
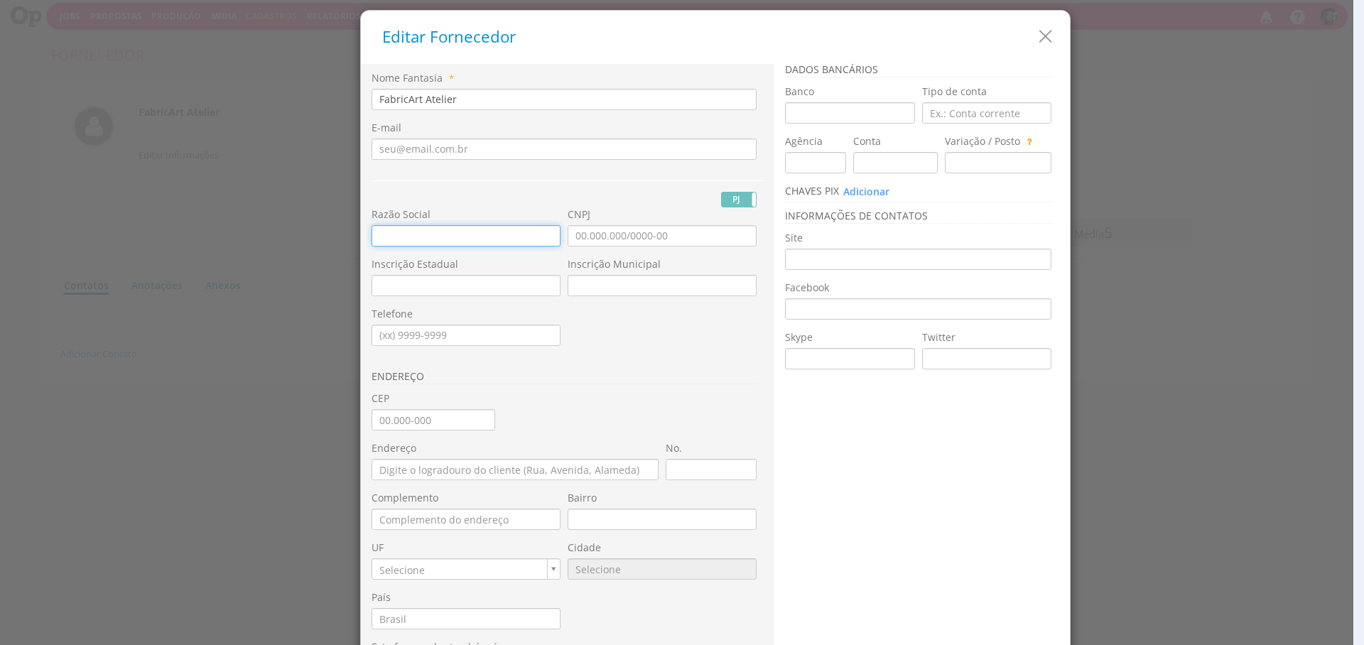
click at [533, 232] on input "text" at bounding box center [466, 235] width 189 height 21
click at [627, 228] on input "CNPJ" at bounding box center [662, 235] width 189 height 21
type input "50.905.923/0001-60"
click at [600, 340] on div "ENDEREÇO" at bounding box center [568, 231] width 392 height 321
click at [474, 232] on input "text" at bounding box center [466, 235] width 189 height 21
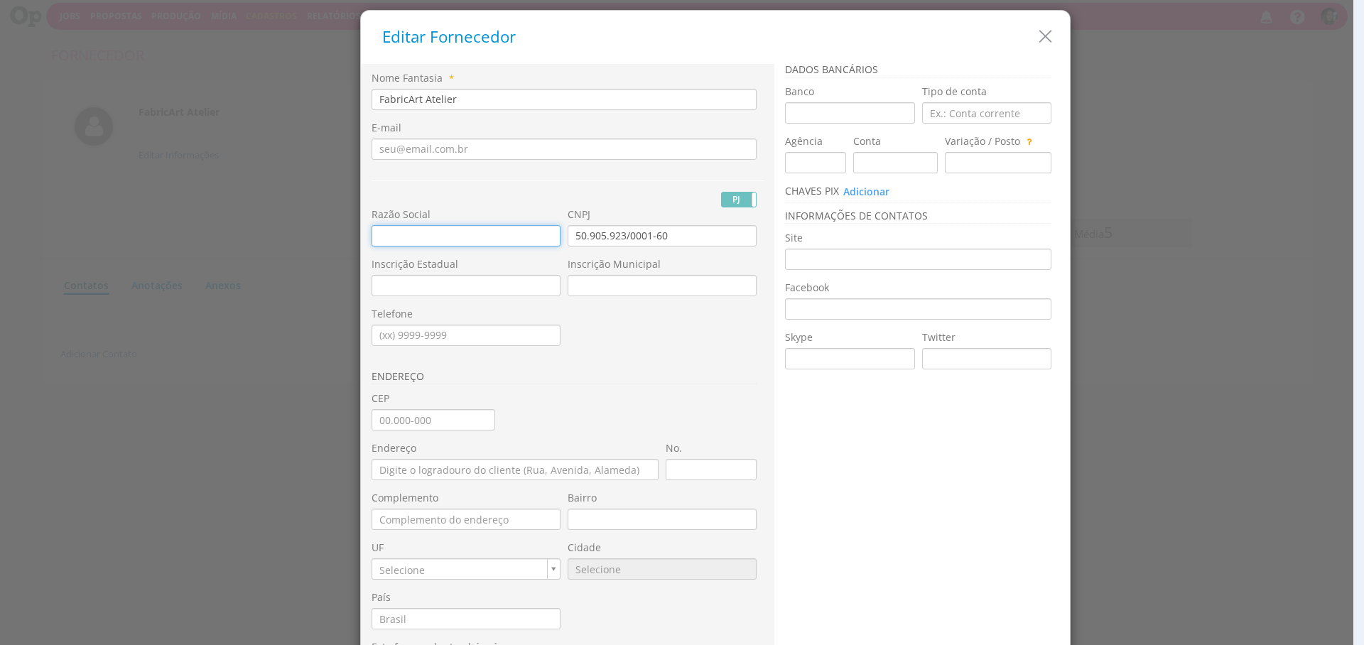
paste input "ATELIER FABRICART LTDA"
type input "ATELIER FABRICART LTDA"
click at [496, 195] on div "PJ PF" at bounding box center [568, 193] width 392 height 27
click at [464, 420] on input "CEP" at bounding box center [434, 419] width 124 height 21
type input "83.020-610"
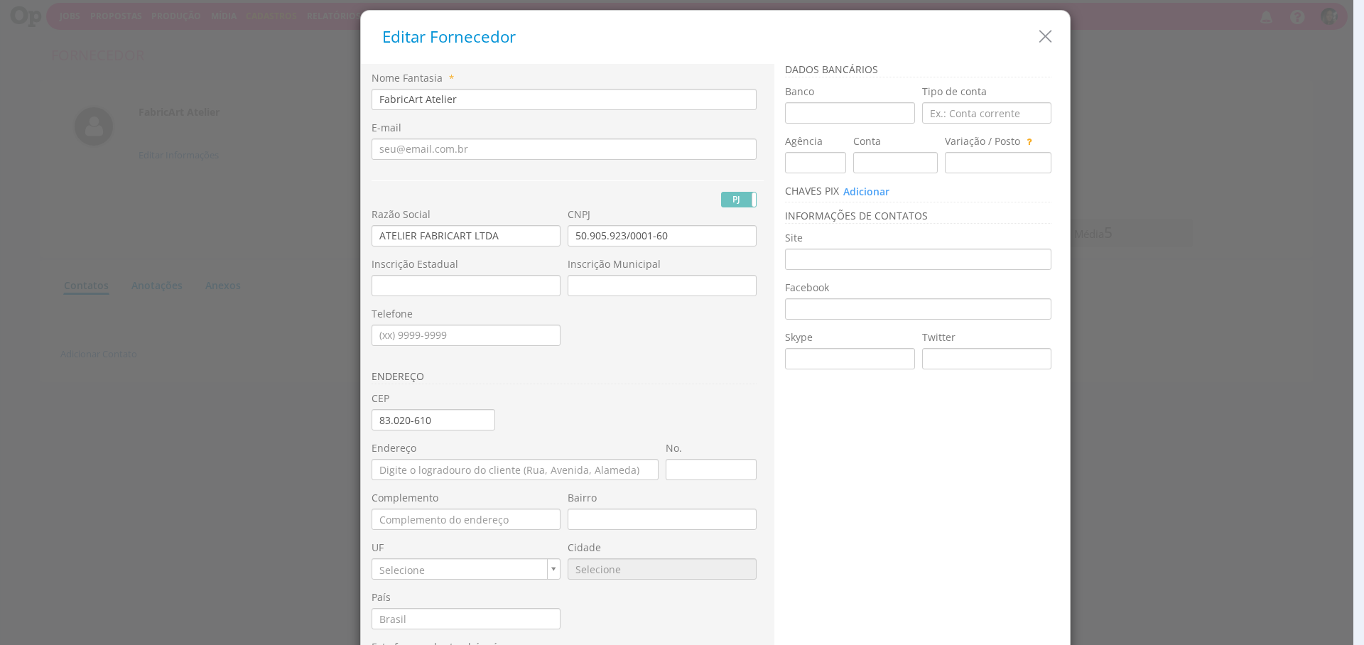
click at [657, 397] on div "Nome Fantasia * FabricArt Atelier E-mail PJ PF Nome Civil RG" at bounding box center [568, 377] width 392 height 613
type input "Rua [PERSON_NAME]"
type input "Santo Antônio"
type input "PR"
type input "6656"
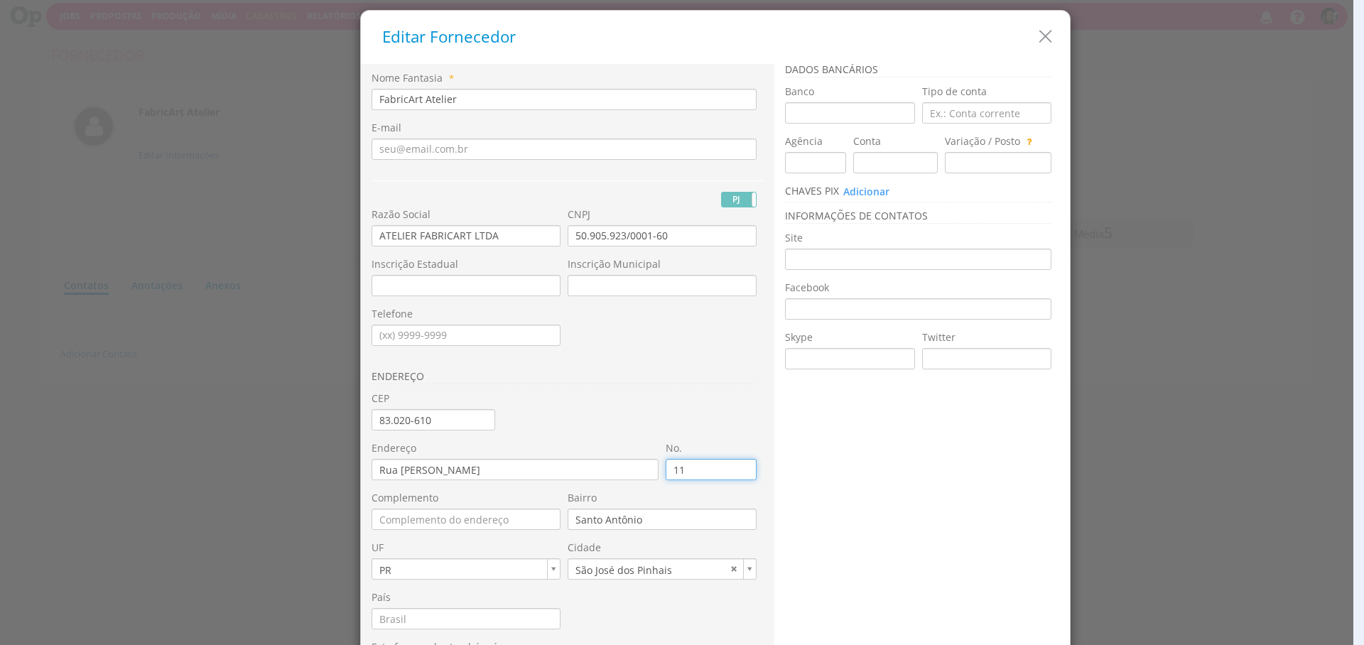
type input "116"
drag, startPoint x: 559, startPoint y: 323, endPoint x: 554, endPoint y: 310, distance: 13.7
click at [559, 323] on div "Telefone" at bounding box center [470, 332] width 196 height 50
click at [455, 335] on input "Telefone" at bounding box center [466, 335] width 189 height 21
type input "[PHONE_NUMBER]"
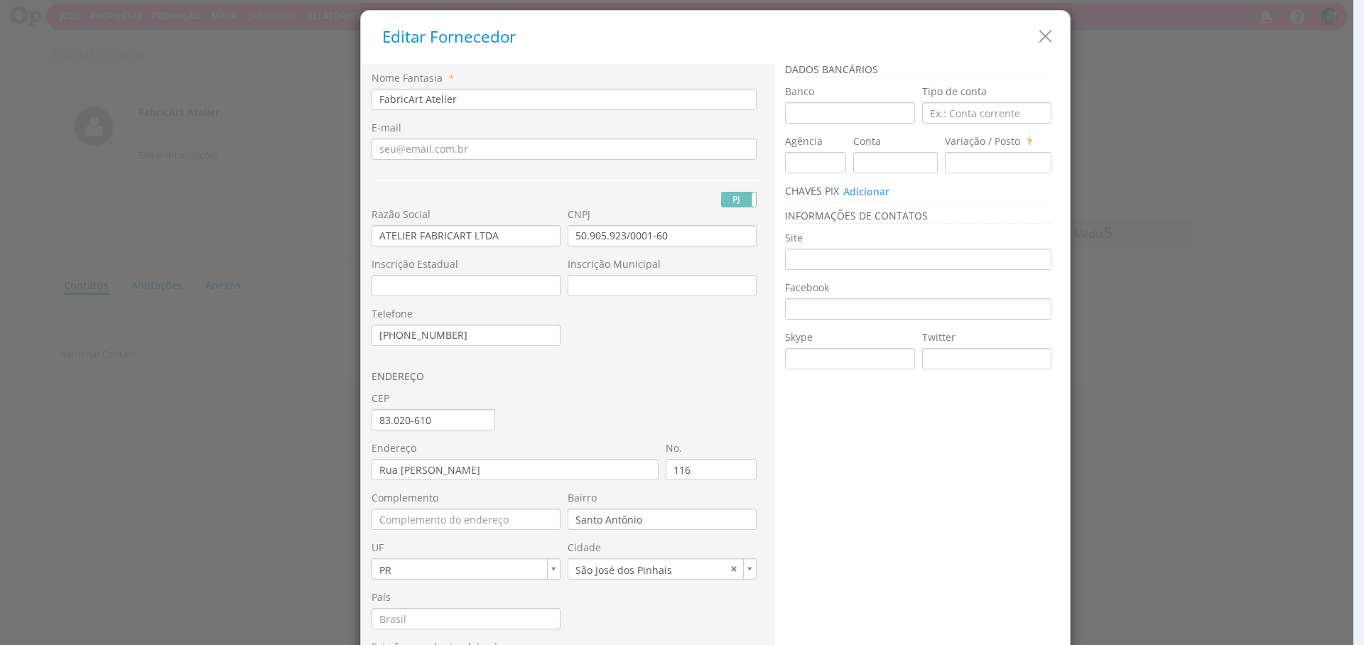
click at [584, 357] on div "ENDEREÇO" at bounding box center [568, 374] width 392 height 35
click at [405, 156] on input "E-mail" at bounding box center [564, 149] width 385 height 21
paste input "[EMAIL_ADDRESS][DOMAIN_NAME]"
type input "[EMAIL_ADDRESS][DOMAIN_NAME]"
click at [399, 193] on div "PJ PF" at bounding box center [568, 193] width 392 height 27
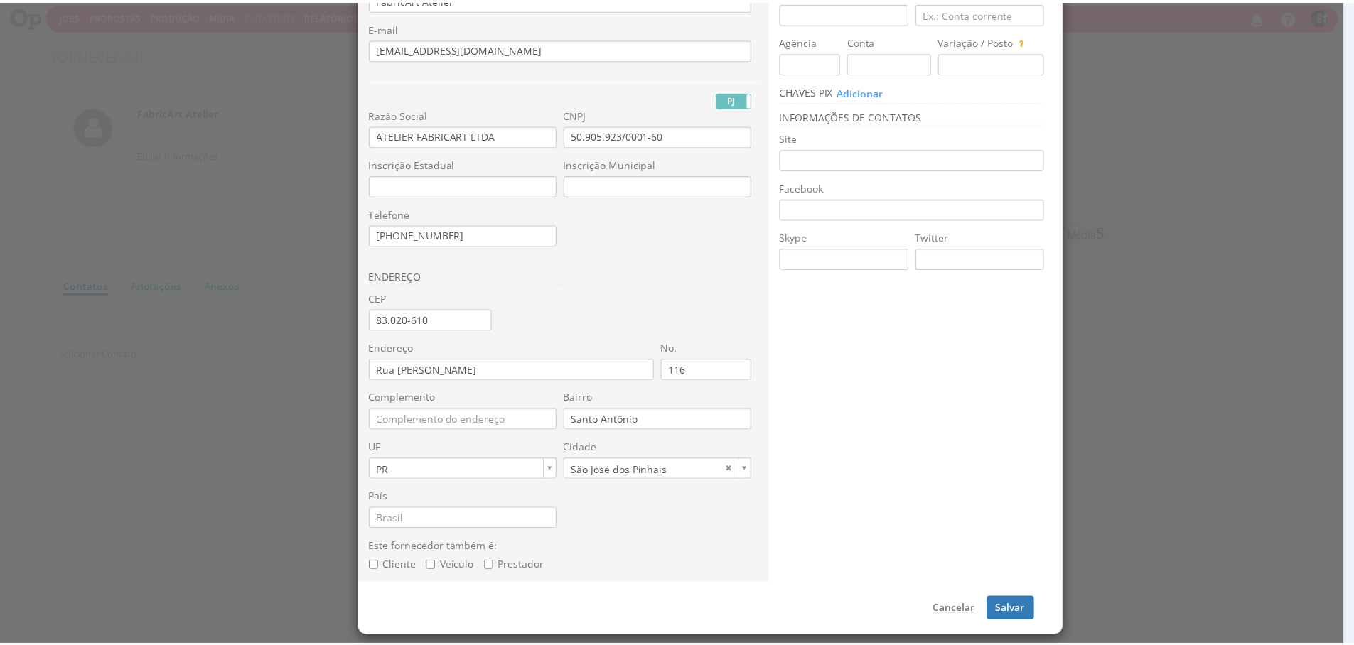
scroll to position [102, 0]
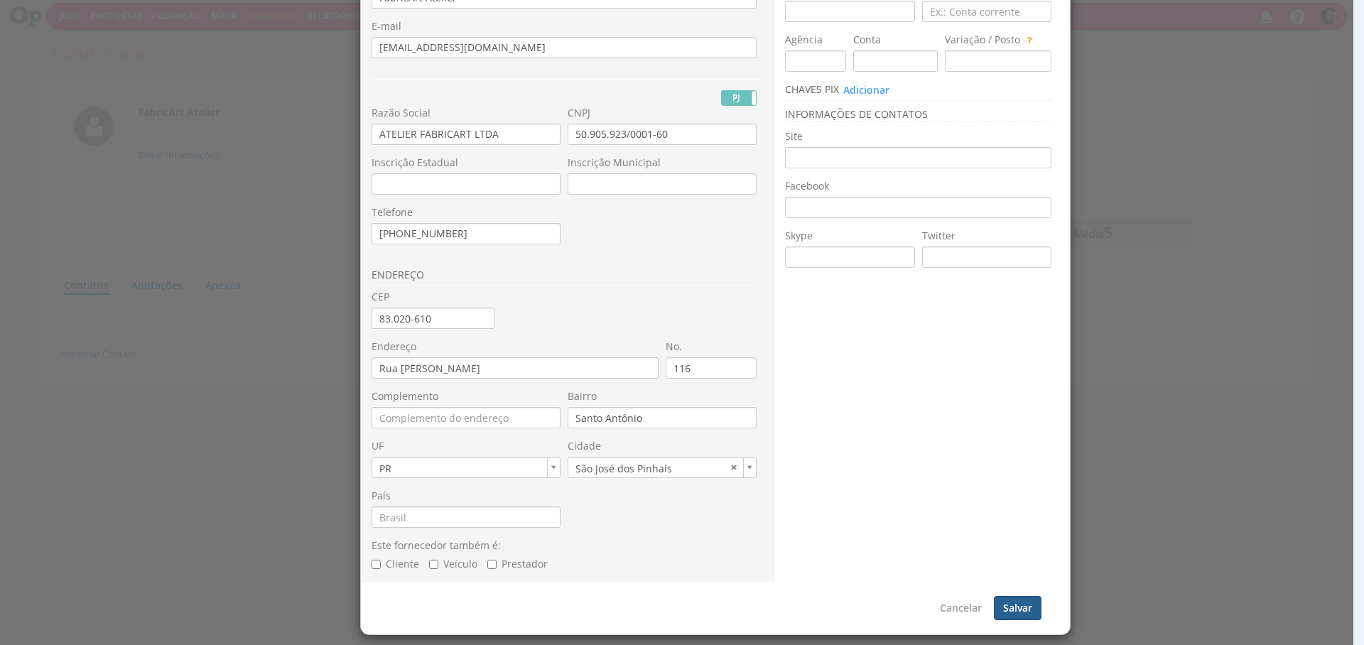
click at [1010, 614] on button "Salvar" at bounding box center [1018, 608] width 48 height 24
